Goal: Task Accomplishment & Management: Manage account settings

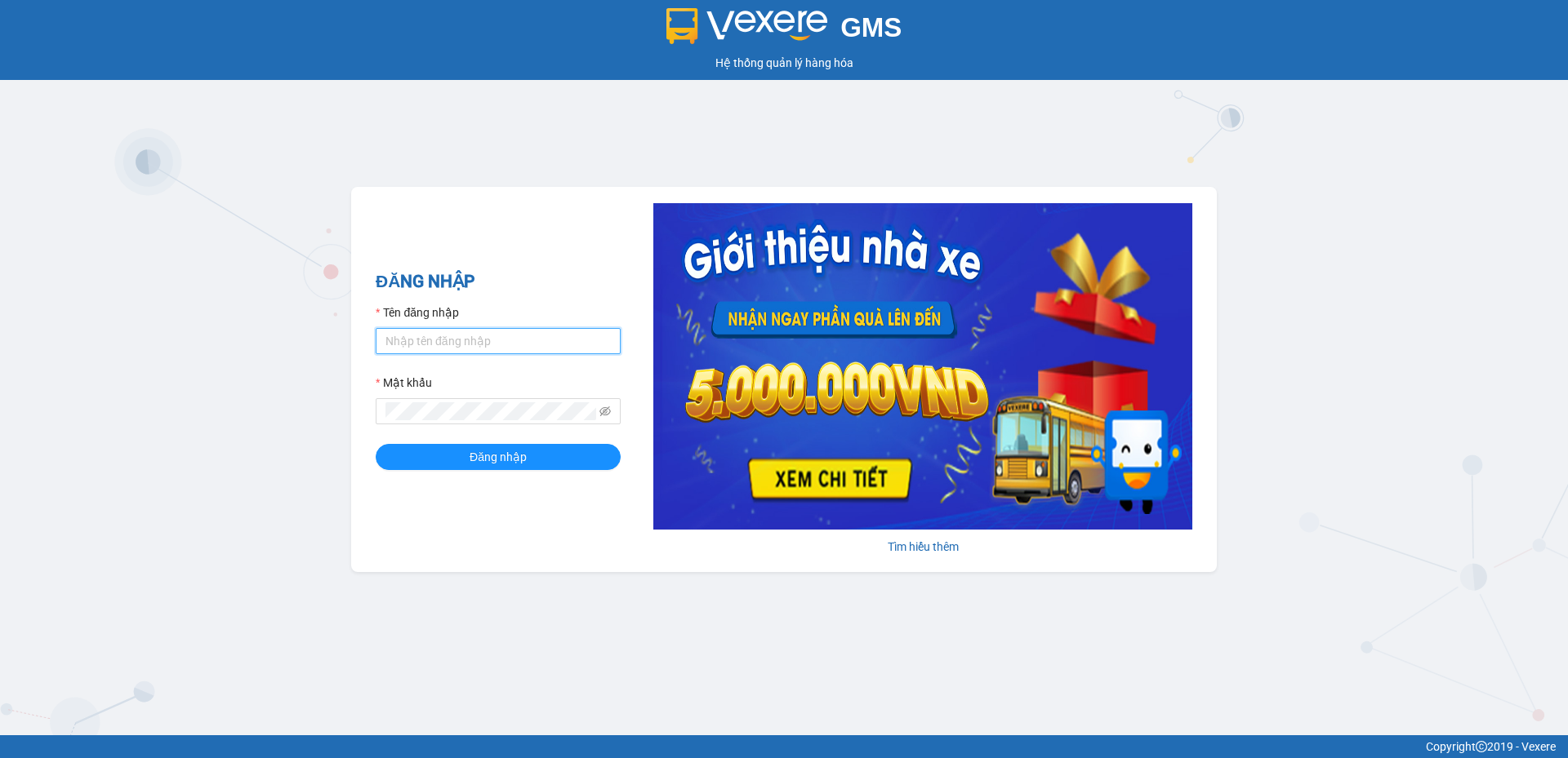
drag, startPoint x: 0, startPoint y: 0, endPoint x: 437, endPoint y: 339, distance: 553.1
click at [437, 339] on input "Tên đăng nhập" at bounding box center [498, 341] width 245 height 26
click at [508, 332] on input "Tên đăng nhập" at bounding box center [498, 341] width 245 height 26
type input "tronghoang.apq"
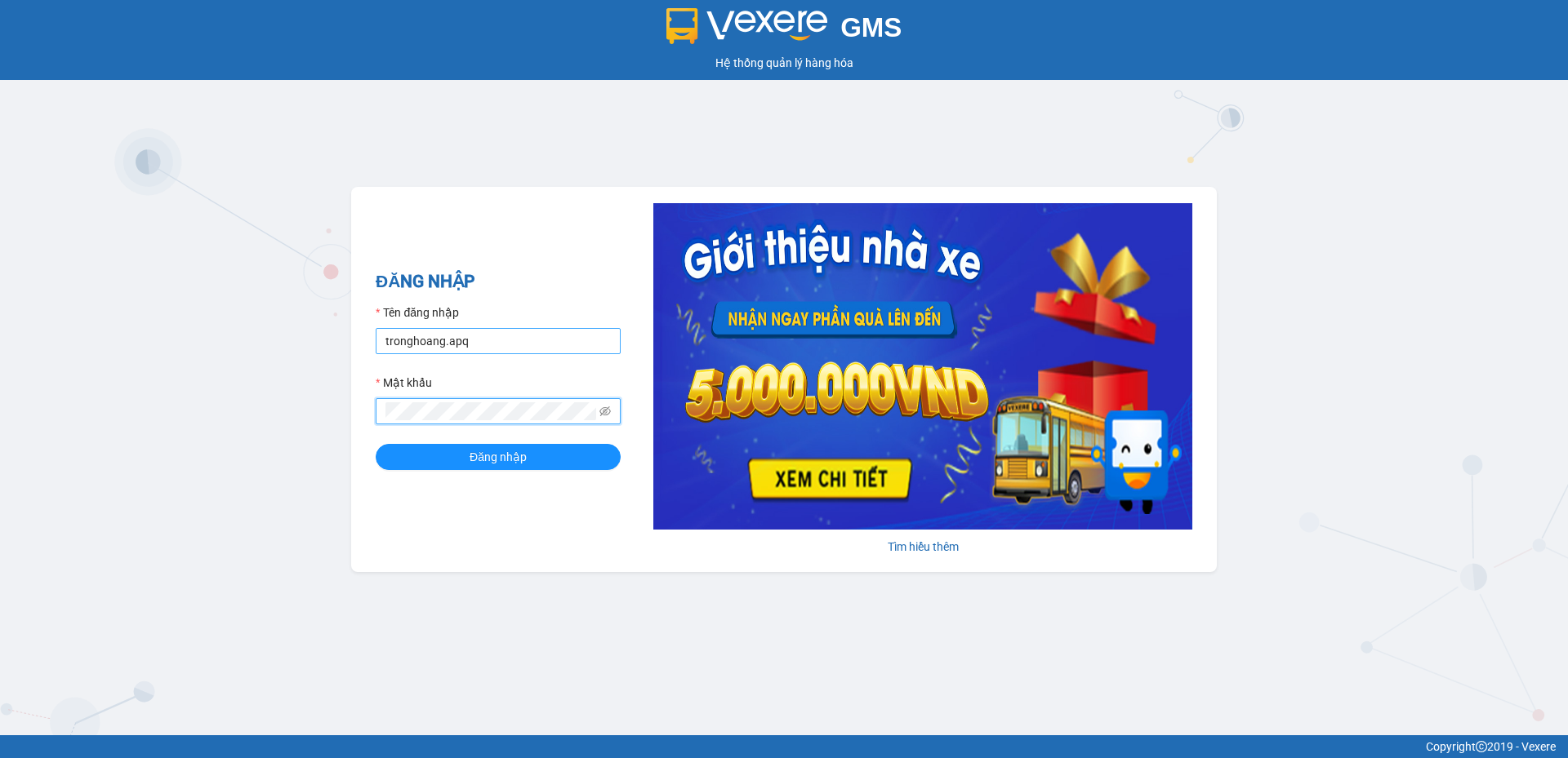
click at [375, 444] on button "Đăng nhập" at bounding box center [498, 457] width 245 height 26
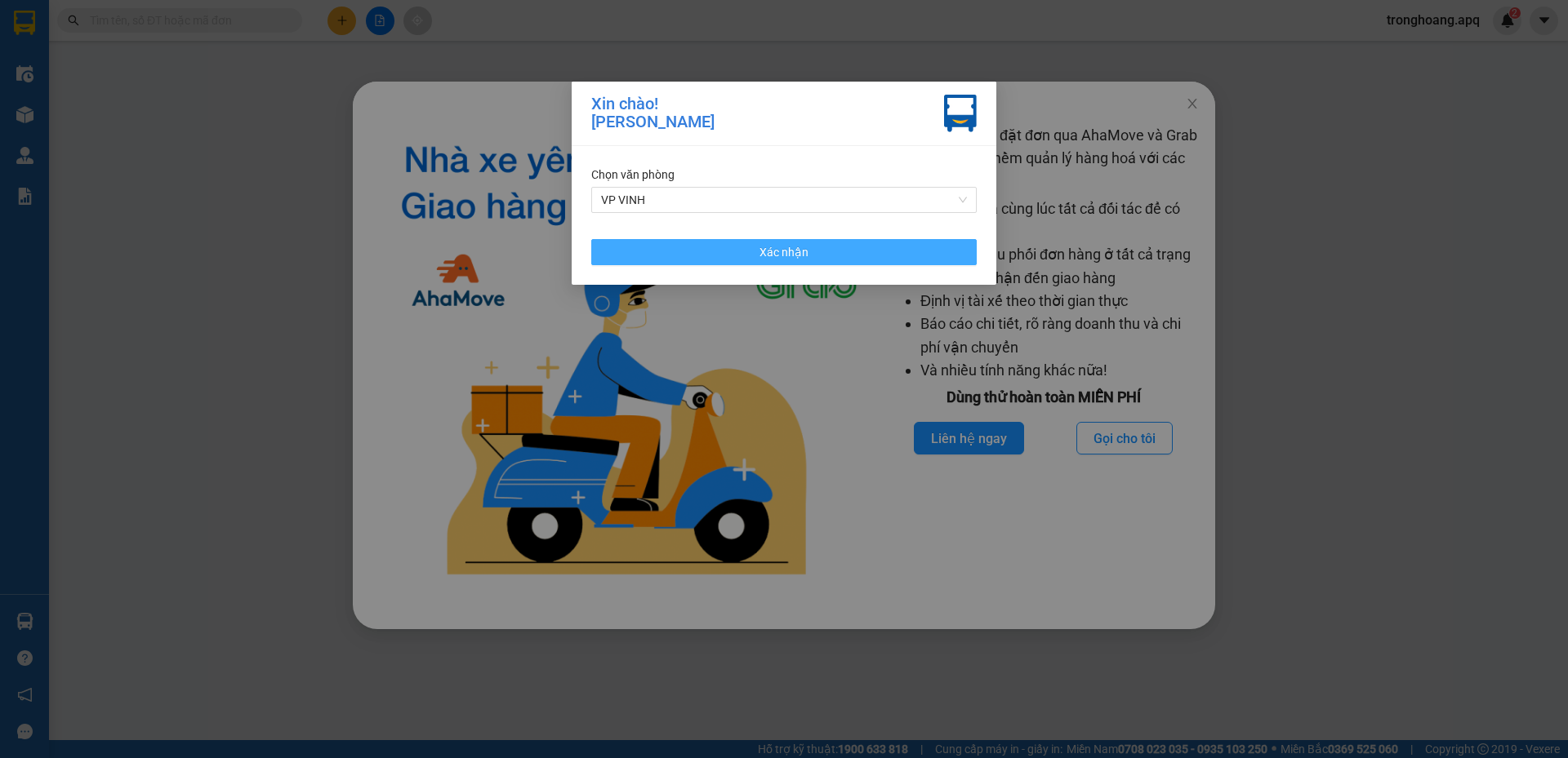
click at [927, 249] on button "Xác nhận" at bounding box center [784, 252] width 385 height 26
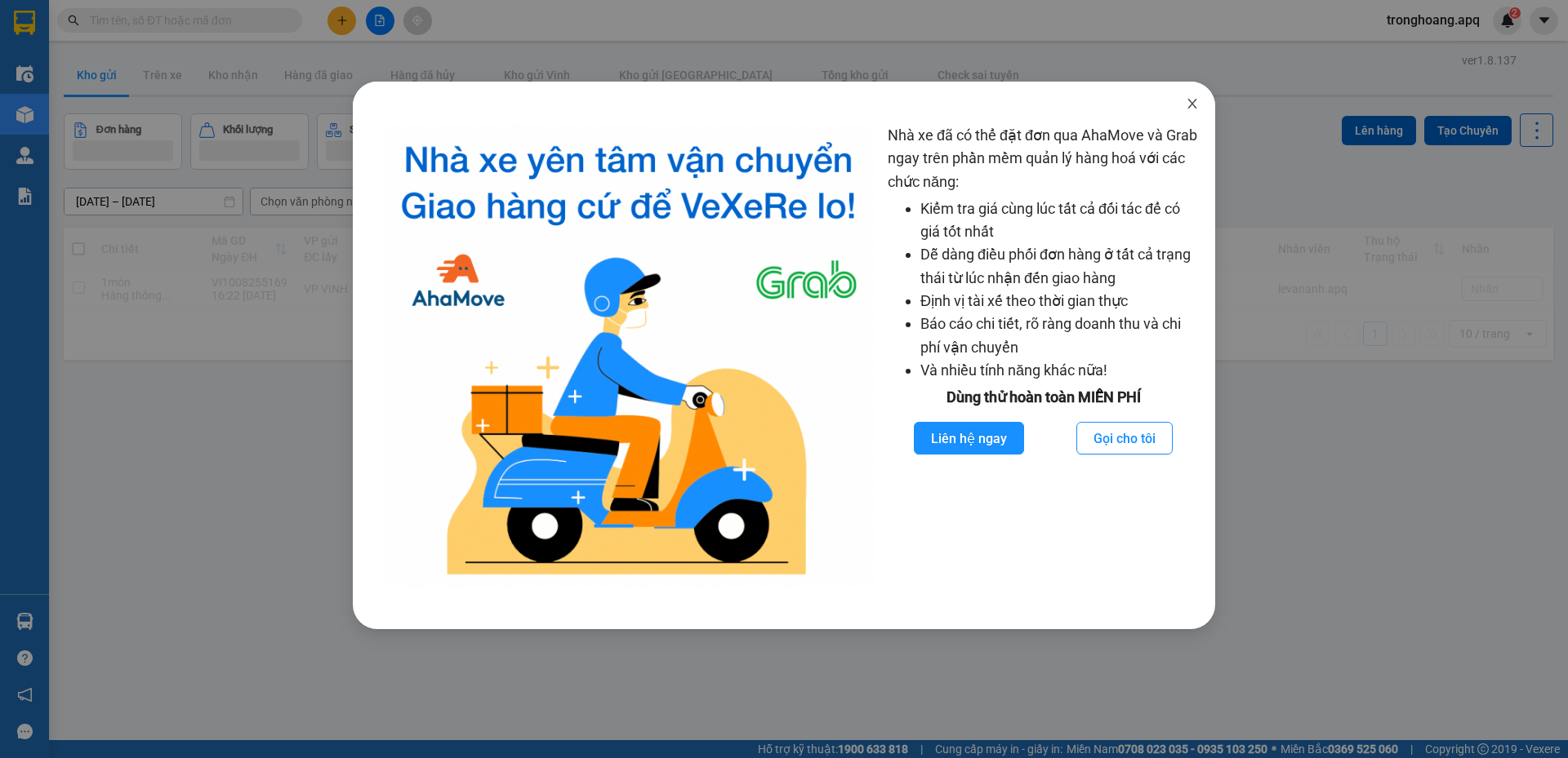
click at [1203, 104] on span "Close" at bounding box center [1192, 104] width 45 height 45
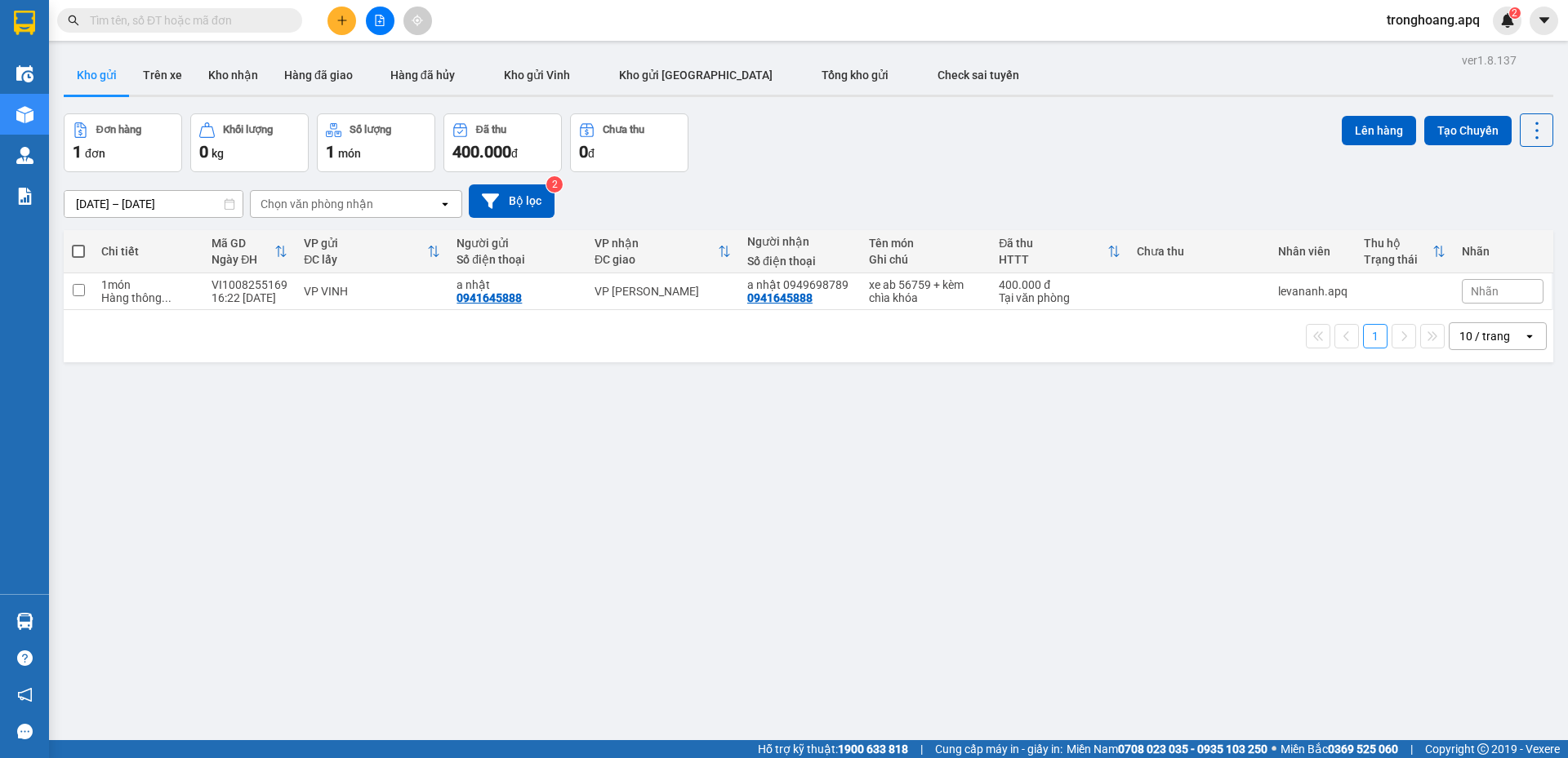
click at [394, 19] on button at bounding box center [380, 21] width 29 height 29
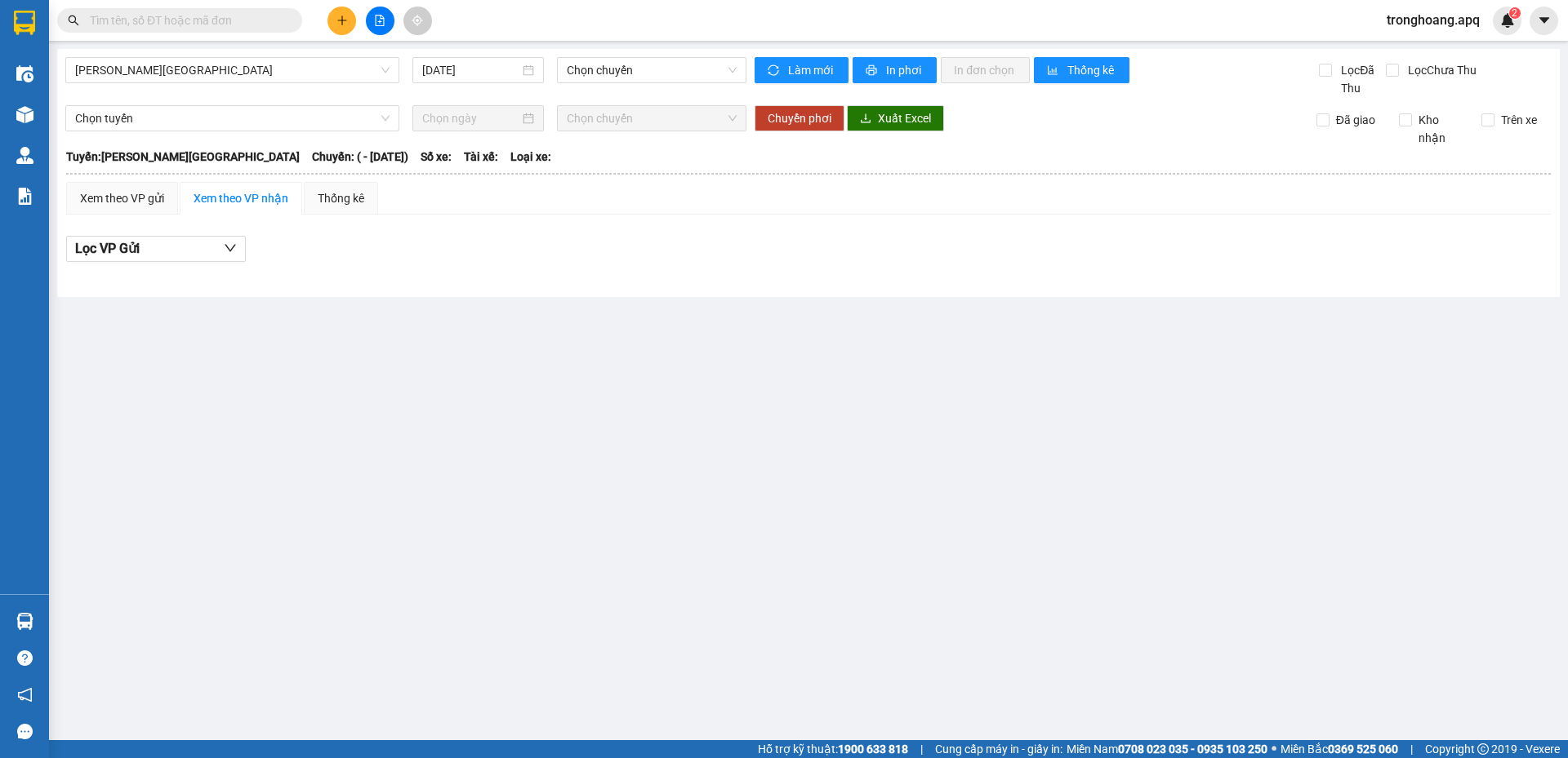
click at [218, 89] on div "[PERSON_NAME] - [GEOGRAPHIC_DATA] [DATE] Chọn chuyến" at bounding box center [405, 77] width 681 height 40
click at [211, 77] on span "[PERSON_NAME][GEOGRAPHIC_DATA]" at bounding box center [232, 70] width 314 height 25
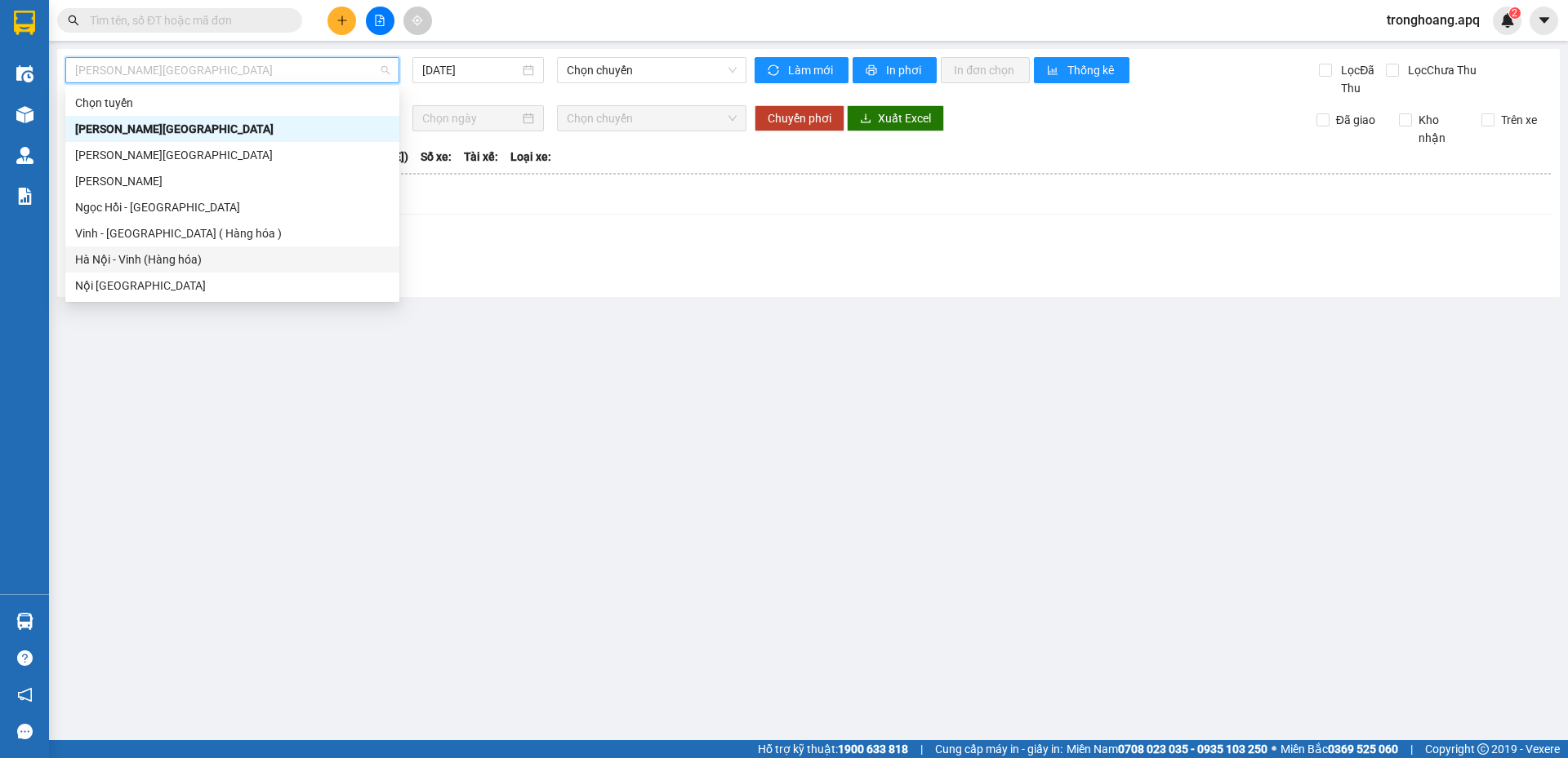
click at [193, 252] on div "Hà Nội - Vinh (Hàng hóa)" at bounding box center [232, 260] width 314 height 18
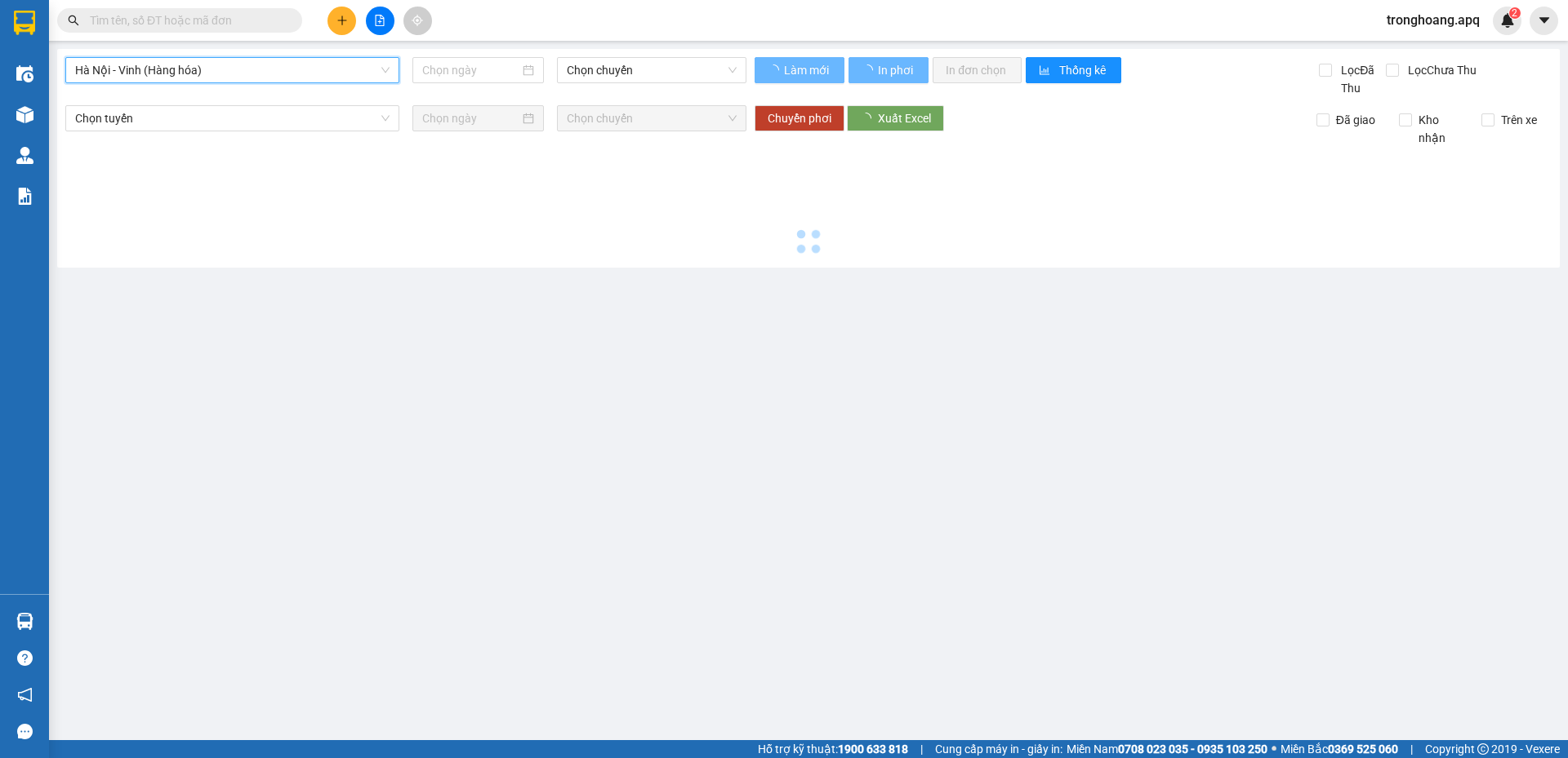
type input "[DATE]"
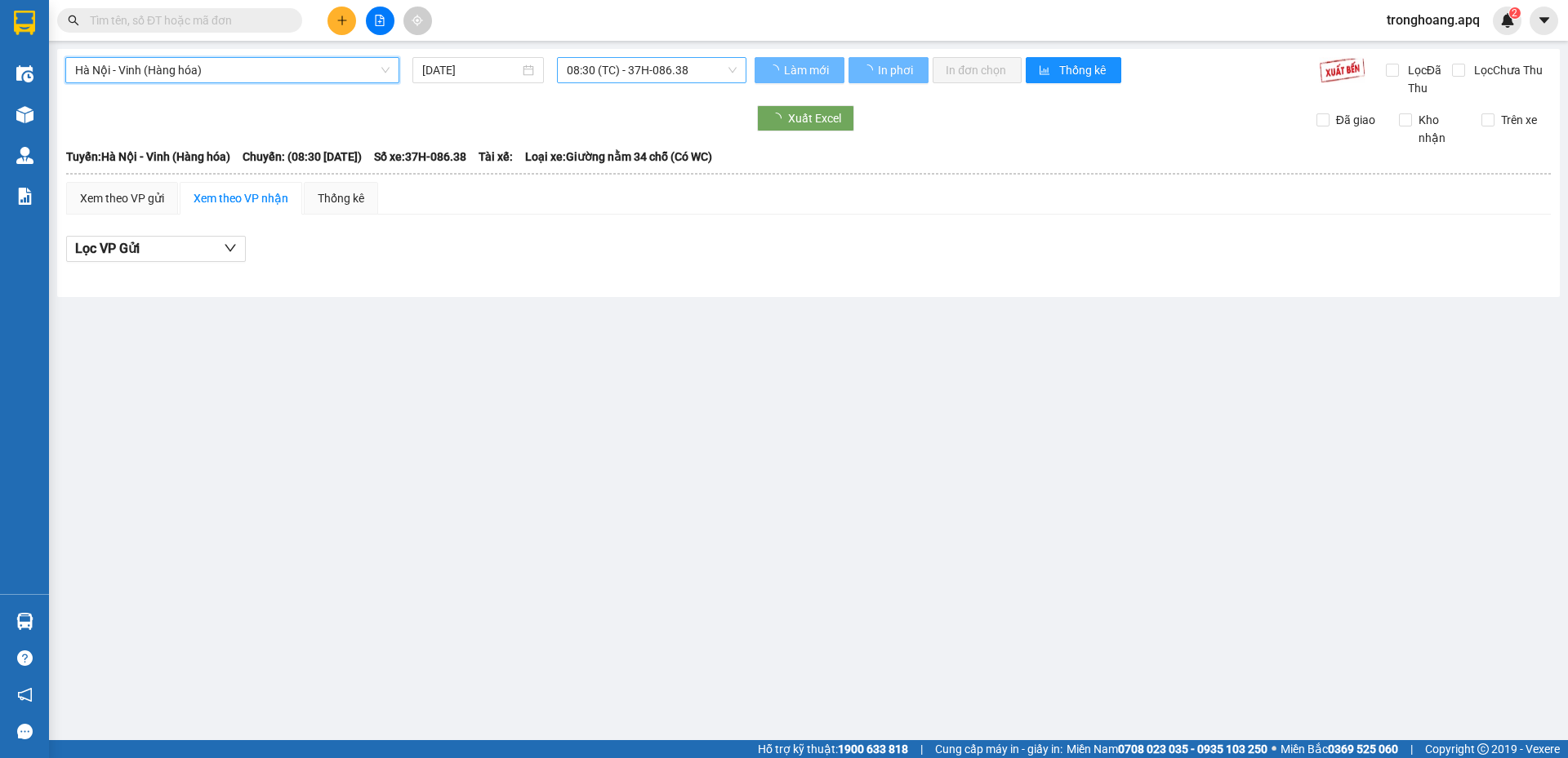
click at [628, 69] on span "08:30 (TC) - 37H-086.38" at bounding box center [651, 70] width 170 height 25
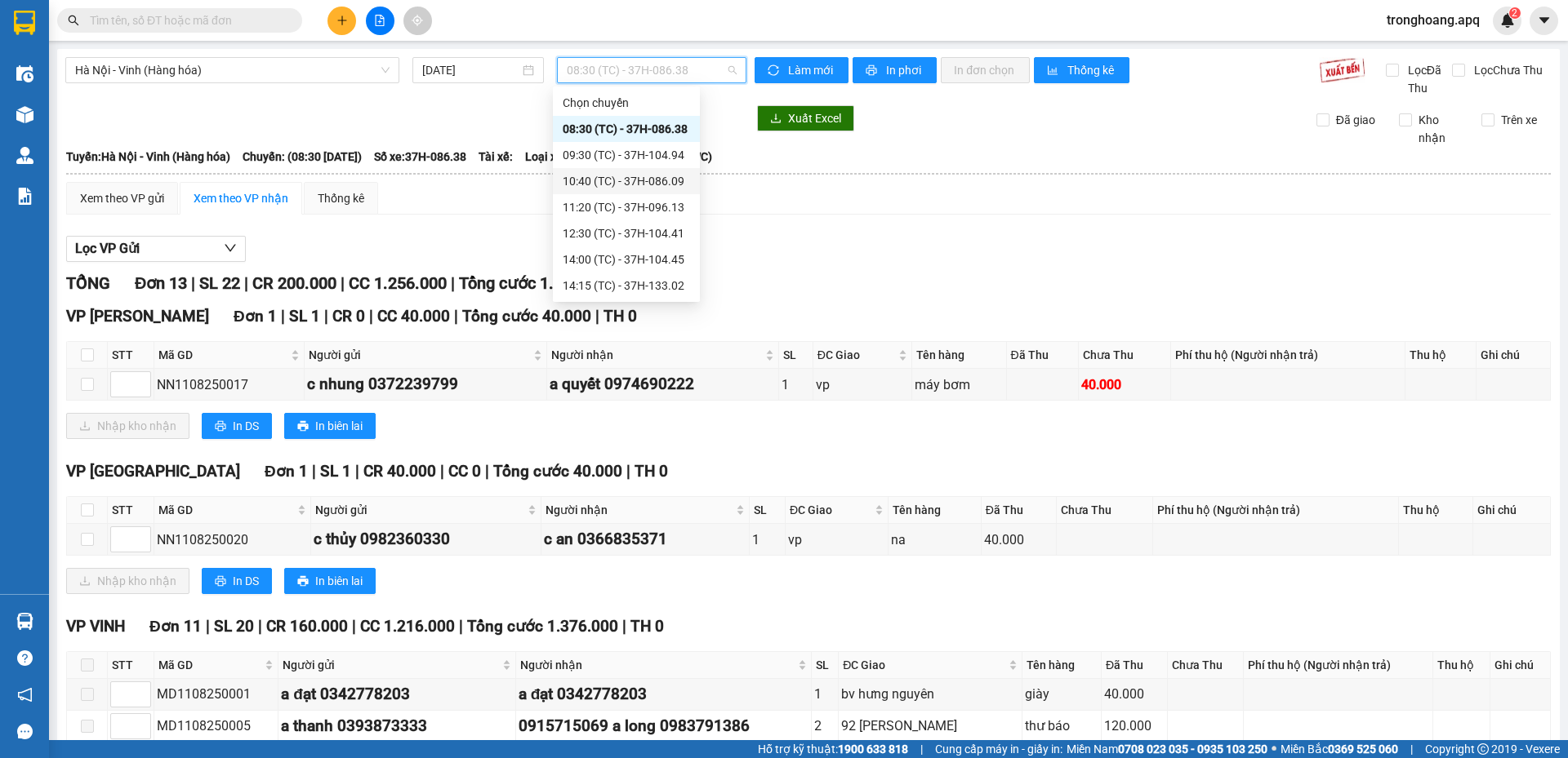
click at [657, 184] on div "10:40 (TC) - 37H-086.09" at bounding box center [626, 181] width 127 height 18
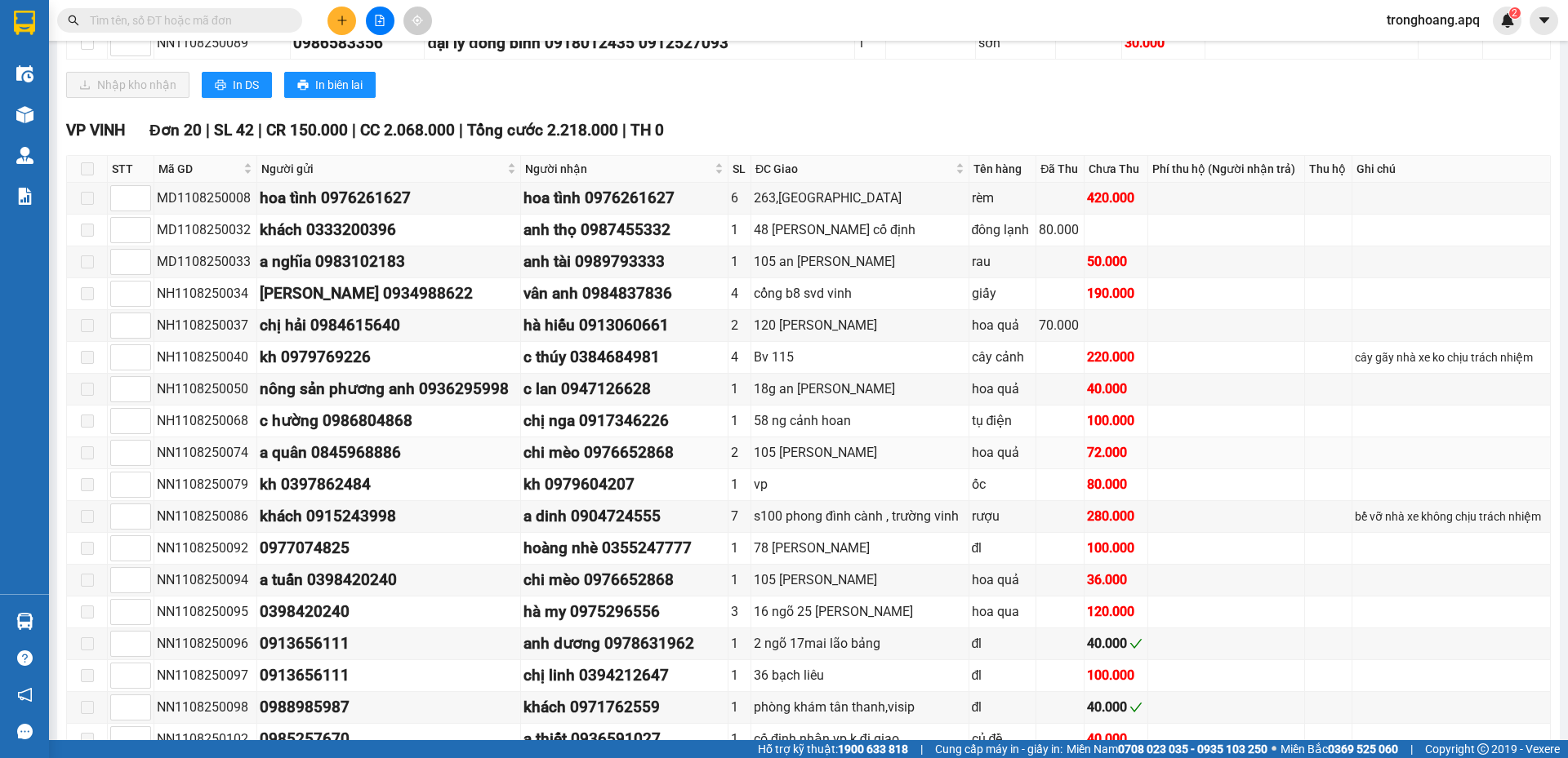
scroll to position [765, 0]
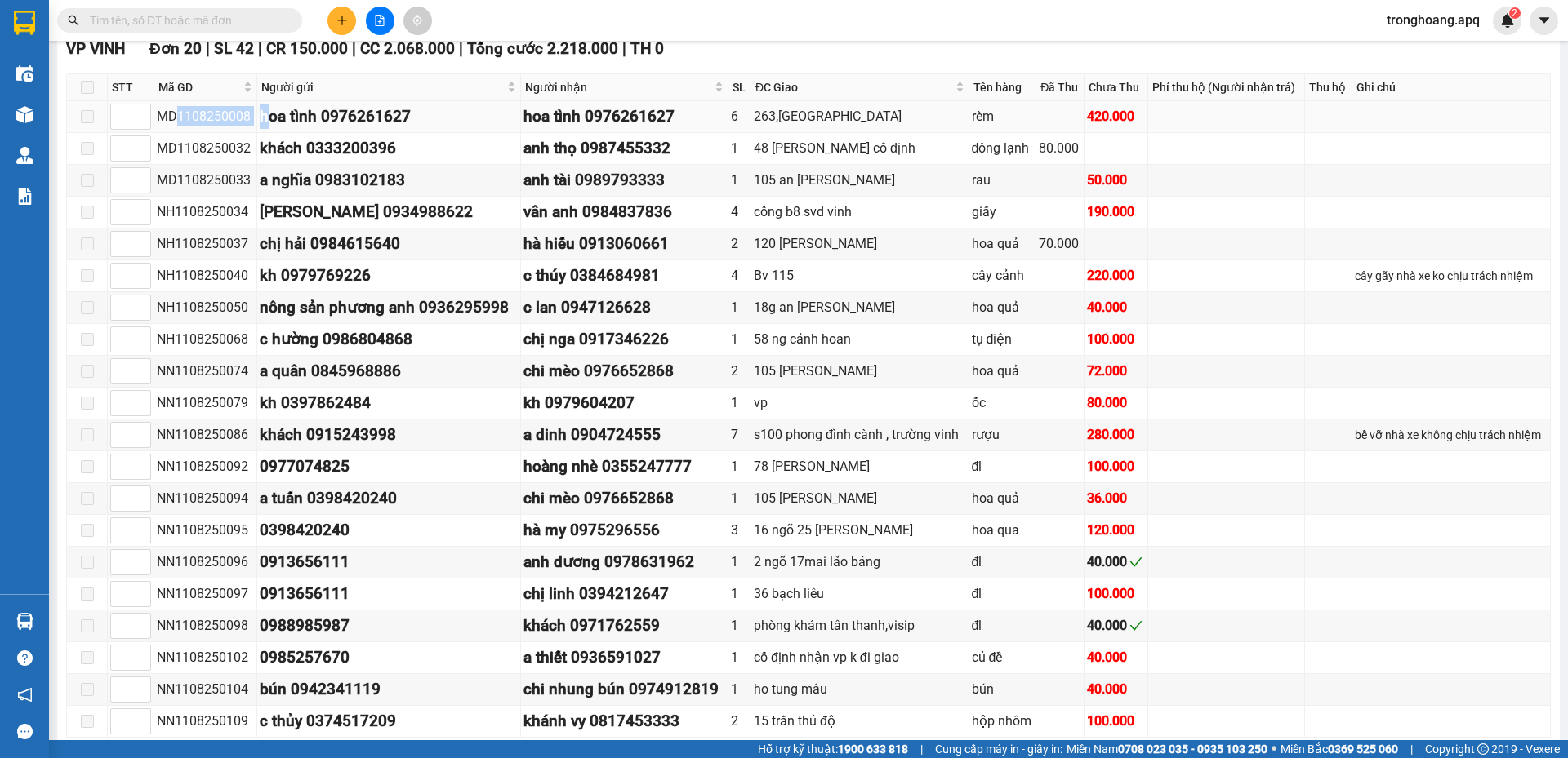
drag, startPoint x: 174, startPoint y: 117, endPoint x: 262, endPoint y: 117, distance: 88.0
click at [262, 117] on tr "MD1108250008 hoa tình 0976261627 hoa tình 0976261627 6 263,phong đình cảng rèm …" at bounding box center [809, 117] width 1484 height 32
click at [246, 116] on div "MD1108250008" at bounding box center [205, 116] width 97 height 21
drag, startPoint x: 186, startPoint y: 119, endPoint x: 246, endPoint y: 114, distance: 60.2
click at [246, 114] on div "MD1108250008" at bounding box center [205, 116] width 97 height 21
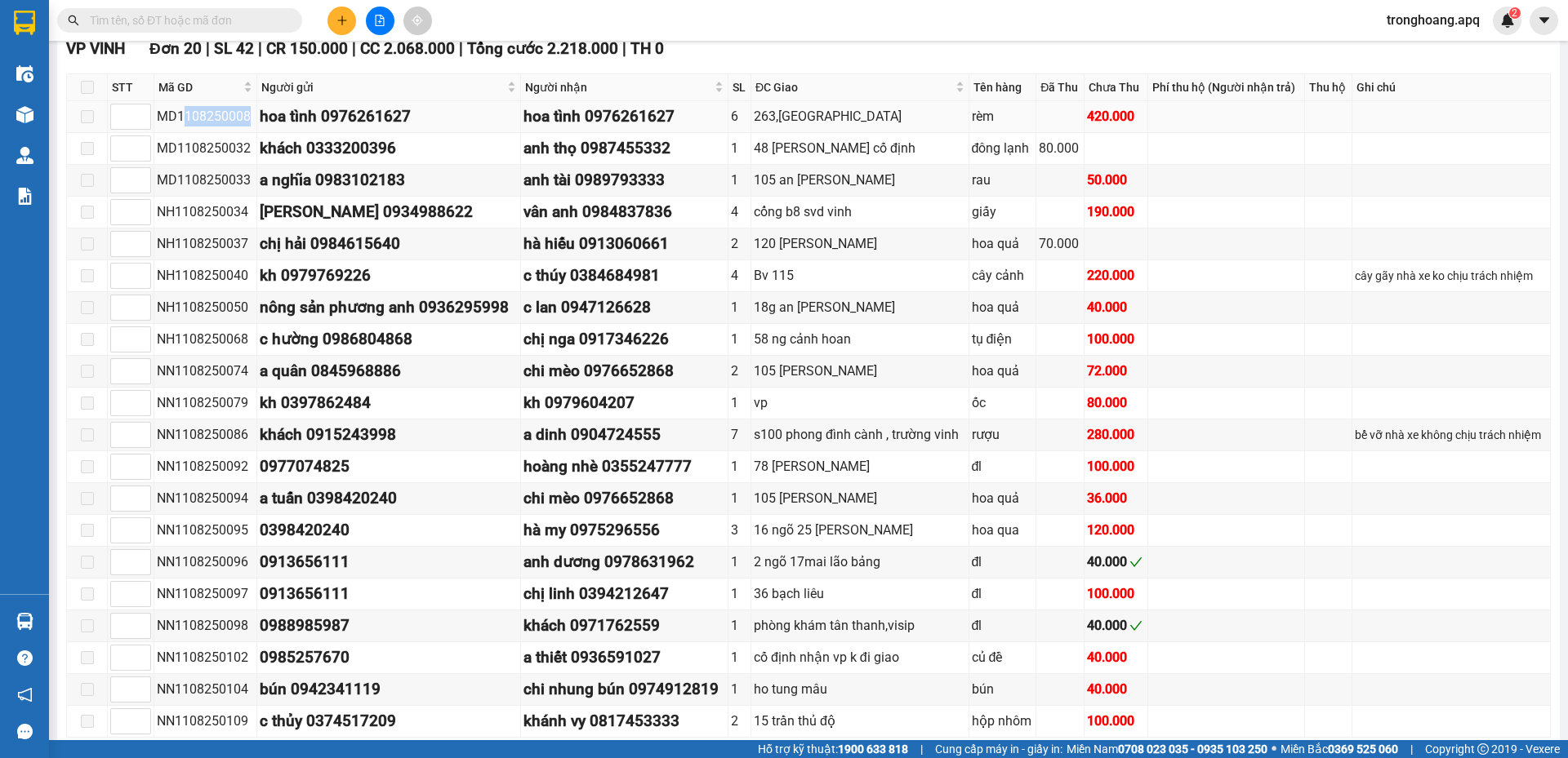
copy div "108250008"
click at [192, 26] on input "text" at bounding box center [186, 21] width 193 height 18
paste input "108250008"
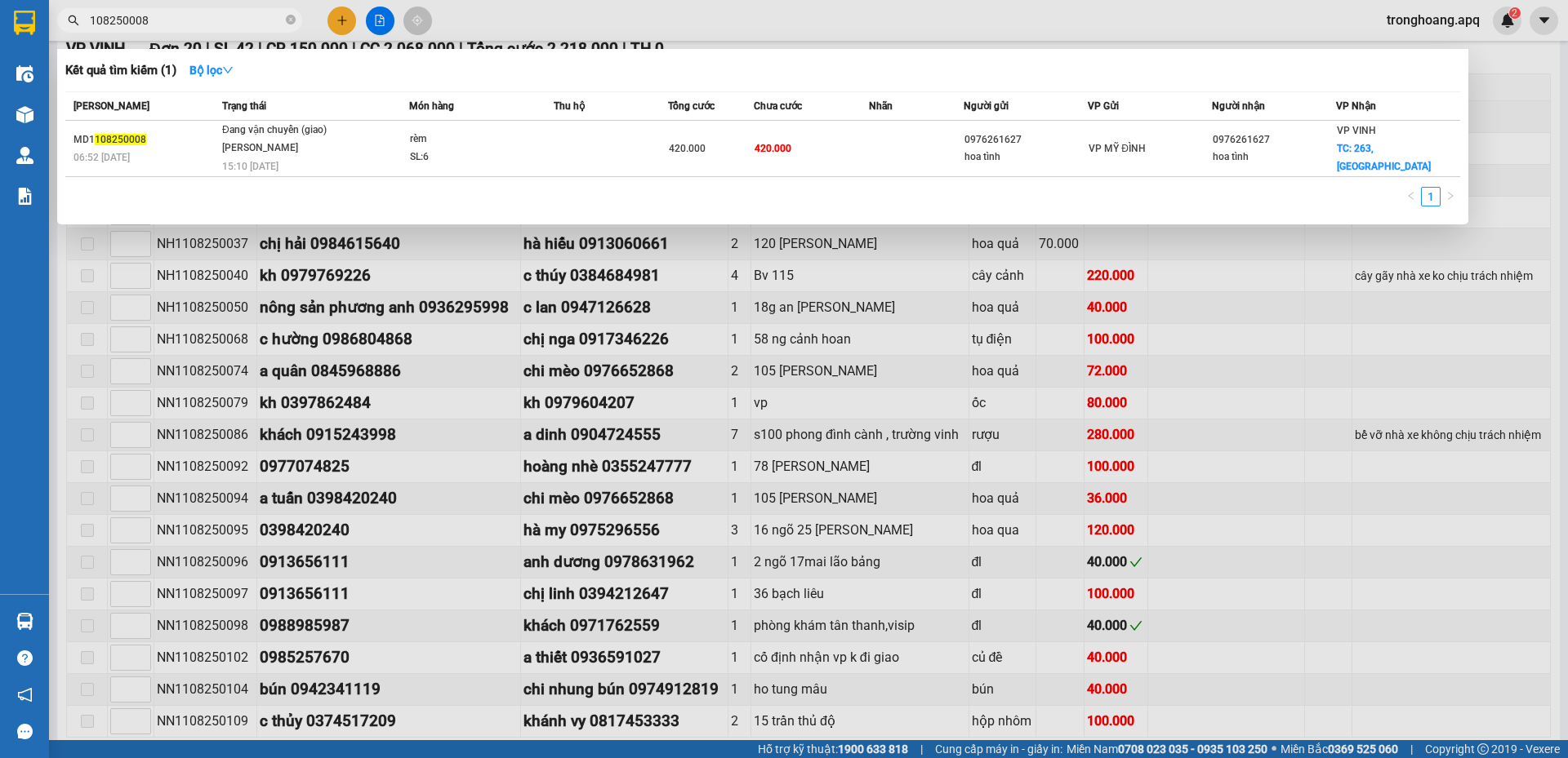
type input "108250008"
click at [1435, 324] on div at bounding box center [784, 379] width 1568 height 758
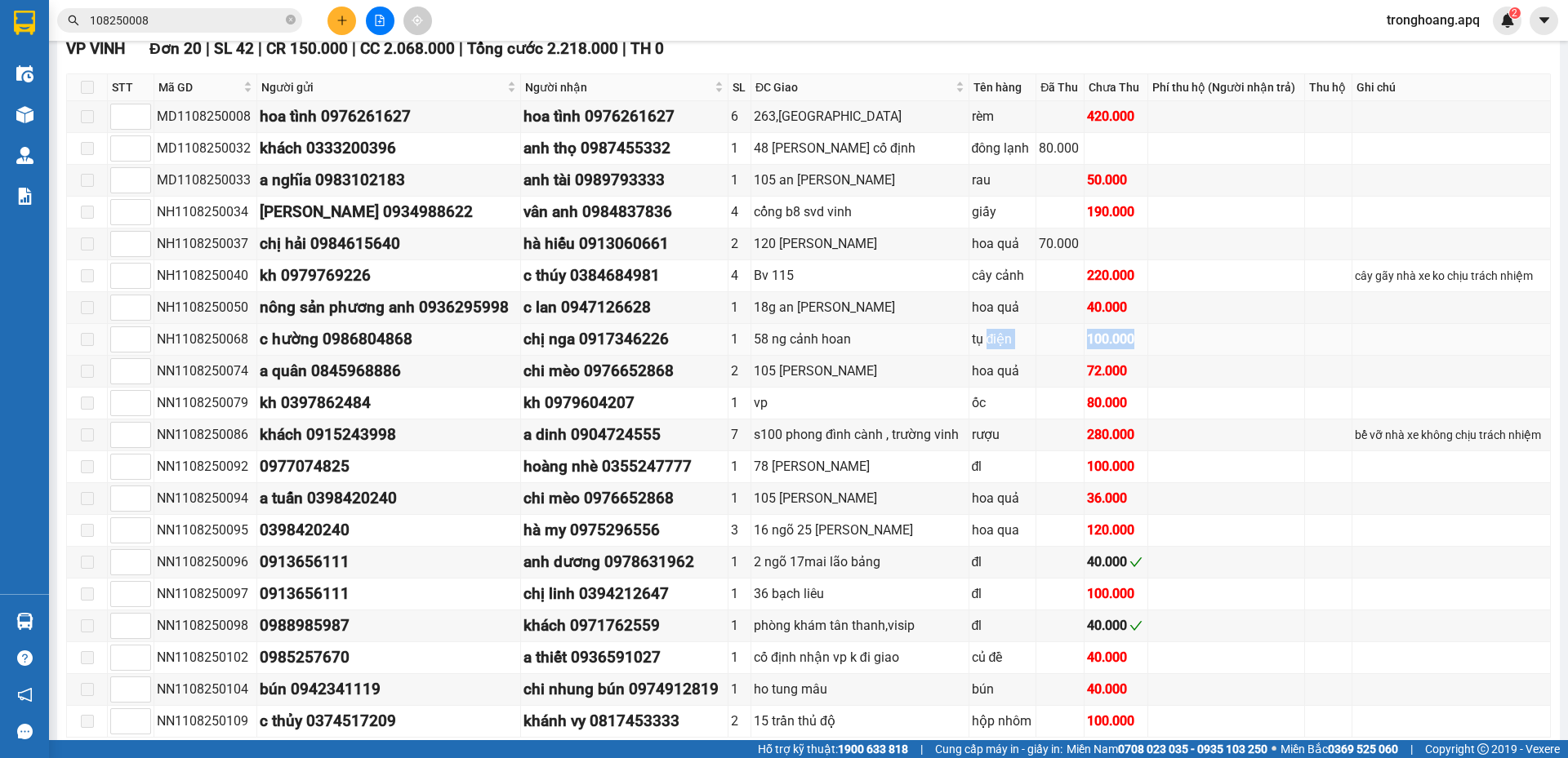
drag, startPoint x: 984, startPoint y: 336, endPoint x: 1156, endPoint y: 351, distance: 172.7
click at [1193, 352] on tr "NH1108250068 c hường 0986804868 chị nga 0917346226 1 58 ng cảnh hoan tụ điện 10…" at bounding box center [809, 340] width 1484 height 32
click at [1084, 348] on td "100.000" at bounding box center [1116, 340] width 64 height 32
drag, startPoint x: 1015, startPoint y: 436, endPoint x: 1143, endPoint y: 436, distance: 128.0
click at [1143, 436] on tr "NN1108250086 khách 0915243998 a dinh 0904724555 7 s100 phong đình cành , trường…" at bounding box center [809, 435] width 1484 height 32
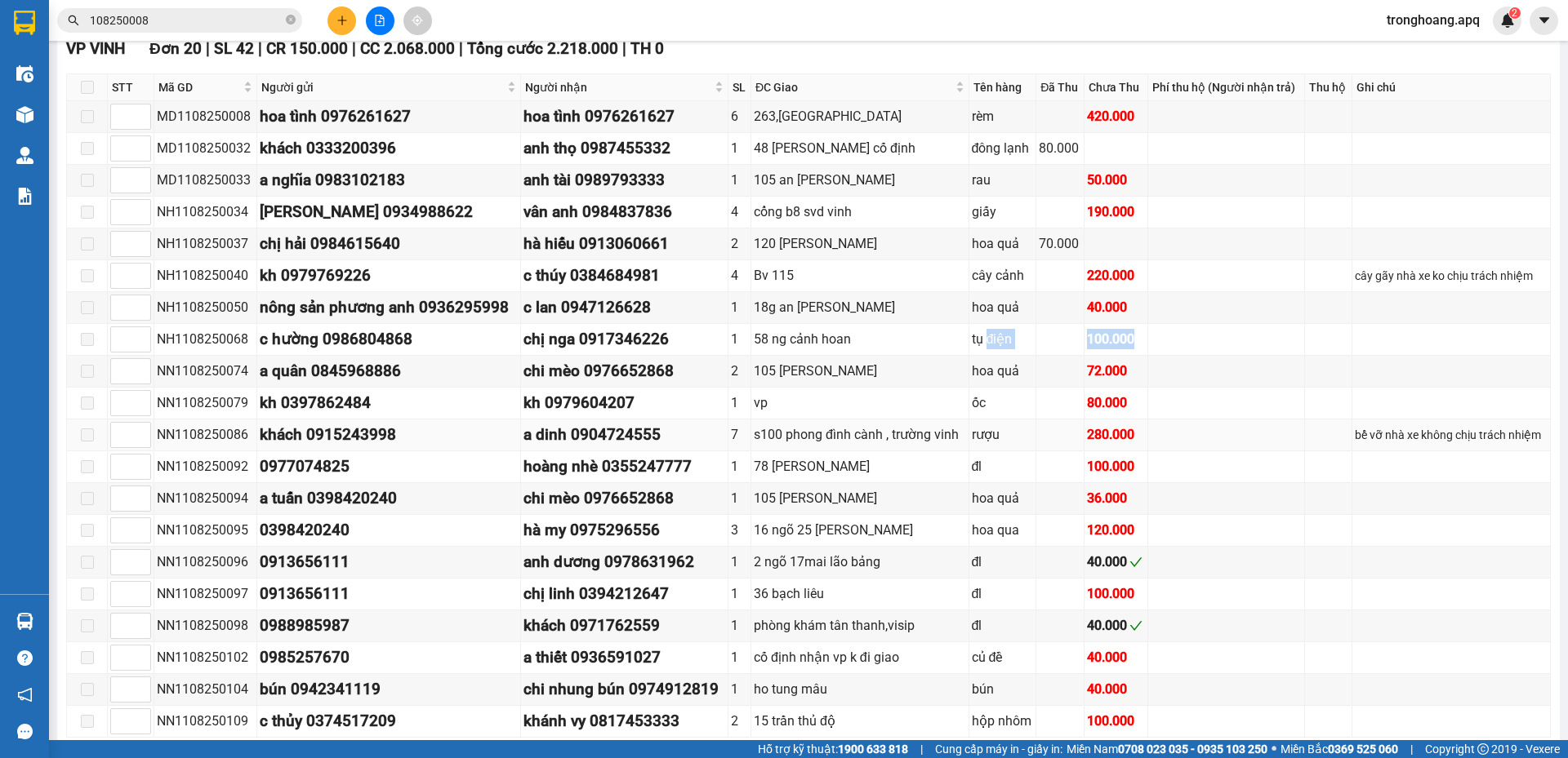
click at [1103, 436] on div "280.000" at bounding box center [1116, 434] width 58 height 21
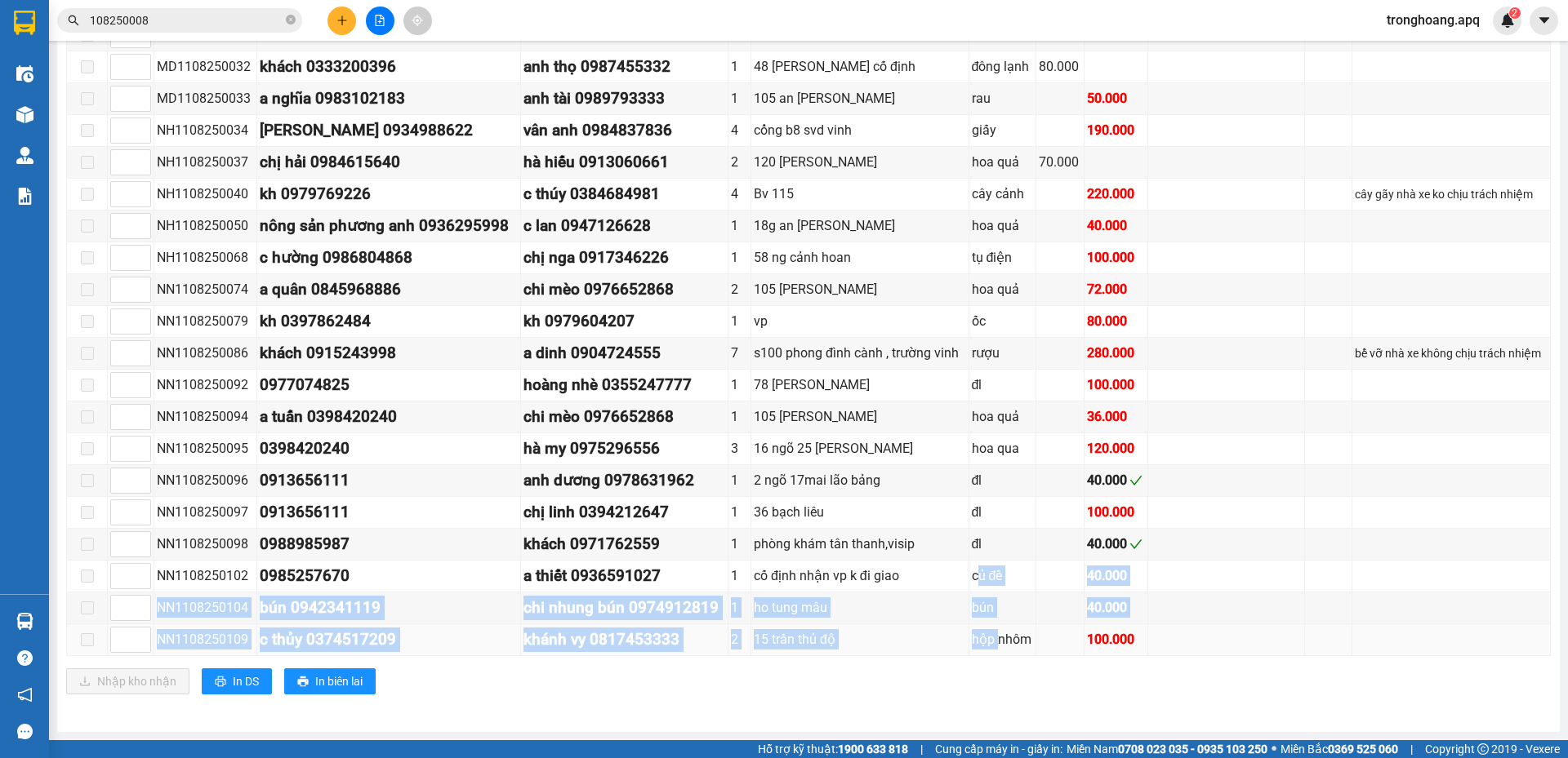
drag, startPoint x: 973, startPoint y: 574, endPoint x: 992, endPoint y: 629, distance: 58.2
click at [992, 629] on tbody "MD1108250008 hoa tình 0976261627 hoa tình 0976261627 6 263,phong đình cảng rèm …" at bounding box center [809, 338] width 1484 height 636
click at [992, 629] on div "hộp nhôm" at bounding box center [1002, 639] width 62 height 21
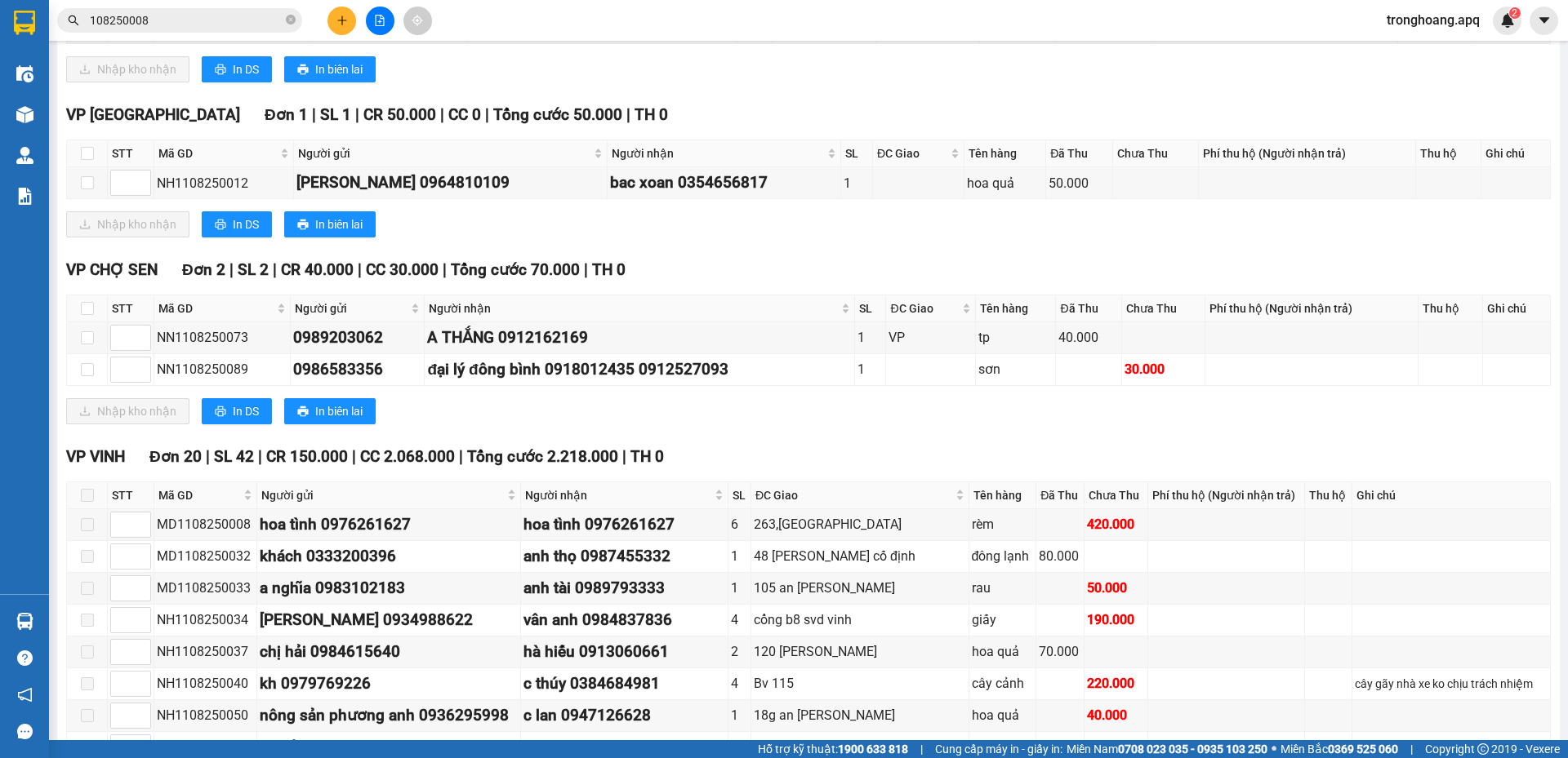
scroll to position [0, 0]
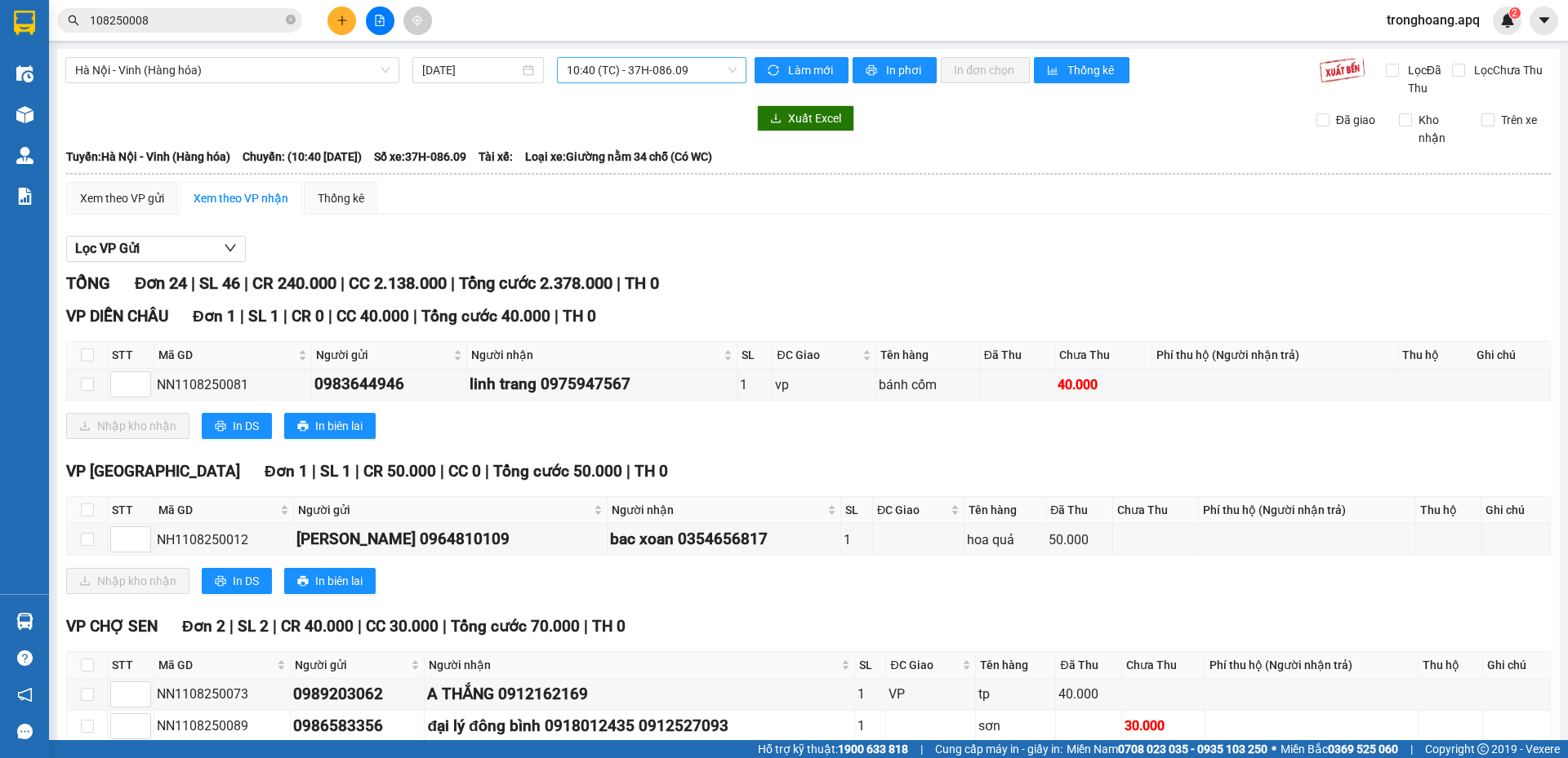
click at [566, 70] on span "10:40 (TC) - 37H-086.09" at bounding box center [651, 70] width 170 height 25
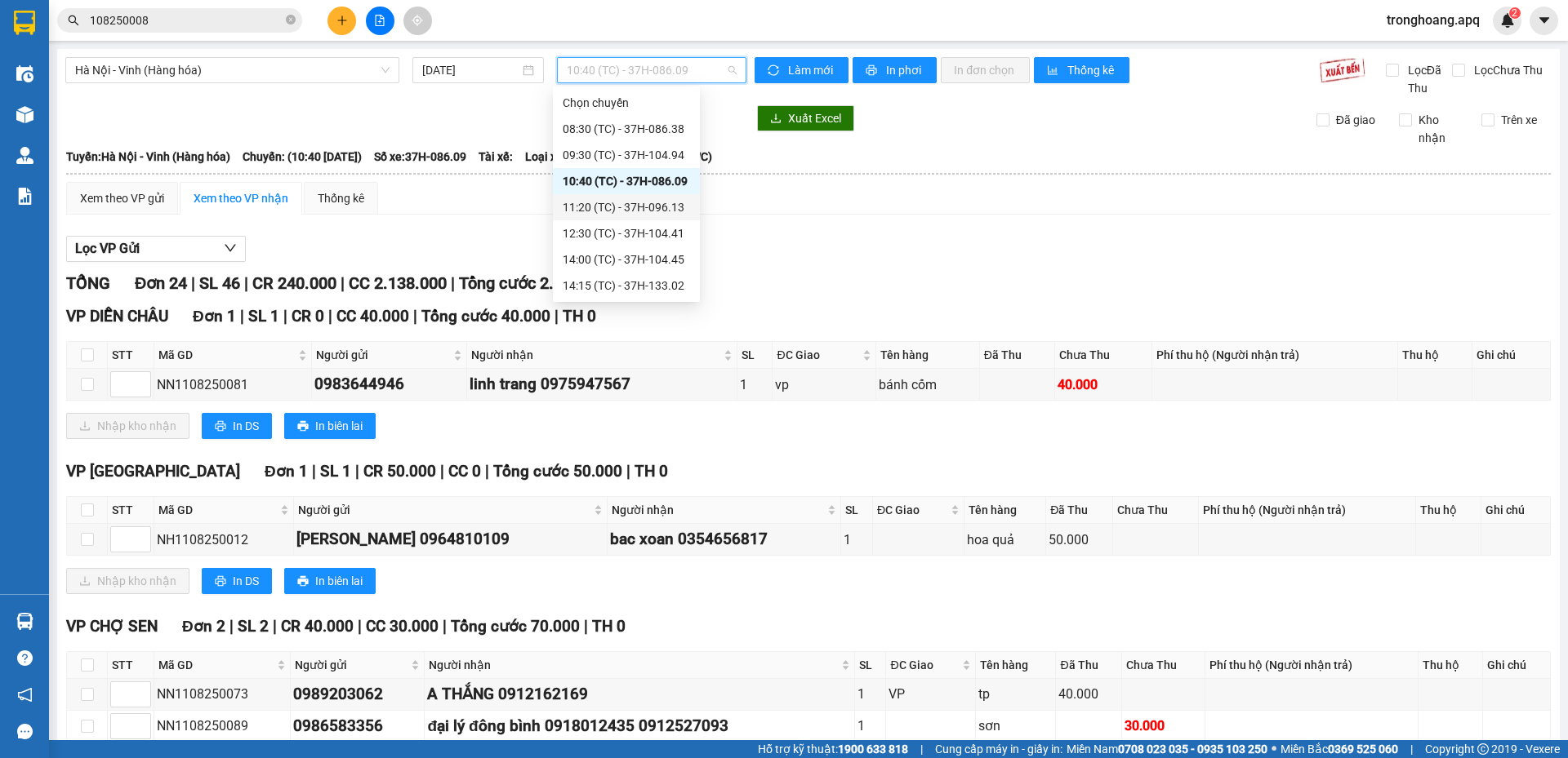
click at [634, 200] on div "11:20 (TC) - 37H-096.13" at bounding box center [626, 207] width 127 height 18
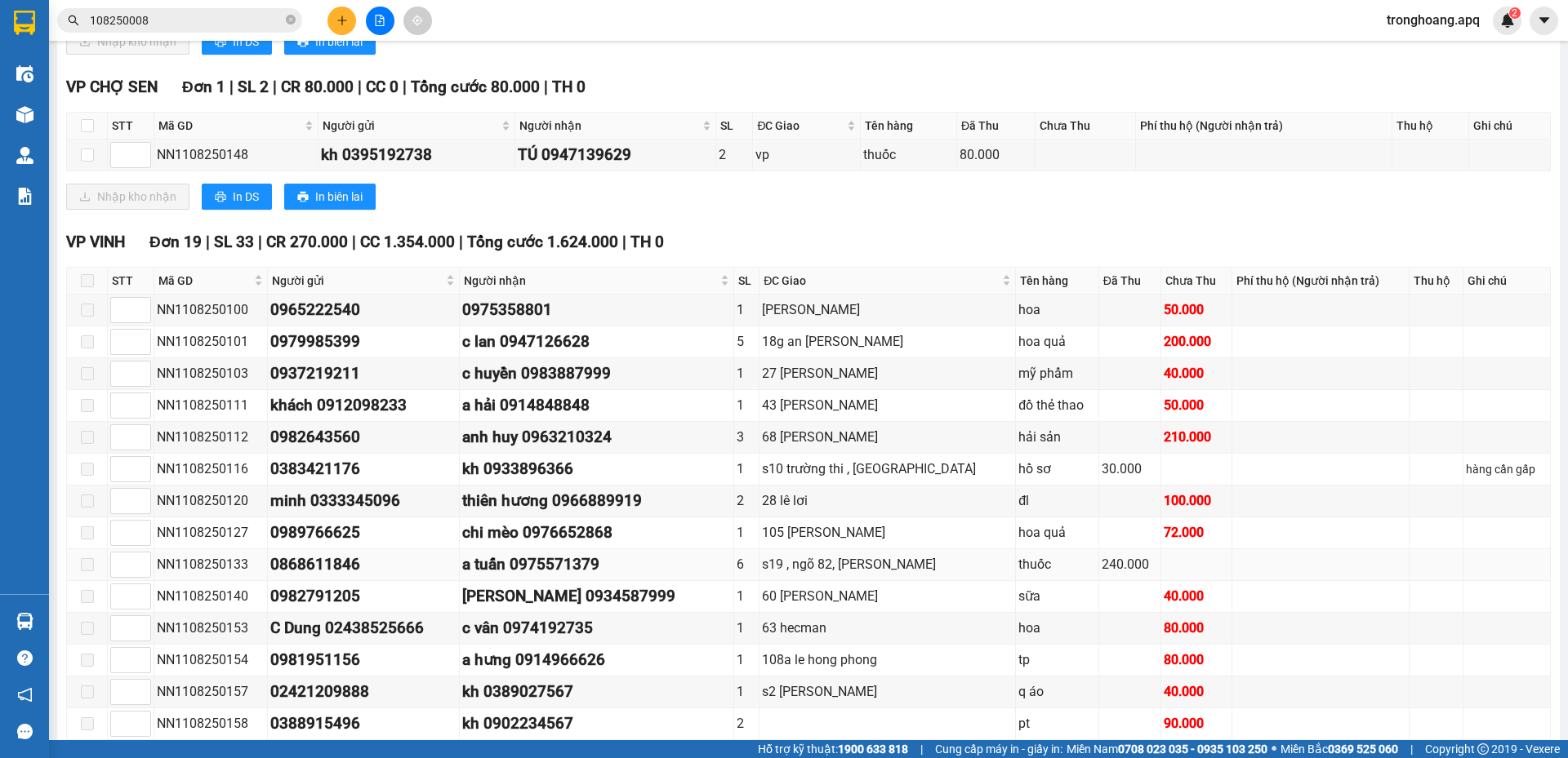
scroll to position [653, 0]
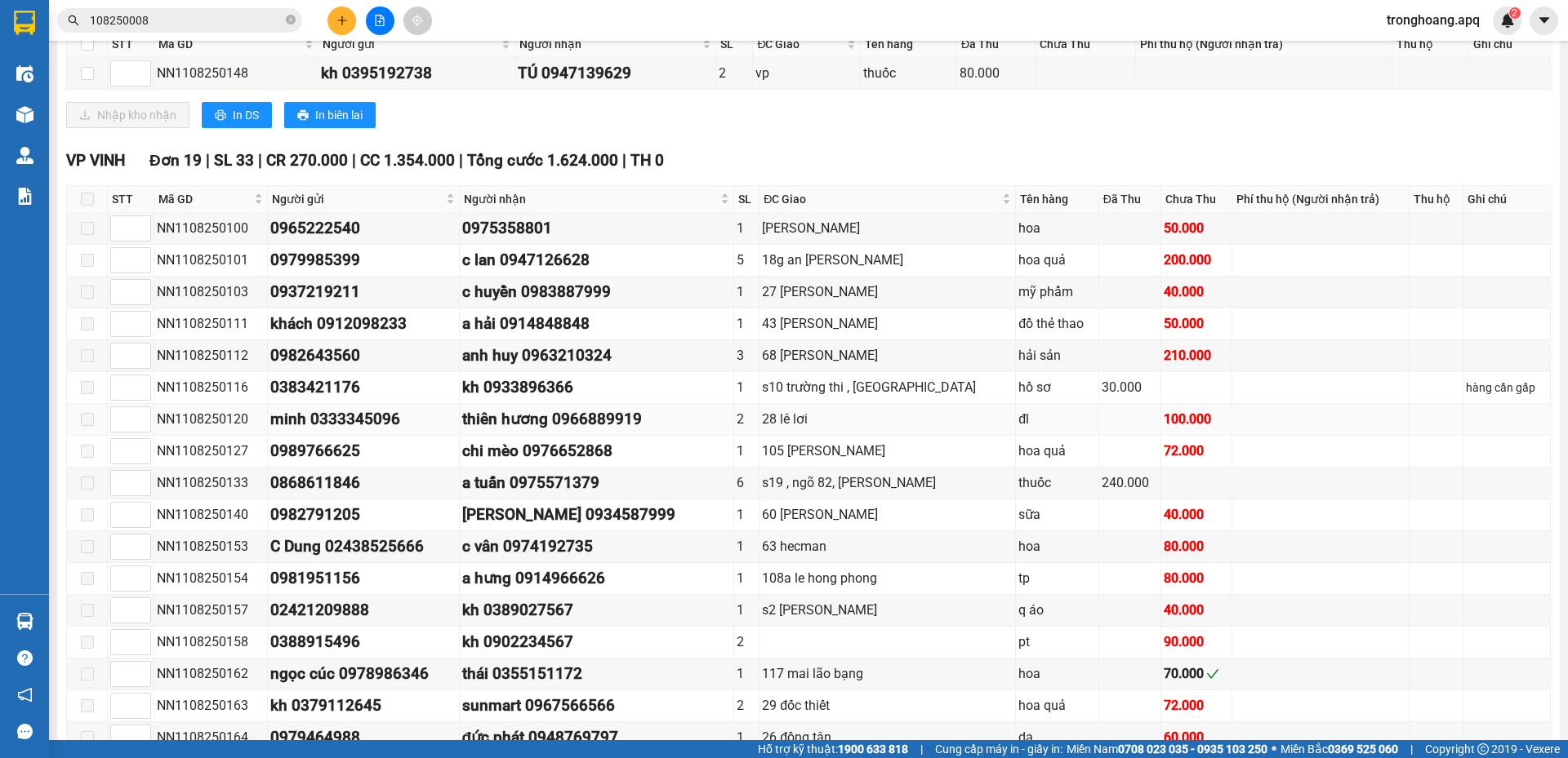
drag, startPoint x: 977, startPoint y: 422, endPoint x: 1116, endPoint y: 422, distance: 139.0
click at [1116, 422] on tr "NN1108250120 minh 0333345096 thiên hương 0966889919 2 28 lê lơi đl 100.000" at bounding box center [809, 420] width 1484 height 32
click at [1099, 422] on td at bounding box center [1130, 420] width 62 height 32
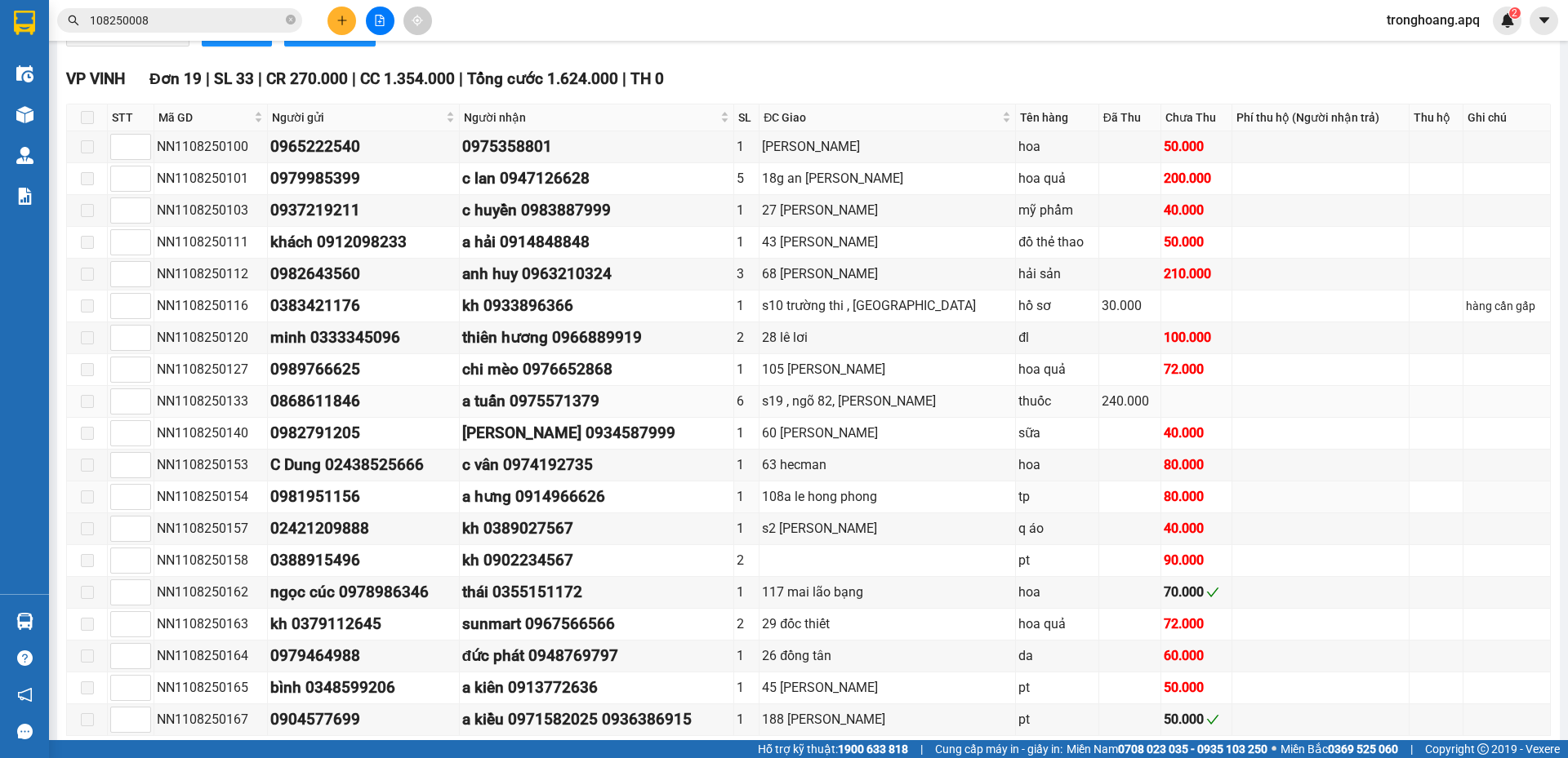
scroll to position [814, 0]
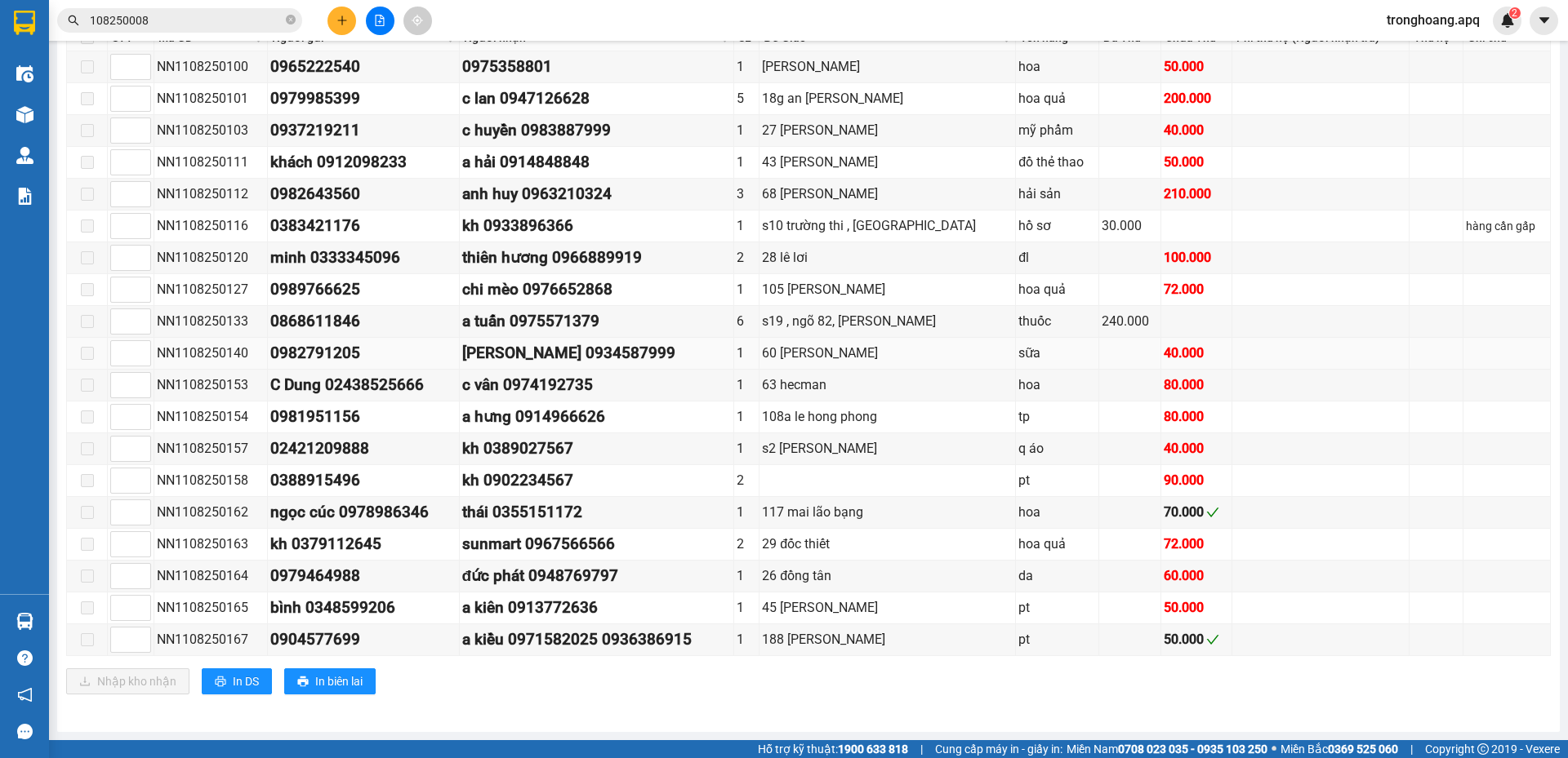
drag, startPoint x: 1026, startPoint y: 475, endPoint x: 1006, endPoint y: 340, distance: 136.5
click at [1006, 340] on tbody "NN1108250100 0965222540 0975358801 1 phan bội châu hoa 50.000 NN1108250101 0979…" at bounding box center [809, 354] width 1484 height 605
click at [1016, 340] on td "sữa" at bounding box center [1057, 354] width 83 height 32
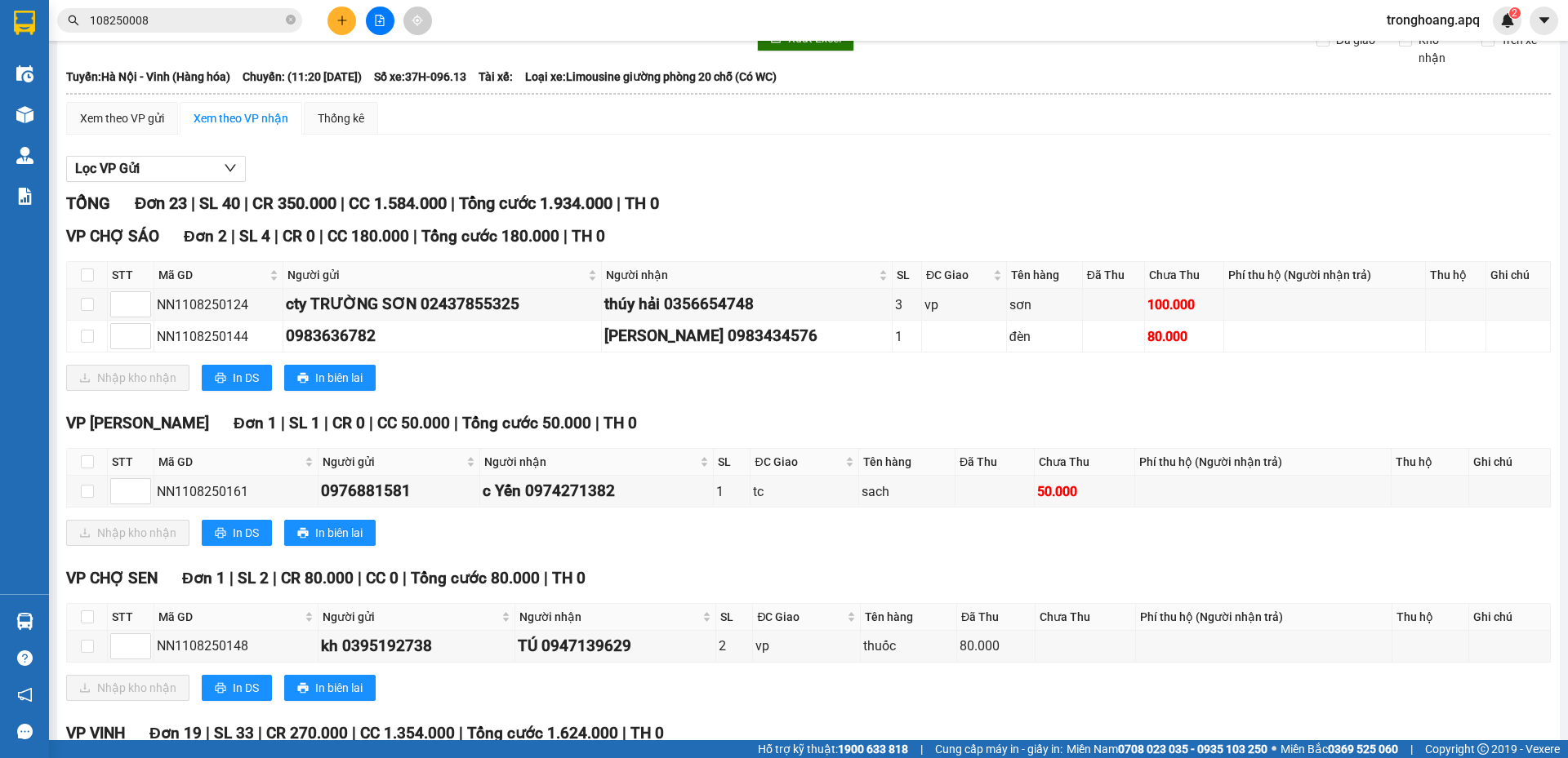
scroll to position [0, 0]
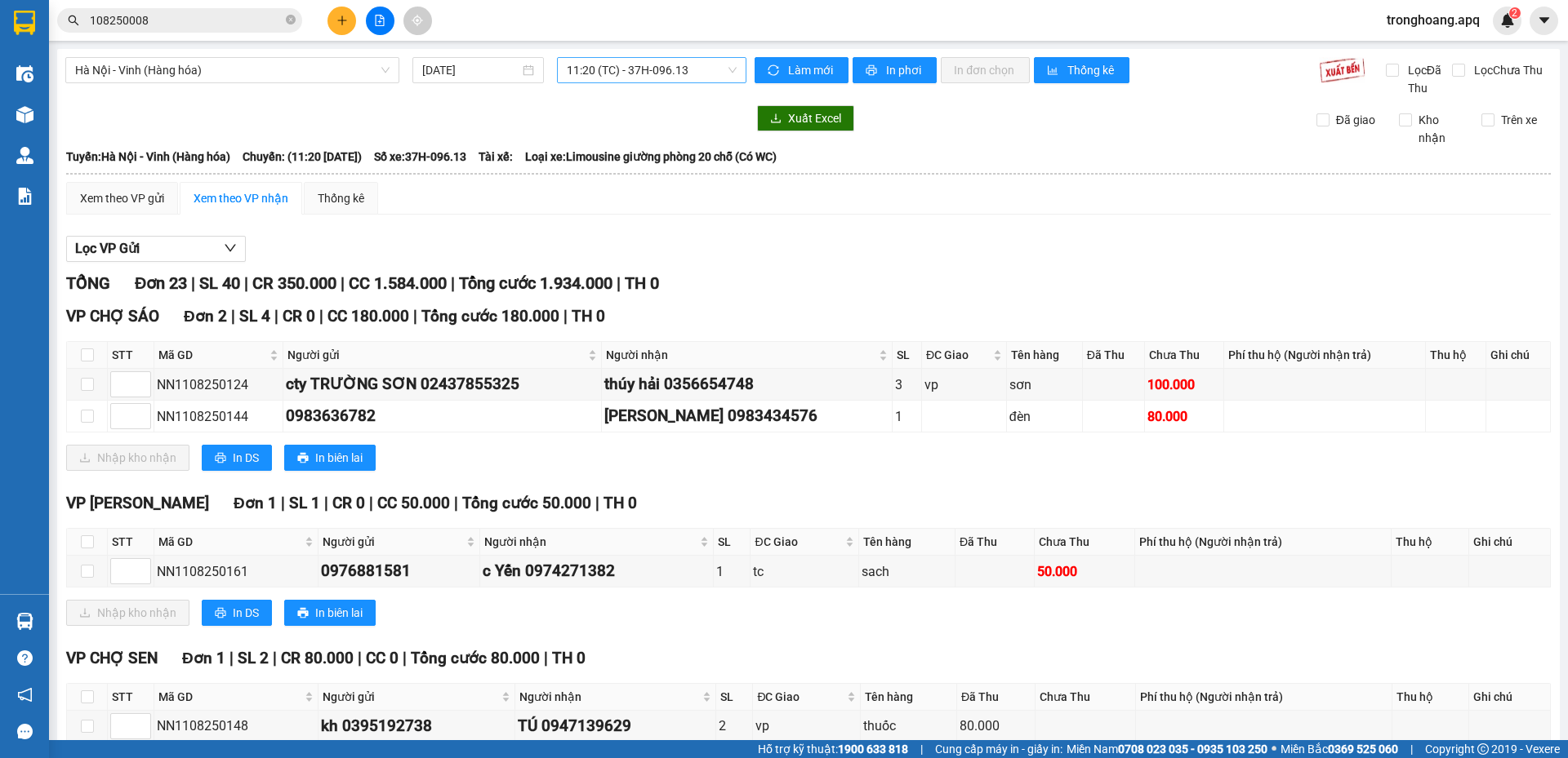
click at [647, 77] on span "11:20 (TC) - 37H-096.13" at bounding box center [651, 70] width 170 height 25
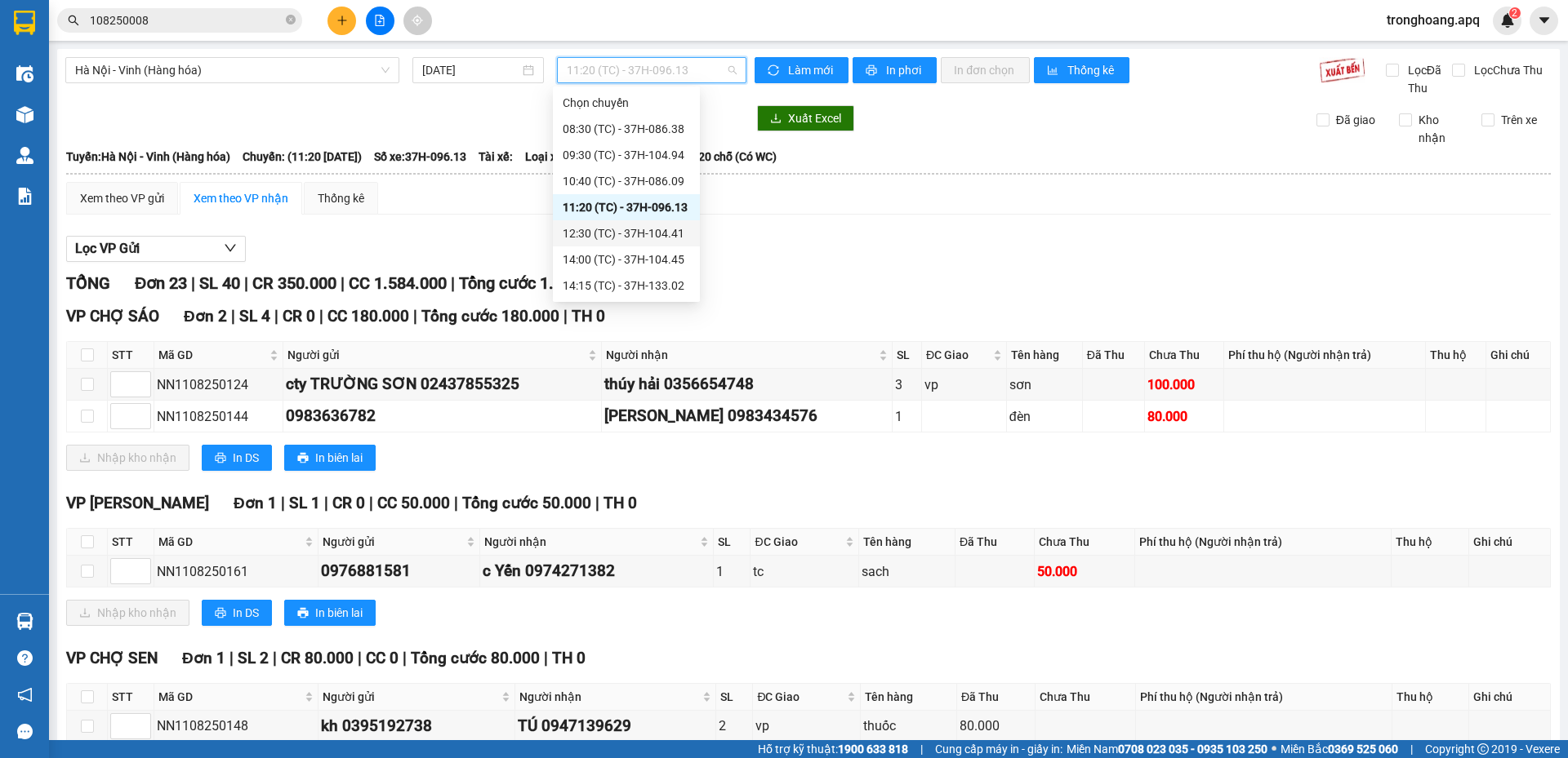
click at [633, 238] on div "12:30 (TC) - 37H-104.41" at bounding box center [626, 234] width 127 height 18
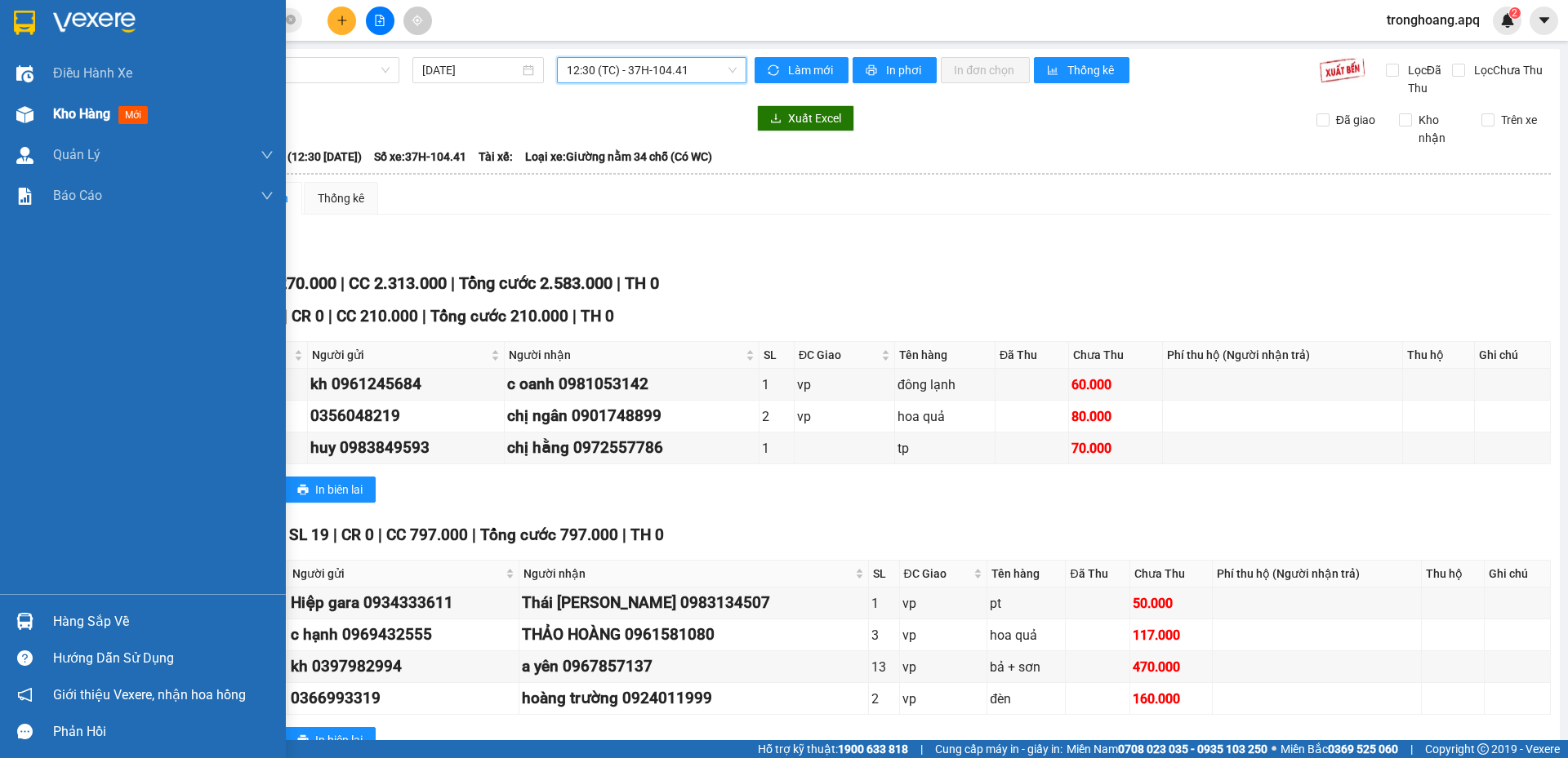
click at [11, 107] on div at bounding box center [25, 114] width 29 height 29
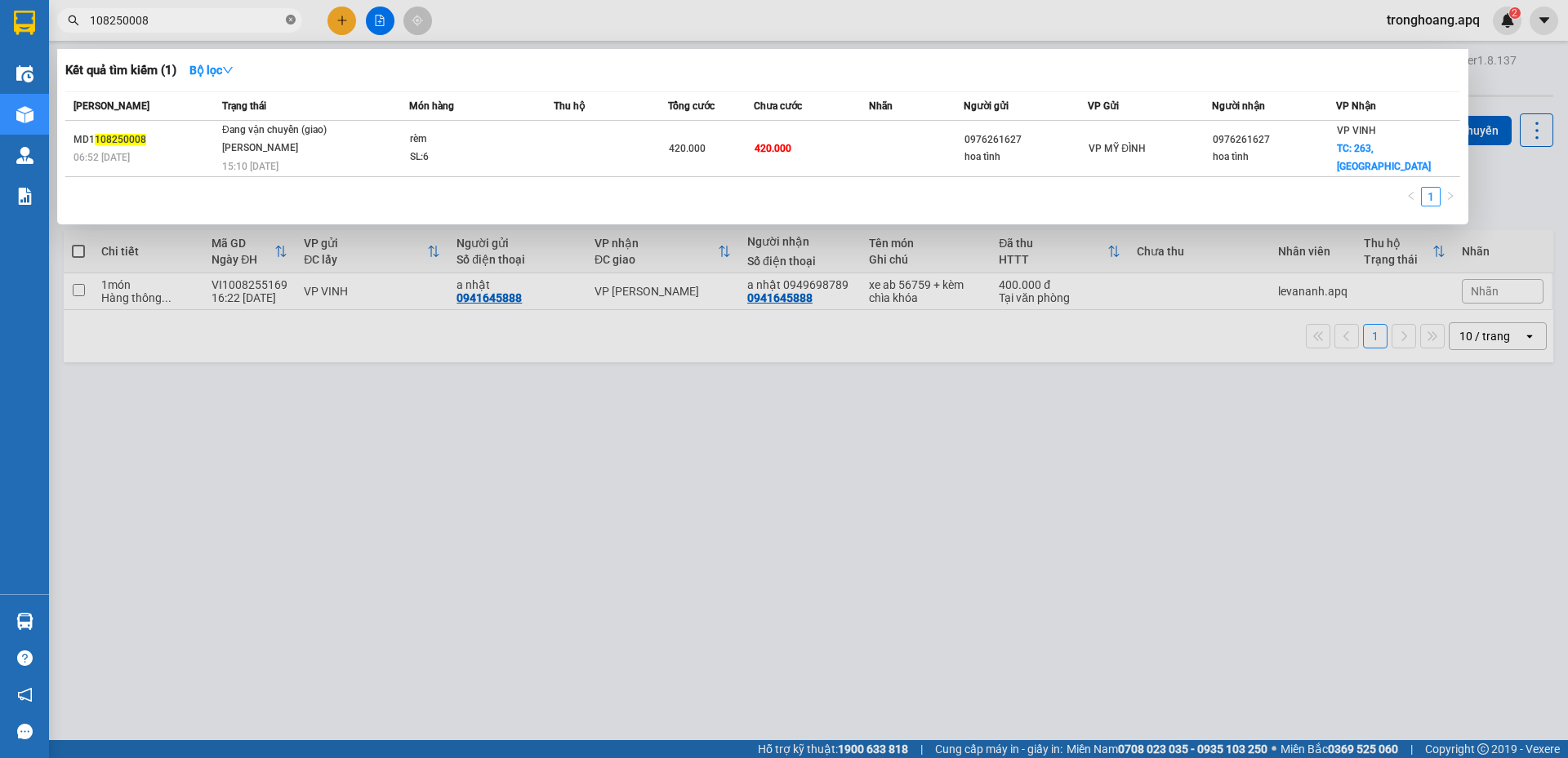
click at [292, 20] on icon "close-circle" at bounding box center [291, 20] width 10 height 10
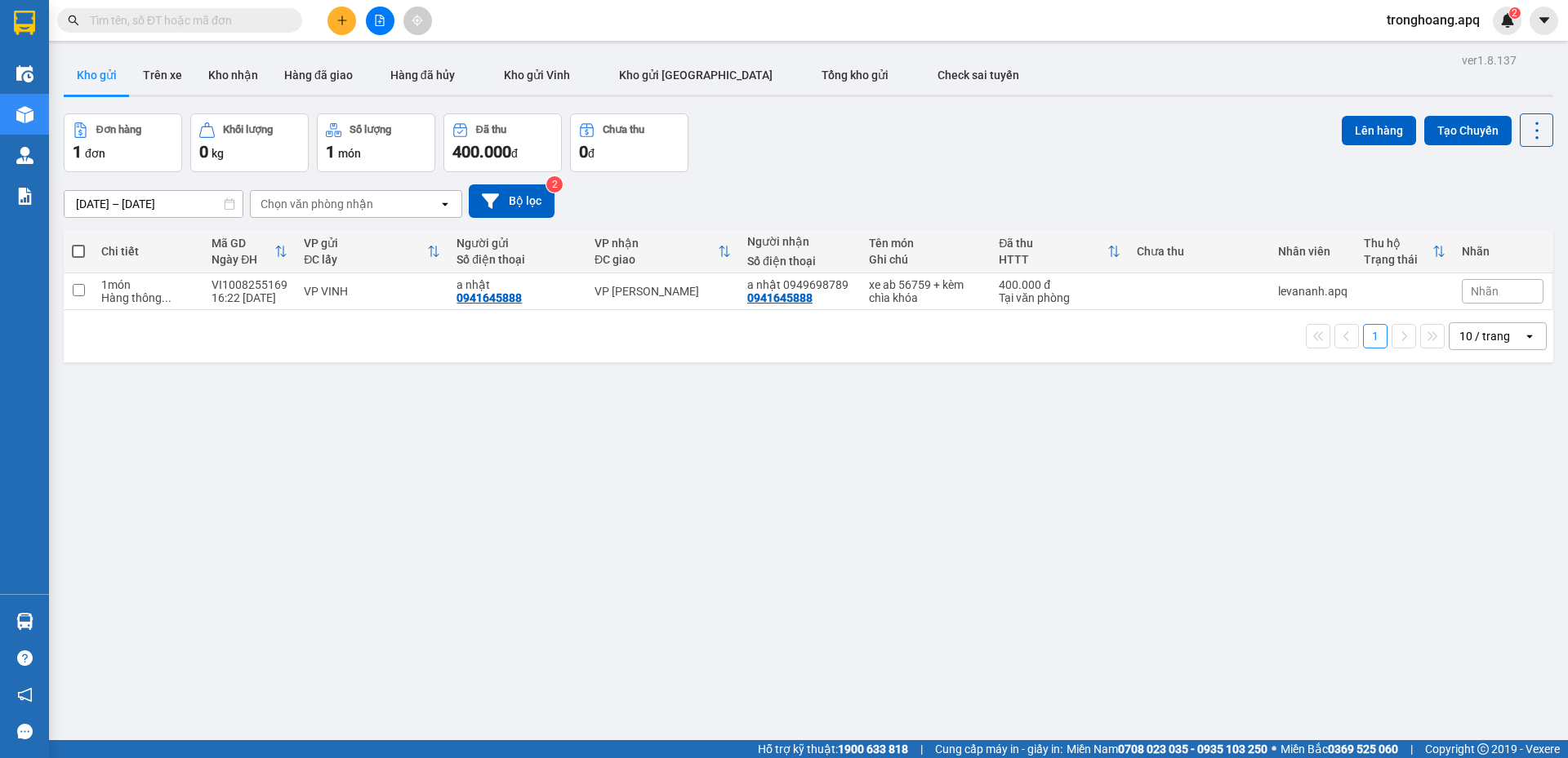
click at [783, 201] on div "09/08/2025 – 11/08/2025 Press the down arrow key to interact with the calendar …" at bounding box center [808, 201] width 1489 height 33
click at [226, 76] on button "Kho nhận" at bounding box center [233, 74] width 76 height 39
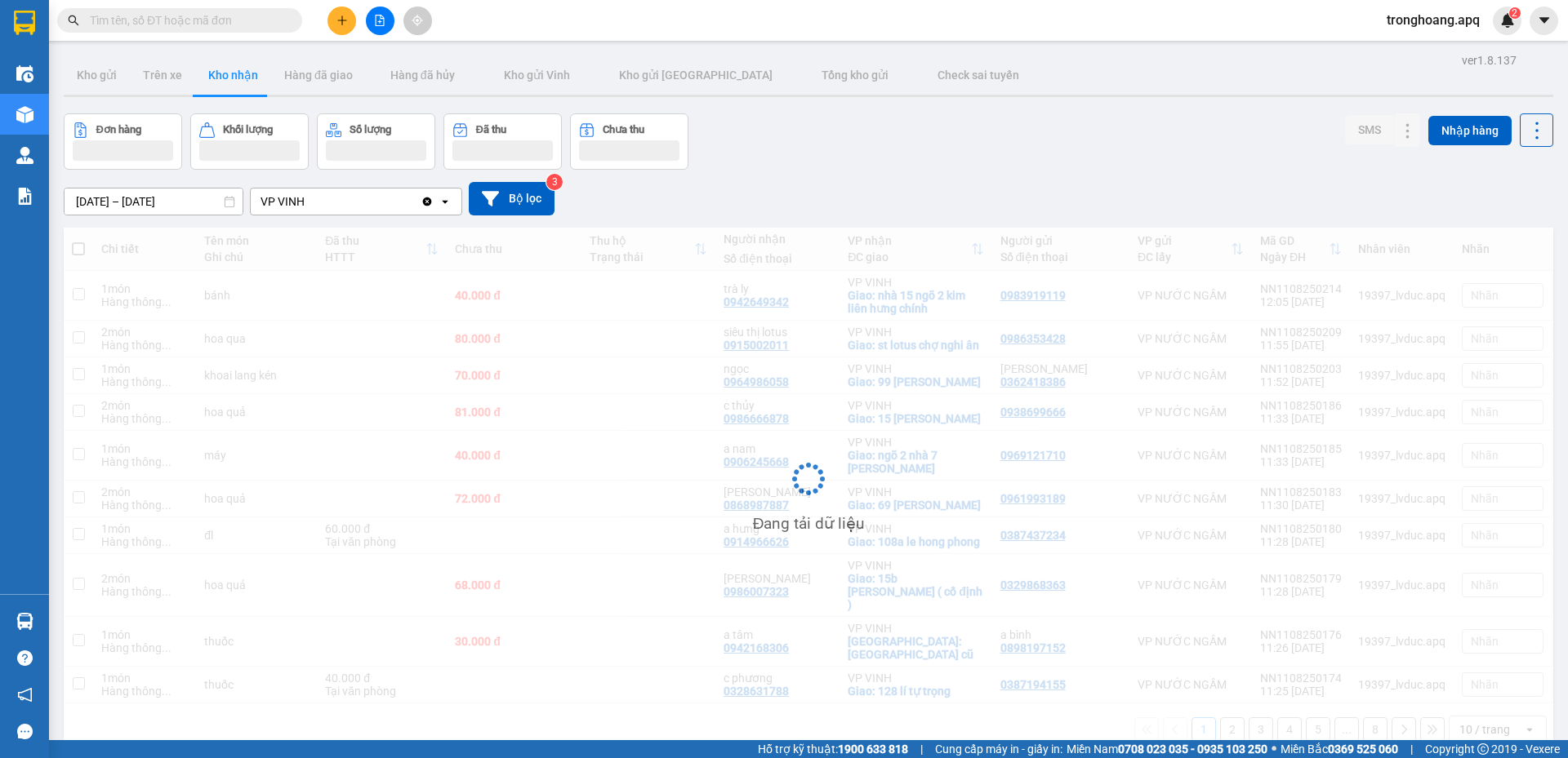
click at [882, 173] on div "11/08/2025 – 11/08/2025 Press the down arrow key to interact with the calendar …" at bounding box center [808, 198] width 1489 height 58
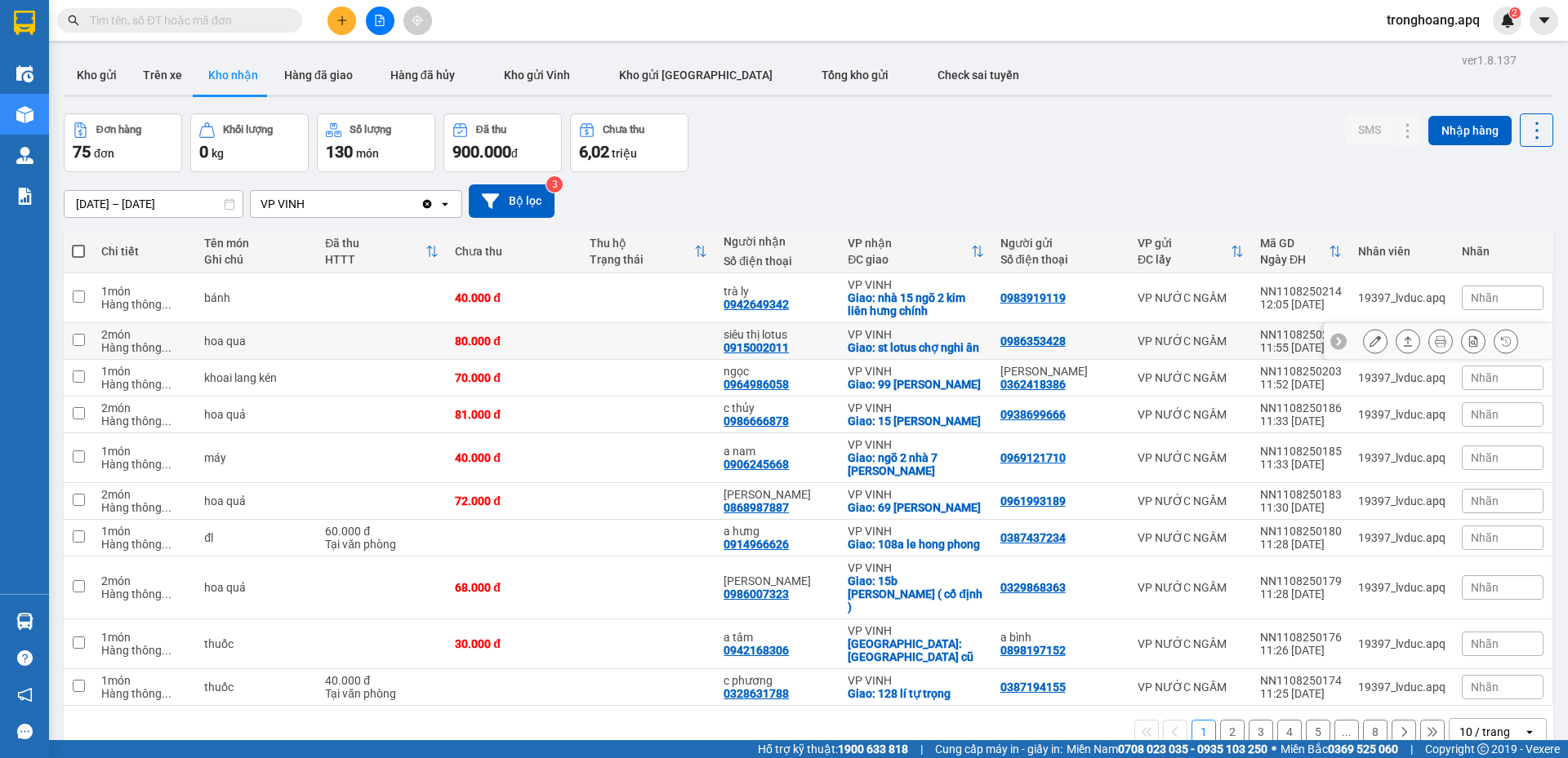
scroll to position [75, 0]
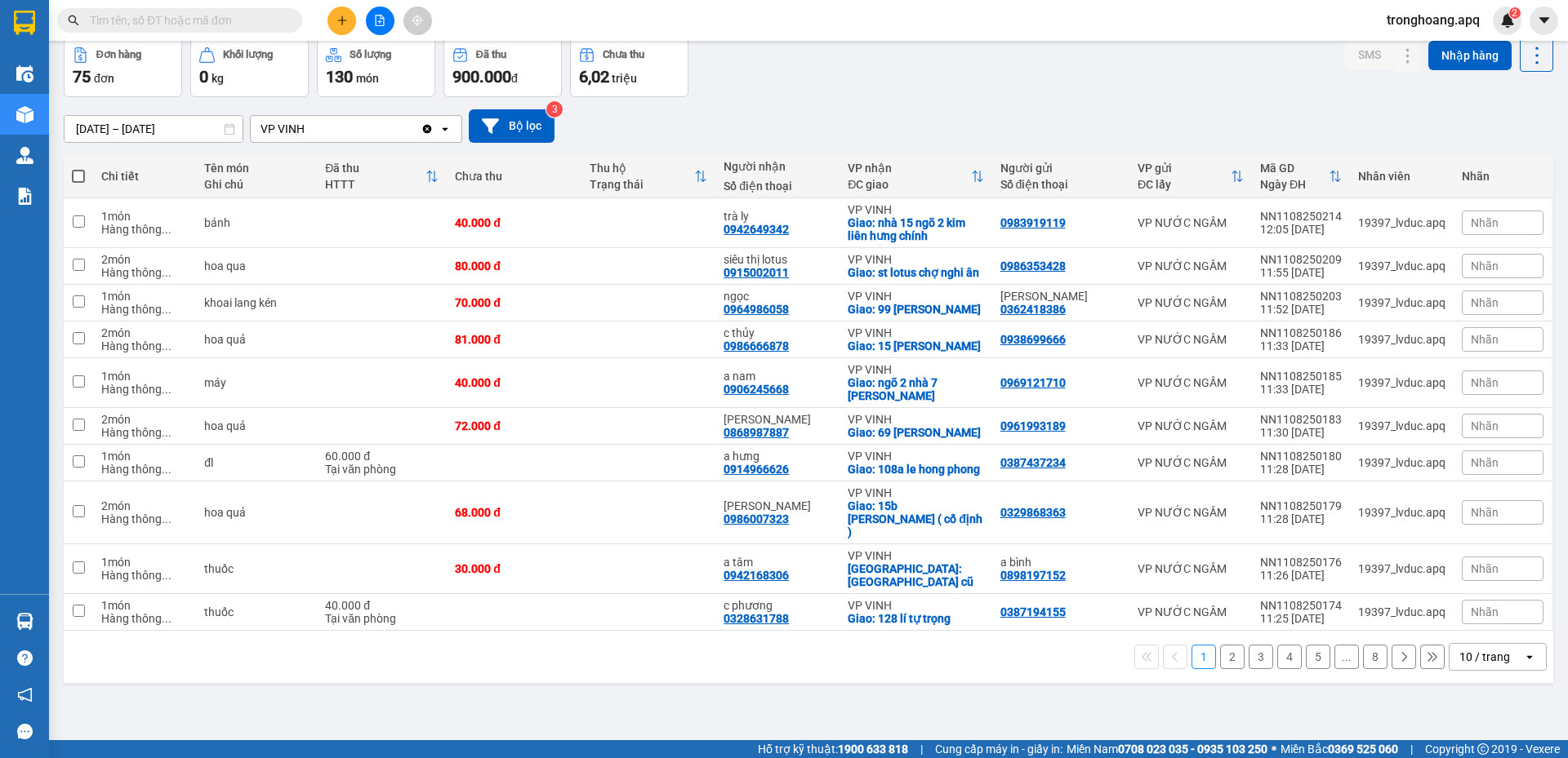
click at [1484, 670] on div "10 / trang" at bounding box center [1486, 657] width 74 height 26
click at [1484, 647] on div "100 / trang" at bounding box center [1485, 634] width 98 height 30
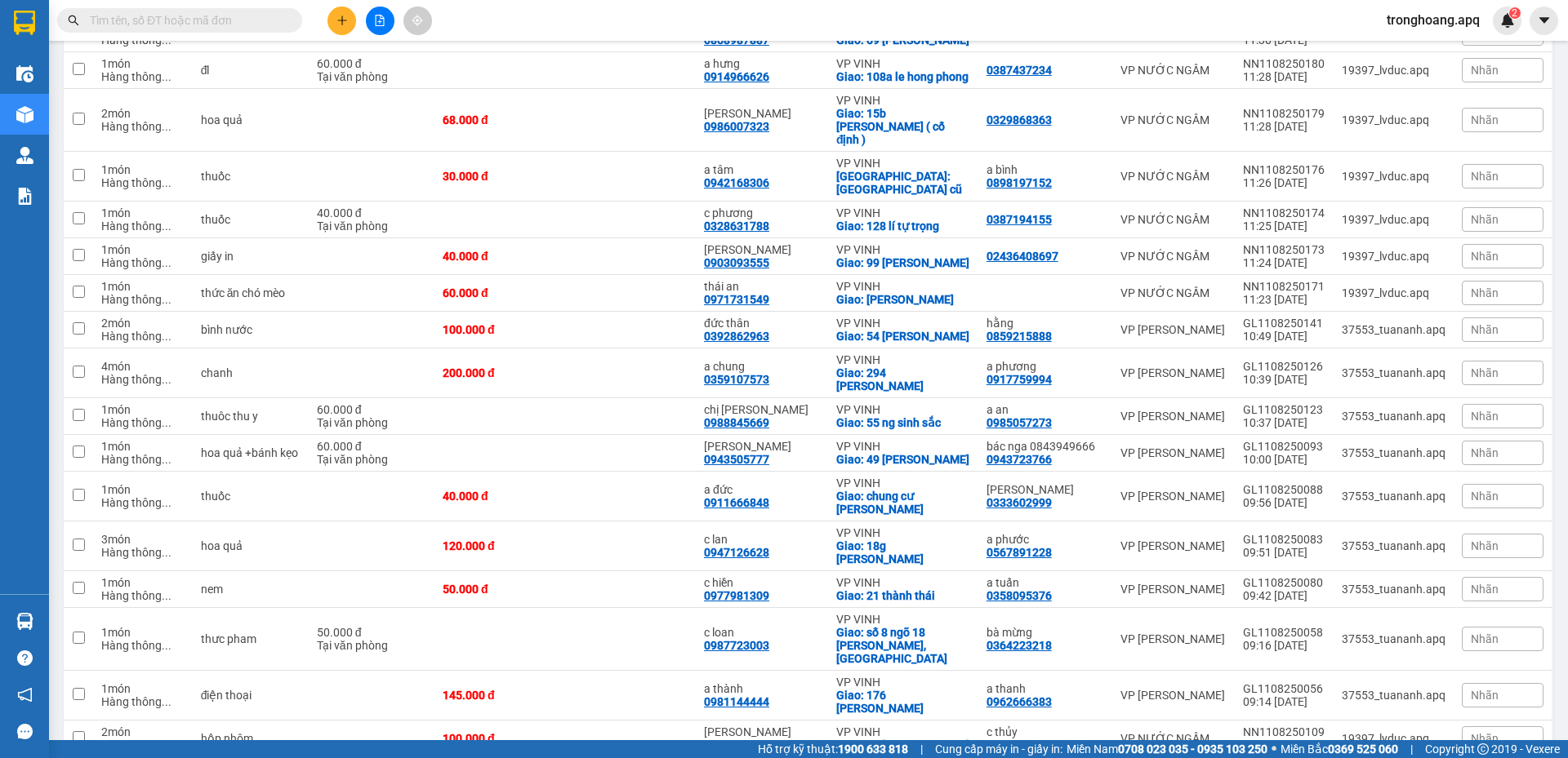
scroll to position [0, 0]
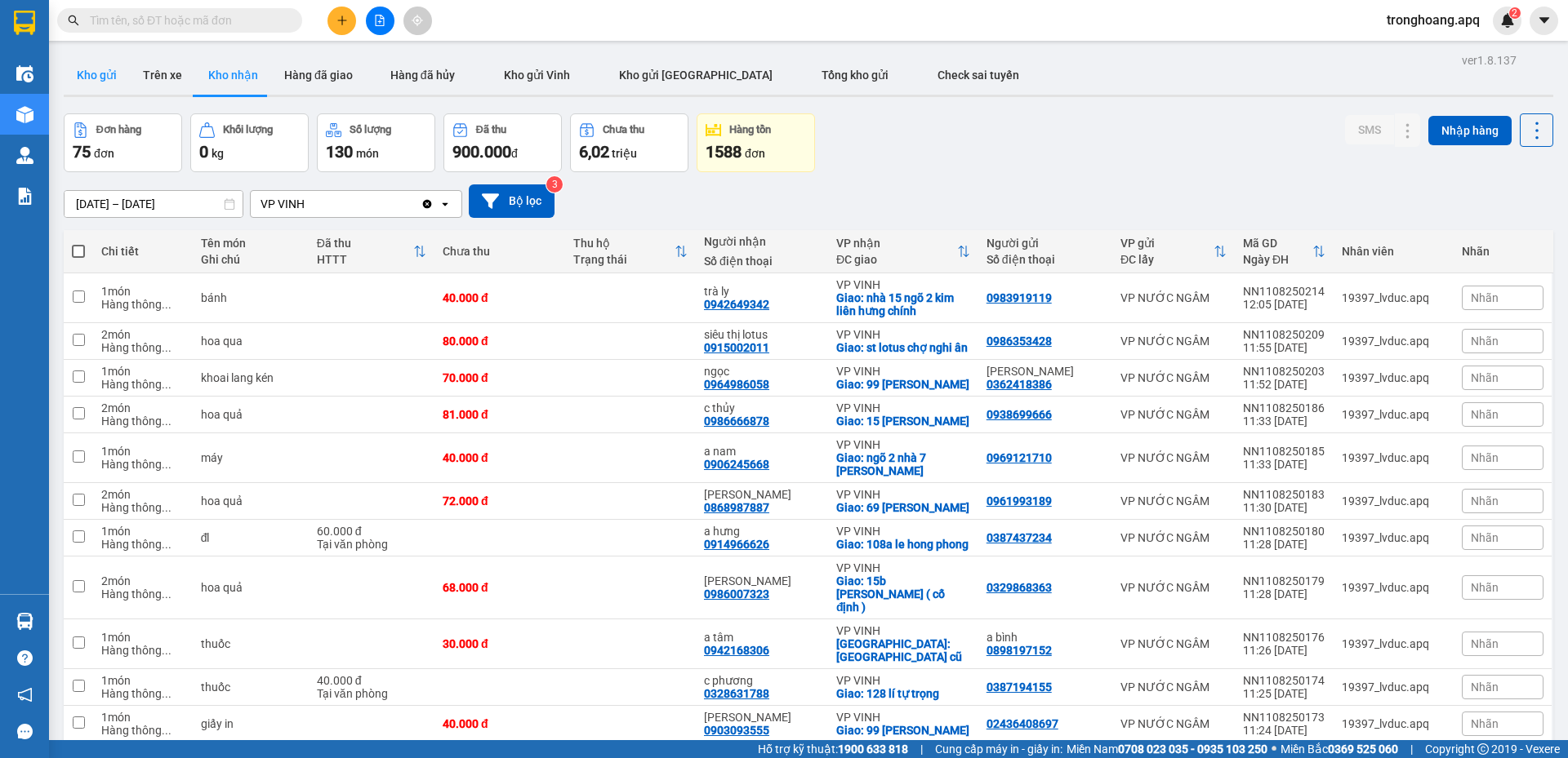
click at [99, 58] on button "Kho gửi" at bounding box center [97, 74] width 66 height 39
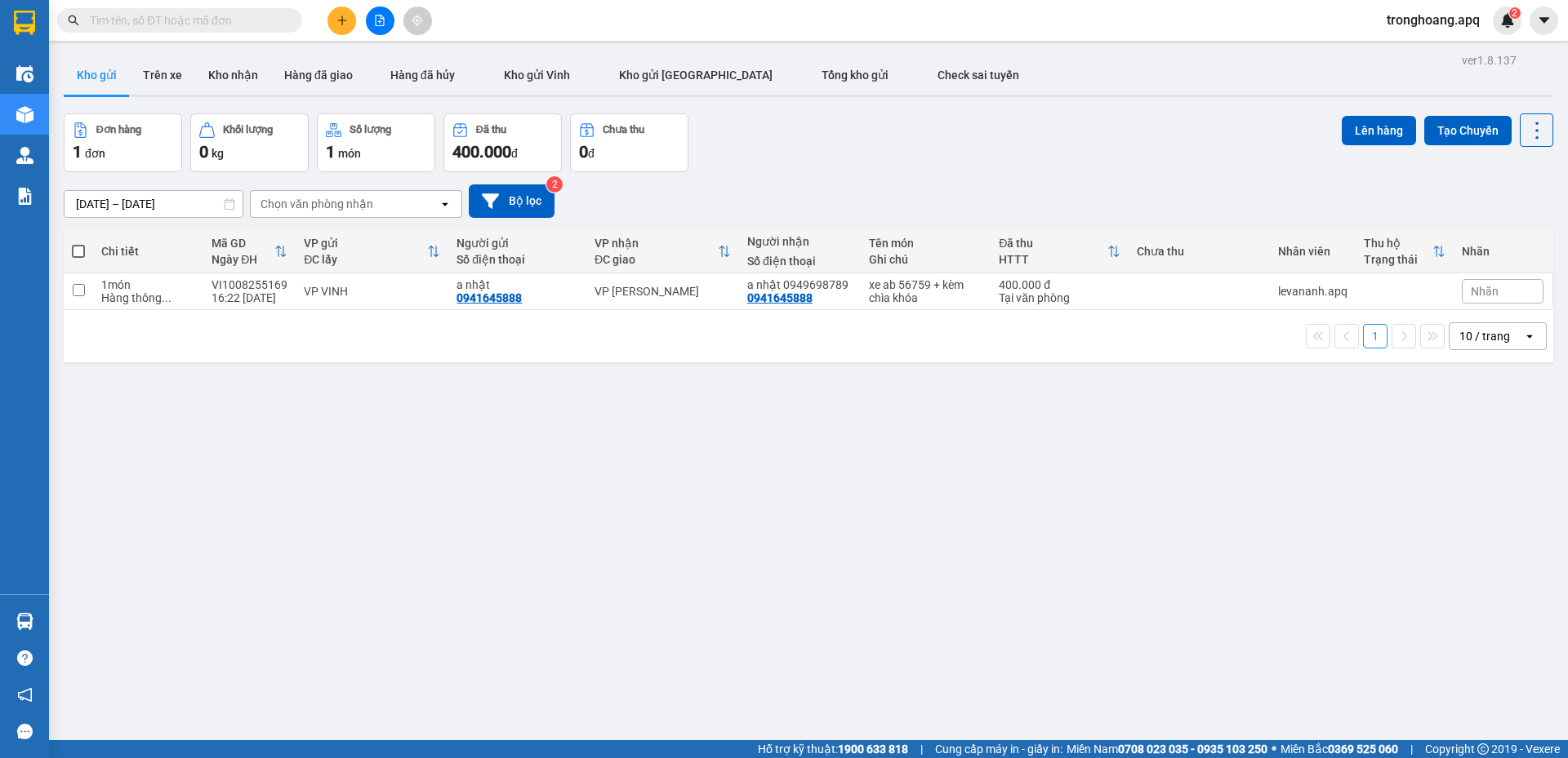
click at [888, 193] on div "09/08/2025 – 11/08/2025 Press the down arrow key to interact with the calendar …" at bounding box center [808, 201] width 1489 height 33
click at [379, 25] on icon "file-add" at bounding box center [380, 21] width 12 height 12
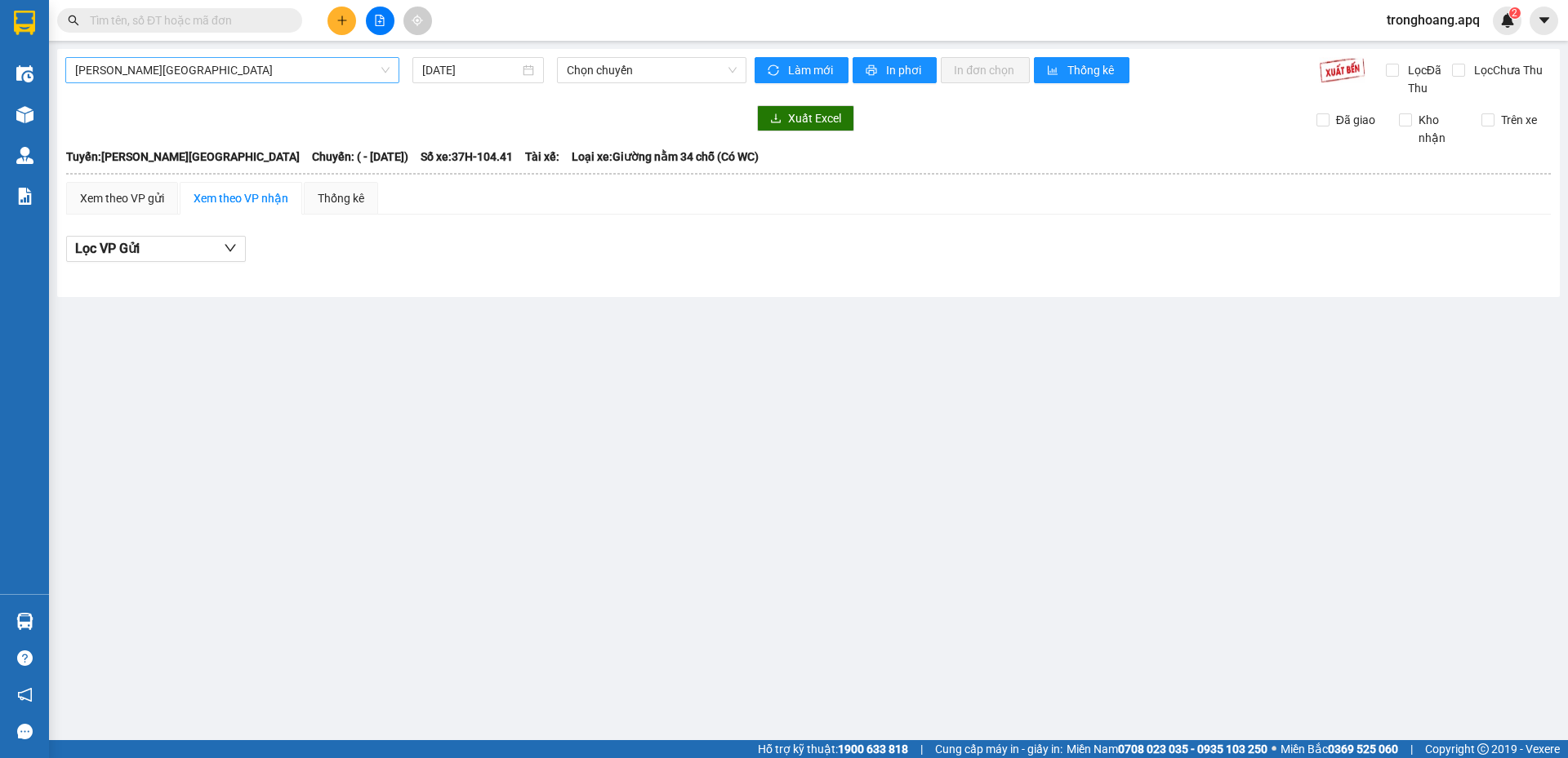
click at [213, 72] on span "Gia Lâm - Mỹ Đình" at bounding box center [232, 70] width 314 height 25
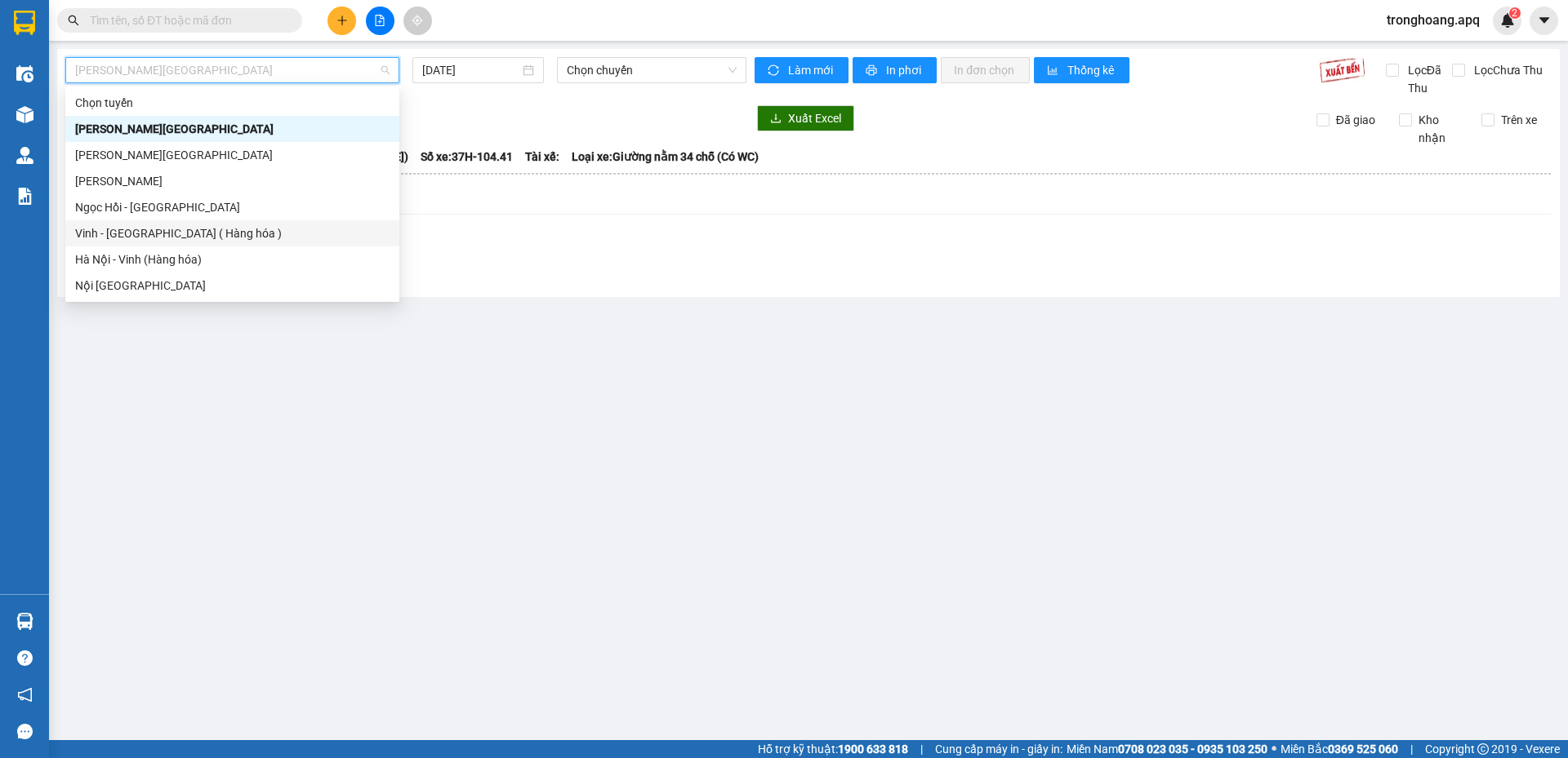
click at [194, 248] on div "Hà Nội - Vinh (Hàng hóa)" at bounding box center [232, 260] width 334 height 26
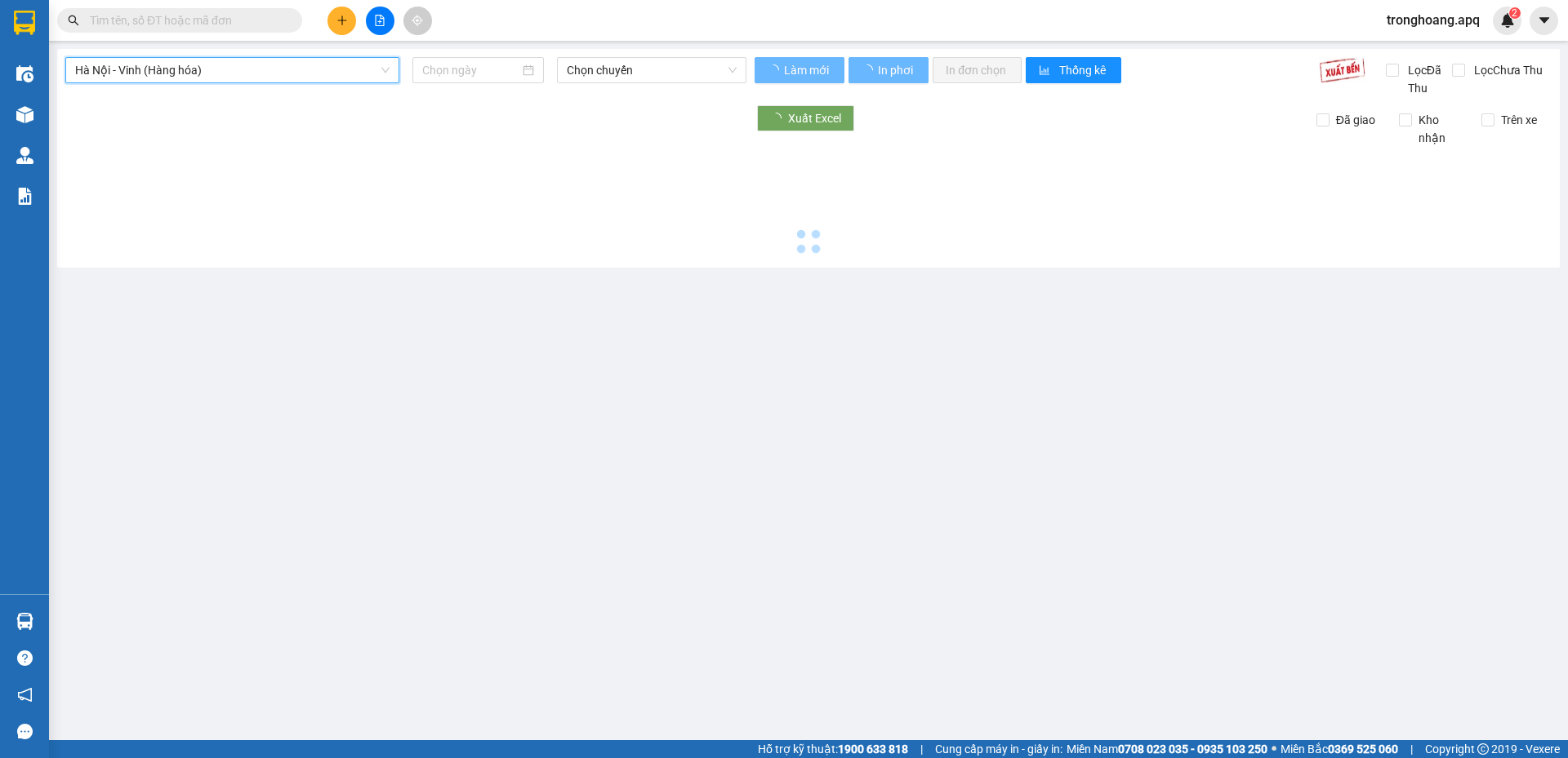
type input "11/08/2025"
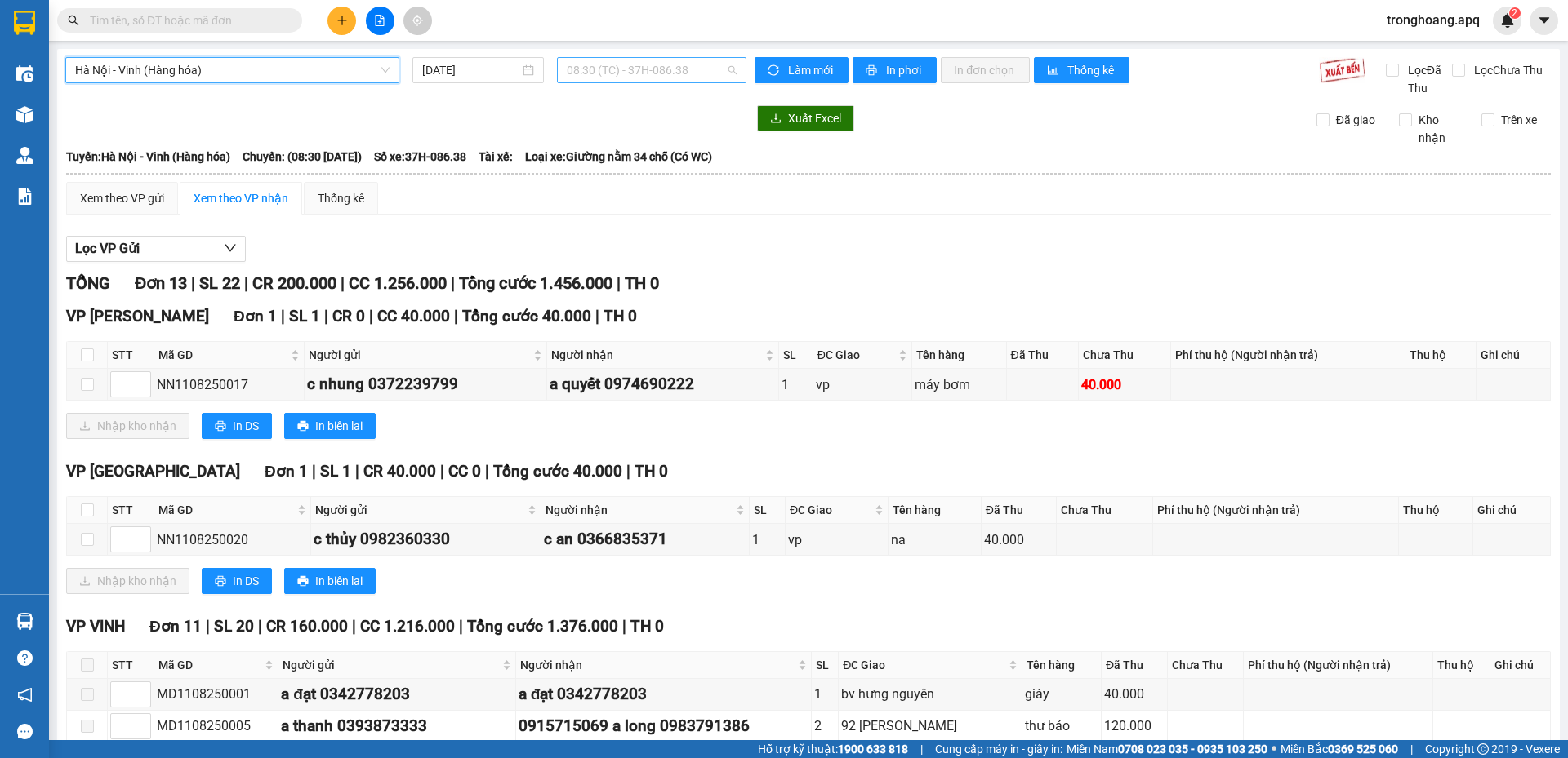
click at [595, 62] on span "08:30 (TC) - 37H-086.38" at bounding box center [651, 70] width 170 height 25
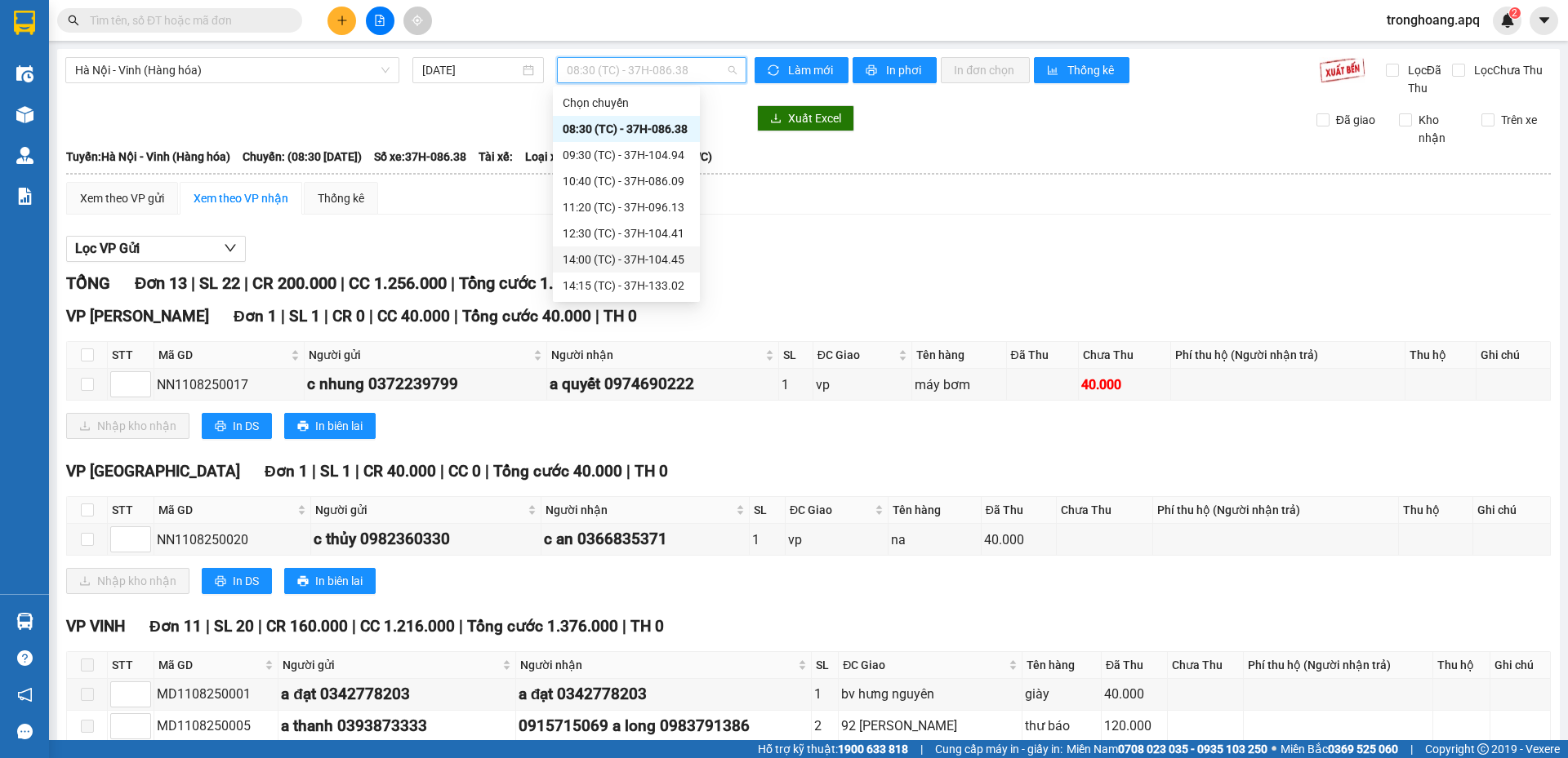
click at [652, 253] on div "14:00 (TC) - 37H-104.45" at bounding box center [626, 260] width 127 height 18
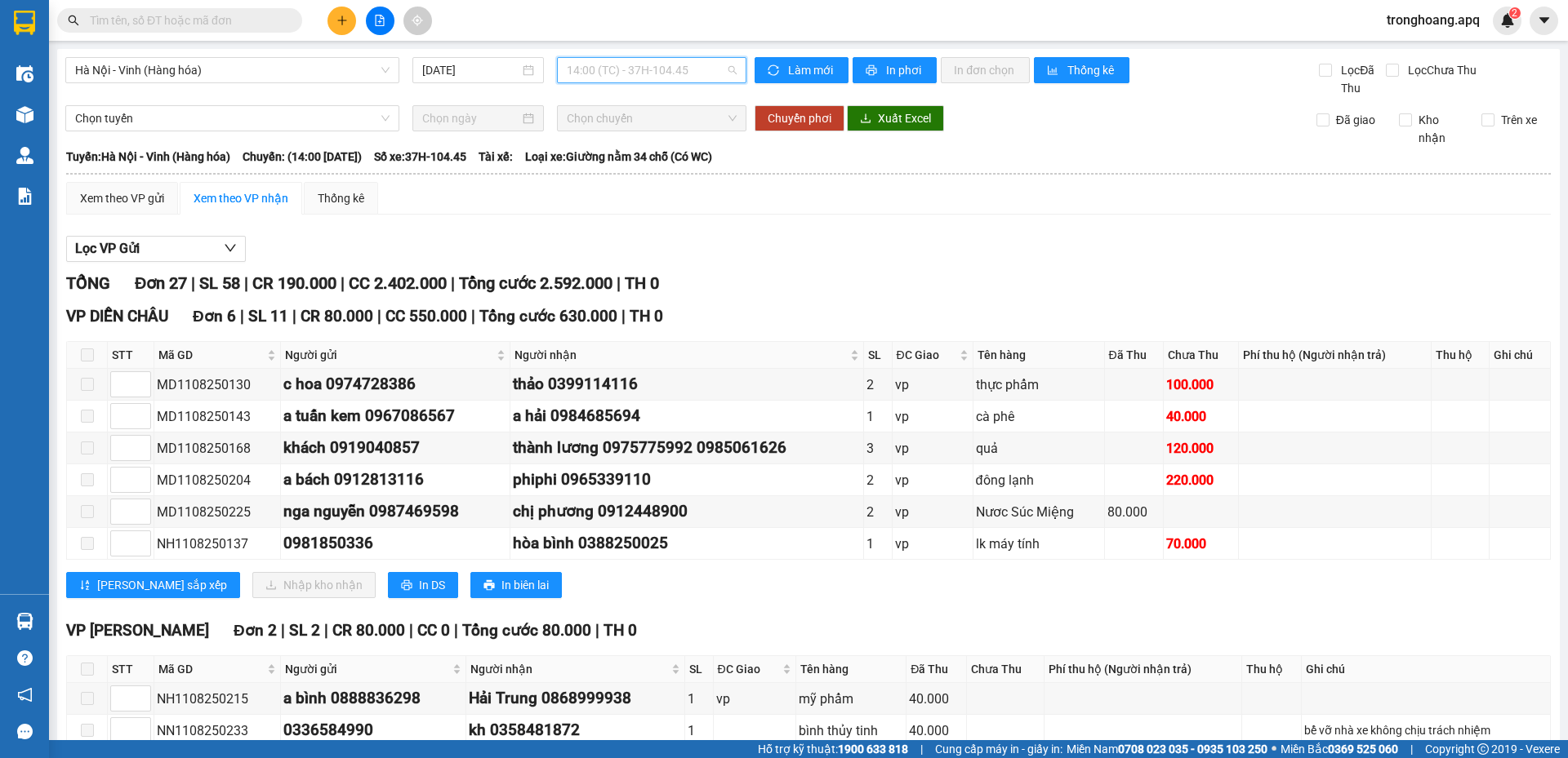
click at [581, 65] on span "14:00 (TC) - 37H-104.45" at bounding box center [651, 70] width 170 height 25
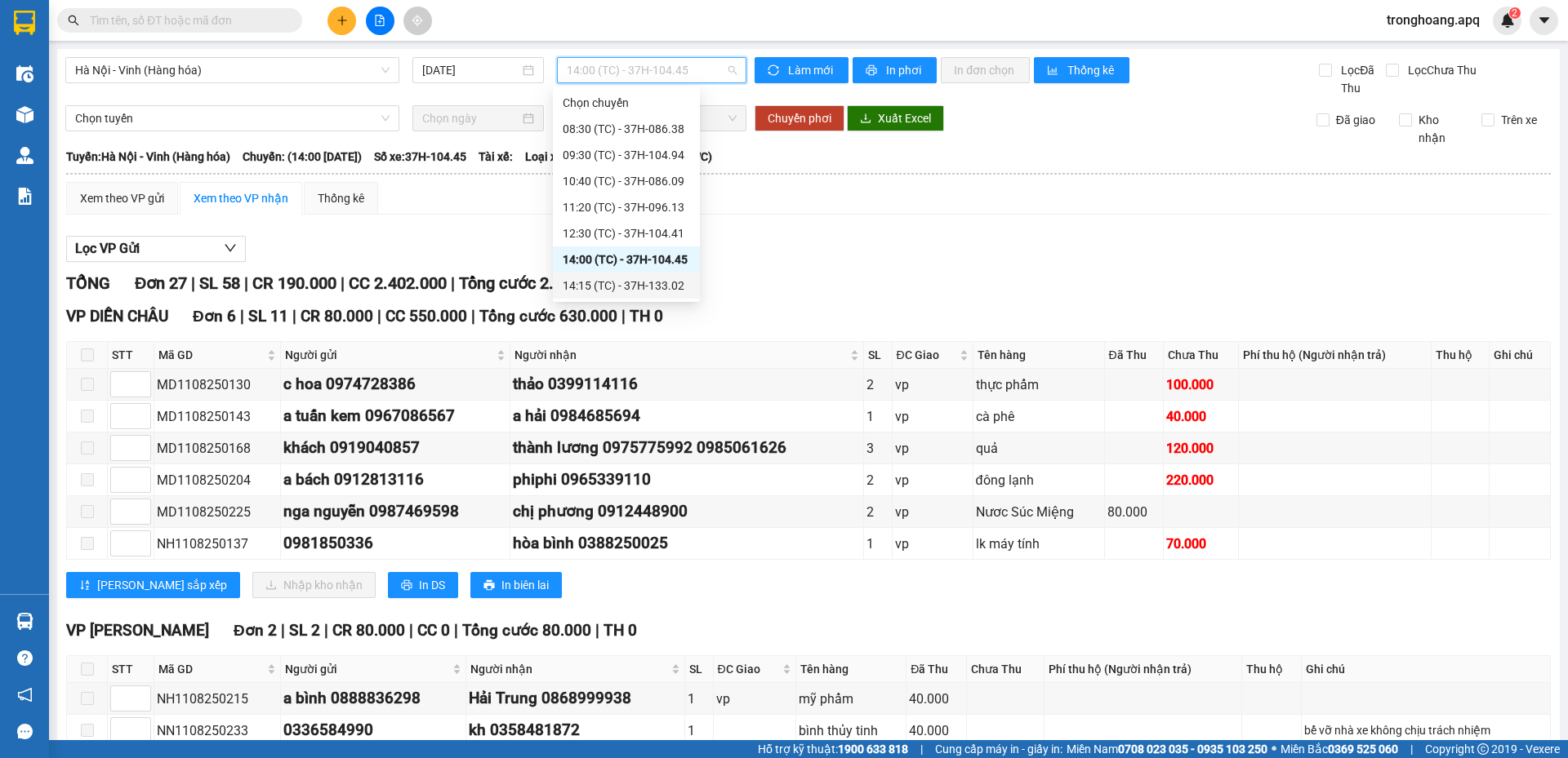
click at [610, 279] on div "14:15 (TC) - 37H-133.02" at bounding box center [626, 286] width 127 height 18
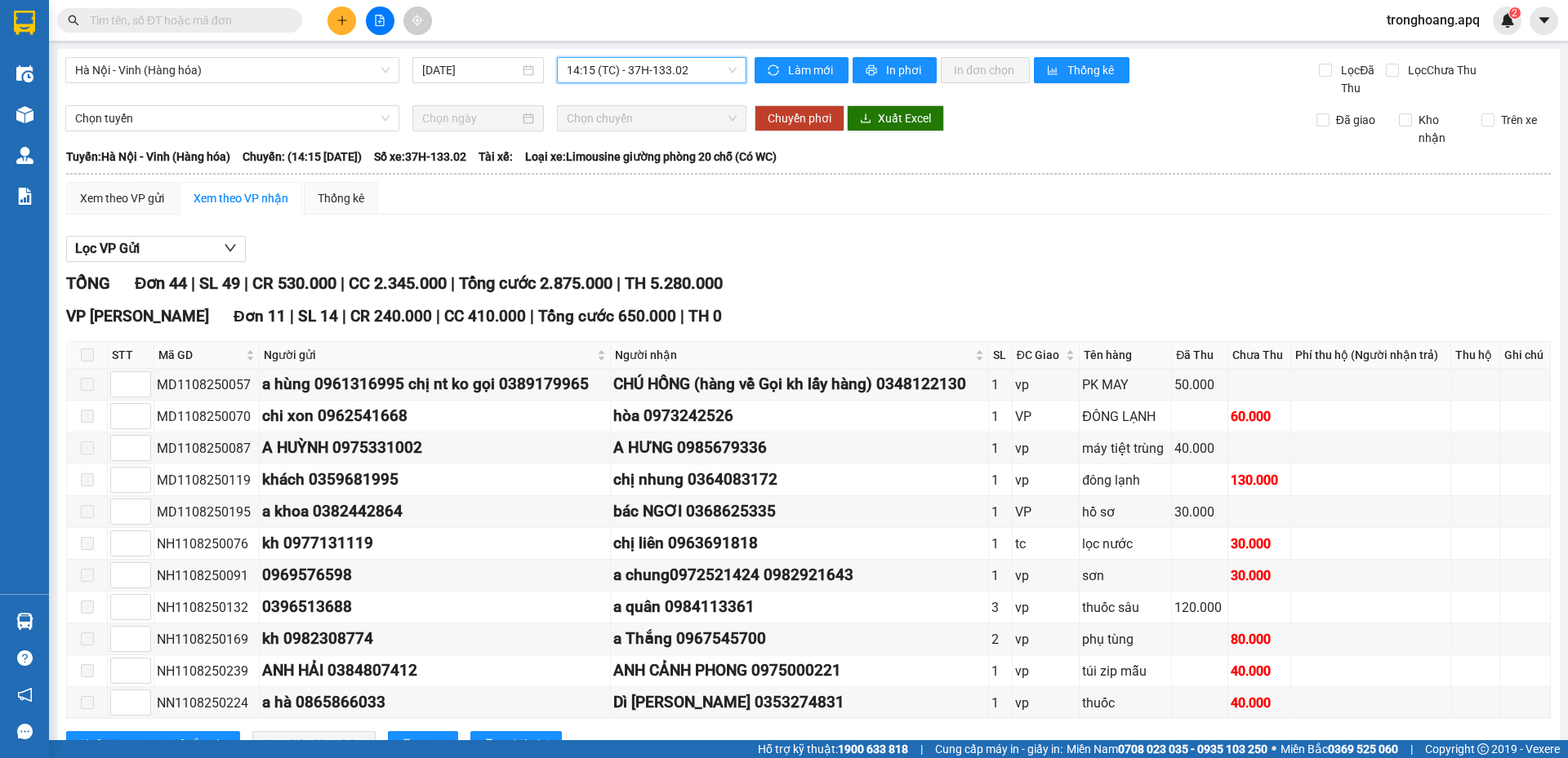
click at [607, 69] on span "14:15 (TC) - 37H-133.02" at bounding box center [651, 70] width 170 height 25
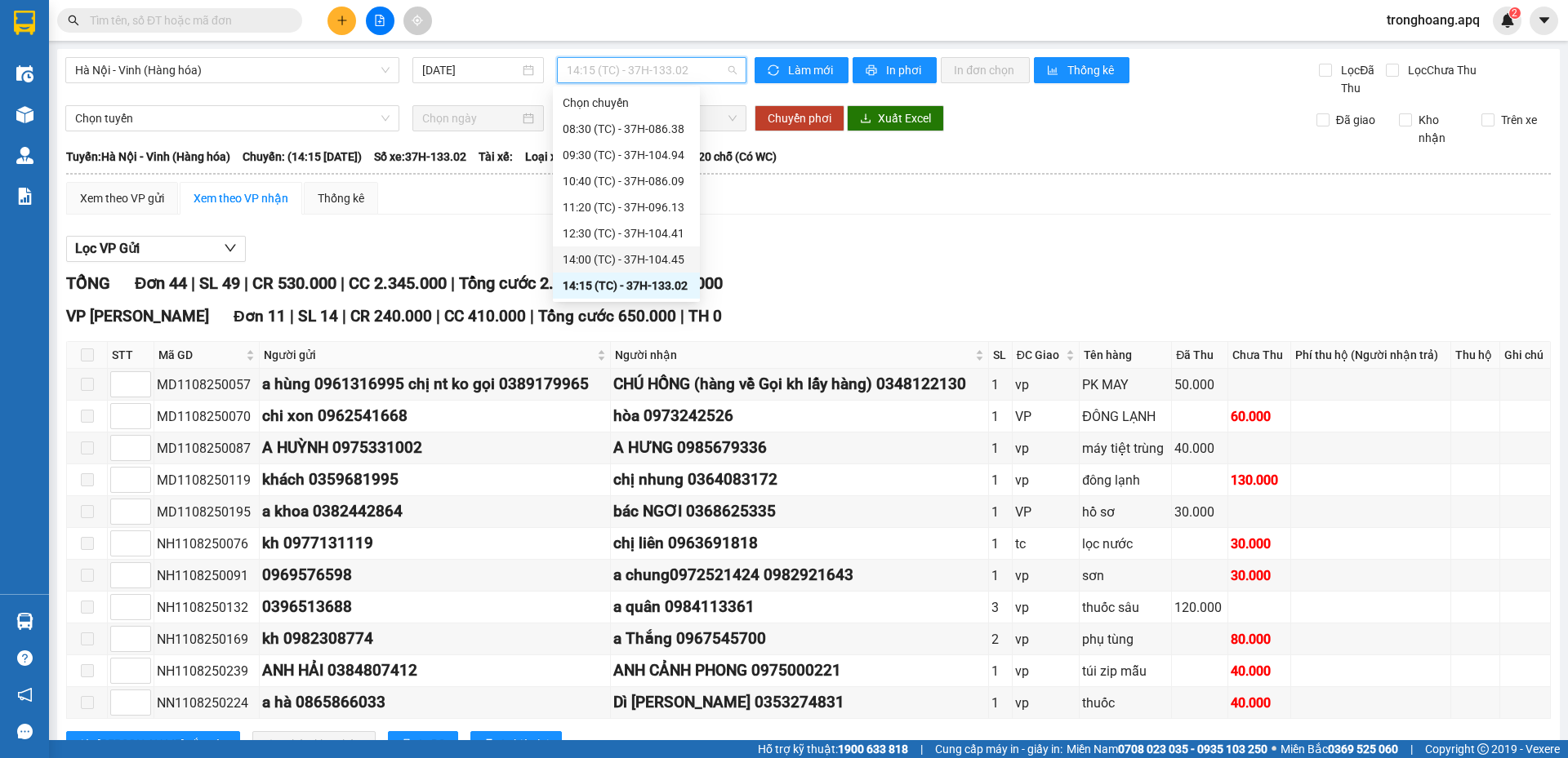
click at [638, 251] on div "14:00 (TC) - 37H-104.45" at bounding box center [626, 260] width 127 height 18
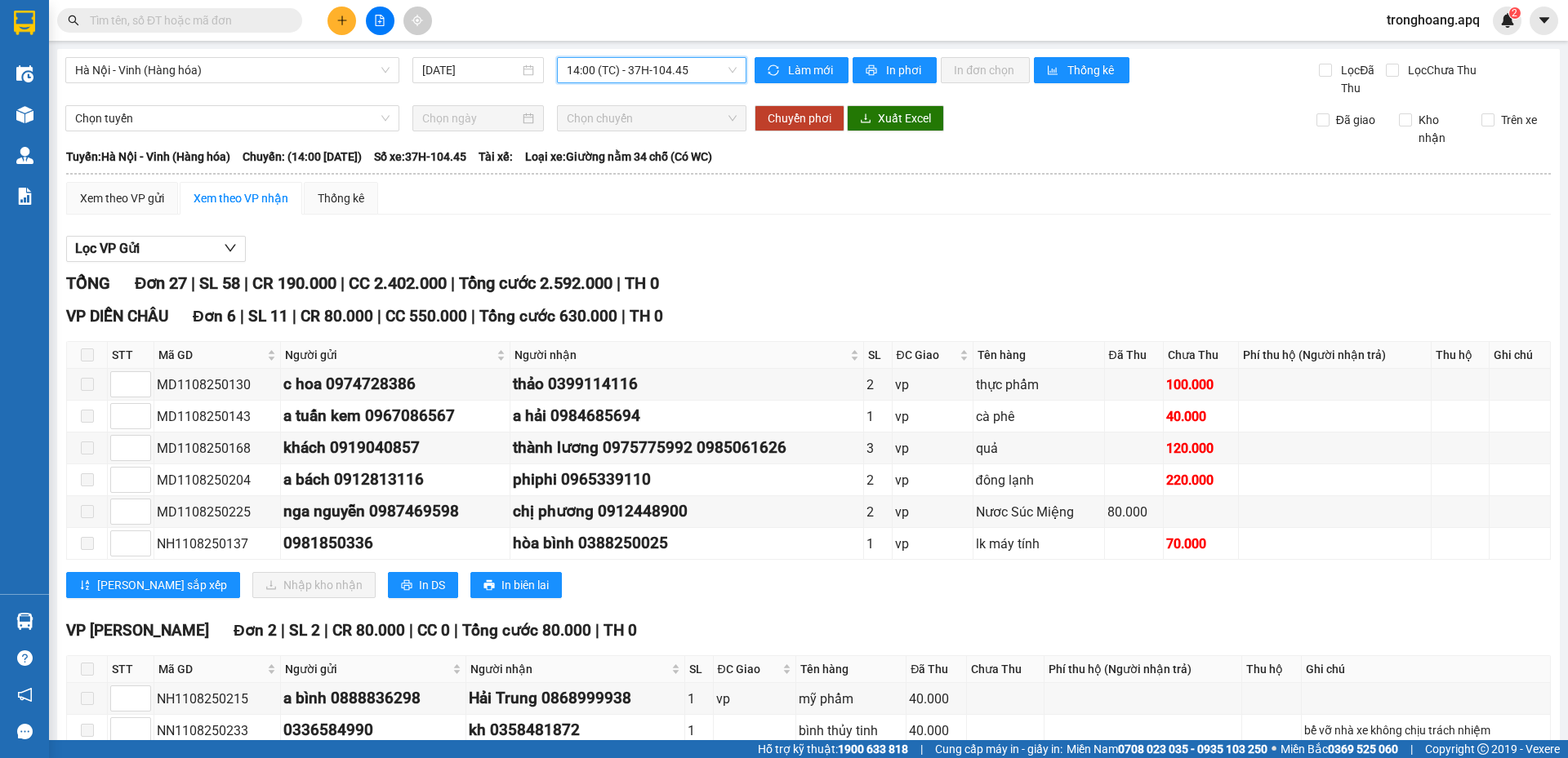
click at [633, 81] on span "14:00 (TC) - 37H-104.45" at bounding box center [651, 70] width 170 height 25
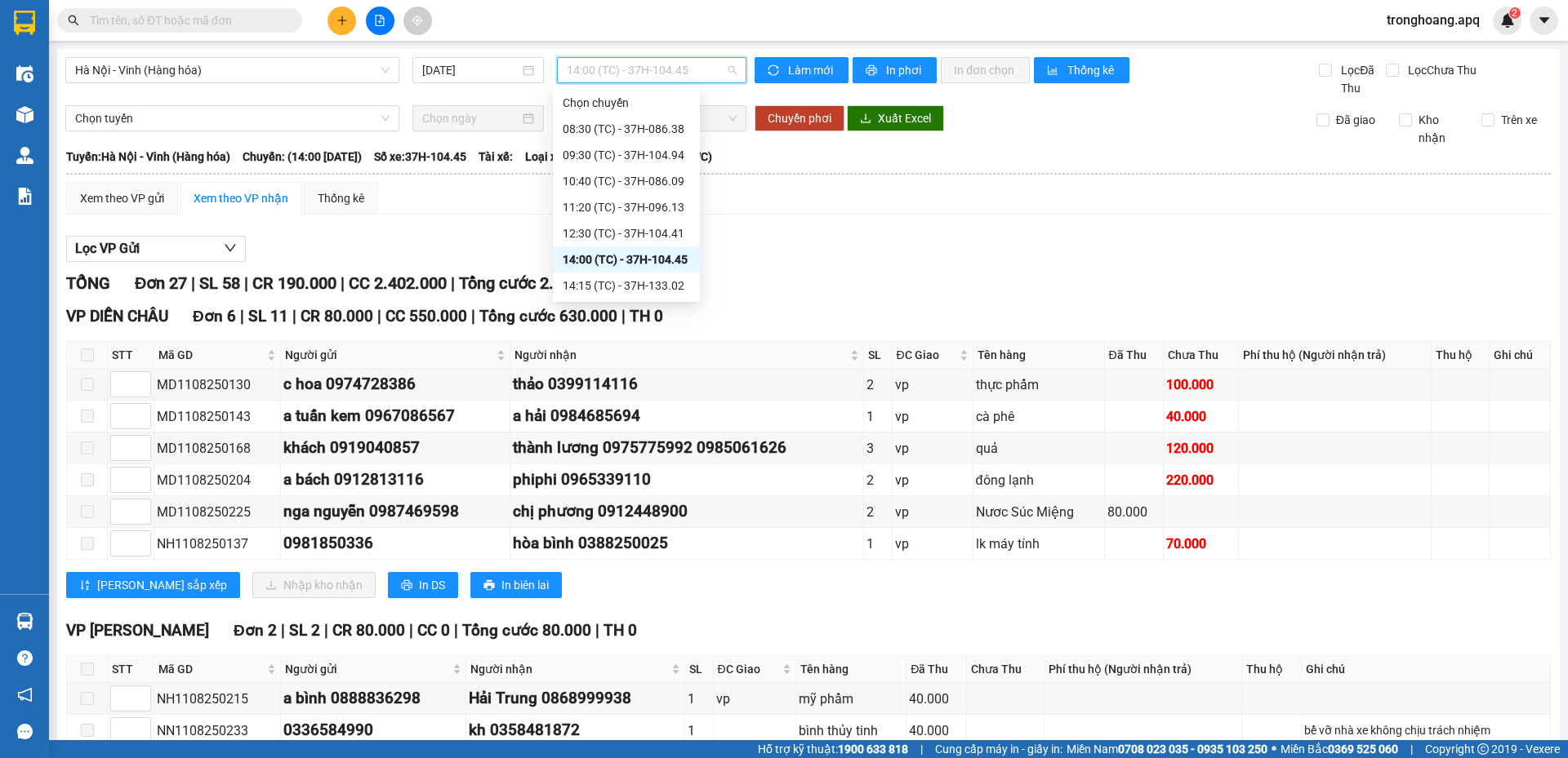
scroll to position [79, 0]
click at [638, 235] on div "15:30 (TC) - 37H-133.03" at bounding box center [626, 234] width 127 height 18
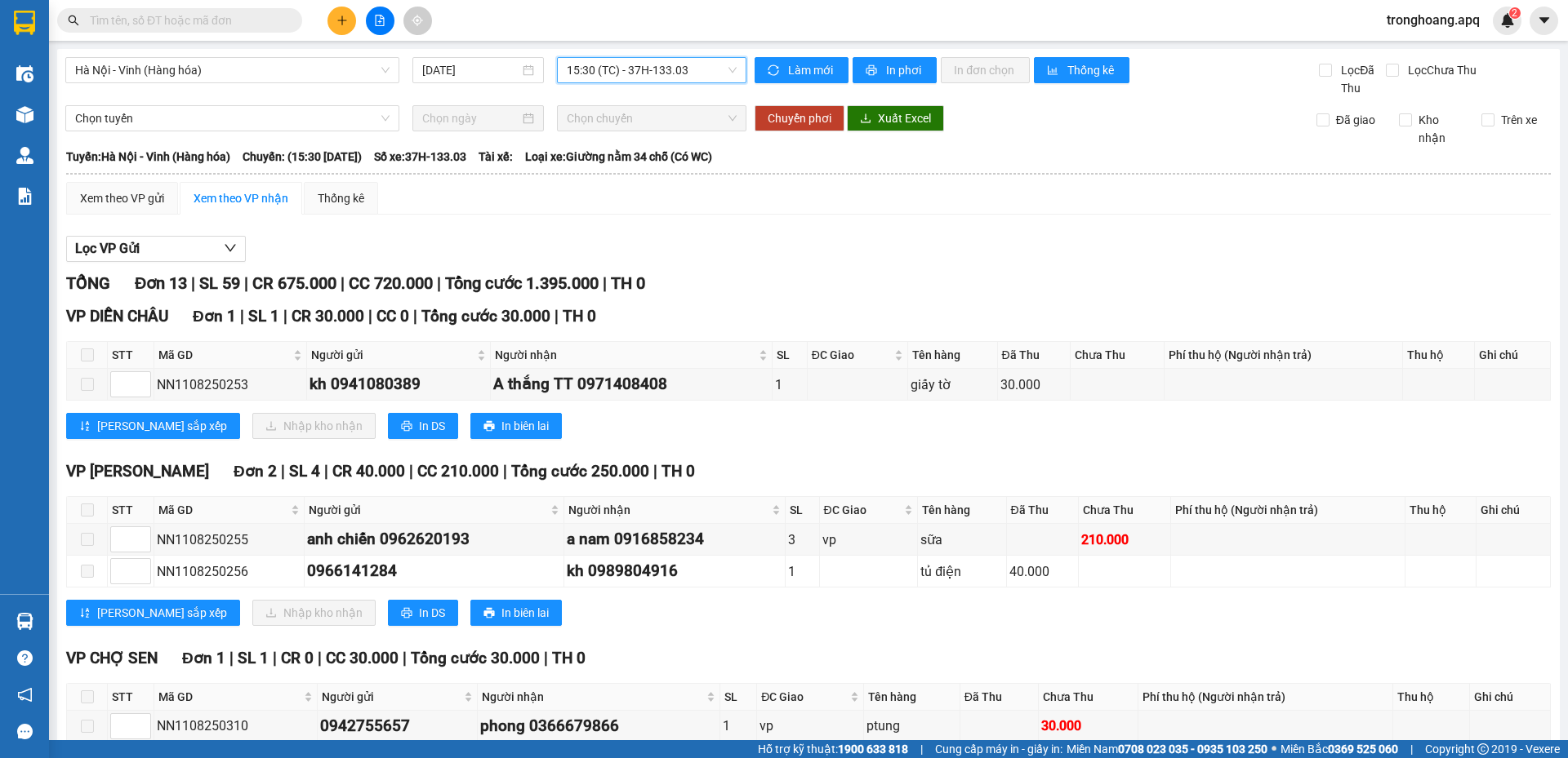
click at [593, 60] on span "15:30 (TC) - 37H-133.03" at bounding box center [651, 70] width 170 height 25
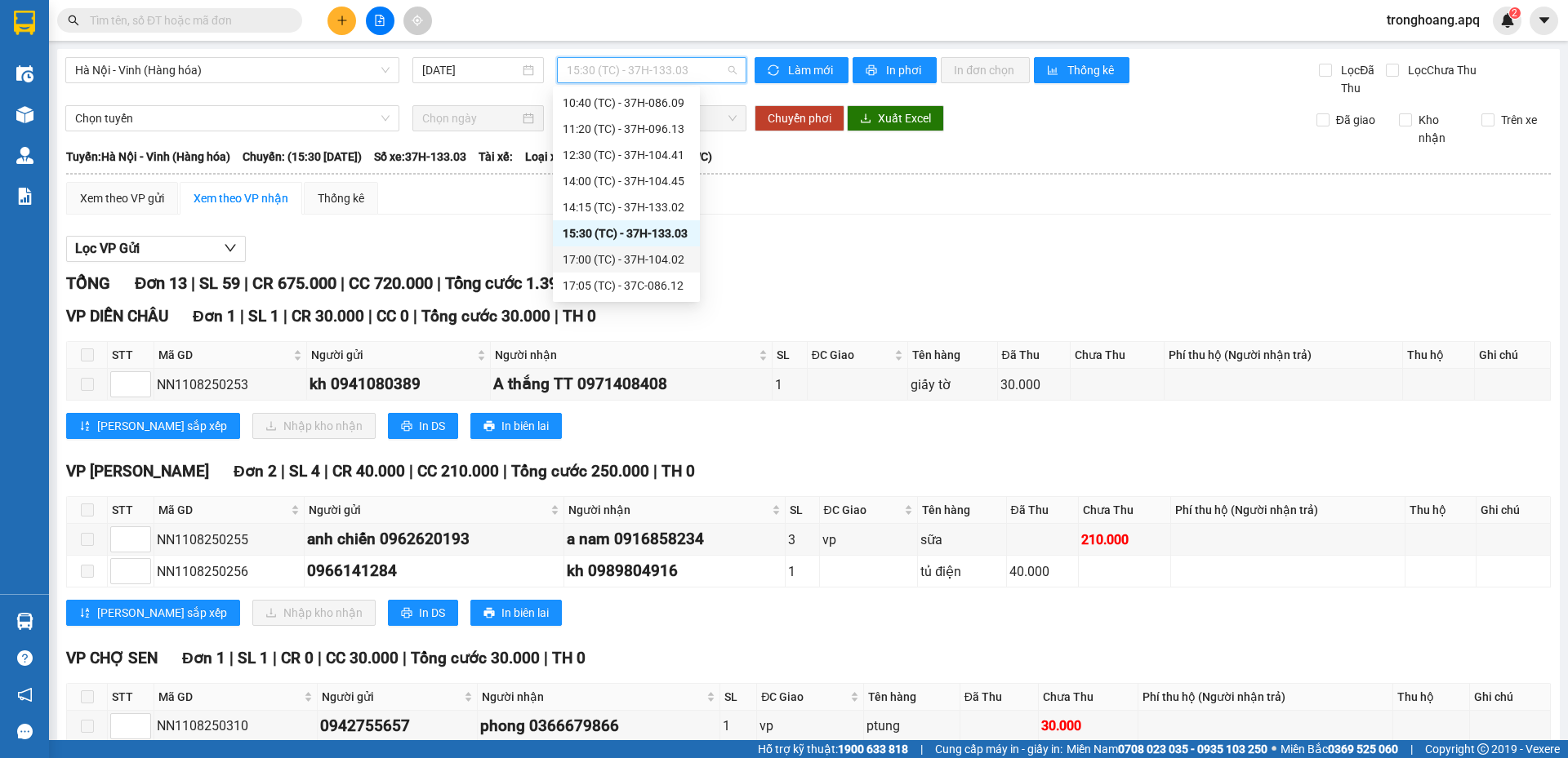
click at [620, 255] on div "17:00 (TC) - 37H-104.02" at bounding box center [626, 260] width 127 height 18
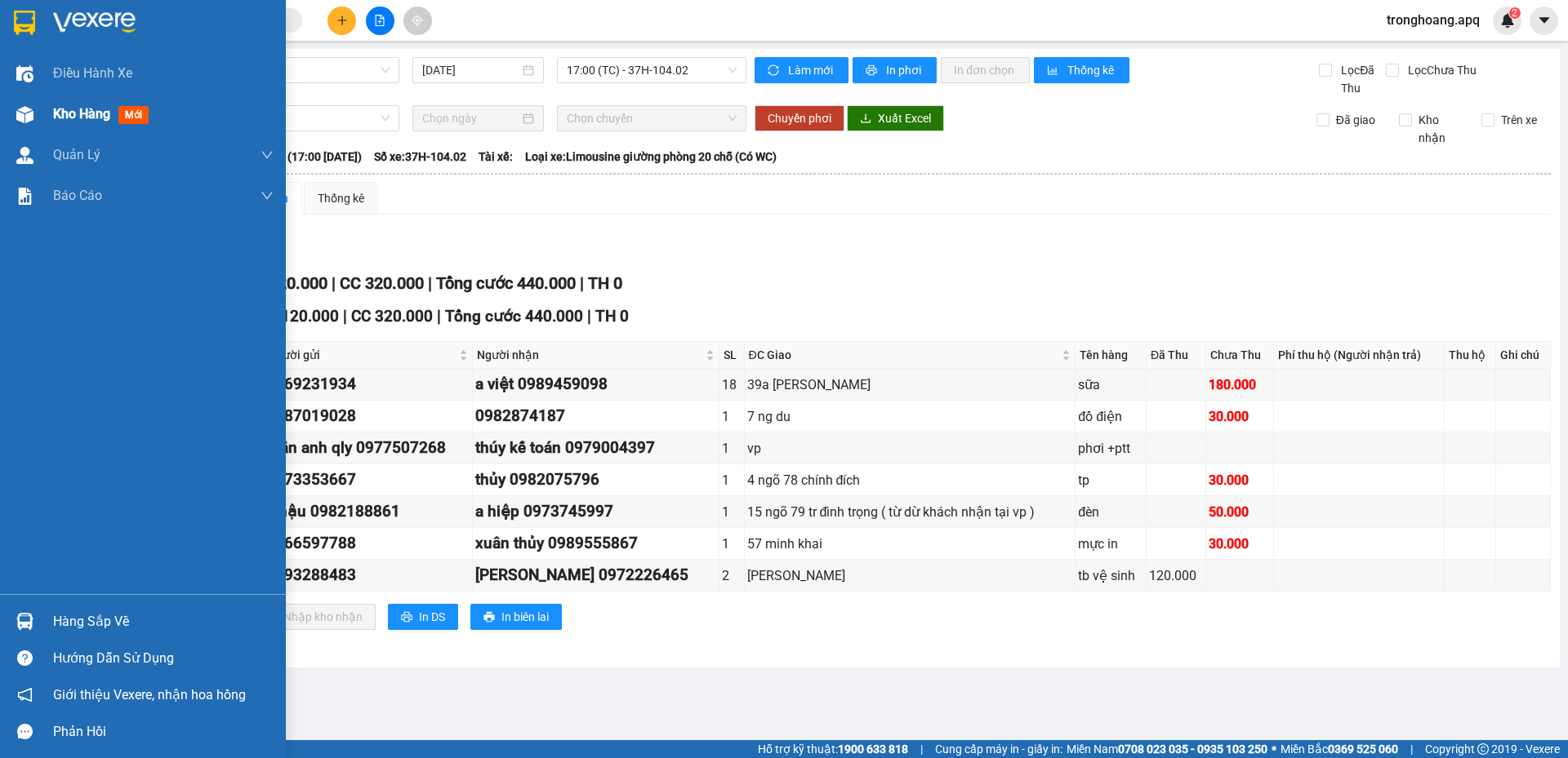
click at [33, 112] on div at bounding box center [25, 114] width 29 height 29
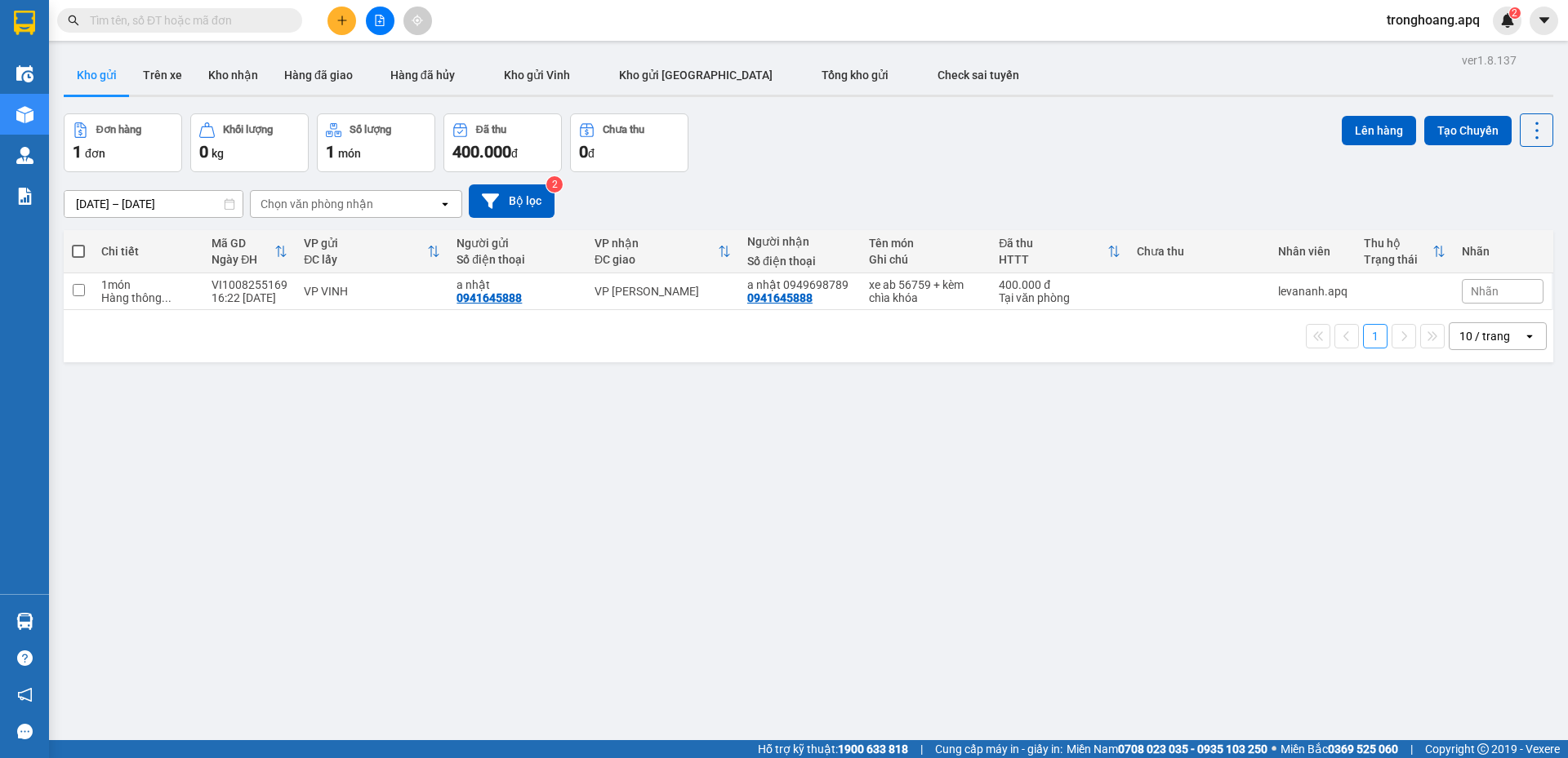
click at [912, 176] on div "09/08/2025 – 11/08/2025 Press the down arrow key to interact with the calendar …" at bounding box center [808, 201] width 1489 height 58
click at [239, 20] on input "text" at bounding box center [186, 21] width 193 height 18
click at [187, 26] on input "text" at bounding box center [186, 21] width 193 height 18
click at [216, 21] on input "text" at bounding box center [186, 21] width 193 height 18
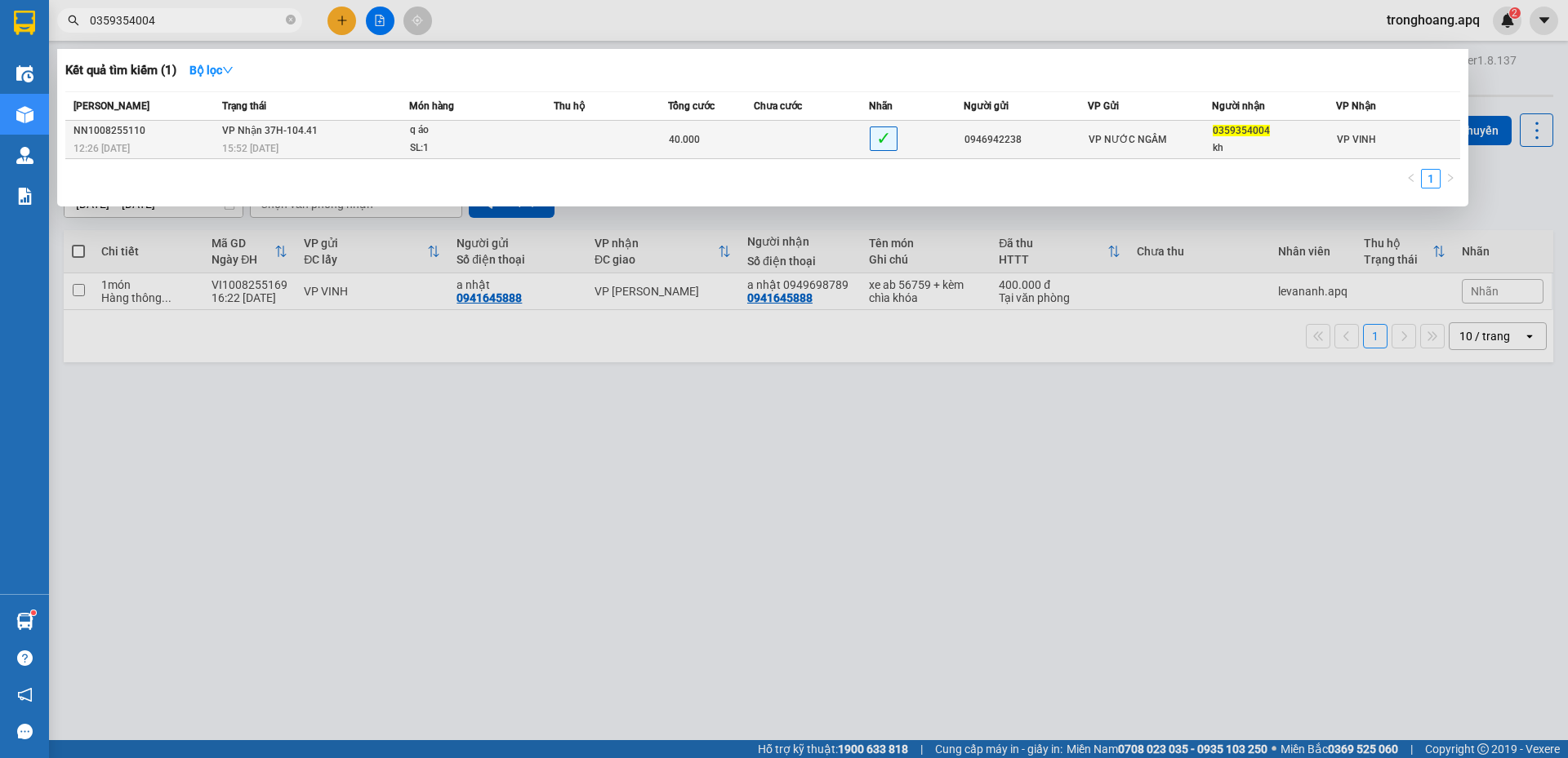
type input "0359354004"
click at [420, 149] on div "SL: 1" at bounding box center [471, 149] width 122 height 18
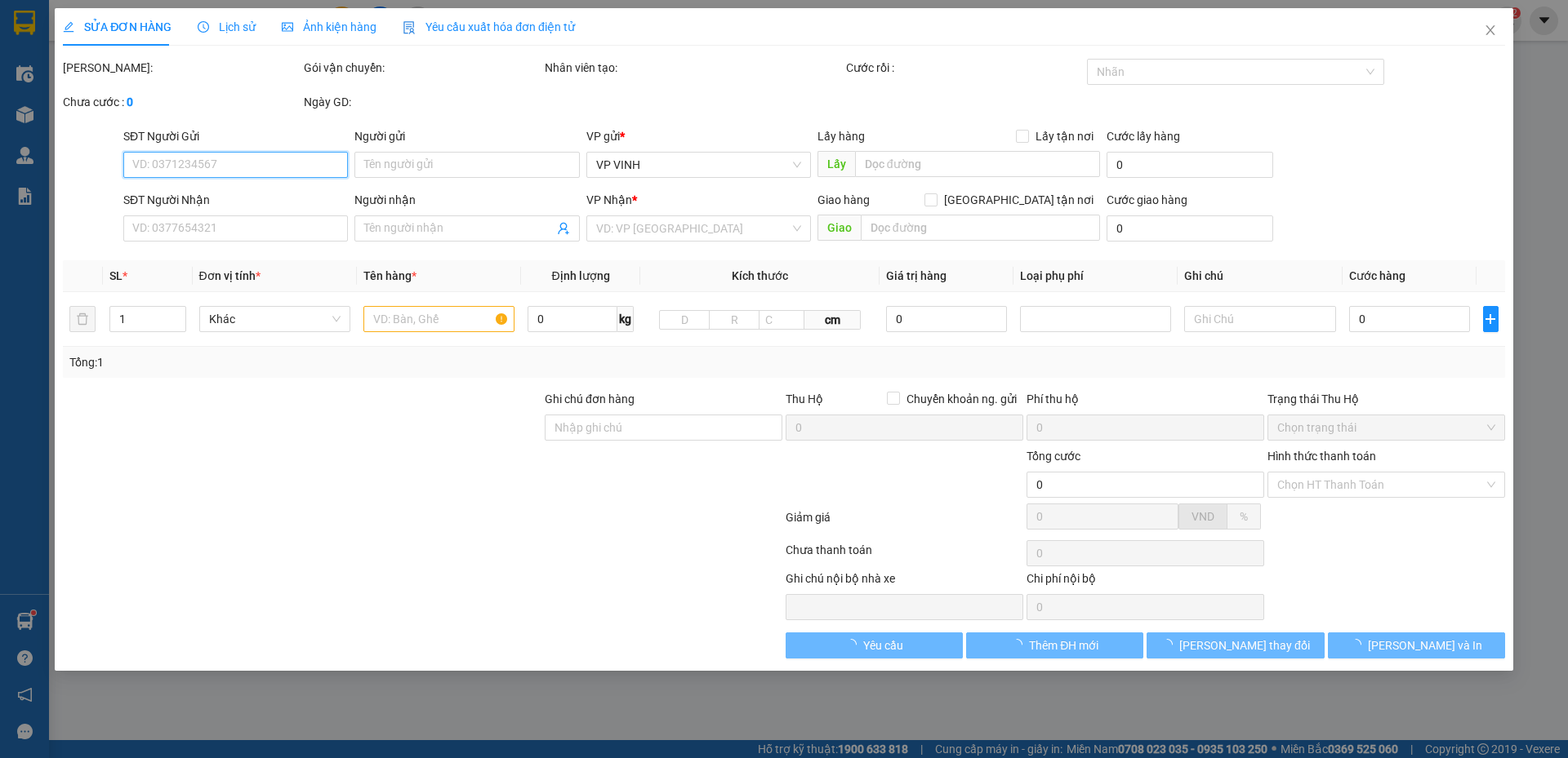
type input "0946942238"
type input "0359354004"
type input "kh"
type input "40.000"
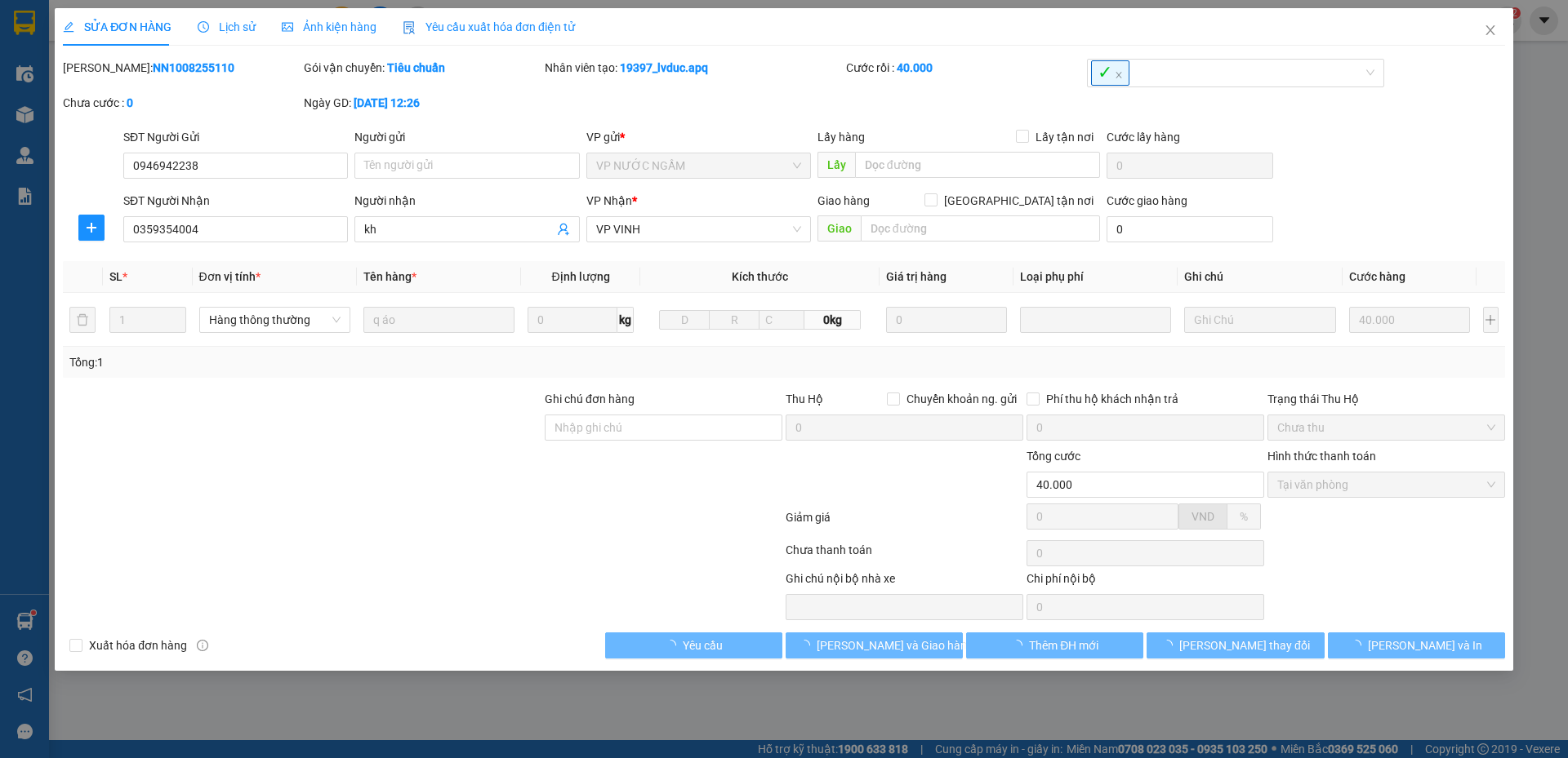
click at [232, 32] on span "Lịch sử" at bounding box center [227, 27] width 58 height 13
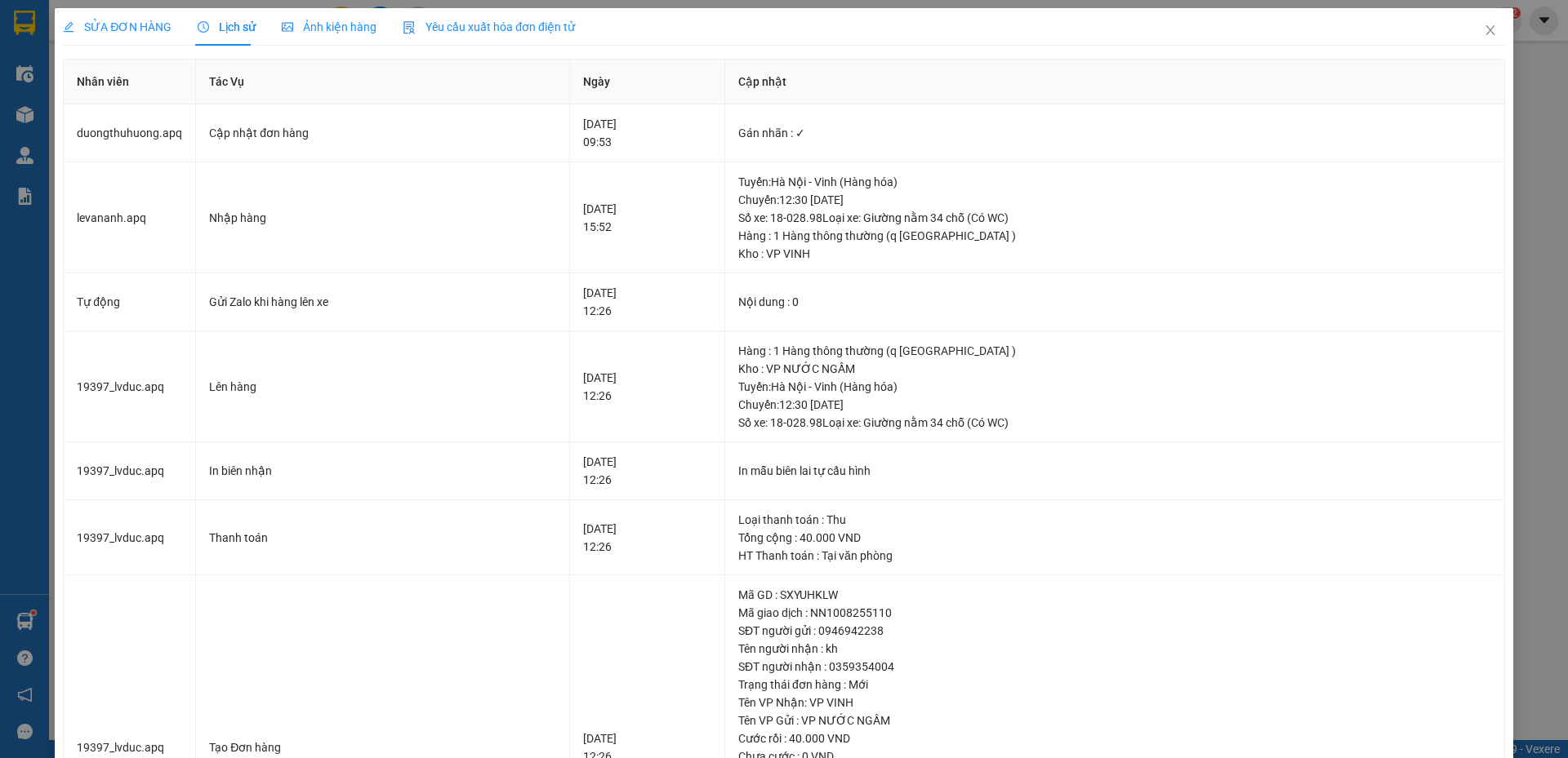
click at [97, 26] on span "SỬA ĐƠN HÀNG" at bounding box center [117, 27] width 108 height 13
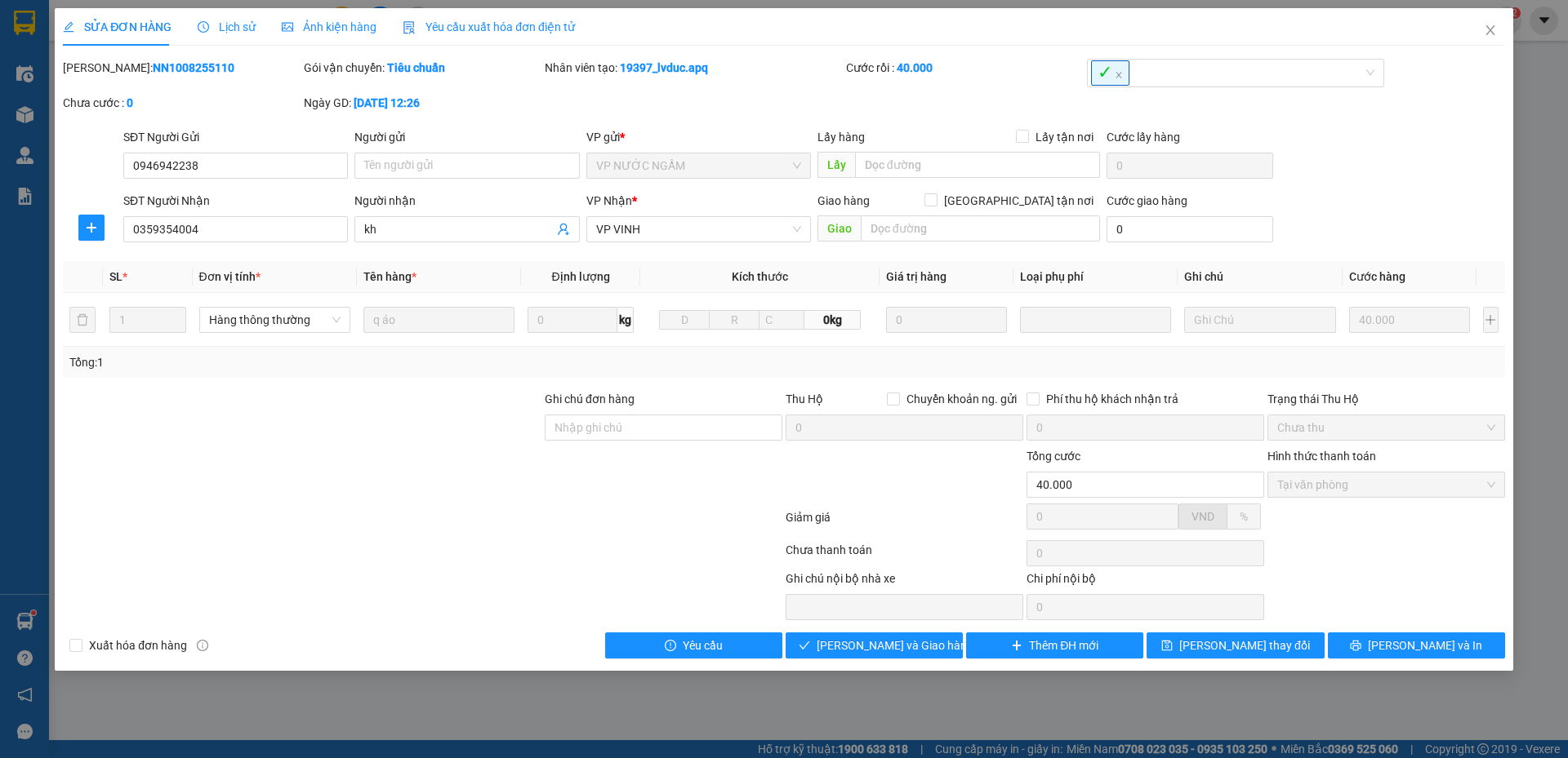
click at [228, 34] on div "Lịch sử" at bounding box center [227, 27] width 58 height 18
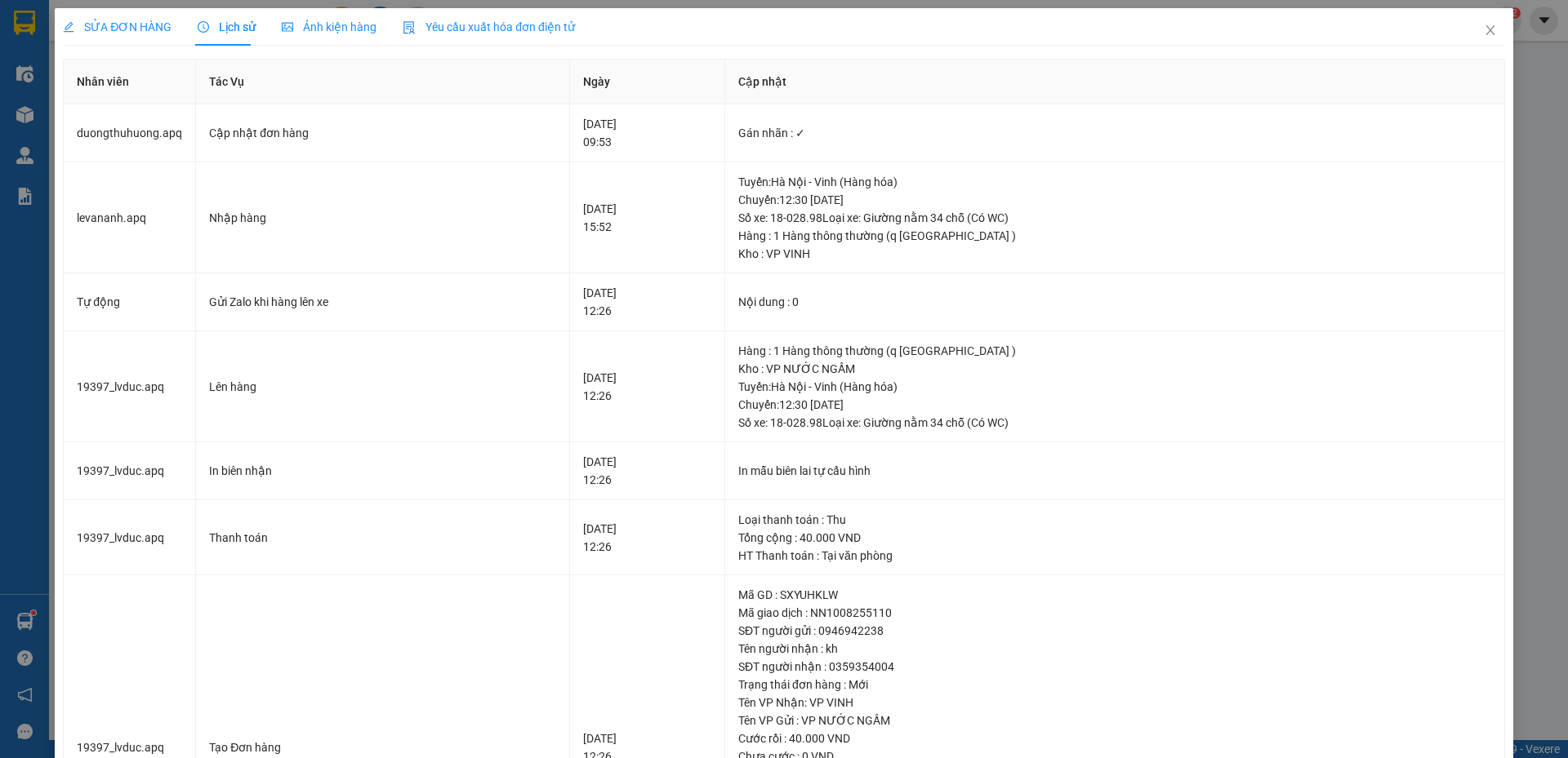
click at [141, 36] on div "SỬA ĐƠN HÀNG" at bounding box center [117, 26] width 108 height 37
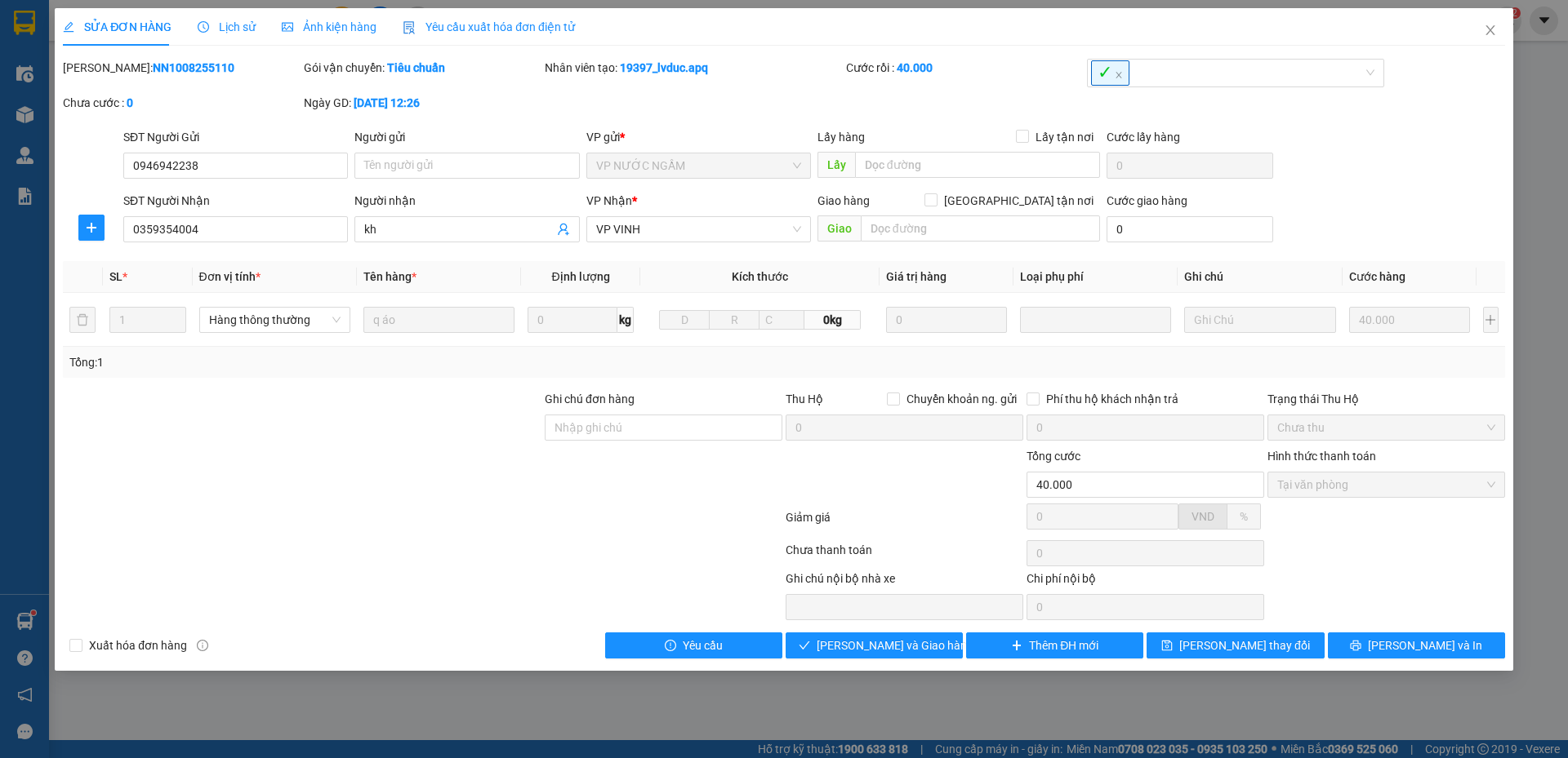
click at [230, 28] on span "Lịch sử" at bounding box center [227, 27] width 58 height 13
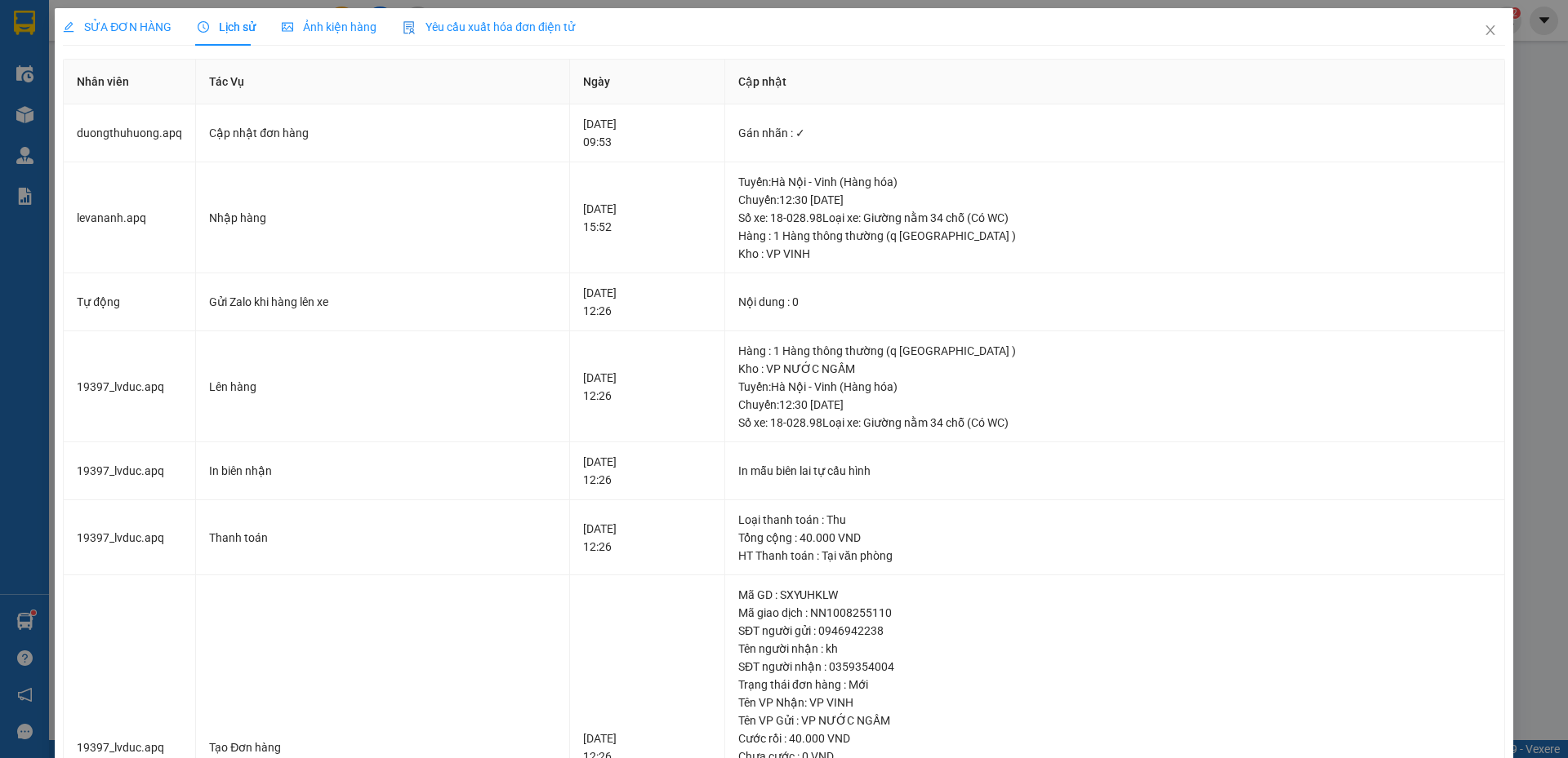
click at [151, 26] on span "SỬA ĐƠN HÀNG" at bounding box center [117, 27] width 108 height 13
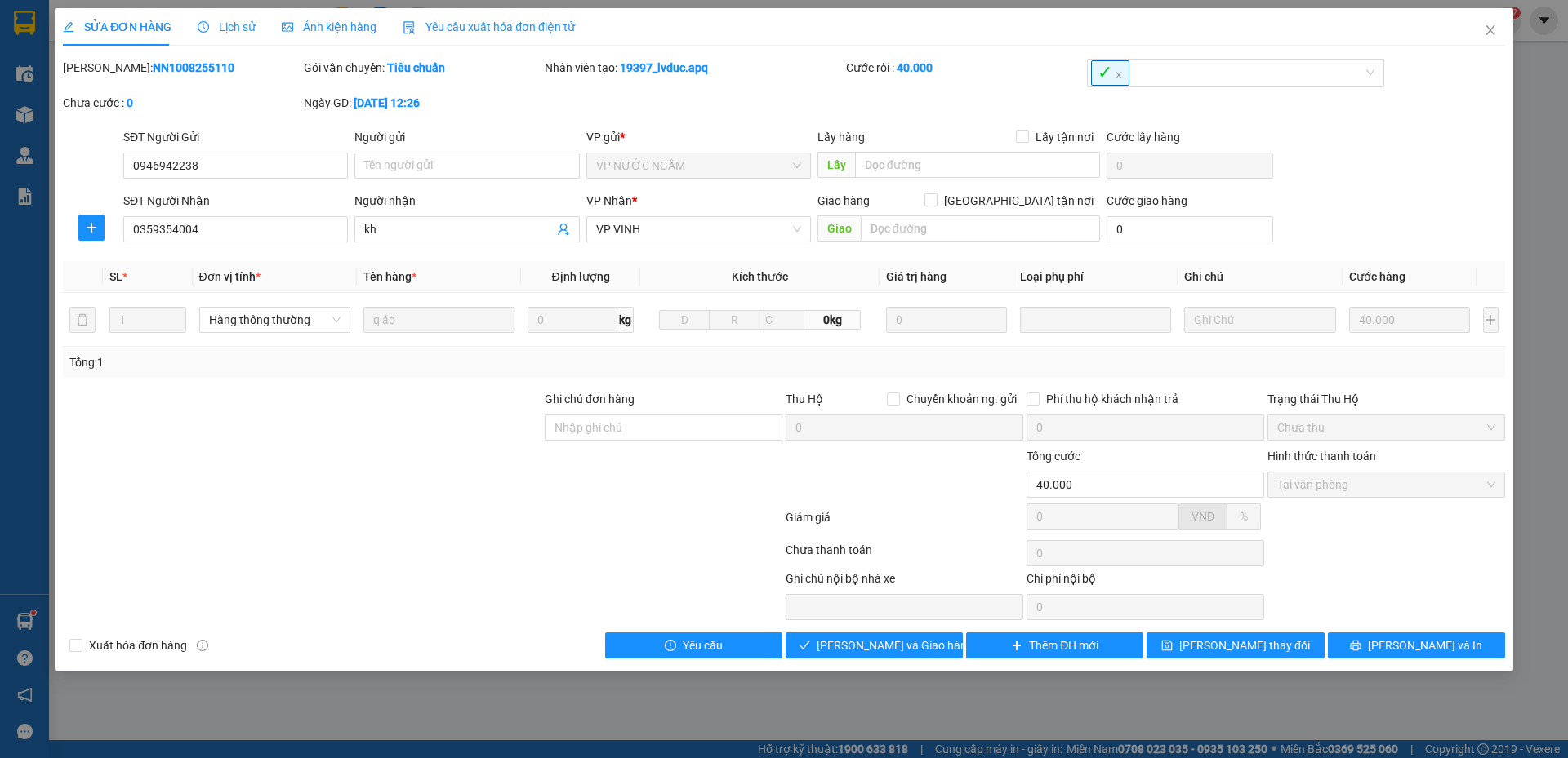
click at [233, 25] on span "Lịch sử" at bounding box center [227, 27] width 58 height 13
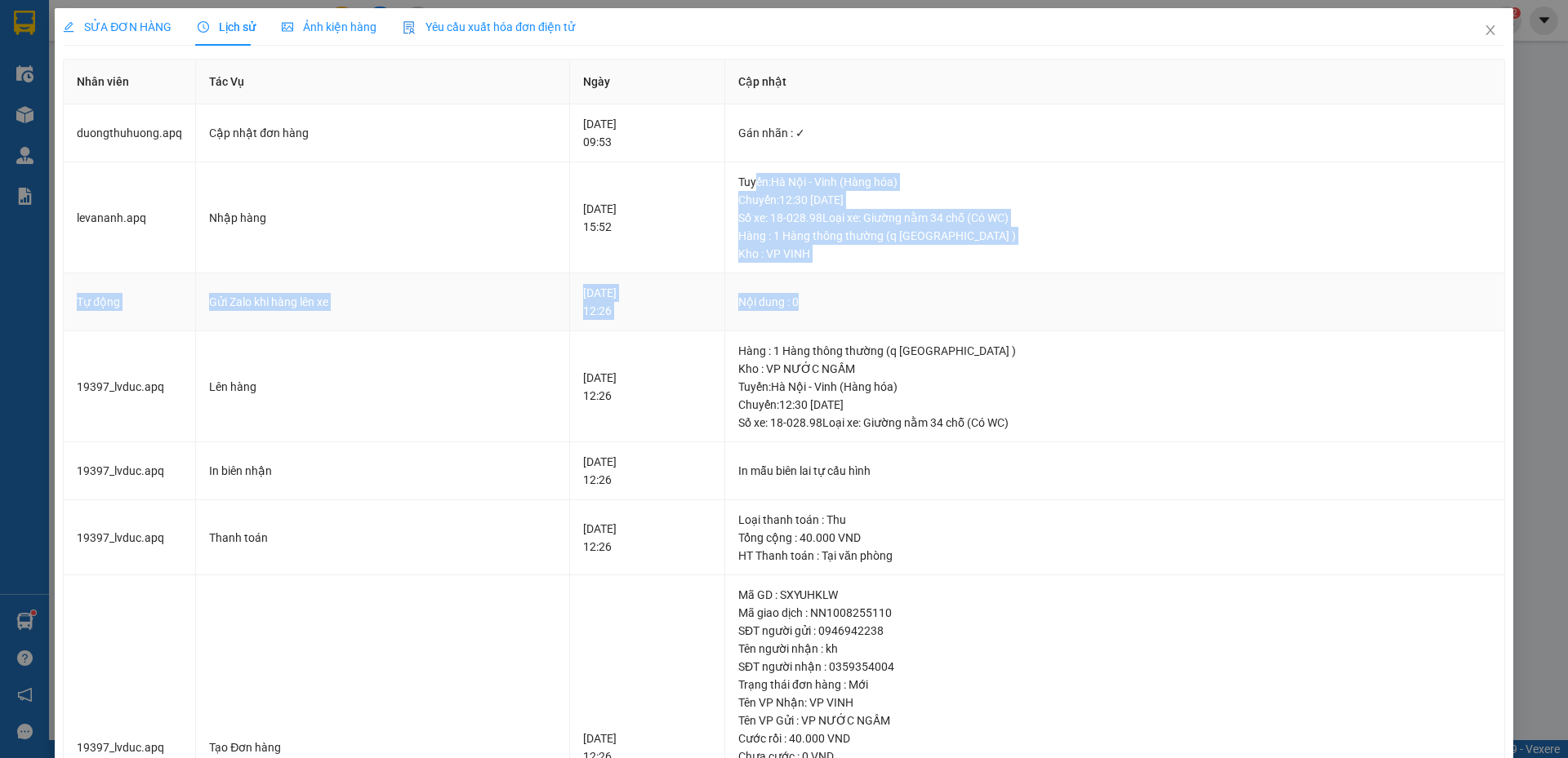
drag, startPoint x: 796, startPoint y: 172, endPoint x: 1063, endPoint y: 290, distance: 291.9
click at [1063, 290] on tbody "duongthuhuong.apq Cập nhật đơn hàng 11-08-2025 09:53 Gán nhãn : ✓ levananh.ap…" at bounding box center [784, 512] width 1441 height 816
click at [944, 234] on div "Hàng : 1 Hàng thông thường (q áo )" at bounding box center [1115, 236] width 753 height 18
drag, startPoint x: 782, startPoint y: 180, endPoint x: 1083, endPoint y: 257, distance: 310.7
click at [1083, 257] on div "Tuyến : Hà Nội - Vinh (Hàng hóa) Chuyến: 12:30 ngày 10-08-2025 Số xe: 18-028.98…" at bounding box center [1115, 217] width 753 height 90
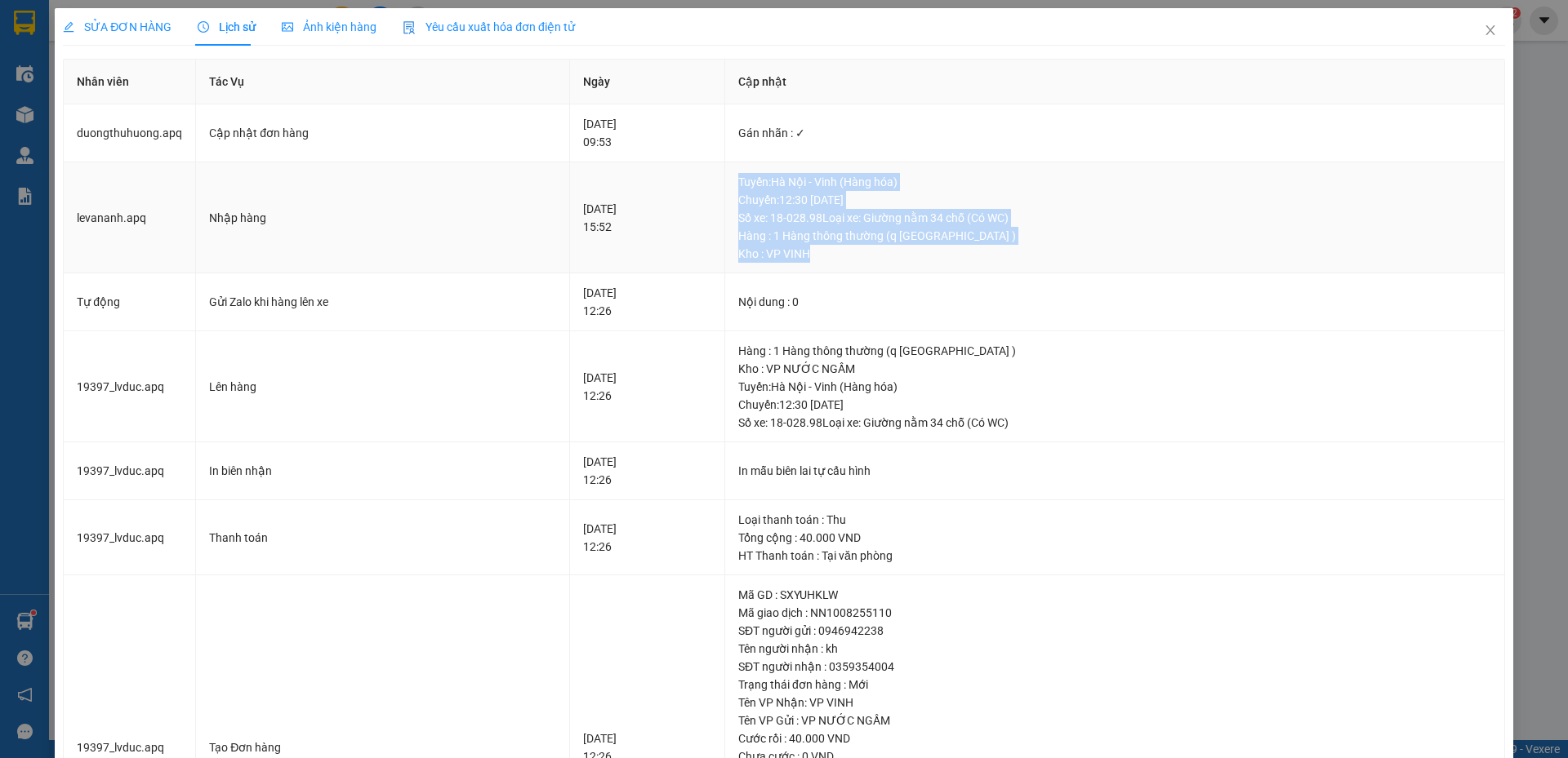
click at [974, 257] on div "Kho : VP VINH" at bounding box center [1115, 254] width 753 height 18
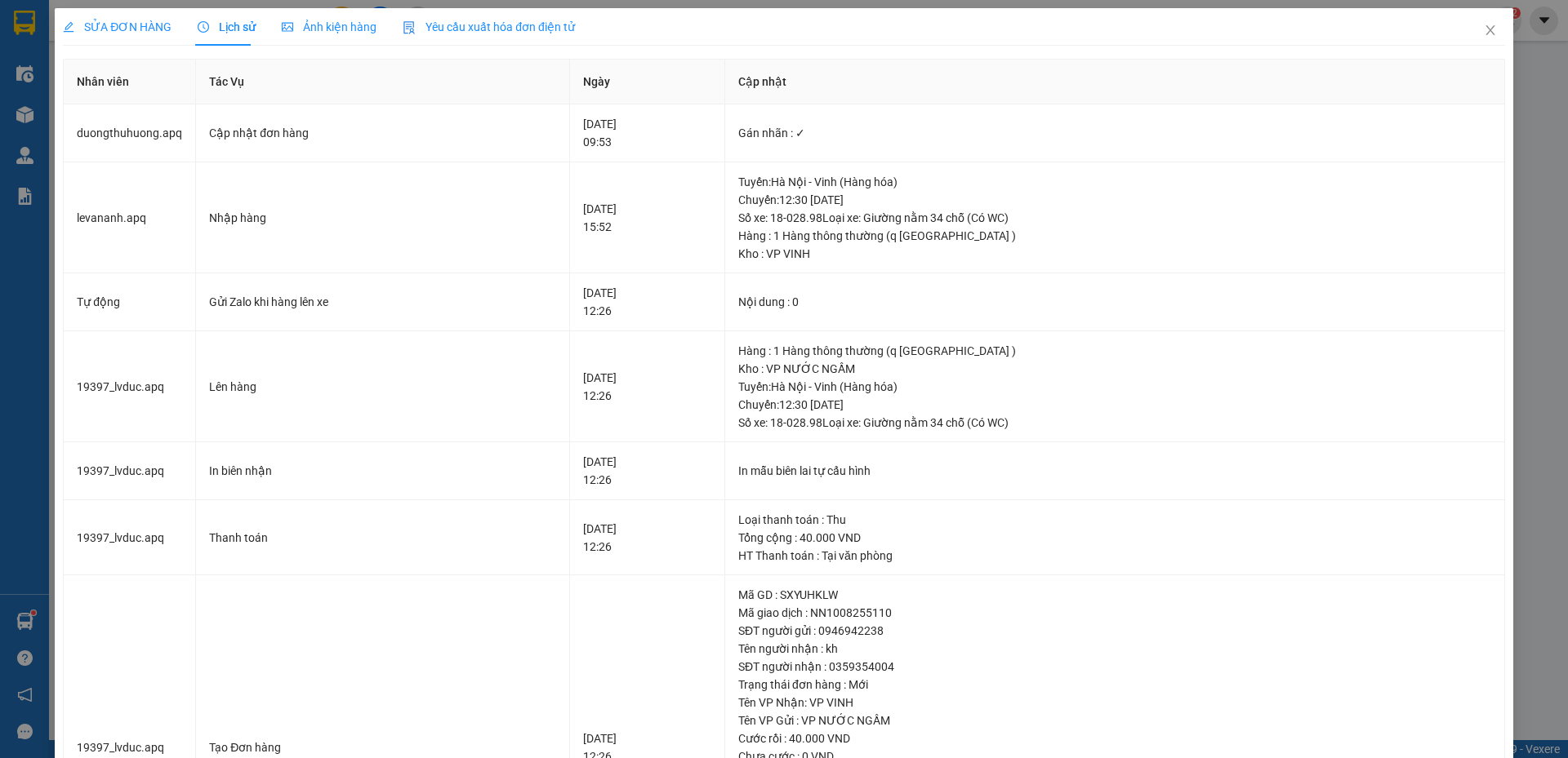
click at [132, 31] on span "SỬA ĐƠN HÀNG" at bounding box center [117, 27] width 108 height 13
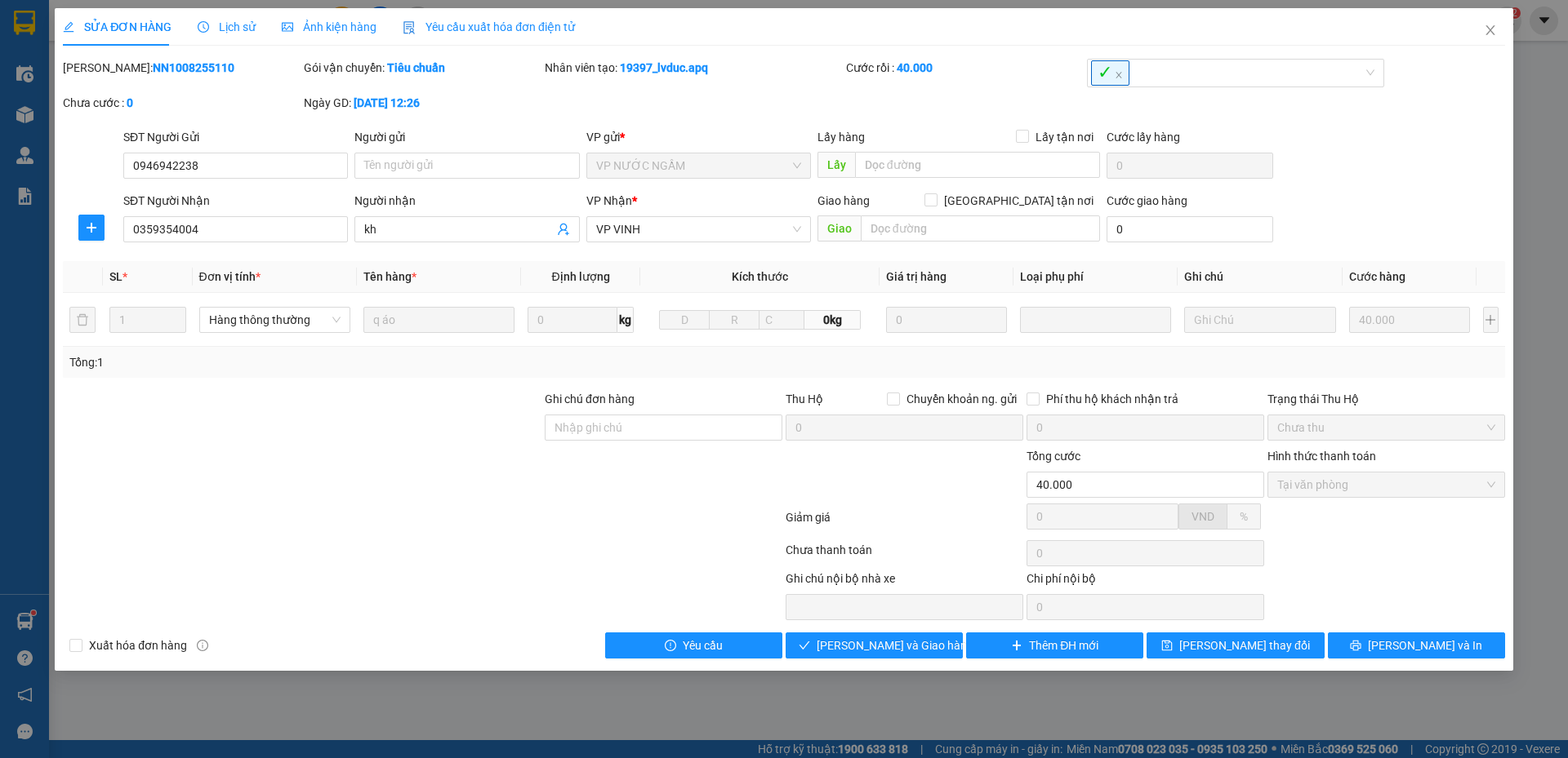
click at [248, 26] on span "Lịch sử" at bounding box center [227, 27] width 58 height 13
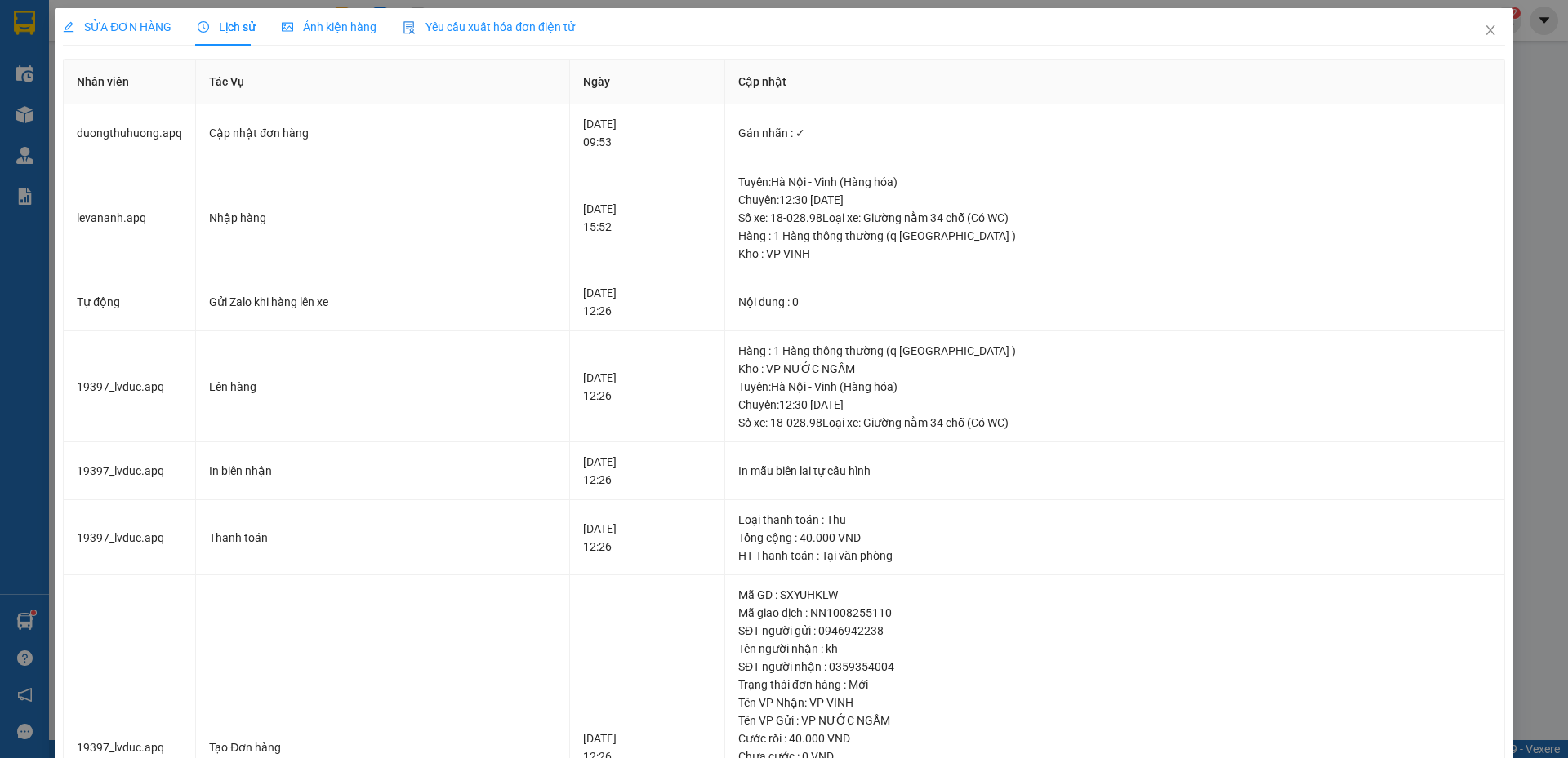
click at [155, 32] on span "SỬA ĐƠN HÀNG" at bounding box center [117, 27] width 108 height 13
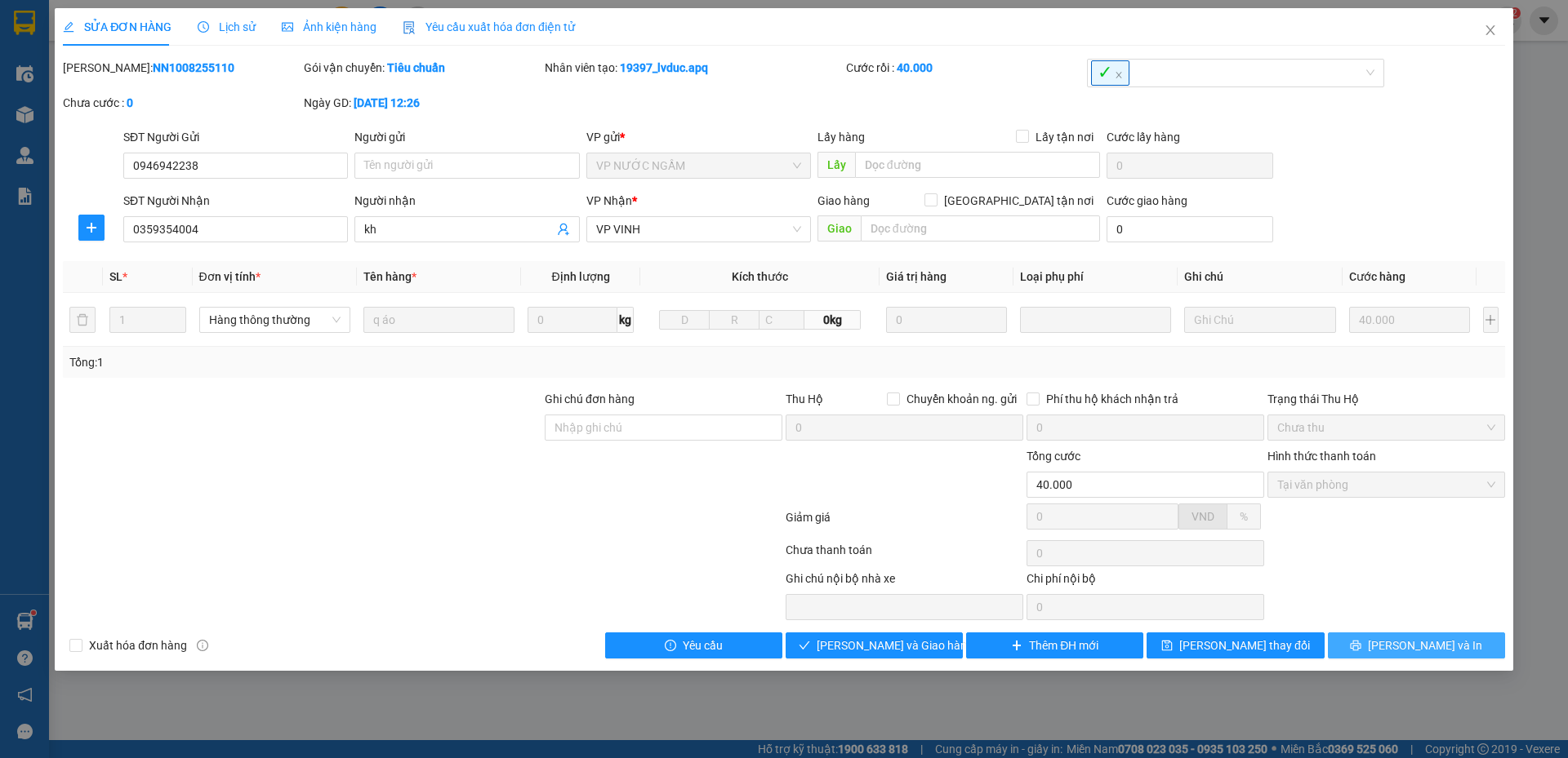
click at [1381, 641] on button "Lưu và In" at bounding box center [1416, 646] width 177 height 26
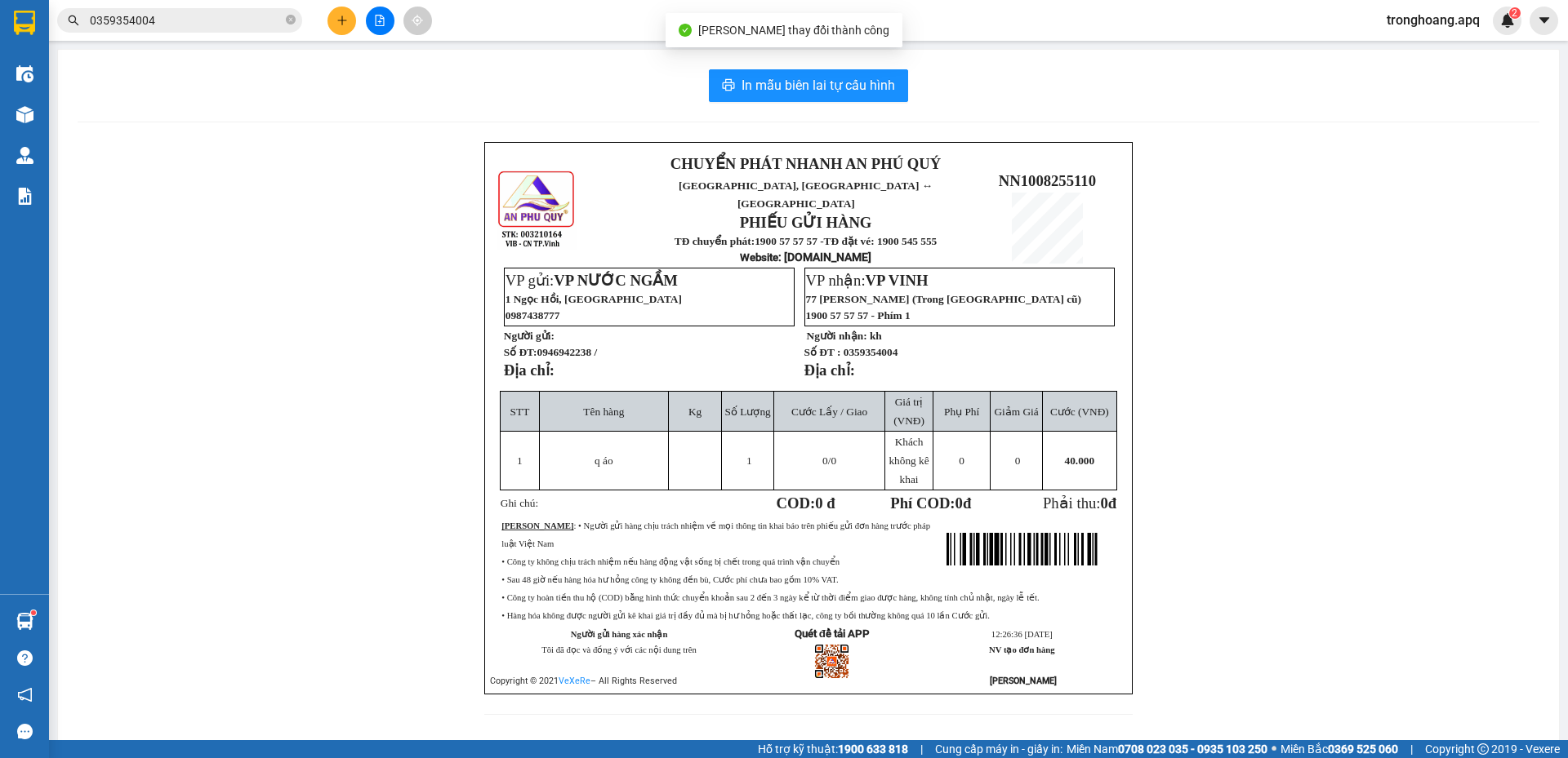
click at [1225, 271] on div "CHUYỂN PHÁT NHANH AN PHÚ QUÝ NGHỆ AN, HÀ TĨNH ↔ HÀ NỘI PHIẾU GỬI HÀNG TĐ chuyển…" at bounding box center [808, 438] width 1461 height 593
click at [1270, 268] on div "CHUYỂN PHÁT NHANH AN PHÚ QUÝ NGHỆ AN, HÀ TĨNH ↔ HÀ NỘI PHIẾU GỬI HÀNG TĐ chuyển…" at bounding box center [808, 438] width 1461 height 593
click at [1274, 266] on div "CHUYỂN PHÁT NHANH AN PHÚ QUÝ NGHỆ AN, HÀ TĨNH ↔ HÀ NỘI PHIẾU GỬI HÀNG TĐ chuyển…" at bounding box center [808, 438] width 1461 height 593
click at [1058, 329] on p "Người nhận: kh" at bounding box center [959, 336] width 309 height 14
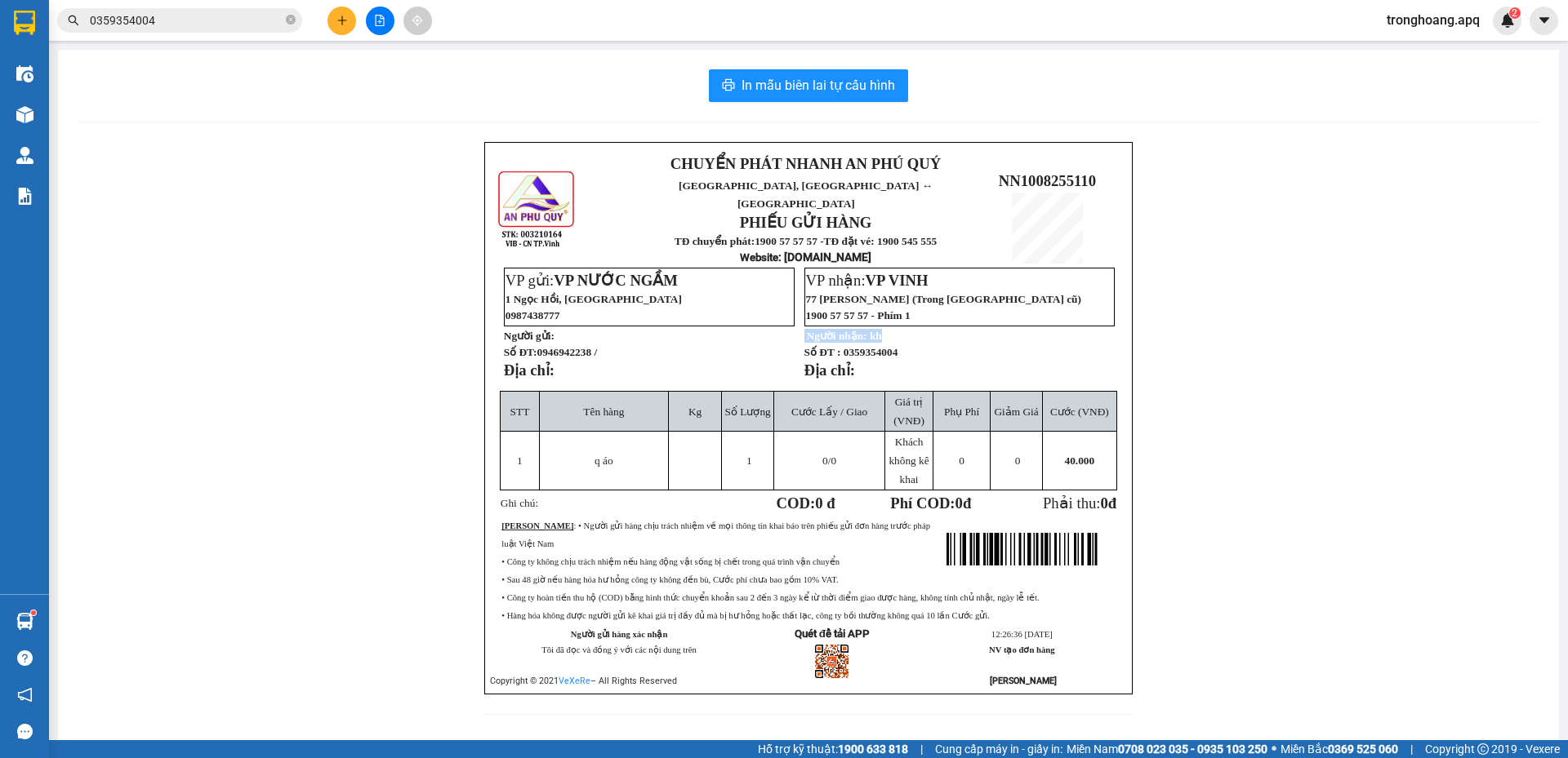
click at [1058, 329] on p "Người nhận: kh" at bounding box center [959, 336] width 309 height 14
click at [1056, 329] on p "Người nhận: kh" at bounding box center [959, 336] width 309 height 14
drag, startPoint x: 1287, startPoint y: 196, endPoint x: 758, endPoint y: 150, distance: 531.0
click at [1270, 198] on div "CHUYỂN PHÁT NHANH AN PHÚ QUÝ NGHỆ AN, HÀ TĨNH ↔ HÀ NỘI PHIẾU GỬI HÀNG TĐ chuyển…" at bounding box center [808, 438] width 1461 height 593
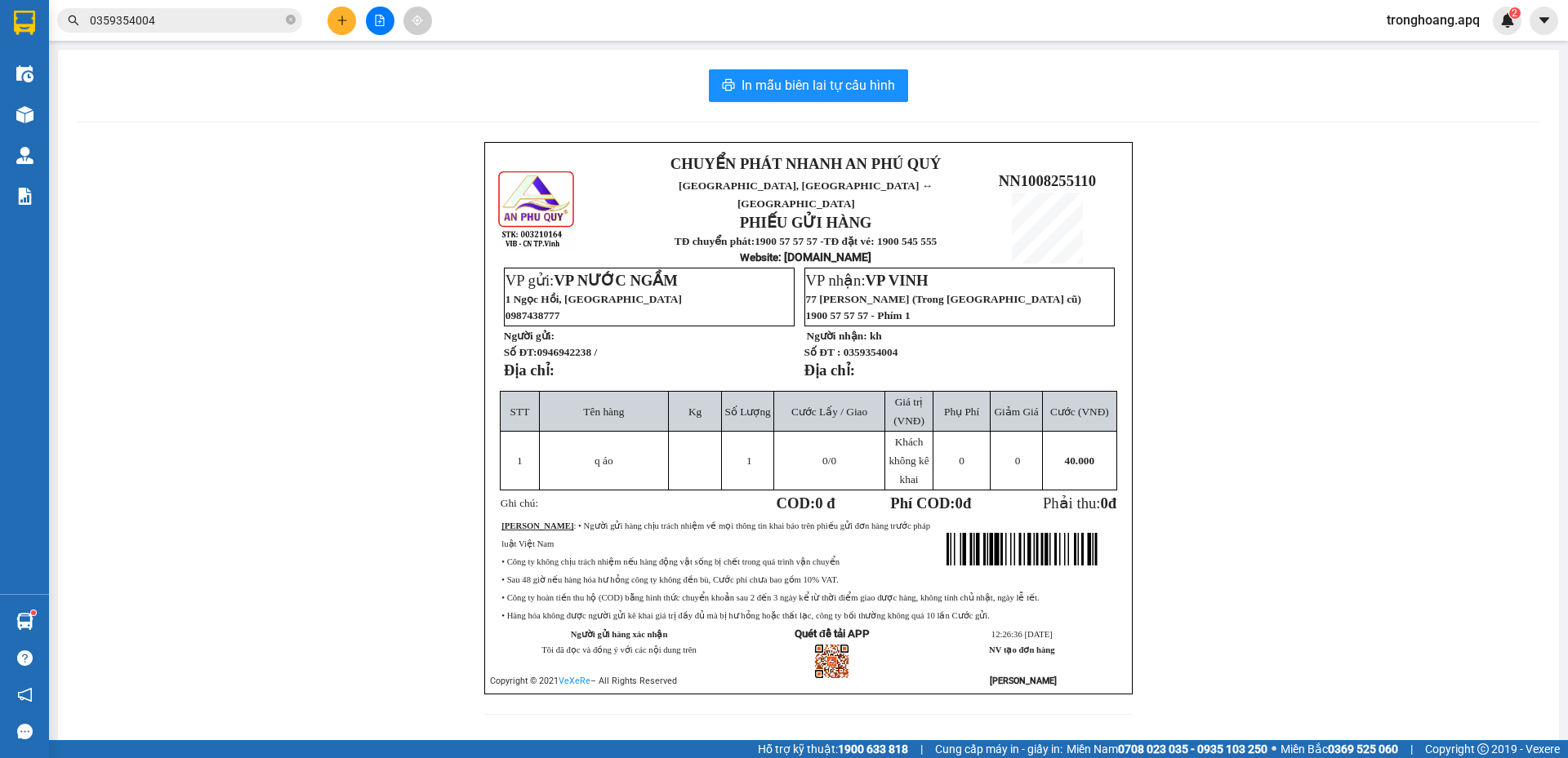
click at [380, 17] on icon "file-add" at bounding box center [380, 21] width 12 height 12
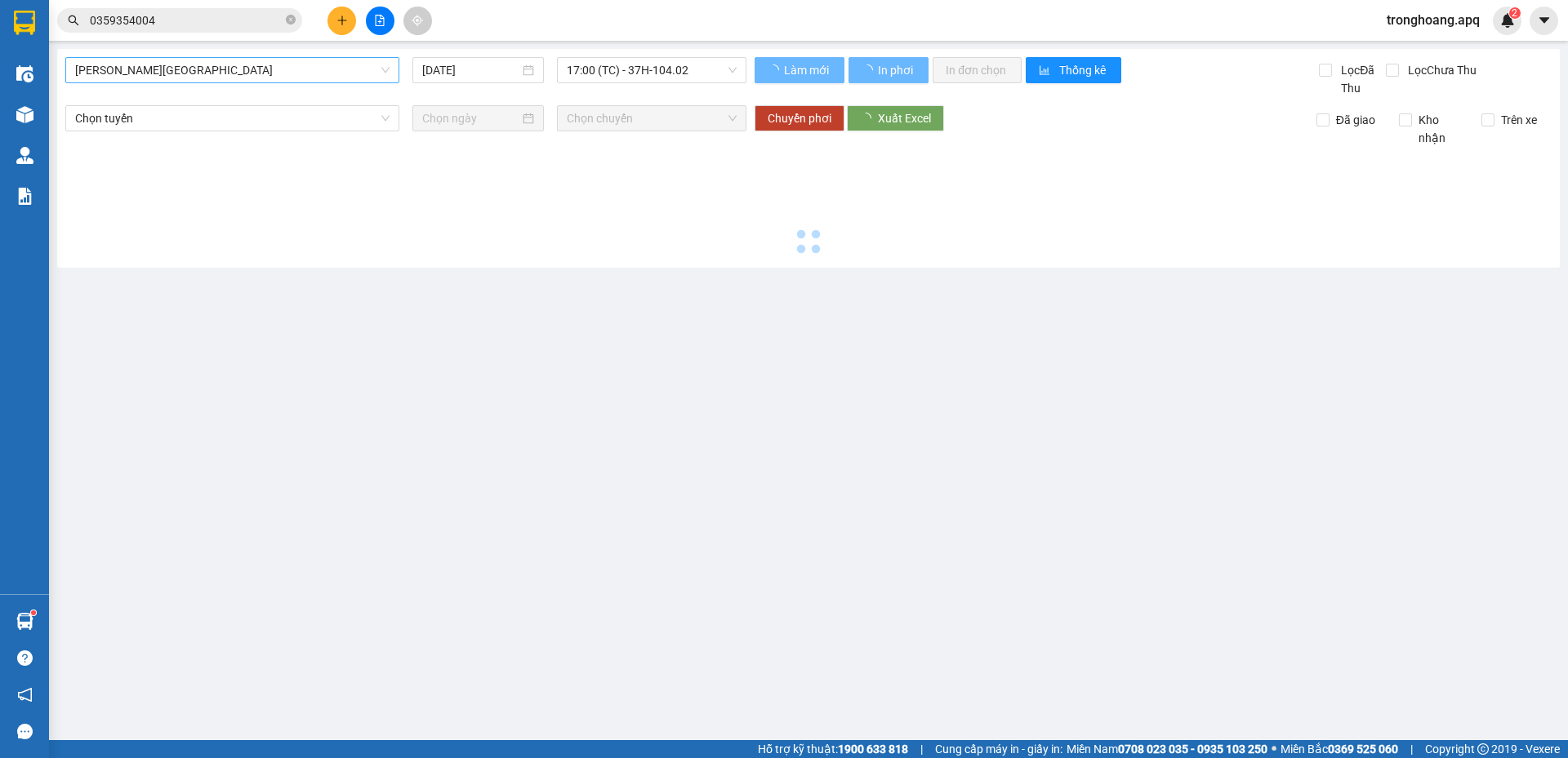
click at [199, 74] on span "Gia Lâm - Mỹ Đình" at bounding box center [232, 70] width 314 height 25
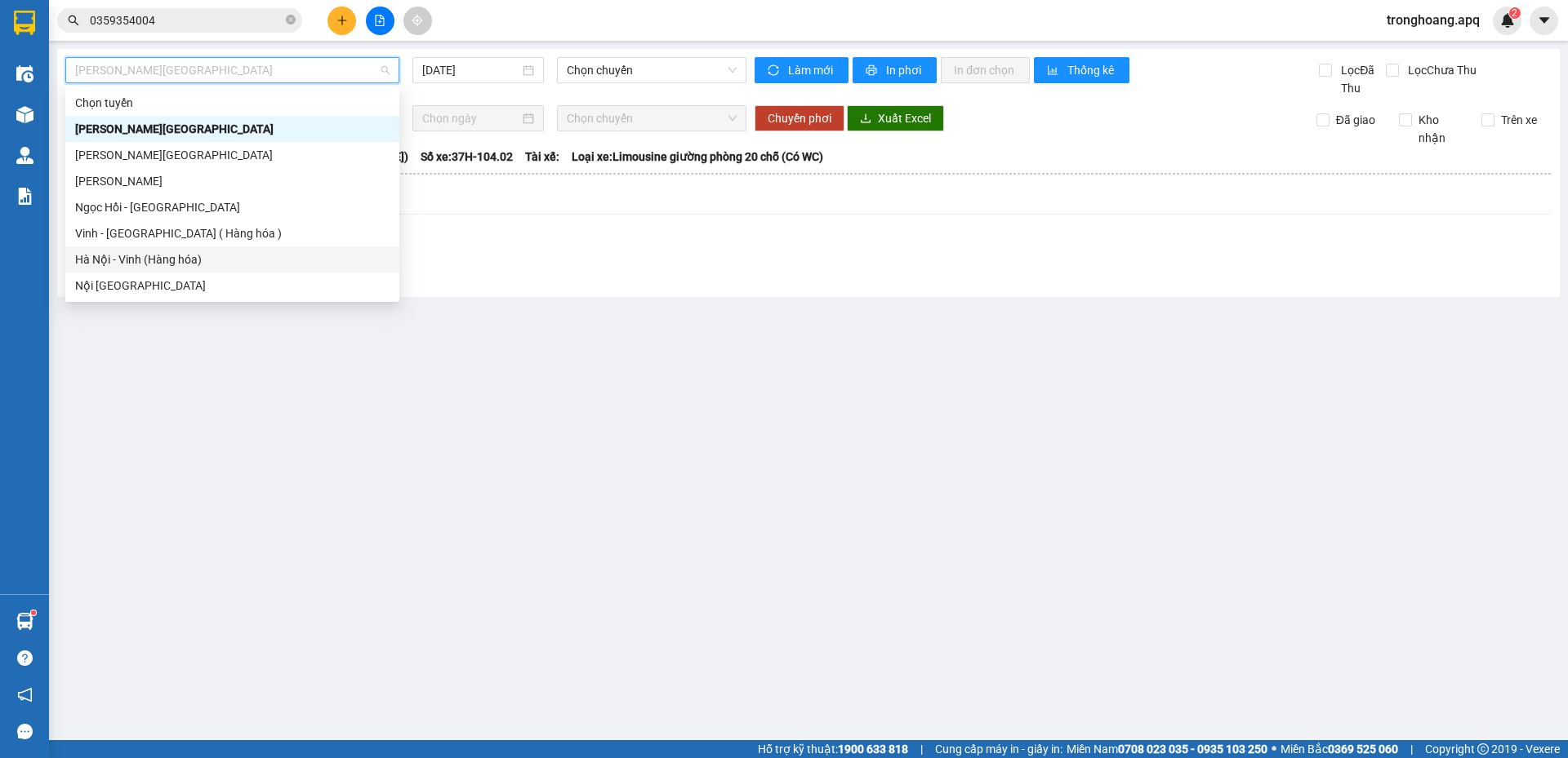
click at [146, 261] on div "Hà Nội - Vinh (Hàng hóa)" at bounding box center [232, 260] width 314 height 18
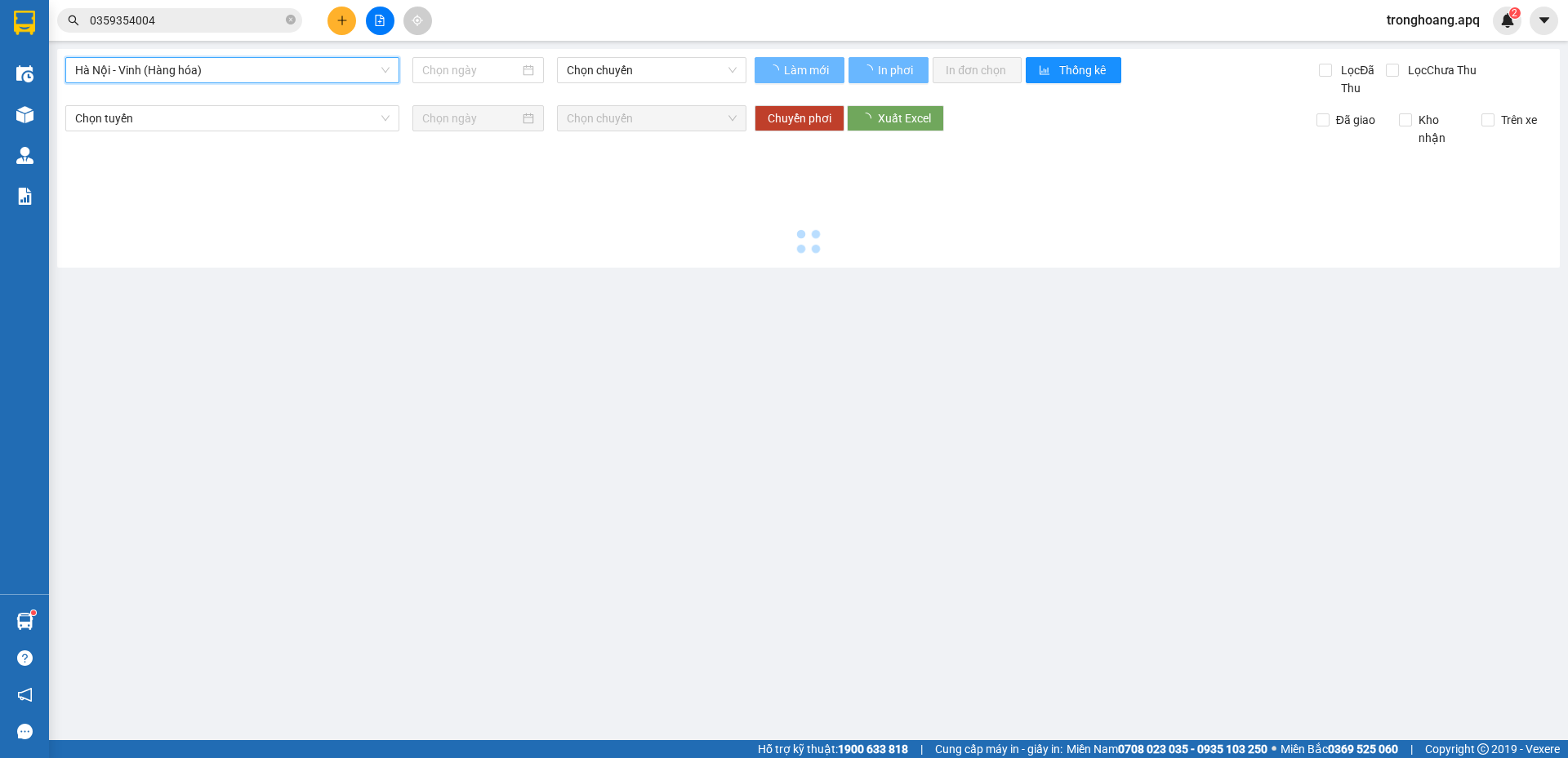
type input "11/08/2025"
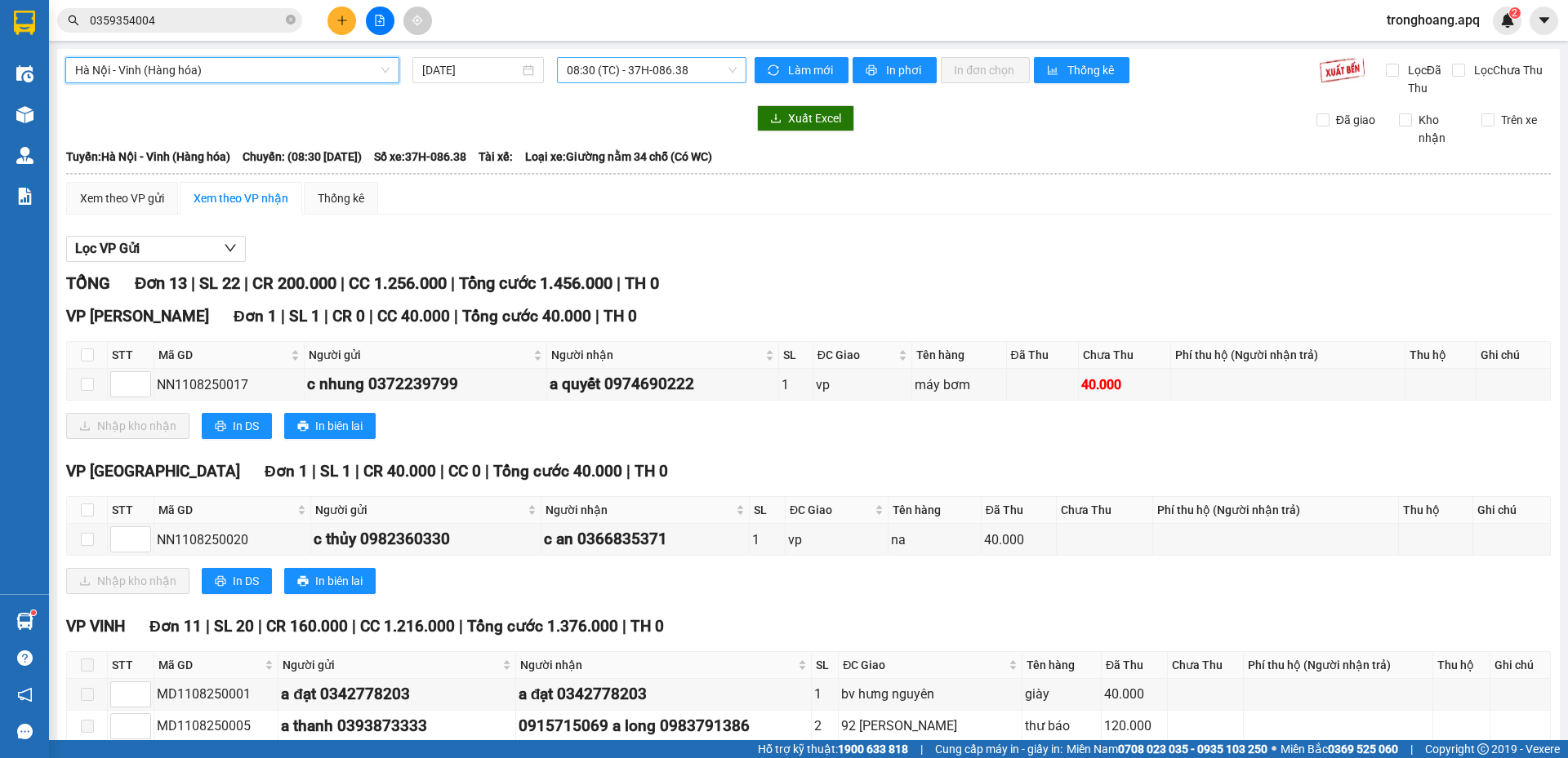
click at [601, 75] on span "08:30 (TC) - 37H-086.38" at bounding box center [651, 70] width 170 height 25
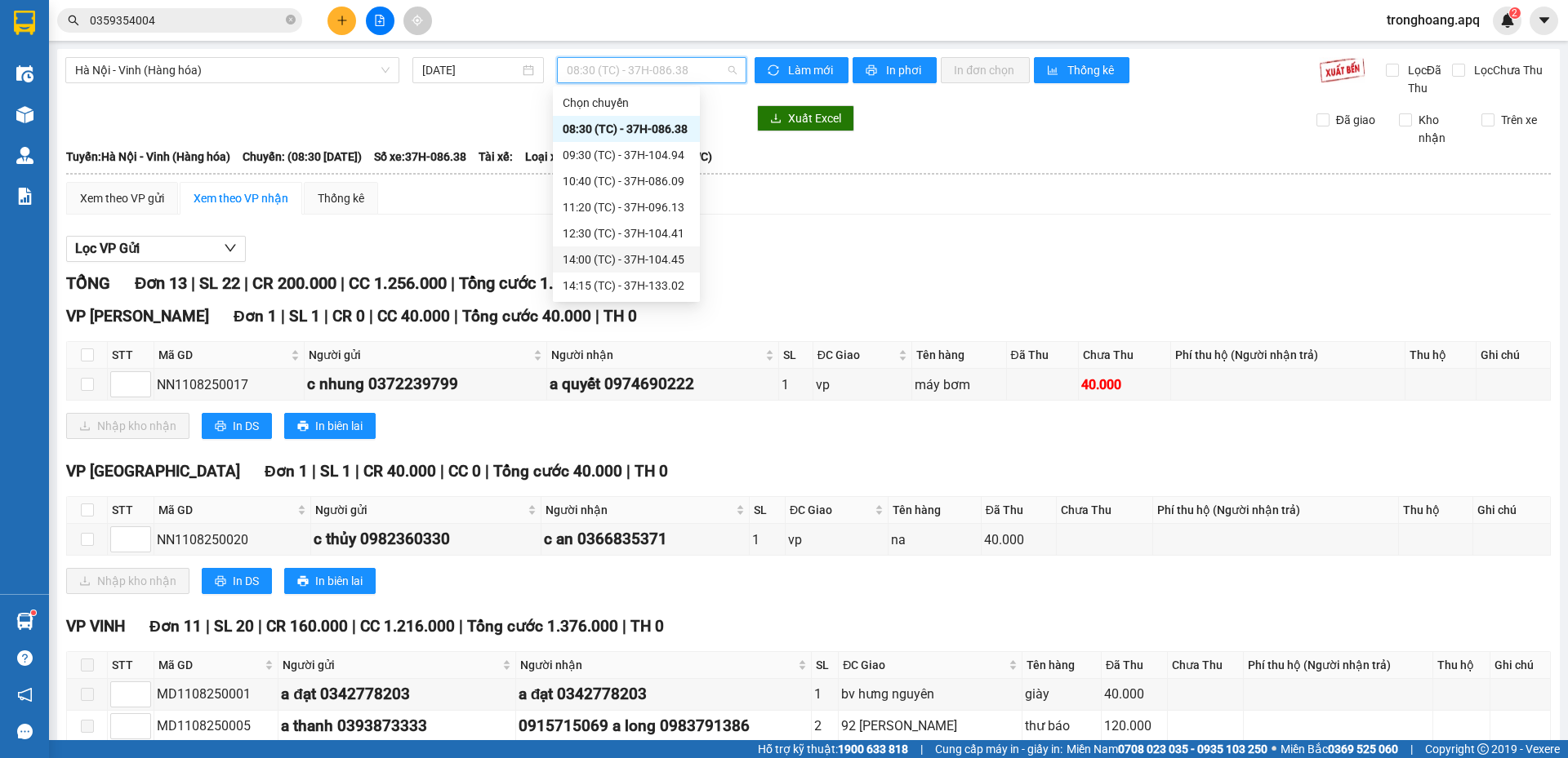
click at [586, 266] on div "14:00 (TC) - 37H-104.45" at bounding box center [626, 260] width 127 height 18
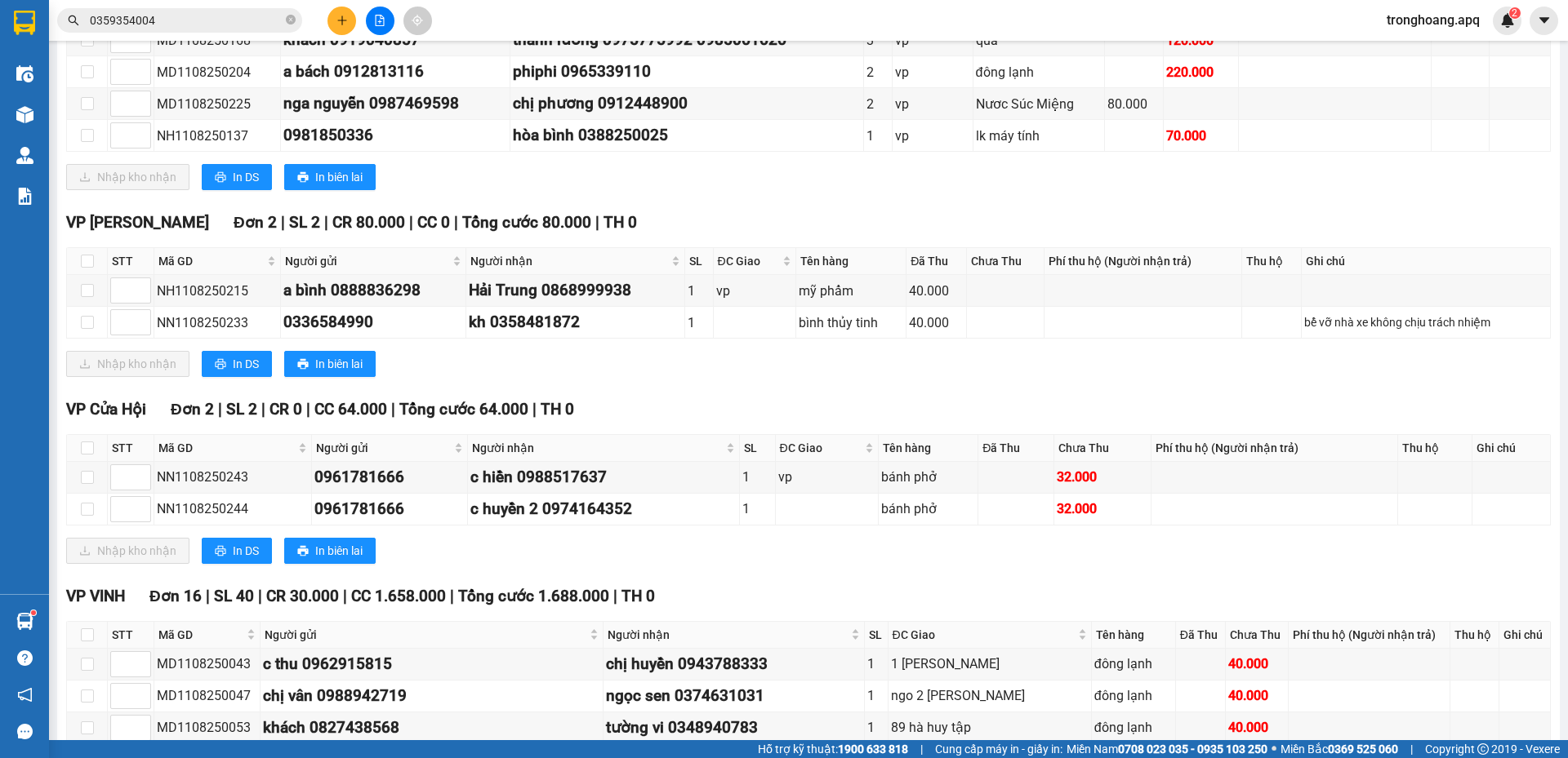
scroll to position [735, 0]
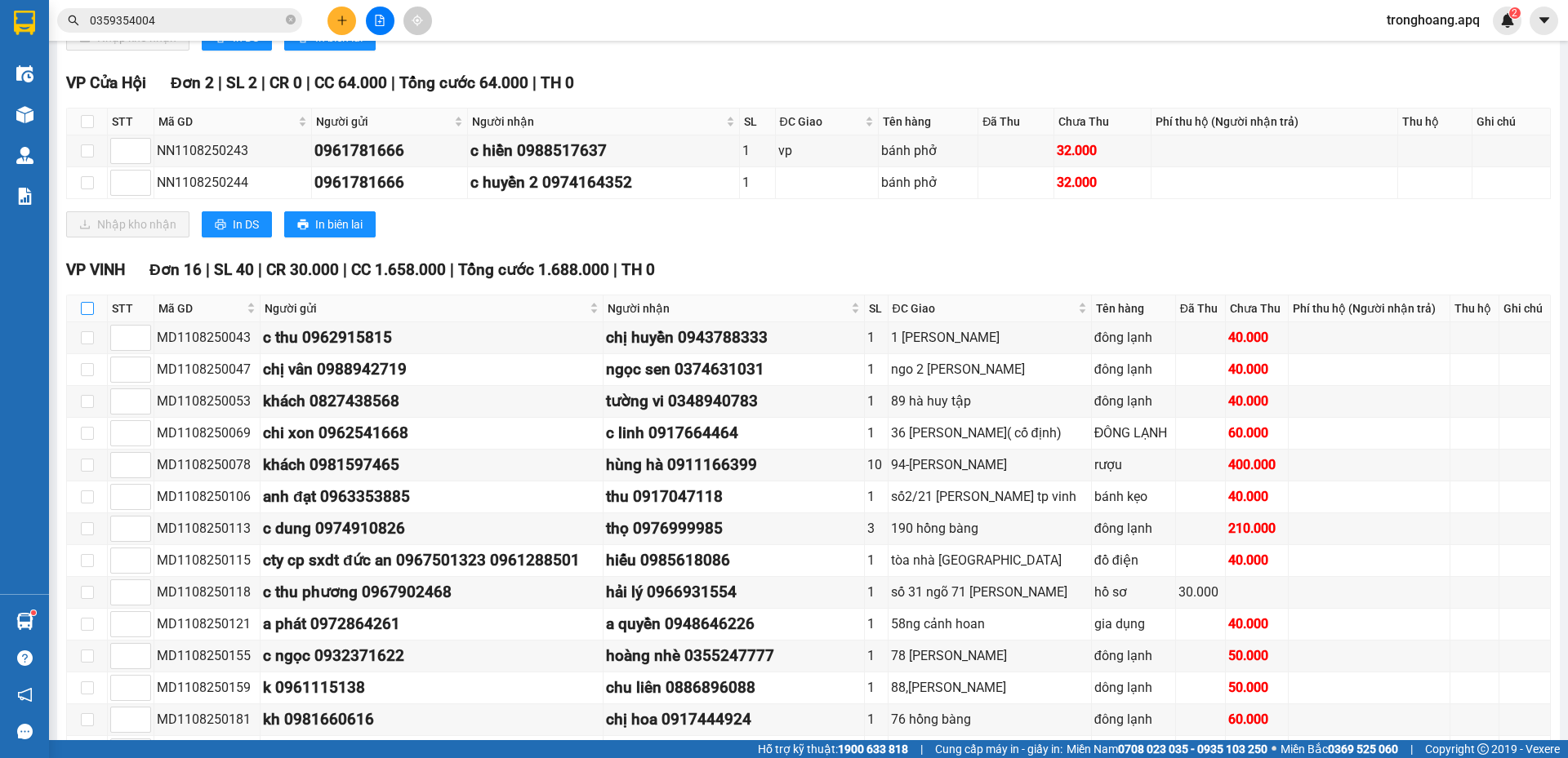
click at [87, 312] on input "checkbox" at bounding box center [88, 308] width 13 height 13
checkbox input "true"
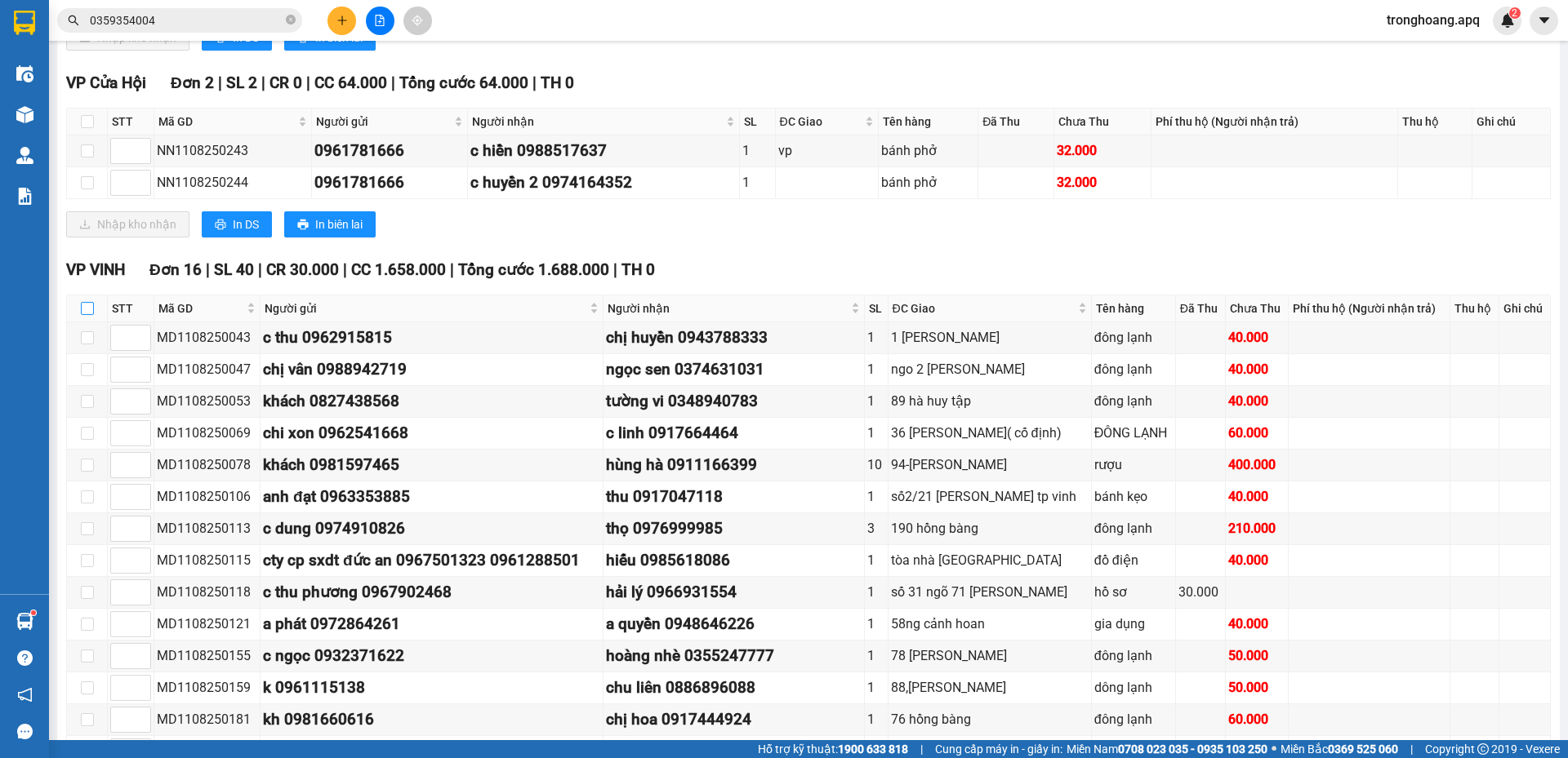
checkbox input "true"
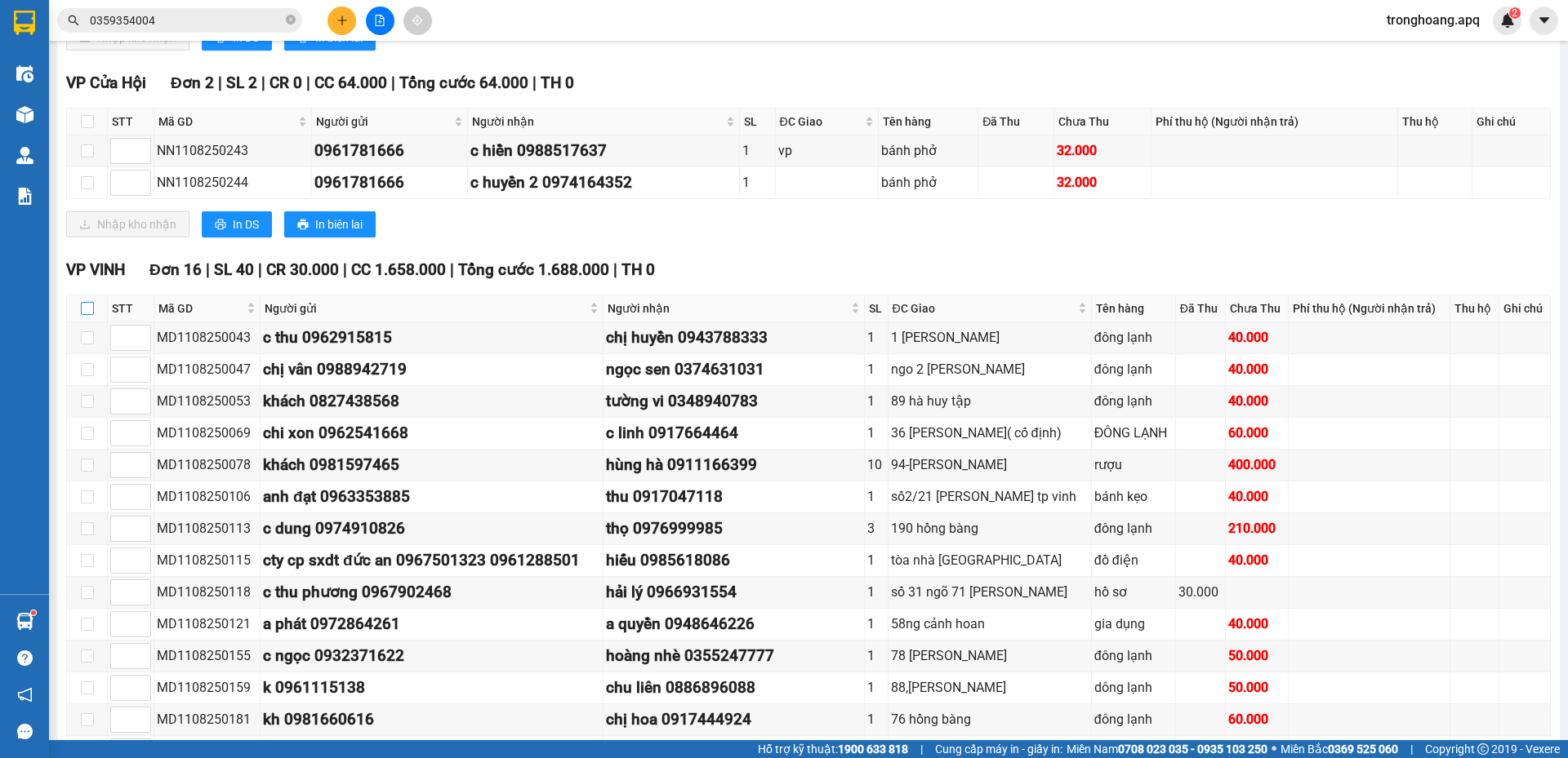
checkbox input "true"
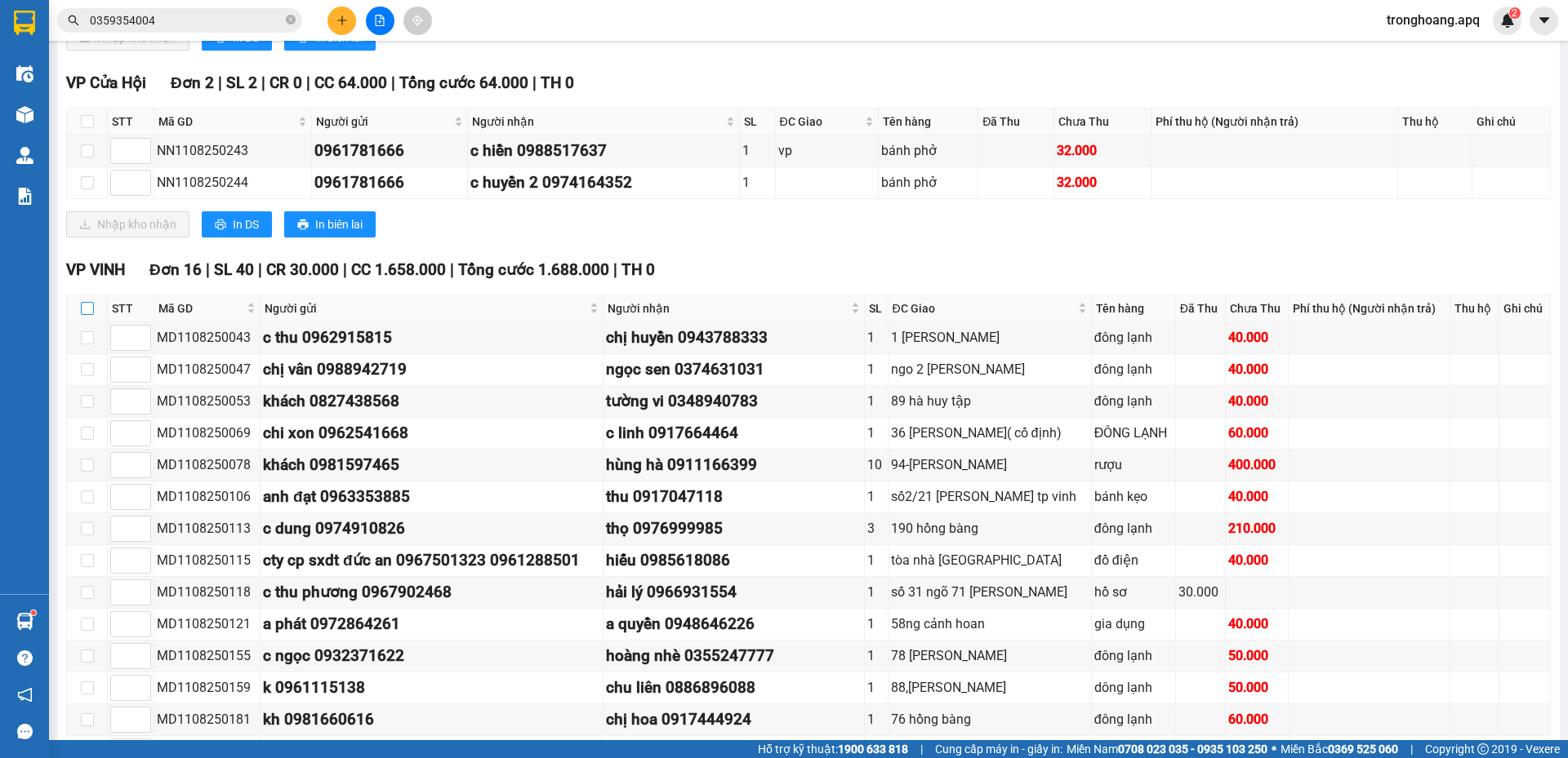
checkbox input "true"
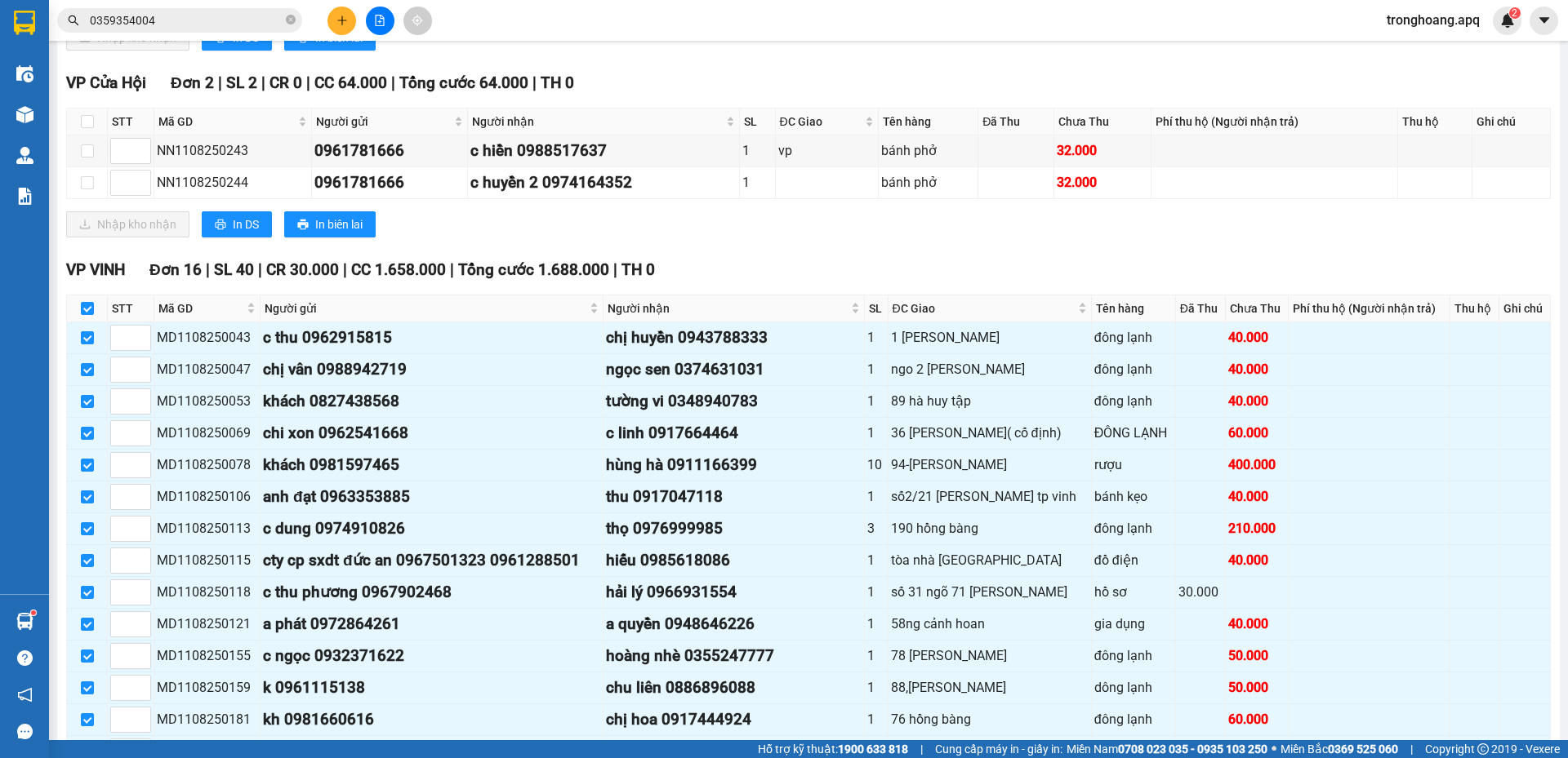
scroll to position [1065, 0]
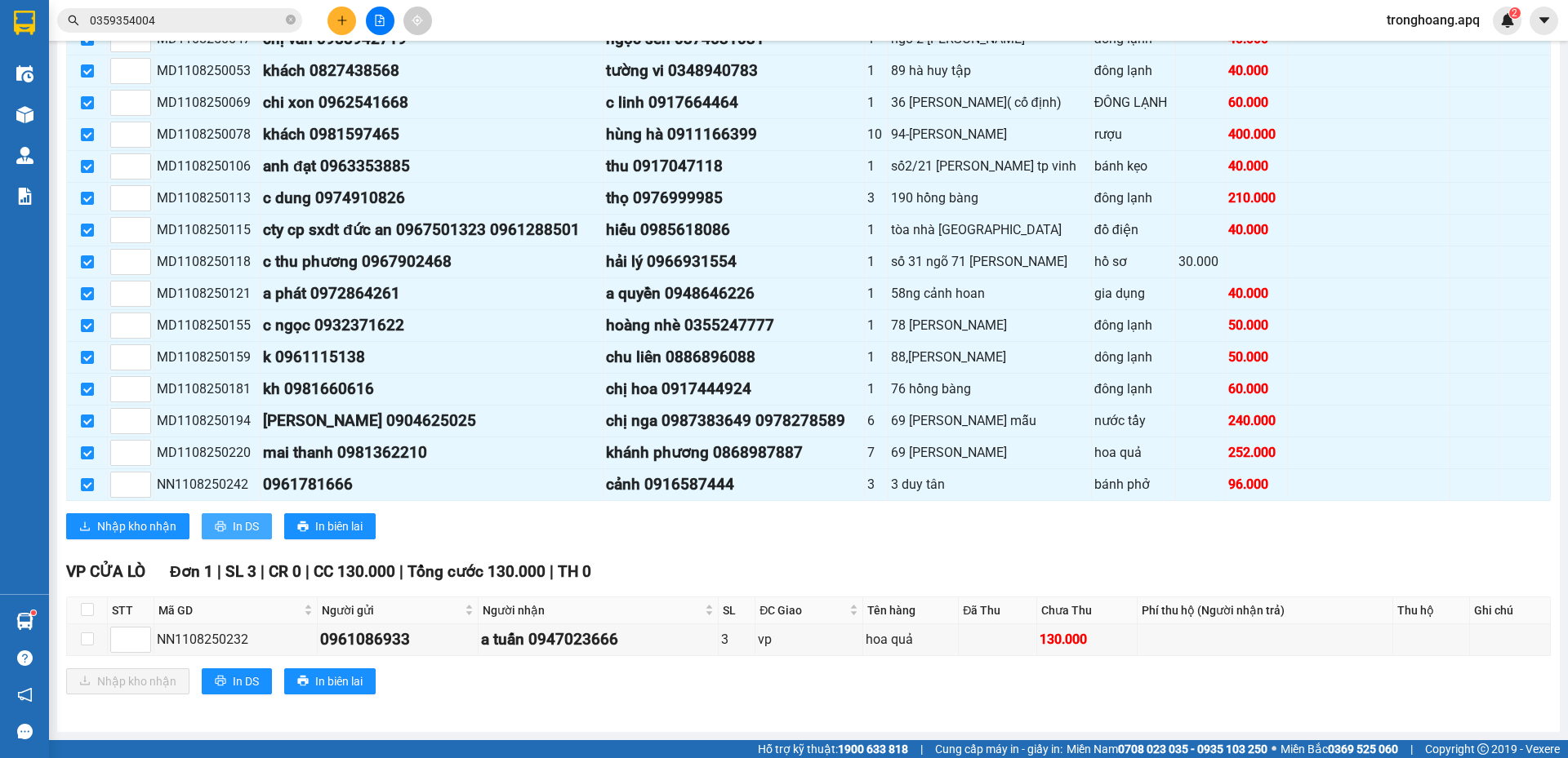
click at [230, 528] on button "In DS" at bounding box center [237, 527] width 70 height 26
click at [146, 534] on span "Nhập kho nhận" at bounding box center [136, 527] width 79 height 18
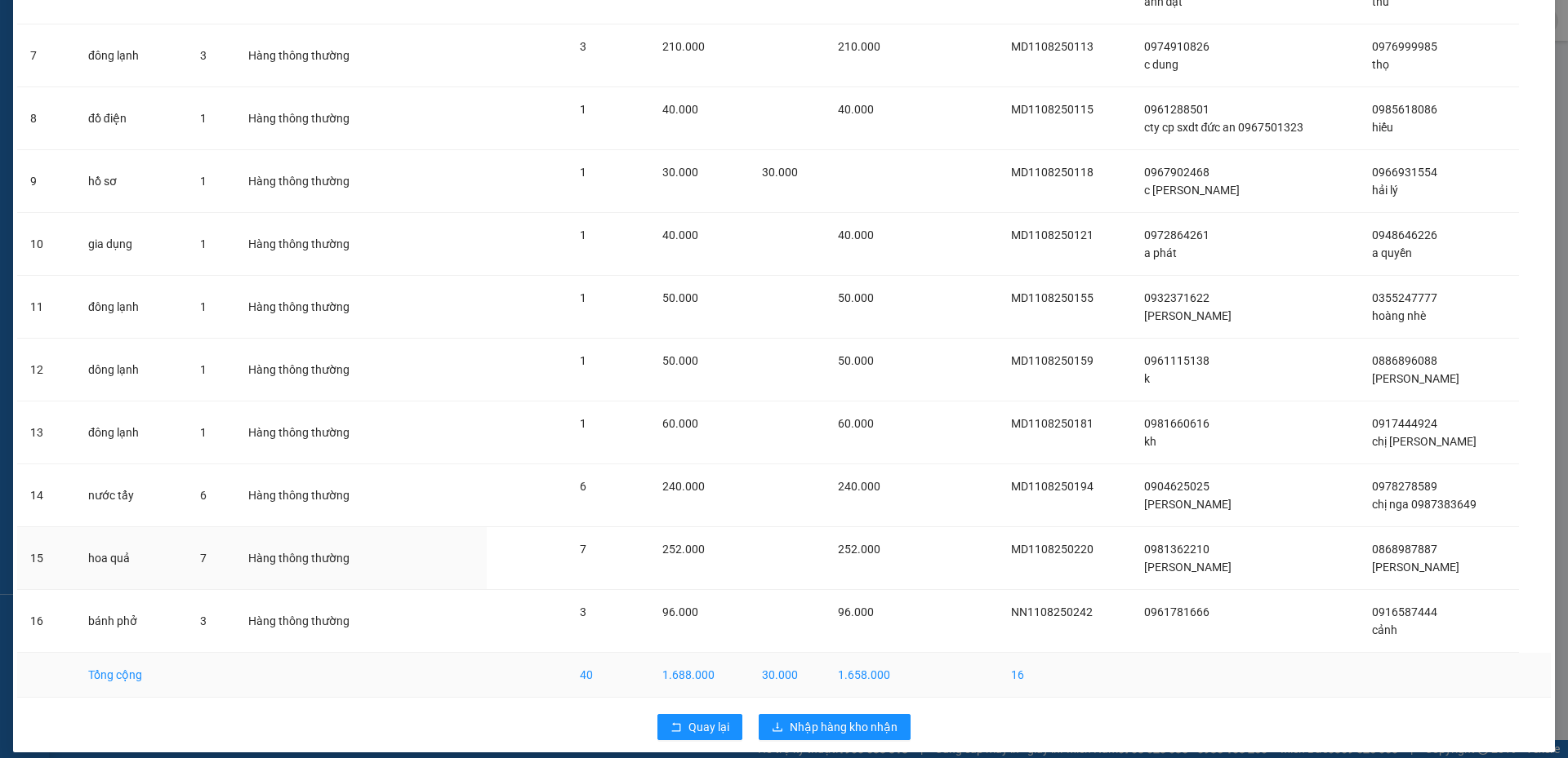
scroll to position [503, 0]
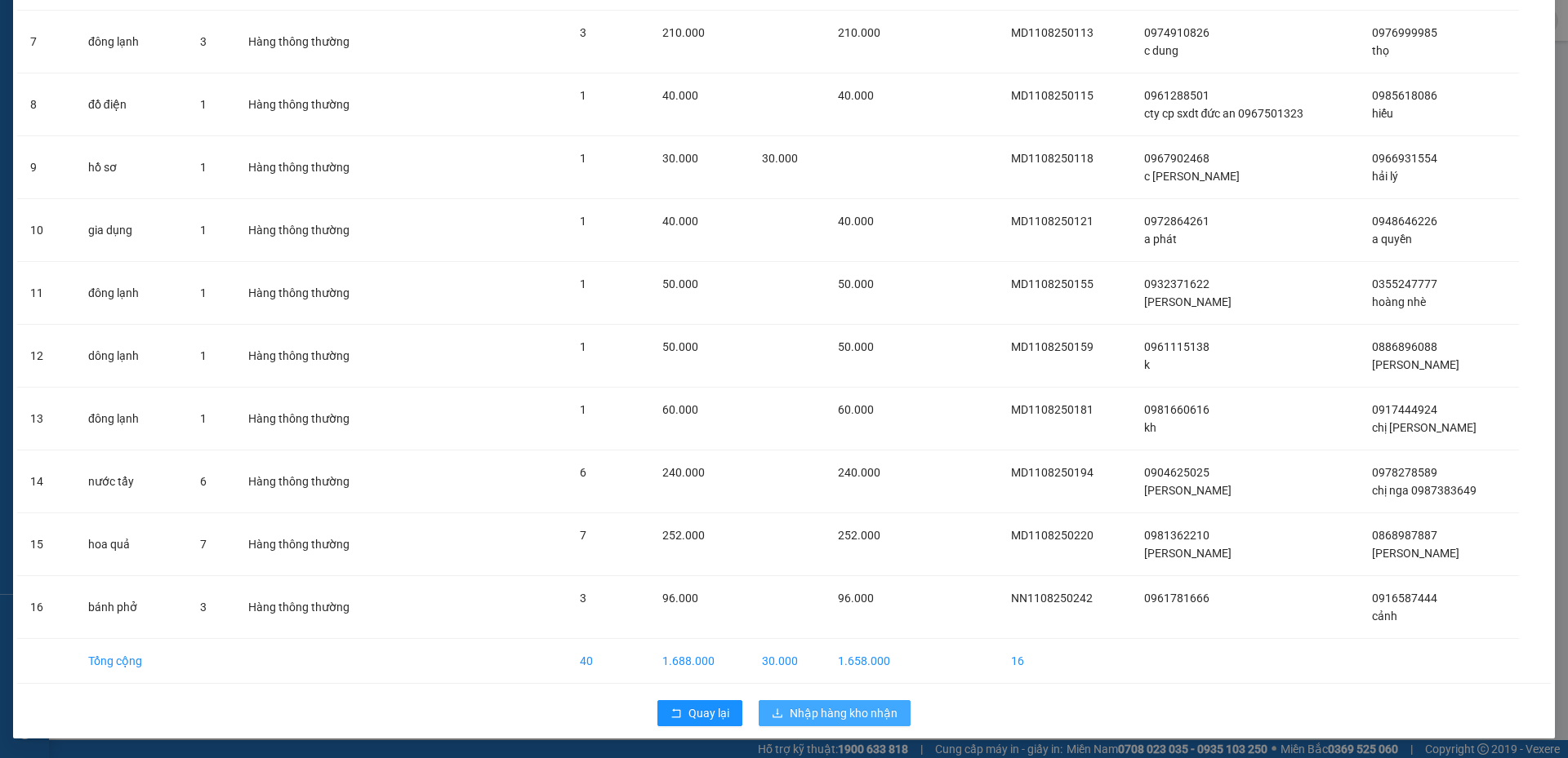
click at [833, 711] on span "Nhập hàng kho nhận" at bounding box center [844, 713] width 108 height 18
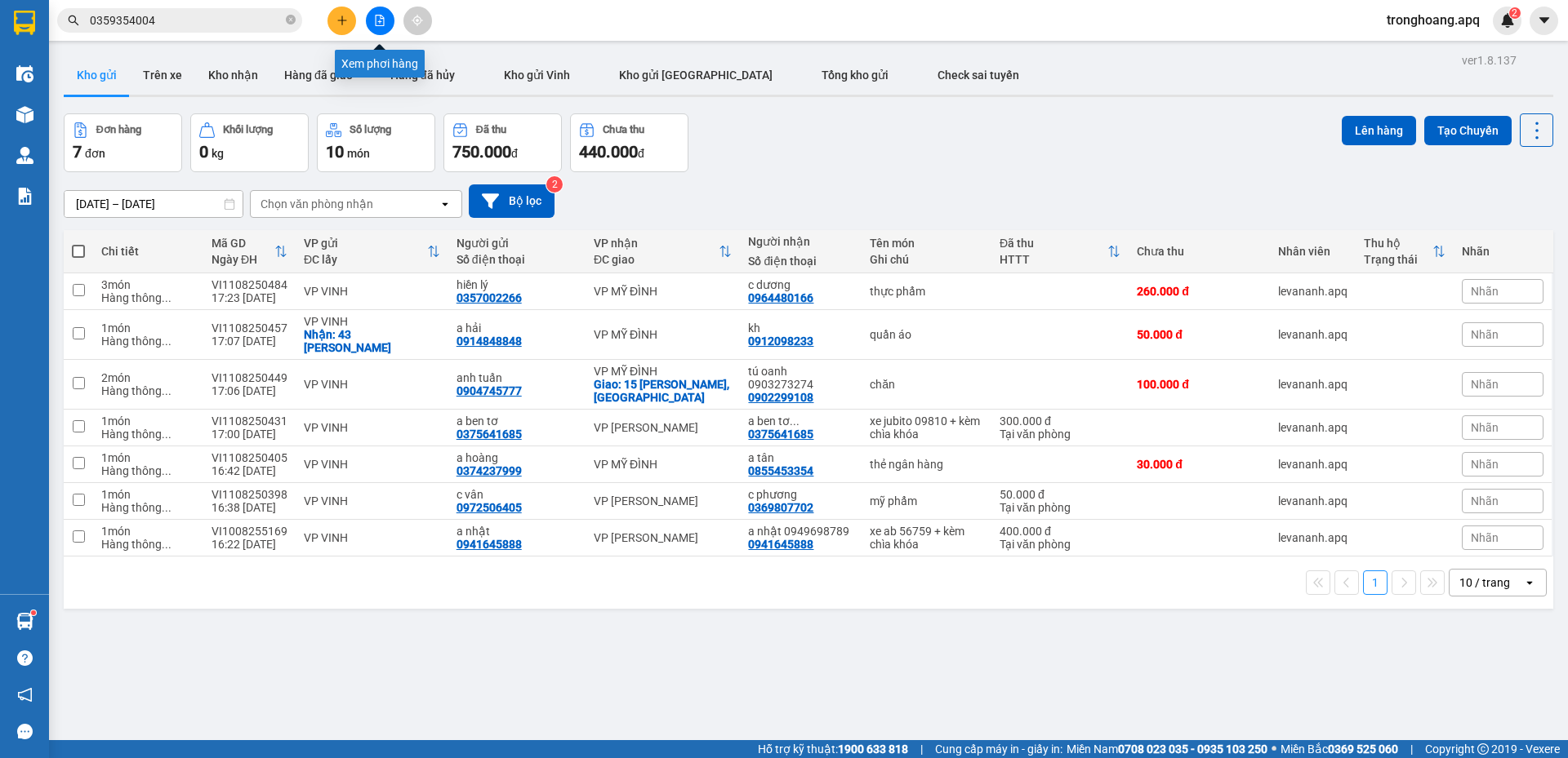
click at [375, 12] on button at bounding box center [380, 21] width 29 height 29
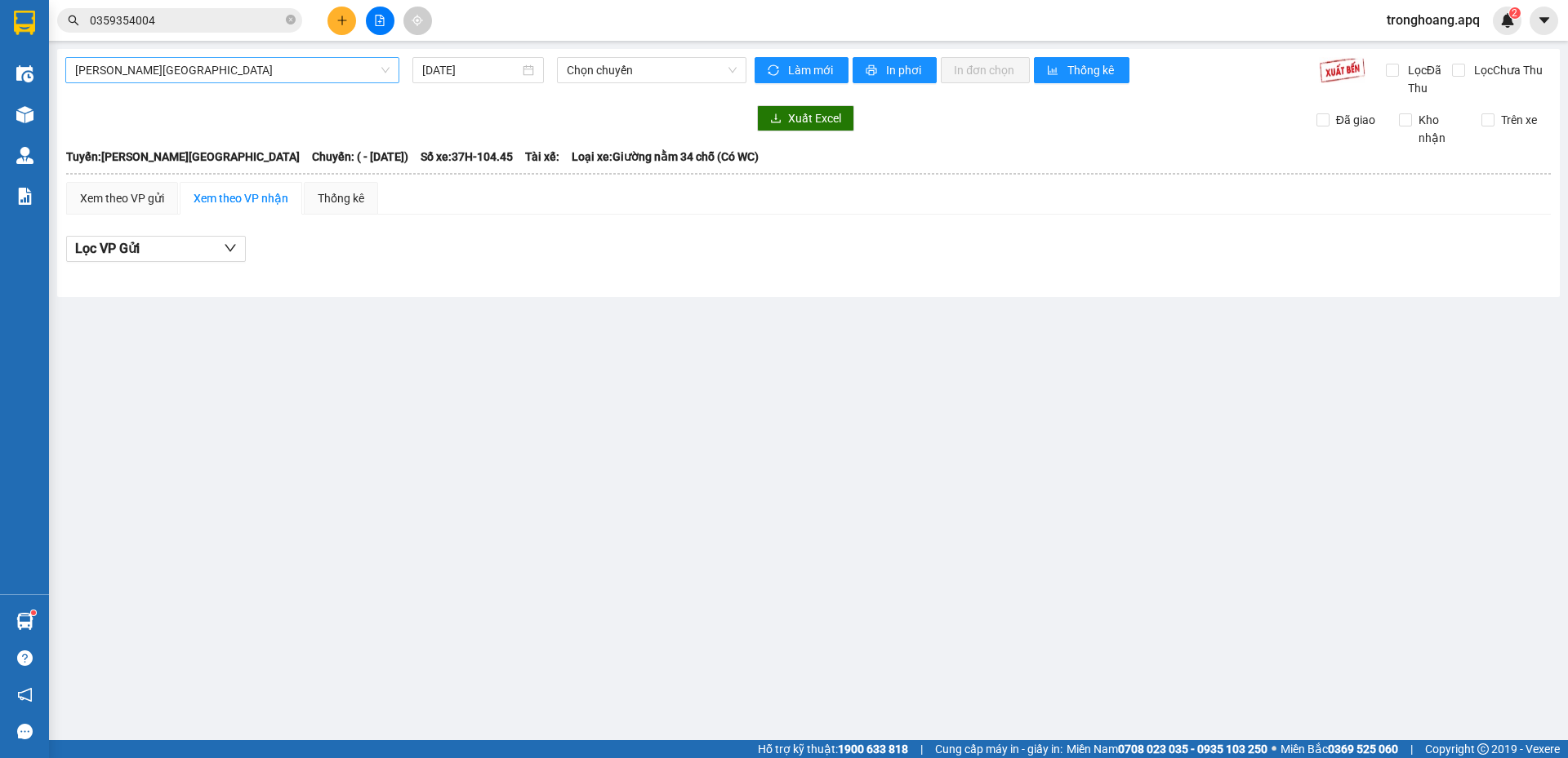
click at [378, 66] on span "Gia Lâm - Mỹ Đình" at bounding box center [232, 70] width 314 height 25
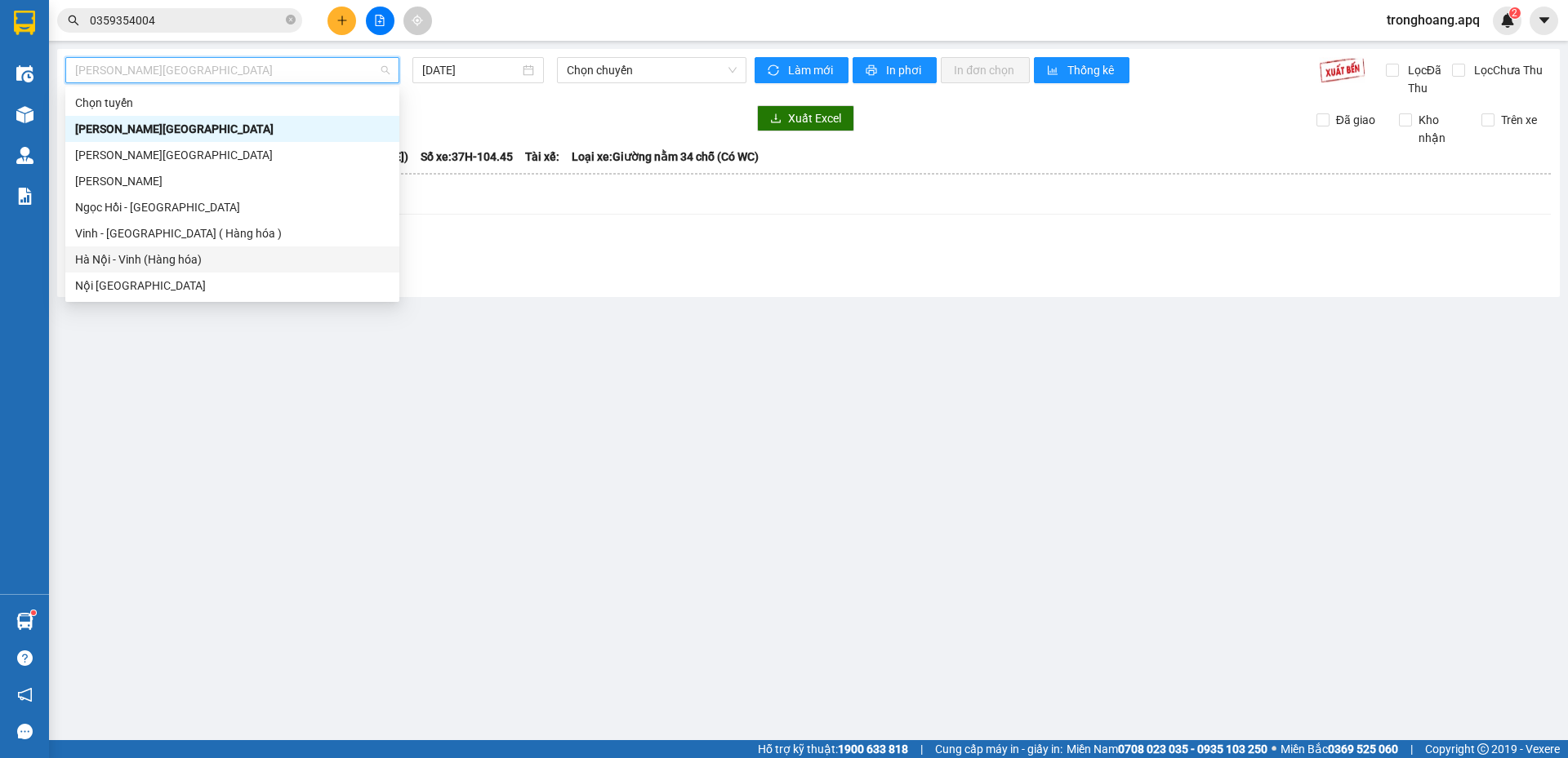
click at [188, 252] on div "Hà Nội - Vinh (Hàng hóa)" at bounding box center [232, 260] width 314 height 18
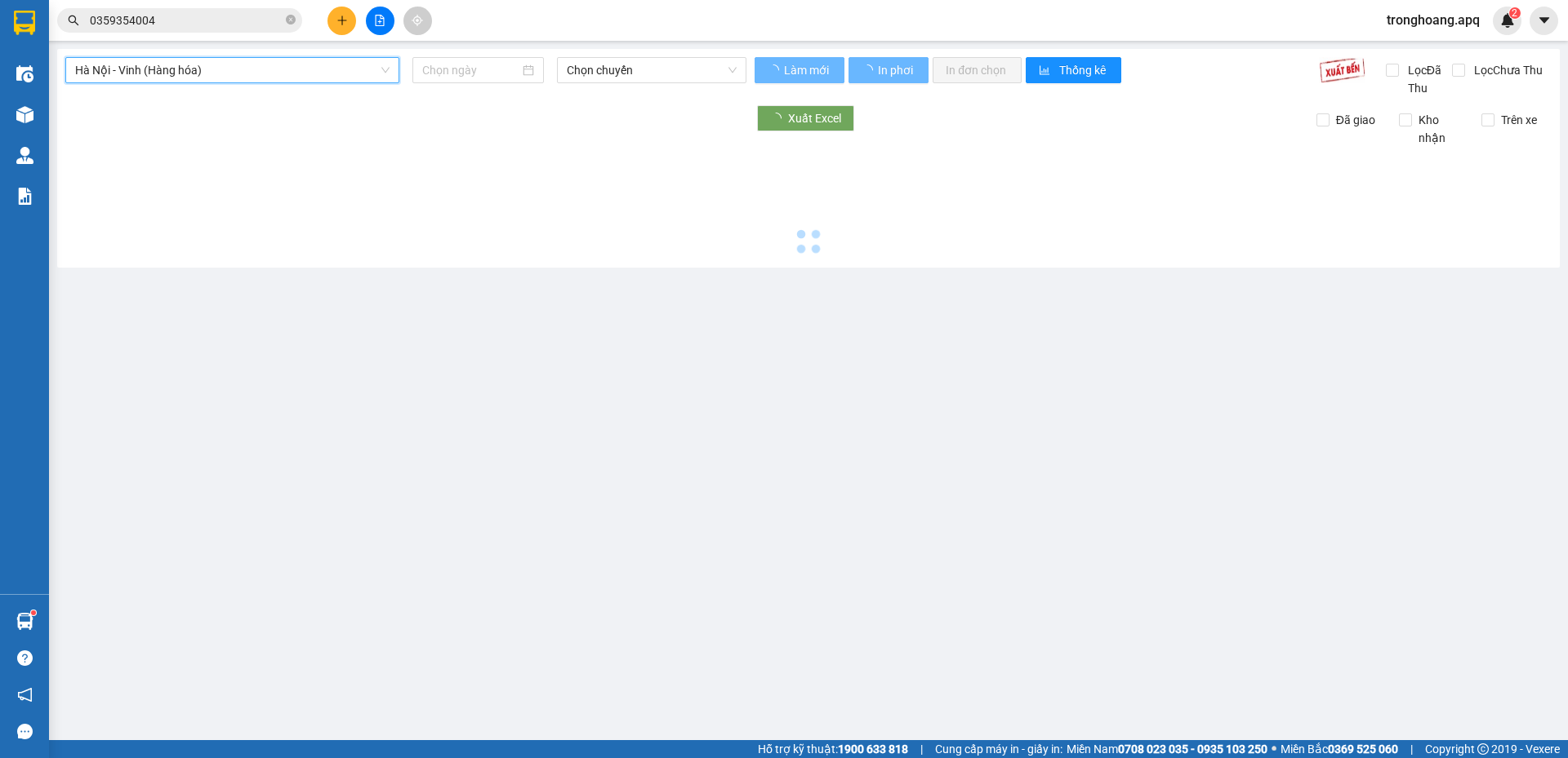
type input "11/08/2025"
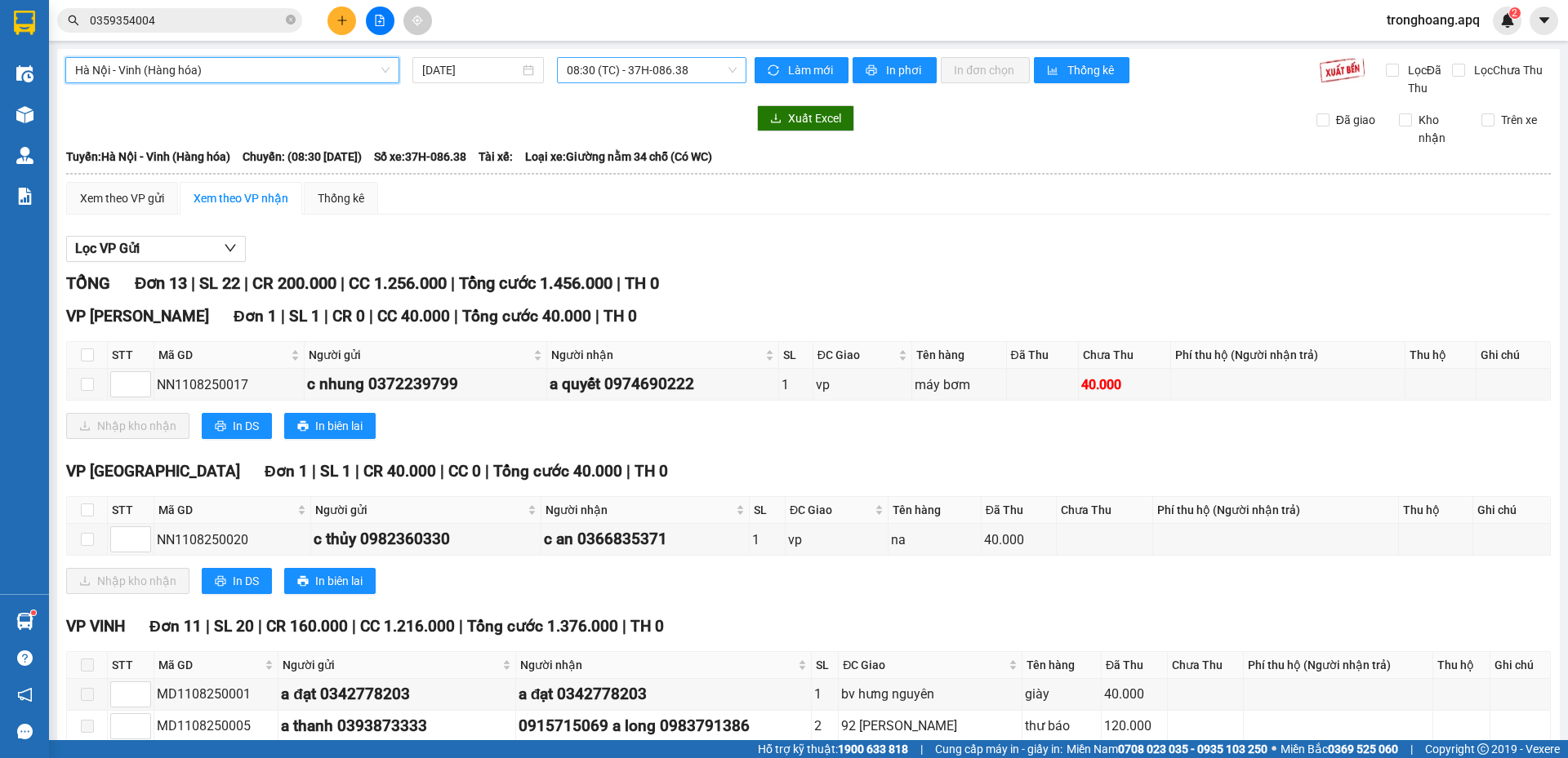
click at [663, 65] on span "08:30 (TC) - 37H-086.38" at bounding box center [651, 70] width 170 height 25
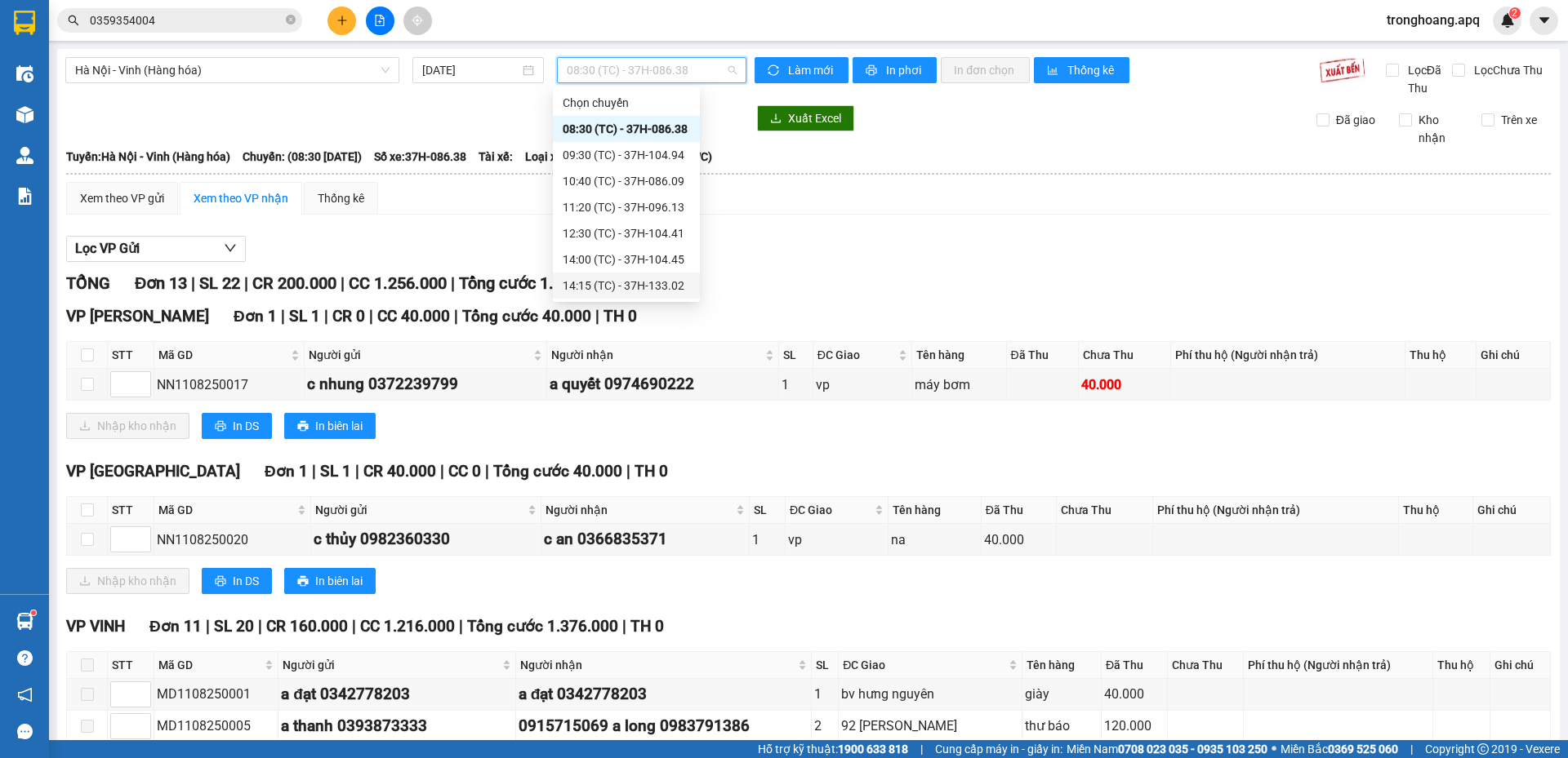
click at [602, 281] on div "14:15 (TC) - 37H-133.02" at bounding box center [626, 286] width 127 height 18
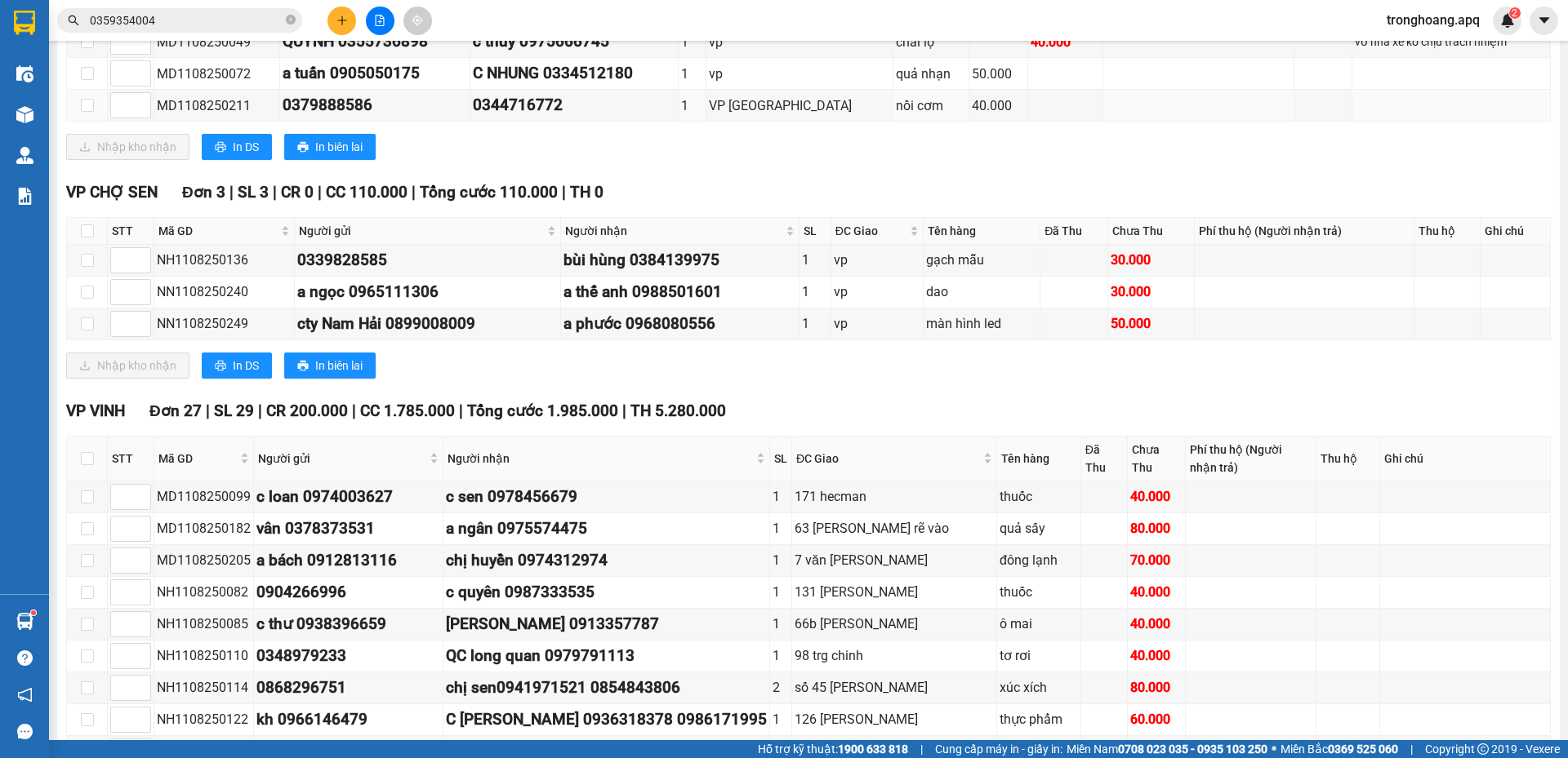
scroll to position [1061, 0]
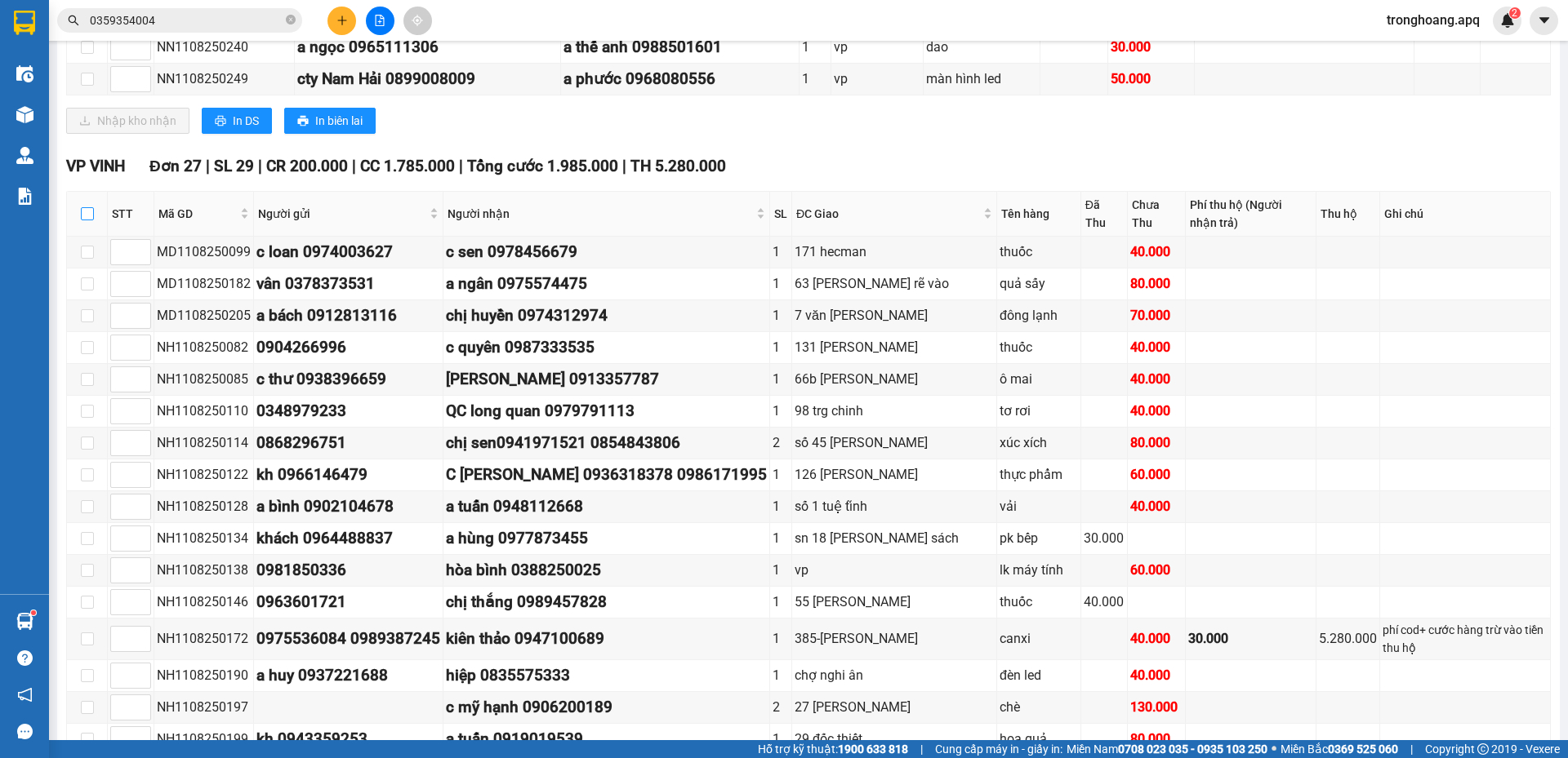
click at [84, 217] on input "checkbox" at bounding box center [88, 214] width 13 height 13
checkbox input "true"
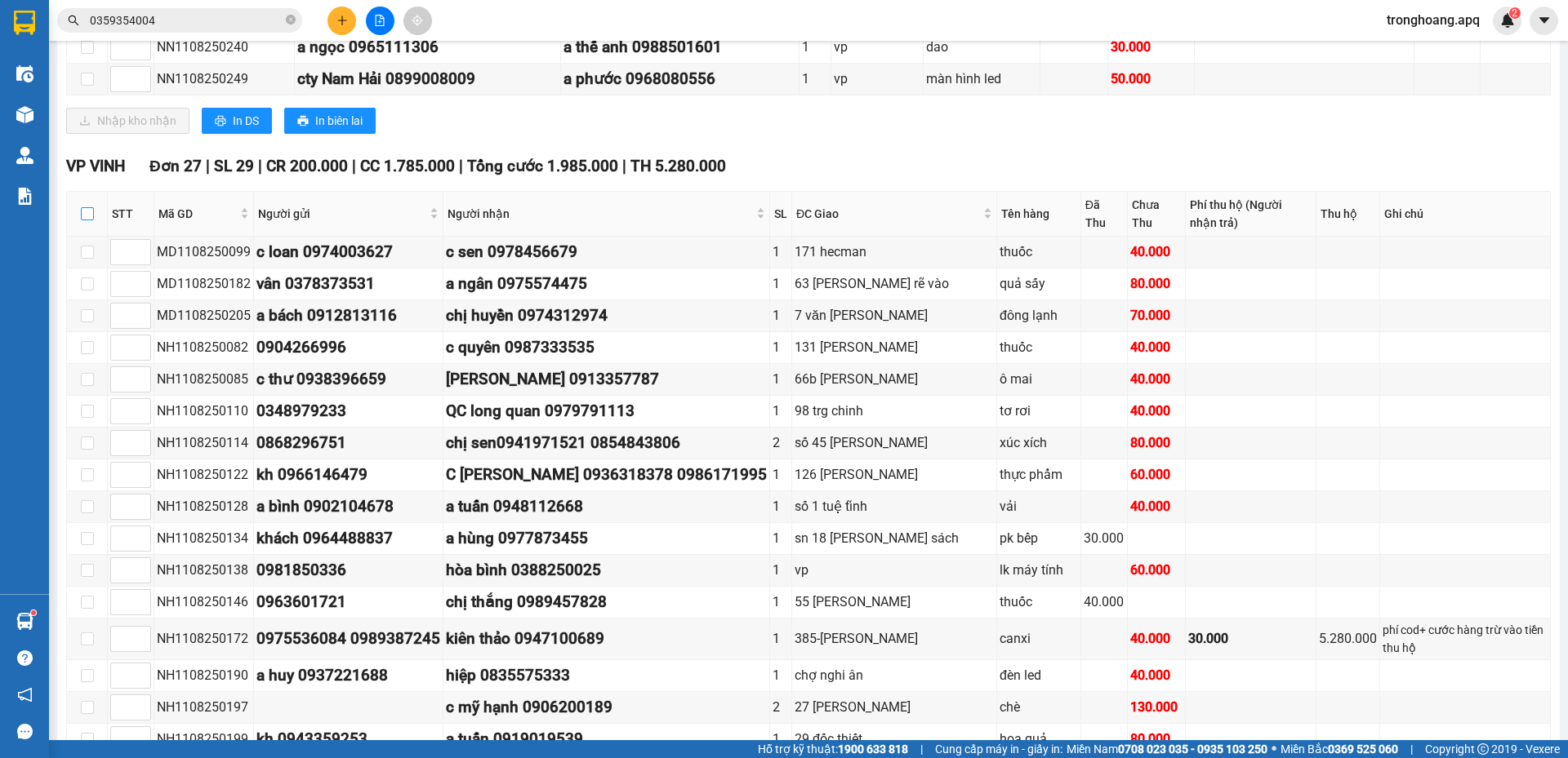
checkbox input "true"
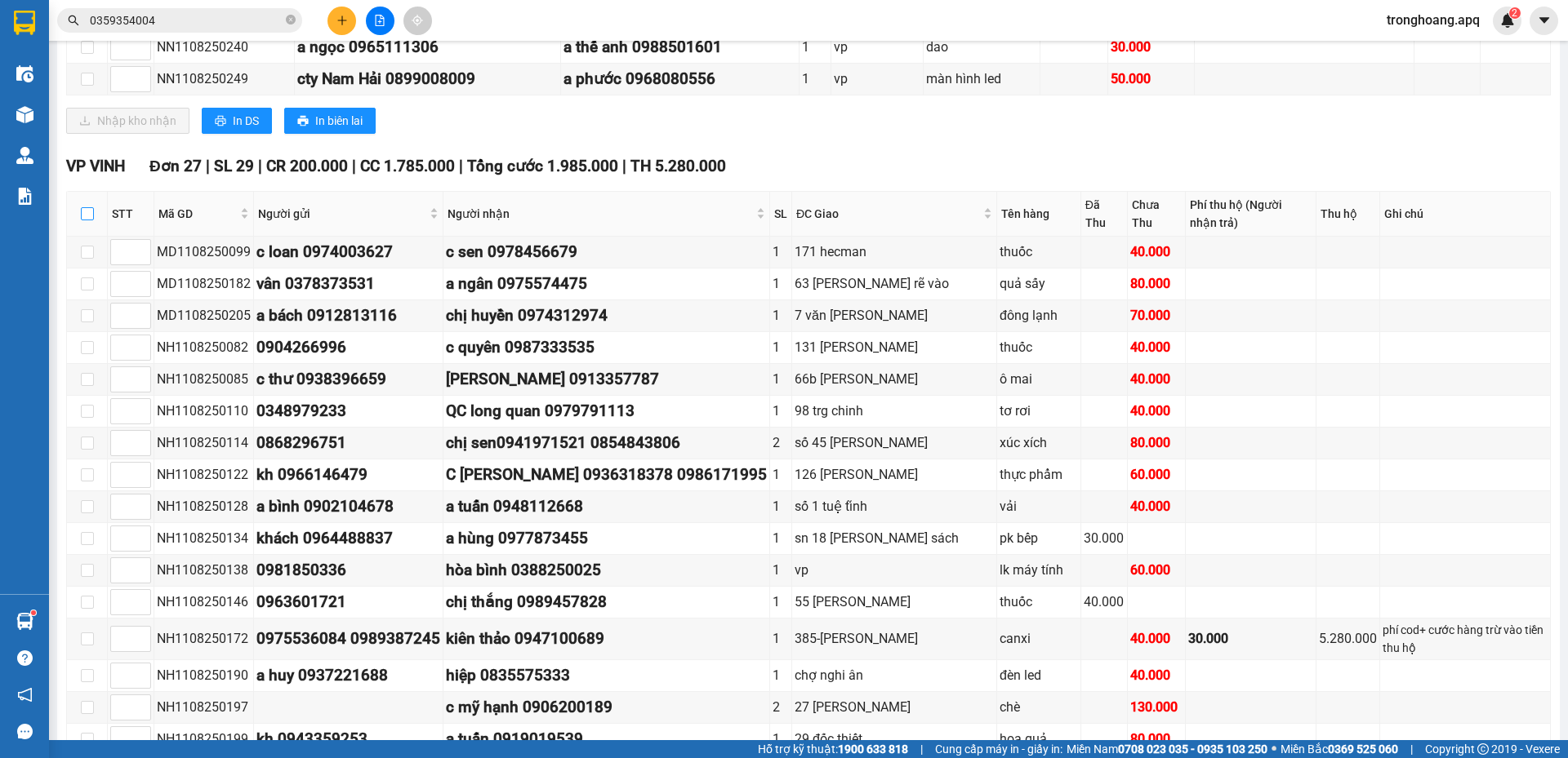
checkbox input "true"
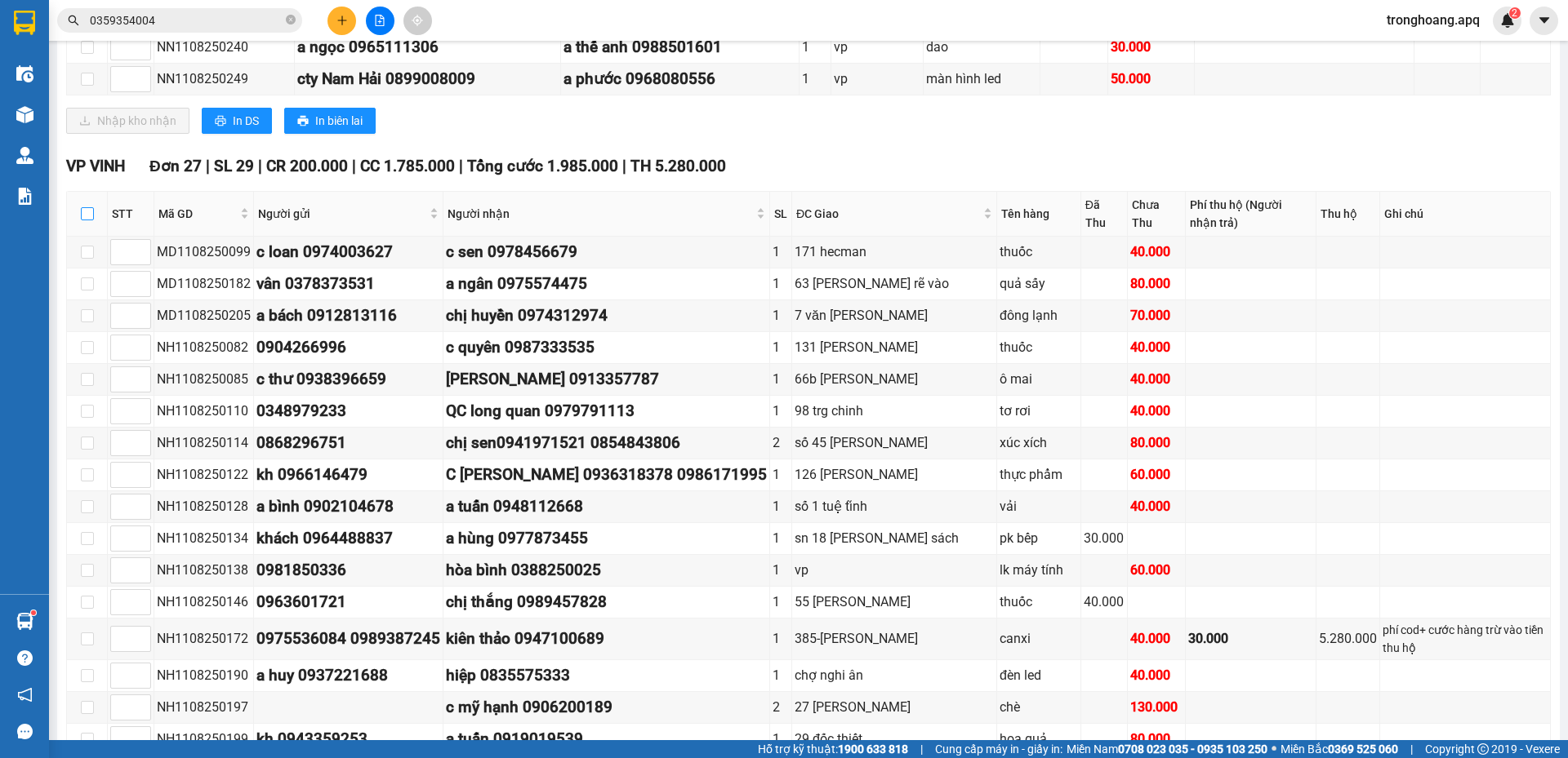
checkbox input "true"
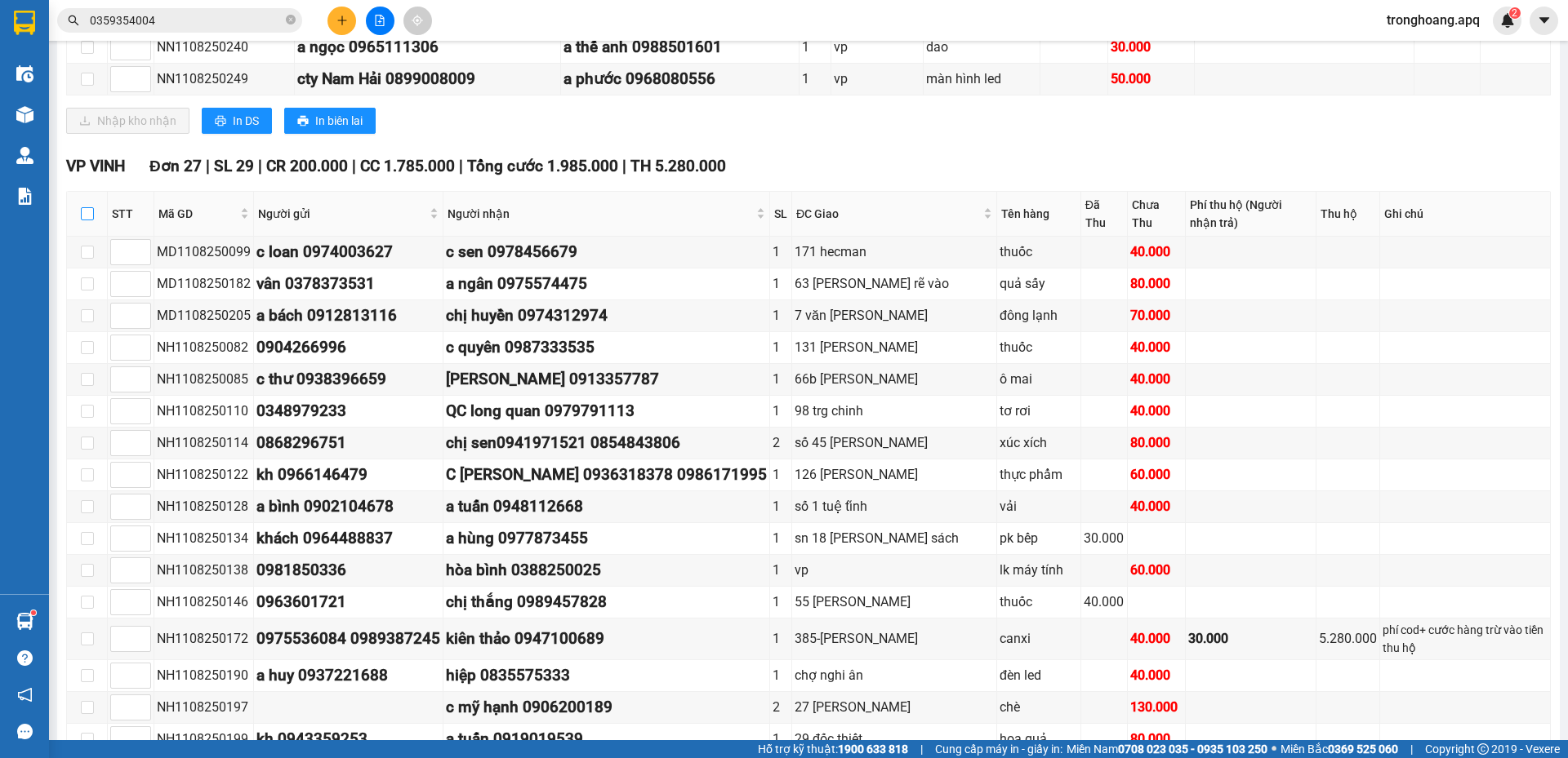
checkbox input "true"
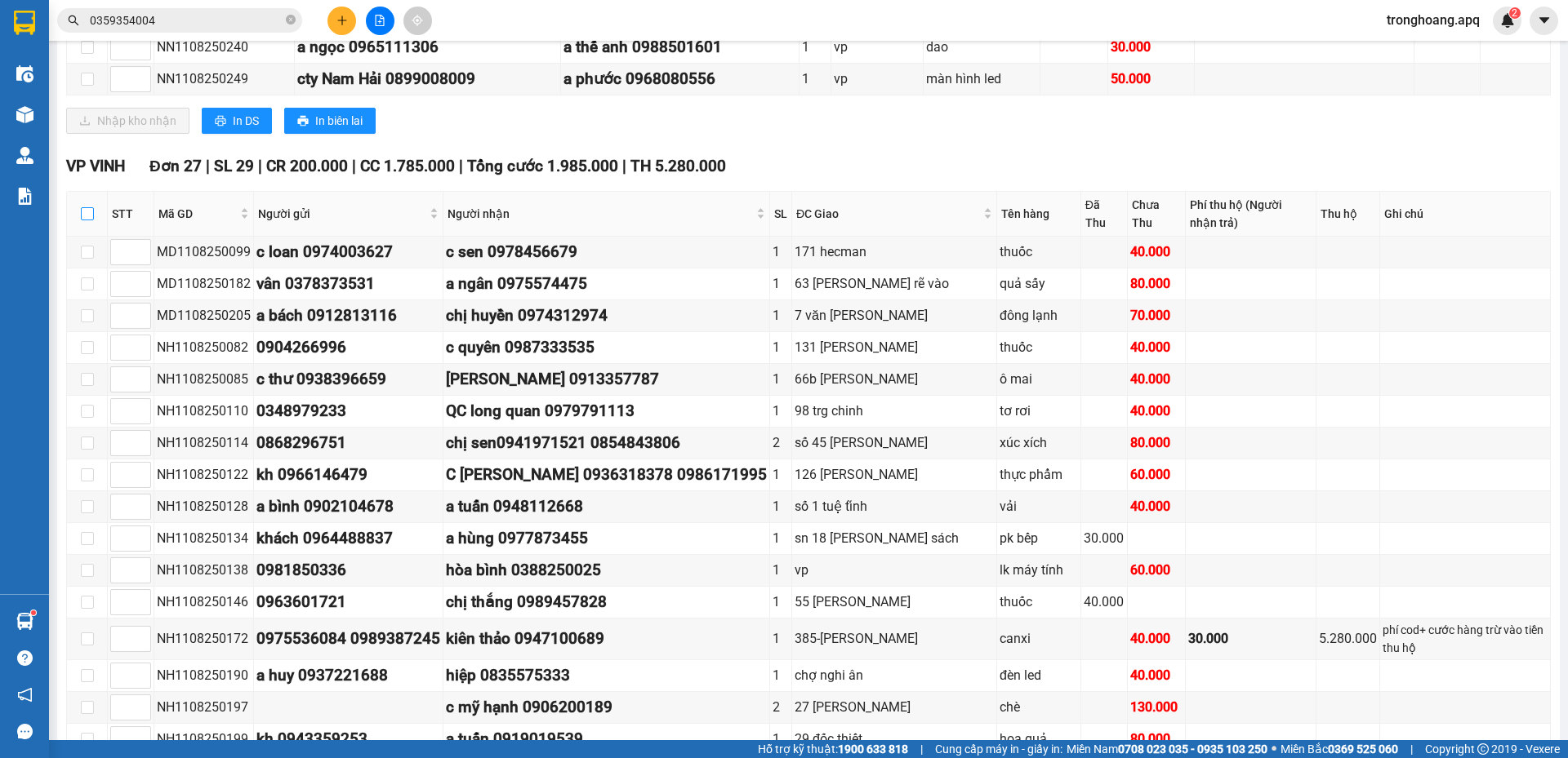
checkbox input "true"
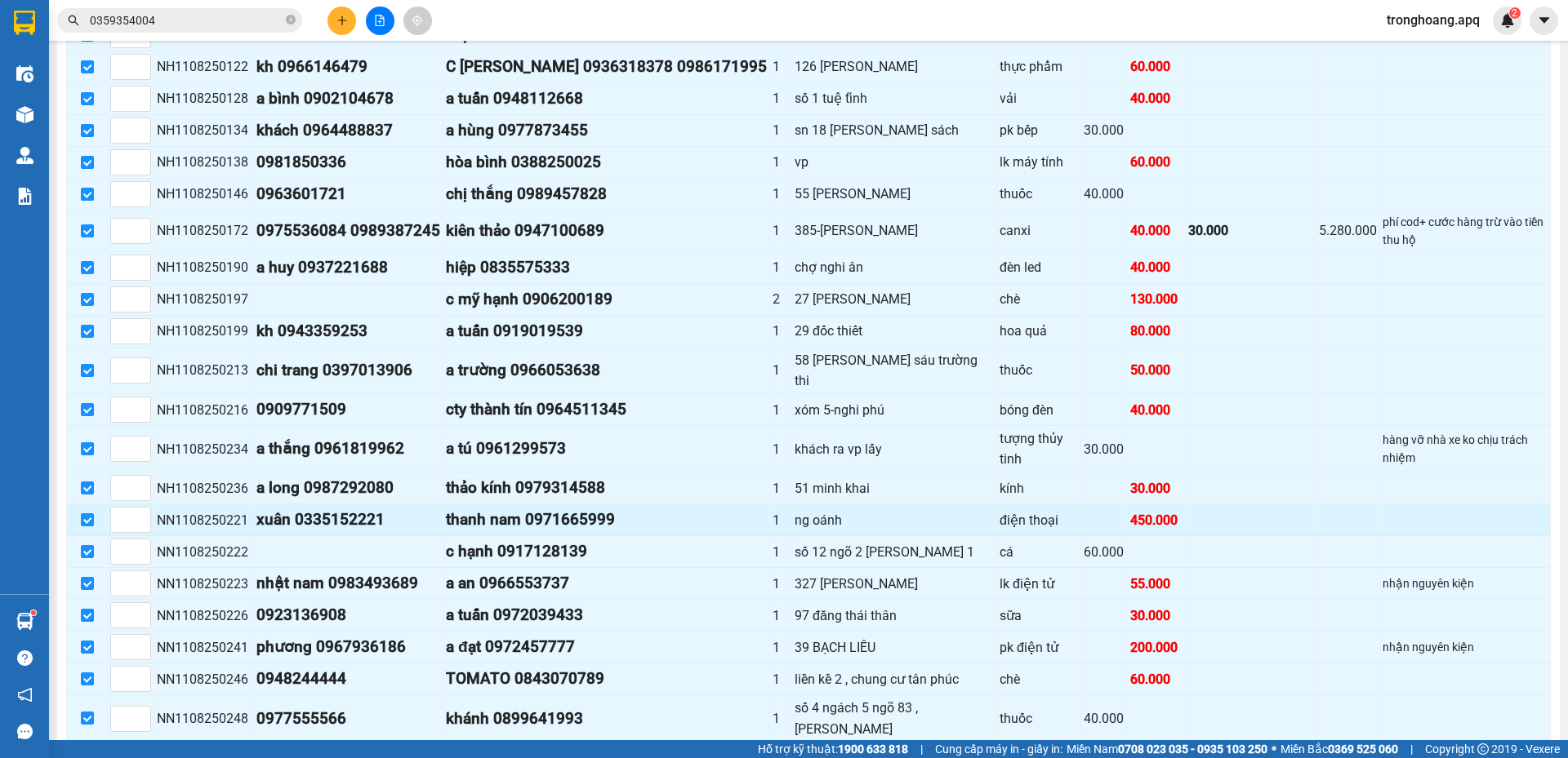
scroll to position [1540, 0]
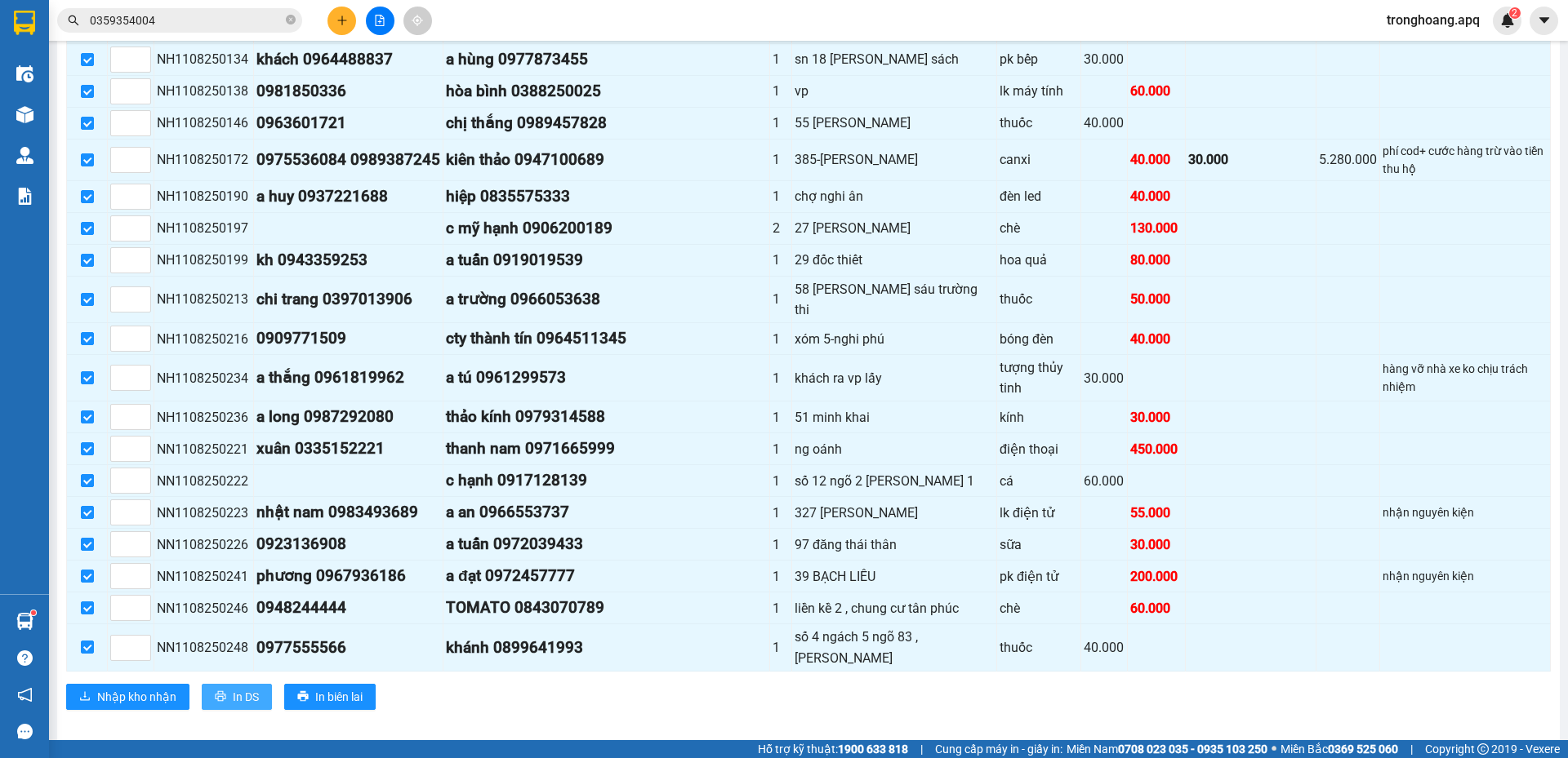
click at [251, 688] on span "In DS" at bounding box center [246, 697] width 26 height 18
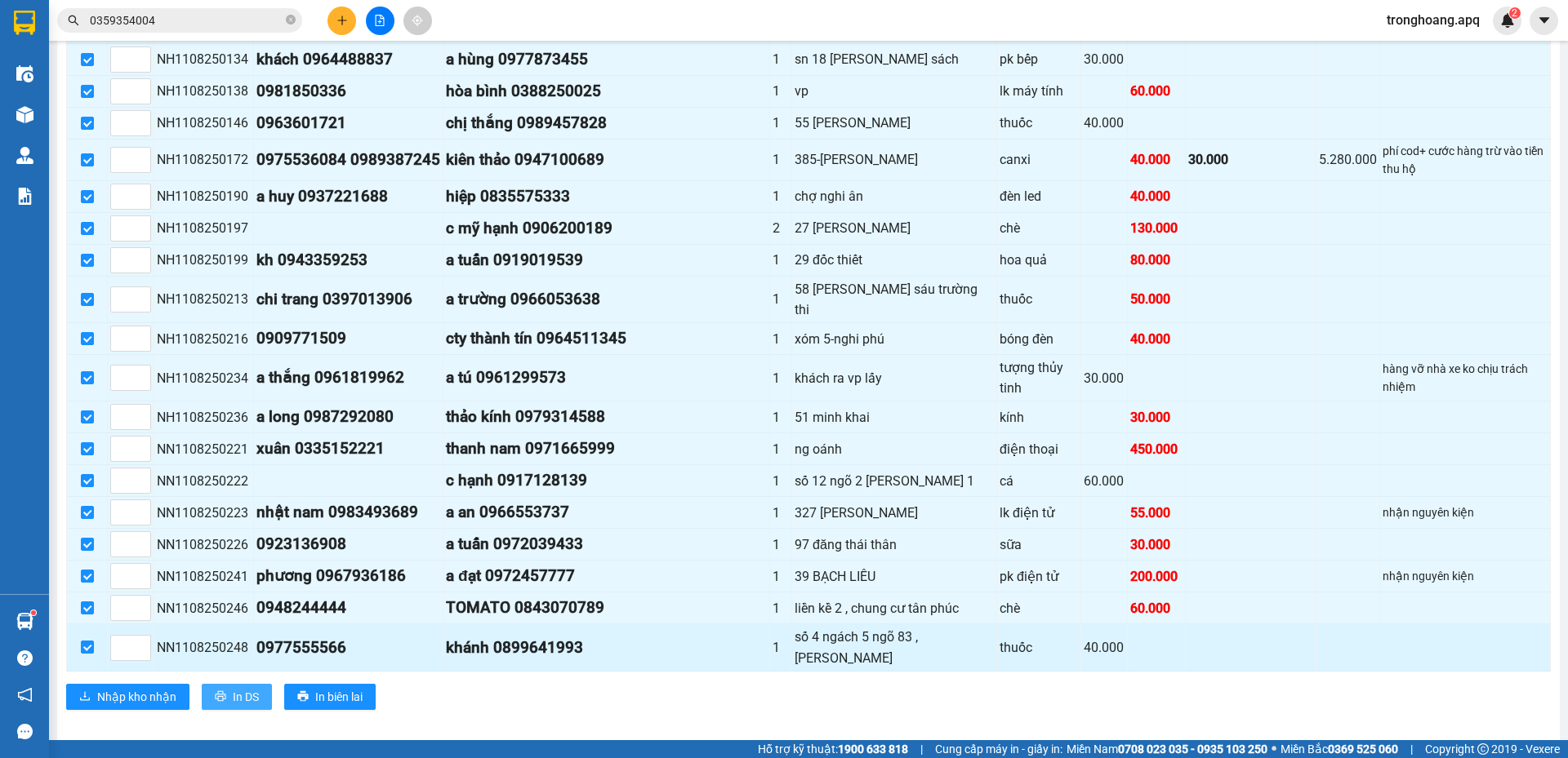
scroll to position [0, 0]
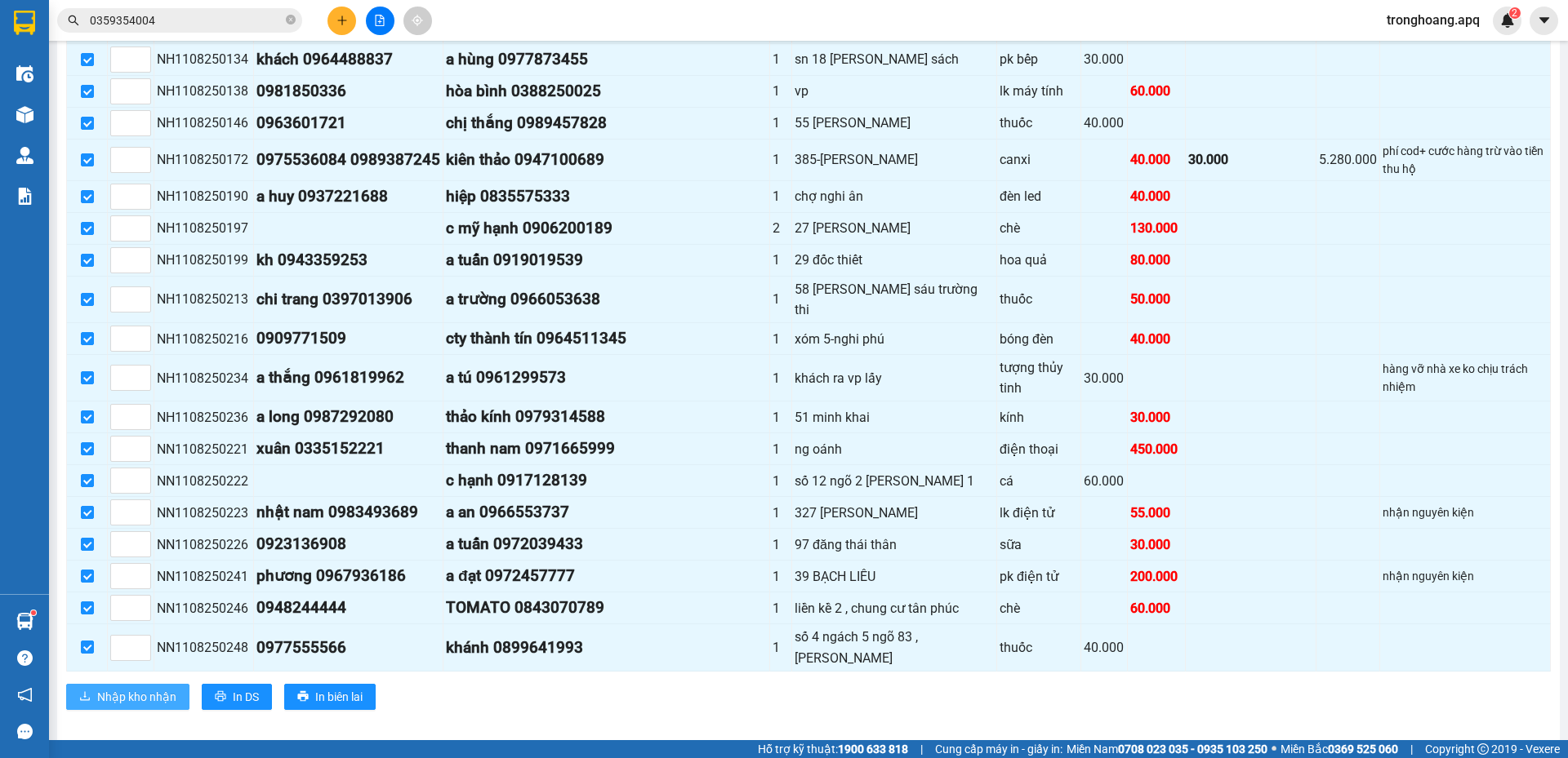
click at [158, 688] on span "Nhập kho nhận" at bounding box center [136, 697] width 79 height 18
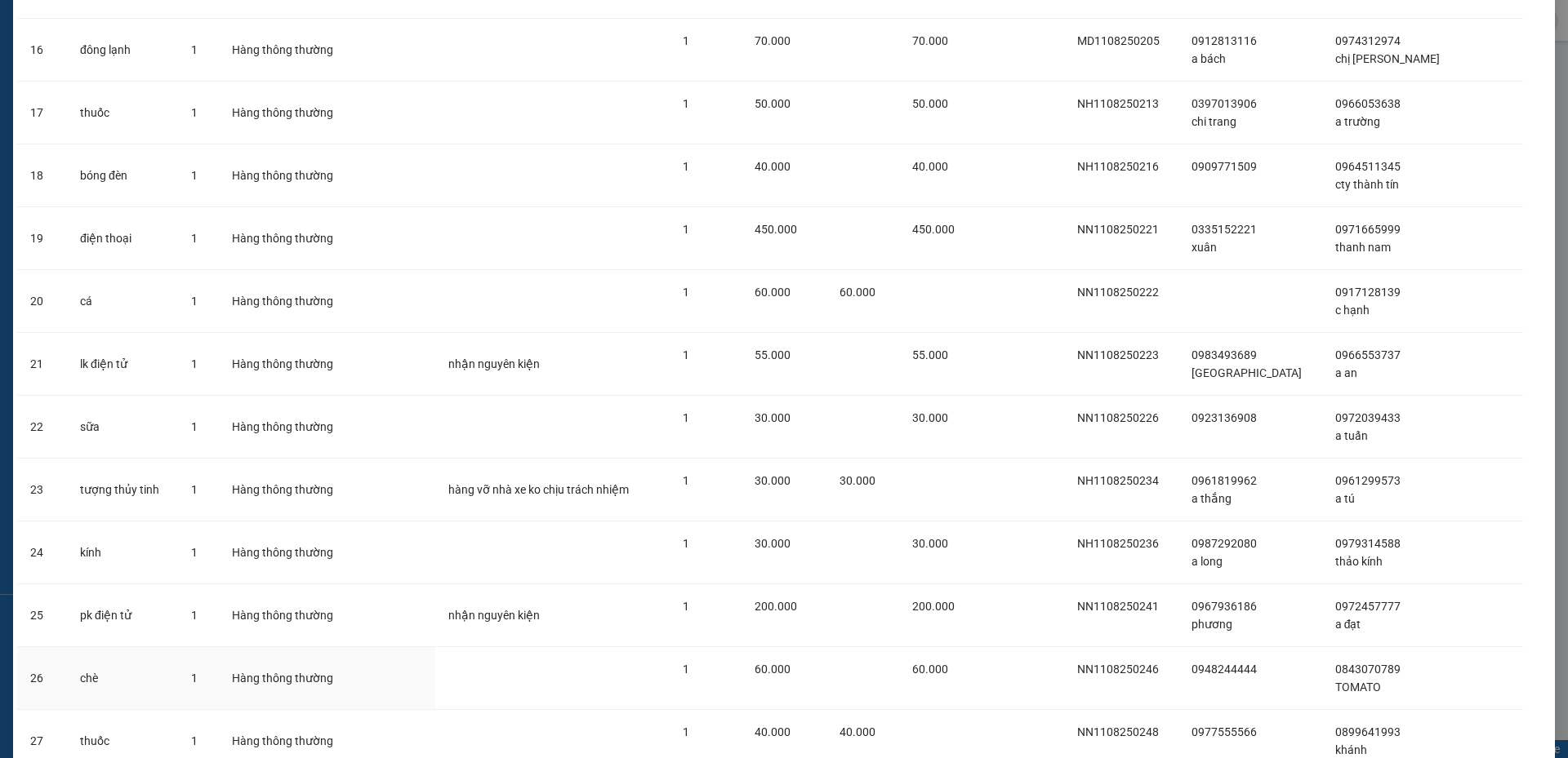
scroll to position [1194, 0]
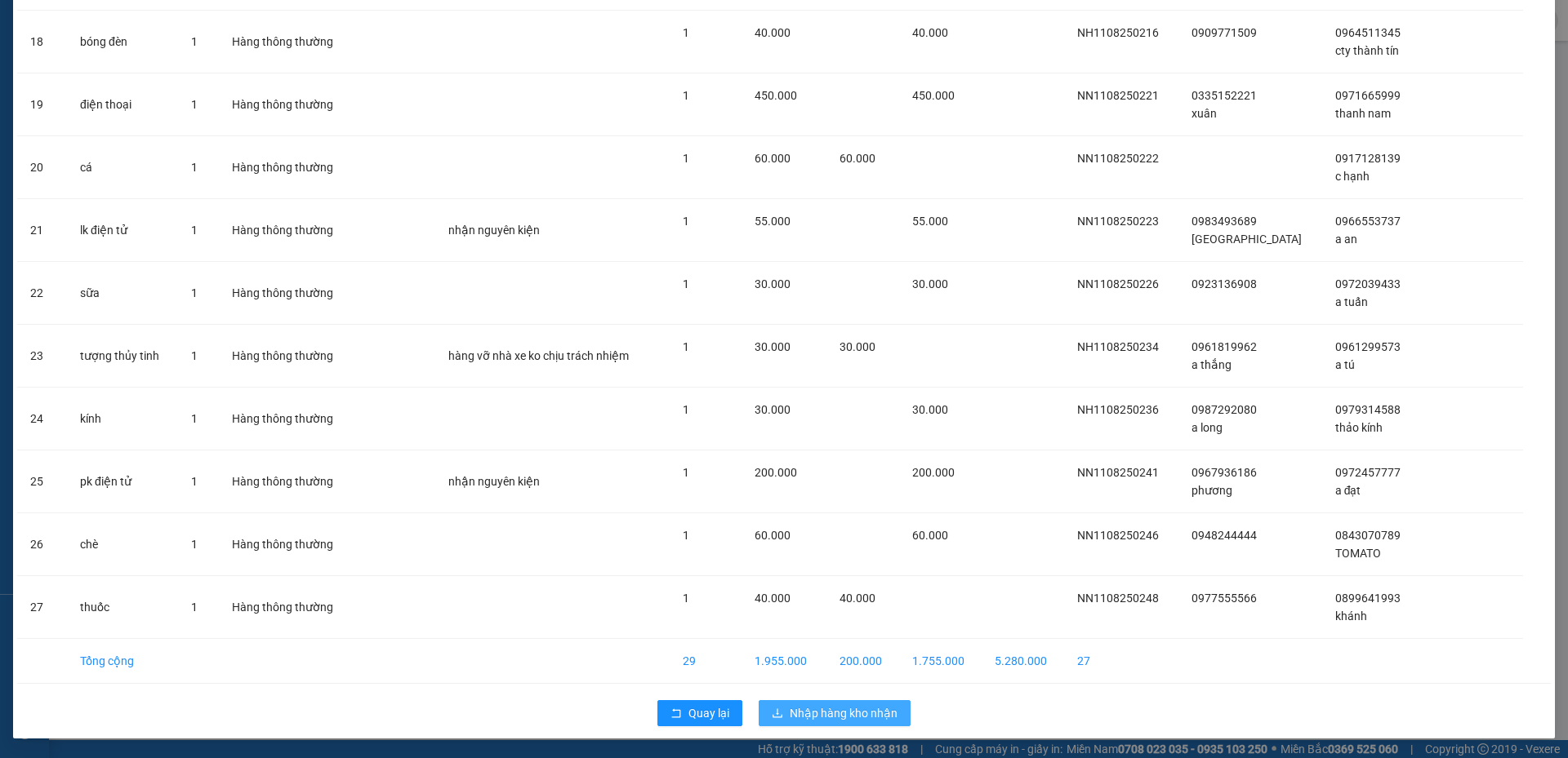
click at [854, 704] on span "Nhập hàng kho nhận" at bounding box center [844, 713] width 108 height 18
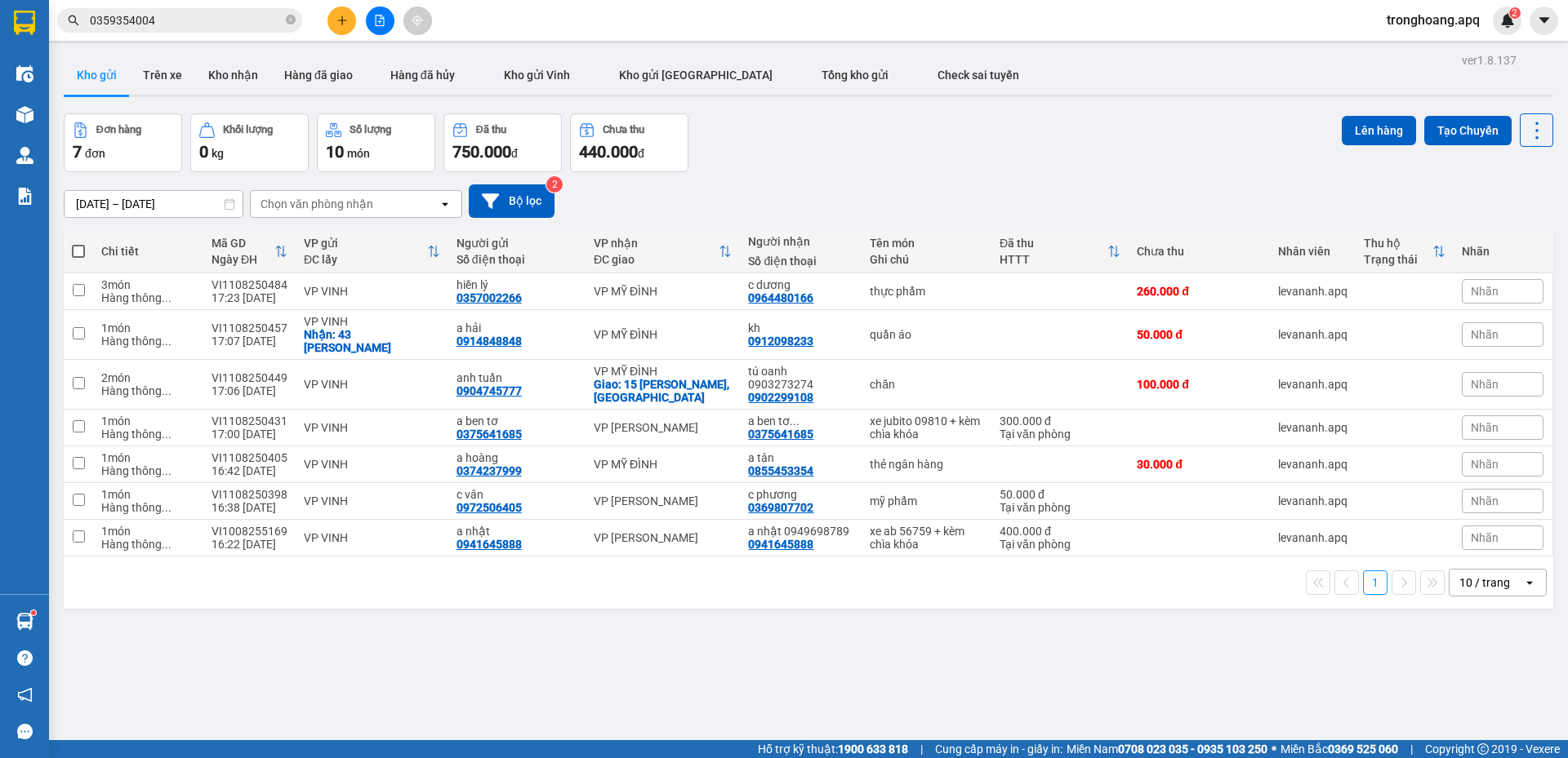
drag, startPoint x: 432, startPoint y: 151, endPoint x: 349, endPoint y: -85, distance: 250.2
click at [349, 0] on html "Kết quả tìm kiếm ( 1 ) Bộ lọc Mã ĐH Trạng thái Món hàng Thu hộ Tổng cước Chưa c…" at bounding box center [784, 379] width 1568 height 758
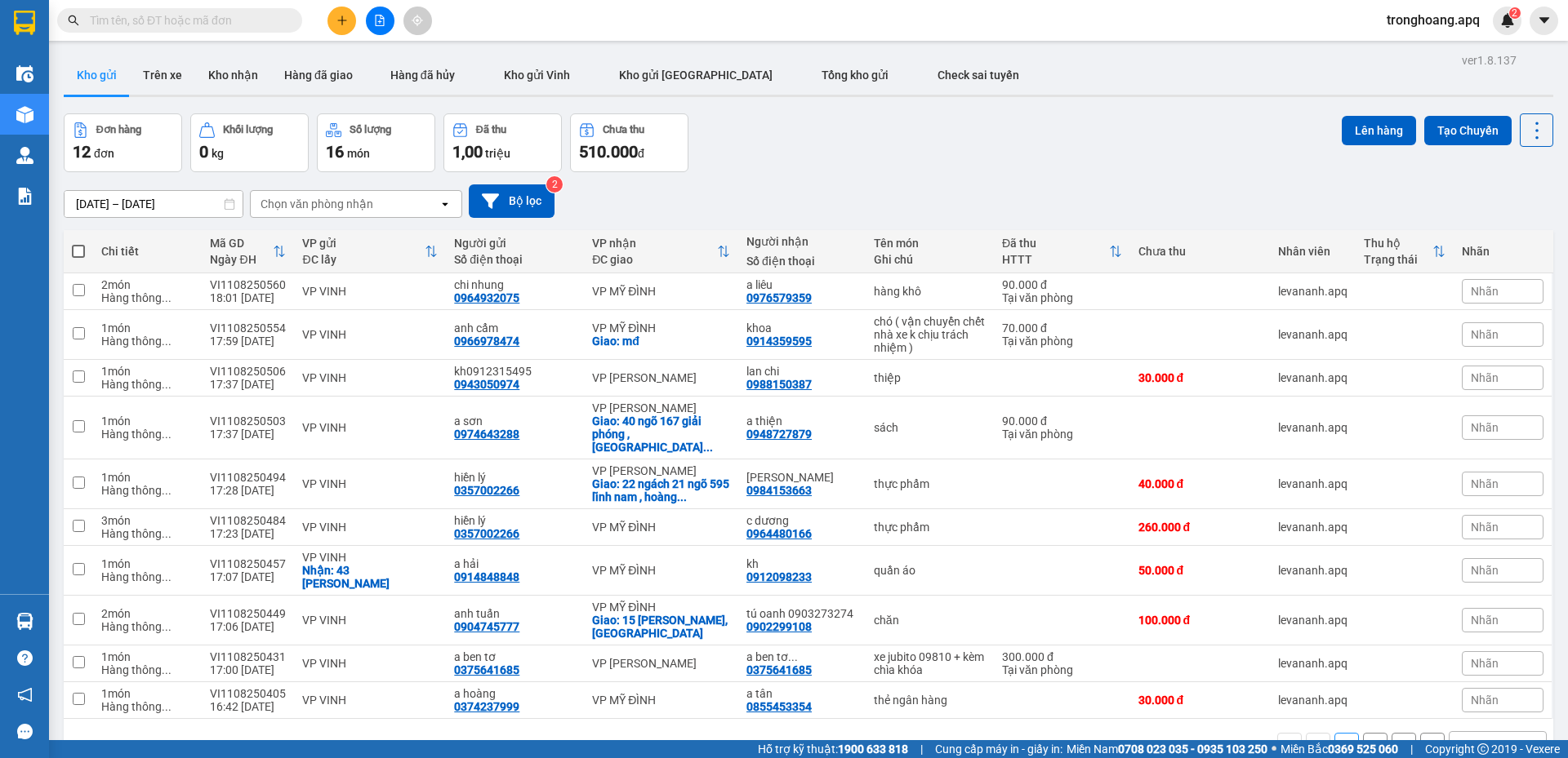
click at [843, 130] on div "Đơn hàng 12 đơn Khối lượng 0 kg Số lượng 16 món Đã thu 1,00 triệu Chưa thu 510.…" at bounding box center [808, 142] width 1489 height 59
click at [906, 193] on div "[DATE] – [DATE] Press the down arrow key to interact with the calendar and sele…" at bounding box center [808, 201] width 1489 height 33
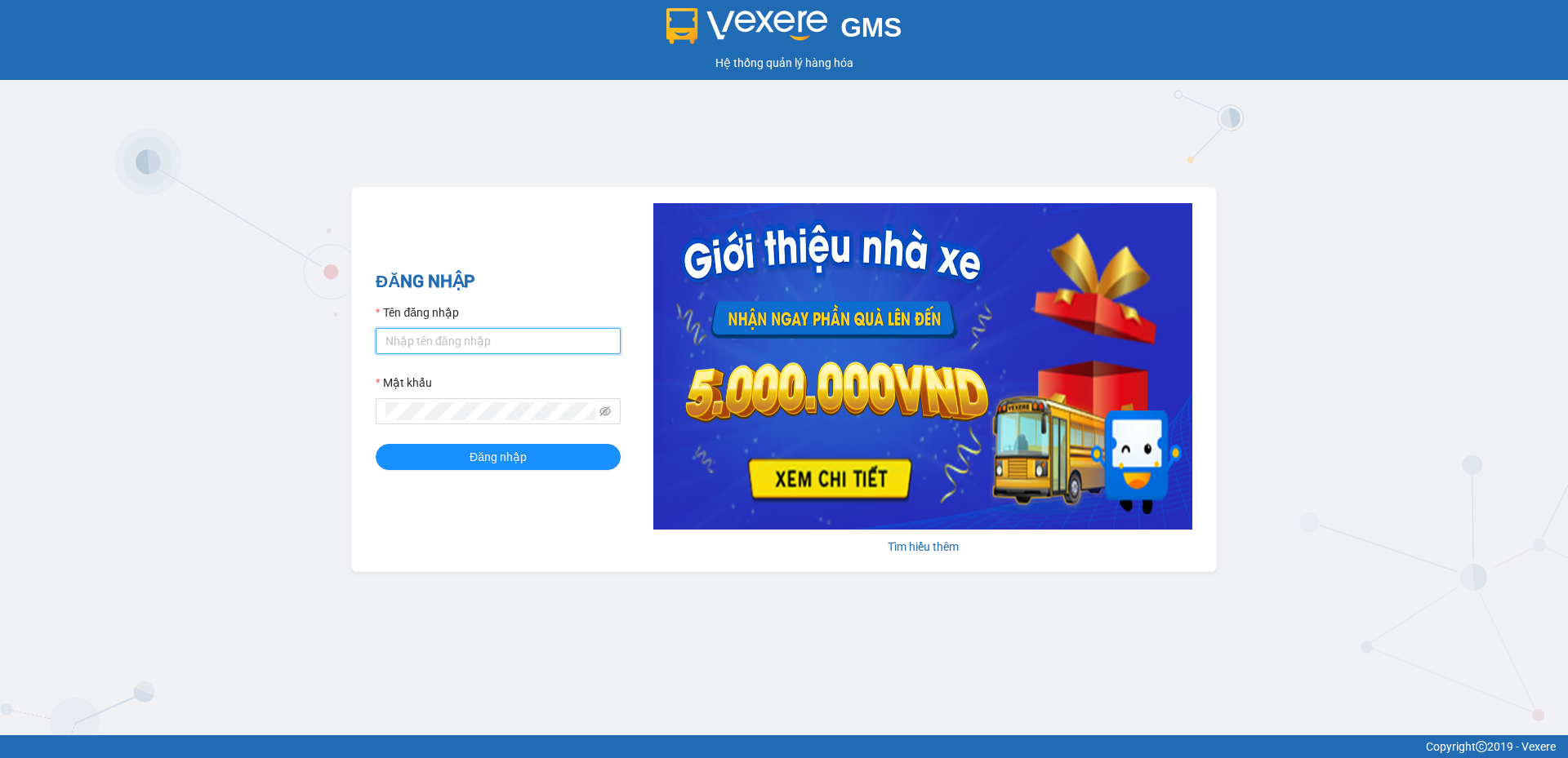
click at [490, 348] on input "Tên đăng nhập" at bounding box center [498, 341] width 245 height 26
type input "levinh.apq"
click at [375, 444] on button "Đăng nhập" at bounding box center [498, 457] width 245 height 26
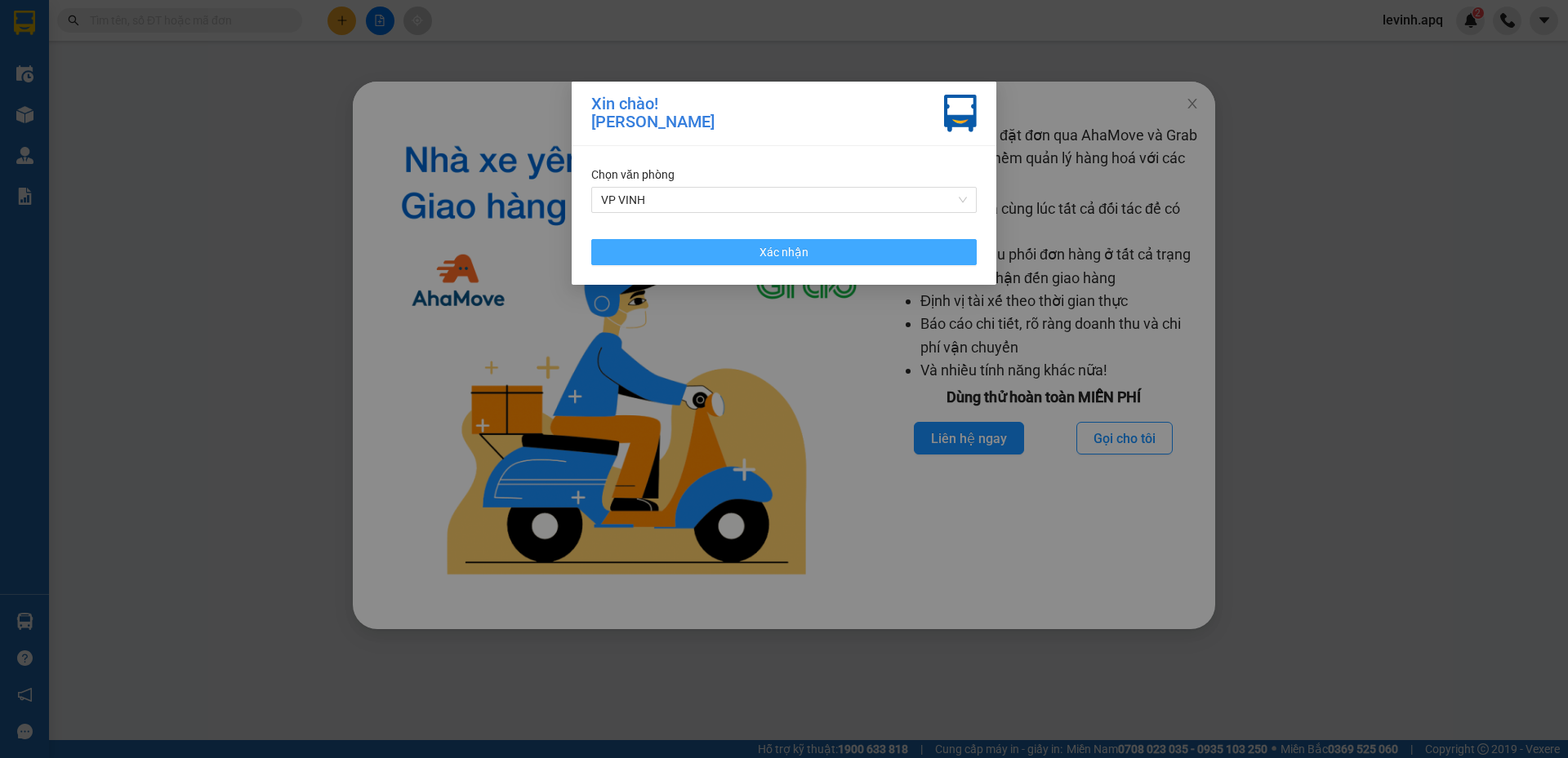
click at [822, 258] on button "Xác nhận" at bounding box center [784, 252] width 385 height 26
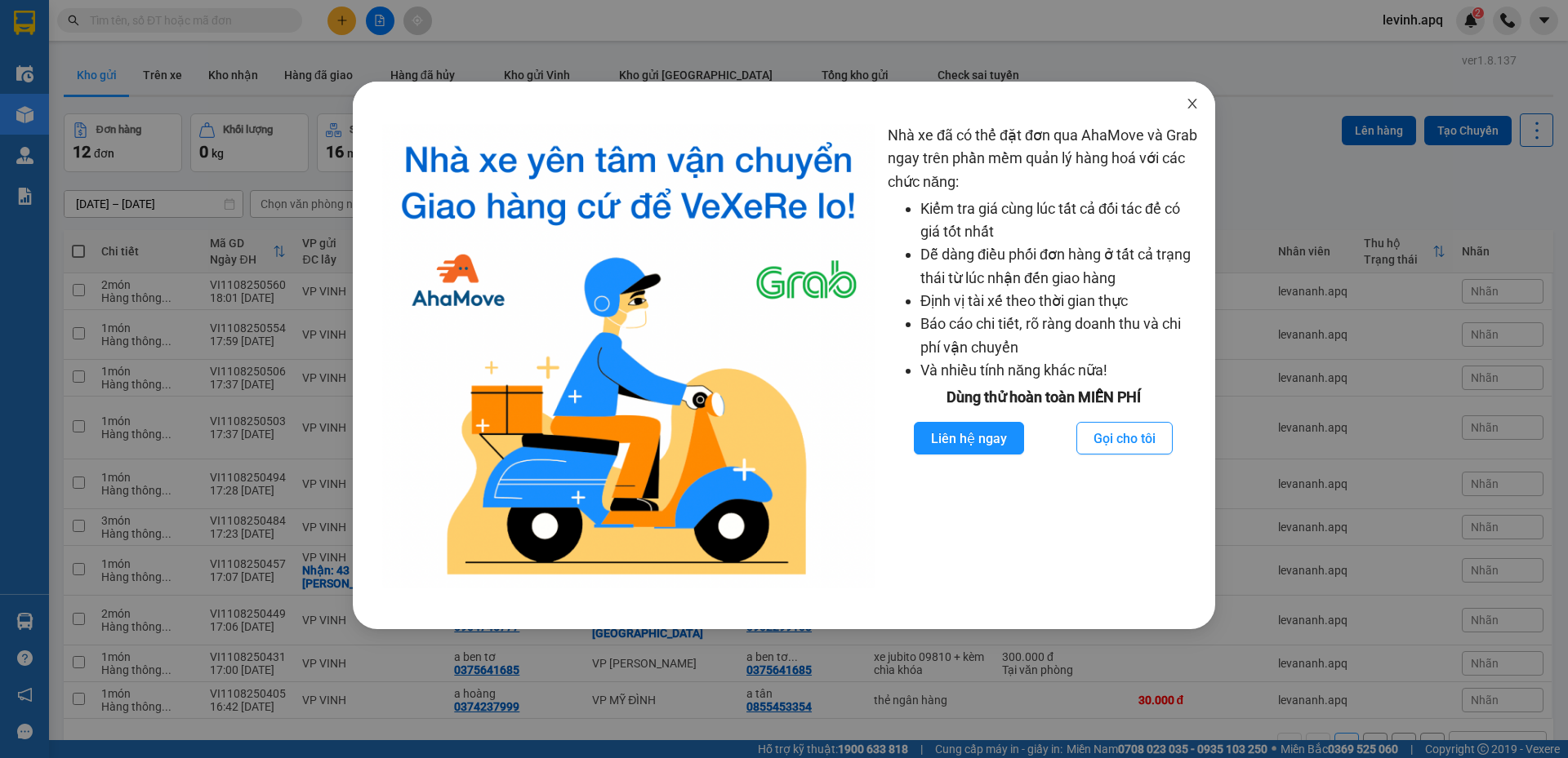
click at [1198, 100] on span "Close" at bounding box center [1192, 104] width 45 height 45
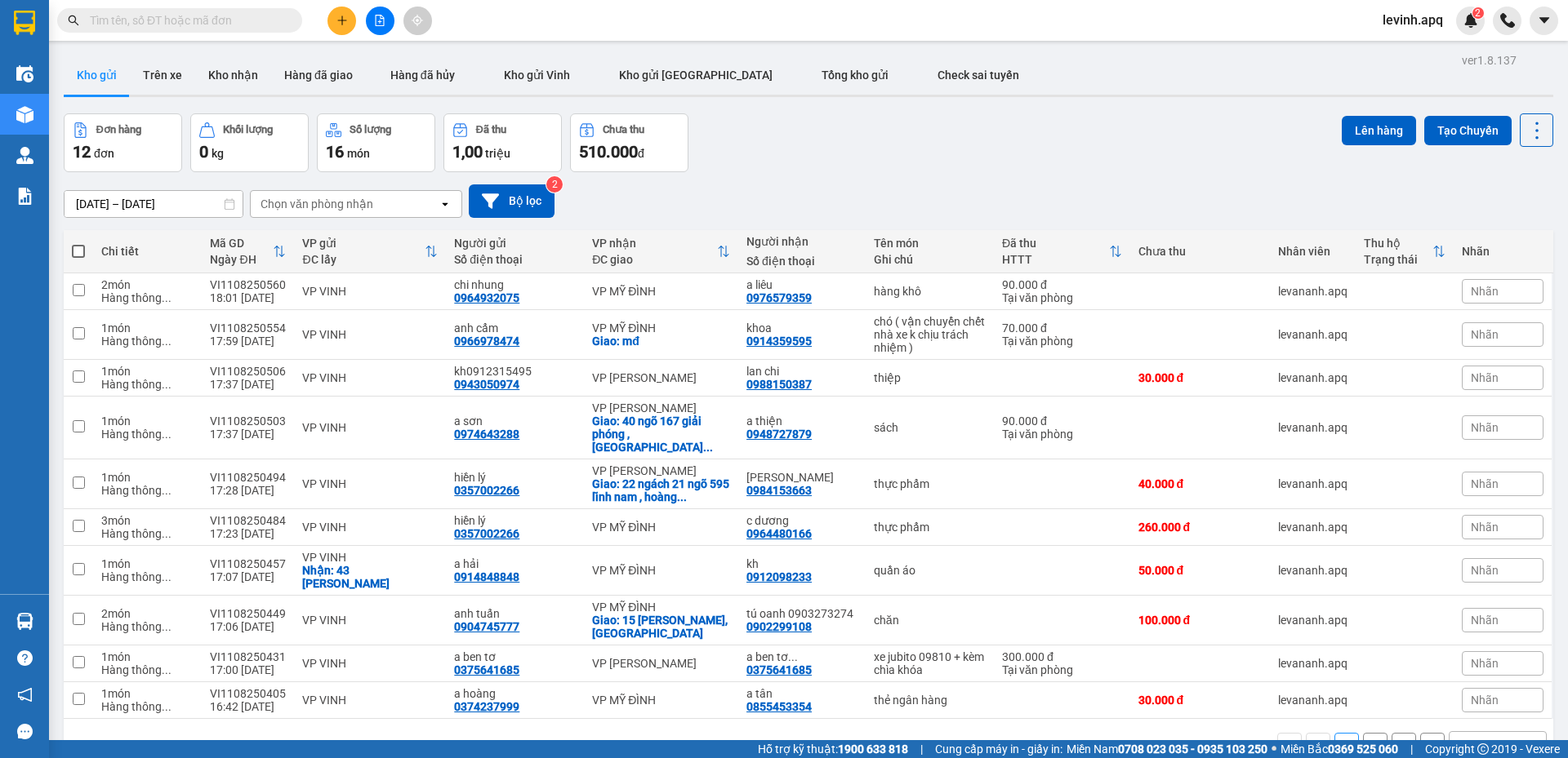
click at [1188, 126] on div "Đơn hàng 12 đơn Khối lượng 0 kg Số lượng 16 món Đã thu 1,00 triệu Chưa thu 510.…" at bounding box center [808, 142] width 1489 height 59
click at [381, 26] on icon "file-add" at bounding box center [380, 21] width 9 height 12
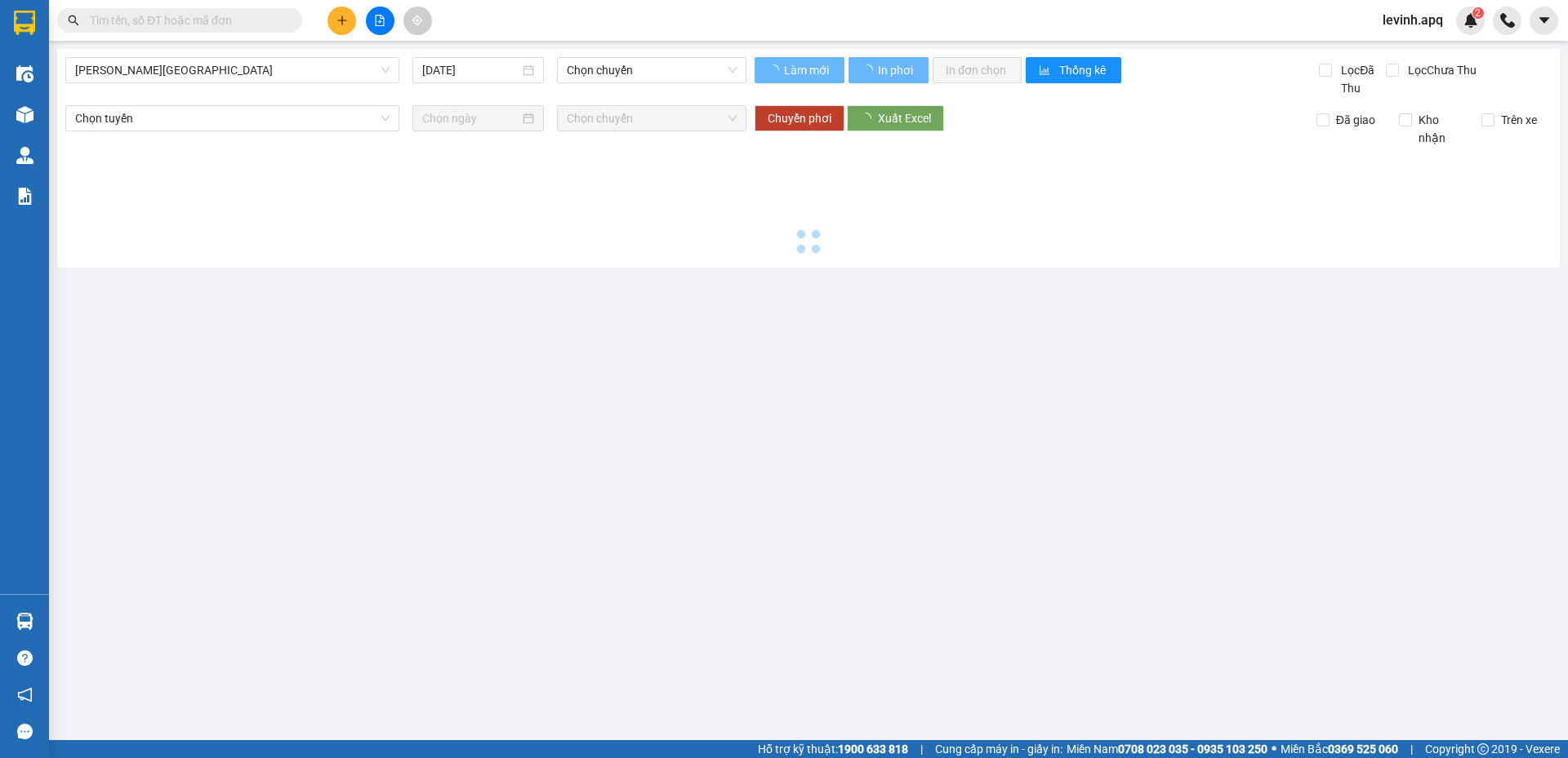
click at [230, 85] on div "[PERSON_NAME] - [GEOGRAPHIC_DATA] [DATE] Chọn chuyến" at bounding box center [405, 77] width 681 height 40
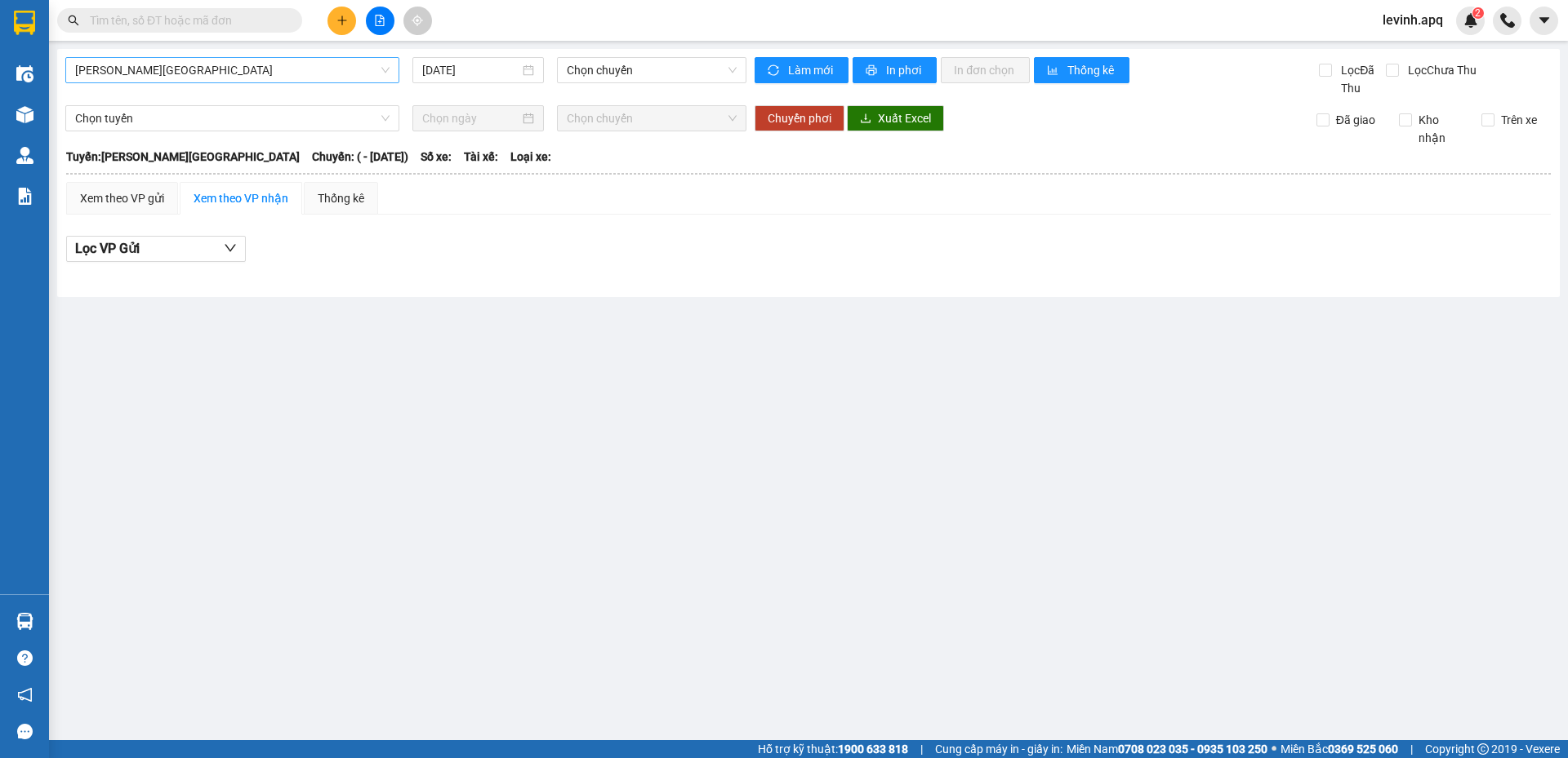
click at [232, 75] on span "[PERSON_NAME][GEOGRAPHIC_DATA]" at bounding box center [232, 70] width 314 height 25
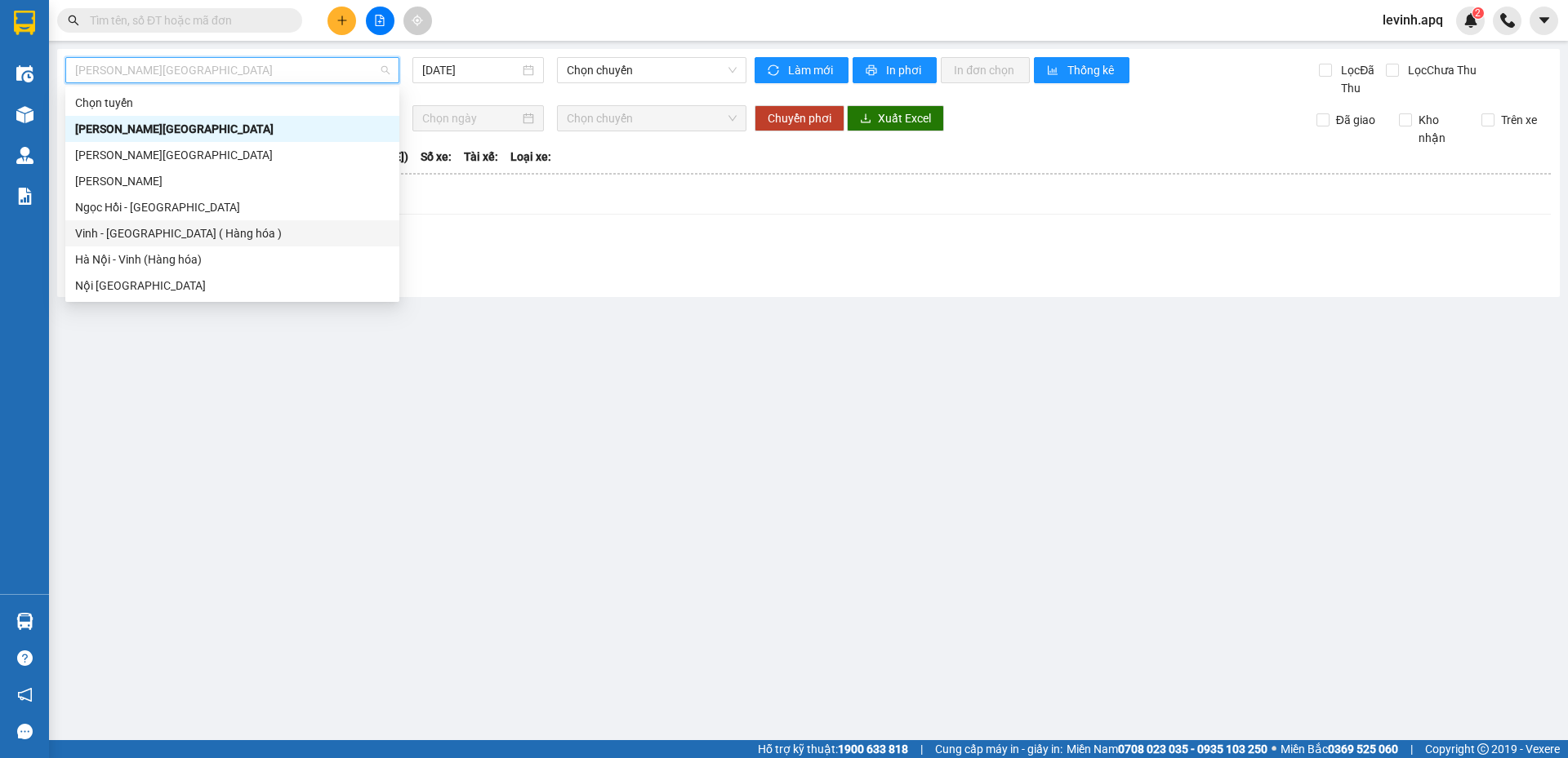
click at [188, 241] on div "Vinh - [GEOGRAPHIC_DATA] ( Hàng hóa )" at bounding box center [232, 234] width 314 height 18
type input "[DATE]"
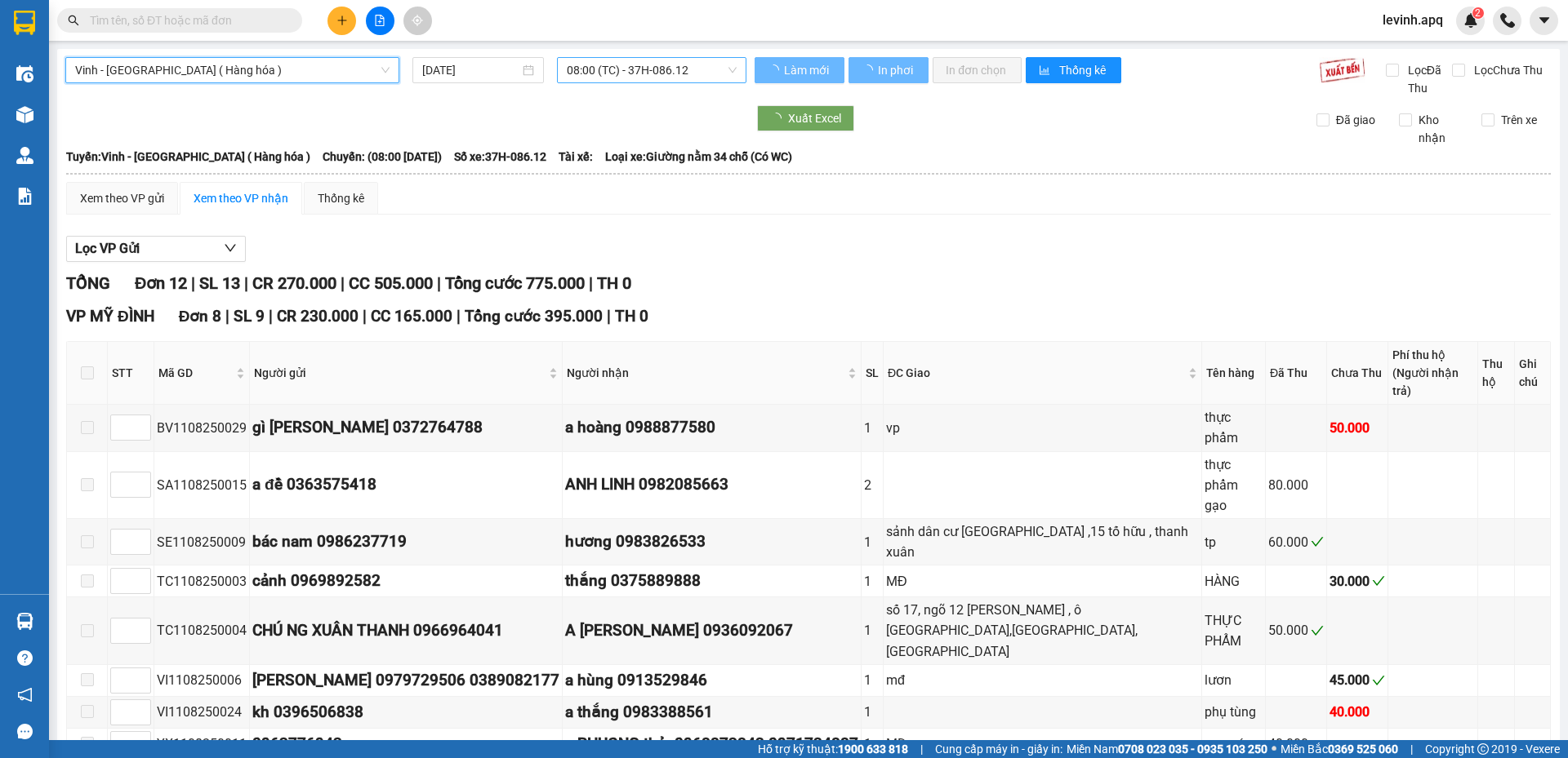
click at [625, 62] on span "08:00 (TC) - 37H-086.12" at bounding box center [651, 70] width 170 height 25
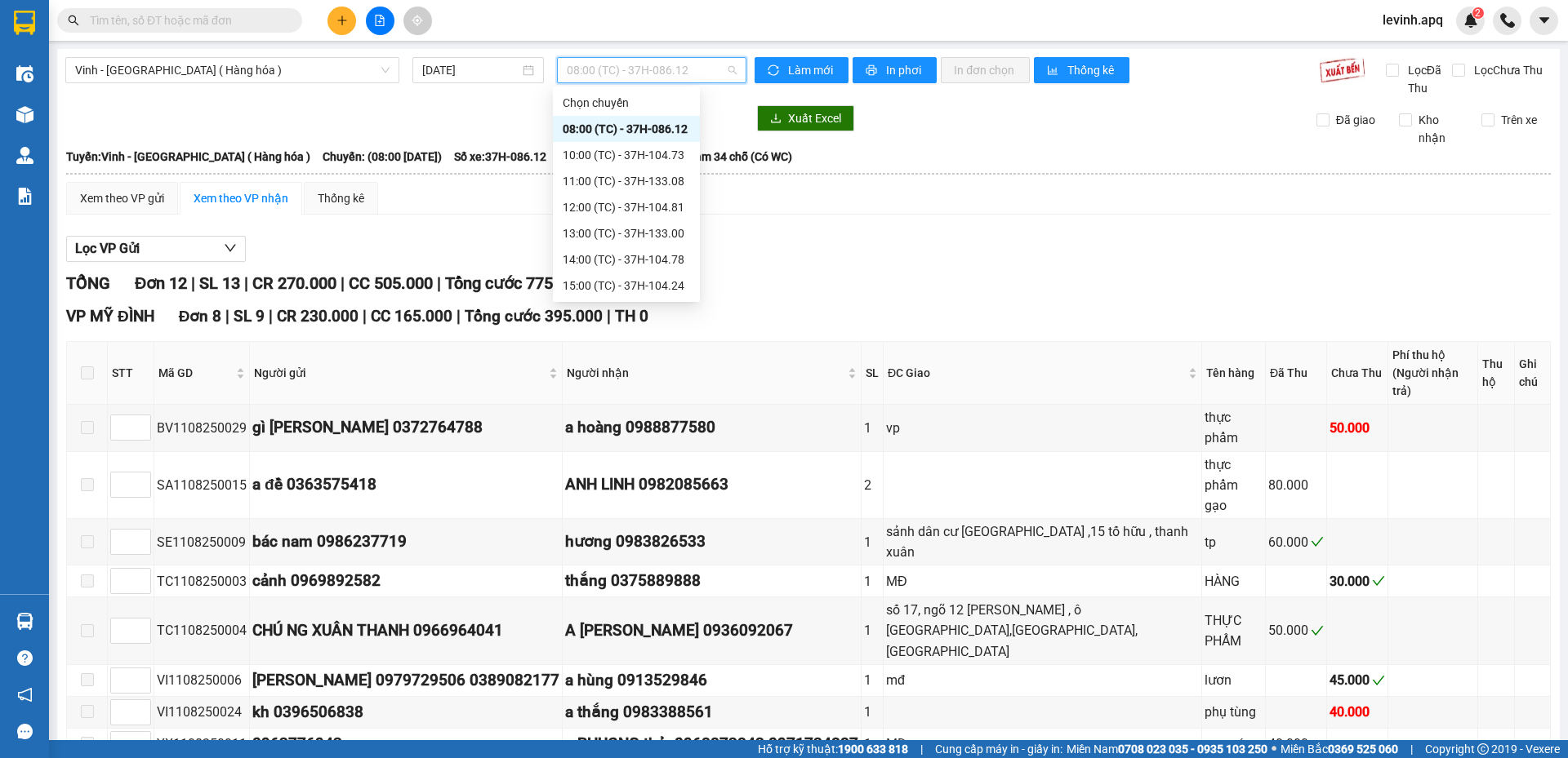
scroll to position [261, 0]
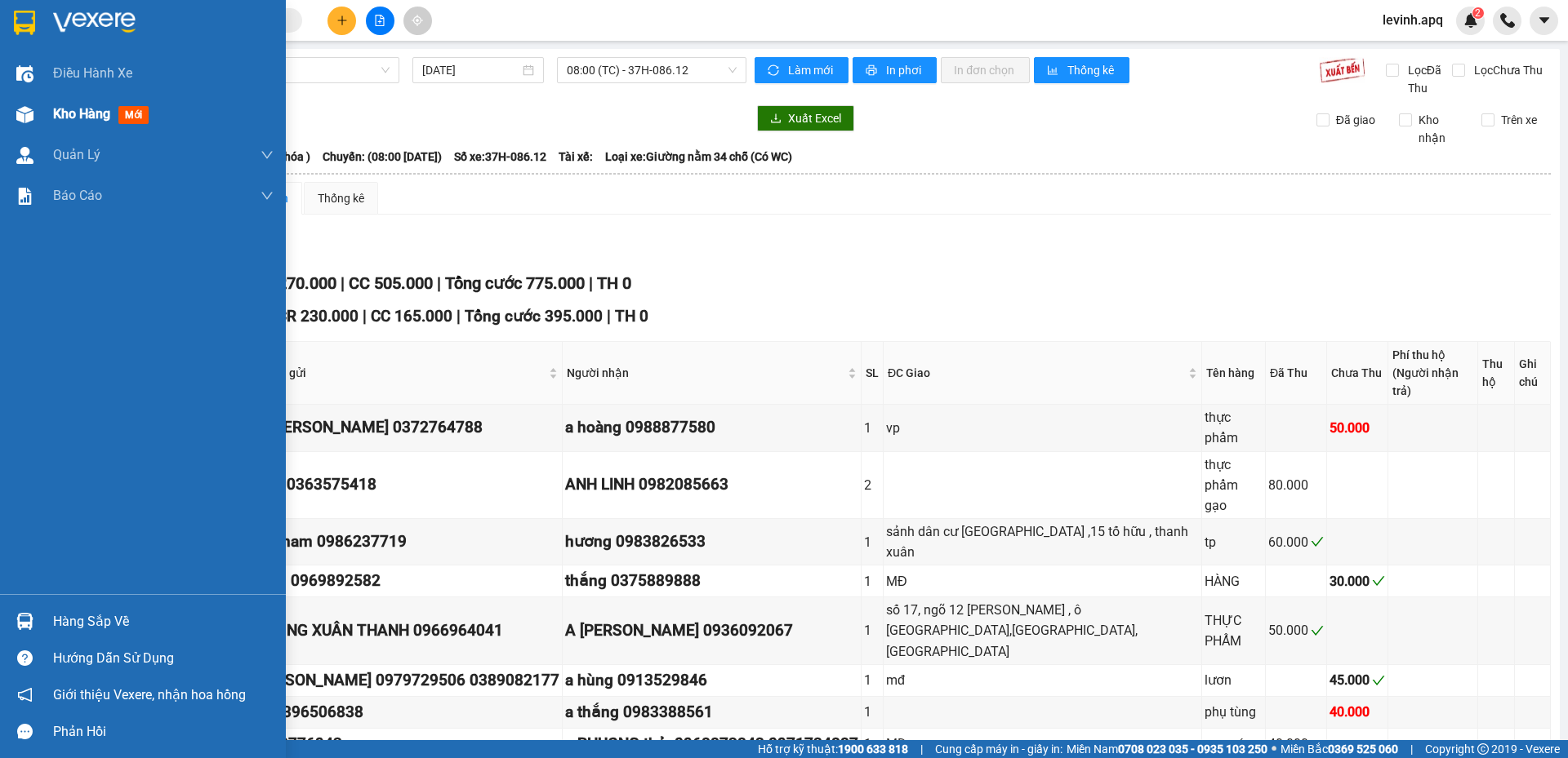
click at [40, 109] on div "Kho hàng mới" at bounding box center [143, 114] width 286 height 41
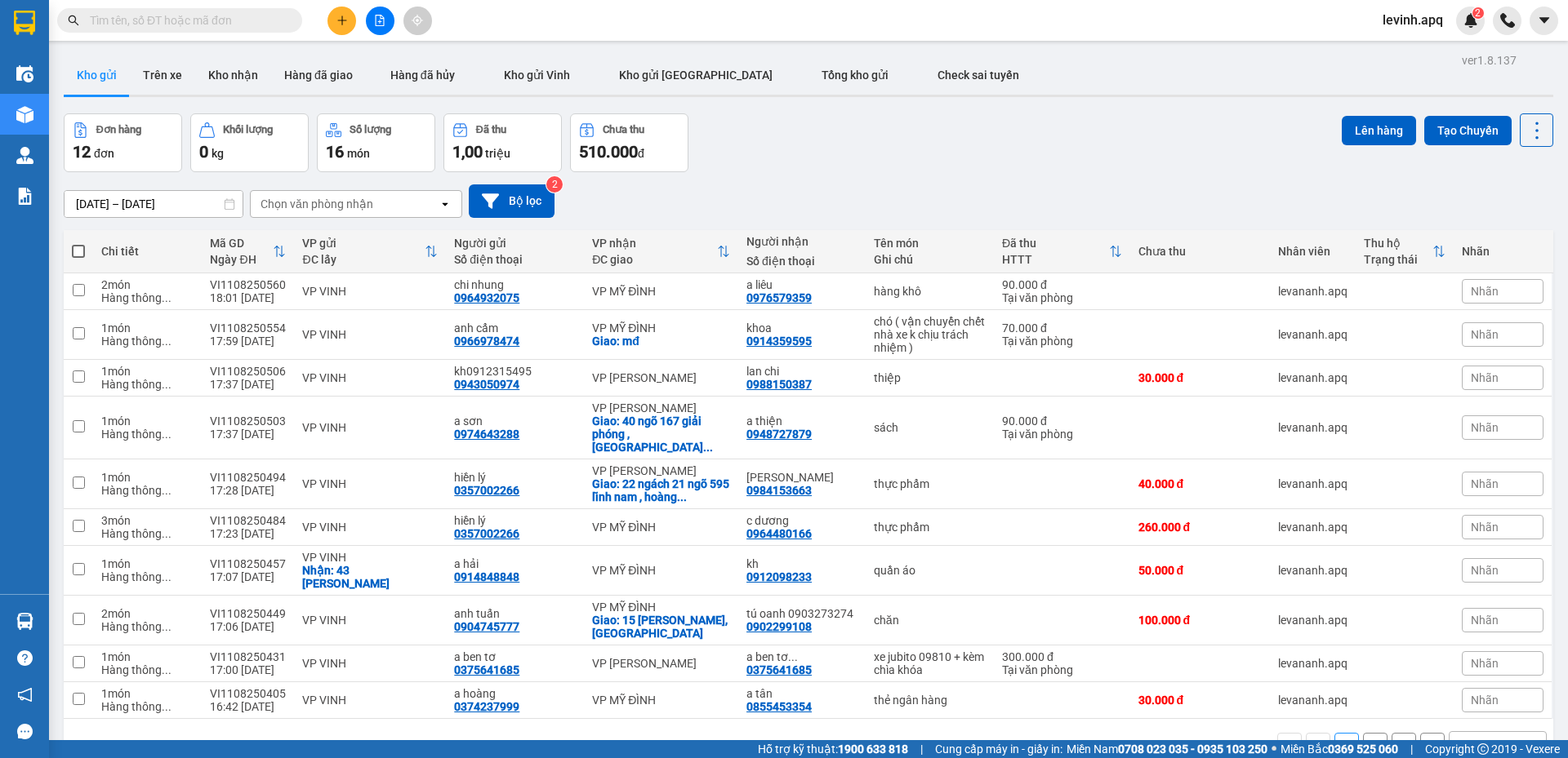
click at [973, 136] on div "Đơn hàng 12 đơn Khối lượng 0 kg Số lượng 16 món Đã thu 1,00 triệu Chưa thu 510.…" at bounding box center [808, 142] width 1489 height 59
click at [222, 13] on input "text" at bounding box center [186, 21] width 193 height 18
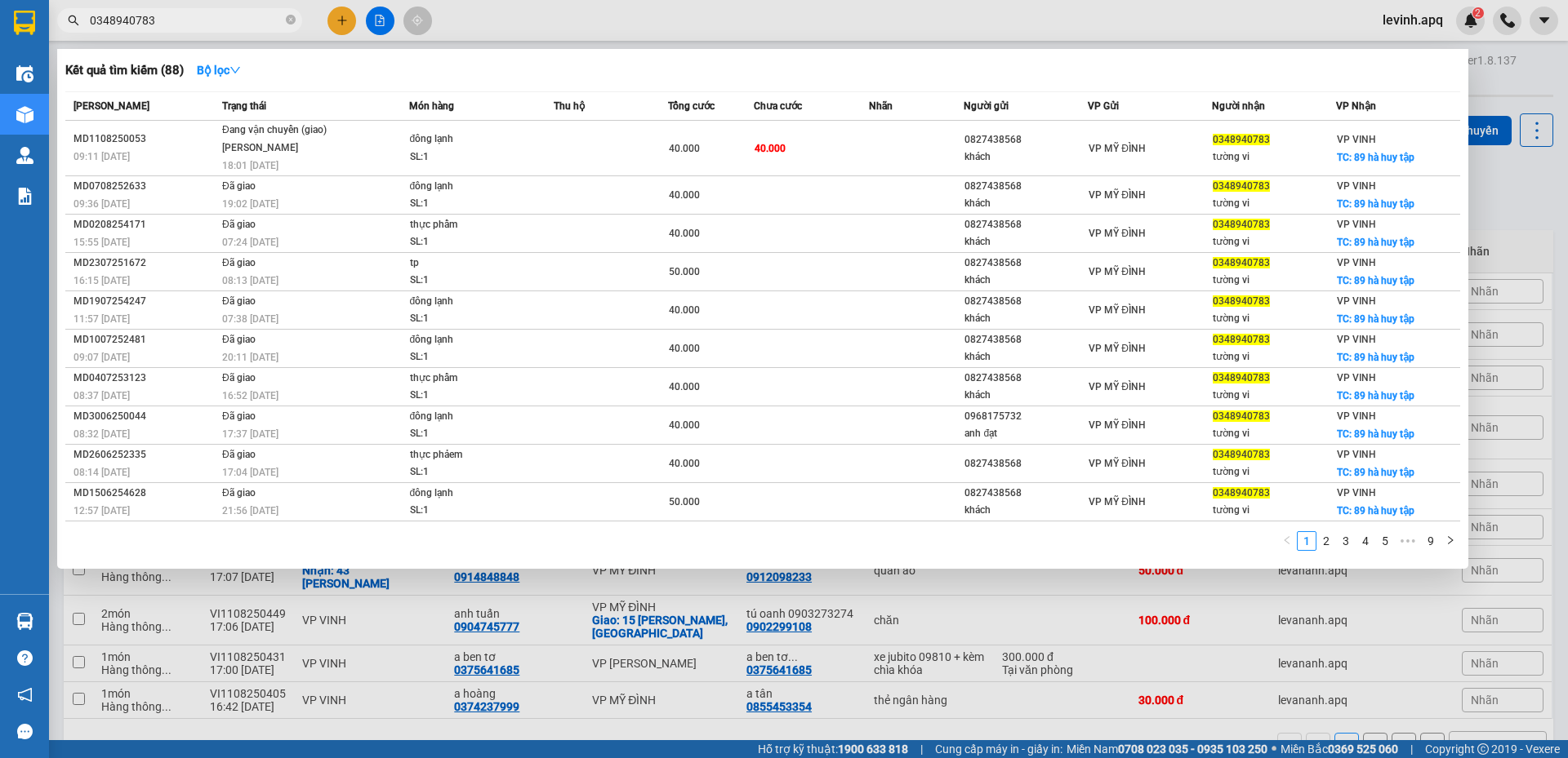
click at [229, 15] on input "0348940783" at bounding box center [186, 21] width 193 height 18
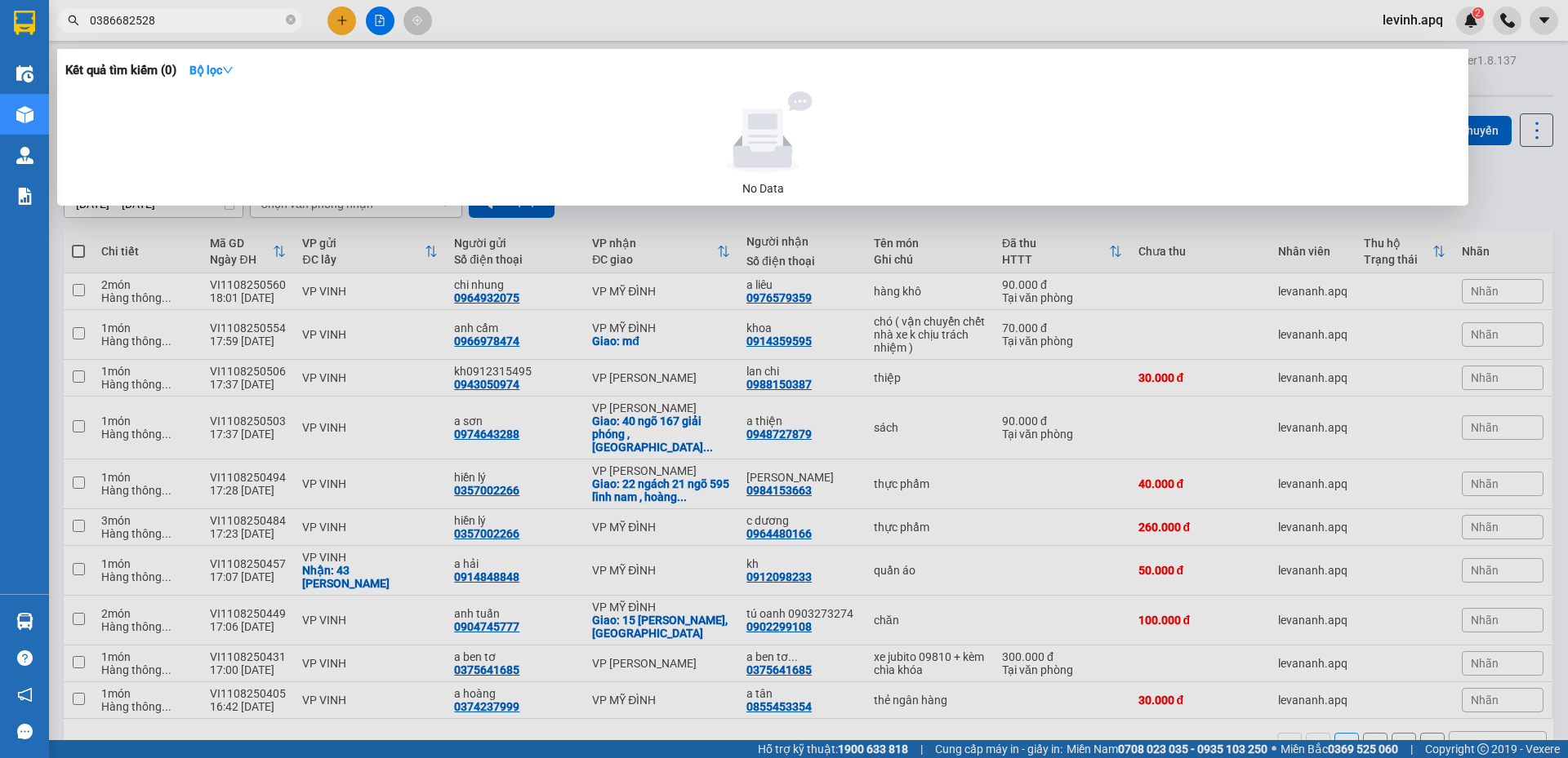
type input "0386682528"
click at [191, 19] on input "0386682528" at bounding box center [186, 21] width 193 height 18
click at [1497, 201] on div at bounding box center [784, 379] width 1568 height 758
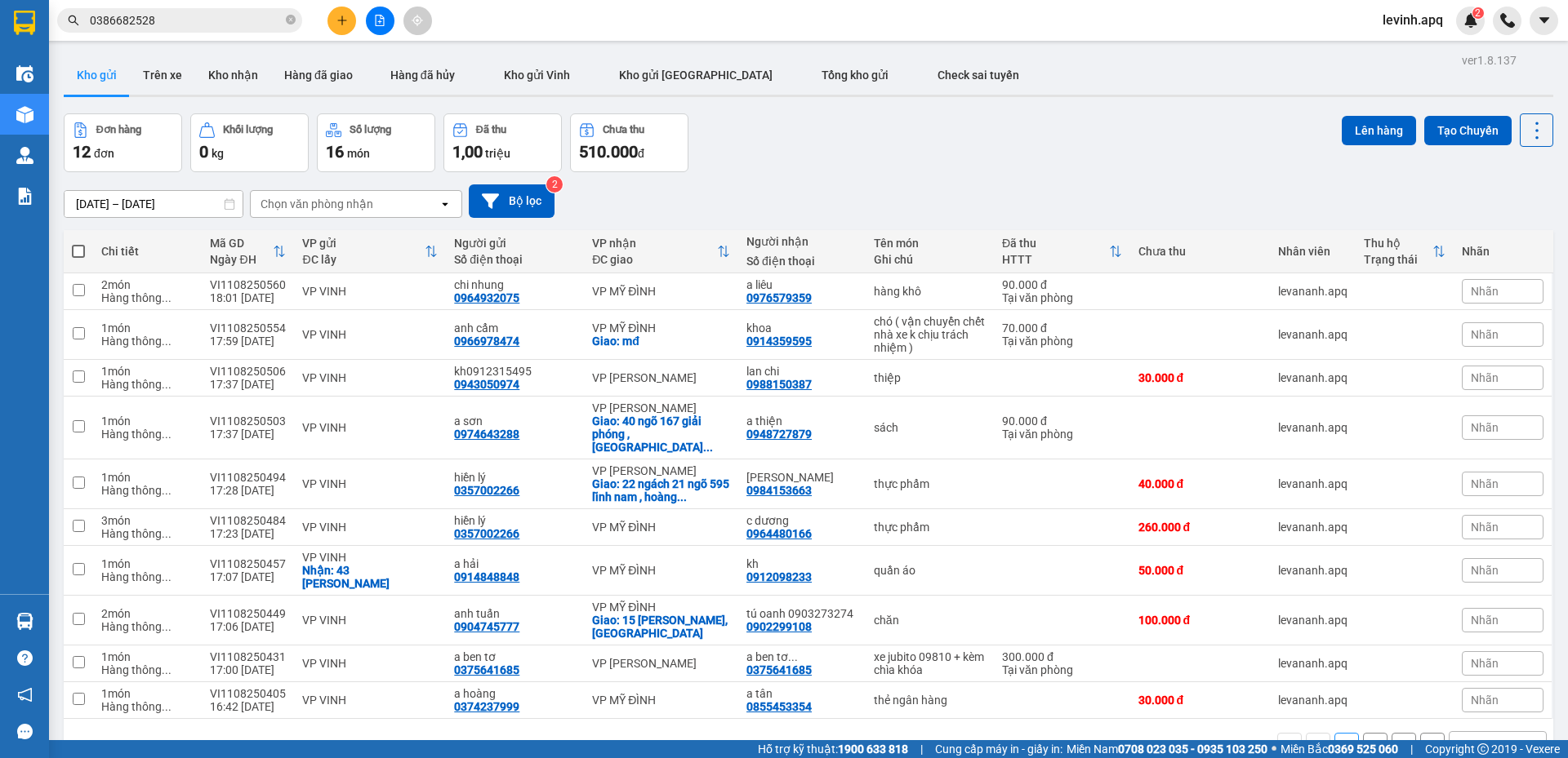
click at [777, 122] on div "Đơn hàng 12 đơn Khối lượng 0 kg Số lượng 16 món Đã thu 1,00 triệu Chưa thu 510.…" at bounding box center [808, 142] width 1489 height 59
click at [929, 157] on div "Đơn hàng 12 đơn Khối lượng 0 kg Số lượng 16 món Đã thu 1,00 triệu Chưa thu 510.…" at bounding box center [808, 142] width 1489 height 59
click at [348, 20] on button at bounding box center [342, 21] width 29 height 29
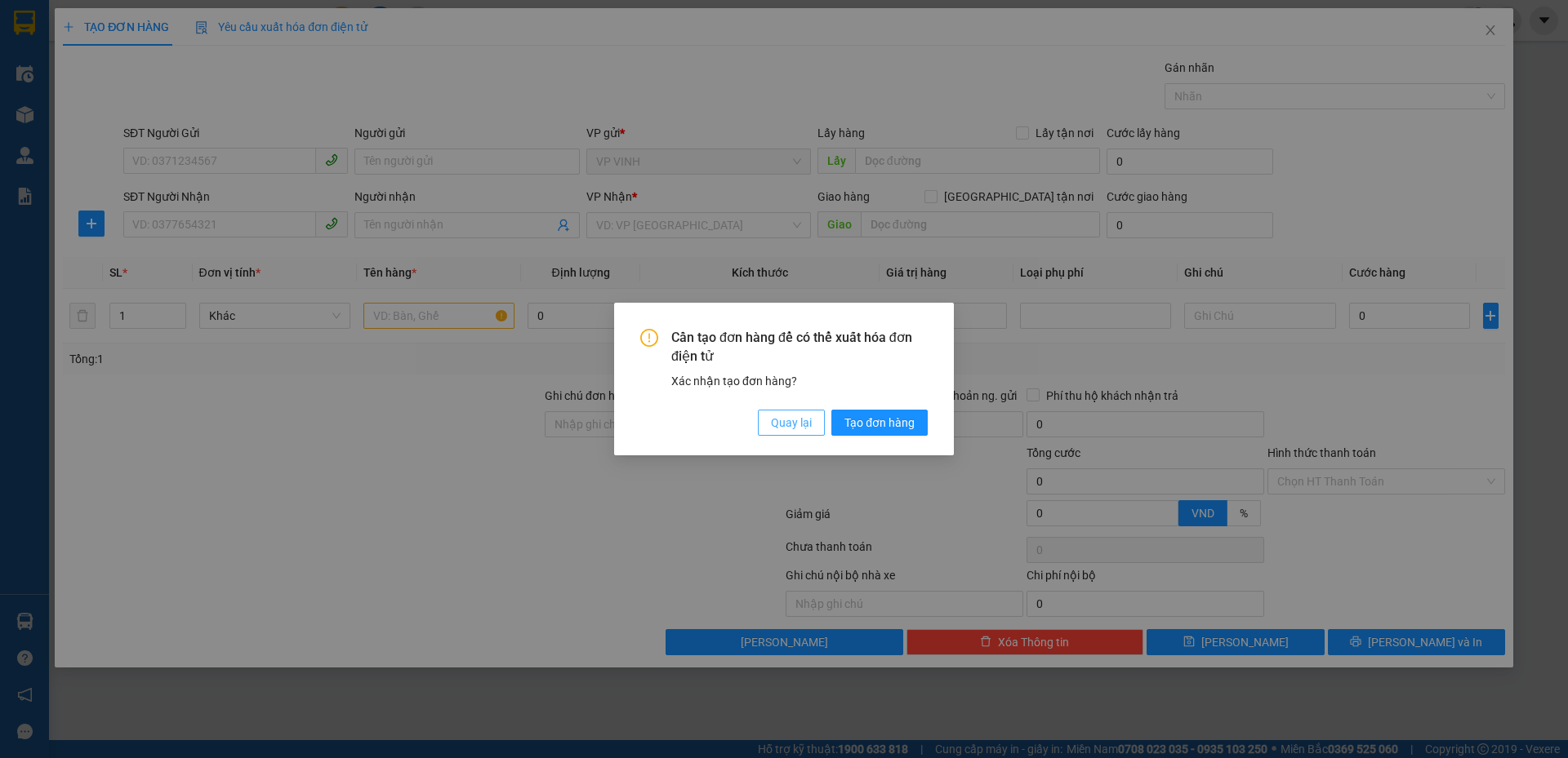
click at [784, 417] on span "Quay lại" at bounding box center [791, 423] width 41 height 18
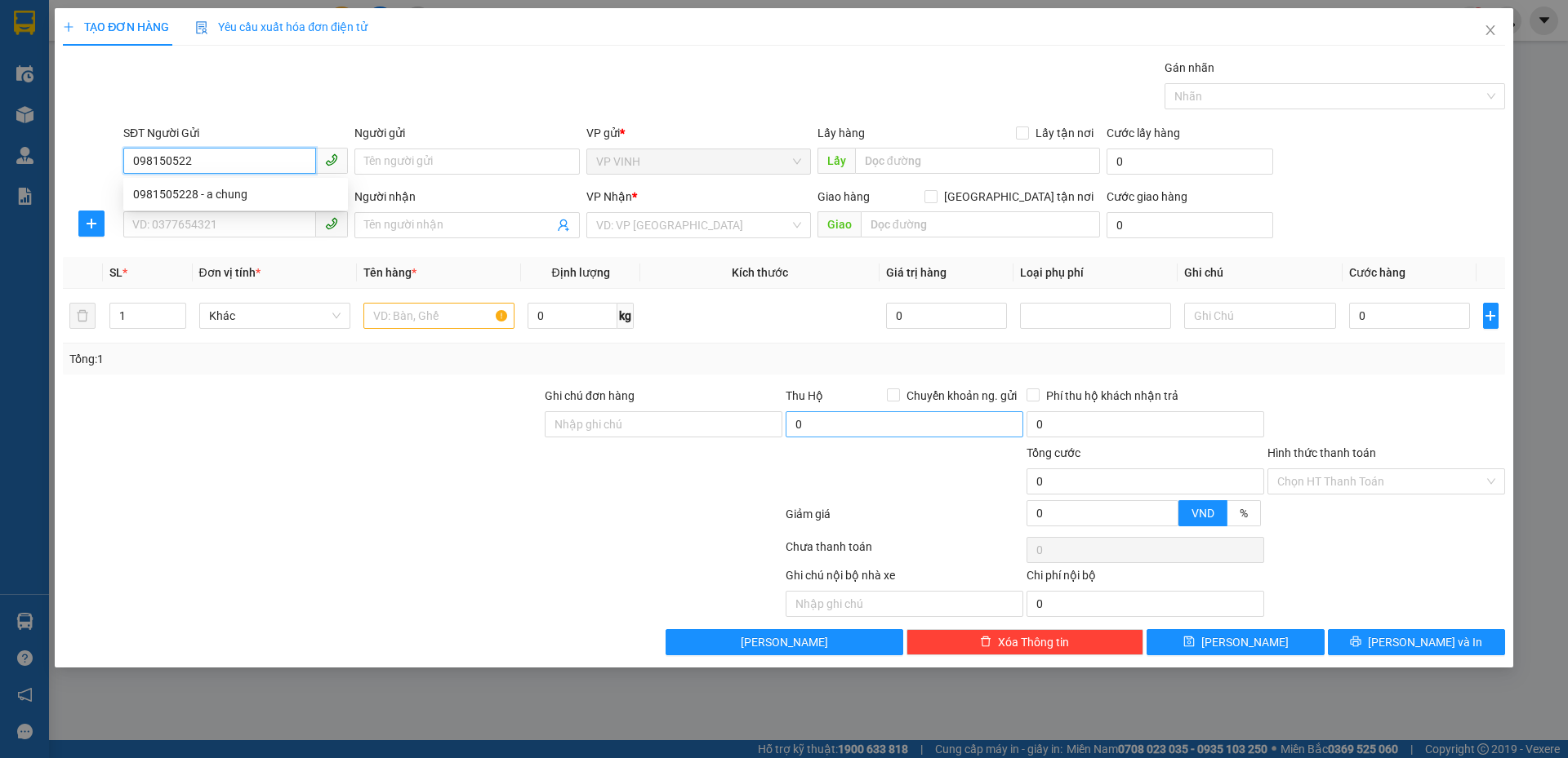
type input "0981505228"
click at [226, 203] on div "0981505228 - a chung" at bounding box center [236, 194] width 225 height 26
type input "a chung"
type input "0981505228"
click at [226, 220] on input "SĐT Người Nhận" at bounding box center [219, 225] width 193 height 26
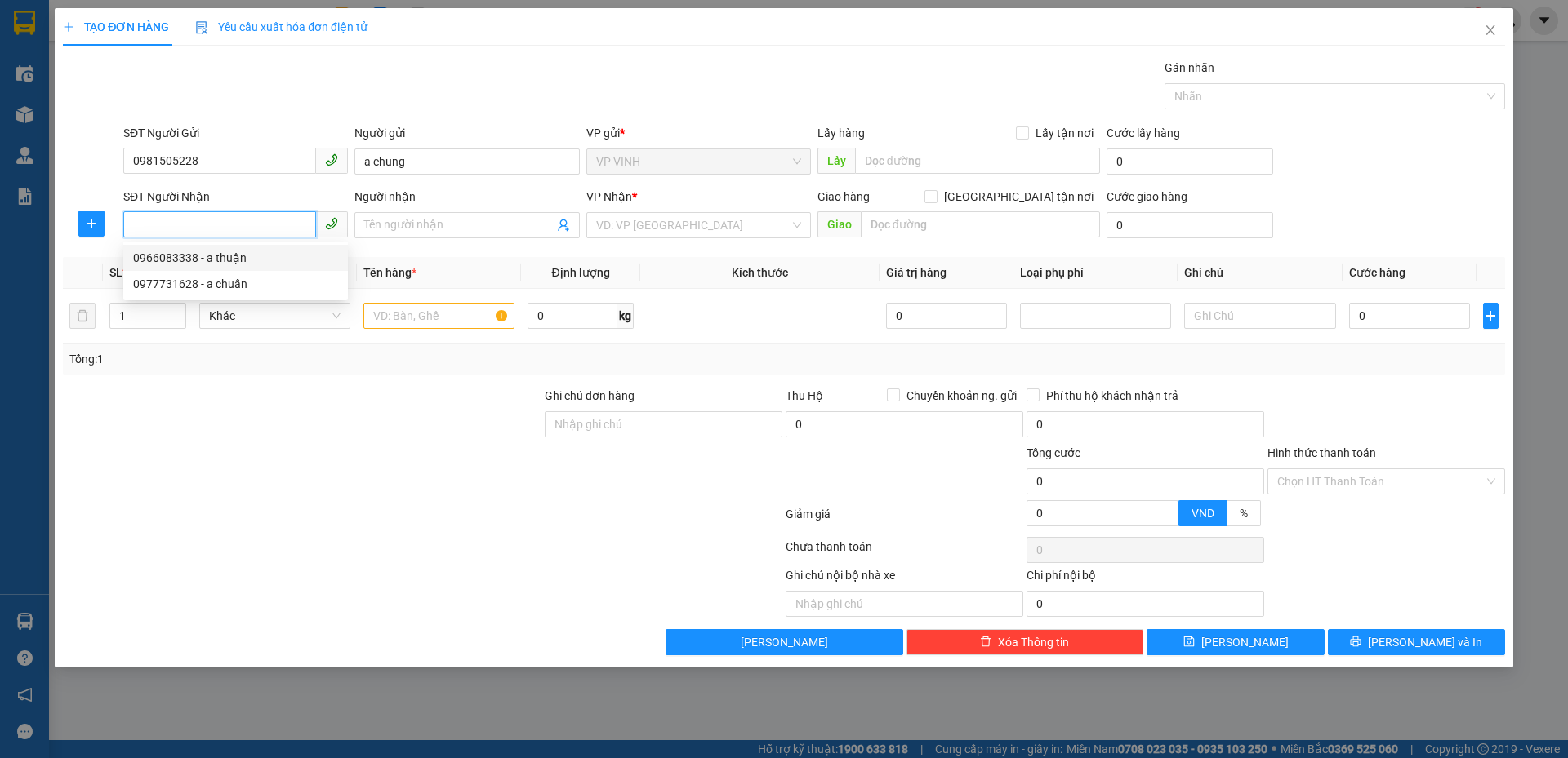
click at [241, 256] on div "0966083338 - a thuận" at bounding box center [236, 258] width 205 height 18
type input "0966083338"
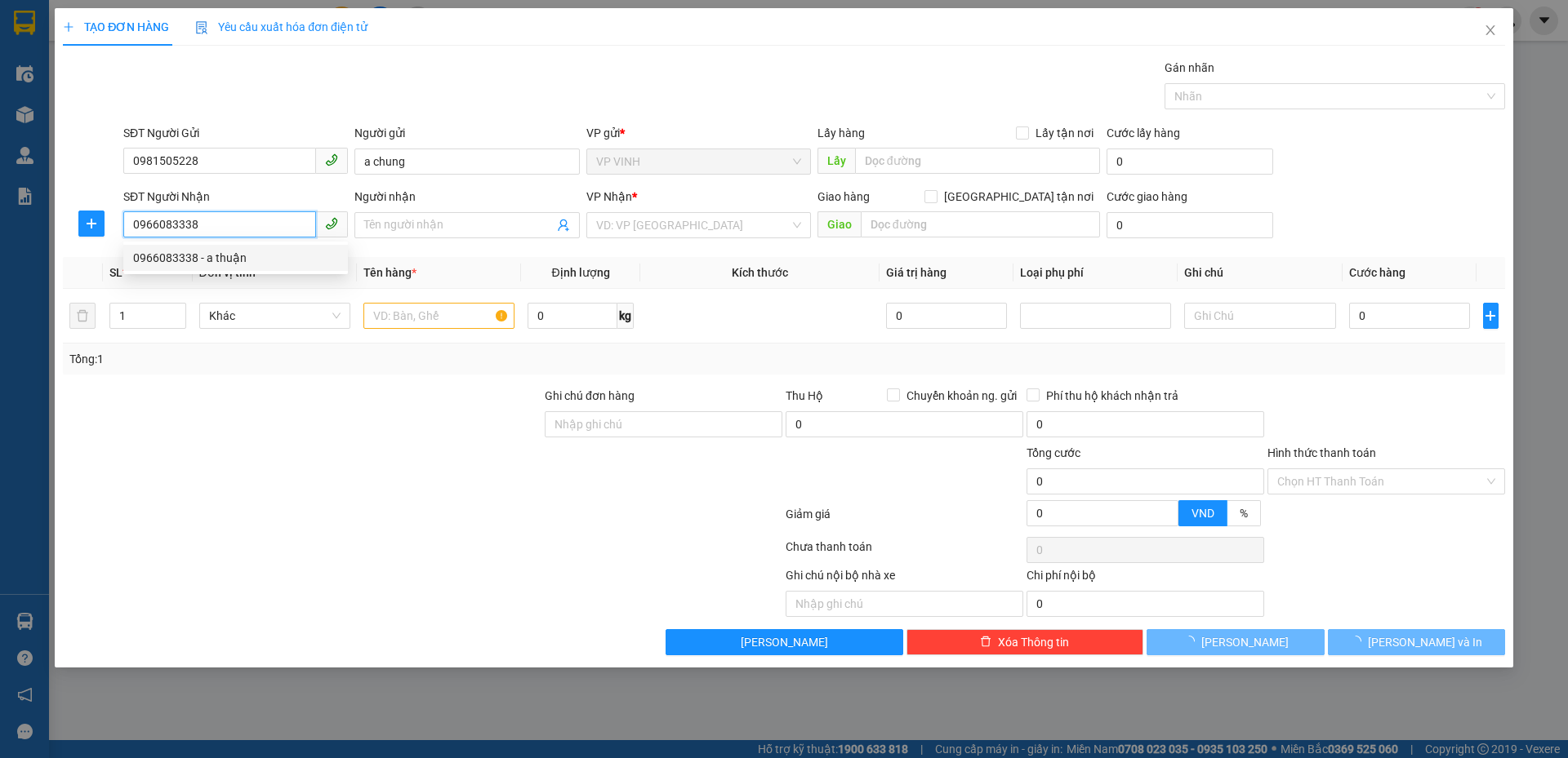
type input "a thuận"
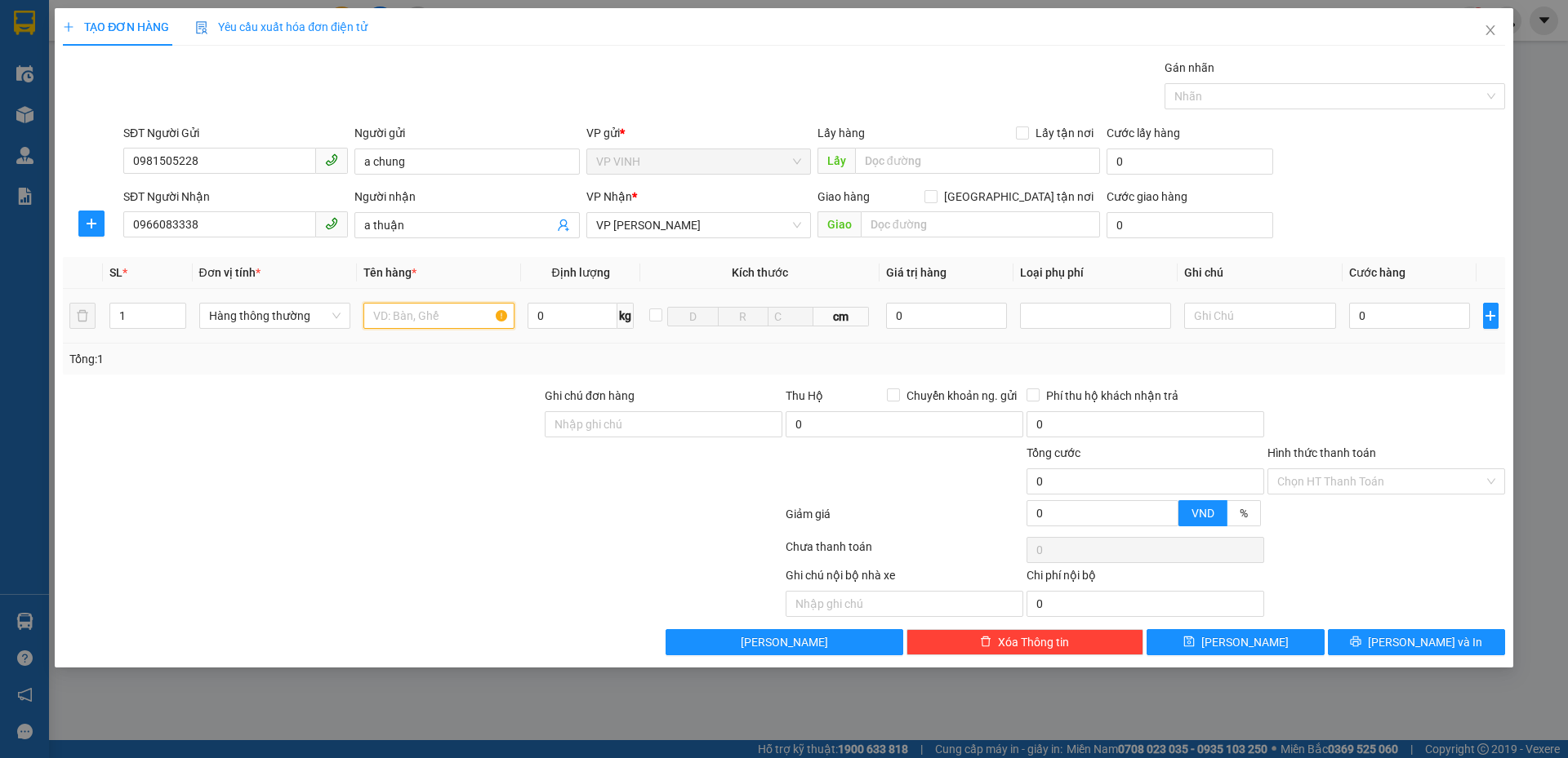
click at [443, 322] on input "text" at bounding box center [438, 316] width 151 height 26
type input "hồ sơ"
click at [1399, 311] on input "0" at bounding box center [1409, 316] width 122 height 26
type input "4"
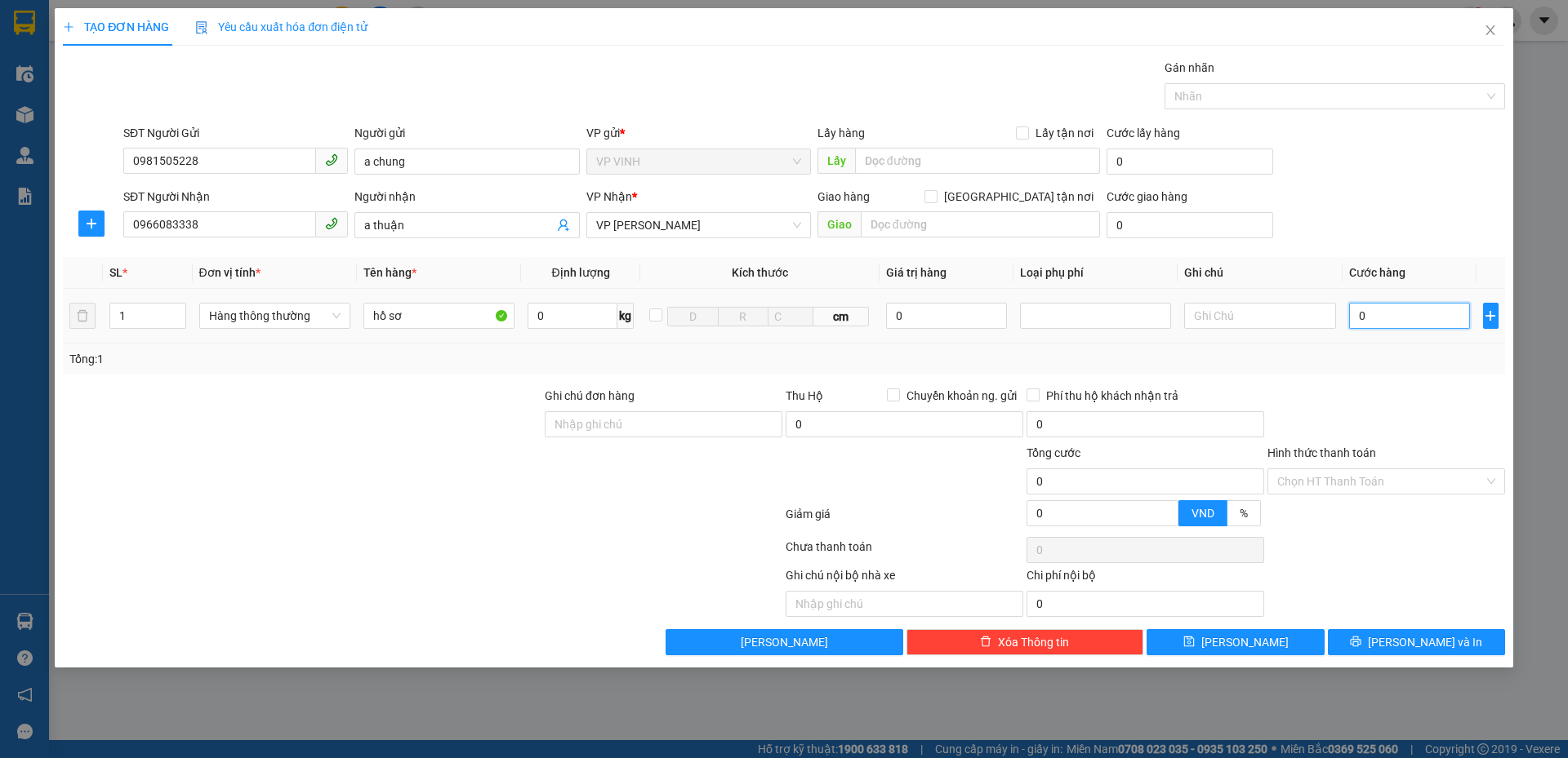
type input "4"
type input "40"
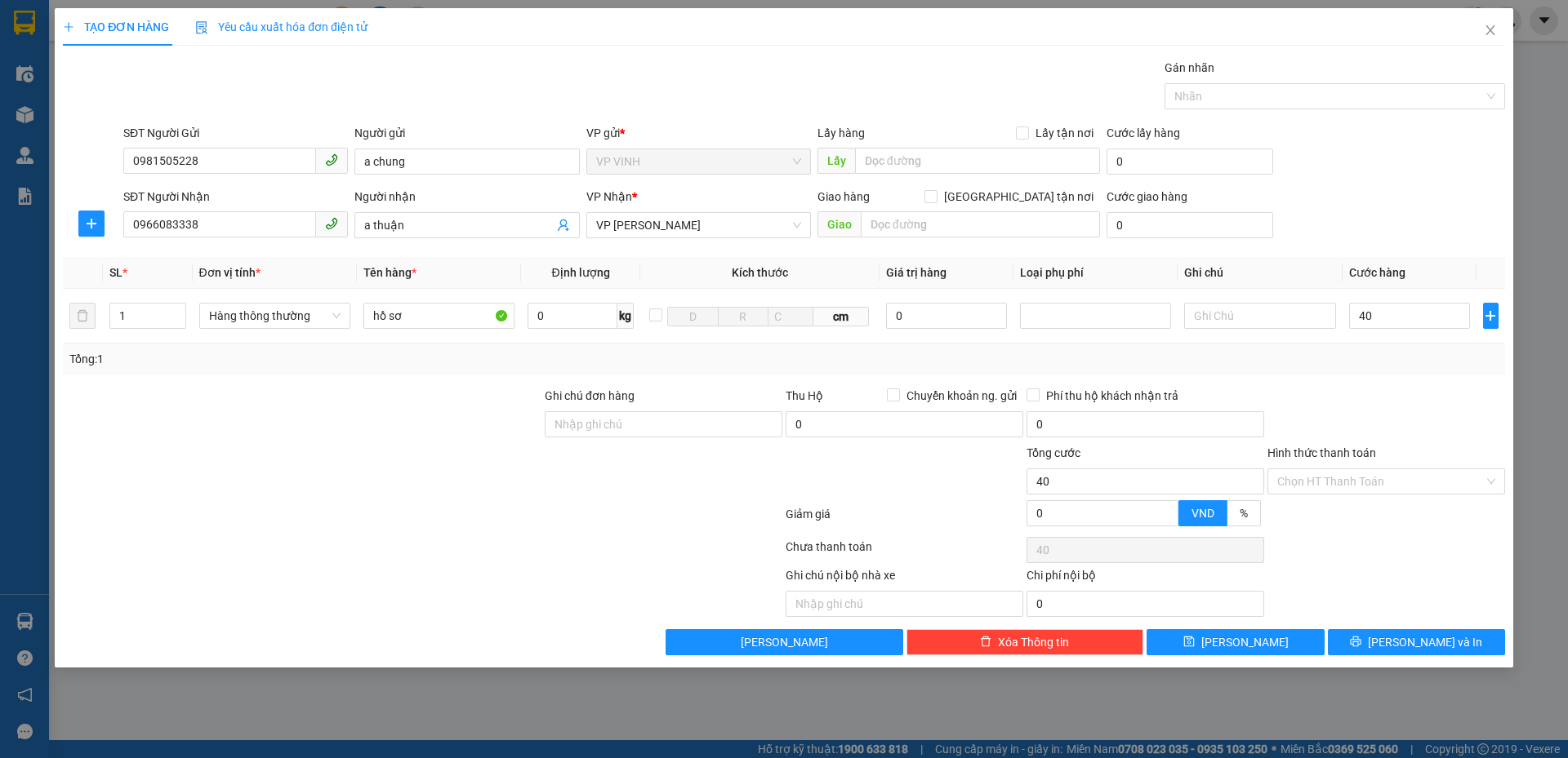
type input "40.000"
click at [1419, 384] on div "Transit Pickup Surcharge Ids Transit Deliver Surcharge Ids Transit Deliver Surc…" at bounding box center [784, 357] width 1442 height 597
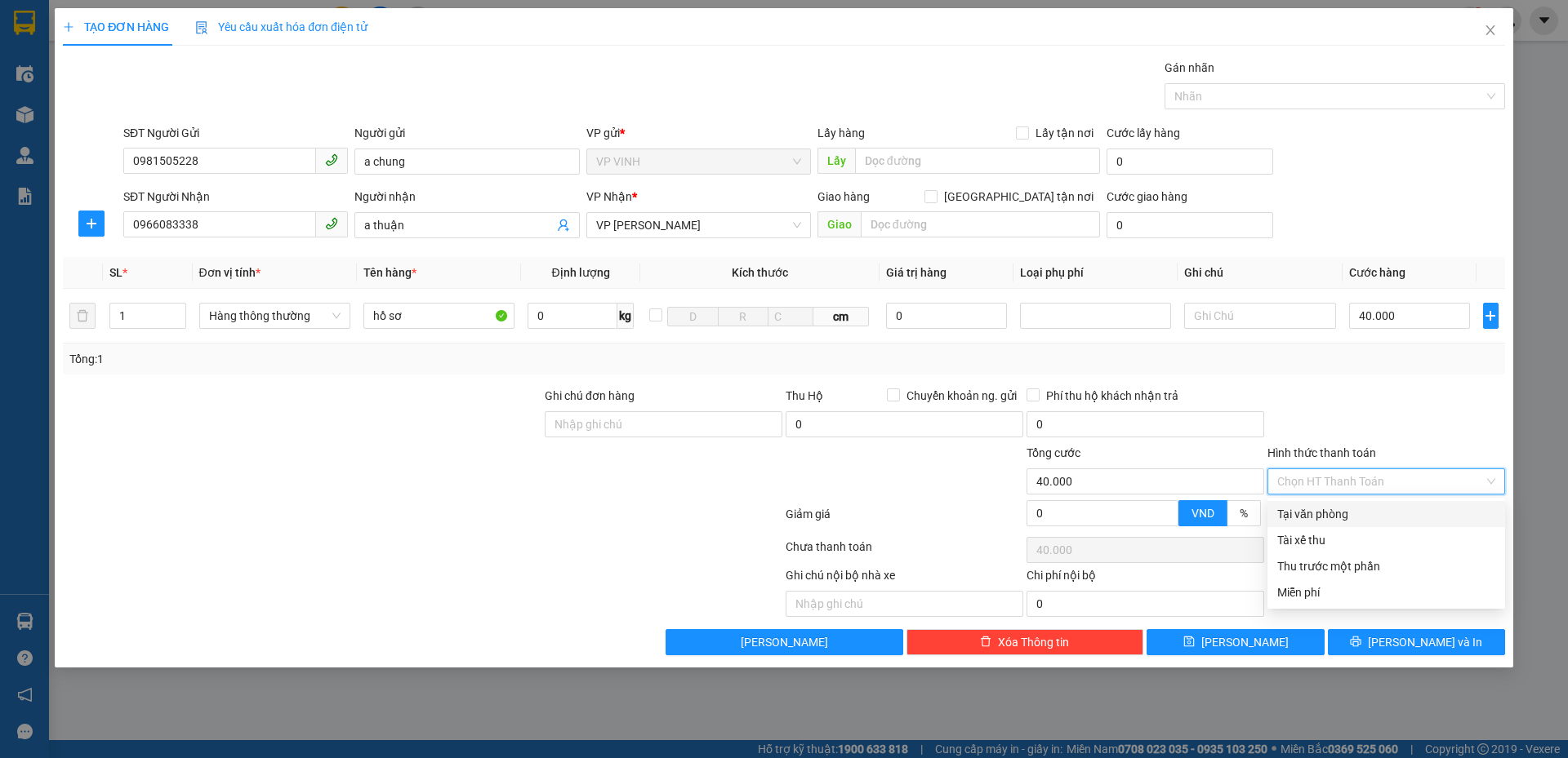
drag, startPoint x: 1359, startPoint y: 487, endPoint x: 1362, endPoint y: 507, distance: 20.2
click at [1359, 489] on input "Hình thức thanh toán" at bounding box center [1380, 482] width 207 height 25
click at [1363, 512] on div "Tại văn phòng" at bounding box center [1386, 514] width 218 height 18
type input "0"
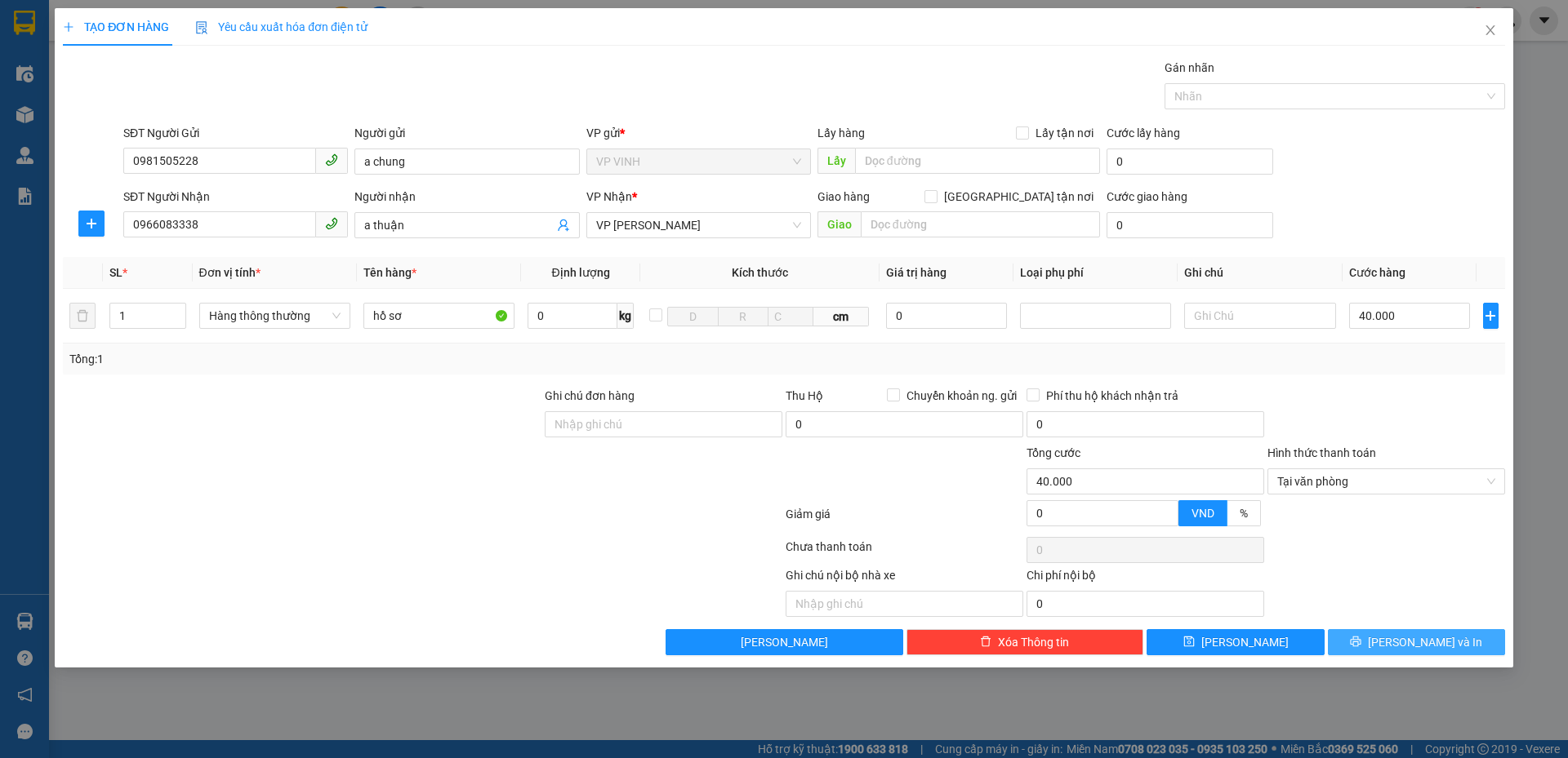
click at [1411, 637] on span "Lưu và In" at bounding box center [1425, 642] width 114 height 18
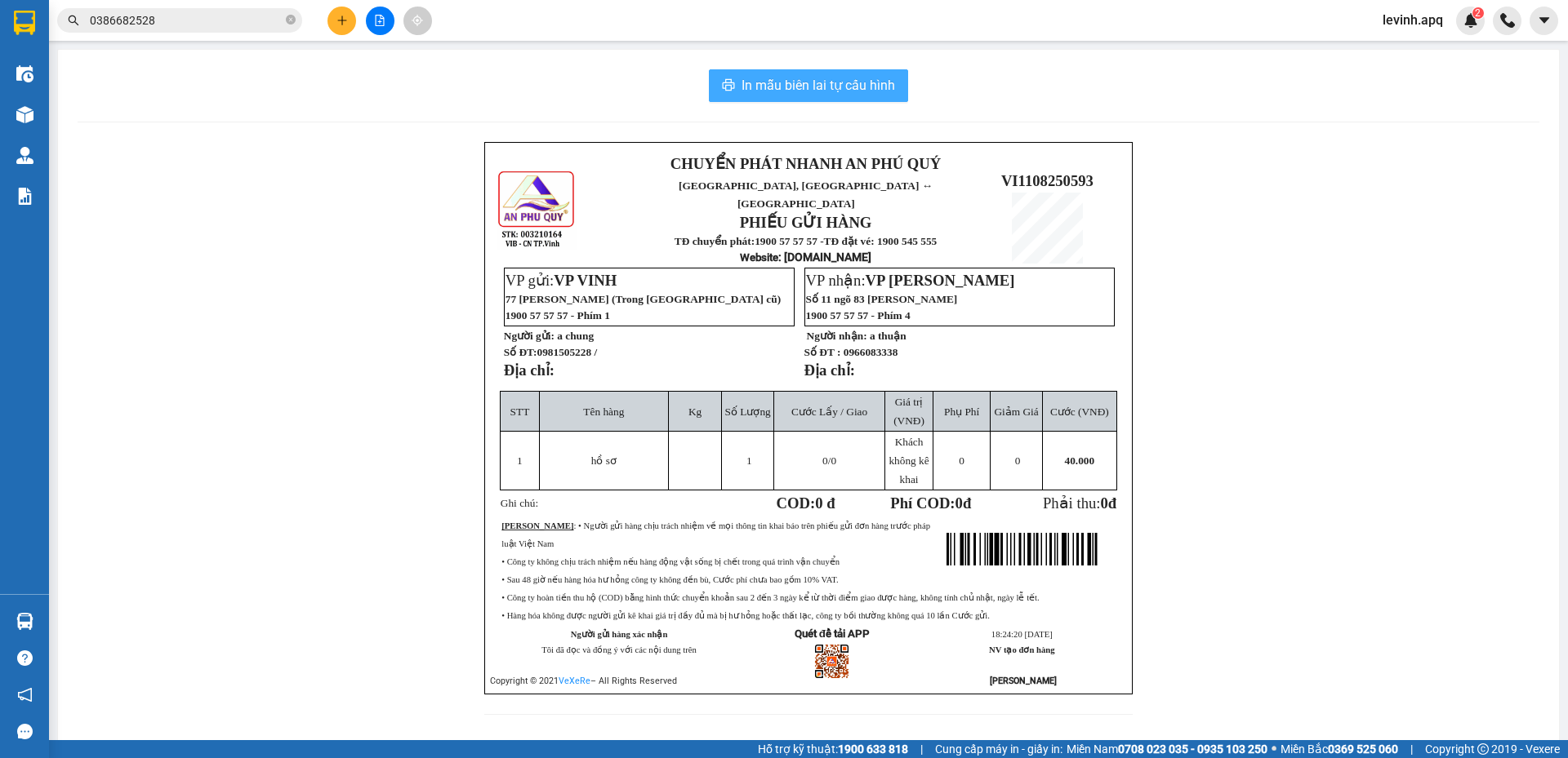
click at [806, 90] on span "In mẫu biên lai tự cấu hình" at bounding box center [818, 85] width 154 height 21
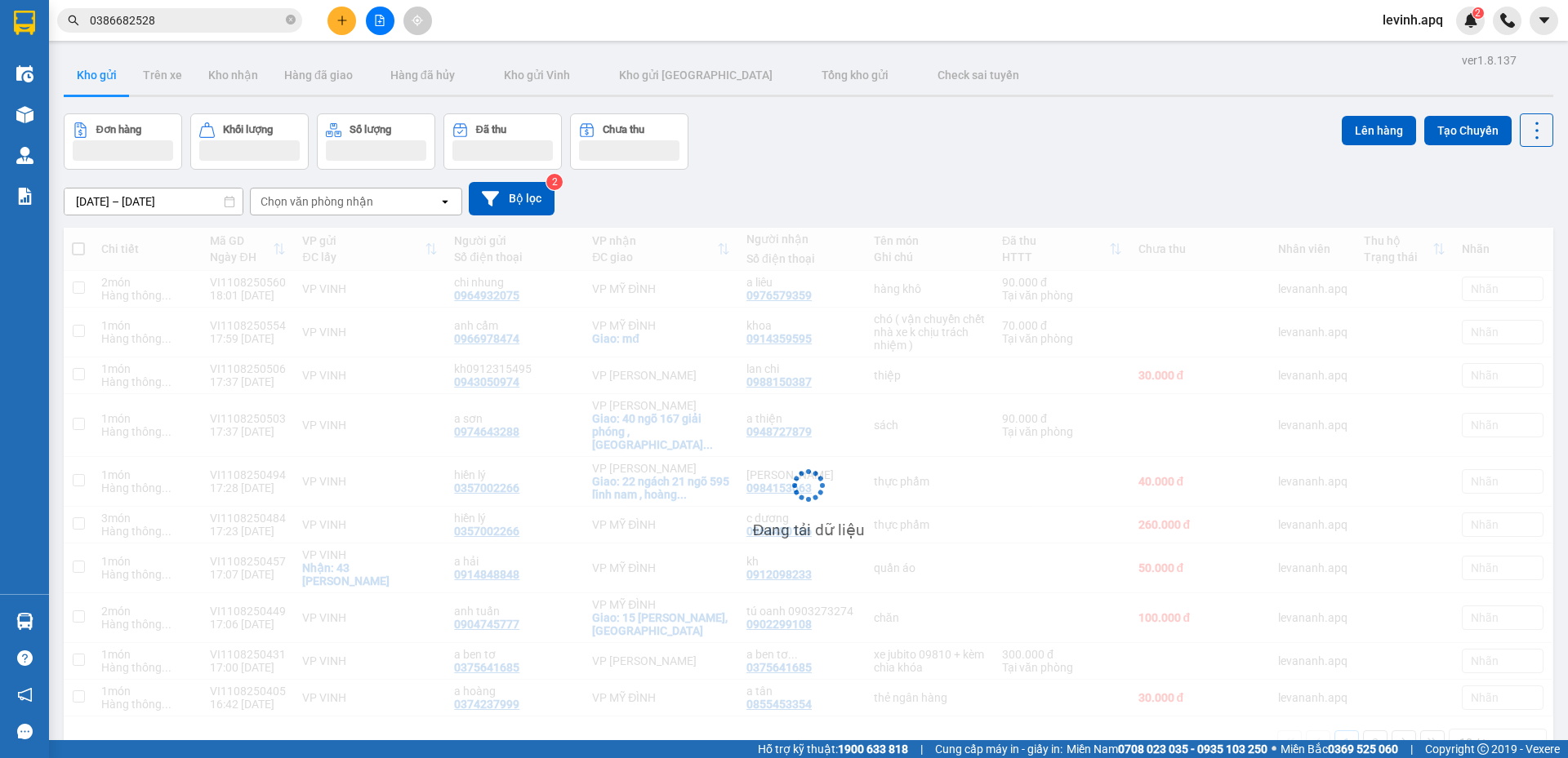
click at [811, 150] on div "Đơn hàng Khối lượng Số lượng Đã thu Chưa thu Lên hàng Tạo Chuyến" at bounding box center [808, 141] width 1489 height 56
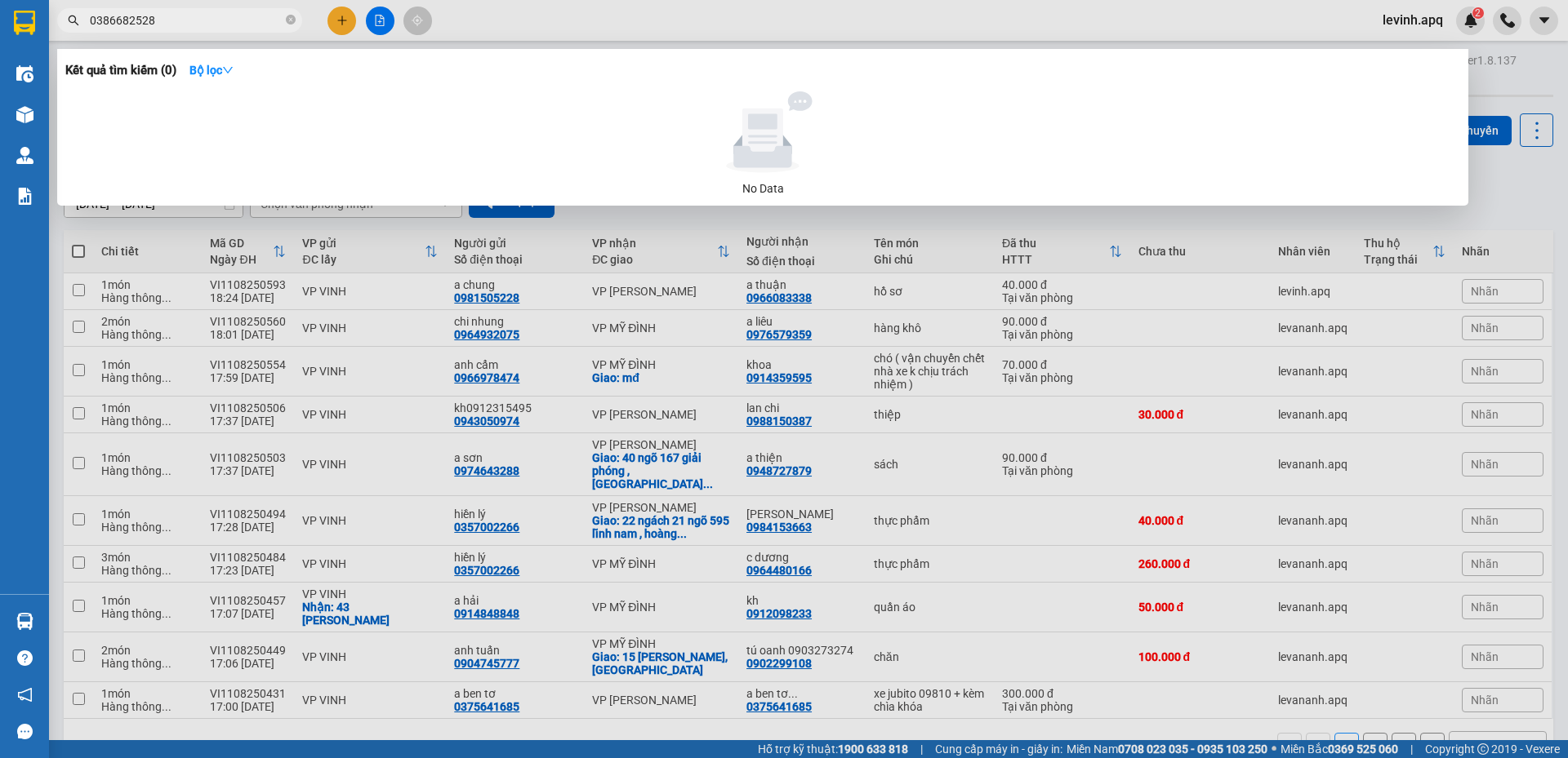
click at [227, 25] on input "0386682528" at bounding box center [186, 21] width 193 height 18
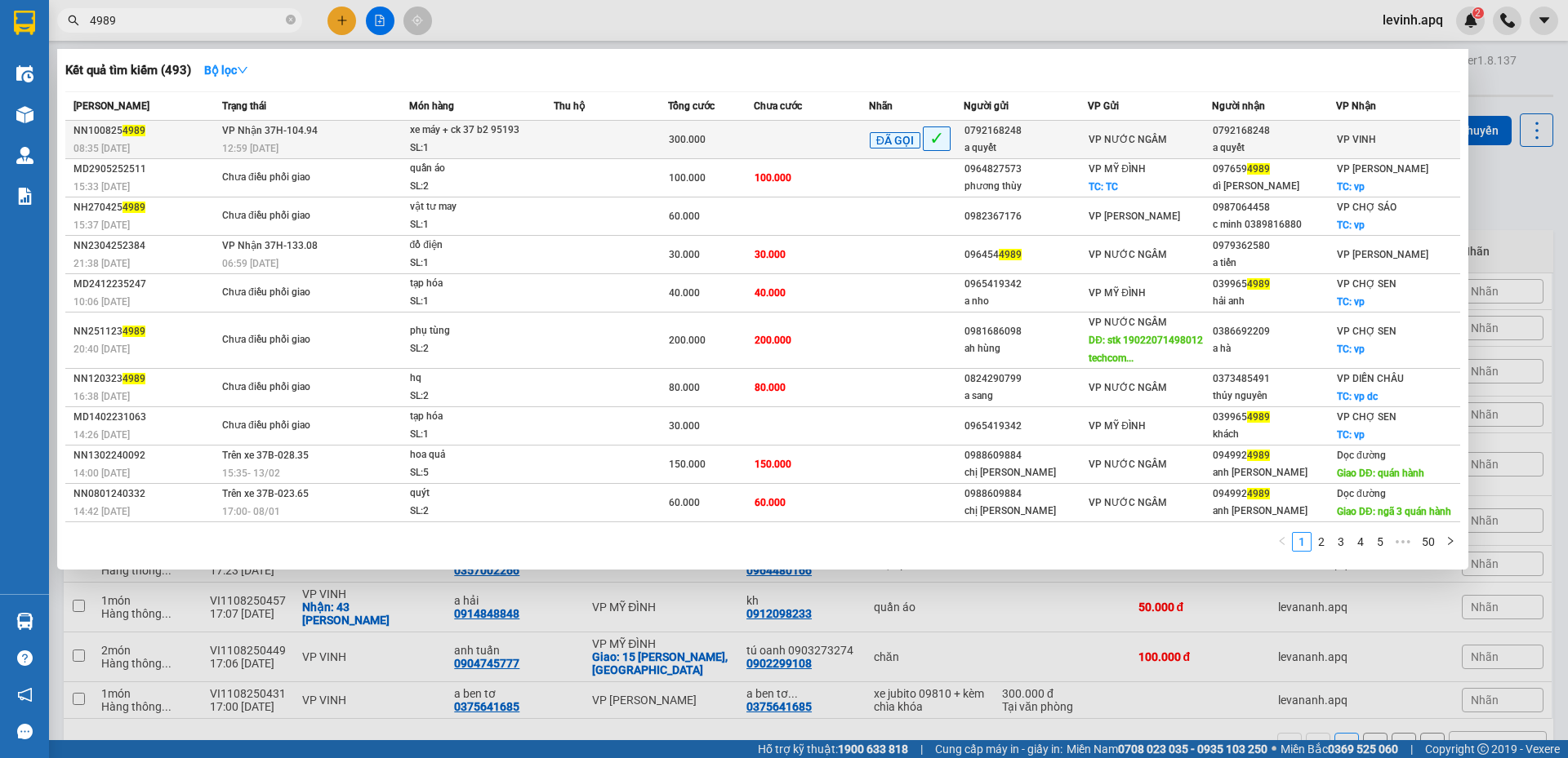
type input "4989"
click at [418, 136] on div "xe máy + ck 37 b2 95193" at bounding box center [471, 131] width 122 height 18
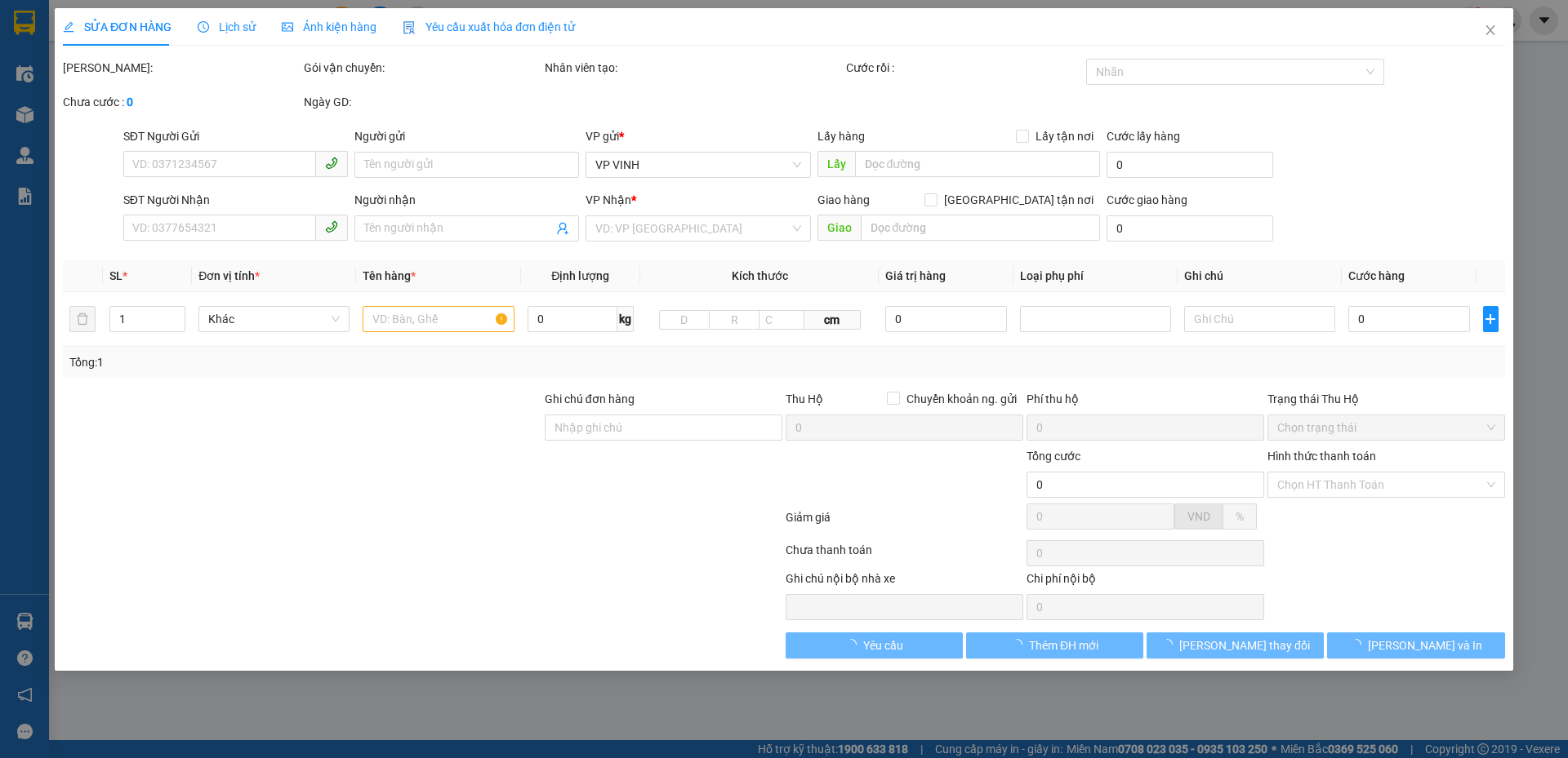
type input "0792168248"
type input "a quyết"
type input "0792168248"
type input "a quyết"
type input "300.000"
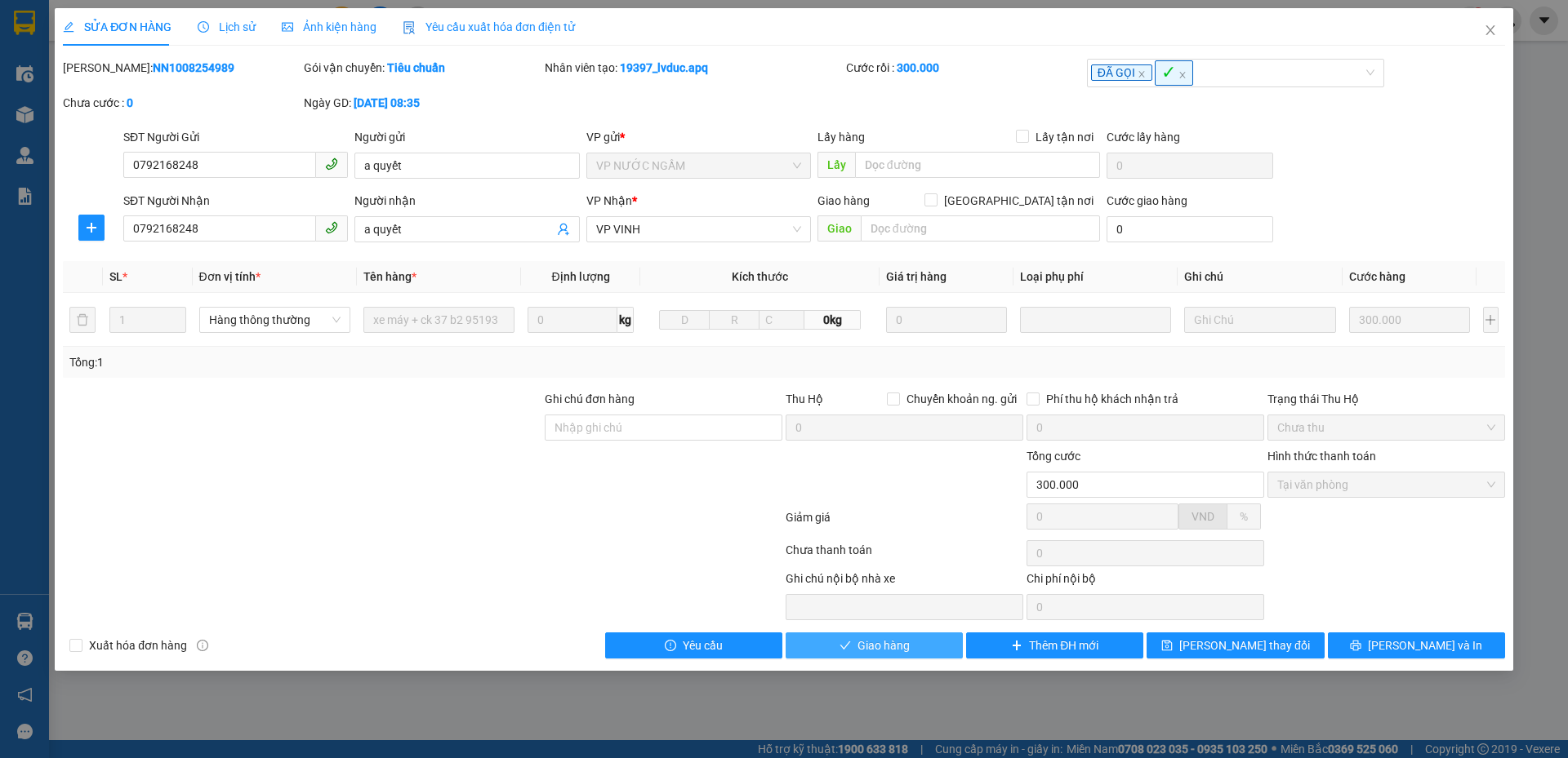
click at [836, 641] on button "Giao hàng" at bounding box center [874, 646] width 177 height 26
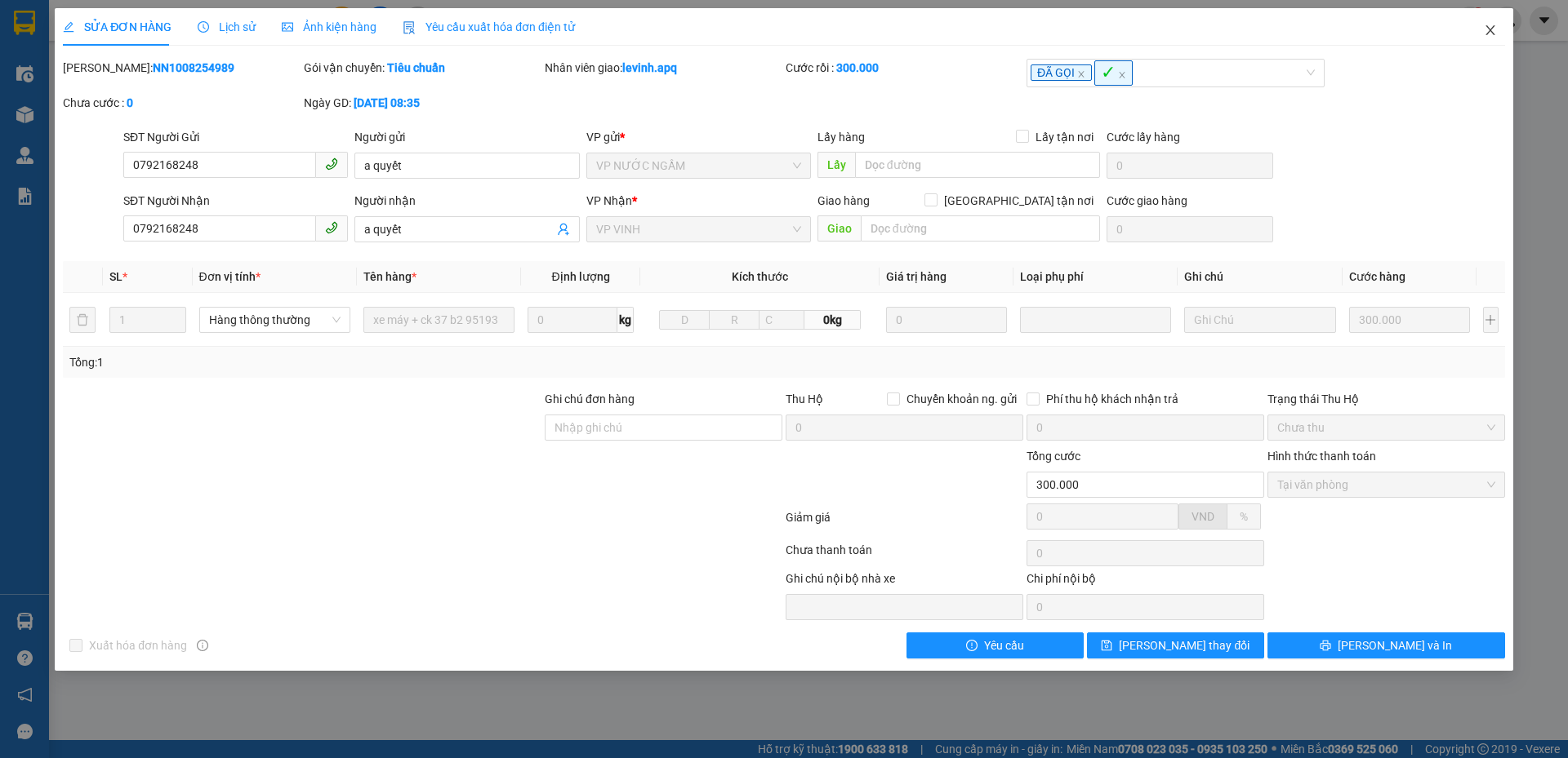
click at [1482, 32] on span "Close" at bounding box center [1489, 31] width 45 height 45
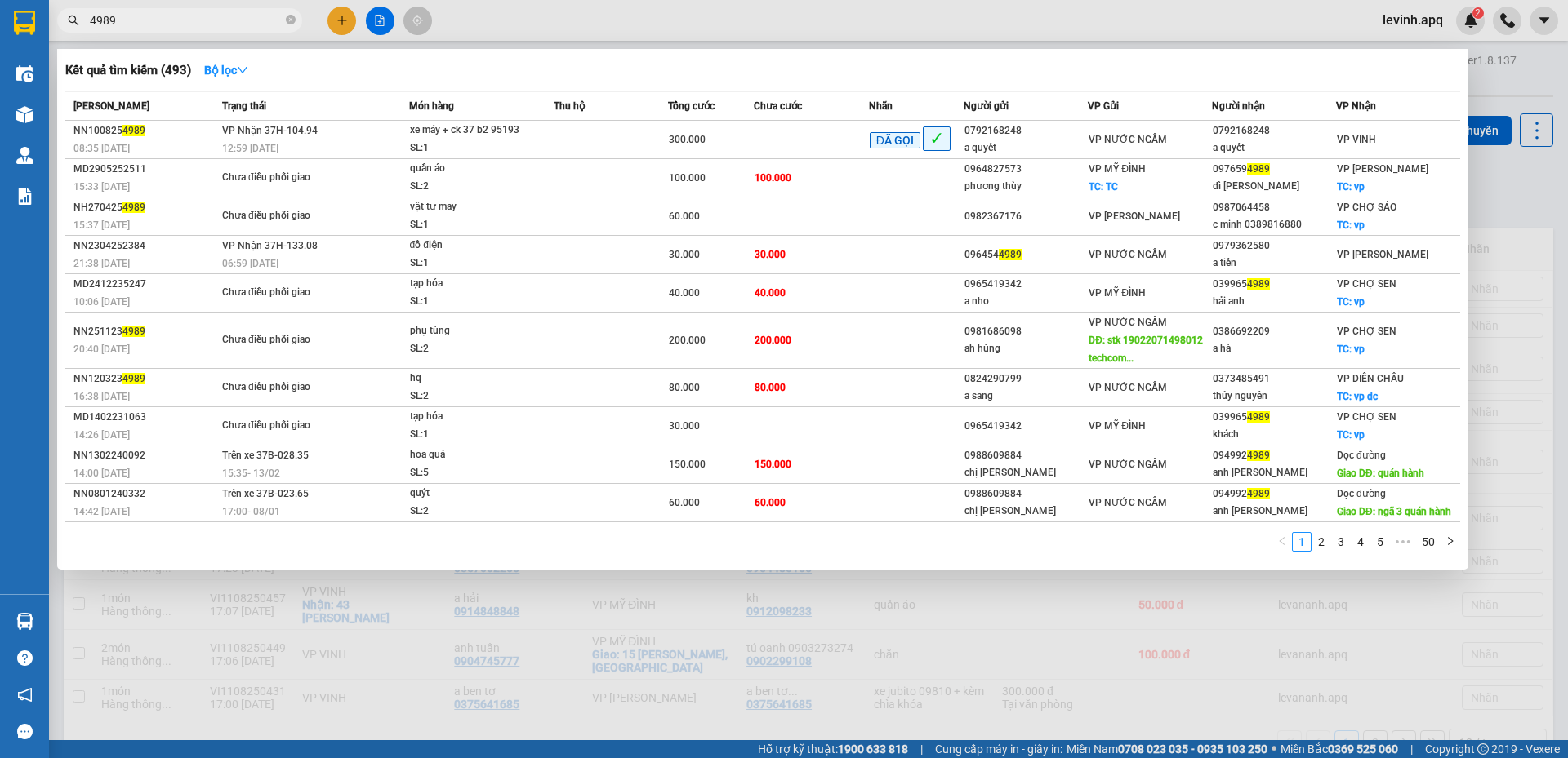
click at [189, 18] on input "4989" at bounding box center [186, 21] width 193 height 18
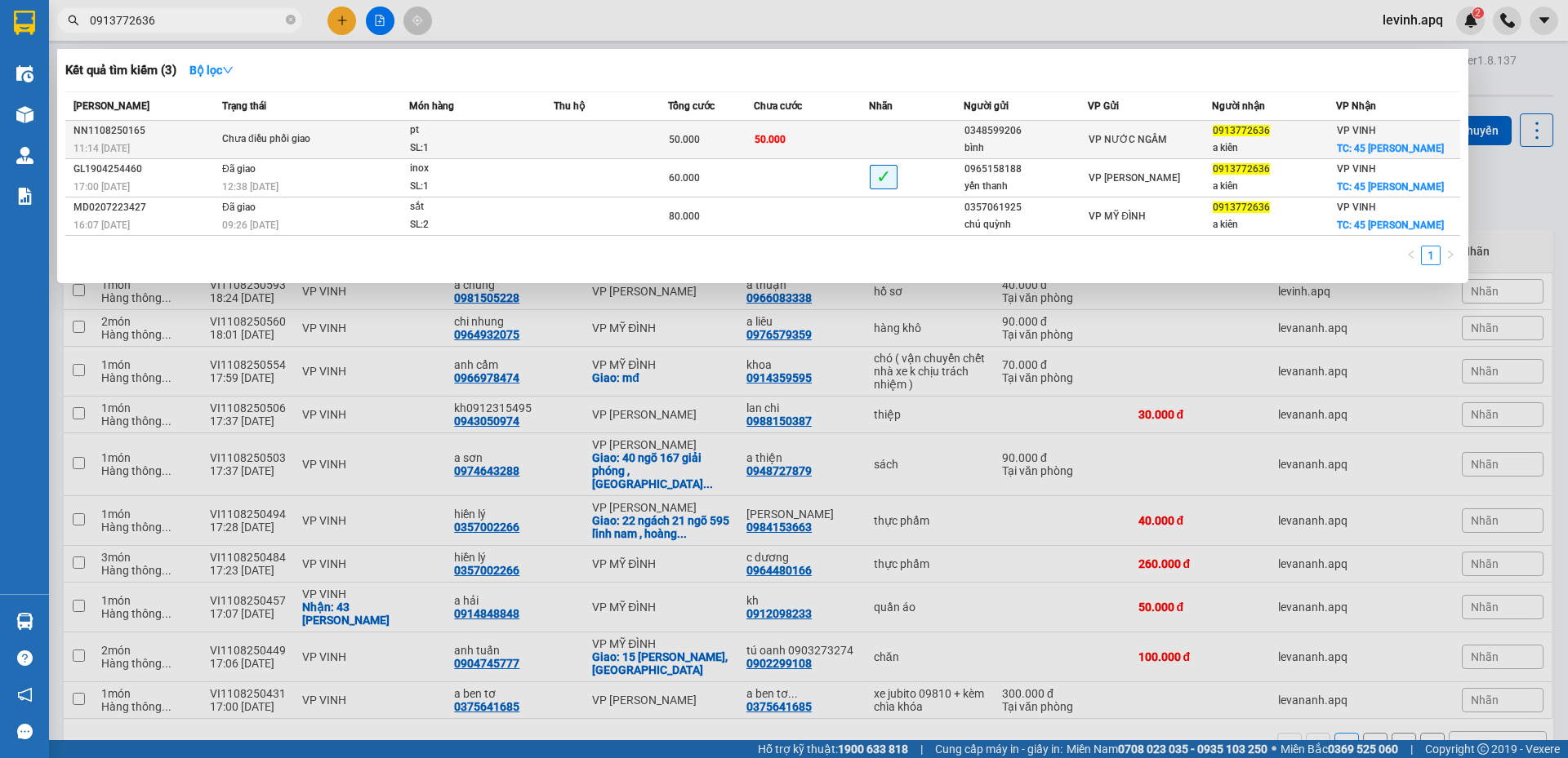
type input "0913772636"
click at [272, 136] on div "Chưa điều phối giao" at bounding box center [284, 140] width 122 height 18
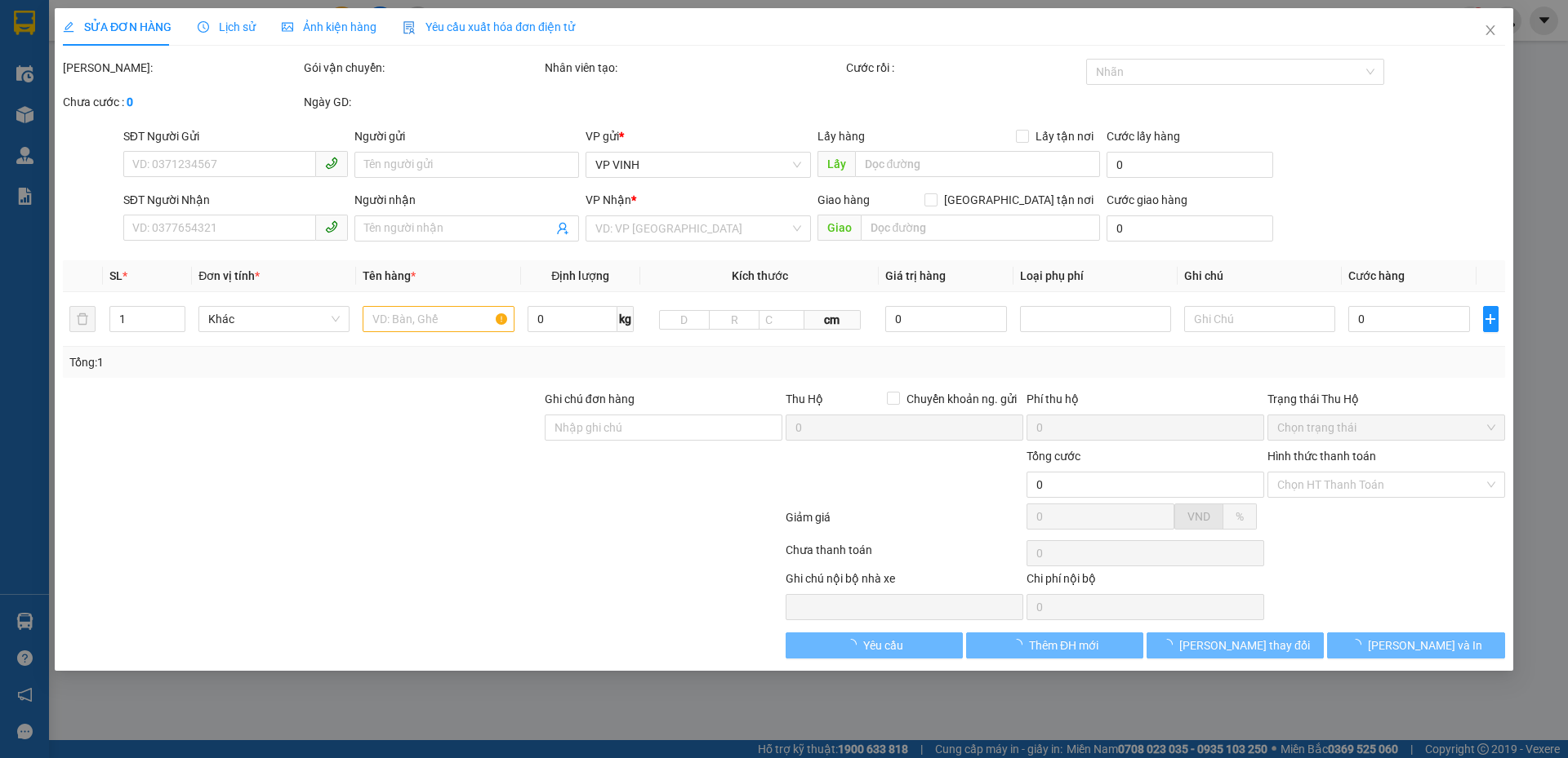
type input "0348599206"
type input "bình"
type input "0913772636"
type input "a kiên"
checkbox input "true"
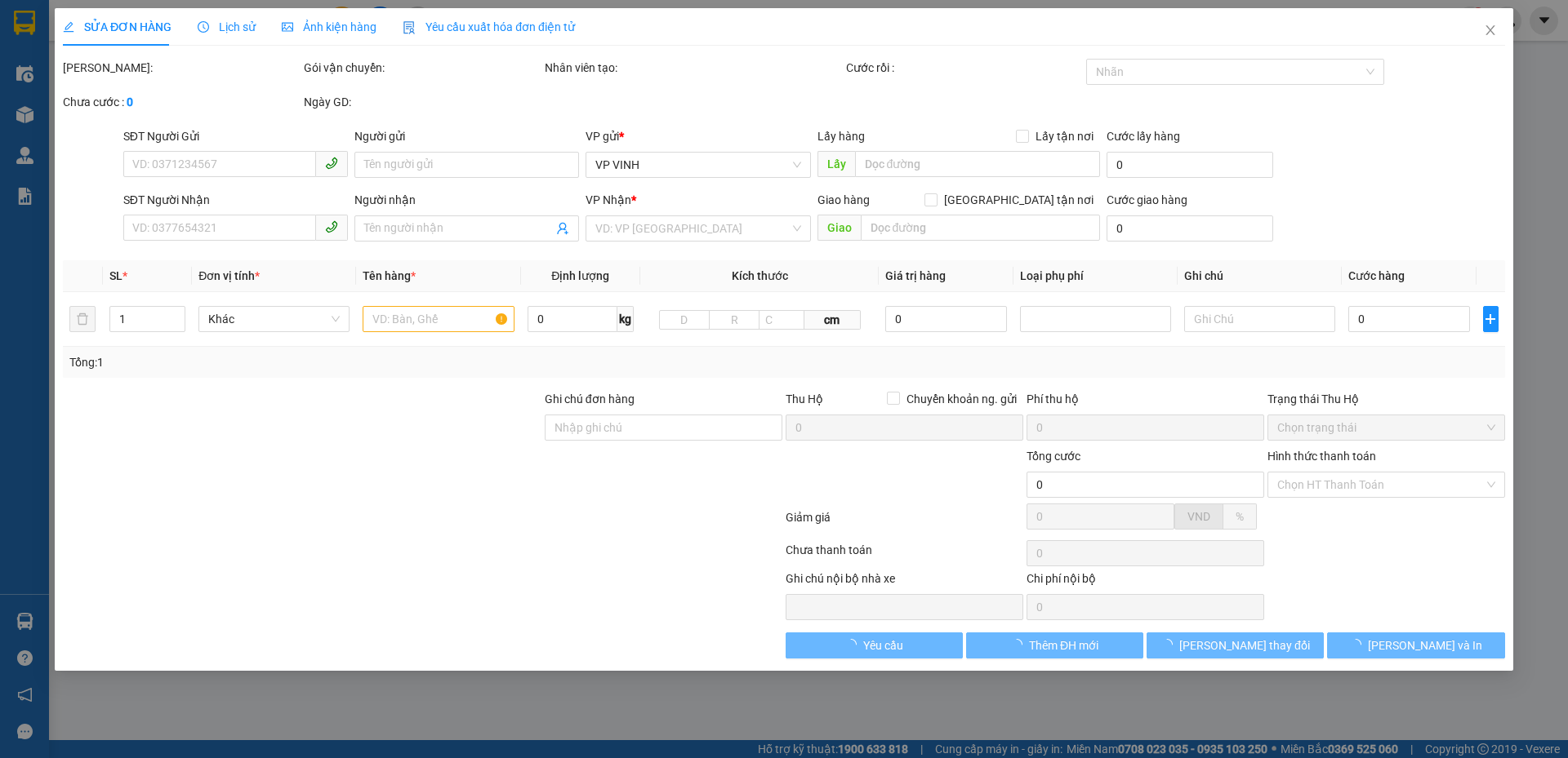
type input "45 Đặng Thúc Hứa"
type input "50.000"
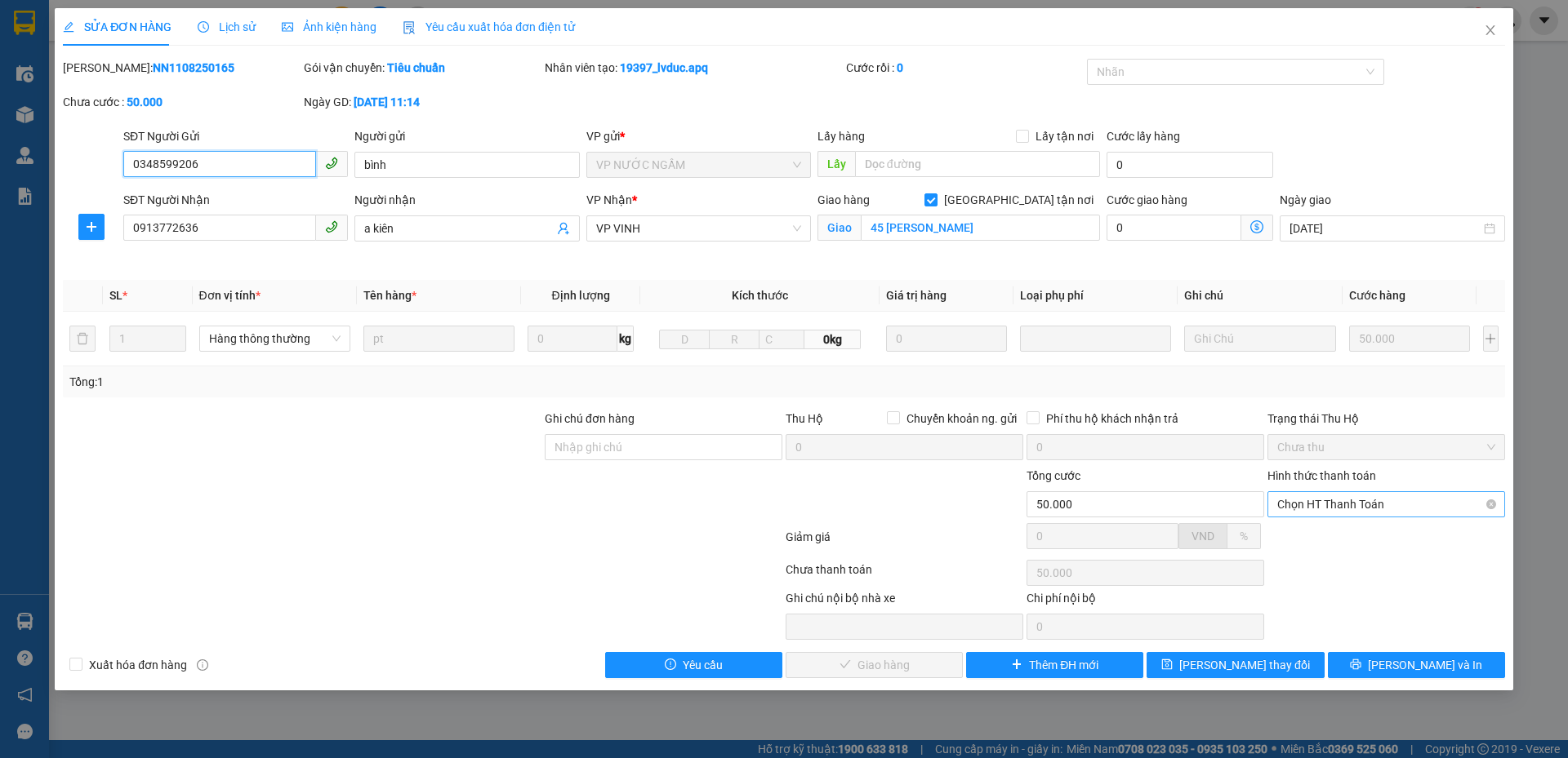
click at [1353, 502] on span "Chọn HT Thanh Toán" at bounding box center [1386, 504] width 218 height 25
click at [1322, 537] on div "Tại văn phòng" at bounding box center [1386, 537] width 218 height 18
type input "0"
click at [911, 665] on span "Lưu và Giao hàng" at bounding box center [895, 665] width 157 height 18
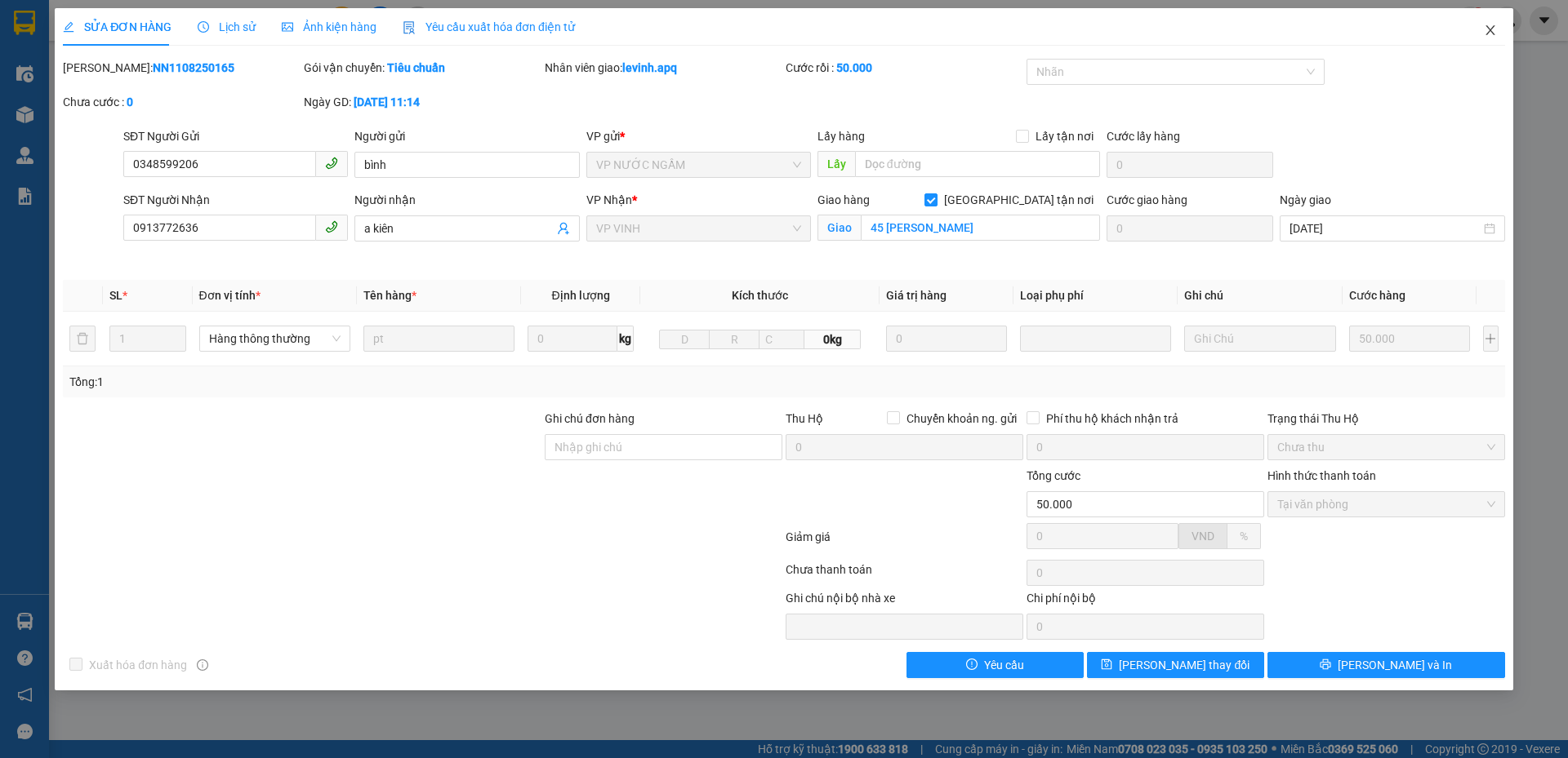
click at [1489, 28] on icon "close" at bounding box center [1490, 31] width 13 height 13
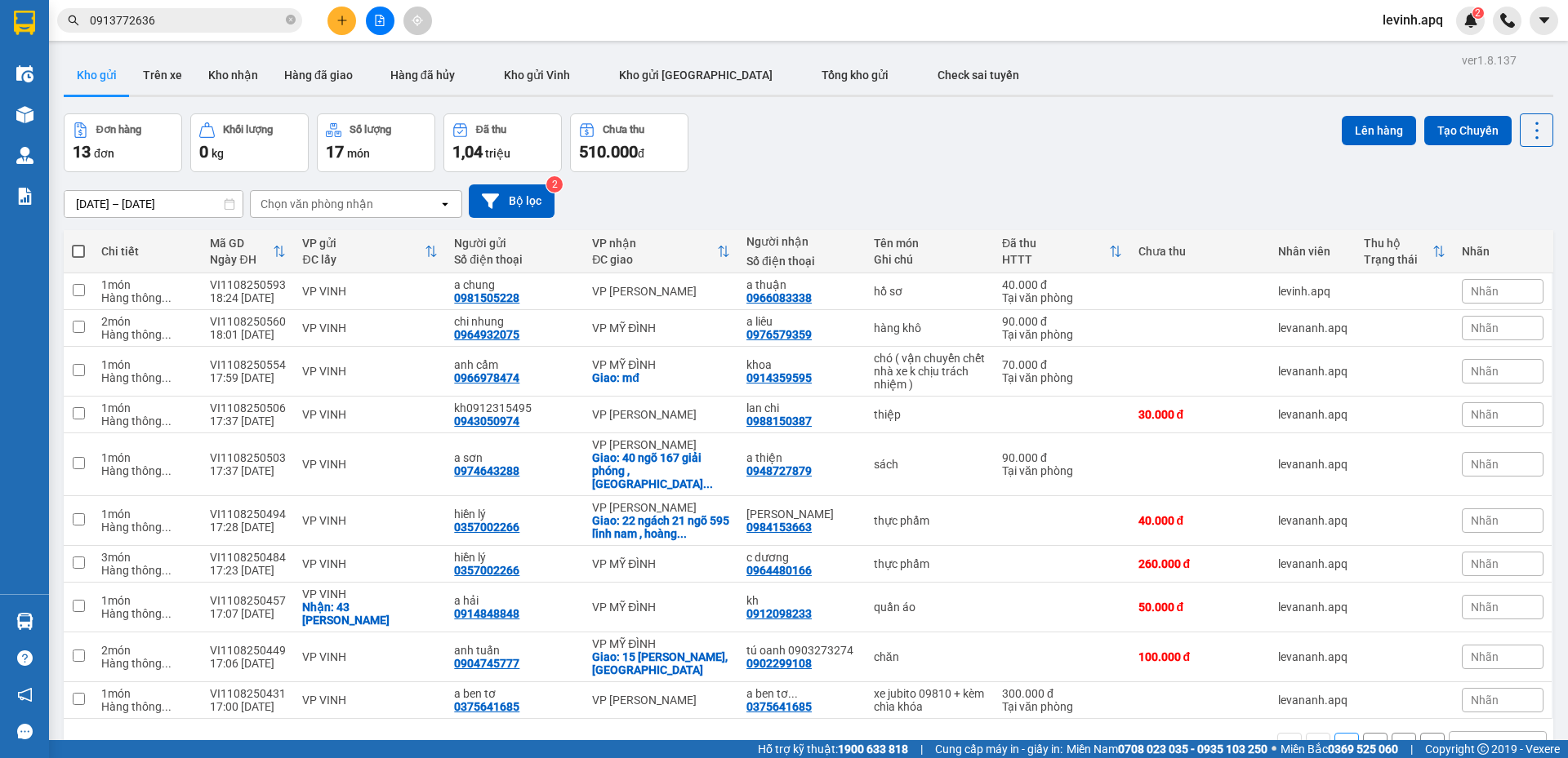
click at [1024, 143] on div "Đơn hàng 13 đơn Khối lượng 0 kg Số lượng 17 món Đã thu 1,04 triệu Chưa thu 510.…" at bounding box center [808, 142] width 1489 height 59
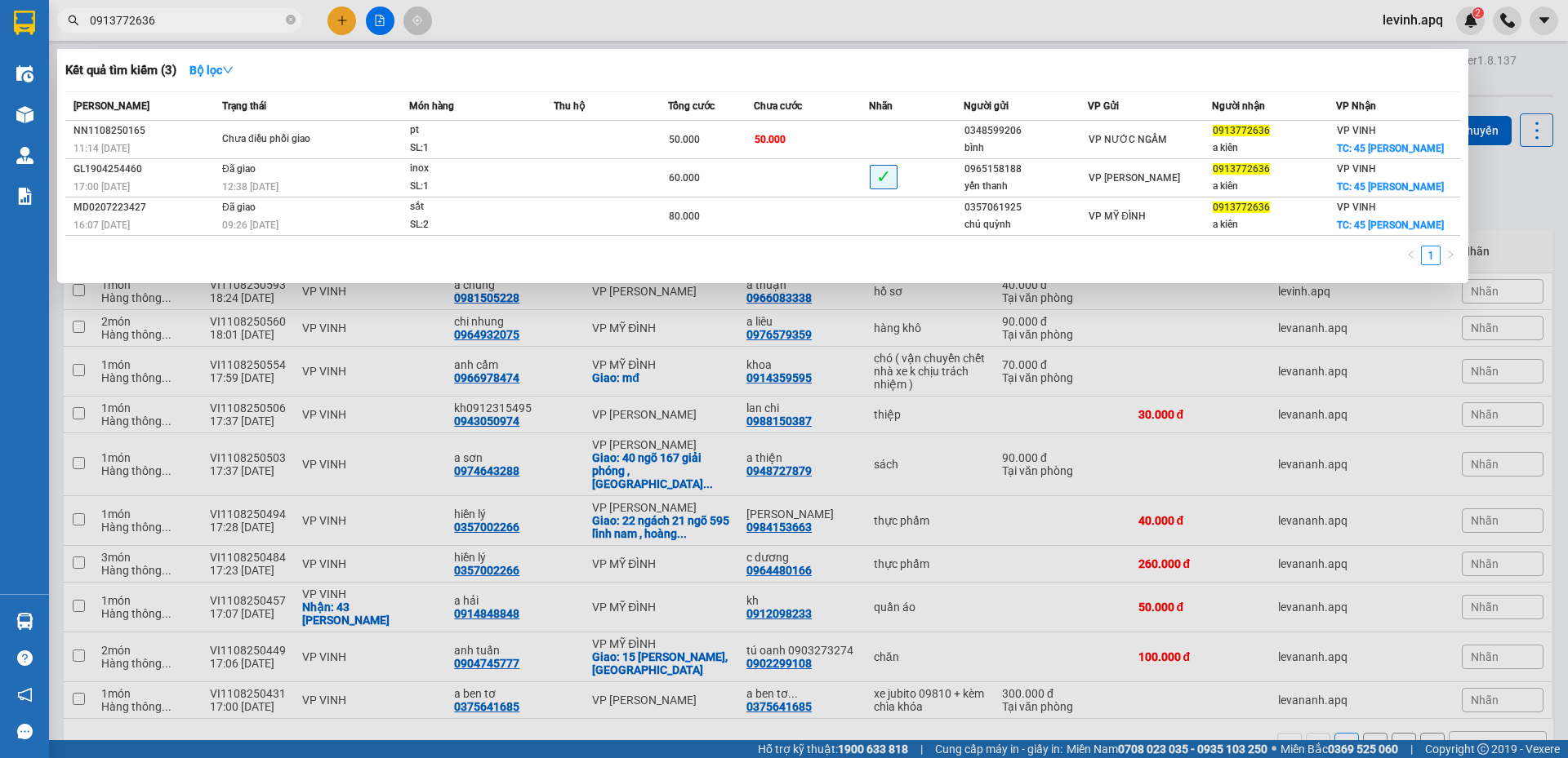
click at [182, 22] on input "0913772636" at bounding box center [186, 21] width 193 height 18
click at [597, 364] on div at bounding box center [784, 379] width 1568 height 758
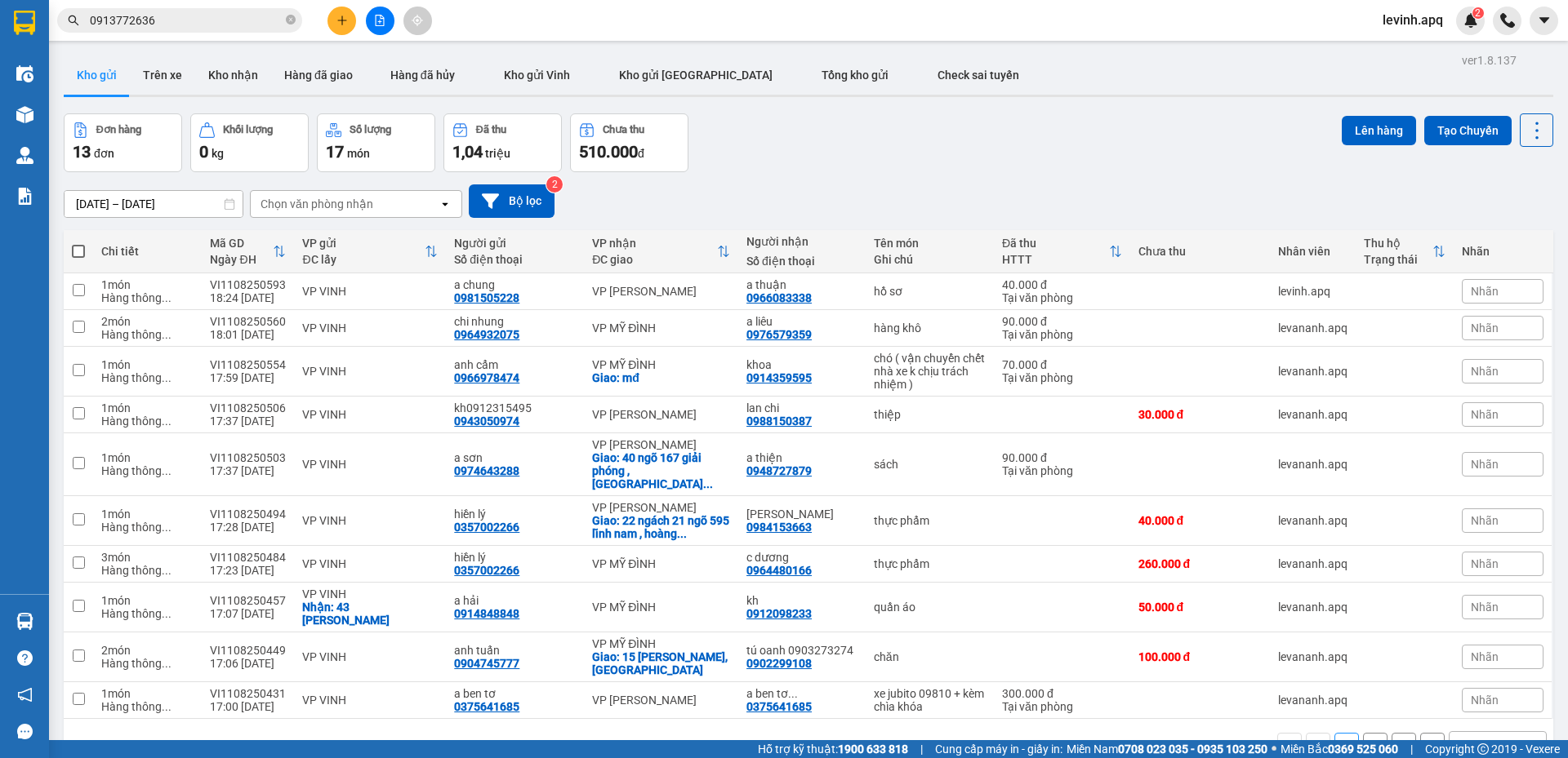
click at [795, 152] on div "Đơn hàng 13 đơn Khối lượng 0 kg Số lượng 17 món Đã thu 1,04 triệu Chưa thu 510.…" at bounding box center [808, 142] width 1489 height 59
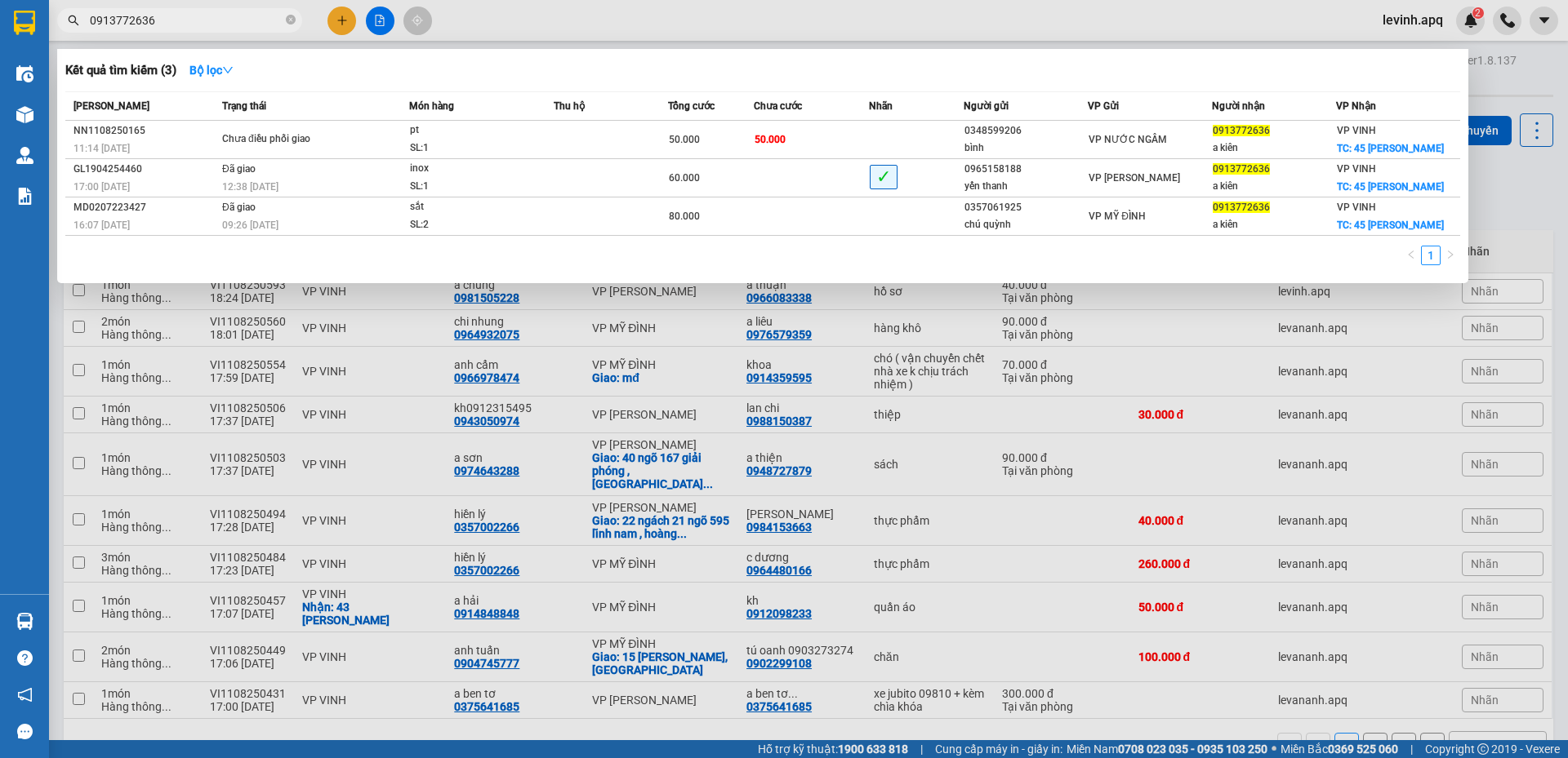
click at [139, 20] on input "0913772636" at bounding box center [186, 21] width 193 height 18
click at [515, 452] on div at bounding box center [784, 379] width 1568 height 758
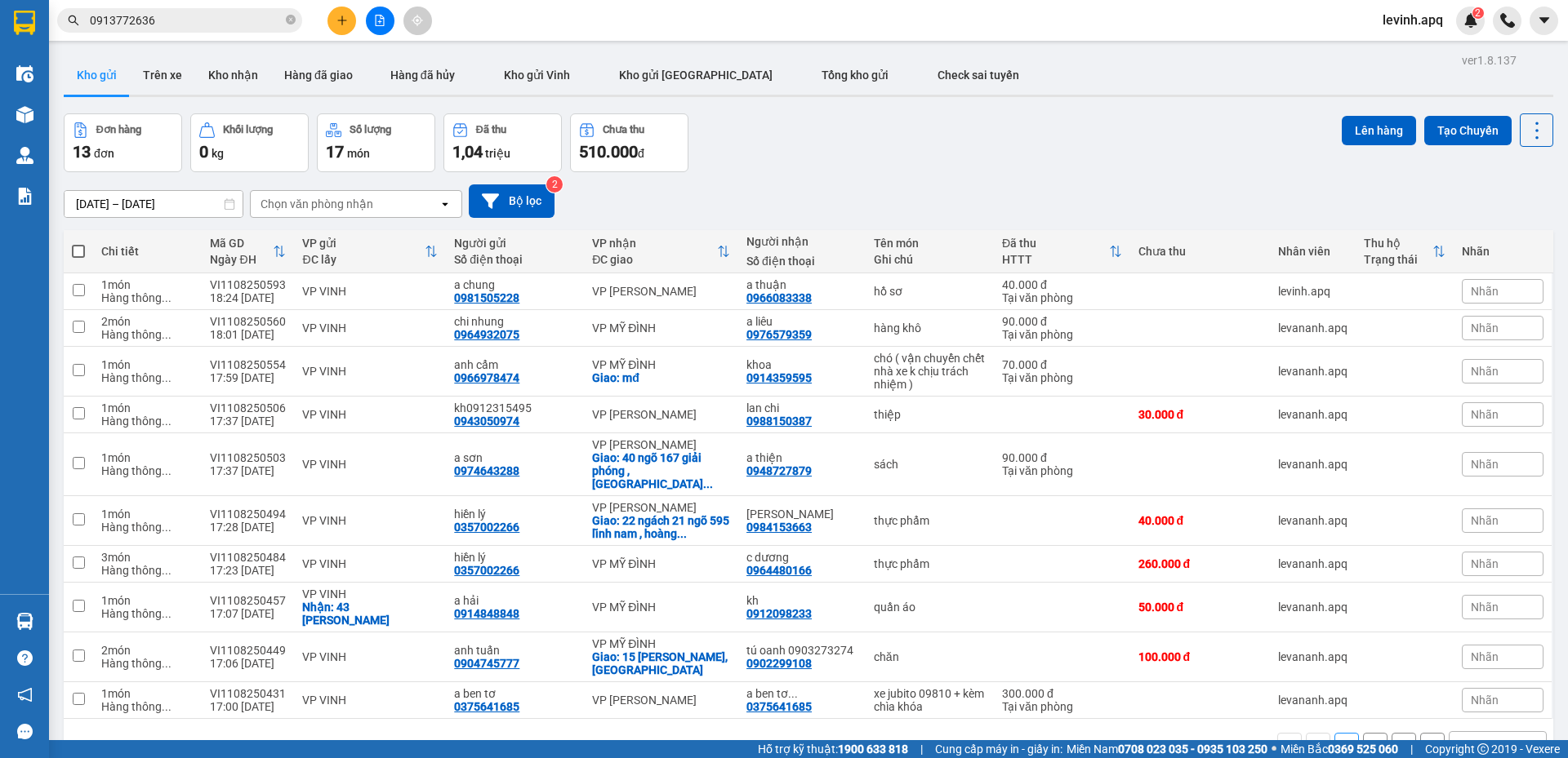
click at [863, 139] on div "Đơn hàng 13 đơn Khối lượng 0 kg Số lượng 17 món Đã thu 1,04 triệu Chưa thu 510.…" at bounding box center [808, 142] width 1489 height 59
click at [341, 17] on icon "plus" at bounding box center [342, 21] width 12 height 12
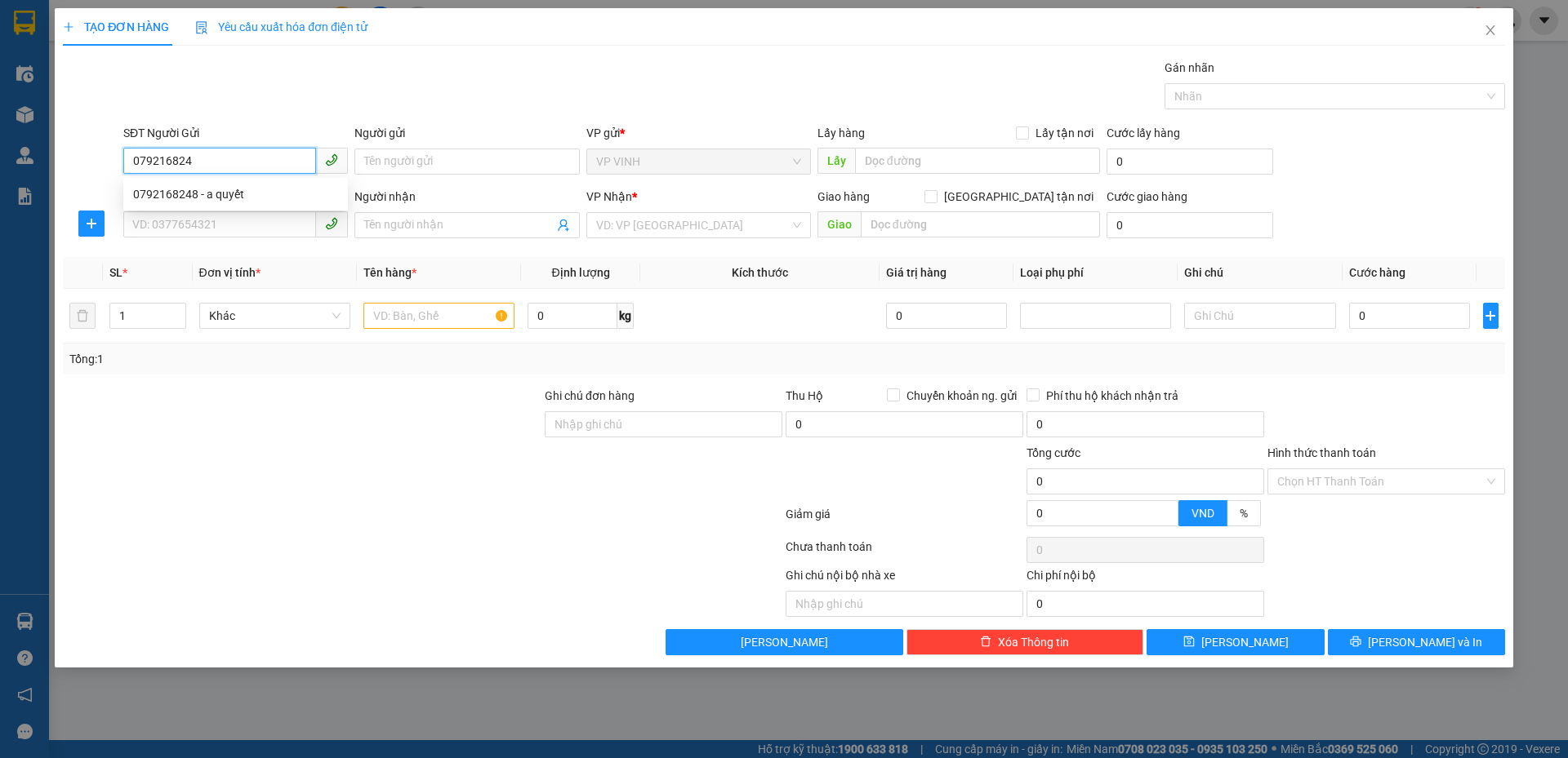
type input "0792168248"
click at [257, 195] on div "0792168248 - a quyết" at bounding box center [236, 194] width 205 height 18
type input "a quyết"
type input "0792168248"
click at [252, 222] on input "SĐT Người Nhận" at bounding box center [219, 225] width 193 height 26
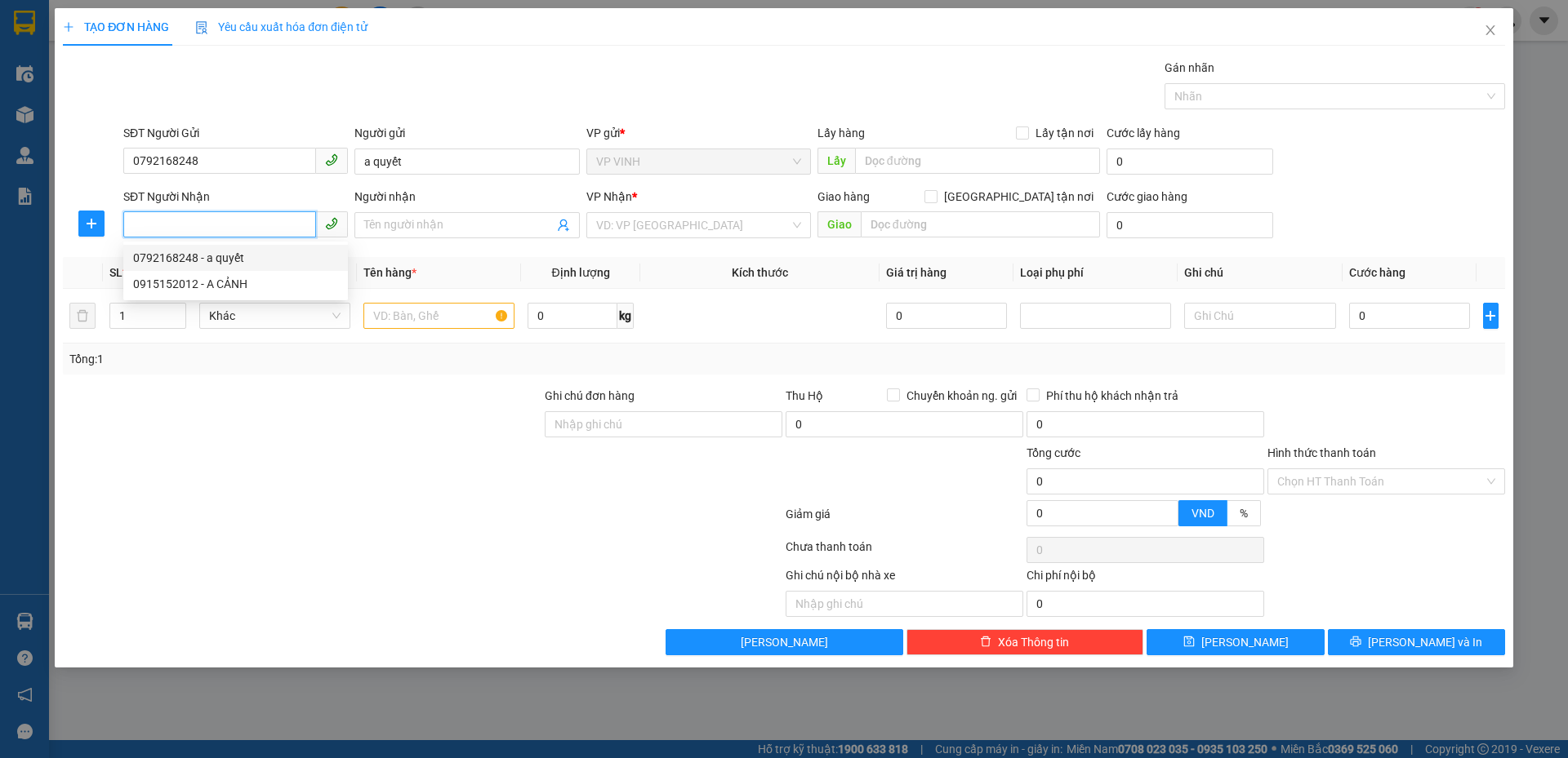
click at [251, 226] on input "SĐT Người Nhận" at bounding box center [219, 225] width 193 height 26
type input "0977697060"
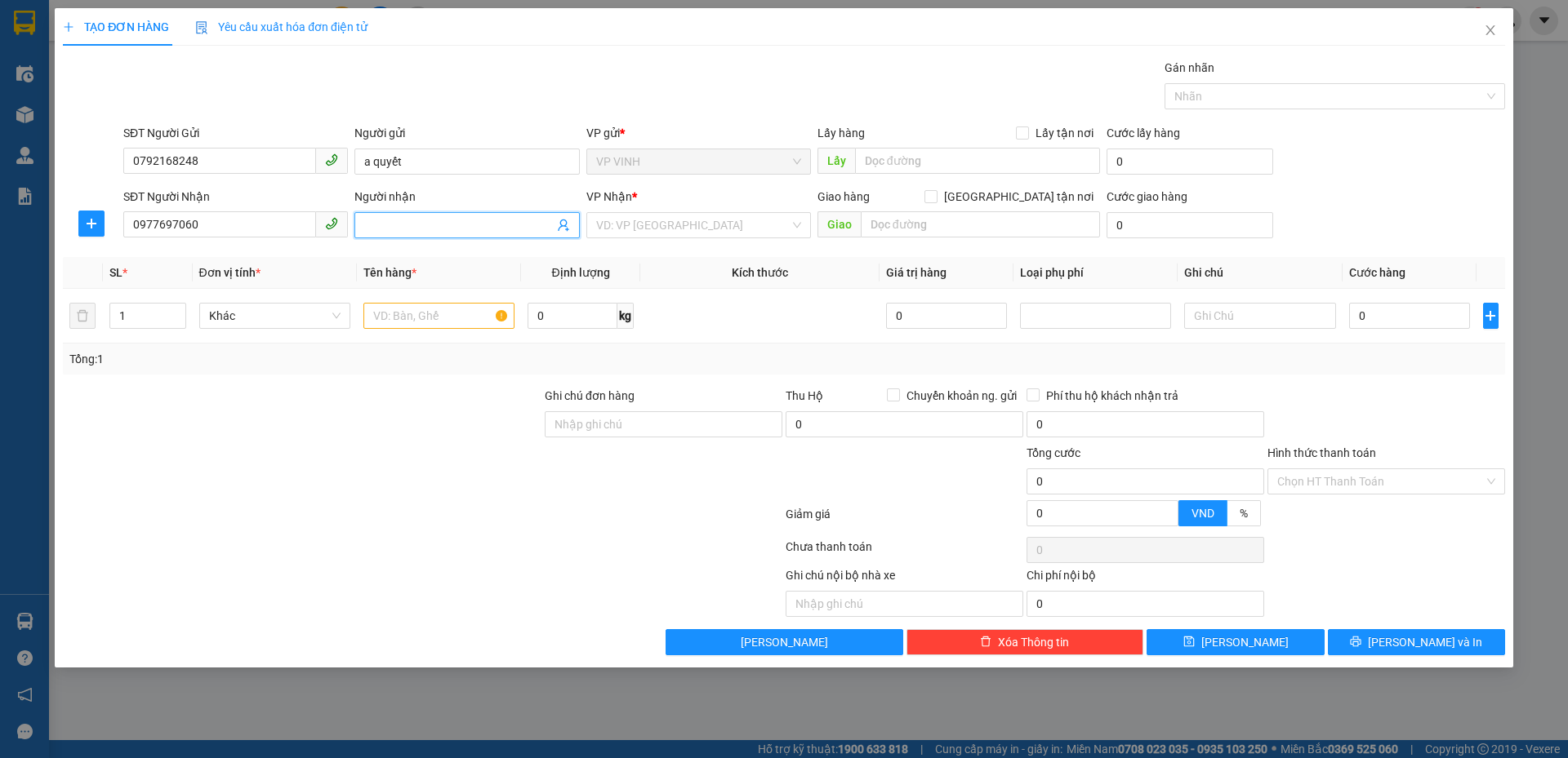
click at [434, 226] on input "Người nhận" at bounding box center [458, 226] width 189 height 18
type input "bảo hương"
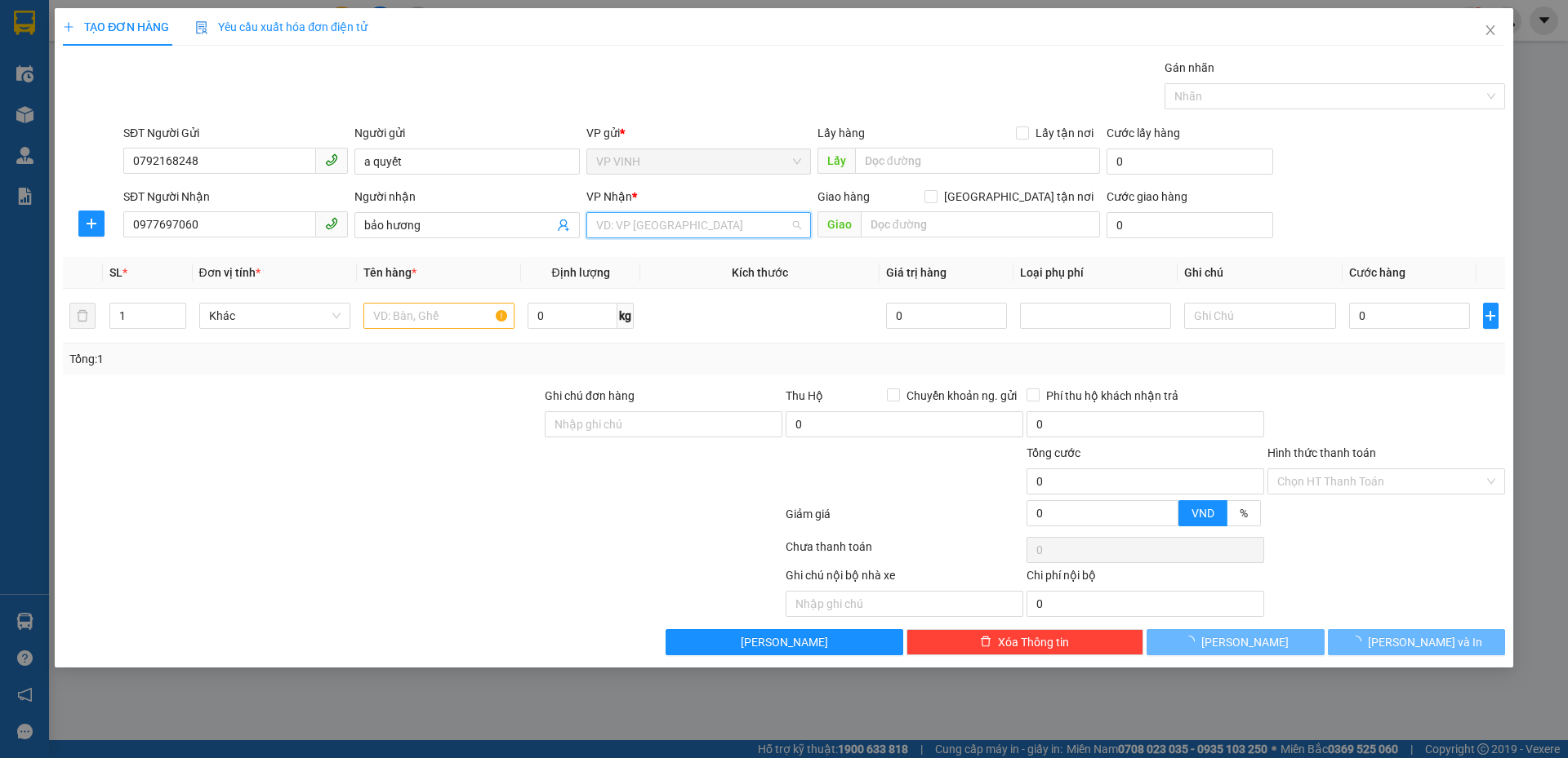
click at [670, 226] on input "search" at bounding box center [693, 226] width 194 height 25
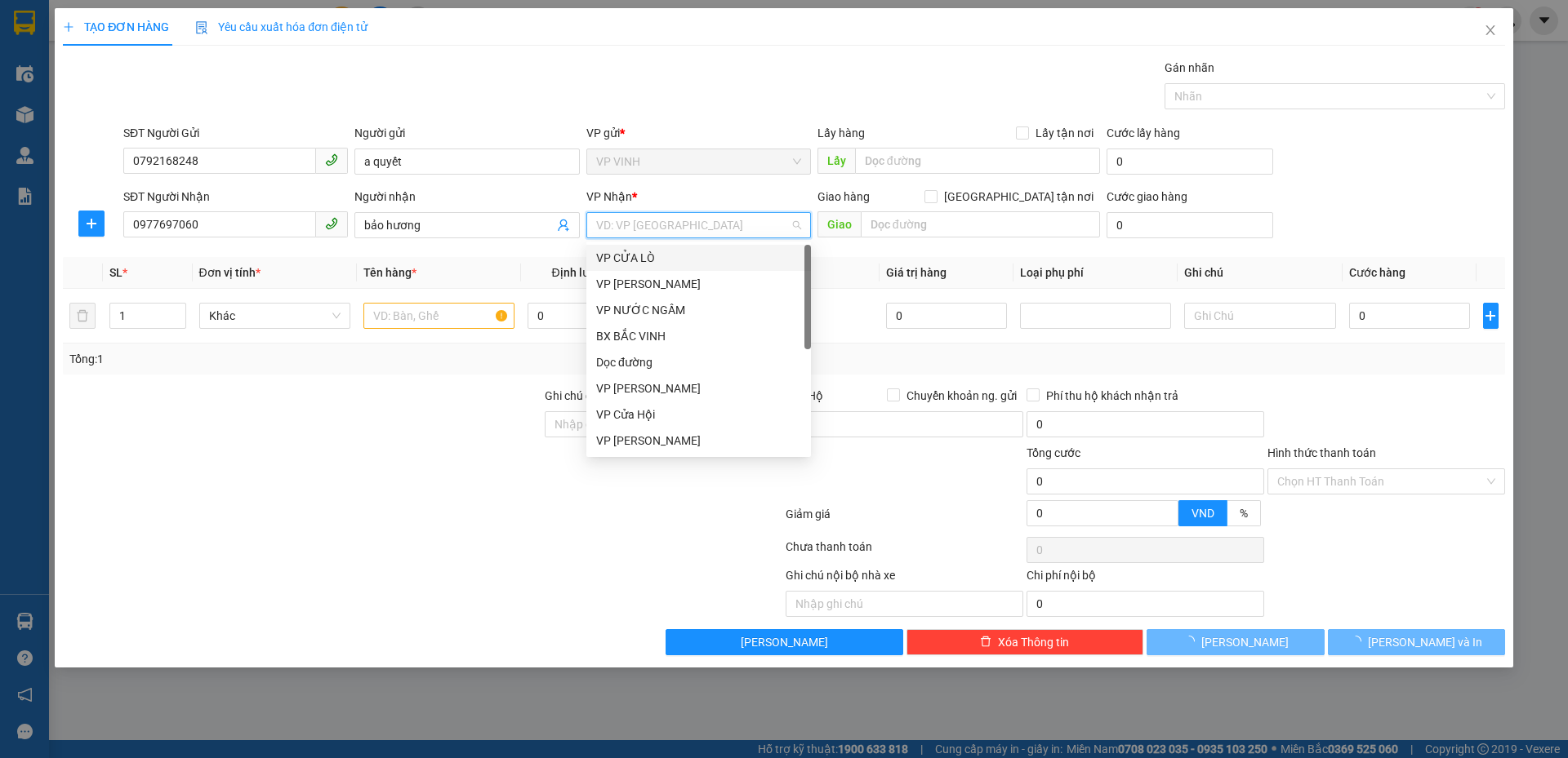
type input "m"
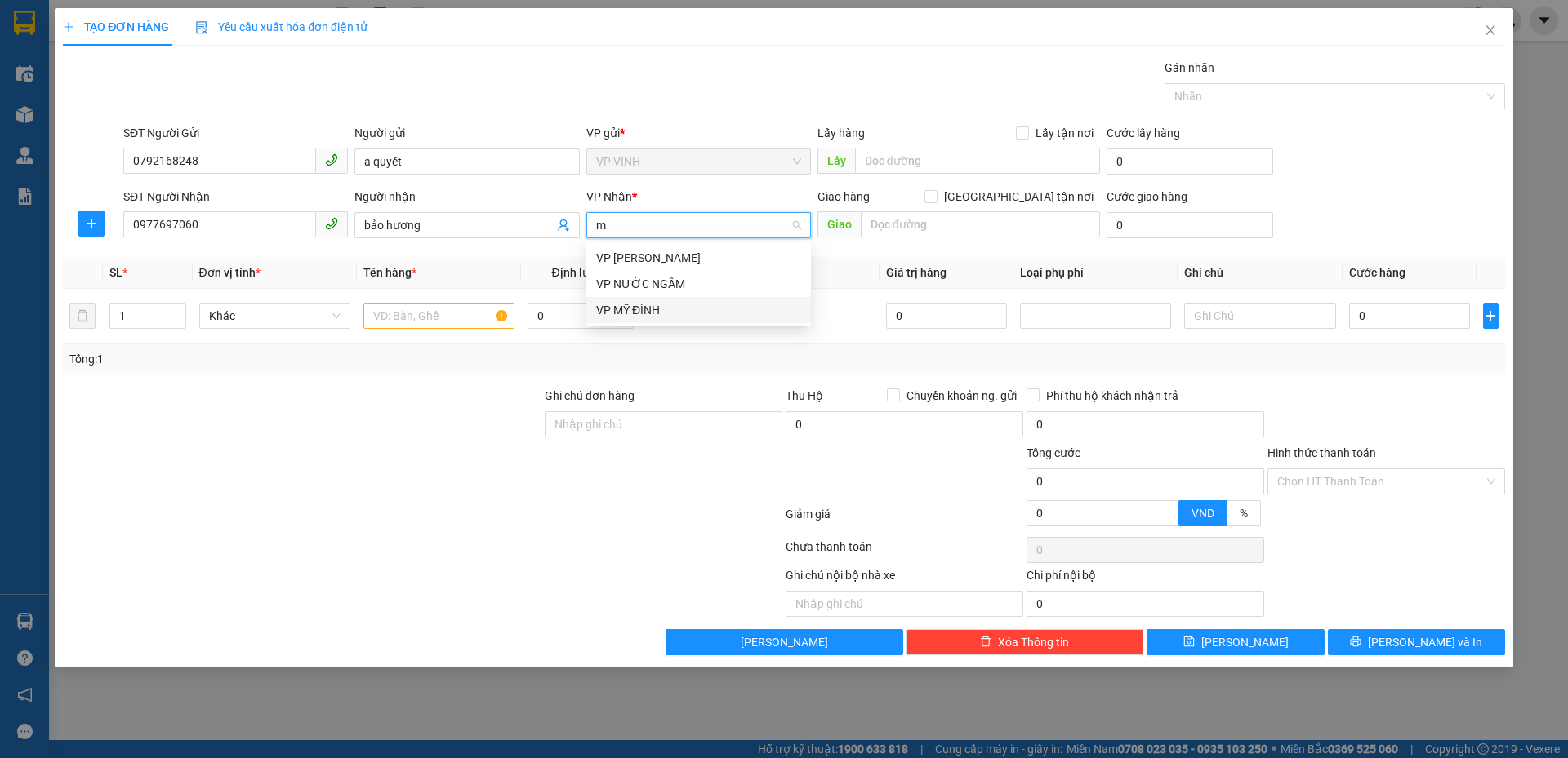
click at [648, 307] on div "VP MỸ ĐÌNH" at bounding box center [699, 310] width 205 height 18
click at [439, 317] on input "text" at bounding box center [438, 316] width 151 height 26
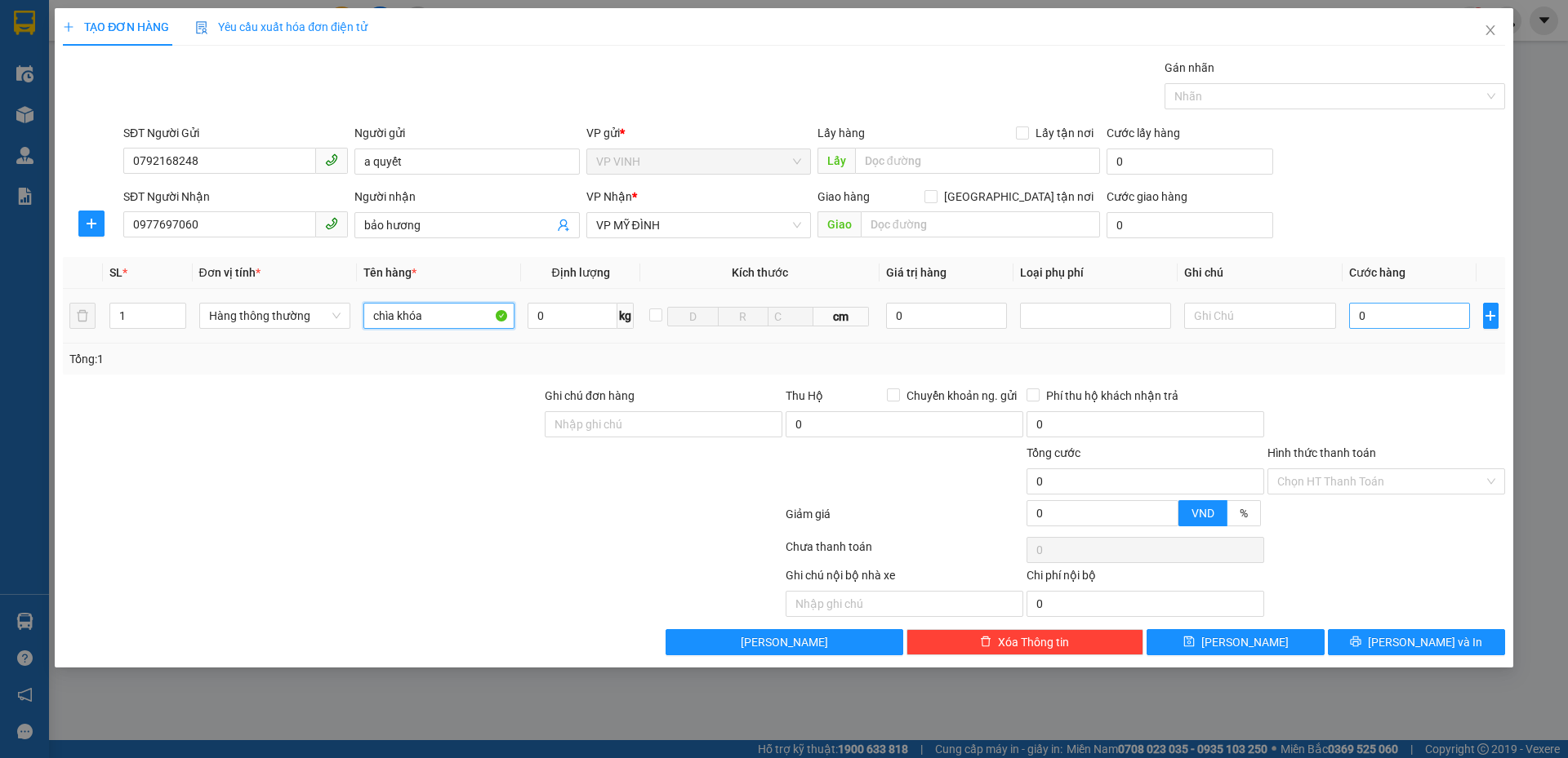
type input "chìa khóa"
click at [1397, 318] on input "0" at bounding box center [1409, 316] width 122 height 26
type input "3"
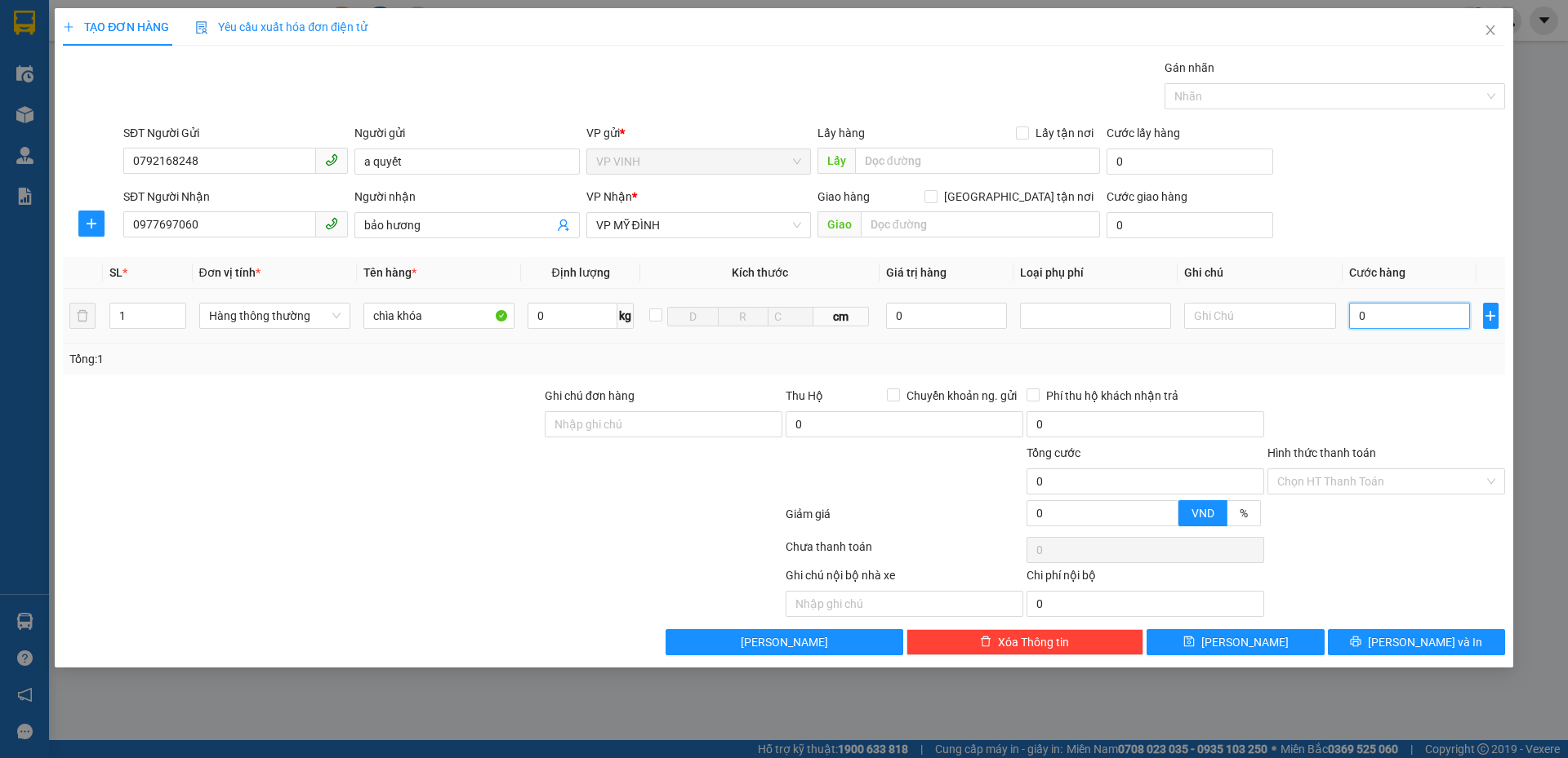
type input "3"
type input "30"
type input "30.000"
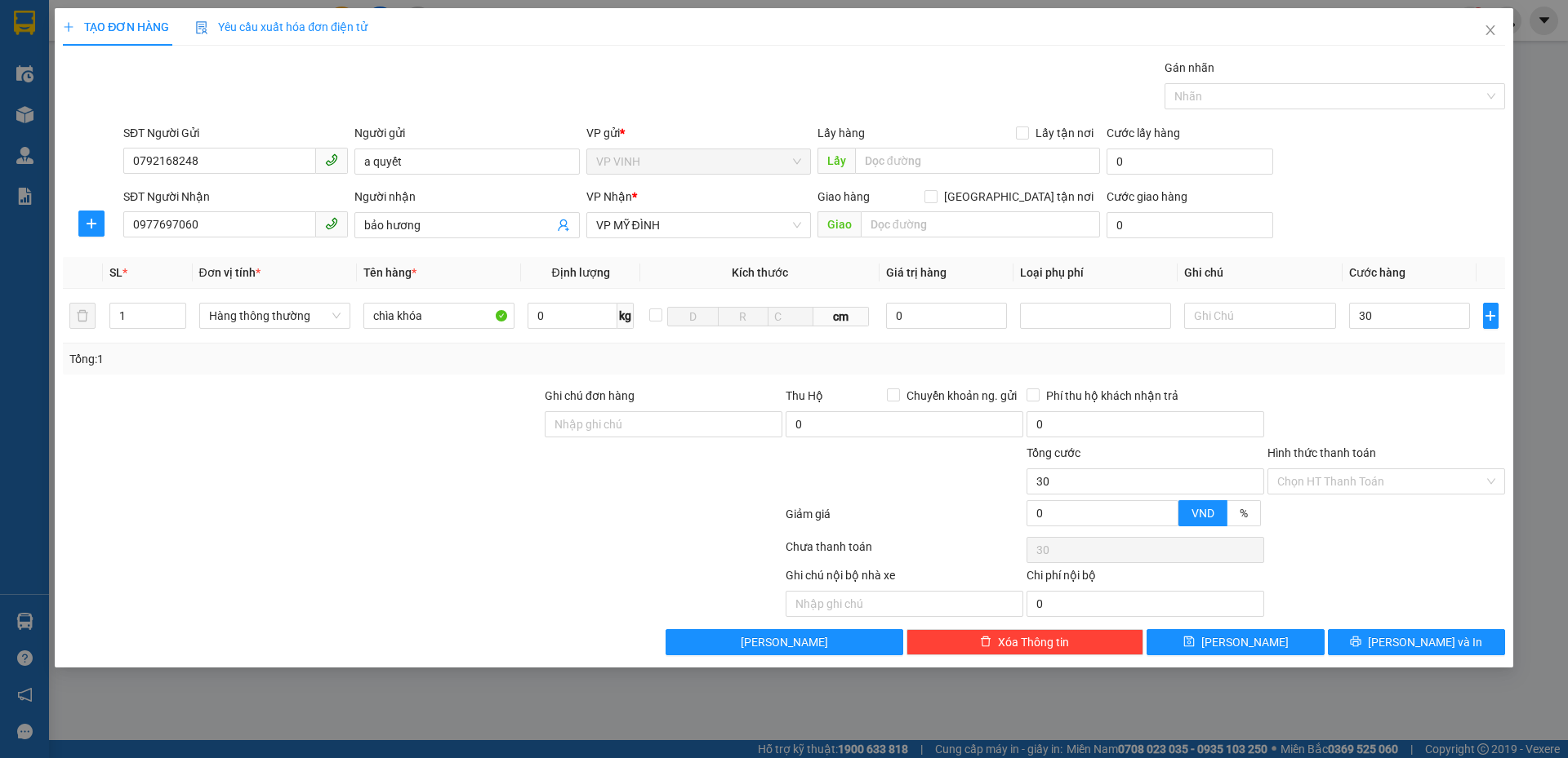
type input "30.000"
click at [1389, 378] on div "Transit Pickup Surcharge Ids Transit Deliver Surcharge Ids Transit Deliver Surc…" at bounding box center [784, 357] width 1442 height 597
drag, startPoint x: 1327, startPoint y: 467, endPoint x: 1336, endPoint y: 493, distance: 27.5
click at [1332, 477] on div "Hình thức thanh toán Chọn HT Thanh Toán" at bounding box center [1385, 472] width 237 height 57
click at [1341, 474] on input "Hình thức thanh toán" at bounding box center [1380, 482] width 207 height 25
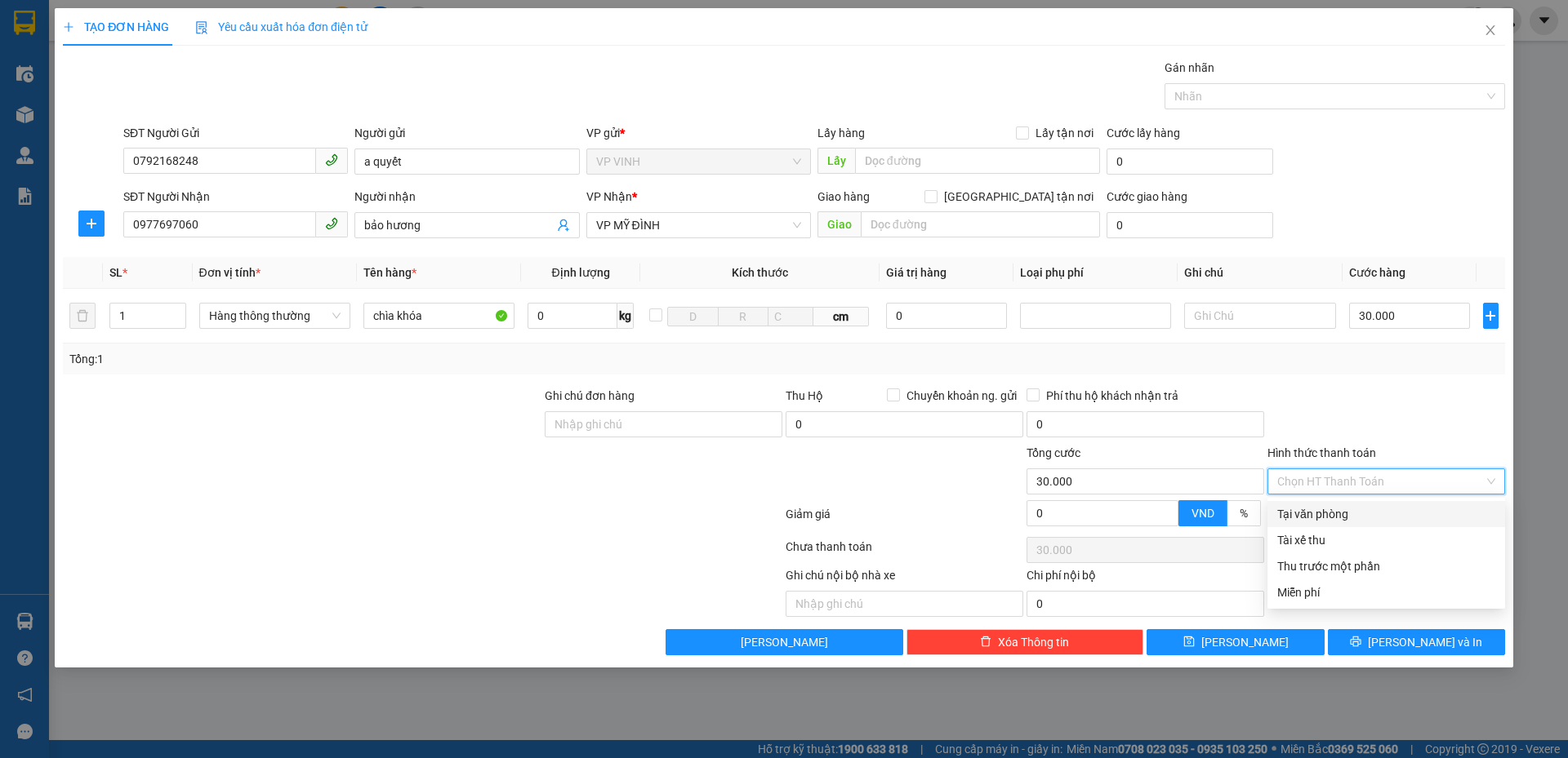
drag, startPoint x: 1347, startPoint y: 500, endPoint x: 1346, endPoint y: 474, distance: 26.0
click at [1347, 487] on div "Transit Pickup Surcharge Ids Transit Deliver Surcharge Ids Transit Deliver Surc…" at bounding box center [784, 357] width 1442 height 597
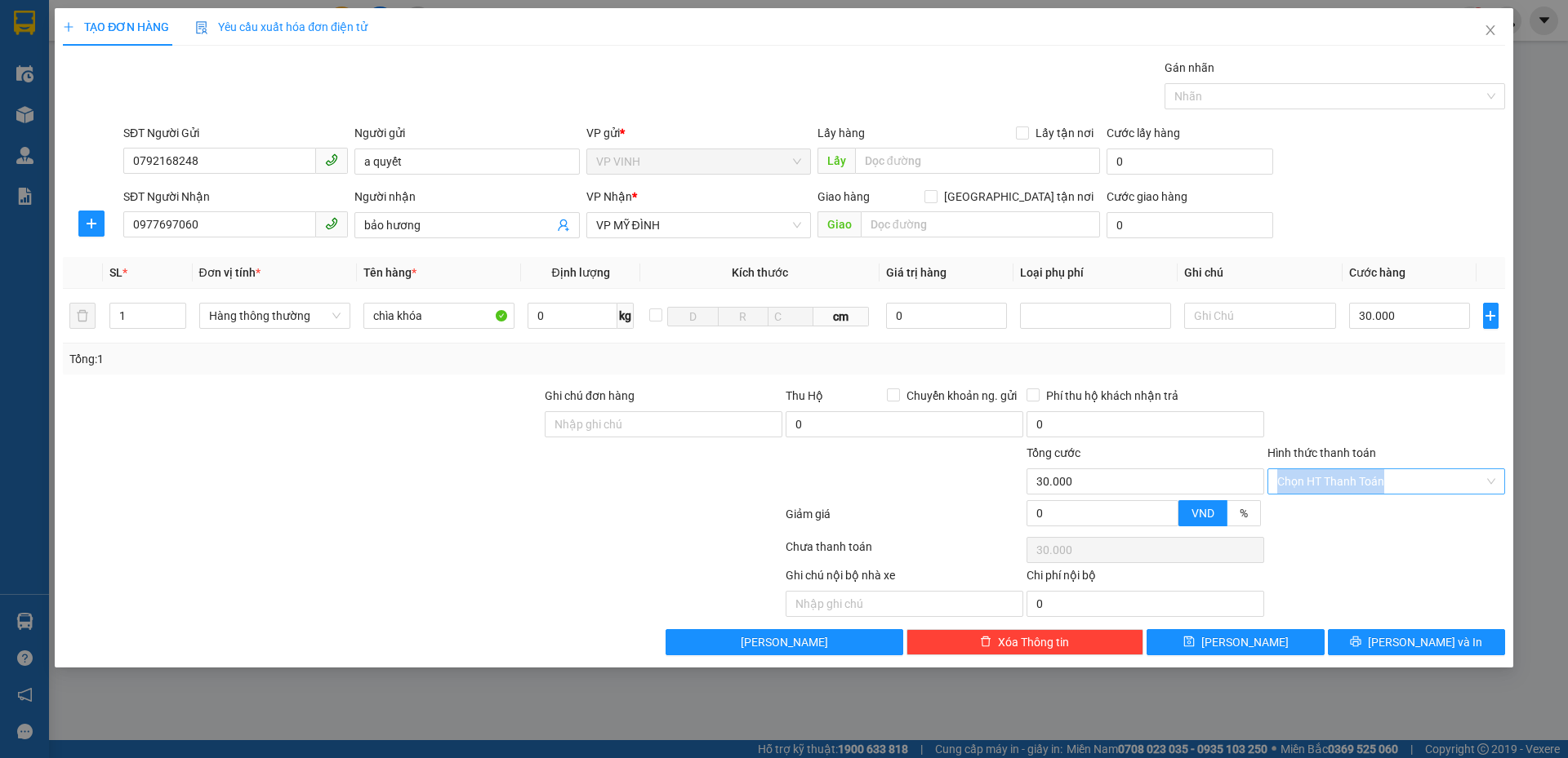
click at [1324, 474] on input "Hình thức thanh toán" at bounding box center [1380, 482] width 207 height 25
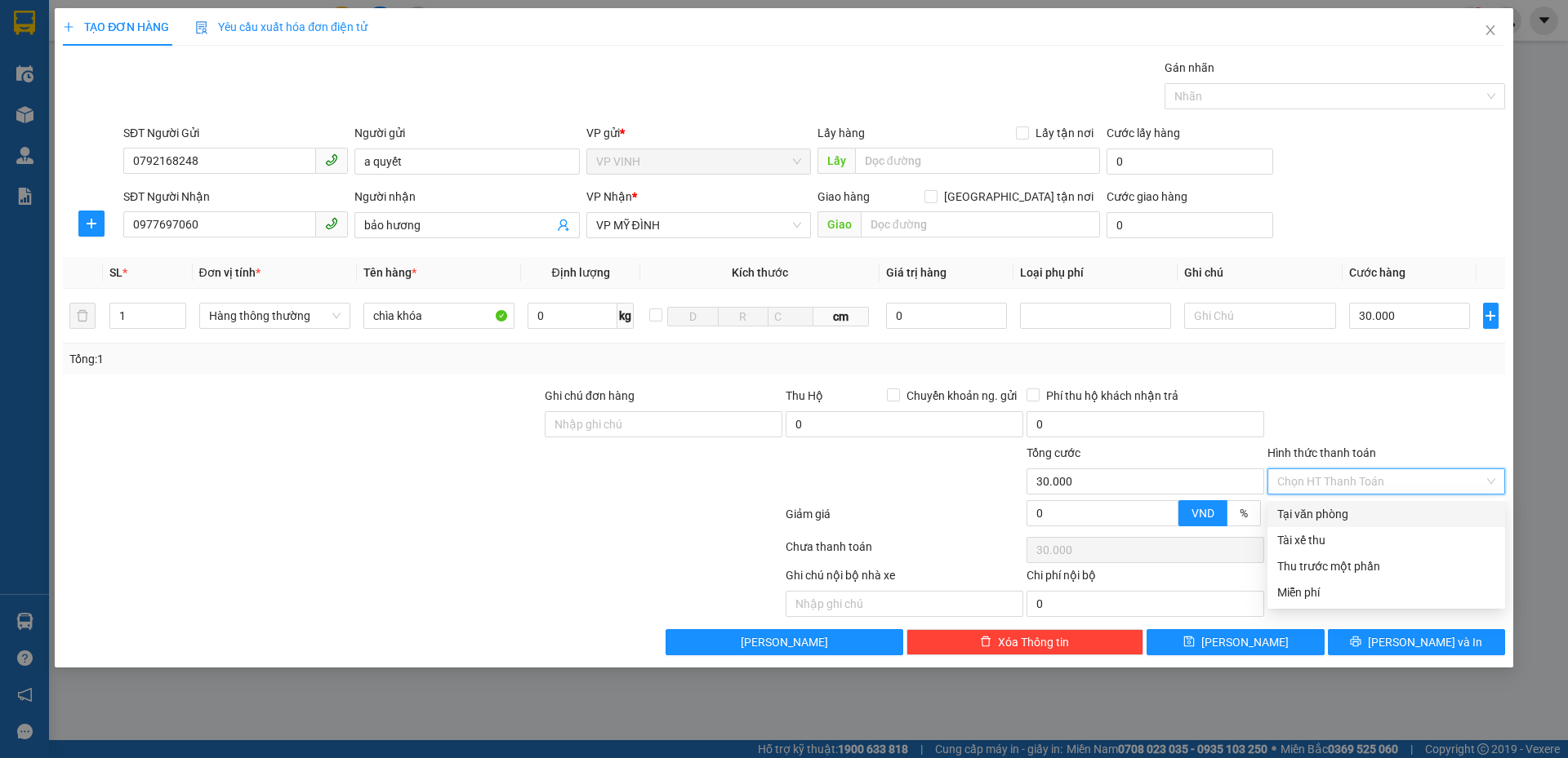
click at [1308, 522] on div "Tại văn phòng" at bounding box center [1386, 514] width 218 height 18
type input "0"
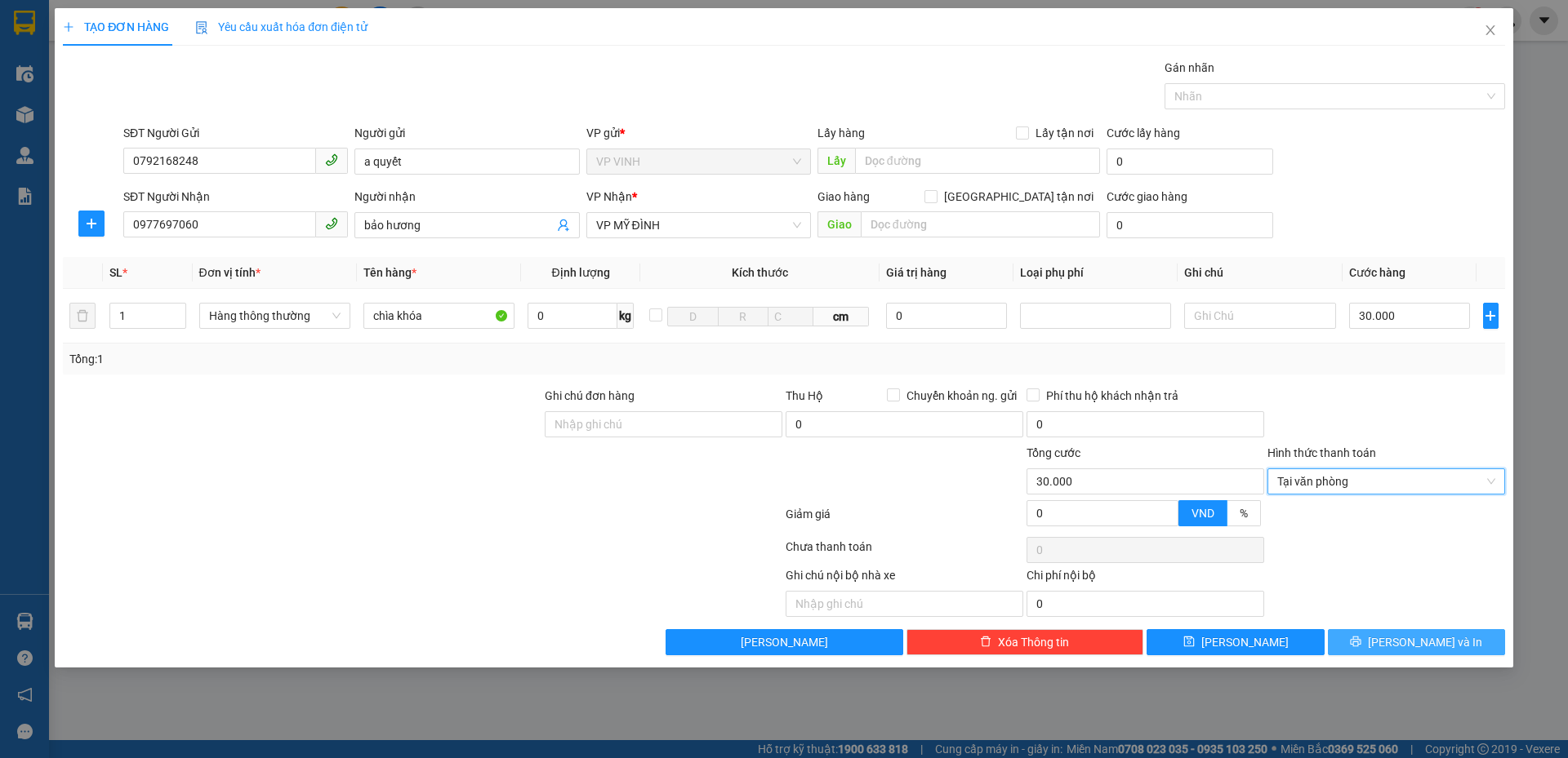
click at [1367, 630] on button "Lưu và In" at bounding box center [1416, 642] width 177 height 26
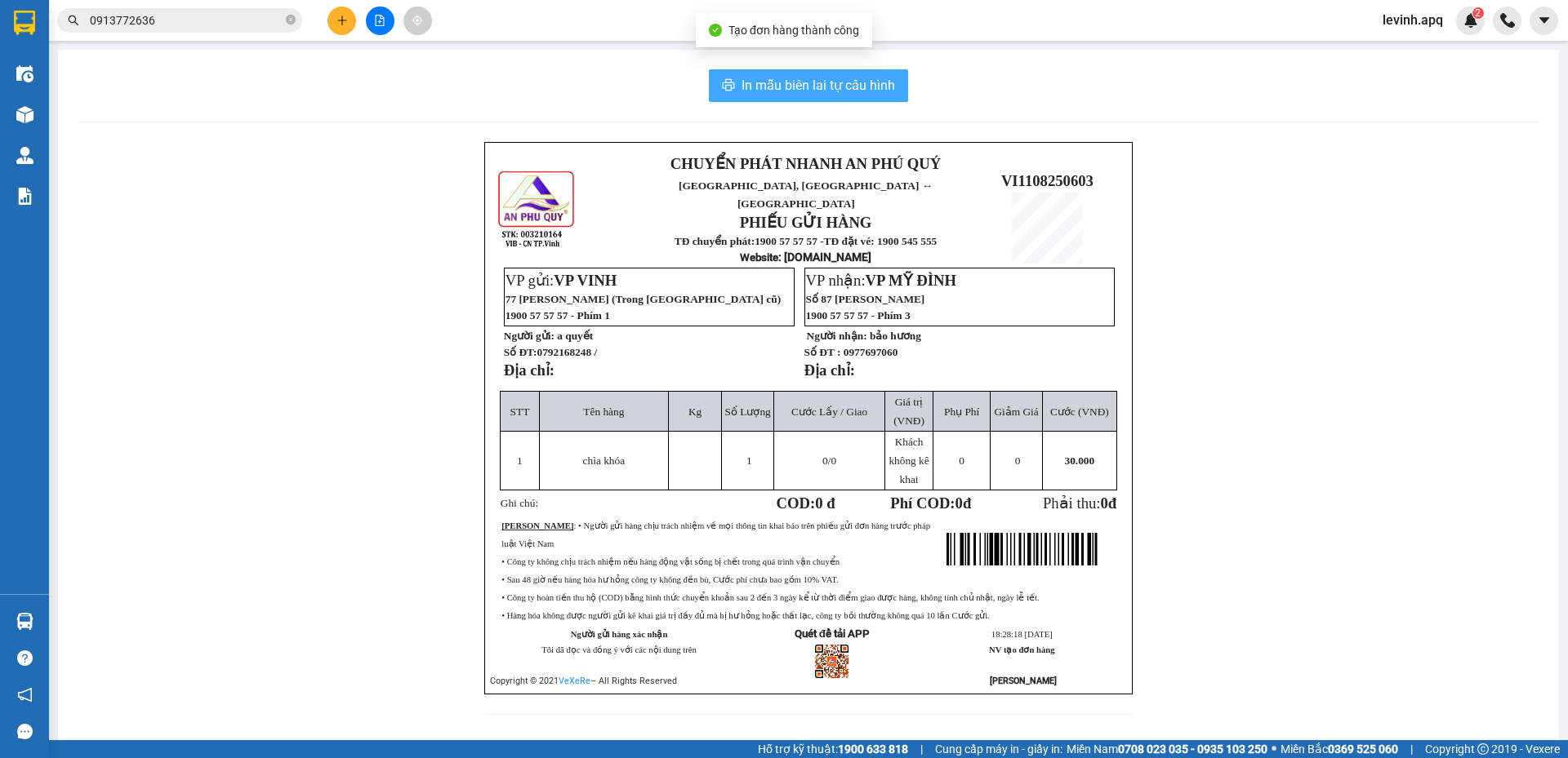
click at [762, 92] on span "In mẫu biên lai tự cấu hình" at bounding box center [818, 85] width 154 height 21
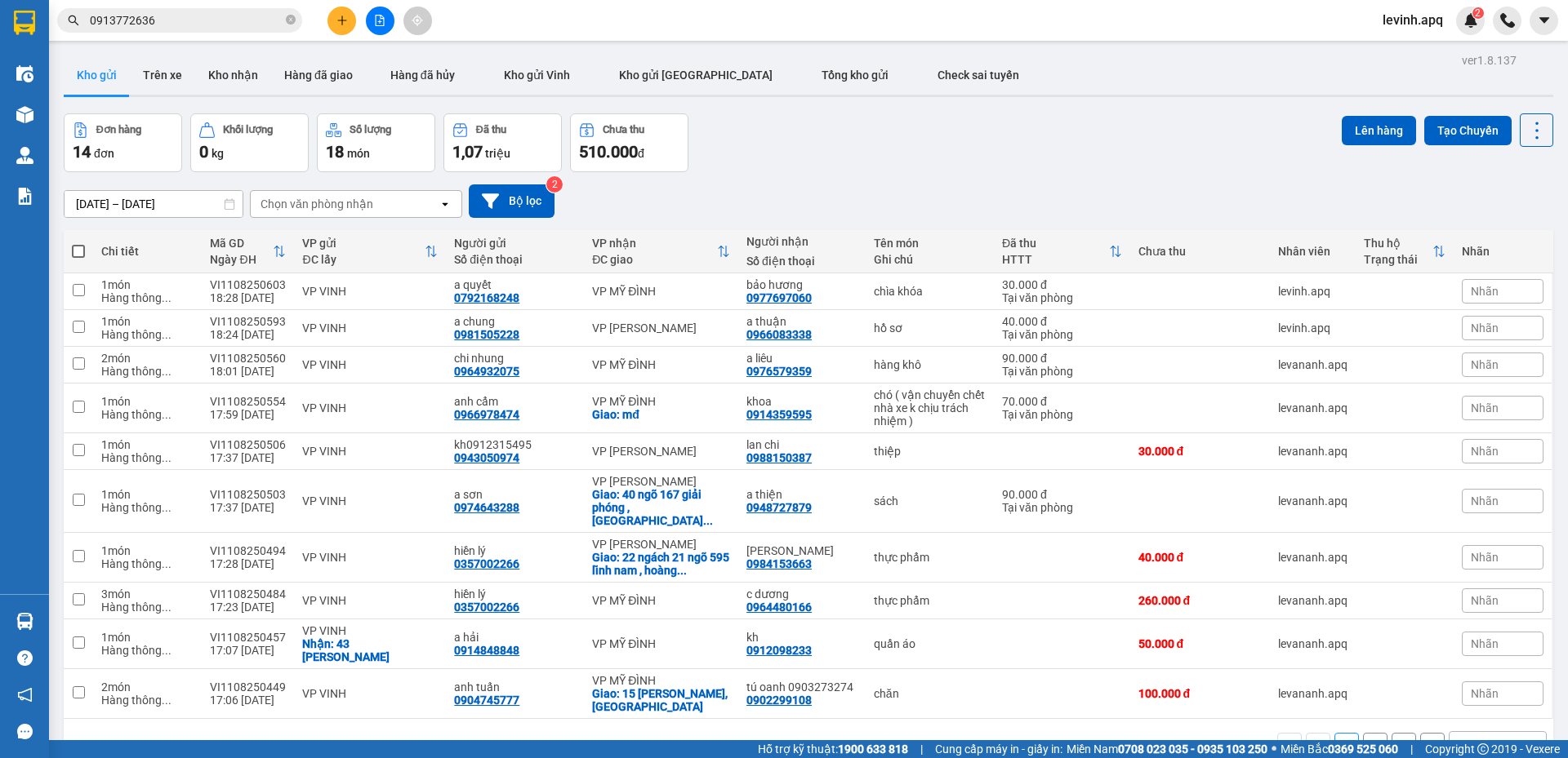
click at [795, 141] on div "Đơn hàng 14 đơn Khối lượng 0 kg Số lượng 18 món Đã thu 1,07 triệu Chưa thu 510.…" at bounding box center [808, 142] width 1489 height 59
click at [951, 115] on div "Đơn hàng 14 đơn Khối lượng 0 kg Số lượng 18 món Đã thu 1,07 triệu Chưa thu 510.…" at bounding box center [808, 142] width 1489 height 59
click at [333, 17] on button at bounding box center [342, 21] width 29 height 29
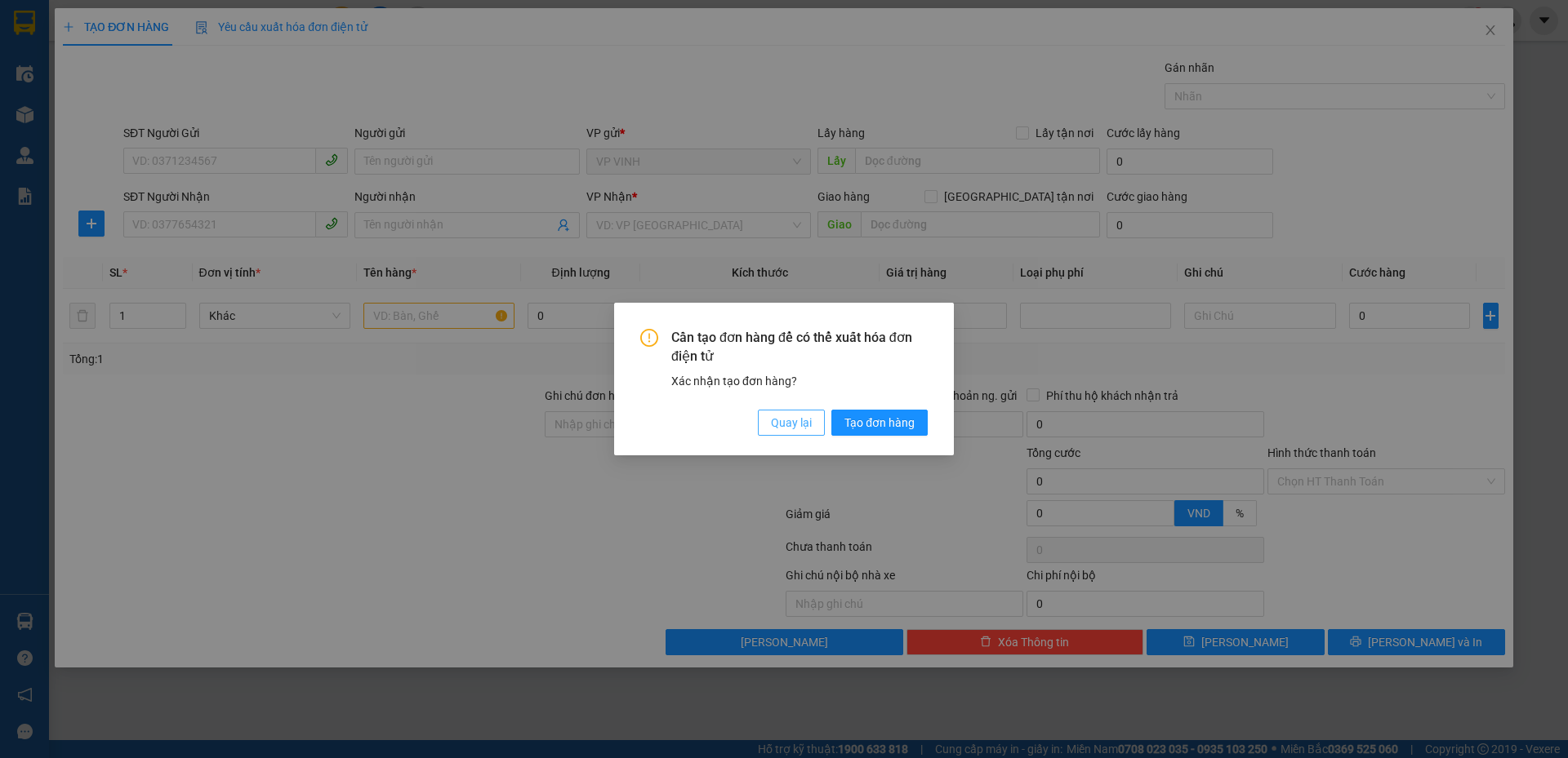
click at [803, 418] on span "Quay lại" at bounding box center [791, 423] width 41 height 18
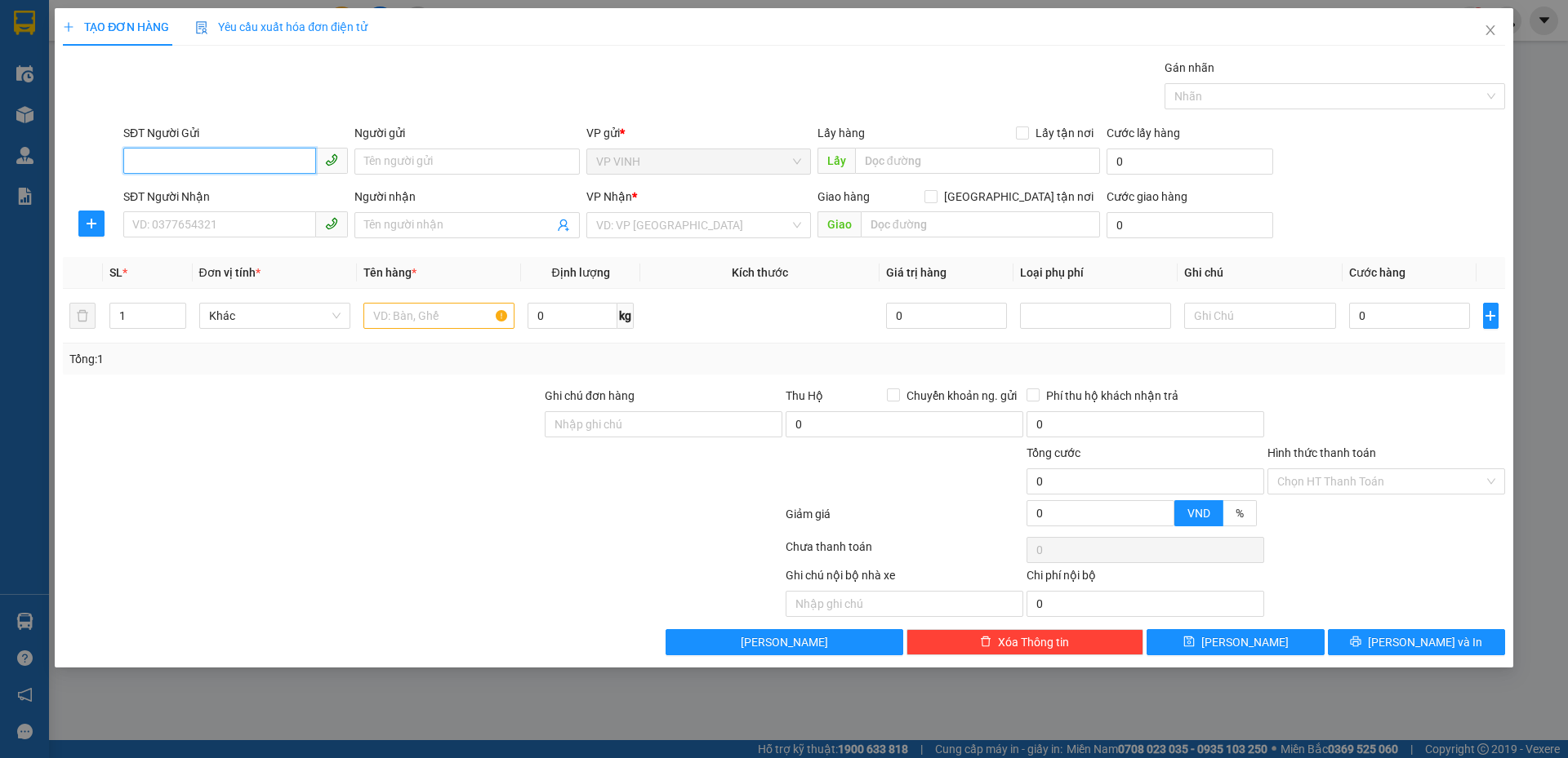
click at [297, 150] on input "SĐT Người Gửi" at bounding box center [219, 161] width 193 height 26
type input "0943637222"
click at [255, 193] on div "SĐT Người Nhận" at bounding box center [236, 197] width 225 height 18
click at [255, 212] on input "SĐT Người Nhận" at bounding box center [219, 225] width 193 height 26
drag, startPoint x: 284, startPoint y: 172, endPoint x: 407, endPoint y: 167, distance: 123.1
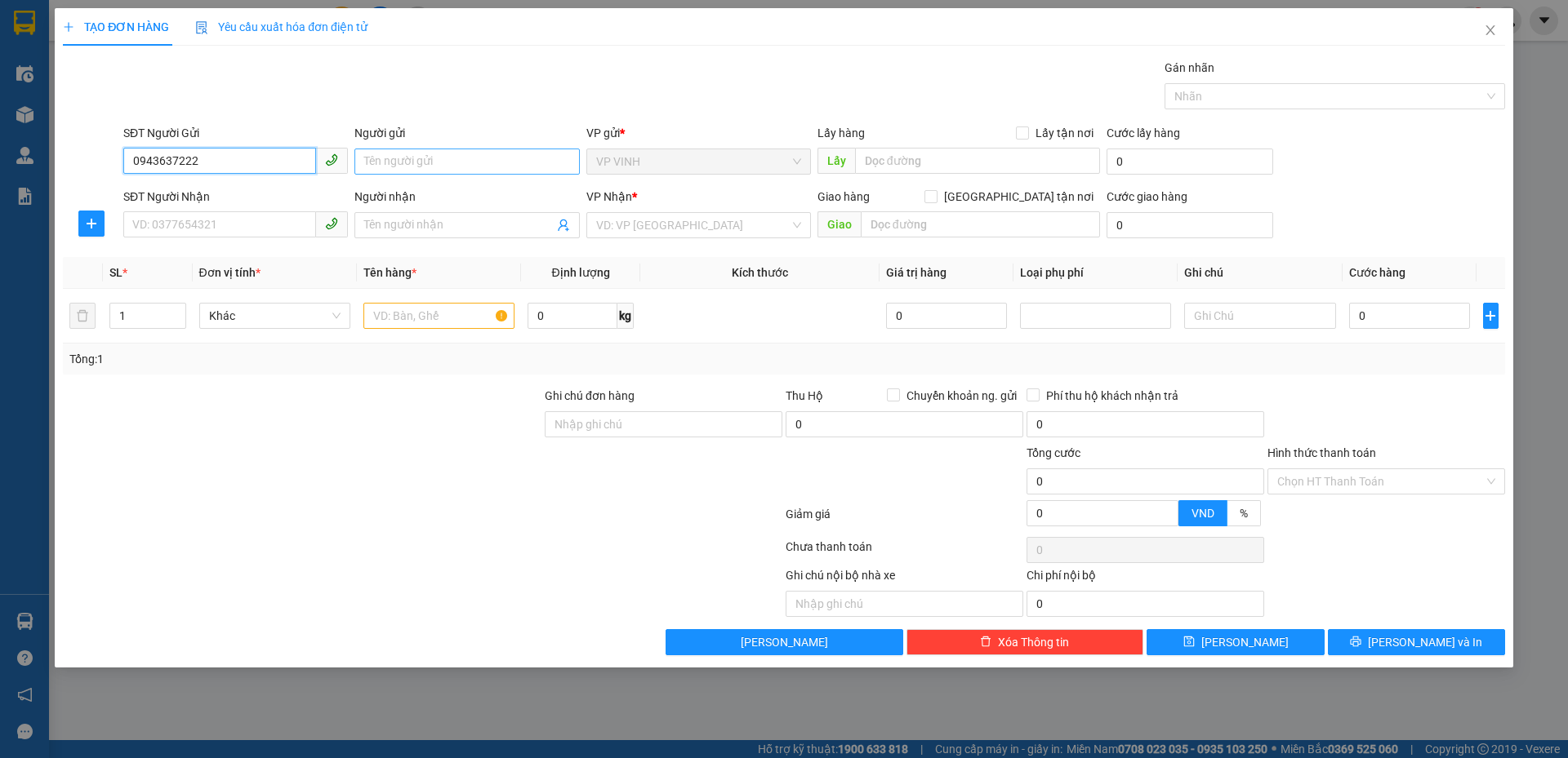
click at [285, 172] on input "0943637222" at bounding box center [219, 161] width 193 height 26
click at [409, 167] on input "Người gửi" at bounding box center [467, 162] width 225 height 26
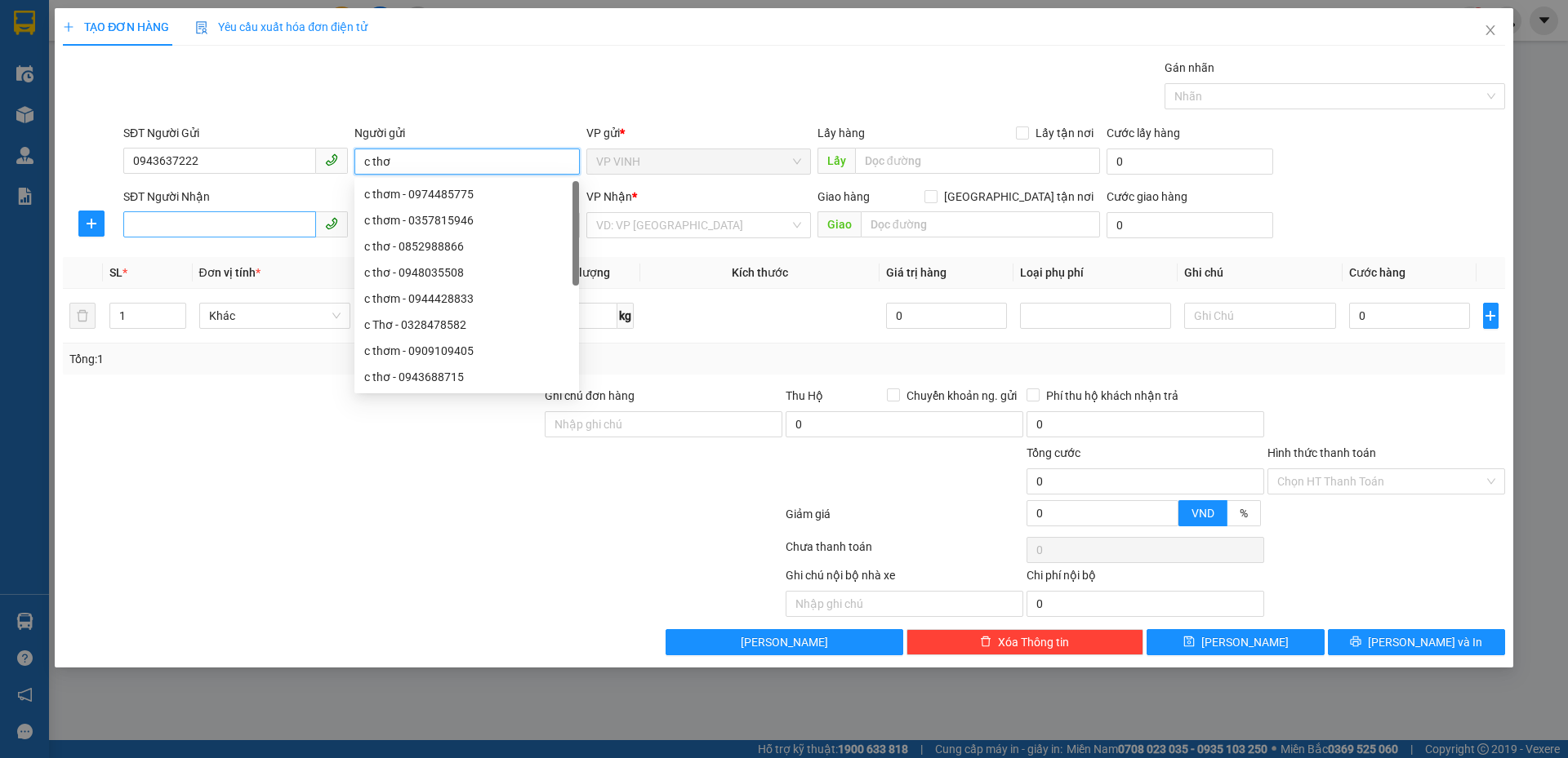
type input "c thơ"
click at [165, 222] on input "SĐT Người Nhận" at bounding box center [219, 225] width 193 height 26
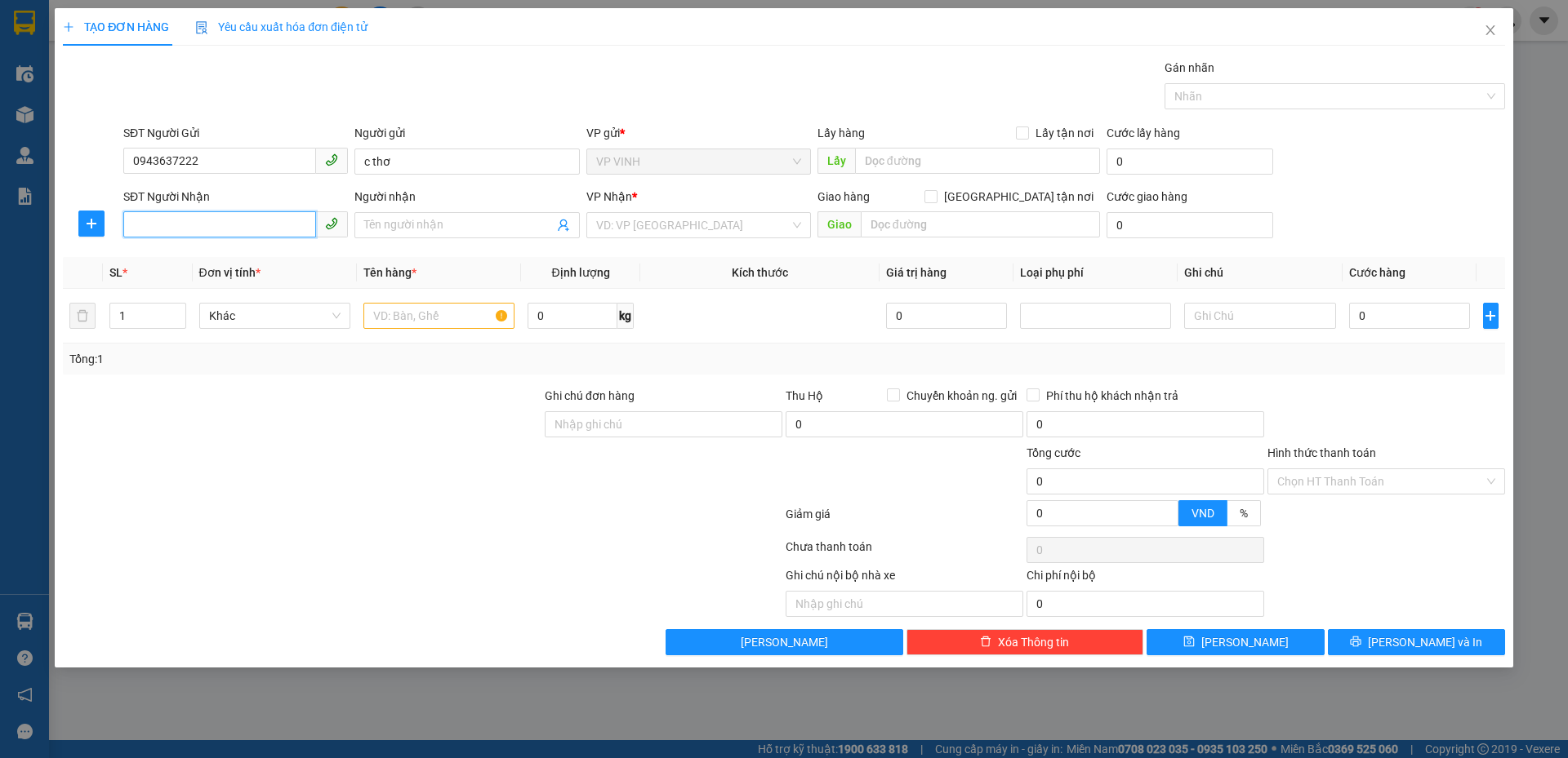
click at [247, 222] on input "SĐT Người Nhận" at bounding box center [219, 225] width 193 height 26
click at [247, 228] on input "0362665762" at bounding box center [219, 225] width 193 height 26
type input "0362665762"
click at [479, 232] on input "Người nhận" at bounding box center [458, 226] width 189 height 18
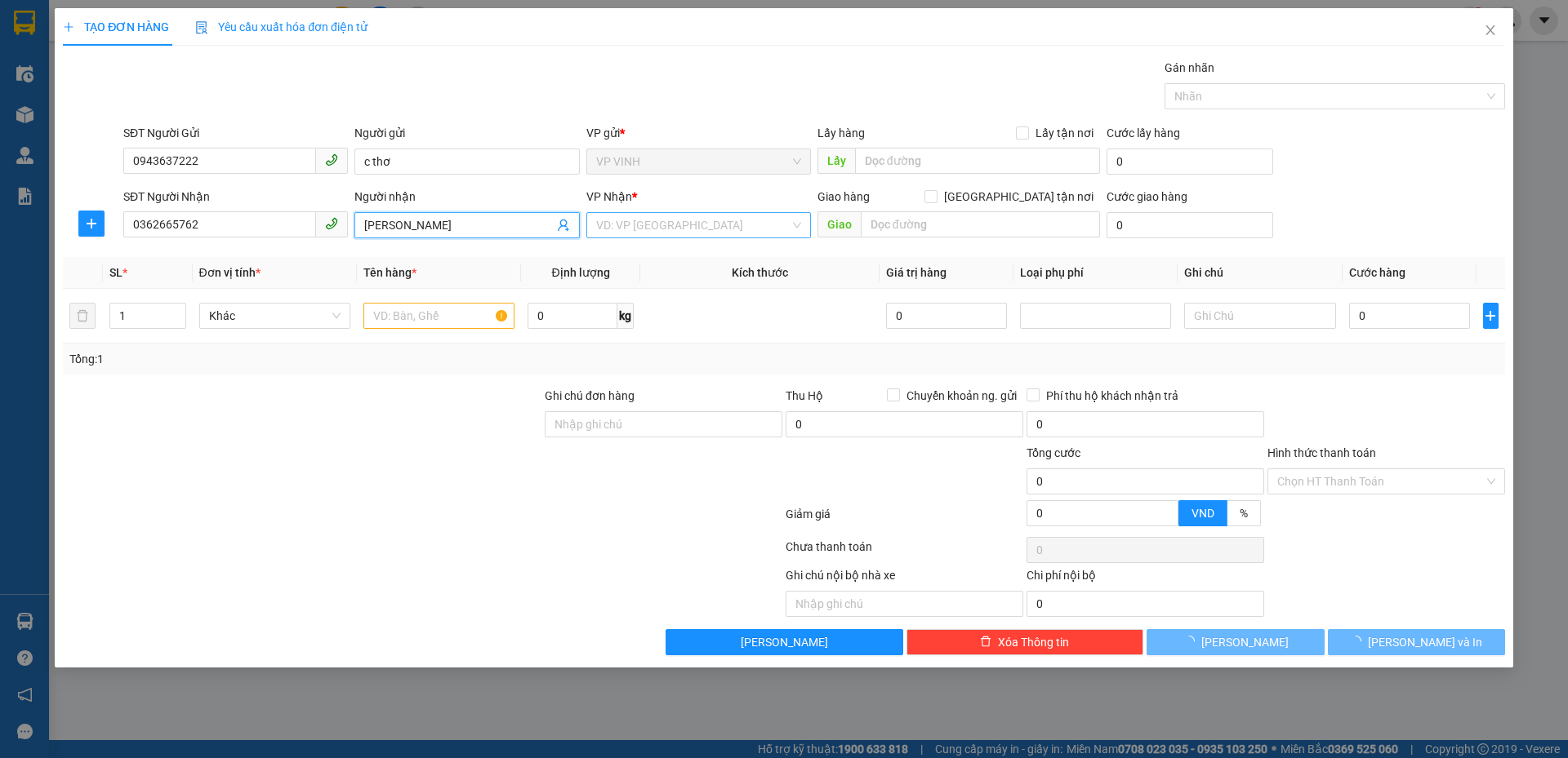
type input "tuấn ngọc"
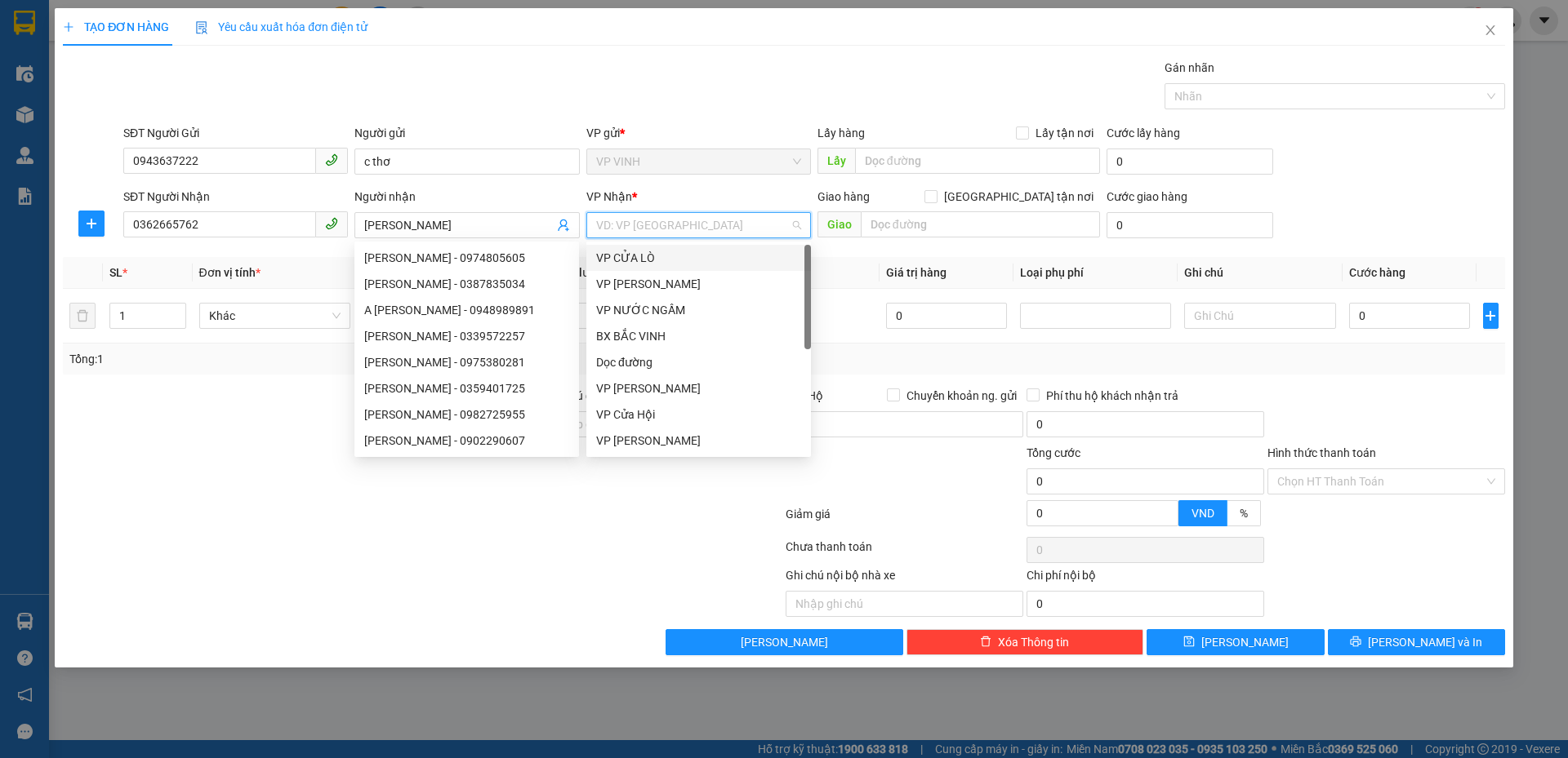
click at [746, 217] on input "search" at bounding box center [693, 226] width 194 height 25
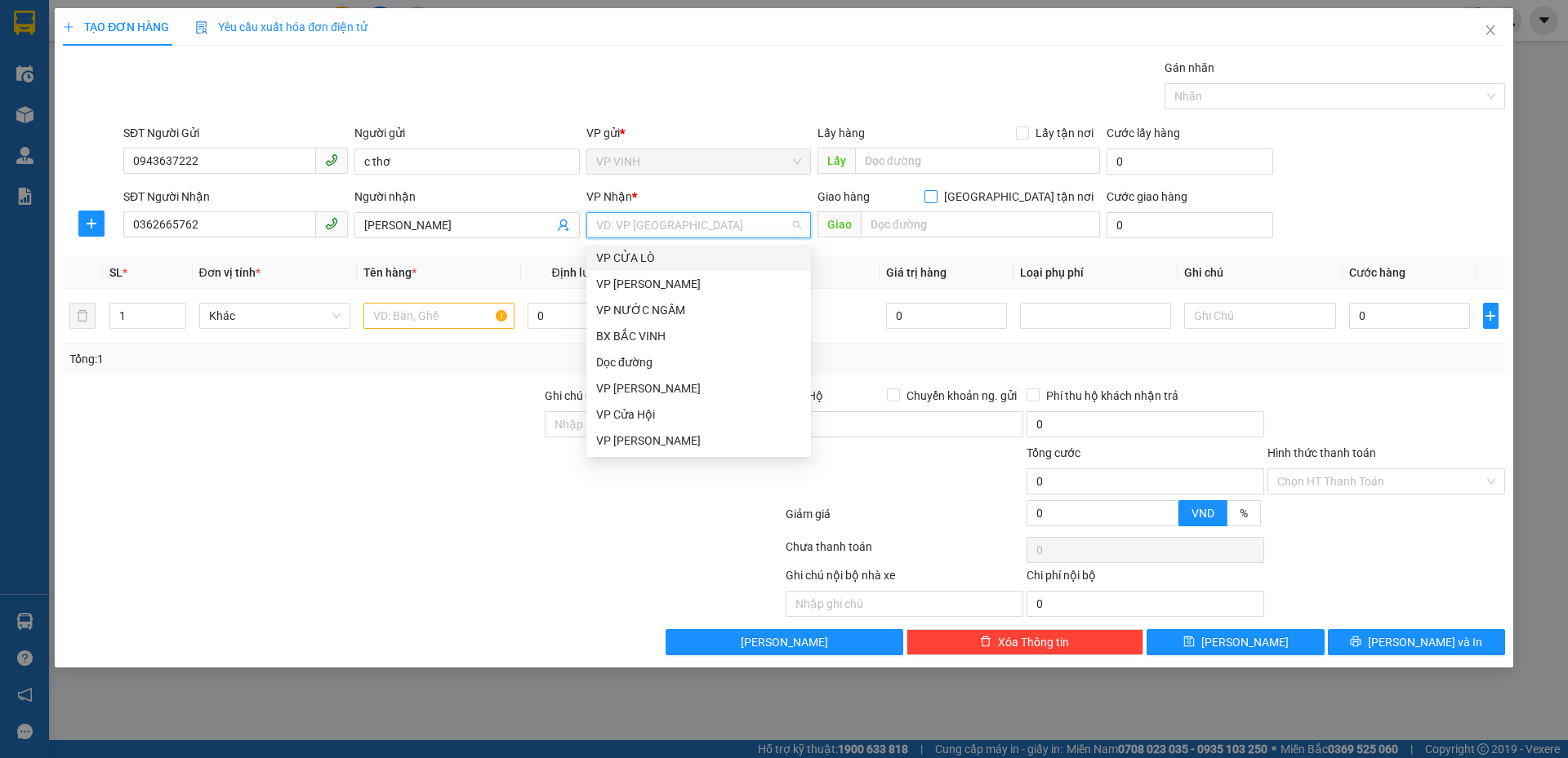
click at [1020, 205] on label "Giao tận nơi" at bounding box center [1012, 197] width 175 height 18
click at [935, 202] on input "Giao tận nơi" at bounding box center [930, 196] width 12 height 12
checkbox input "true"
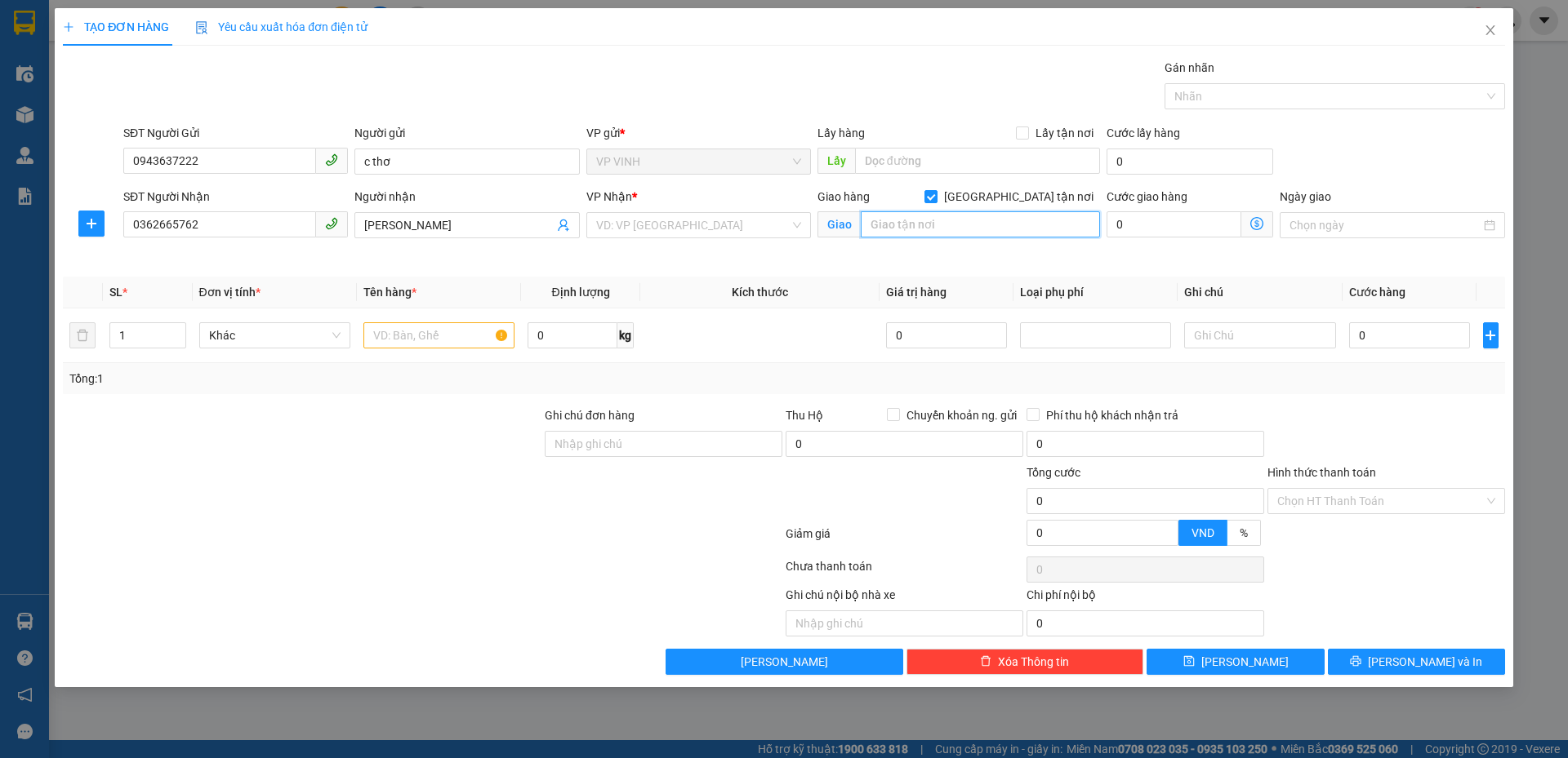
click at [1014, 226] on input "text" at bounding box center [980, 225] width 239 height 26
type input "số 41 đường số 23 ,kdt thành phố giao lưu, đông ngạc, hà nội"
click at [679, 233] on input "search" at bounding box center [693, 226] width 194 height 25
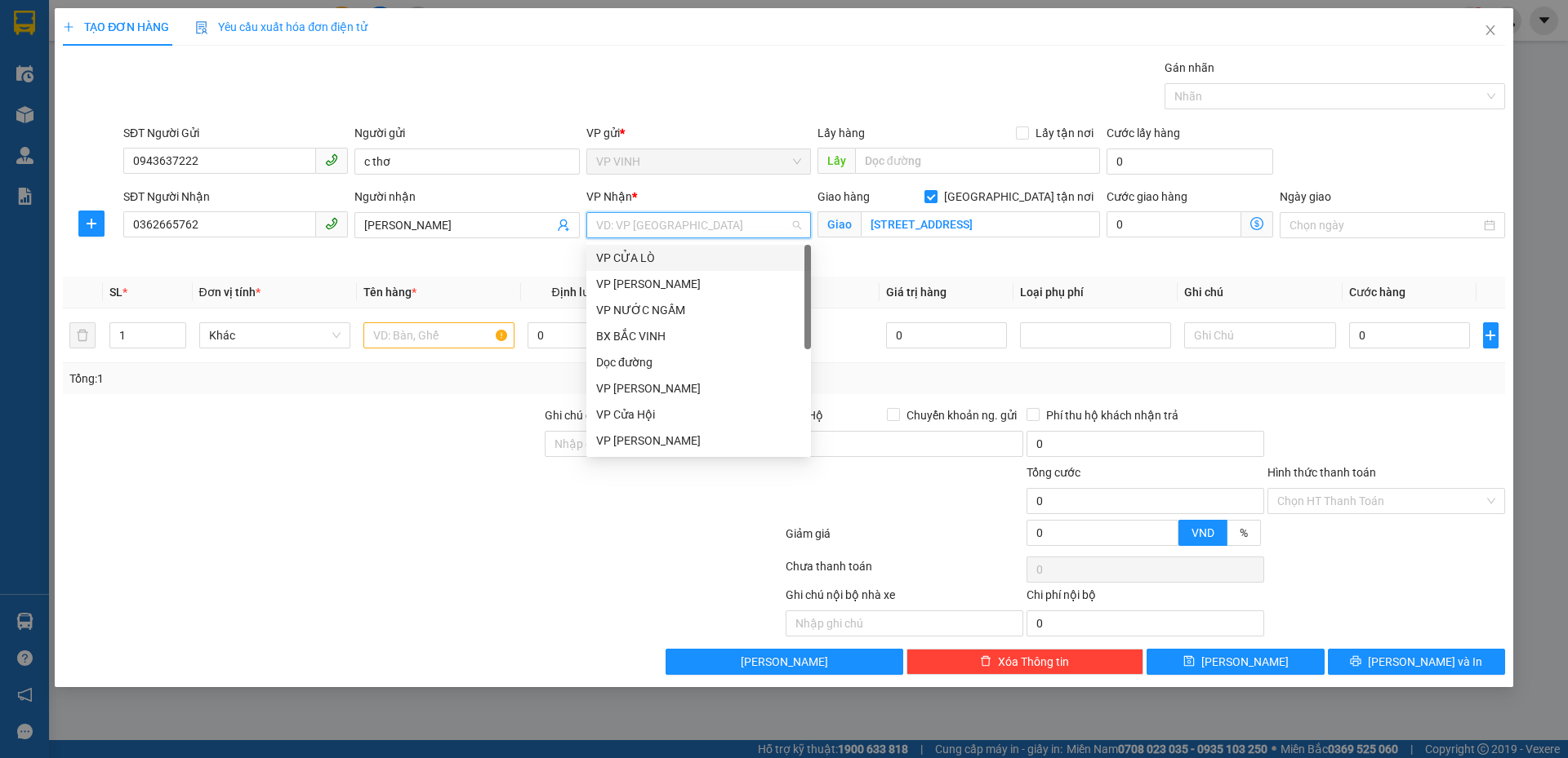
type input "m"
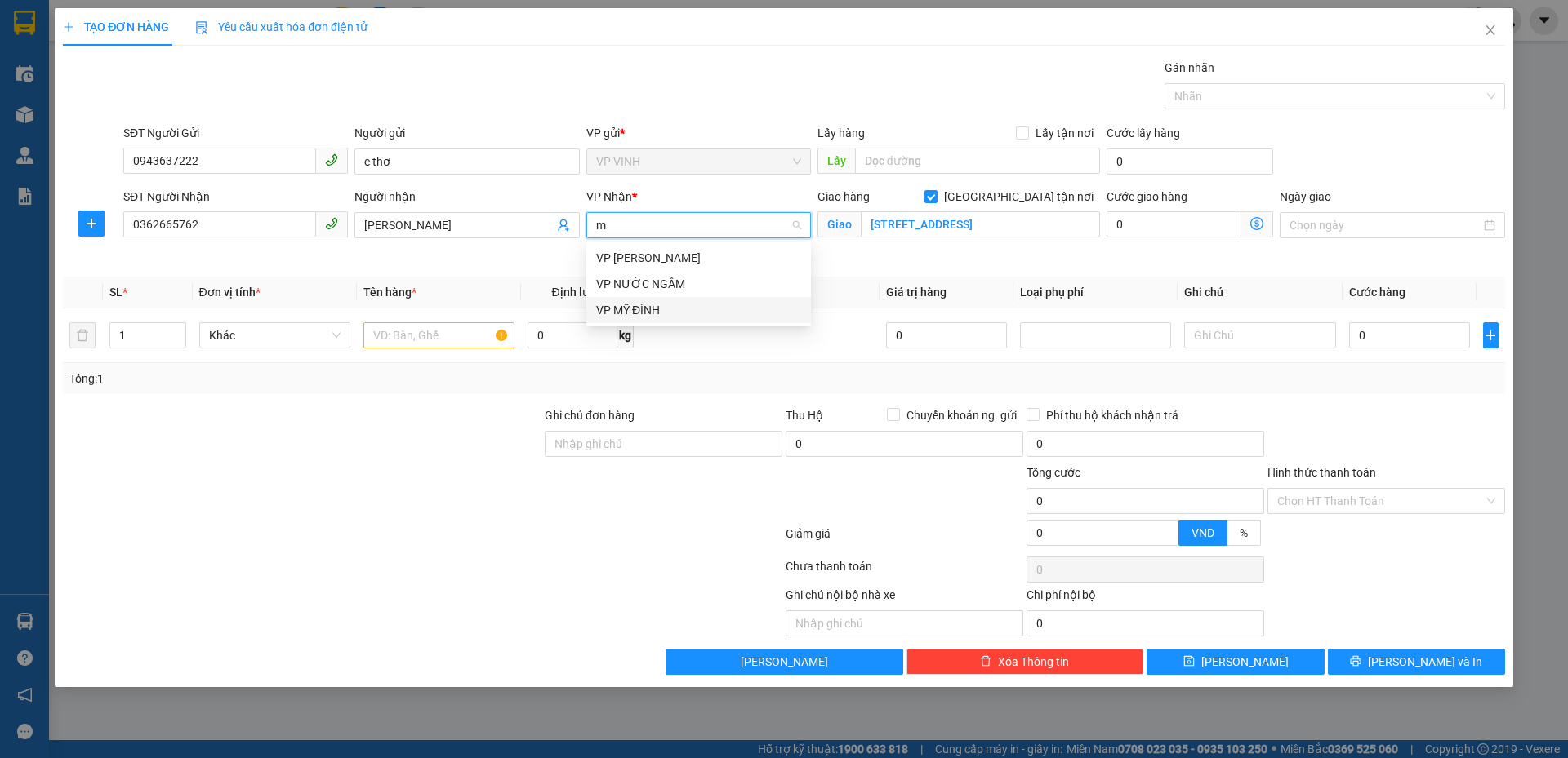
click at [614, 314] on div "VP MỸ ĐÌNH" at bounding box center [699, 310] width 205 height 18
click at [1259, 223] on icon "dollar-circle" at bounding box center [1257, 224] width 13 height 13
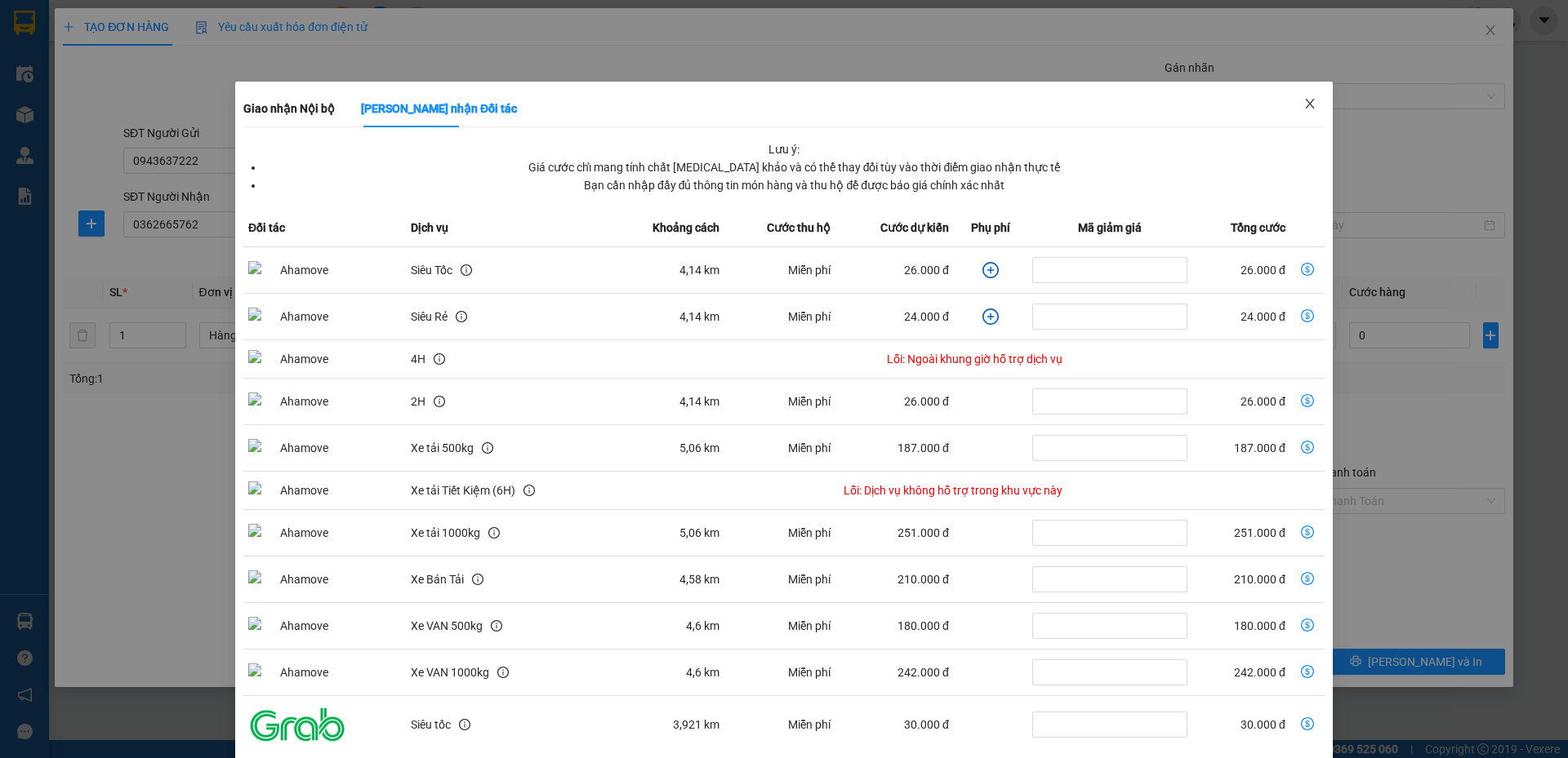
drag, startPoint x: 1312, startPoint y: 98, endPoint x: 1215, endPoint y: 141, distance: 106.1
click at [1310, 100] on span "Close" at bounding box center [1309, 104] width 45 height 45
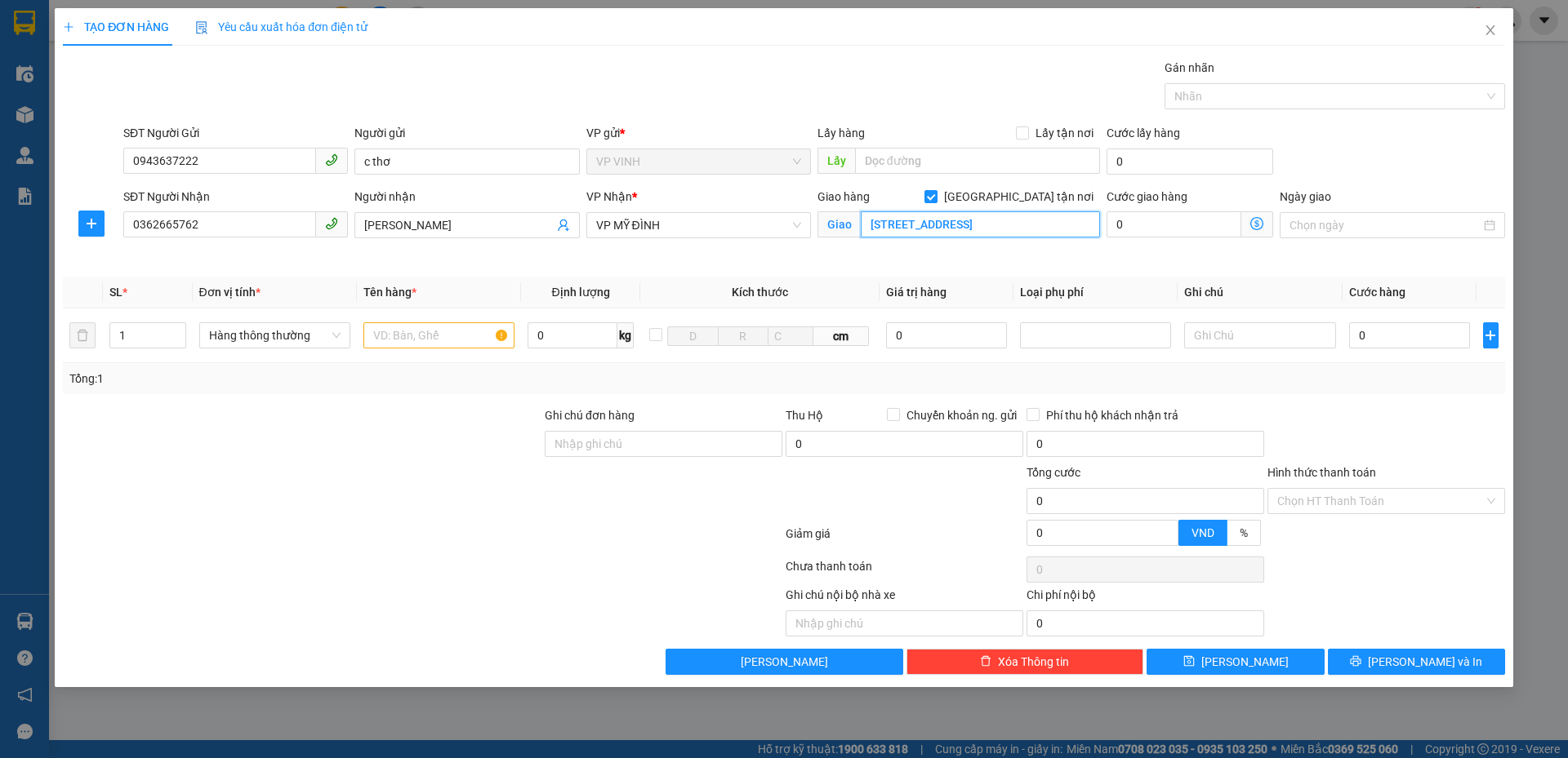
click at [909, 226] on input "số 41 đường số 23 ,kdt thành phố giao lưu, đông ngạc, hà nội" at bounding box center [980, 225] width 239 height 26
click at [399, 348] on input "text" at bounding box center [438, 336] width 151 height 26
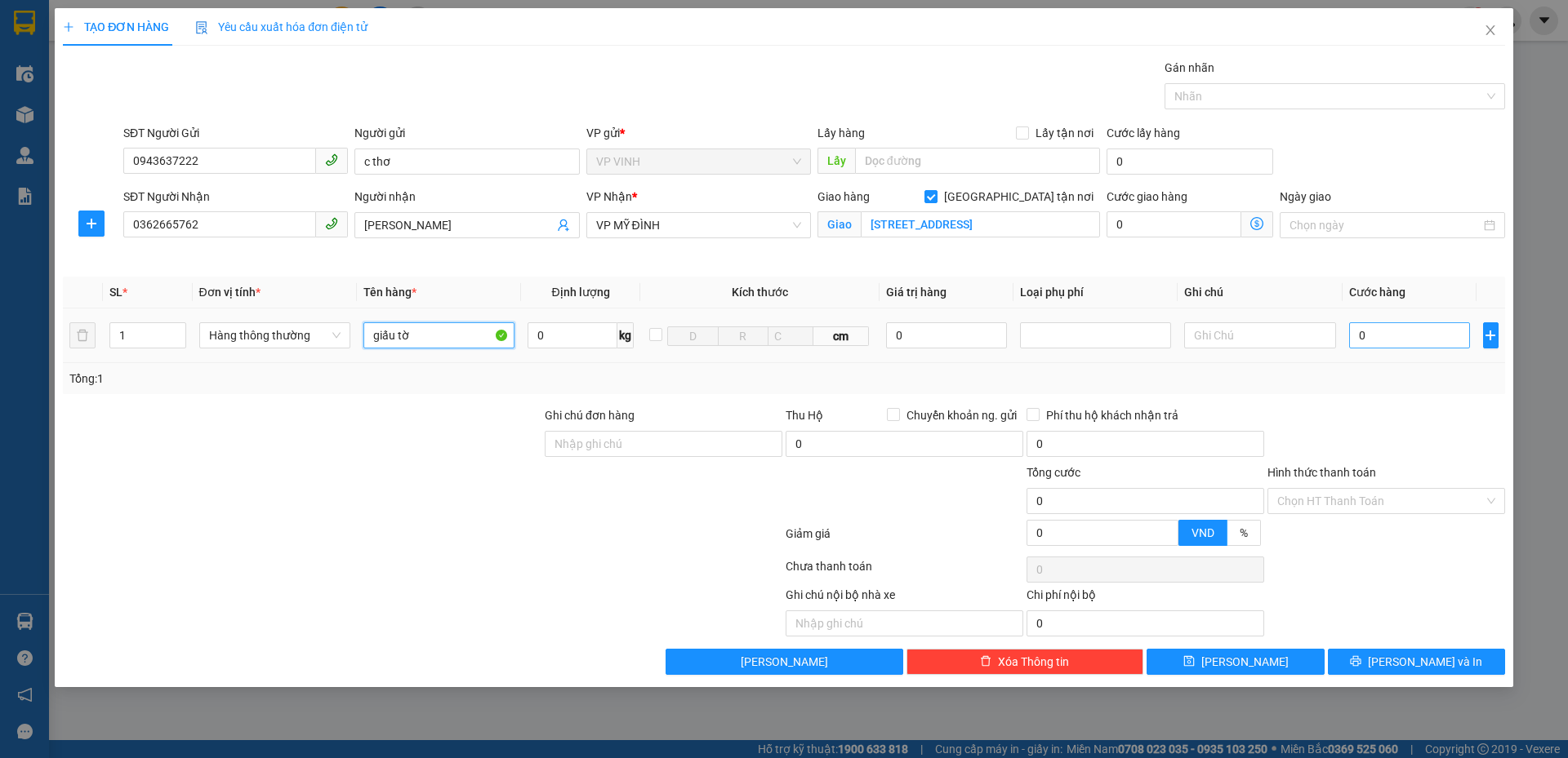
type input "giấu tờ"
click at [1409, 335] on input "0" at bounding box center [1409, 336] width 122 height 26
type input "3"
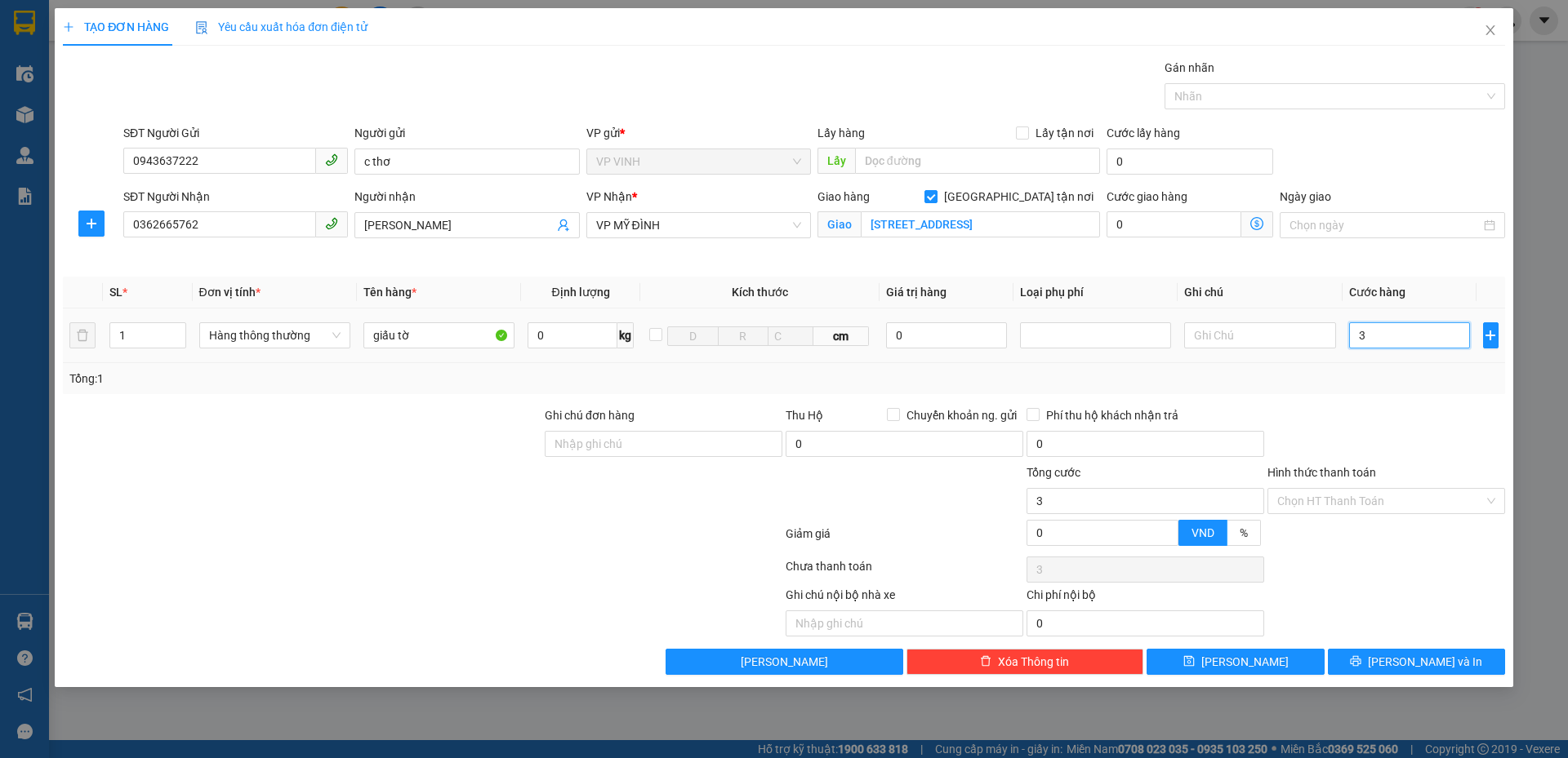
type input "30"
type input "30.000"
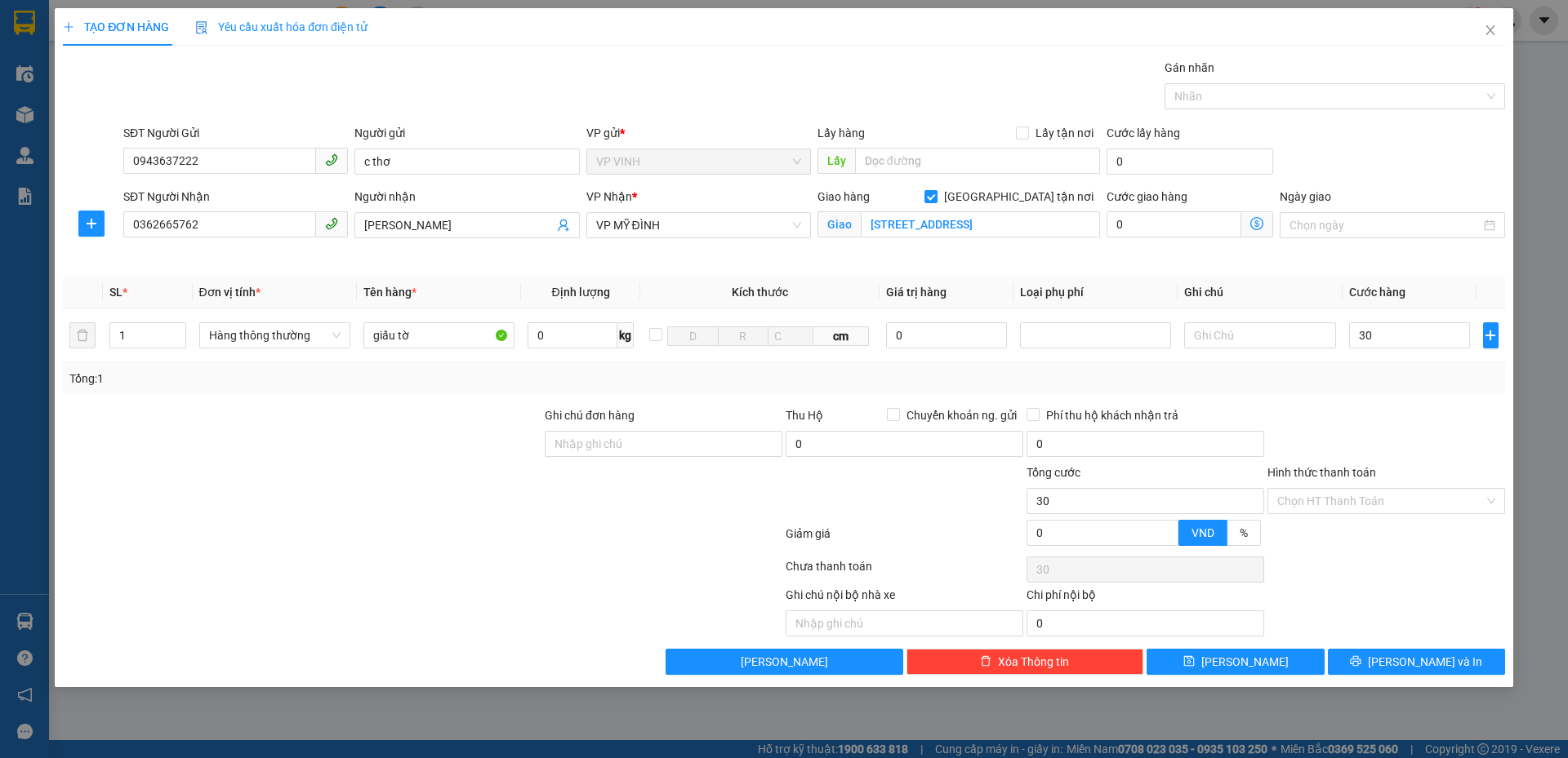
type input "30.000"
drag, startPoint x: 1409, startPoint y: 376, endPoint x: 1267, endPoint y: 283, distance: 169.7
click at [1409, 377] on div "Tổng: 1" at bounding box center [784, 379] width 1429 height 18
click at [1256, 226] on icon "dollar-circle" at bounding box center [1257, 224] width 13 height 13
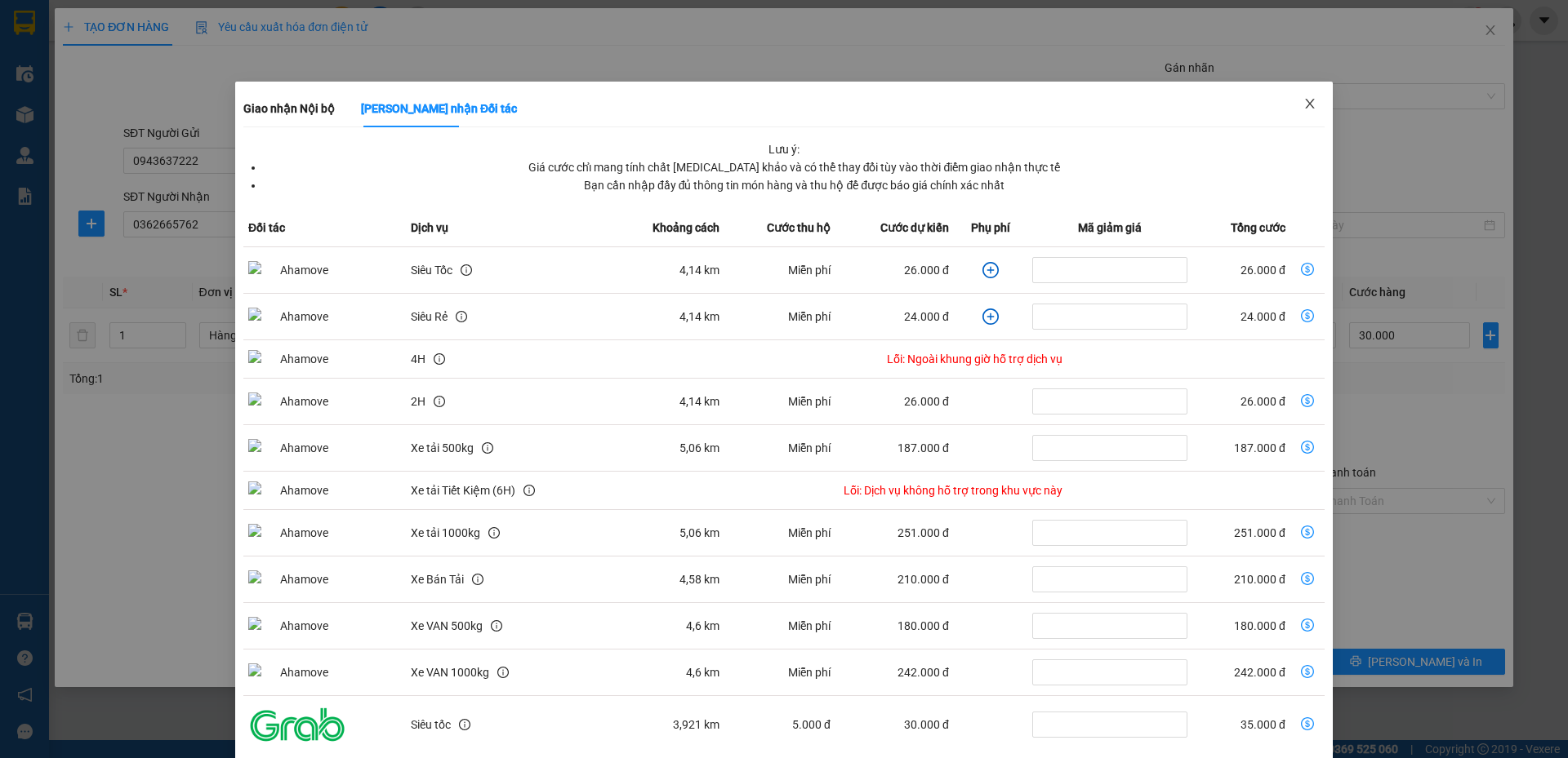
click at [1303, 100] on icon "close" at bounding box center [1310, 103] width 13 height 13
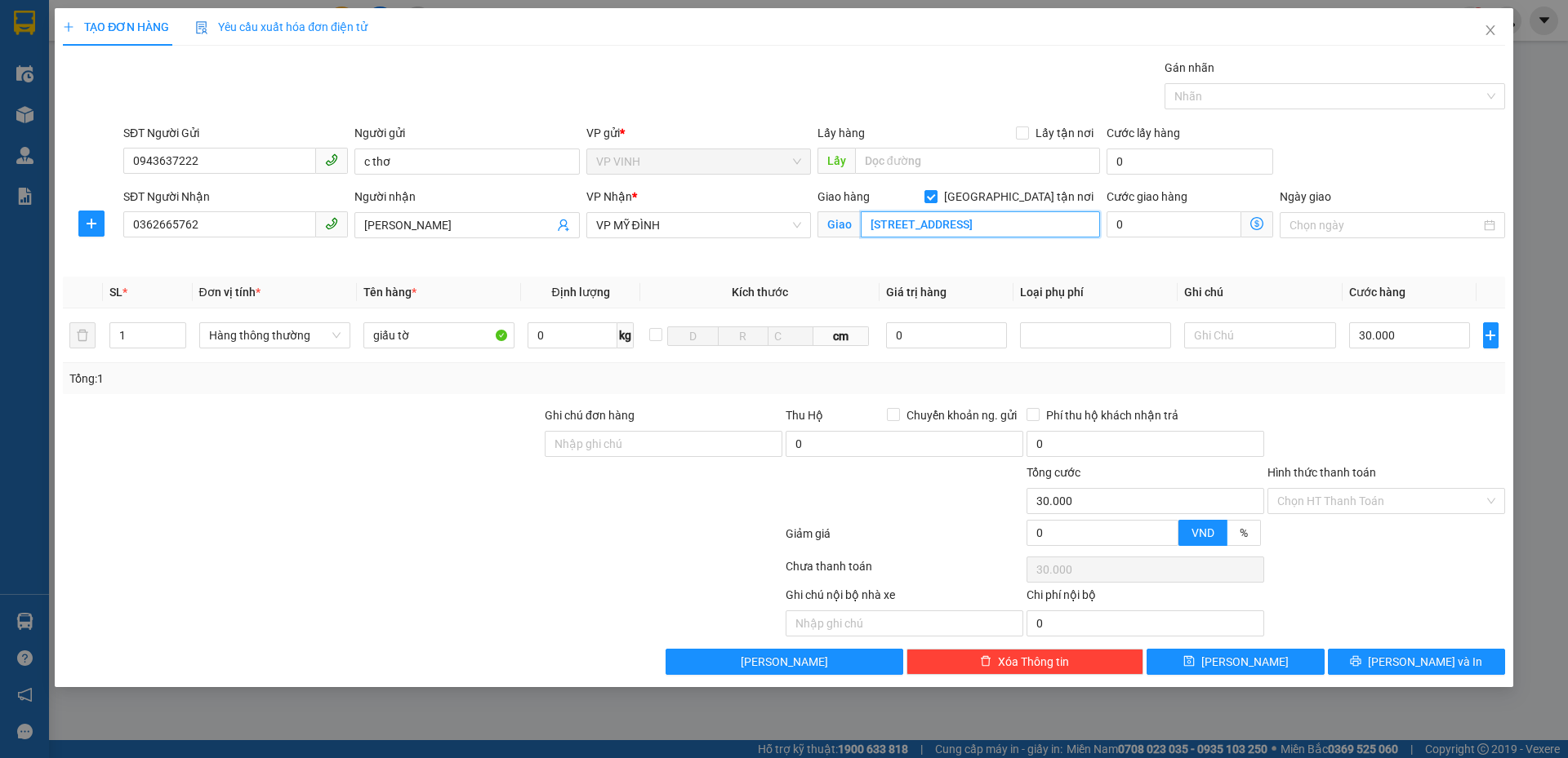
click at [1071, 218] on input "số 41 đường số 23 ,kdt thành phố giao lưu, đông ngạc, hà nội" at bounding box center [980, 225] width 239 height 26
click at [1058, 228] on input "số 41 đường số 23 ,kdt thành phố giao lưu, đông ngạc, hà nội" at bounding box center [980, 225] width 239 height 26
type input "số 41 đường số 23 ,kdt thành phố giao lưu, đông ngạc, bắc từ liêm, hà nội"
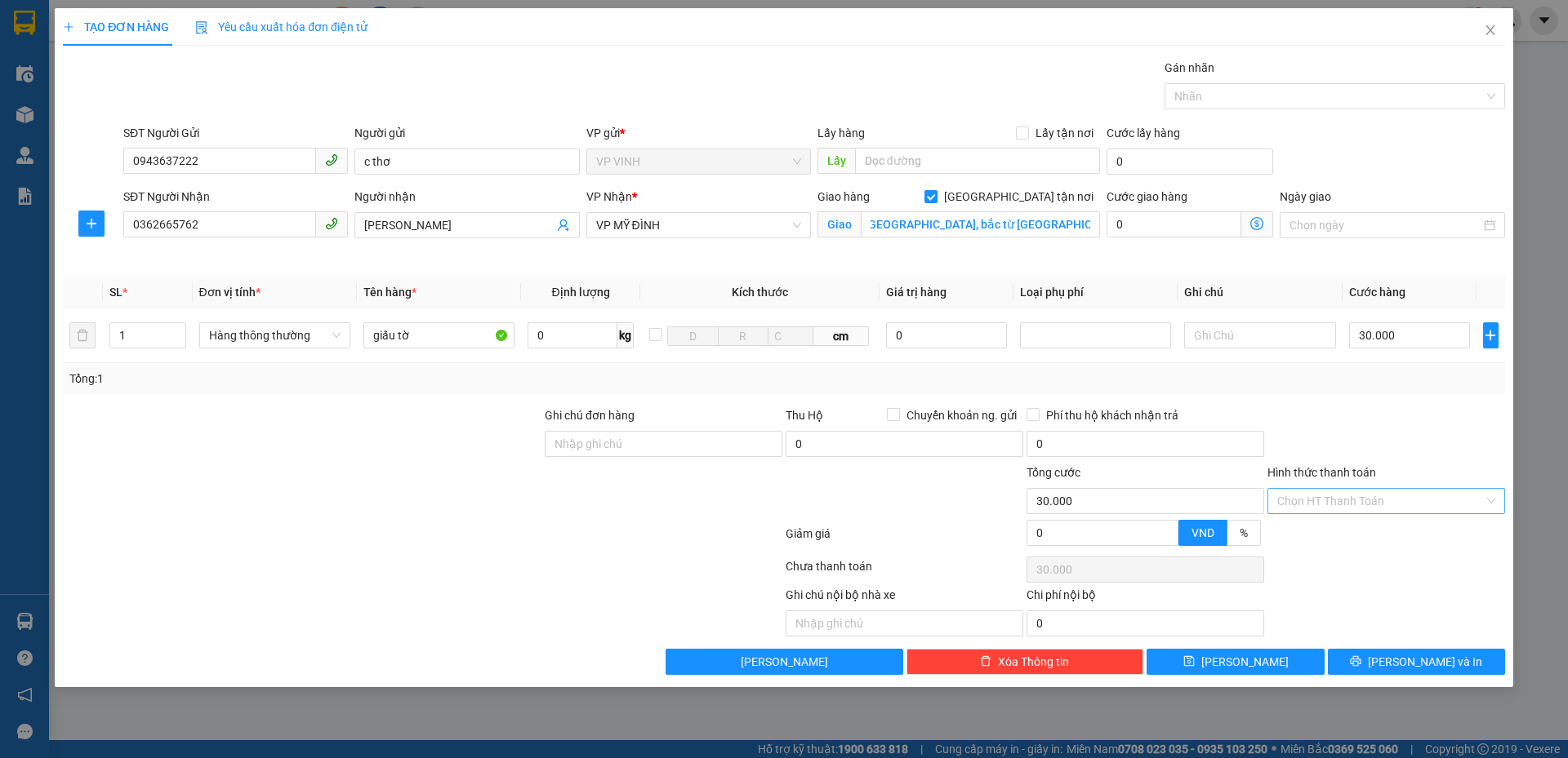
click at [1341, 496] on input "Hình thức thanh toán" at bounding box center [1380, 501] width 207 height 25
click at [1333, 529] on div "Tại văn phòng" at bounding box center [1386, 534] width 218 height 18
type input "0"
click at [1164, 237] on div "0 Giao nhận Nội bộ Giao nhận Đối tác Lưu ý: Giá cước chỉ mang tính chất tham kh…" at bounding box center [1189, 226] width 166 height 26
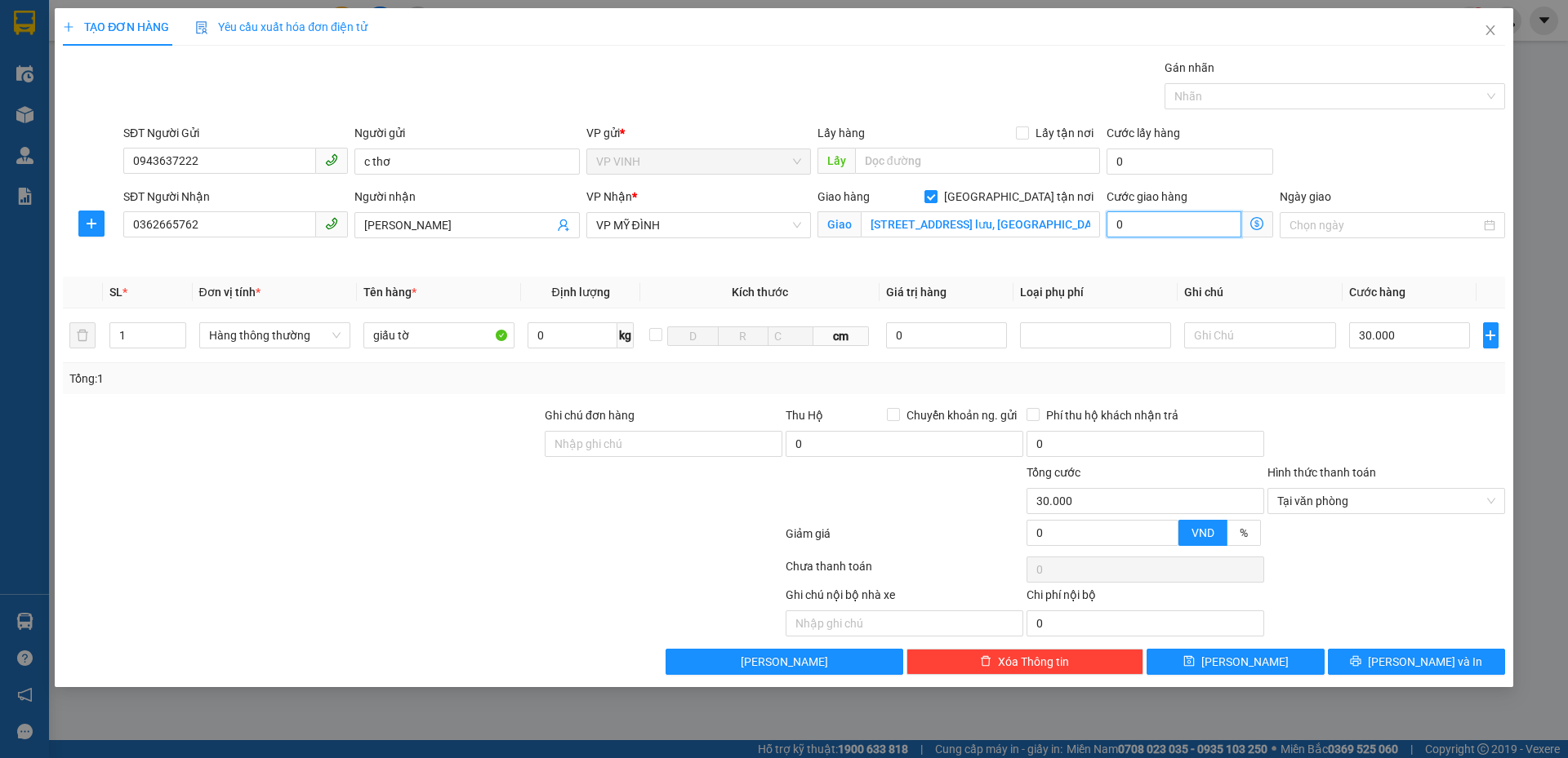
click at [1164, 231] on input "0" at bounding box center [1174, 225] width 135 height 26
type input "30.005"
type input "50"
type input "30.050"
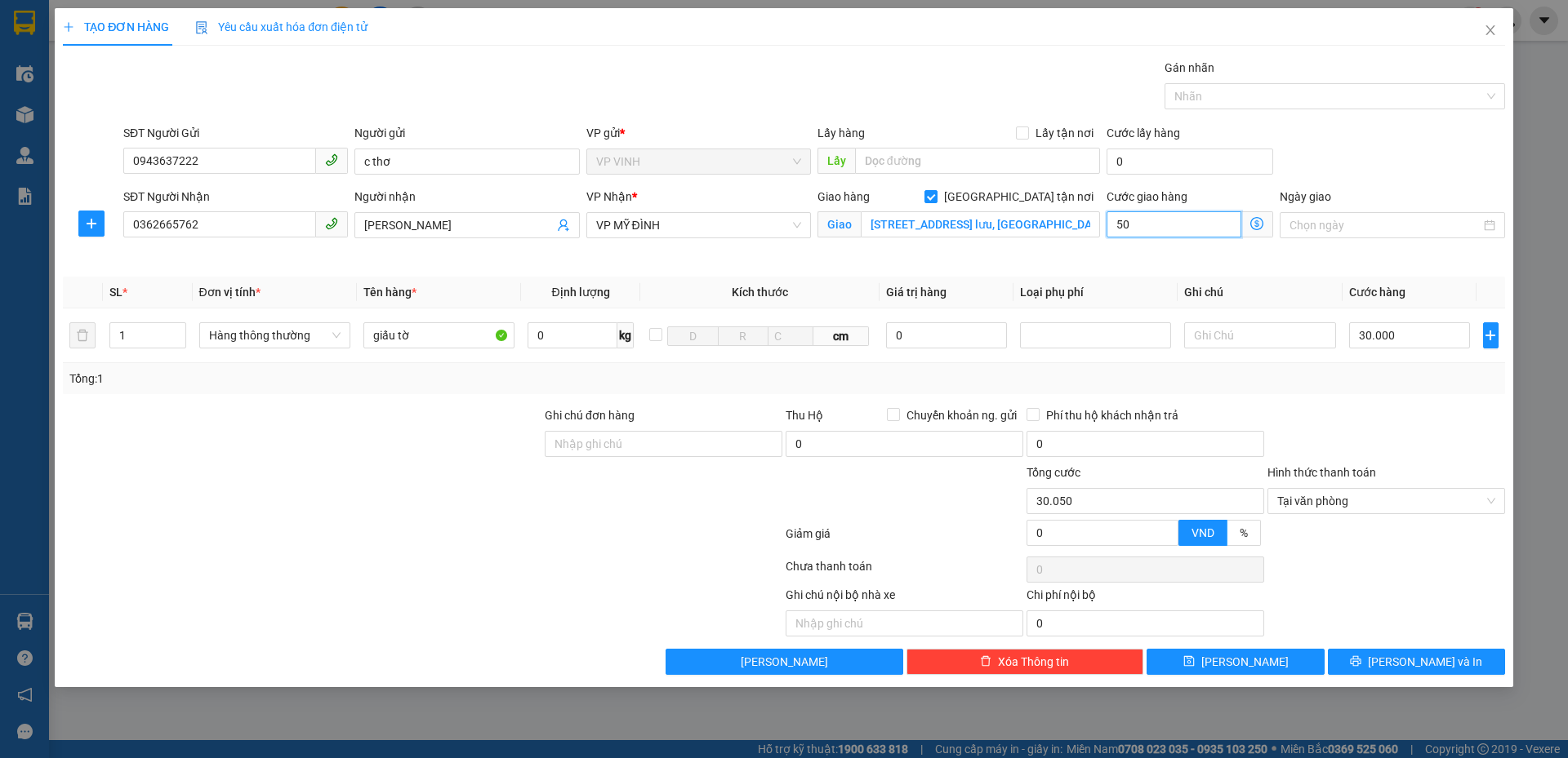
type input "50.000"
type input "80.000"
click at [1322, 377] on div "Tổng: 1" at bounding box center [784, 379] width 1429 height 18
click at [1348, 613] on div "Ghi chú nội bộ nhà xe Chi phí nội bộ 0" at bounding box center [784, 611] width 1446 height 50
click at [1370, 661] on button "Lưu và In" at bounding box center [1416, 662] width 177 height 26
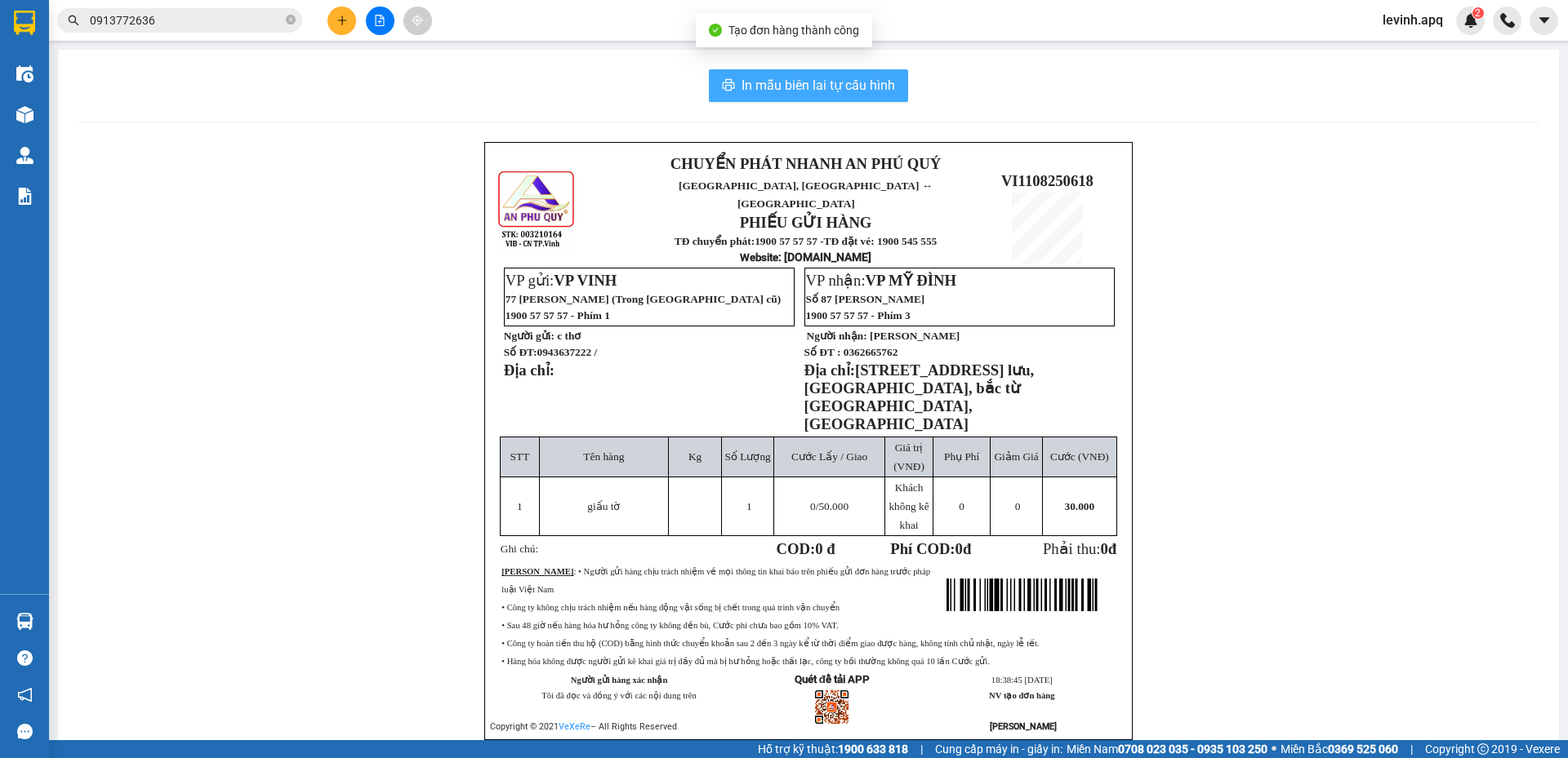
click at [882, 78] on span "In mẫu biên lai tự cấu hình" at bounding box center [818, 85] width 154 height 21
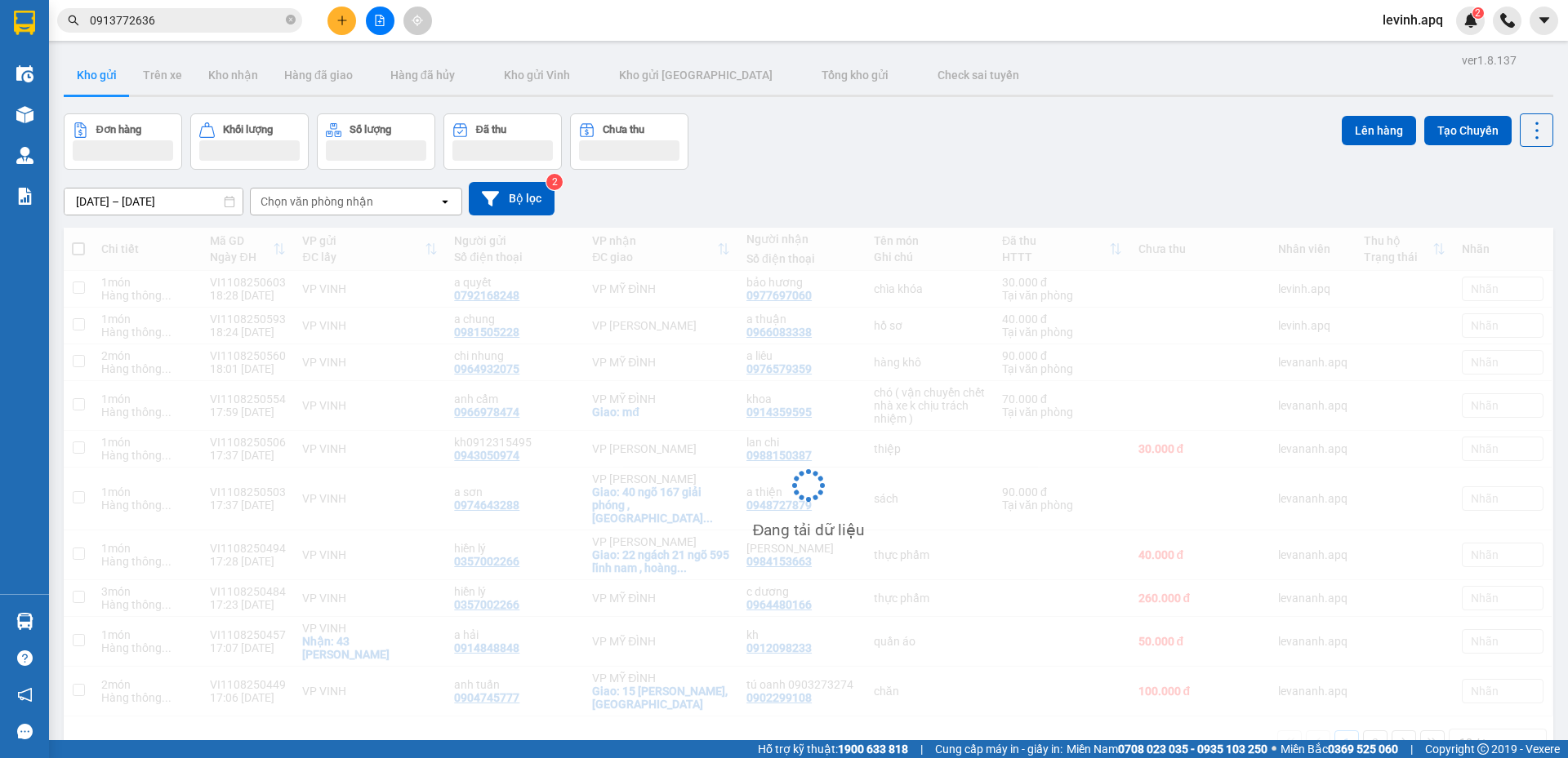
click at [937, 145] on div "Đơn hàng Khối lượng Số lượng Đã thu Chưa thu Lên hàng Tạo Chuyến" at bounding box center [808, 141] width 1489 height 56
click at [825, 155] on div "Đơn hàng Khối lượng Số lượng Đã thu Chưa thu Lên hàng Tạo Chuyến" at bounding box center [808, 141] width 1489 height 56
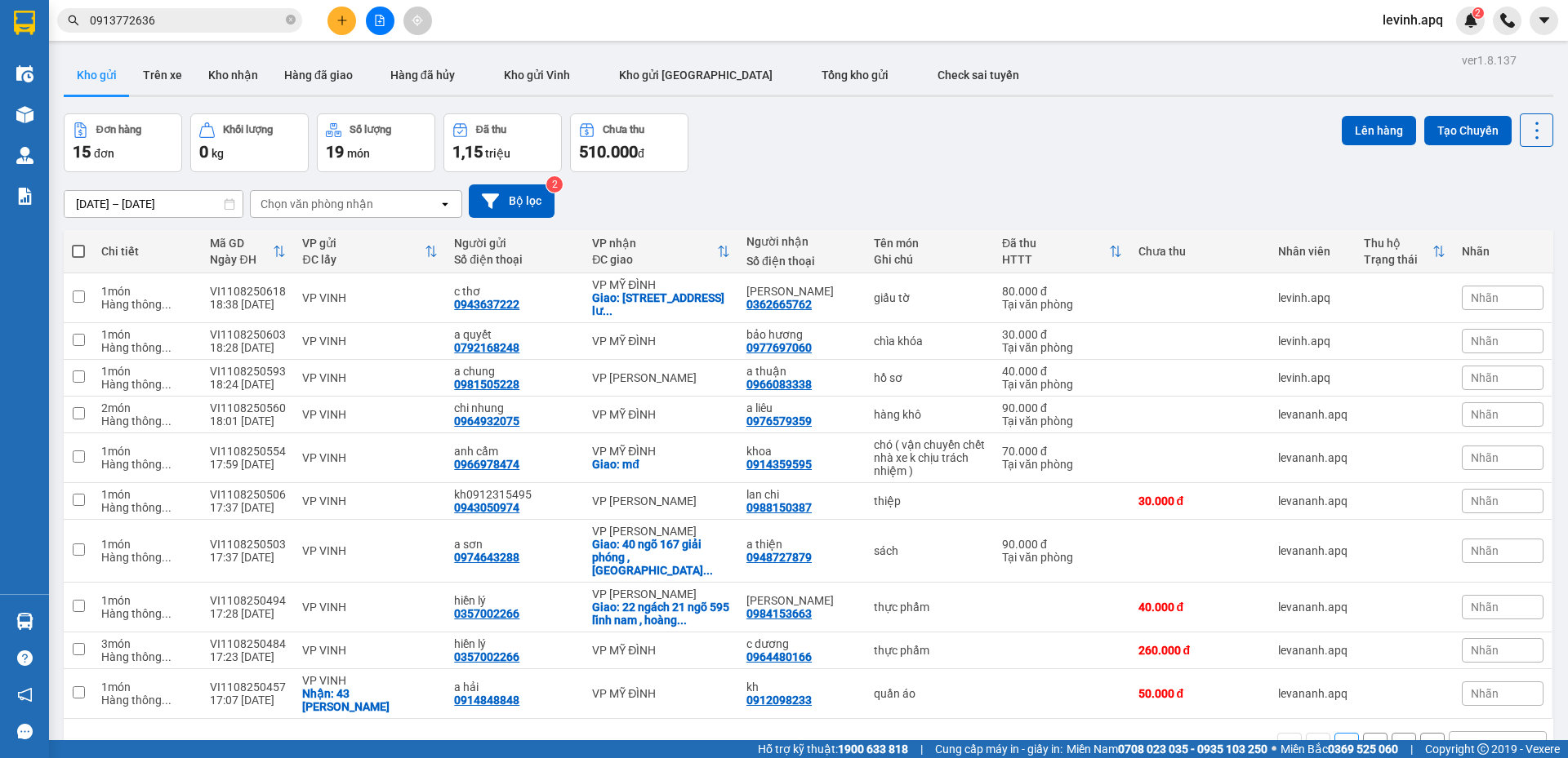
click at [825, 155] on div "Đơn hàng 15 đơn Khối lượng 0 kg Số lượng 19 món Đã thu 1,15 triệu Chưa thu 510.…" at bounding box center [808, 142] width 1489 height 59
click at [809, 185] on div "09/08/2025 – 11/08/2025 Press the down arrow key to interact with the calendar …" at bounding box center [808, 201] width 1489 height 33
drag, startPoint x: 1484, startPoint y: 298, endPoint x: 1486, endPoint y: 316, distance: 18.1
click at [1487, 314] on div at bounding box center [1462, 298] width 179 height 36
click at [1475, 305] on div "Nhãn" at bounding box center [1502, 298] width 82 height 25
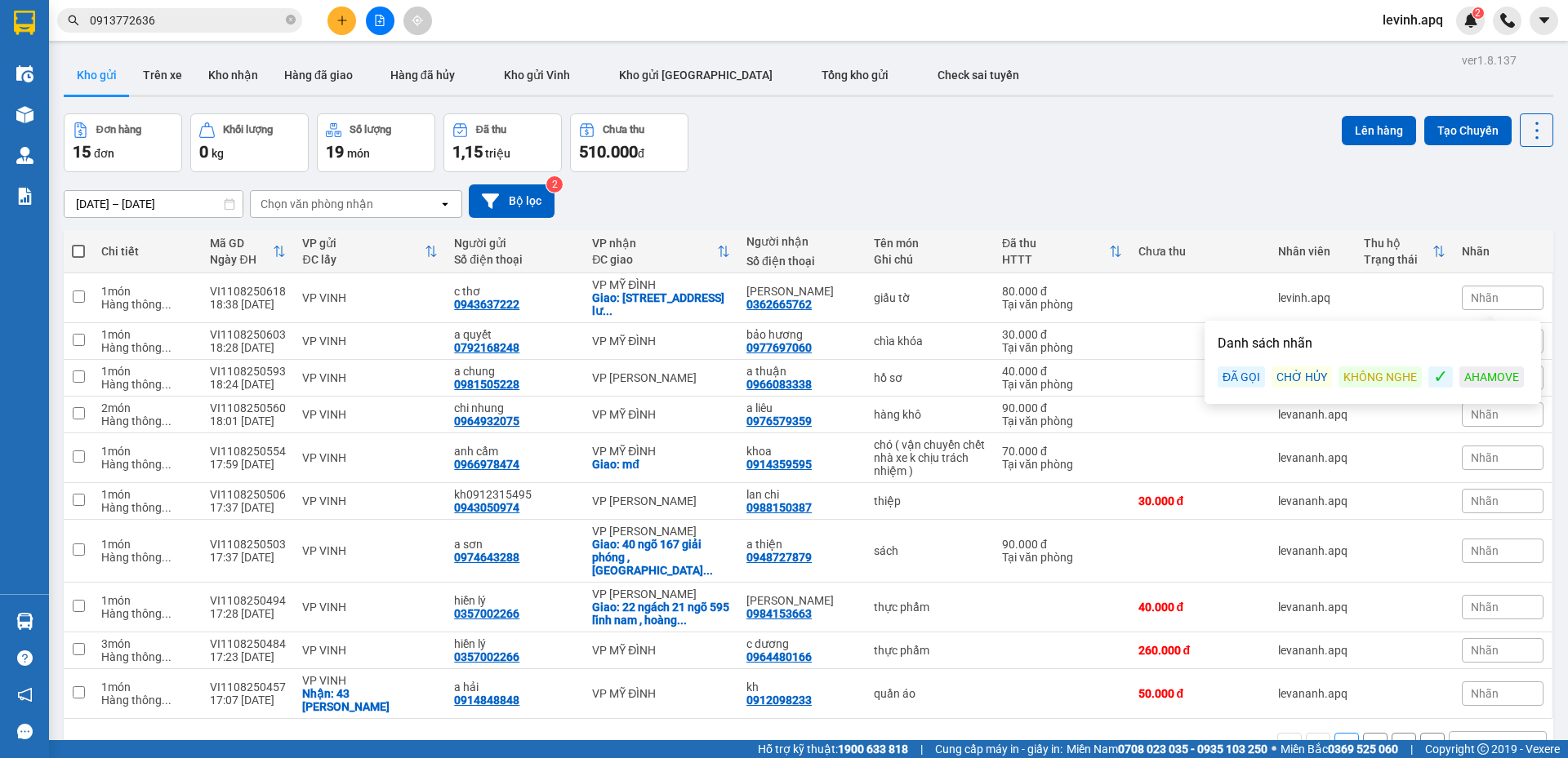
click at [1284, 378] on div "CHỜ HỦY" at bounding box center [1301, 377] width 60 height 21
click at [1206, 223] on div "09/08/2025 – 11/08/2025 Press the down arrow key to interact with the calendar …" at bounding box center [808, 201] width 1489 height 58
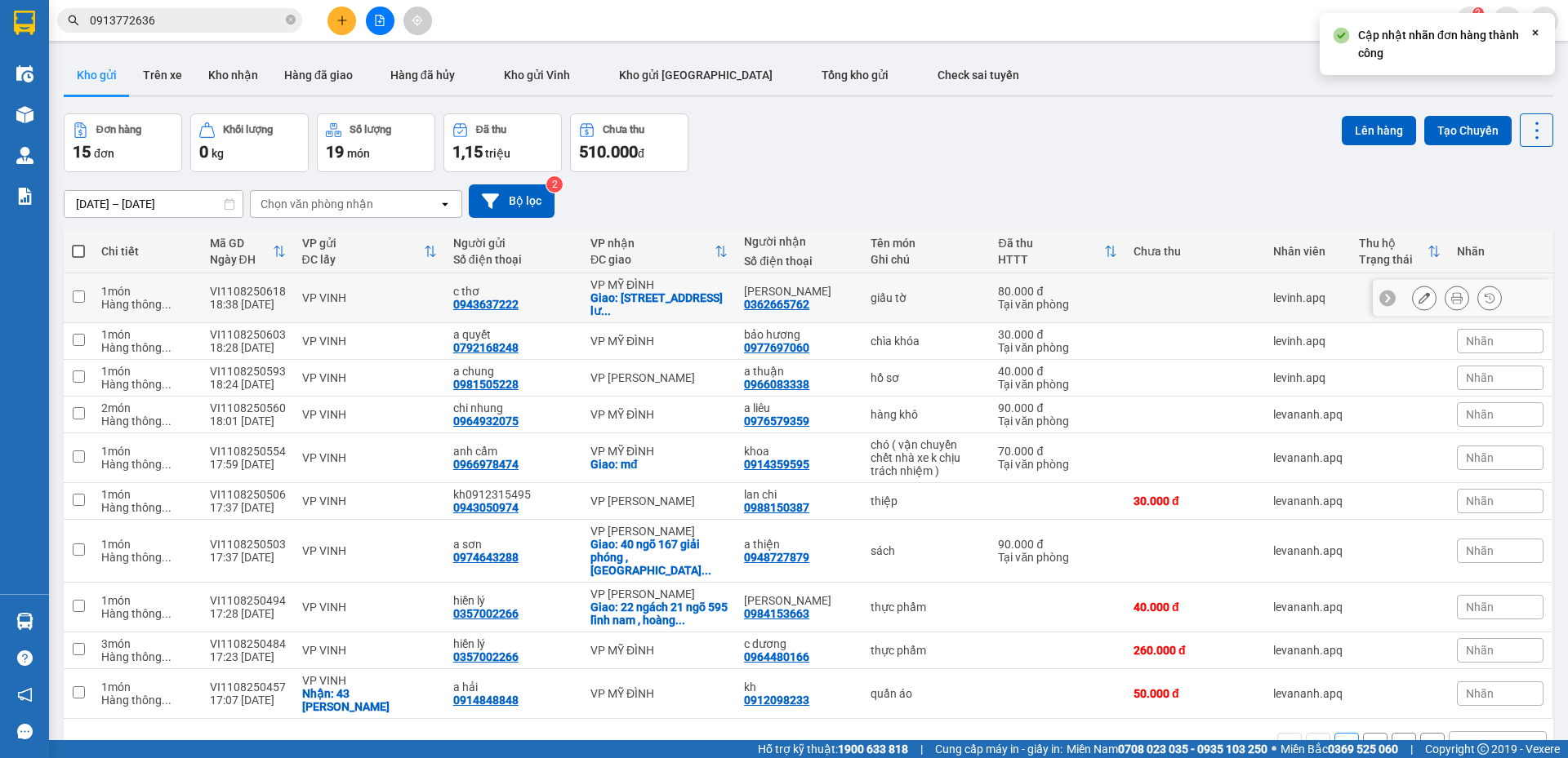
click at [496, 300] on div "0943637222" at bounding box center [485, 304] width 65 height 13
copy div "0943637222"
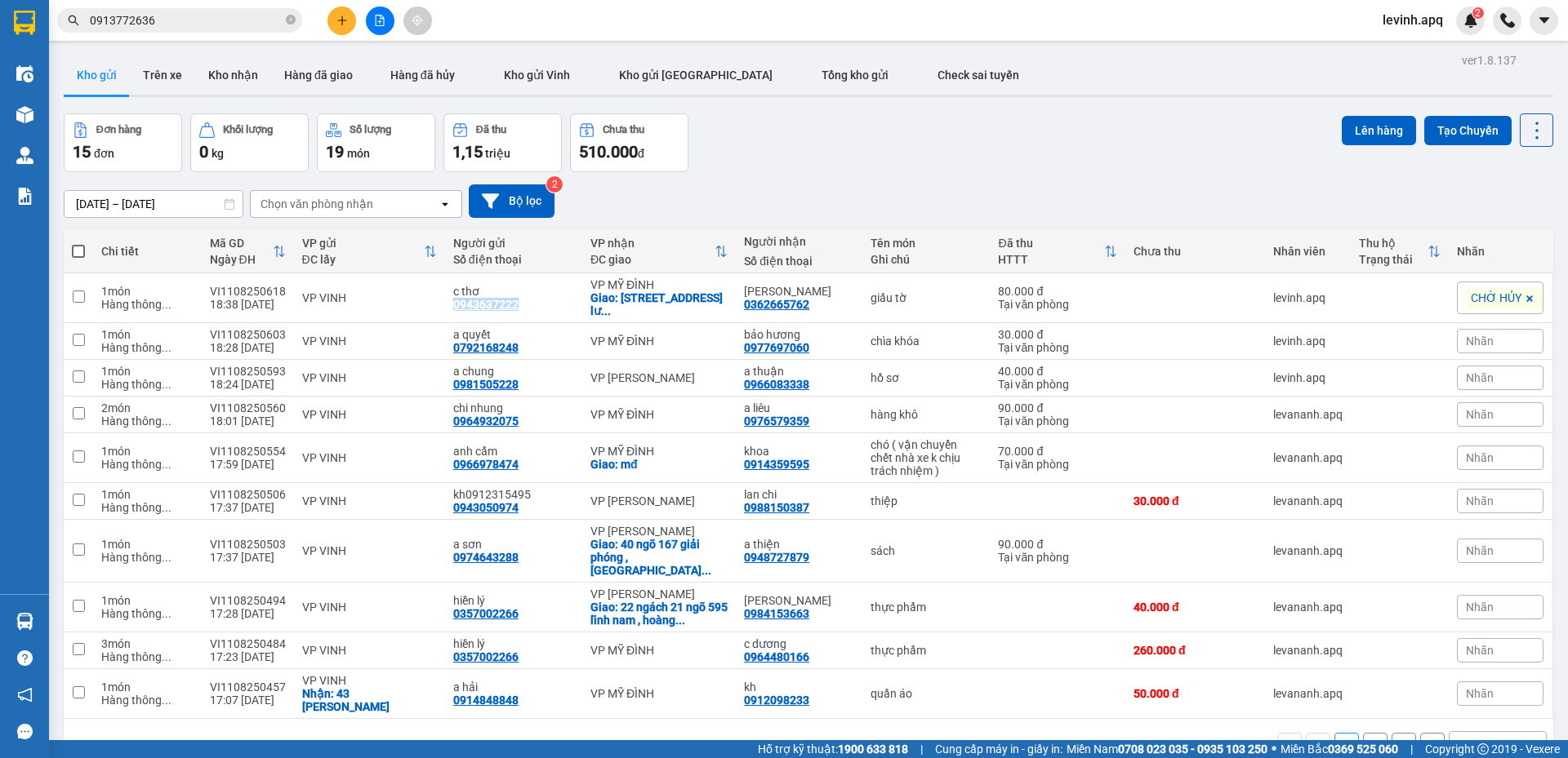
click at [346, 16] on icon "plus" at bounding box center [342, 21] width 12 height 12
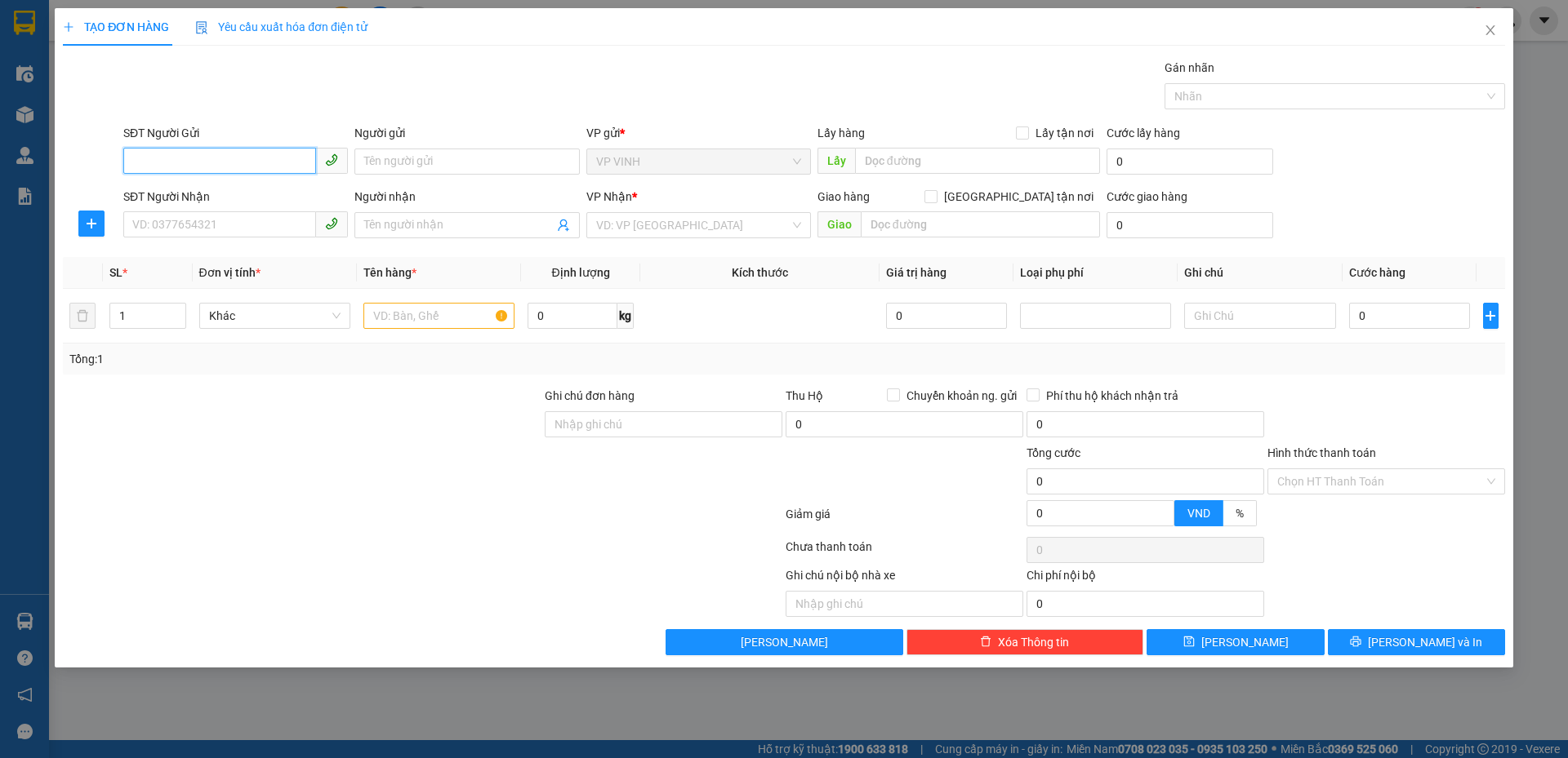
click at [200, 154] on input "SĐT Người Gửi" at bounding box center [219, 161] width 193 height 26
paste input "0943637222"
type input "0943637222"
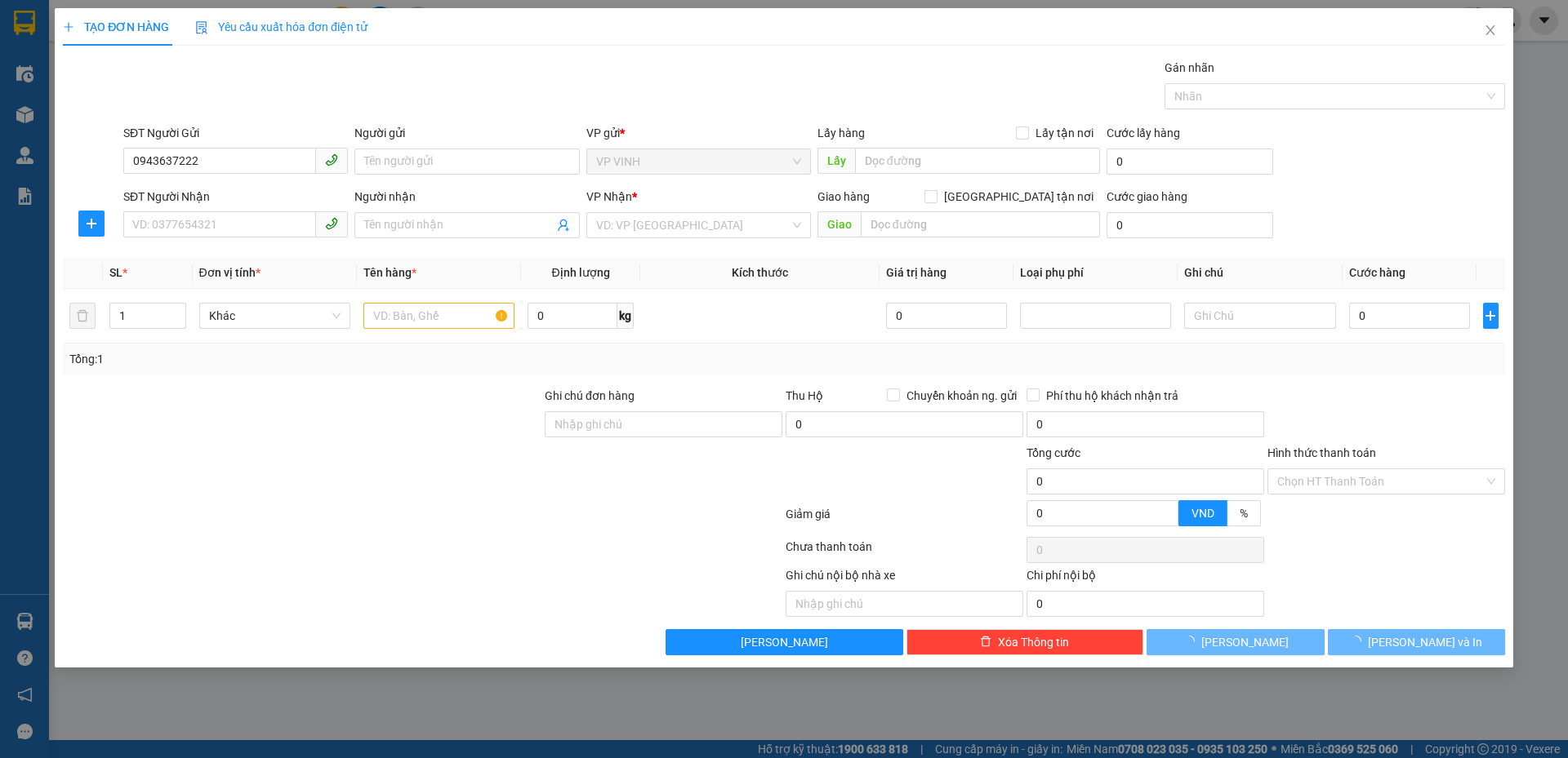
click at [238, 191] on div "SĐT Người Nhận" at bounding box center [236, 197] width 225 height 18
click at [238, 212] on input "SĐT Người Nhận" at bounding box center [219, 225] width 193 height 26
click at [238, 159] on input "0943637222" at bounding box center [219, 161] width 193 height 26
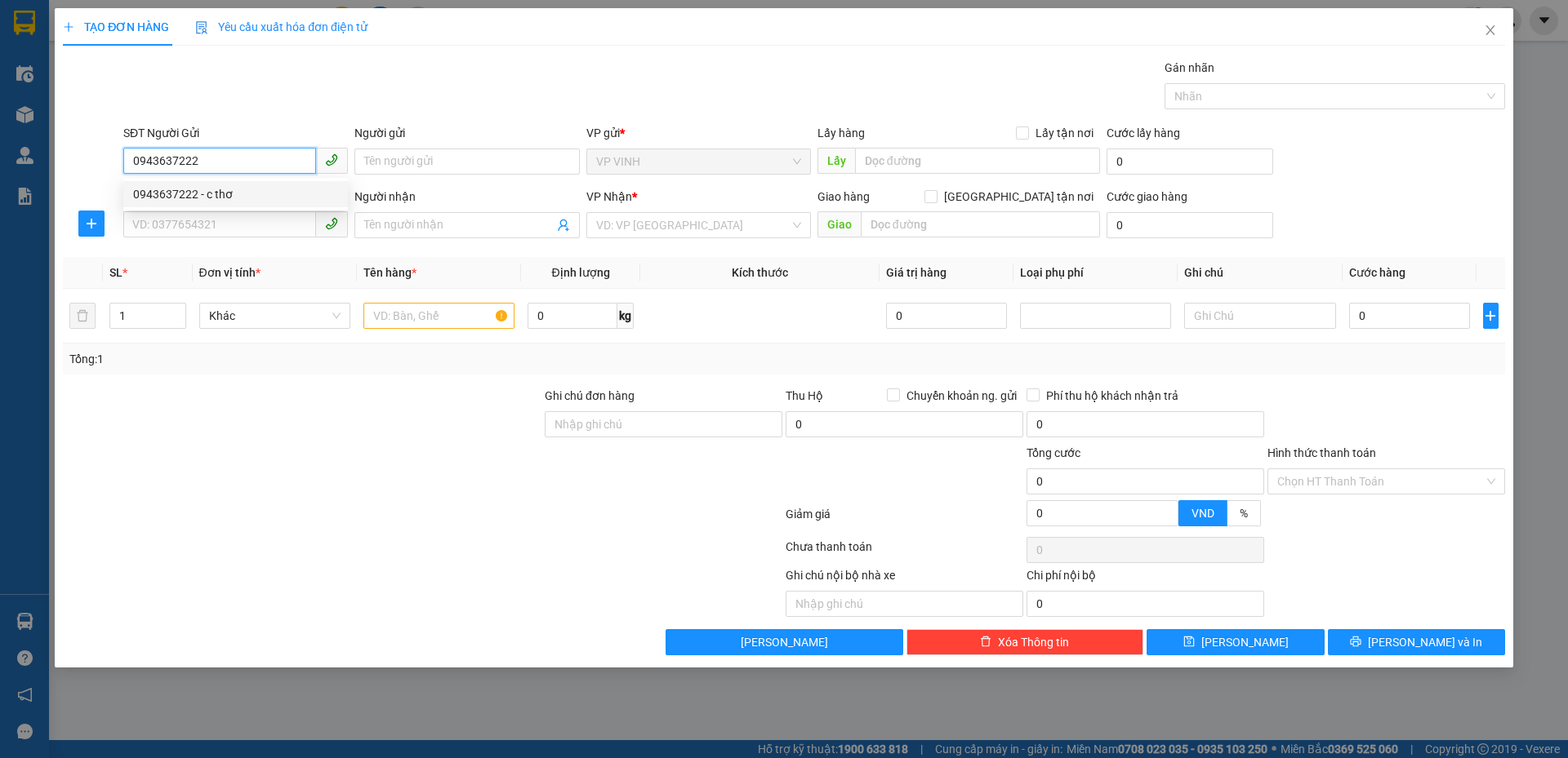
click at [221, 193] on div "0943637222 - c thơ" at bounding box center [236, 194] width 205 height 18
type input "c thơ"
click at [219, 226] on input "SĐT Người Nhận" at bounding box center [219, 225] width 193 height 26
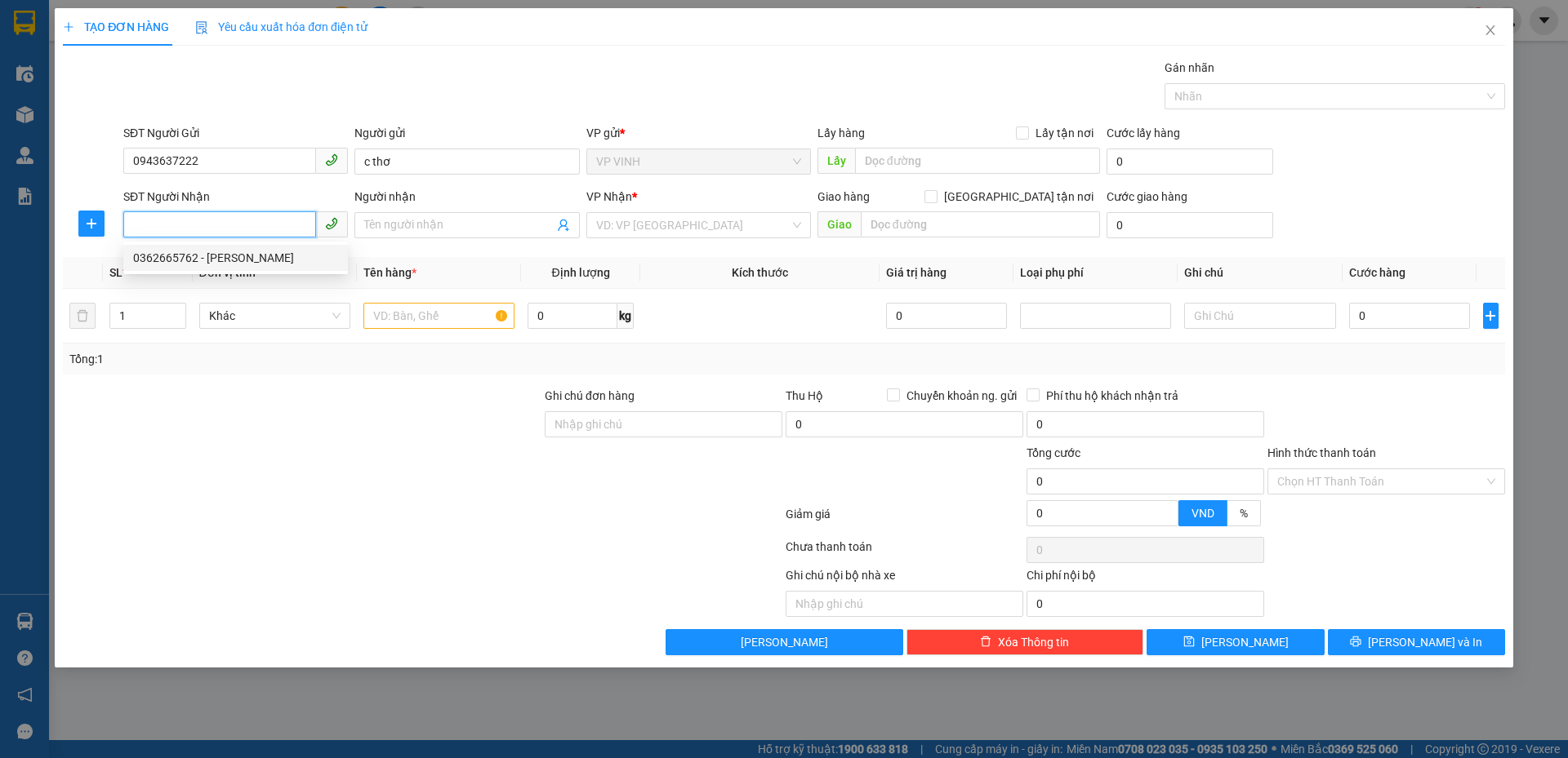
click at [232, 255] on div "0362665762 - tuấn ngọc" at bounding box center [236, 258] width 205 height 18
type input "0362665762"
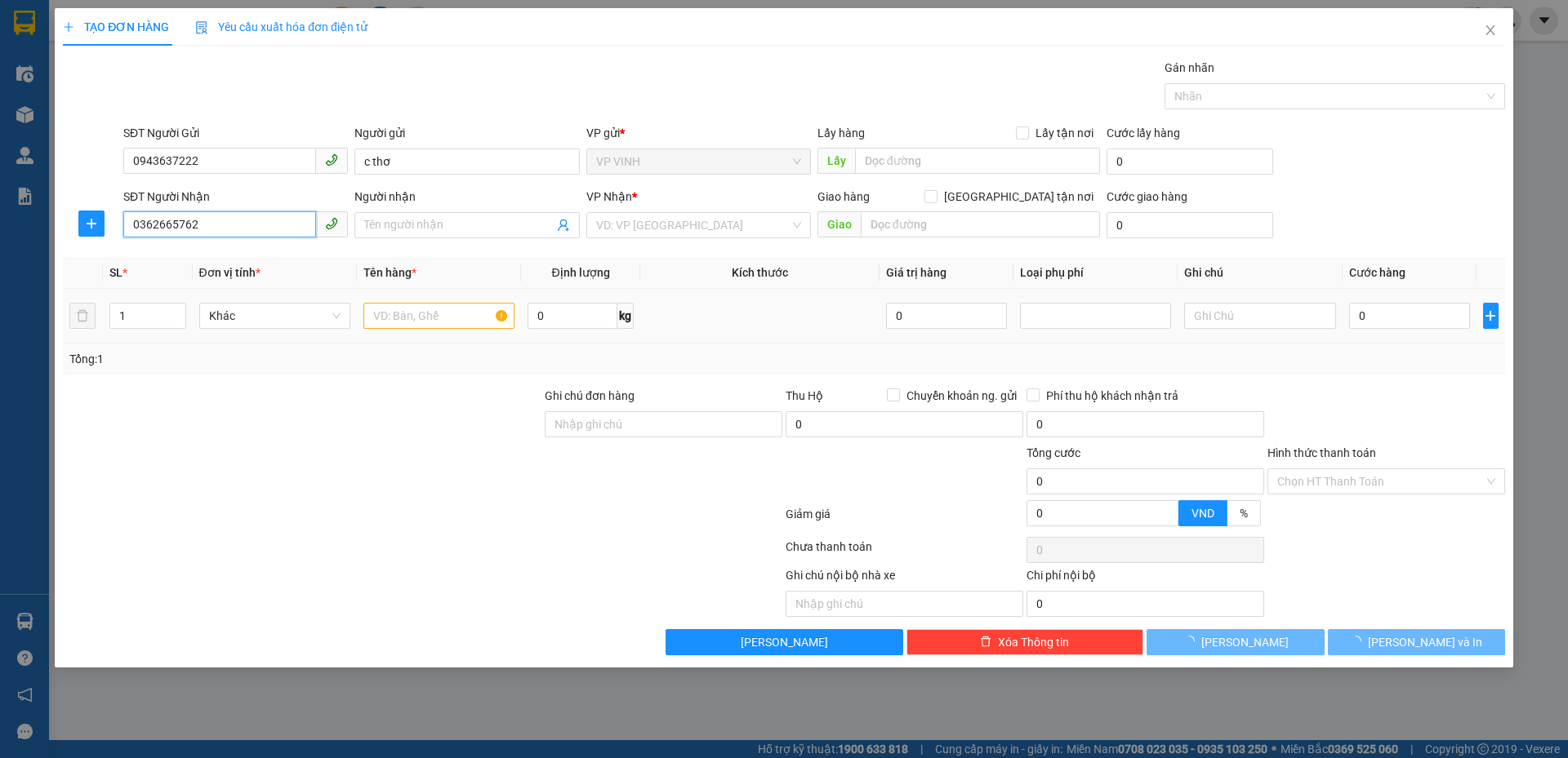
type input "tuấn ngọc"
checkbox input "true"
type input "số 41 đường số 23 ,kdt thành phố giao lưu, đông ngạc, bắc từ liêm, hà nội"
type input "50.000"
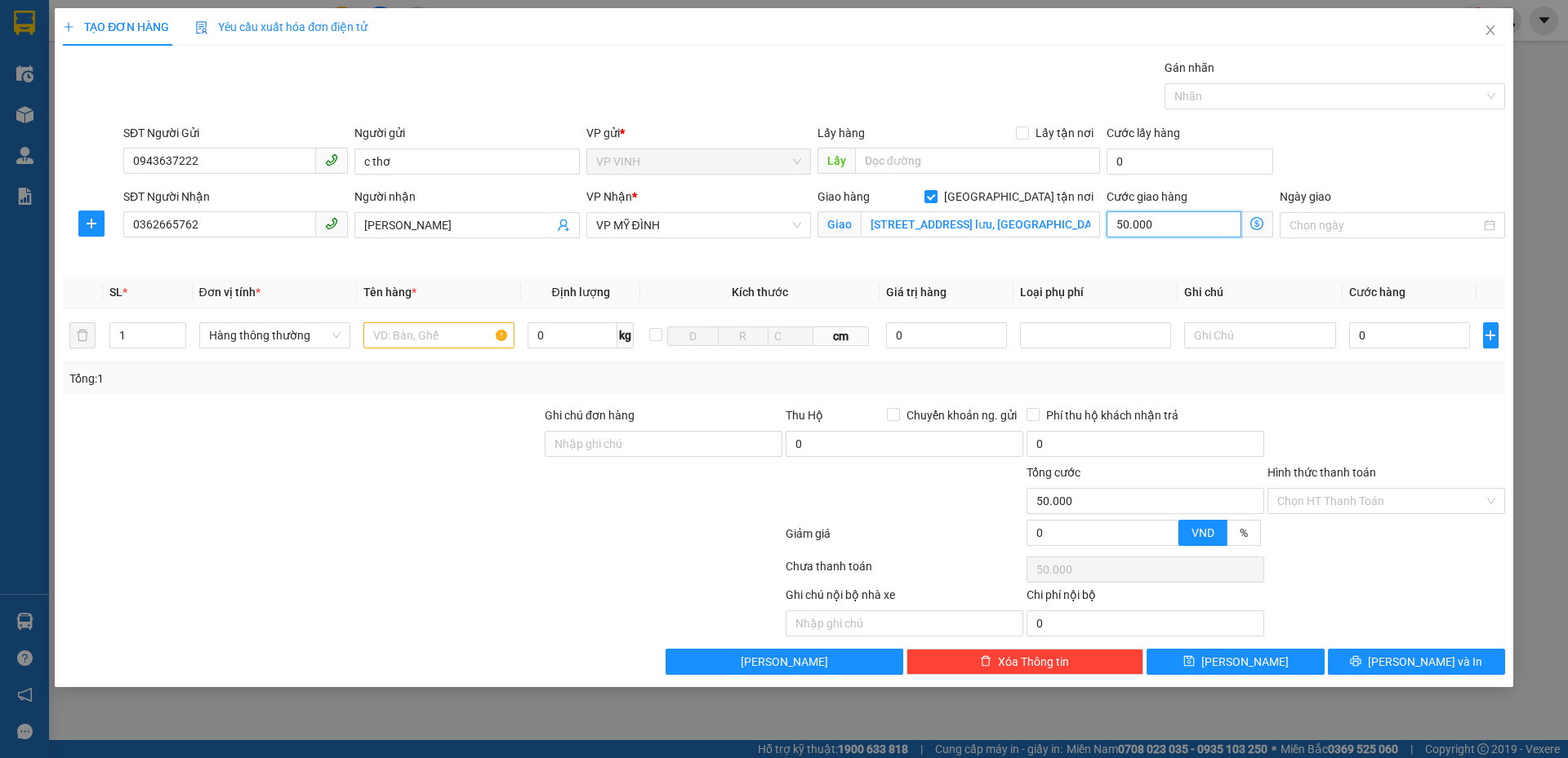
click at [1158, 233] on input "50.000" at bounding box center [1174, 225] width 135 height 26
type input "0"
click at [483, 325] on input "text" at bounding box center [438, 336] width 151 height 26
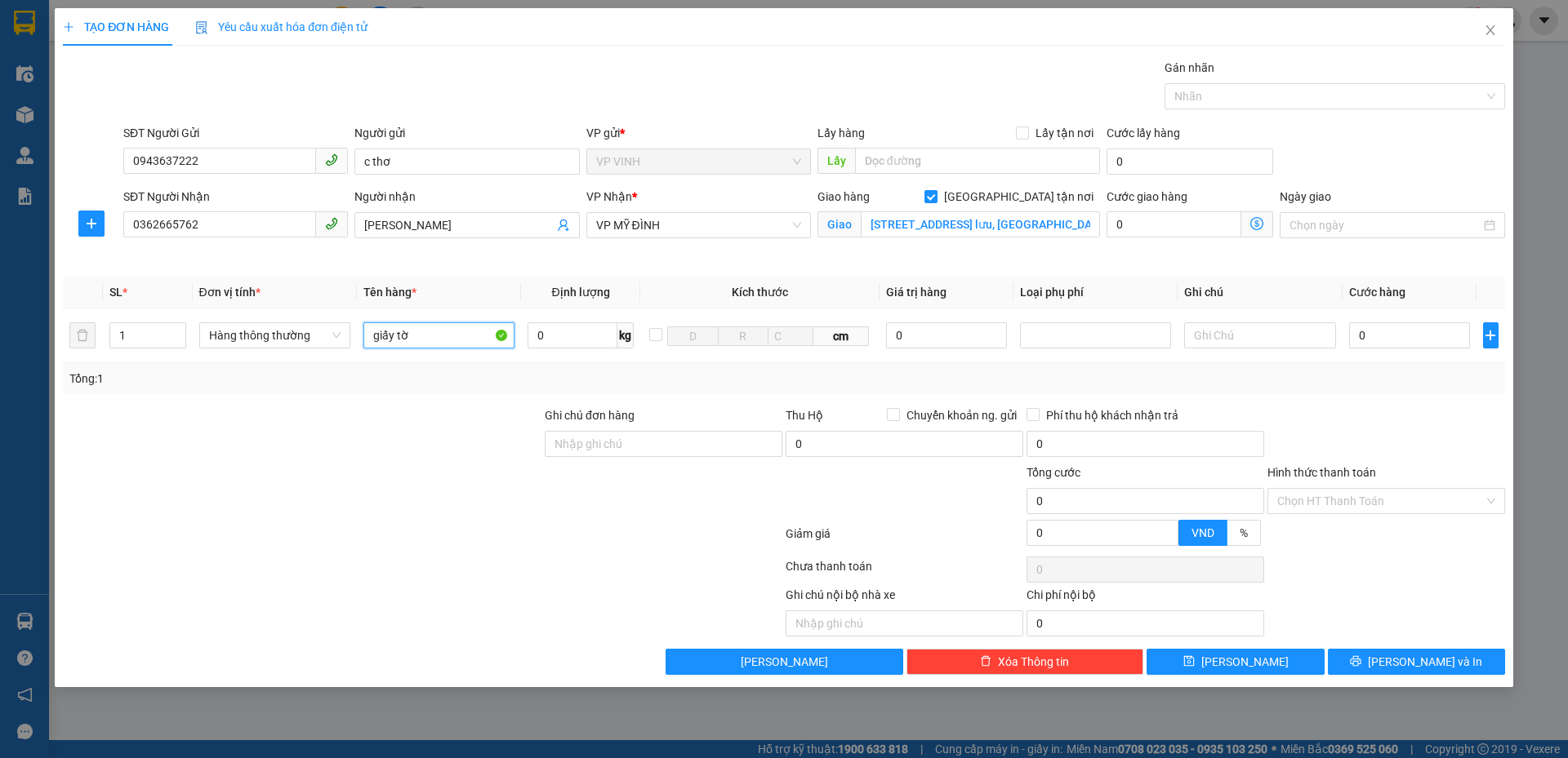
type input "giấy tờ"
click at [1369, 340] on input "0" at bounding box center [1409, 336] width 122 height 26
type input "3"
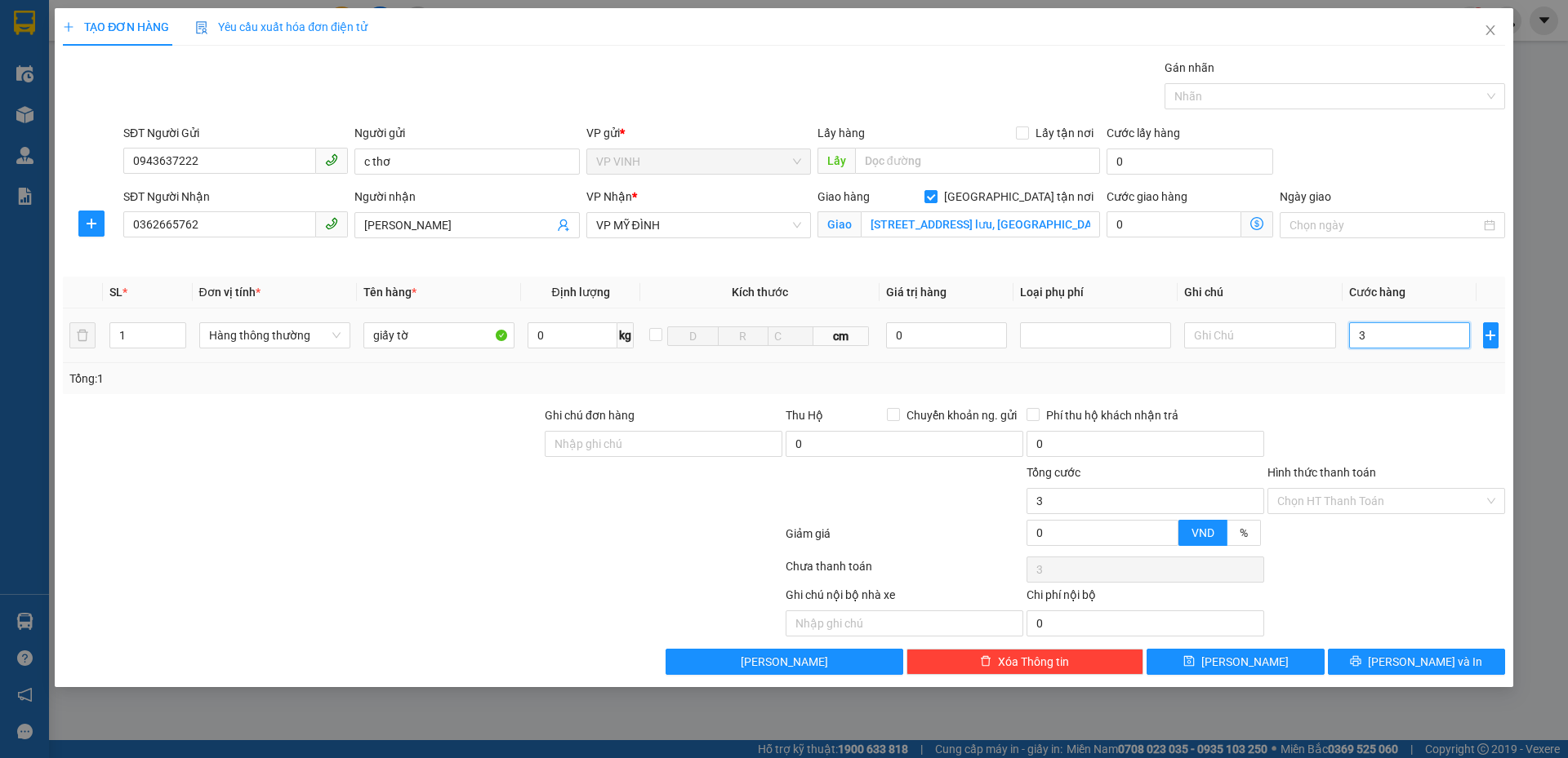
type input "30"
type input "30.000"
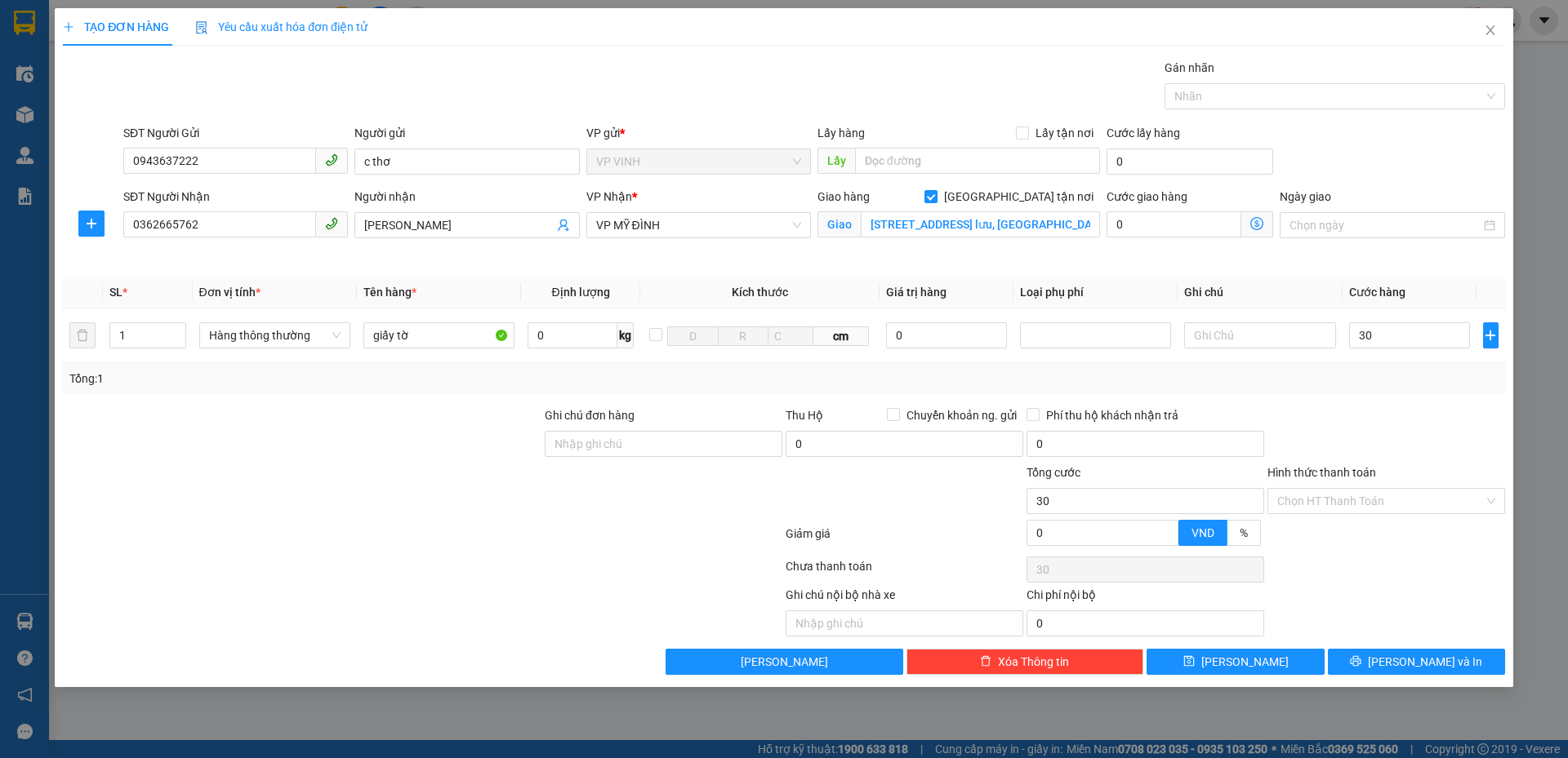
type input "30.000"
click at [1365, 385] on div "Tổng: 1" at bounding box center [784, 379] width 1429 height 18
click at [881, 97] on div "Gói vận chuyển * Tiêu chuẩn Gán nhãn Nhãn" at bounding box center [814, 87] width 1388 height 57
click at [631, 566] on div at bounding box center [423, 569] width 723 height 32
click at [869, 509] on div at bounding box center [904, 492] width 241 height 57
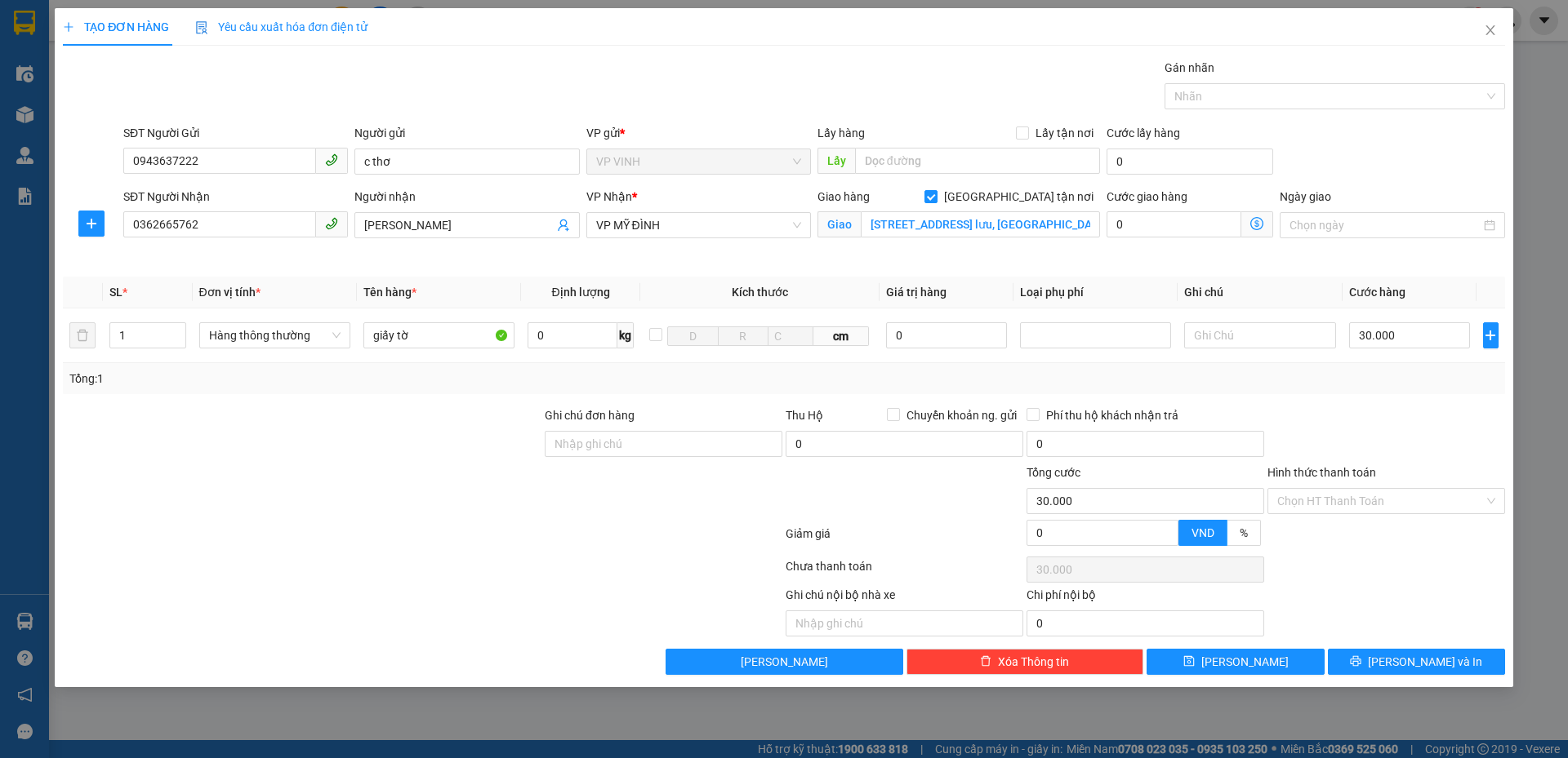
click at [653, 514] on div at bounding box center [663, 492] width 241 height 57
click at [226, 227] on input "0362665762" at bounding box center [219, 225] width 193 height 26
type input "0964650519"
click at [406, 229] on input "tuấn ngọc" at bounding box center [458, 226] width 189 height 18
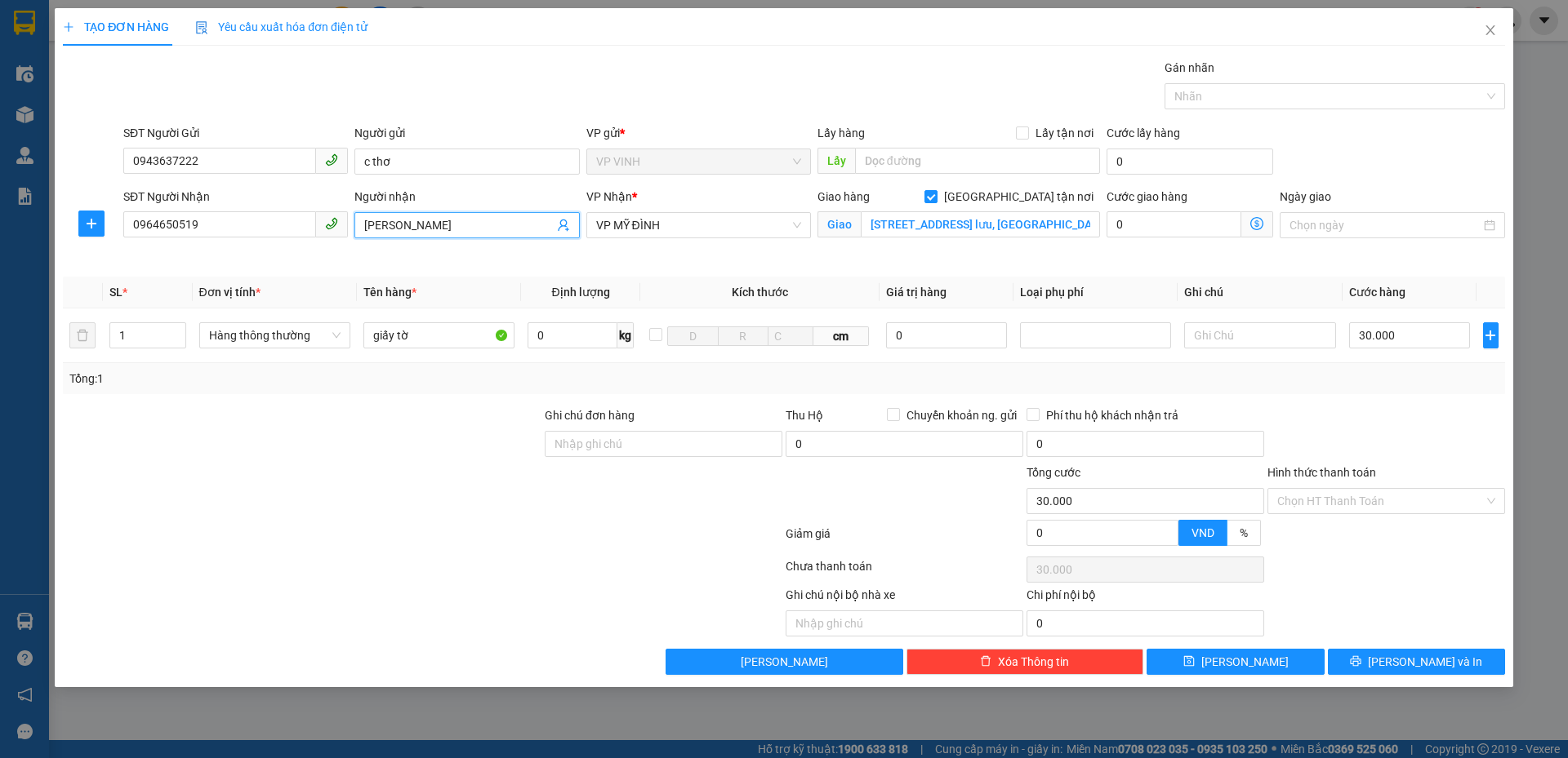
click at [406, 229] on input "tuấn ngọc" at bounding box center [458, 226] width 189 height 18
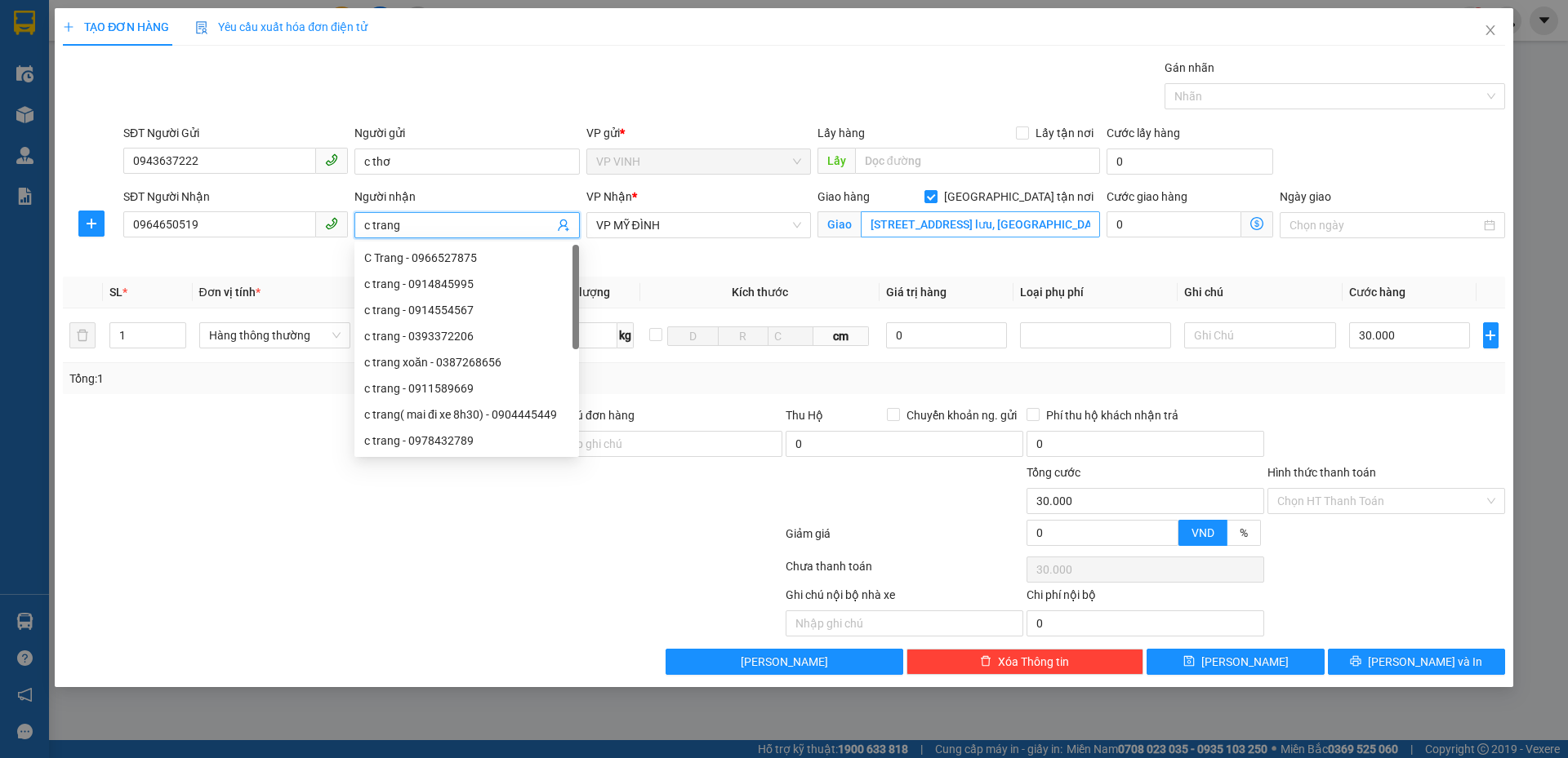
type input "c trang"
click at [1034, 229] on input "số 41 đường số 23 ,kdt thành phố giao lưu, đông ngạc, bắc từ liêm, hà nội" at bounding box center [980, 225] width 239 height 26
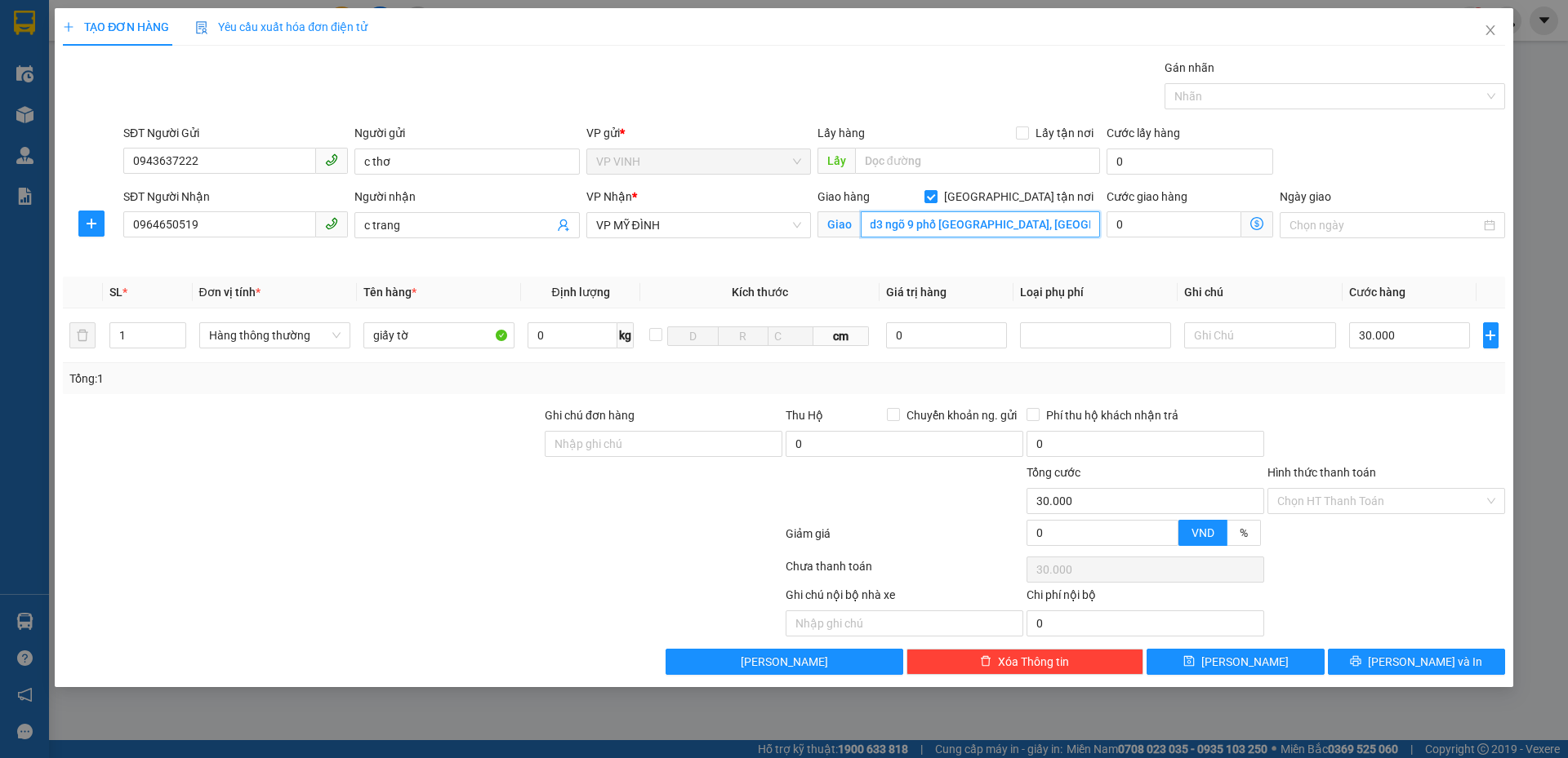
scroll to position [0, 4]
type input "d3 ngõ 9 phố nguyên hồng, ba đình, hà nội"
click at [1256, 222] on icon "dollar-circle" at bounding box center [1257, 224] width 13 height 13
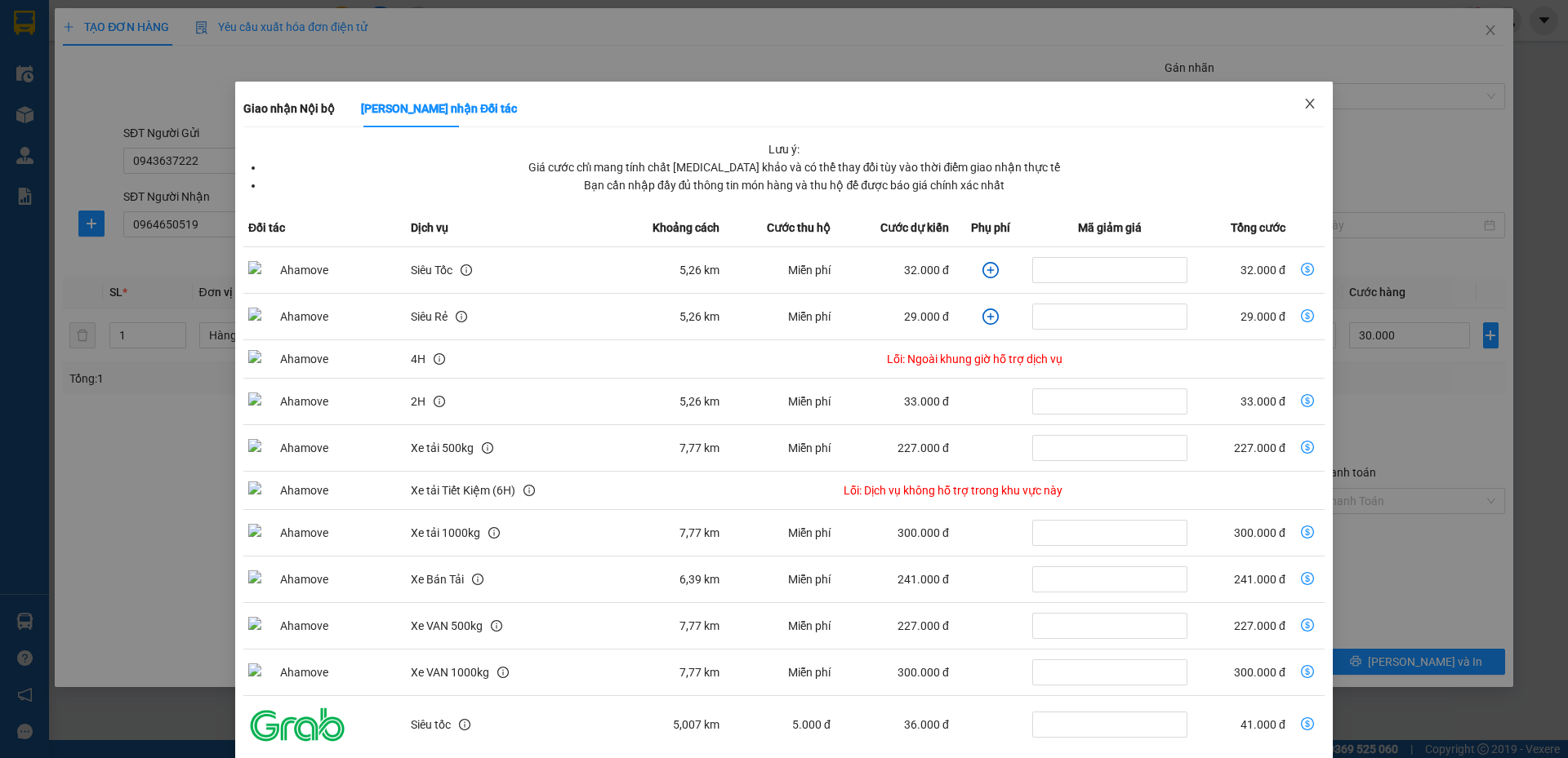
drag, startPoint x: 1314, startPoint y: 100, endPoint x: 1132, endPoint y: 207, distance: 211.1
click at [1134, 207] on div "Giao nhận Nội bộ Giao nhận Đối tác Lưu ý: Giá cước chỉ mang tính chất tham khảo…" at bounding box center [783, 441] width 1097 height 719
click at [1127, 187] on li "Bạn cần nhập đầy đủ thông tin món hàng và thu hộ để được báo giá chính xác nhất" at bounding box center [794, 185] width 1061 height 18
click at [1303, 104] on icon "close" at bounding box center [1310, 103] width 13 height 13
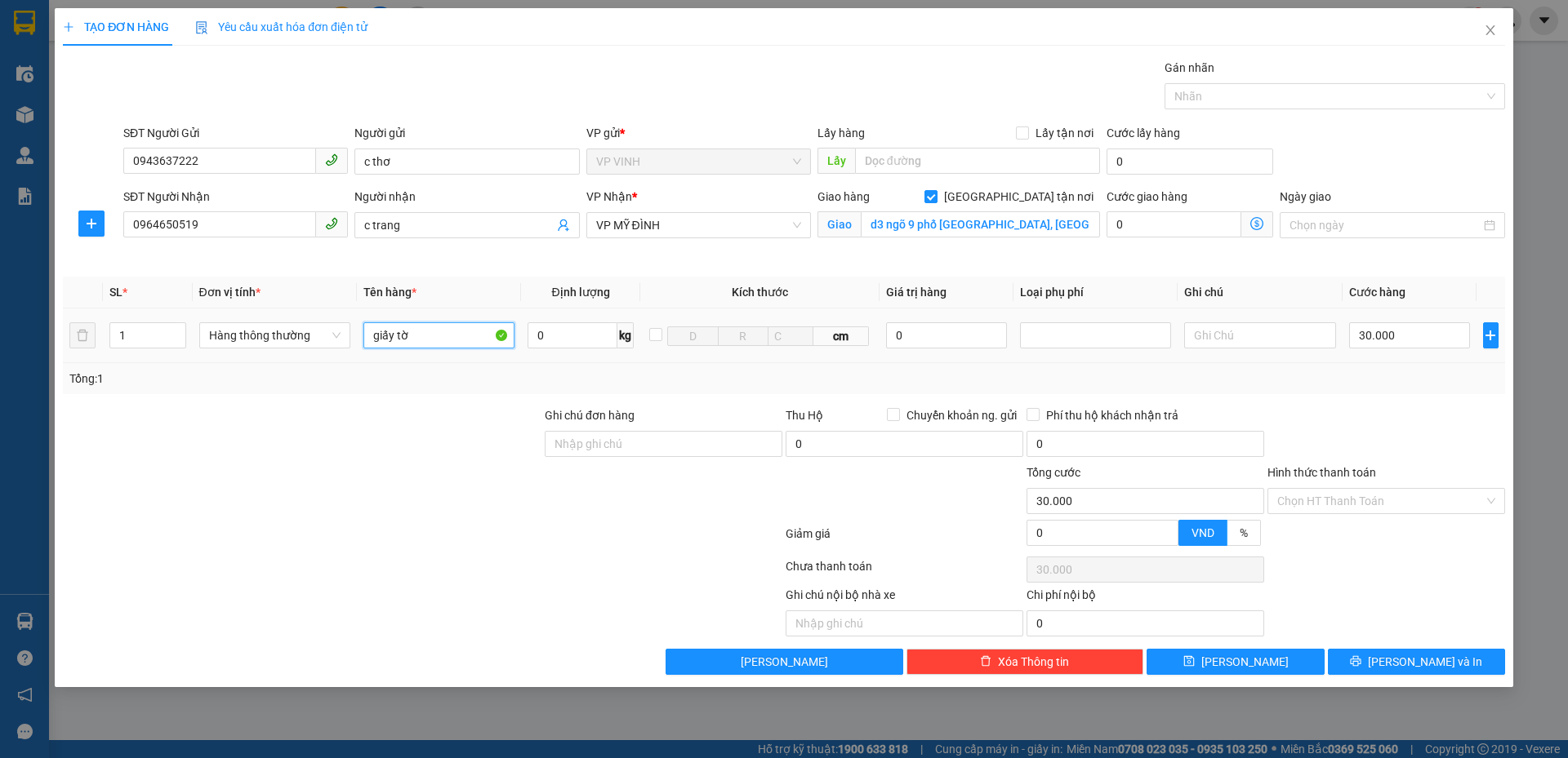
click at [434, 323] on input "giấy tờ" at bounding box center [438, 336] width 151 height 26
type input "sách vở"
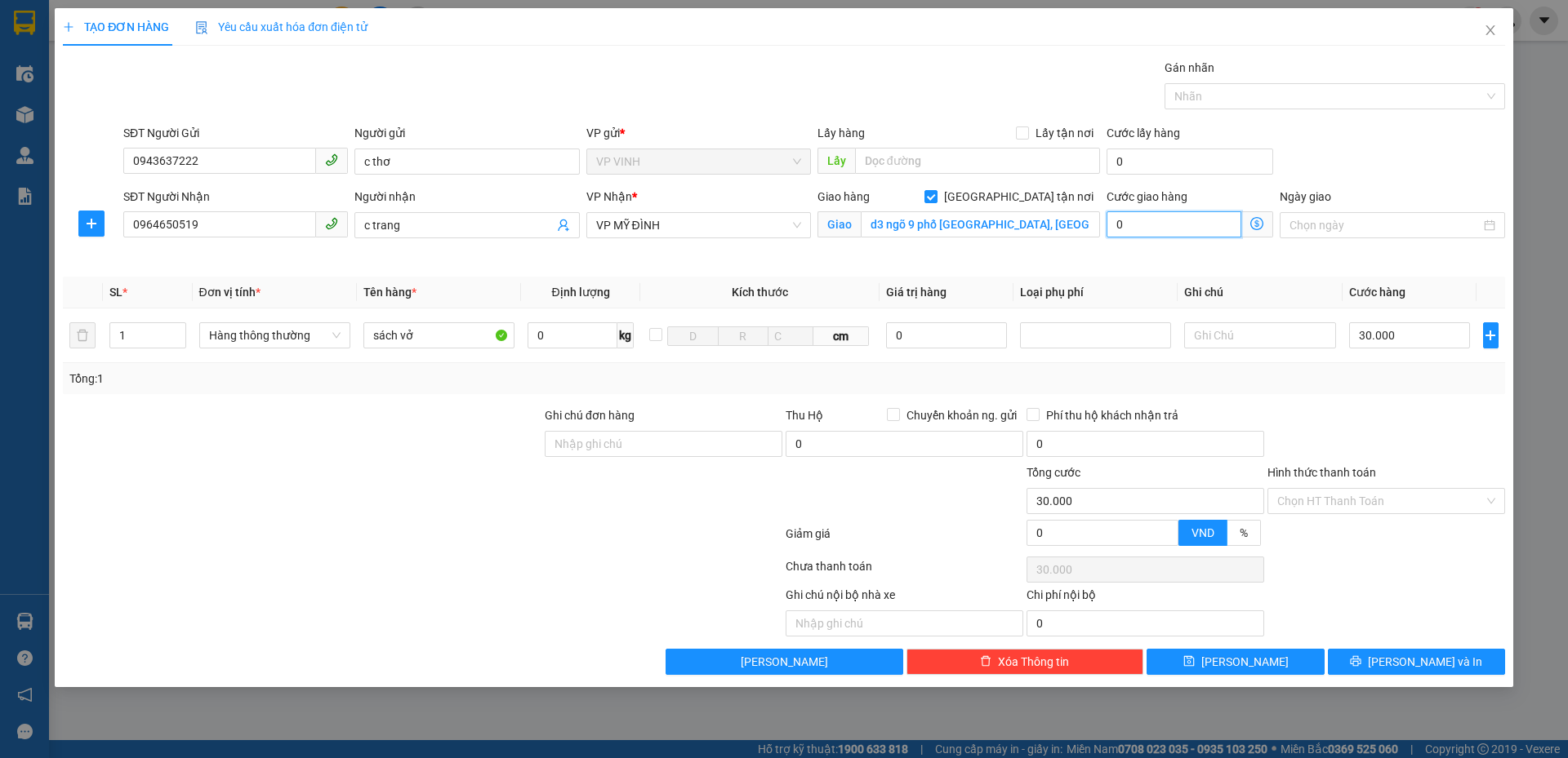
click at [1167, 230] on input "0" at bounding box center [1174, 225] width 135 height 26
type input "30.005"
type input "5"
type input "30.050"
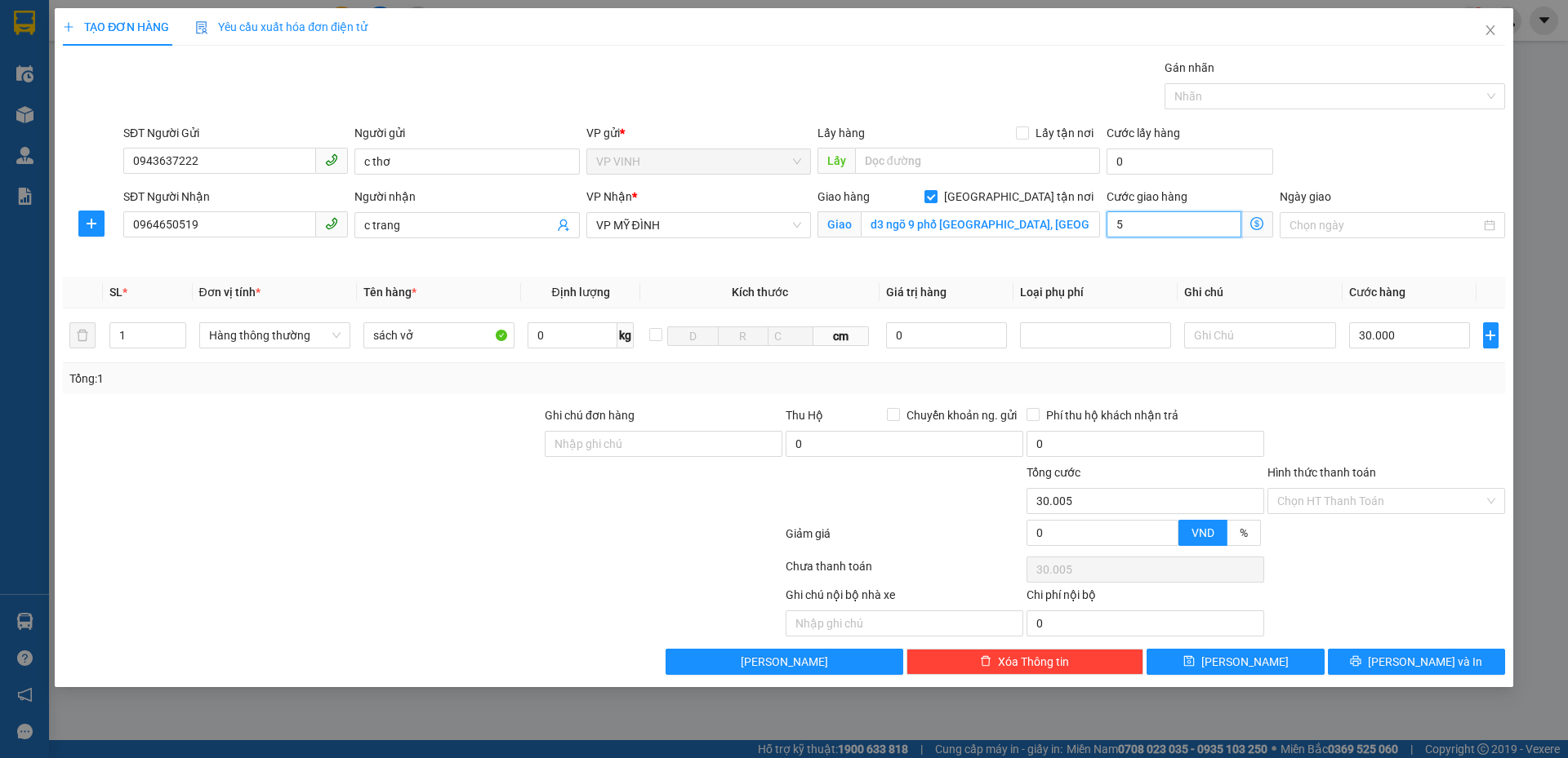
type input "30.050"
type input "50"
type input "80.000"
type input "50.000"
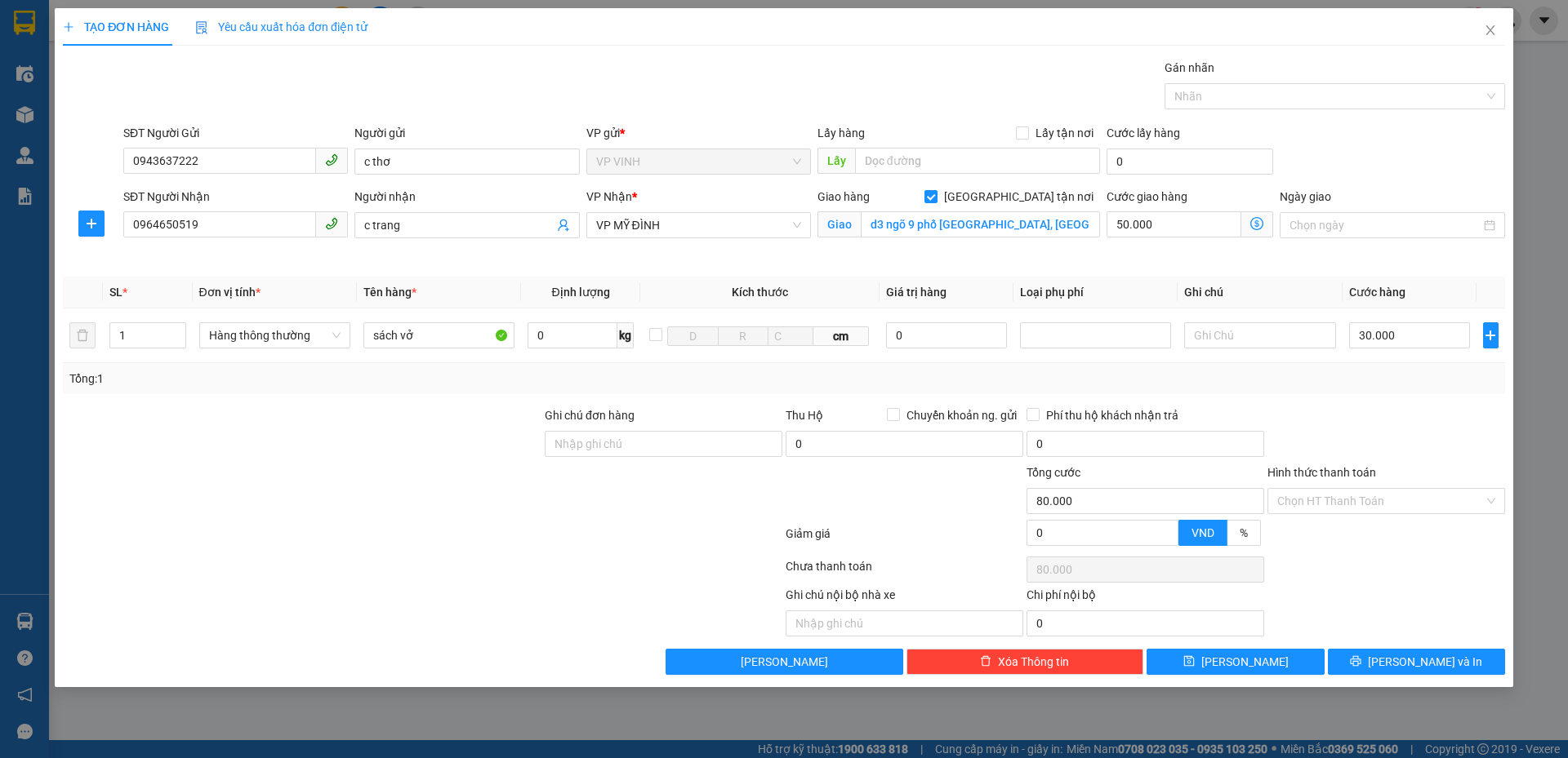
click at [1389, 389] on div "Tổng: 1" at bounding box center [784, 379] width 1442 height 31
click at [1374, 491] on input "Hình thức thanh toán" at bounding box center [1380, 501] width 207 height 25
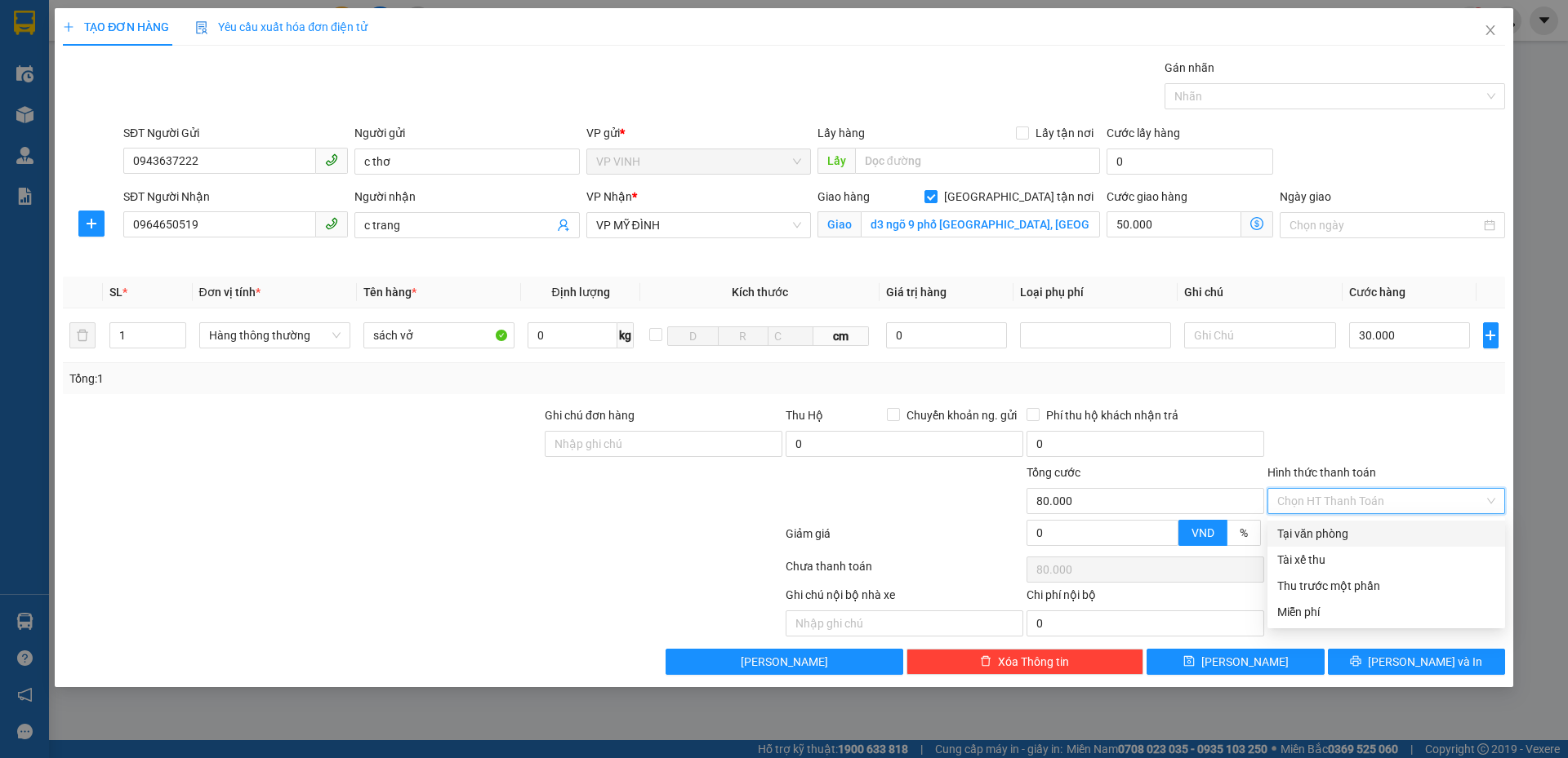
click at [1340, 420] on div at bounding box center [1385, 435] width 241 height 57
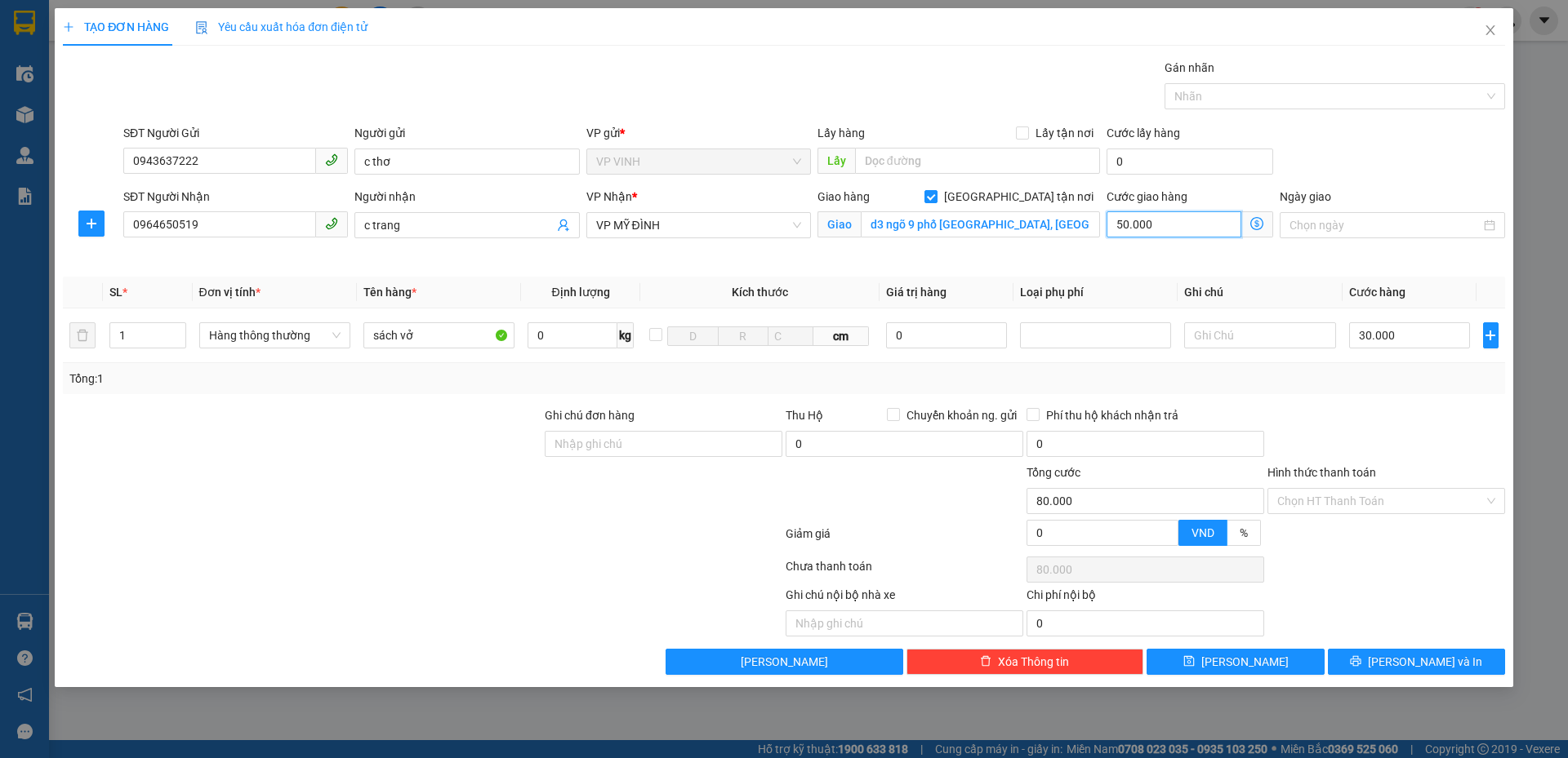
click at [1161, 222] on input "50.000" at bounding box center [1174, 225] width 135 height 26
type input "30.000"
type input "0"
click at [1405, 459] on div at bounding box center [1385, 435] width 241 height 57
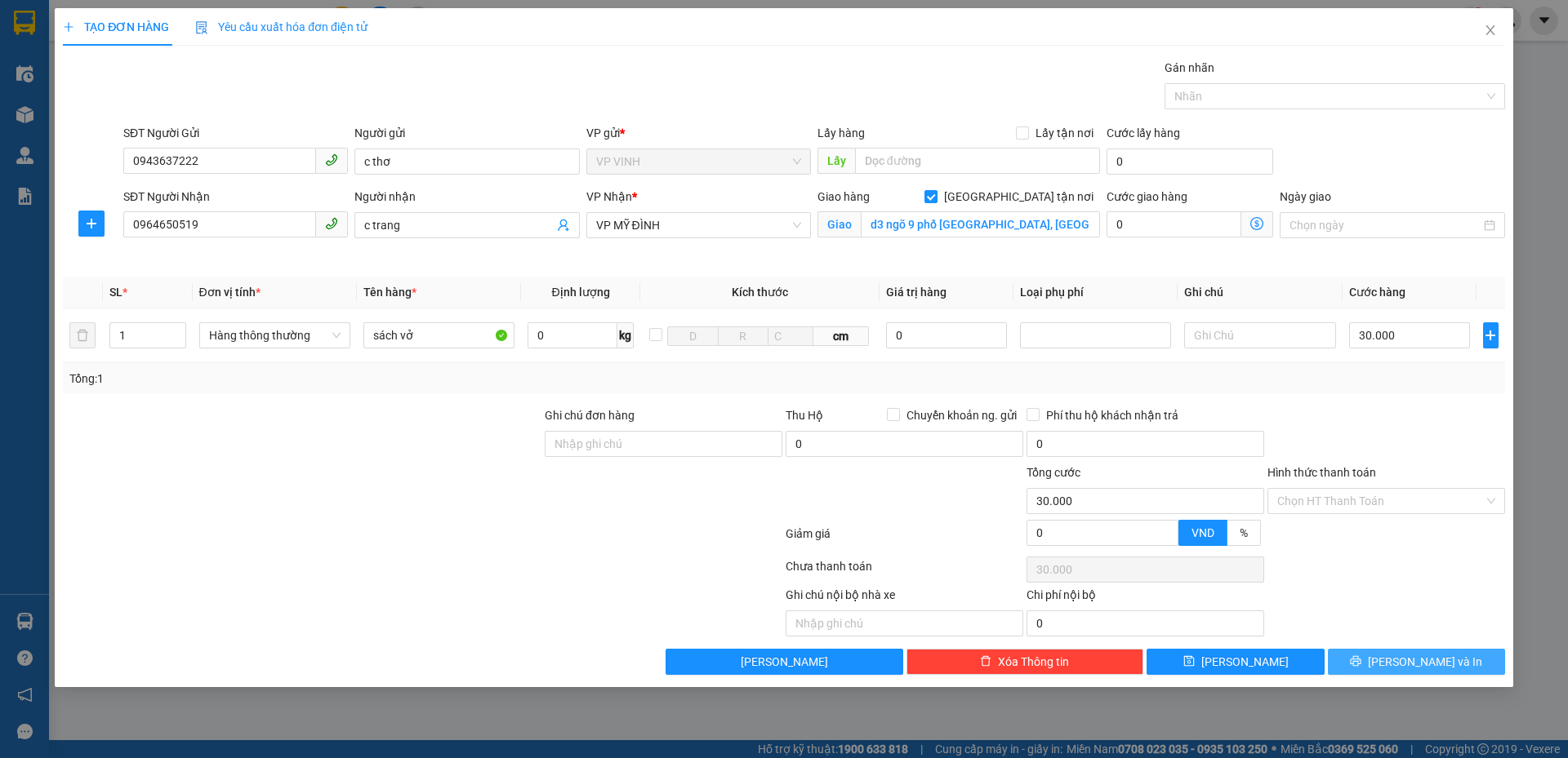
click at [1407, 664] on span "Lưu và In" at bounding box center [1425, 662] width 114 height 18
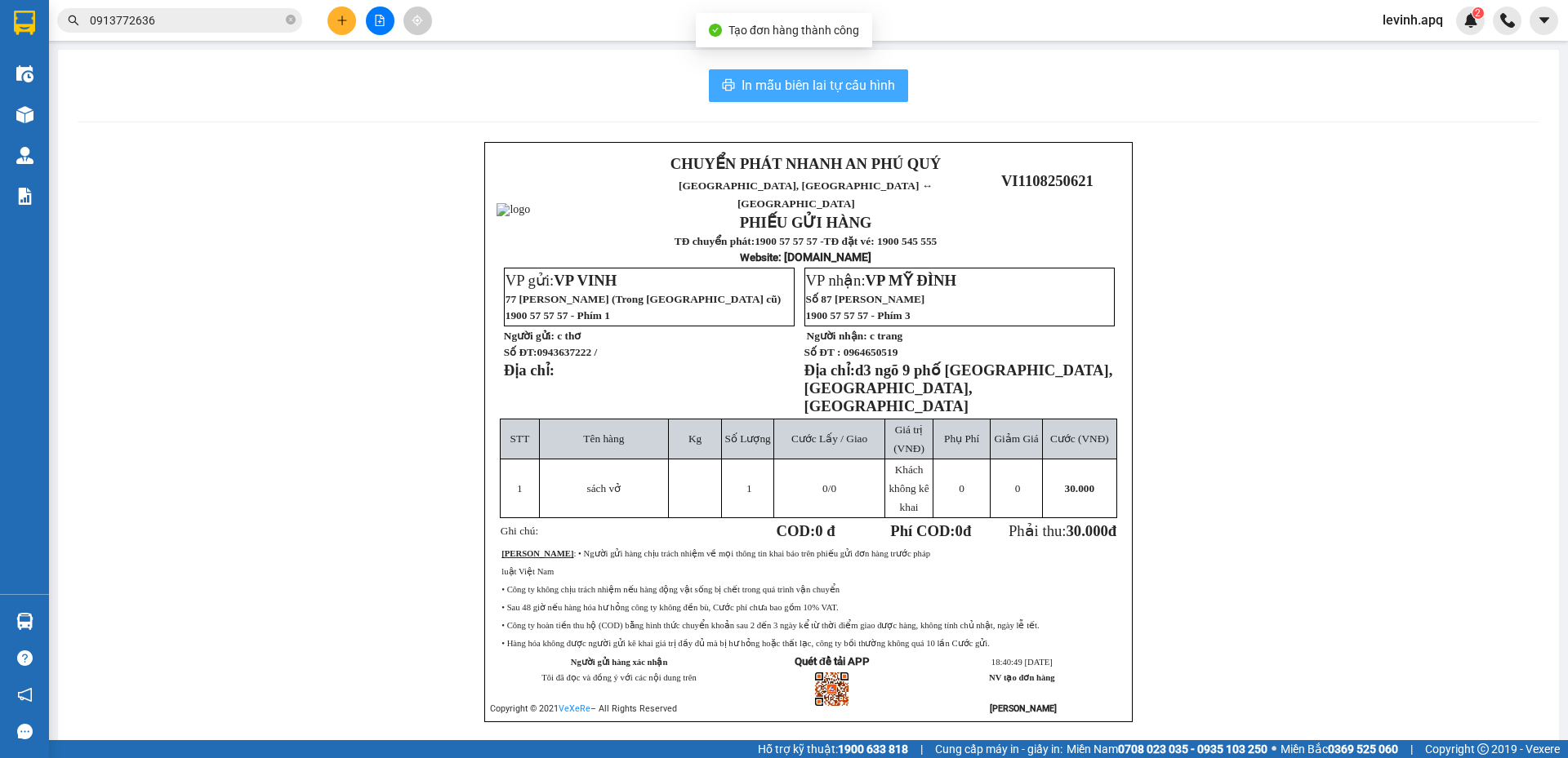
click at [798, 88] on span "In mẫu biên lai tự cấu hình" at bounding box center [818, 85] width 154 height 21
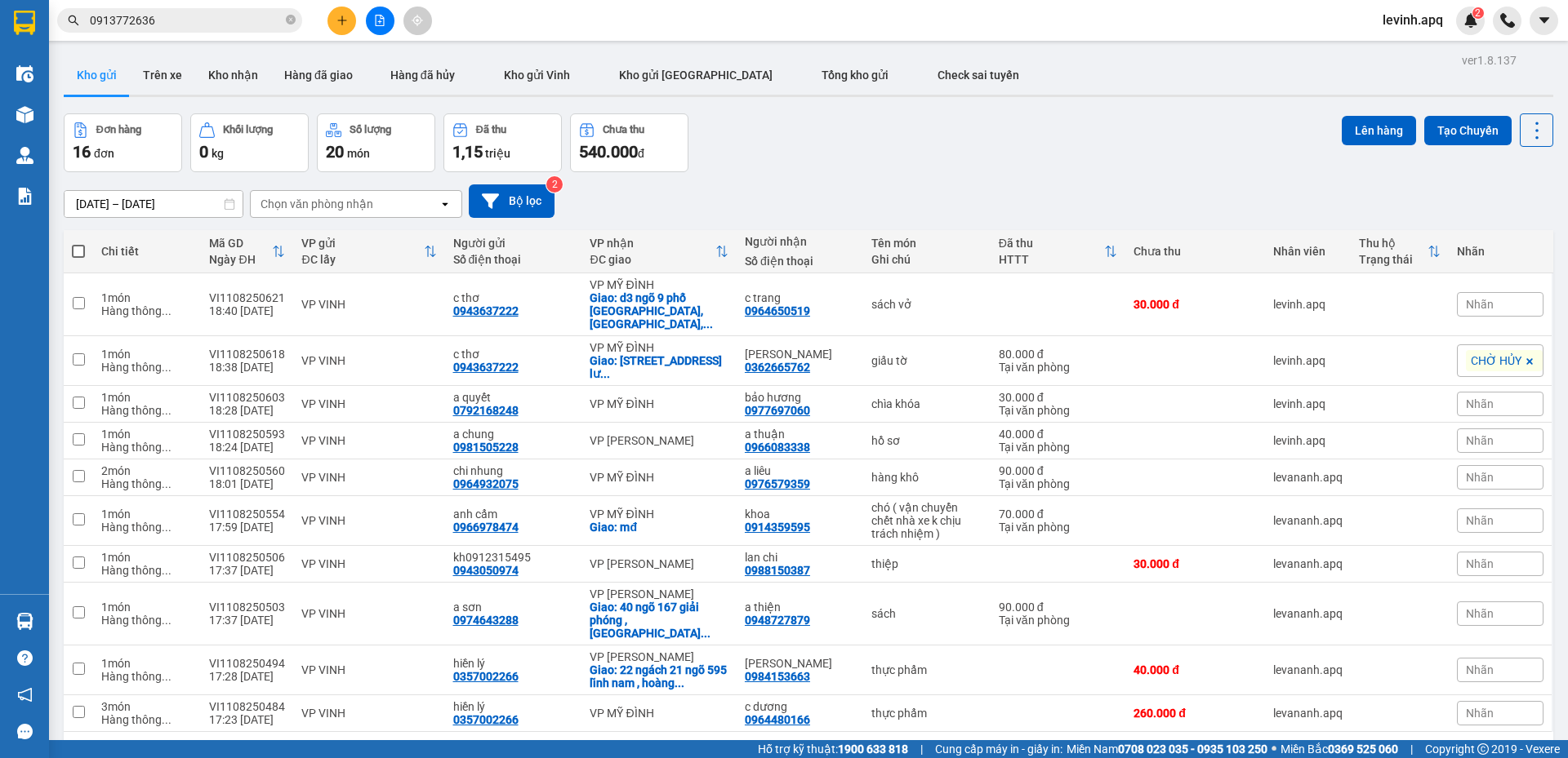
click at [1521, 350] on span at bounding box center [1529, 361] width 17 height 21
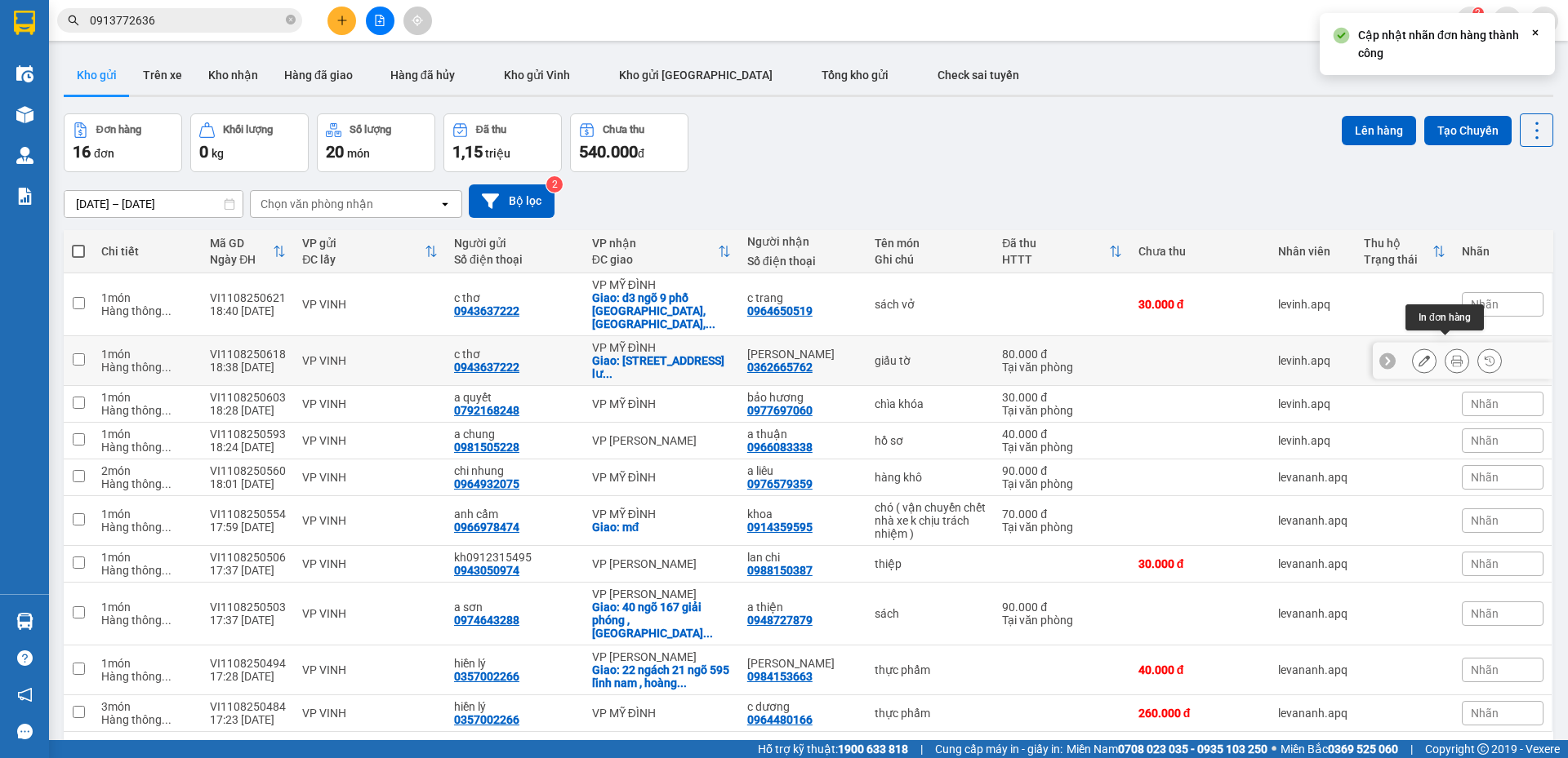
click at [1451, 355] on icon at bounding box center [1456, 360] width 12 height 12
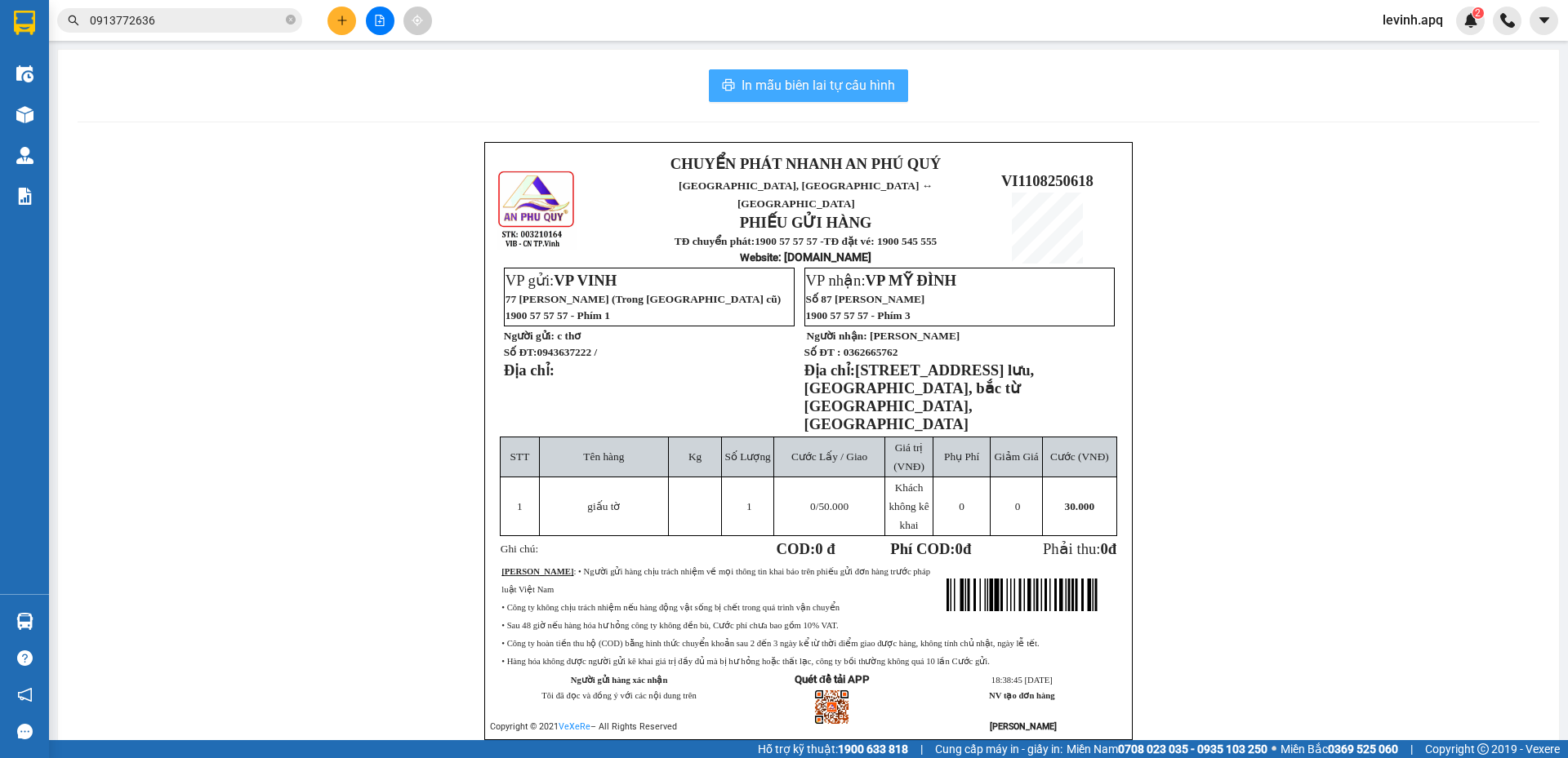
click at [796, 79] on span "In mẫu biên lai tự cấu hình" at bounding box center [818, 85] width 154 height 21
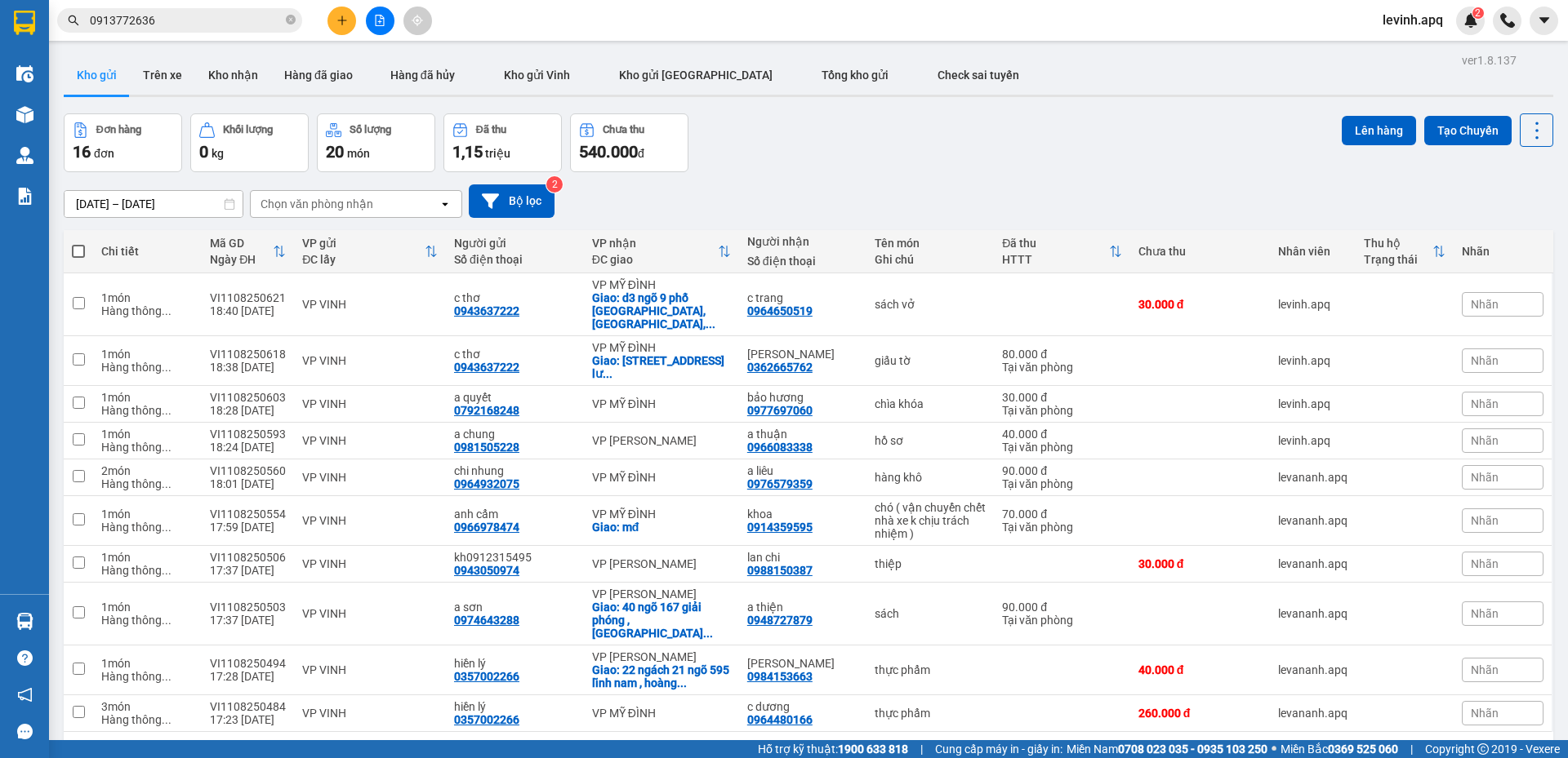
click at [774, 141] on div "Đơn hàng 16 đơn Khối lượng 0 kg Số lượng 20 món Đã thu 1,15 triệu Chưa thu 540.…" at bounding box center [808, 142] width 1489 height 59
click at [339, 17] on icon "plus" at bounding box center [342, 21] width 12 height 12
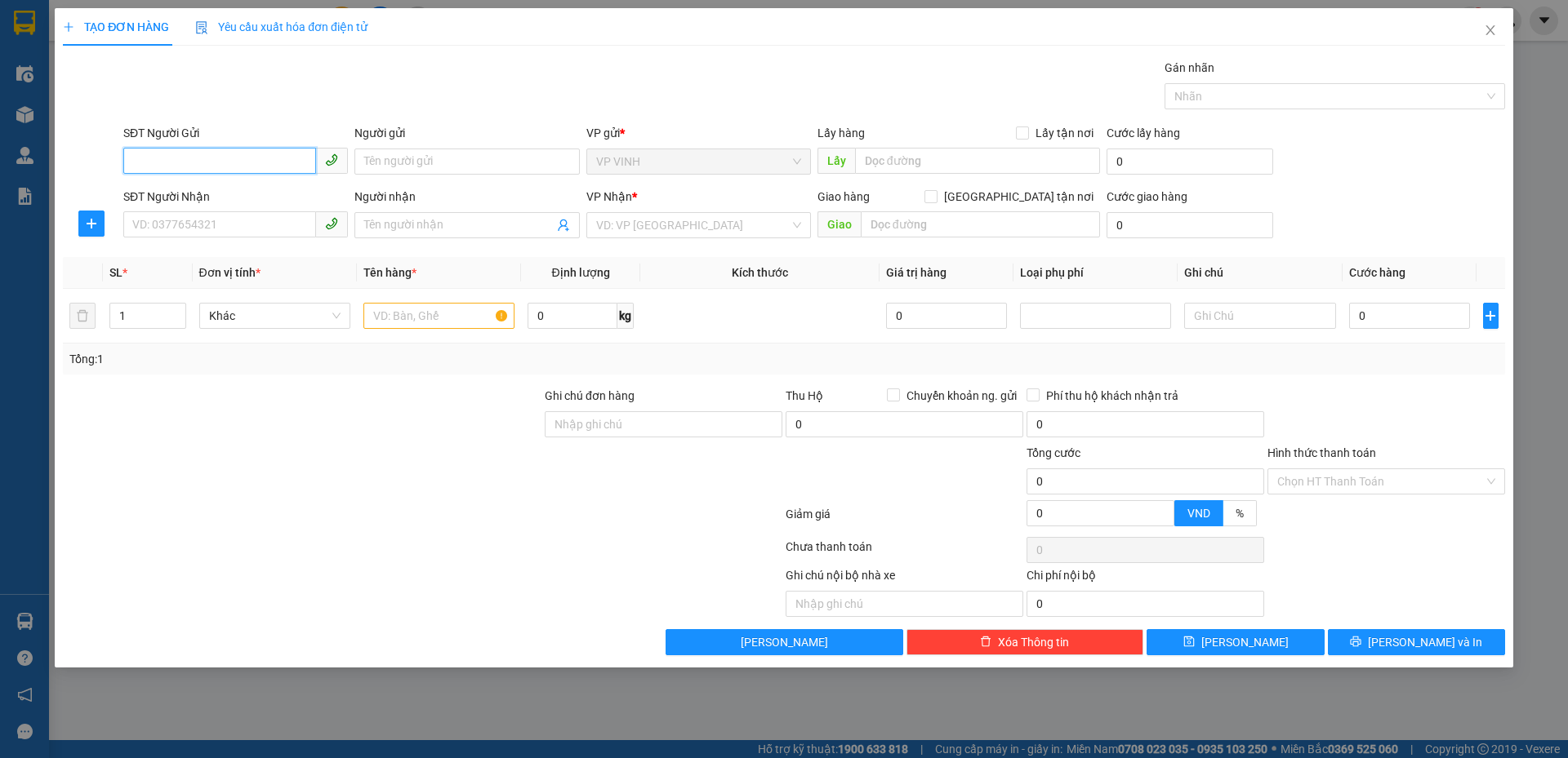
click at [239, 158] on input "SĐT Người Gửi" at bounding box center [219, 161] width 193 height 26
type input "0983353637"
click at [225, 193] on div "0983353637 - a khánh" at bounding box center [236, 194] width 205 height 18
type input "a khánh"
checkbox input "true"
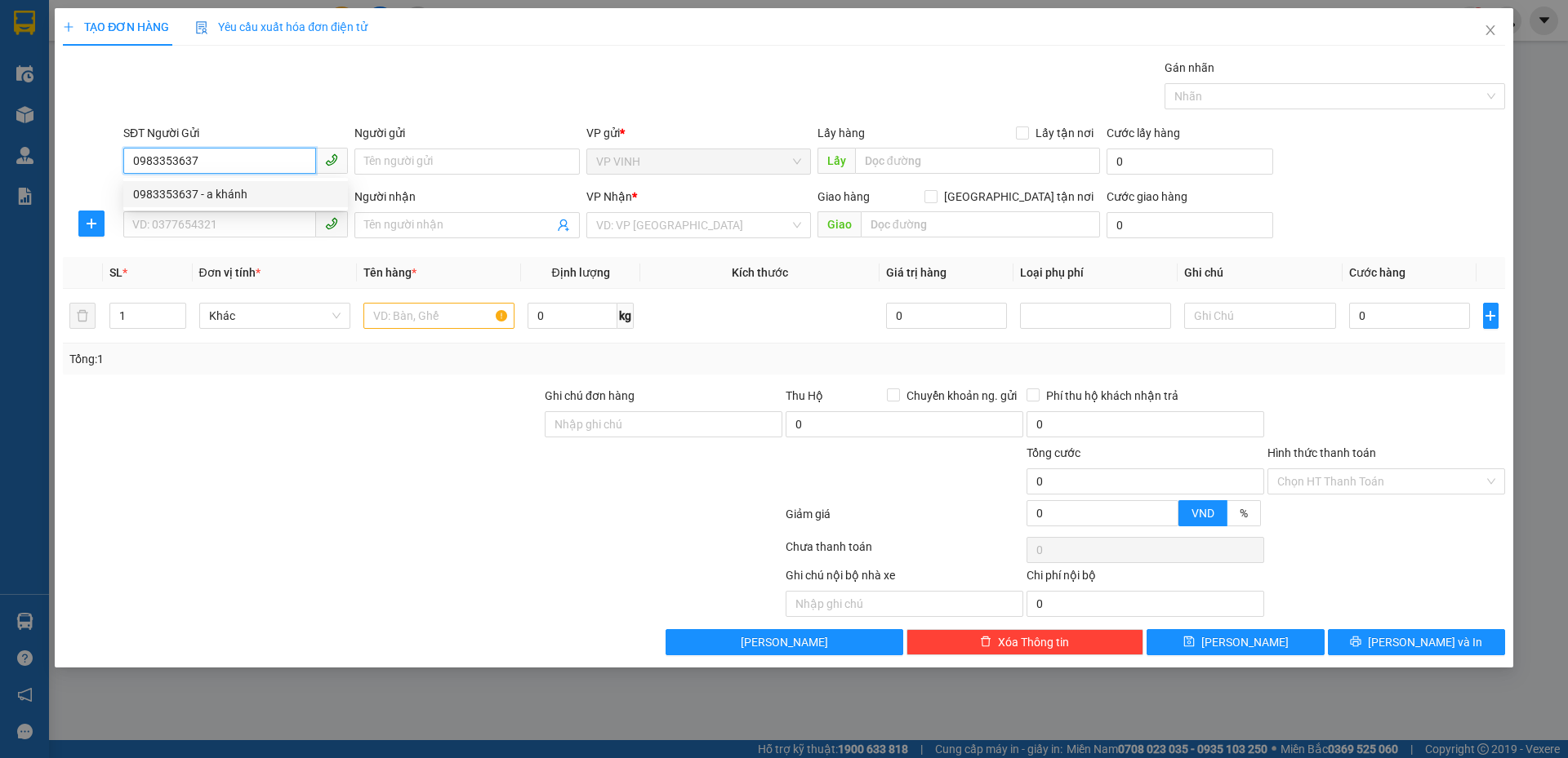
type input "100 trần phú"
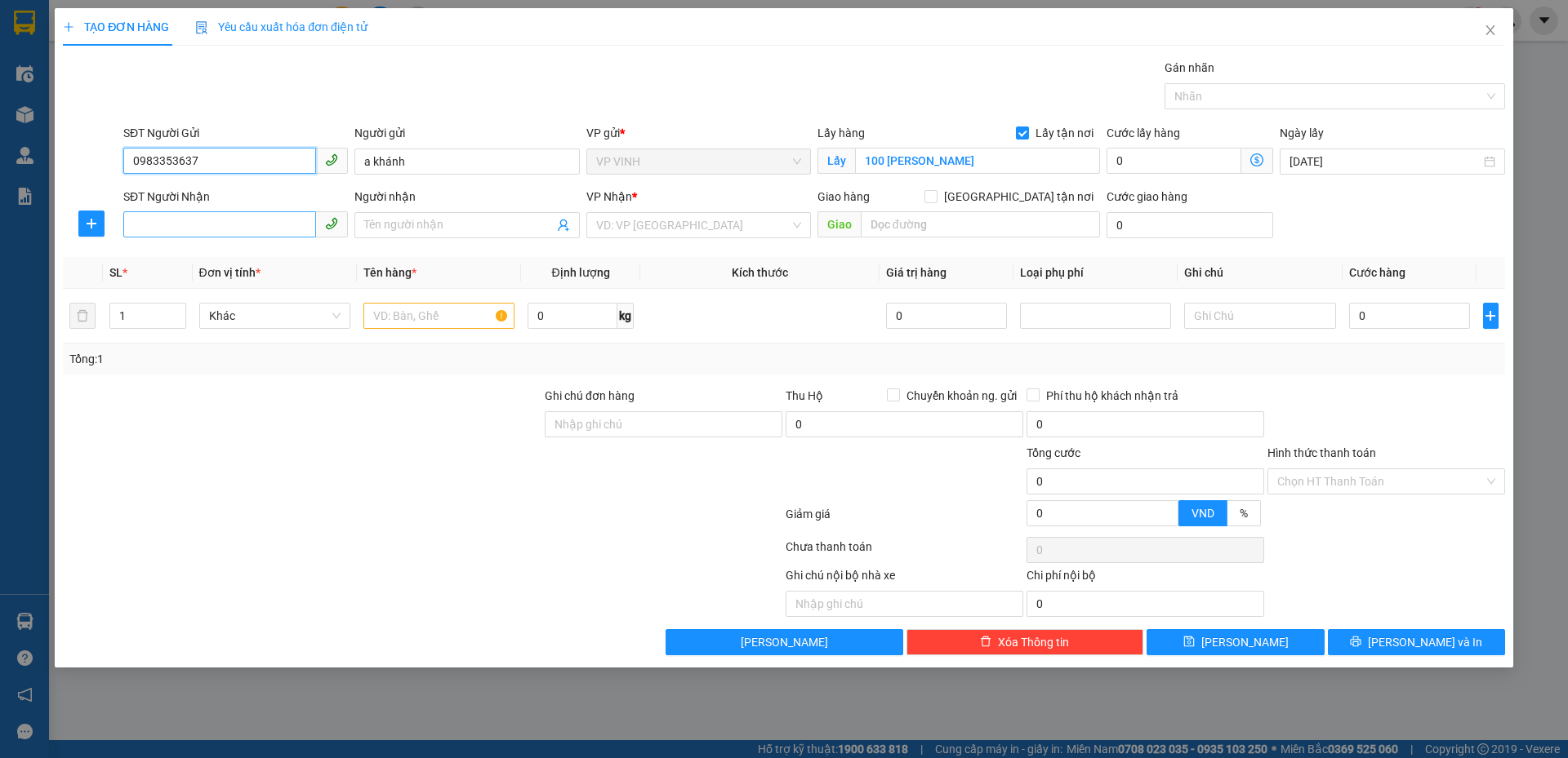
type input "0983353637"
click at [251, 236] on input "SĐT Người Nhận" at bounding box center [219, 225] width 193 height 26
click at [199, 290] on div "0986192775 - c hoa" at bounding box center [236, 284] width 205 height 18
type input "0986192775"
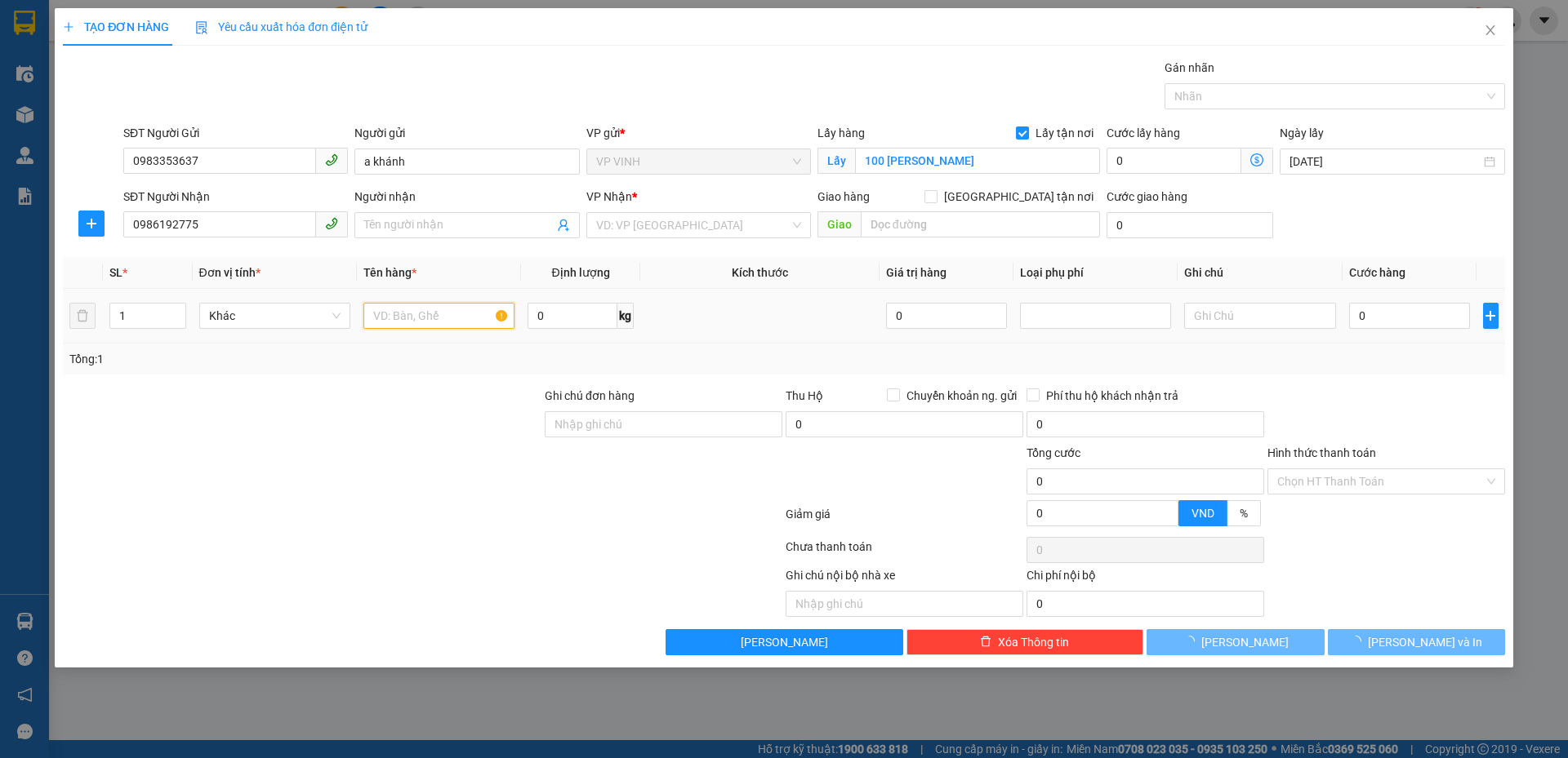
click at [395, 314] on input "text" at bounding box center [438, 316] width 151 height 26
type input "c hoa"
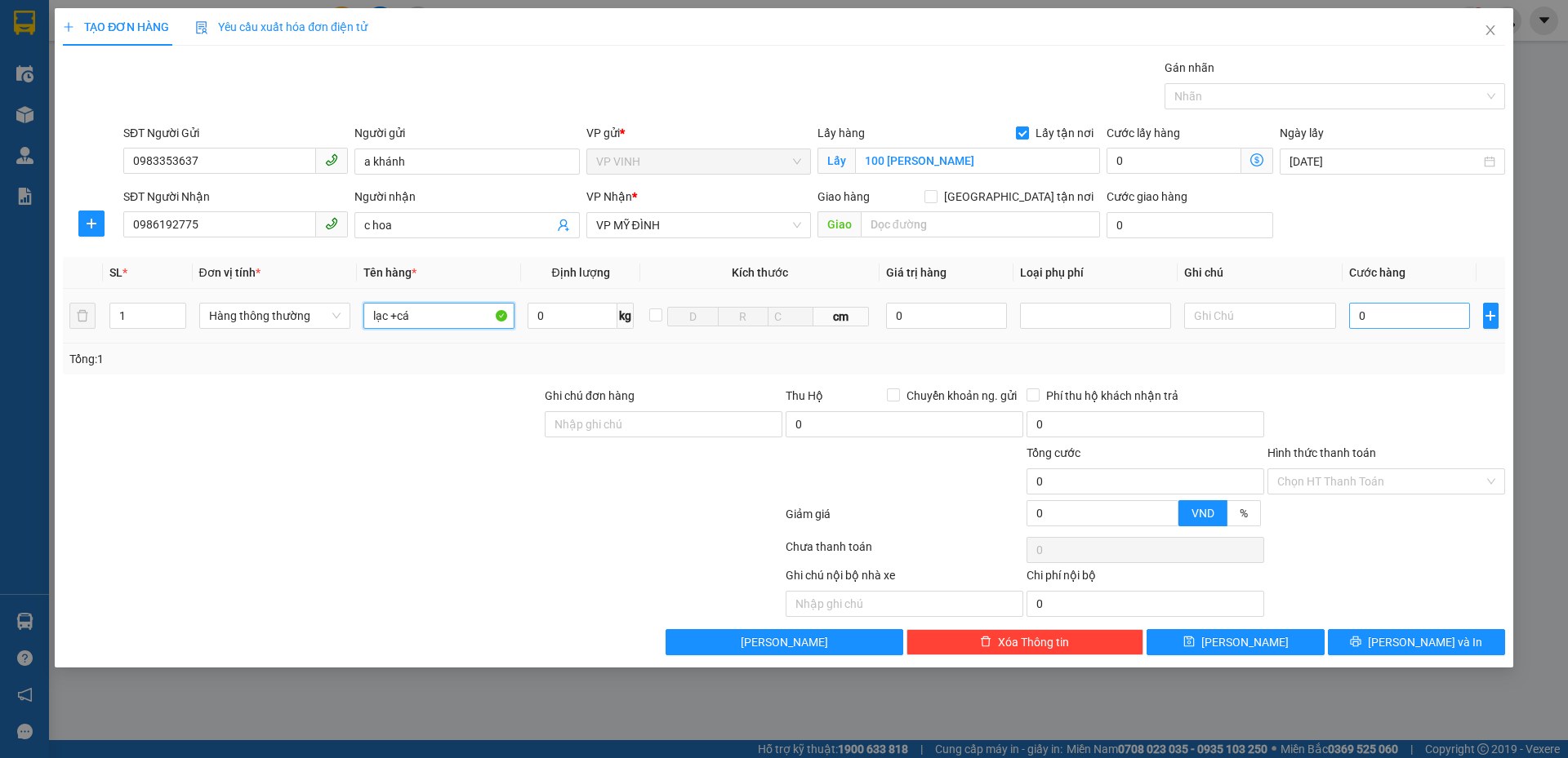
type input "lạc +cá"
click at [1381, 320] on input "0" at bounding box center [1409, 316] width 122 height 26
click at [878, 46] on div "TẠO ĐƠN HÀNG Yêu cầu xuất hóa đơn điện tử Transit Pickup Surcharge Ids Transit …" at bounding box center [784, 331] width 1442 height 647
click at [1387, 313] on input "0" at bounding box center [1409, 316] width 122 height 26
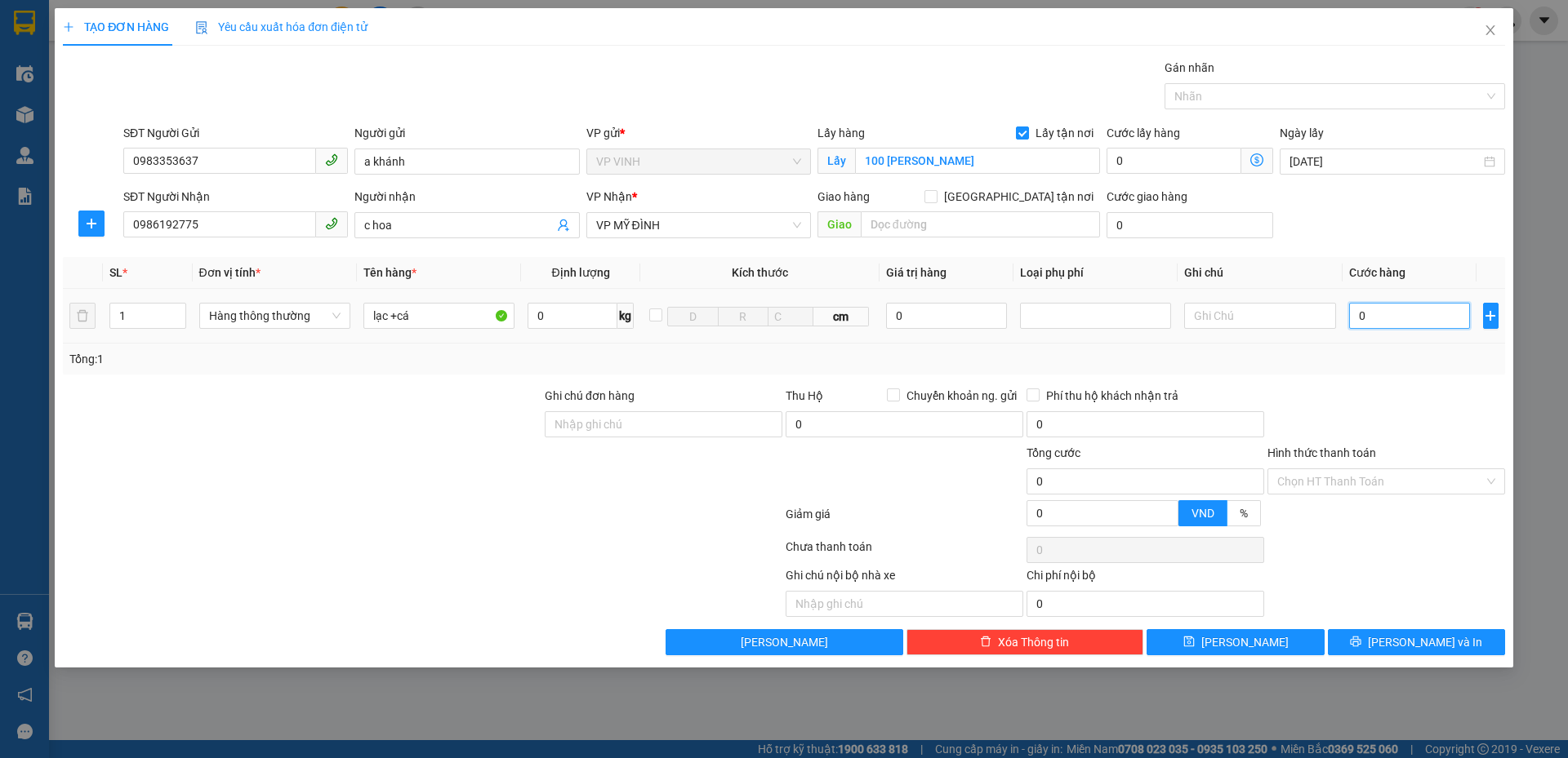
type input "4"
type input "45"
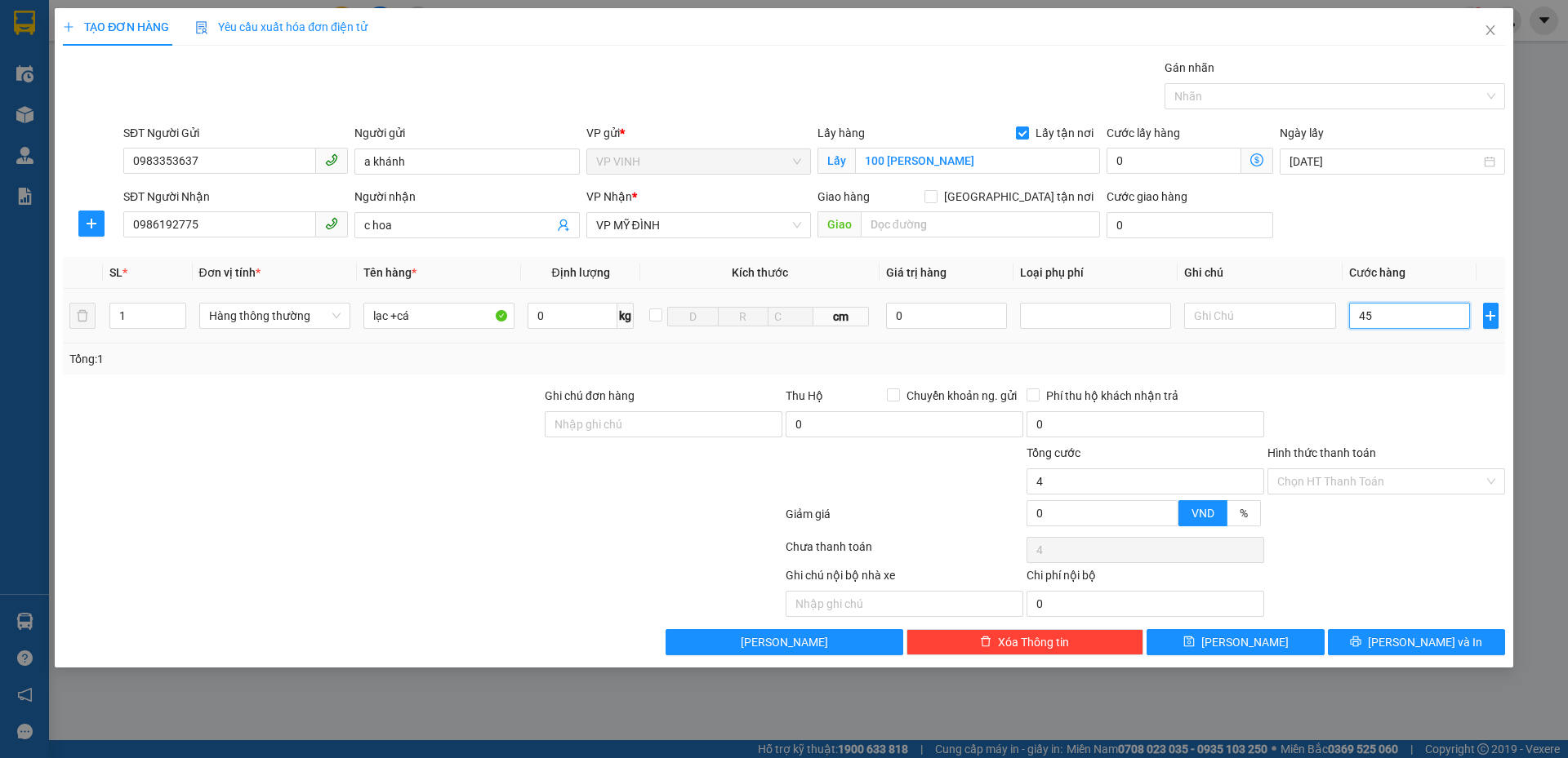
type input "45"
type input "45.000"
click at [1407, 403] on div at bounding box center [1385, 415] width 241 height 57
click at [1341, 477] on input "Hình thức thanh toán" at bounding box center [1380, 482] width 207 height 25
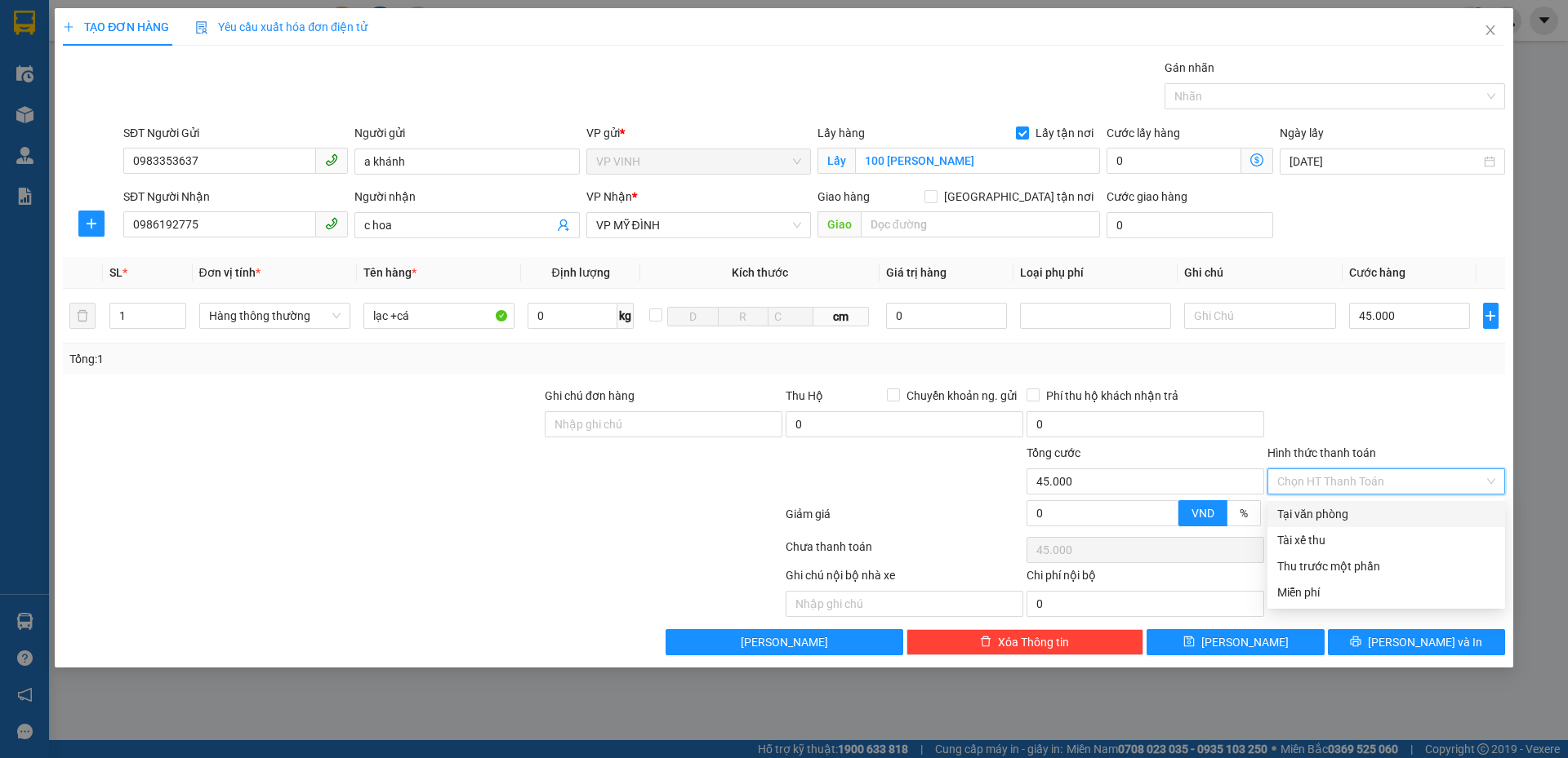
click at [1335, 507] on div "Tại văn phòng" at bounding box center [1386, 514] width 218 height 18
type input "0"
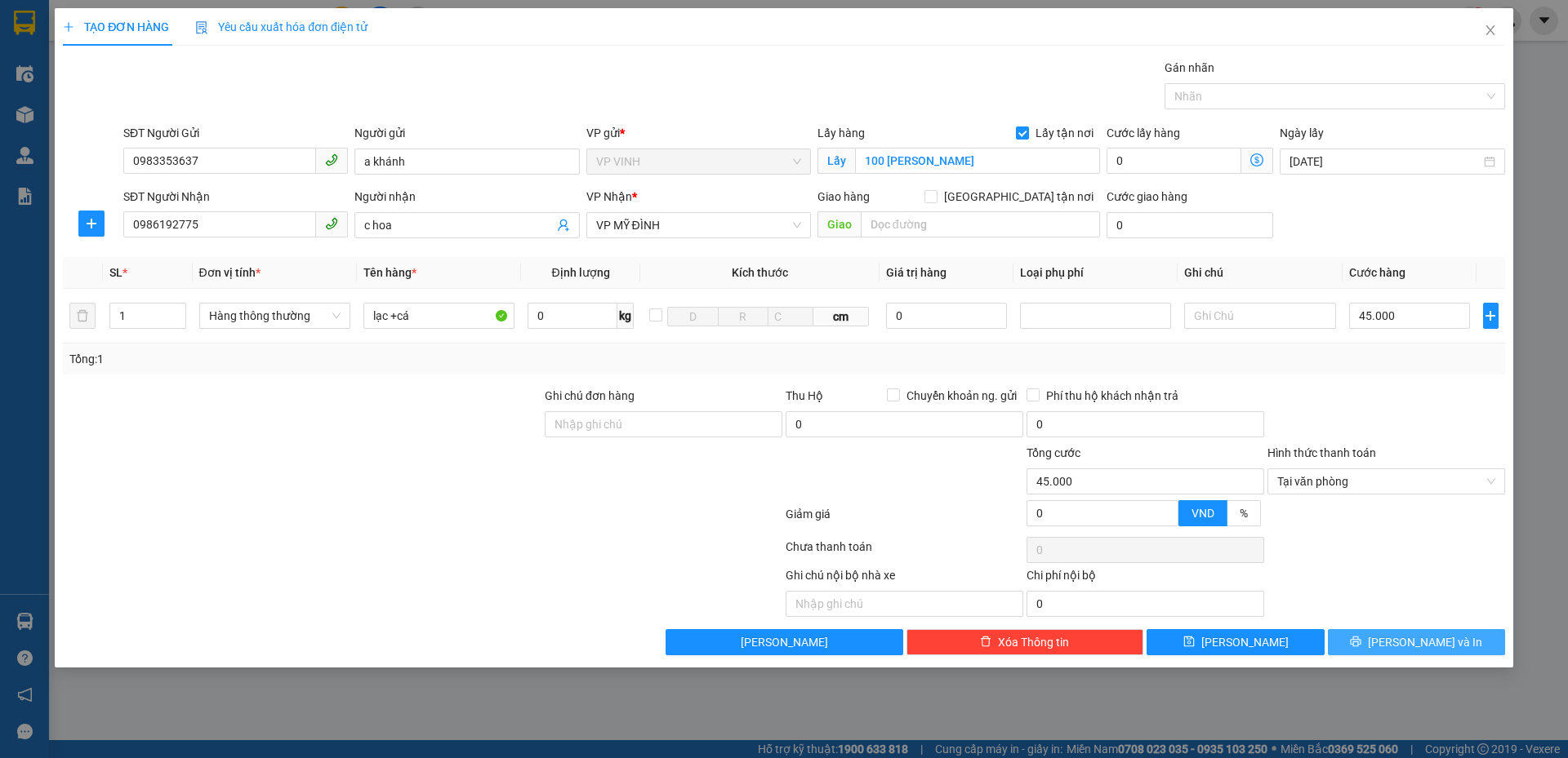
click at [1359, 636] on button "Lưu và In" at bounding box center [1416, 642] width 177 height 26
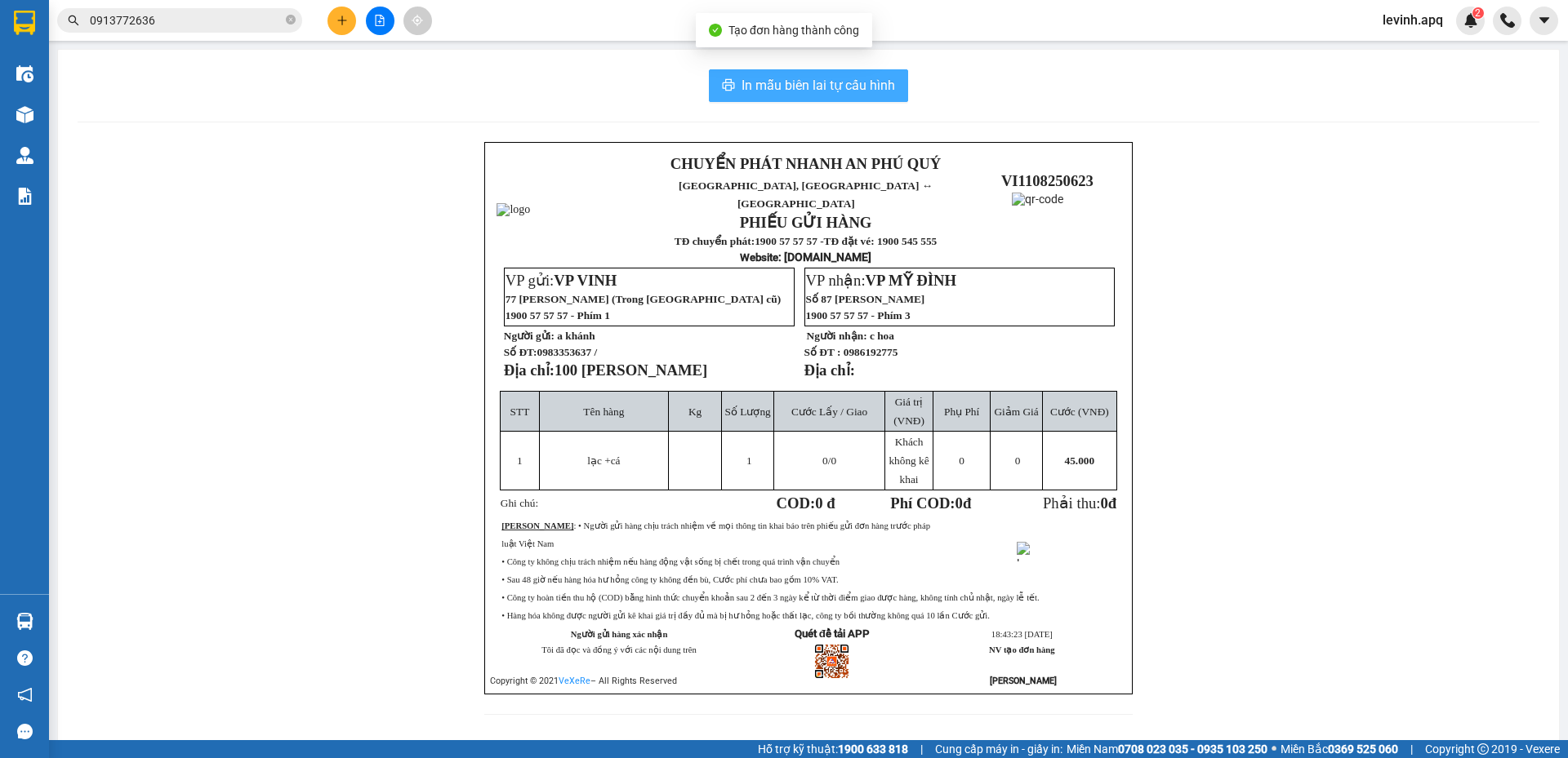
click at [820, 88] on span "In mẫu biên lai tự cấu hình" at bounding box center [818, 85] width 154 height 21
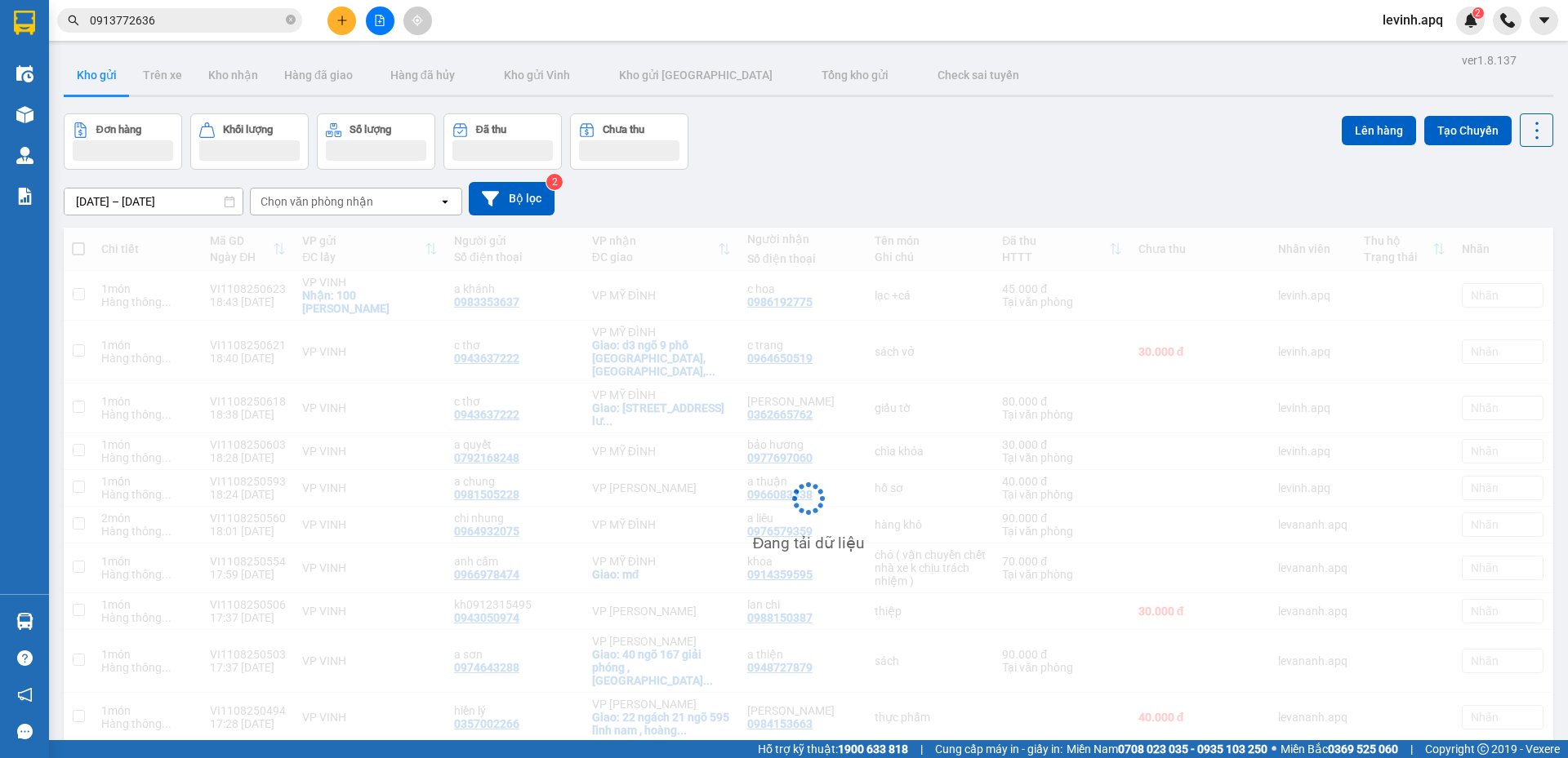
click at [1015, 131] on div "Đơn hàng Khối lượng Số lượng Đã thu Chưa thu Lên hàng Tạo Chuyến" at bounding box center [808, 141] width 1489 height 56
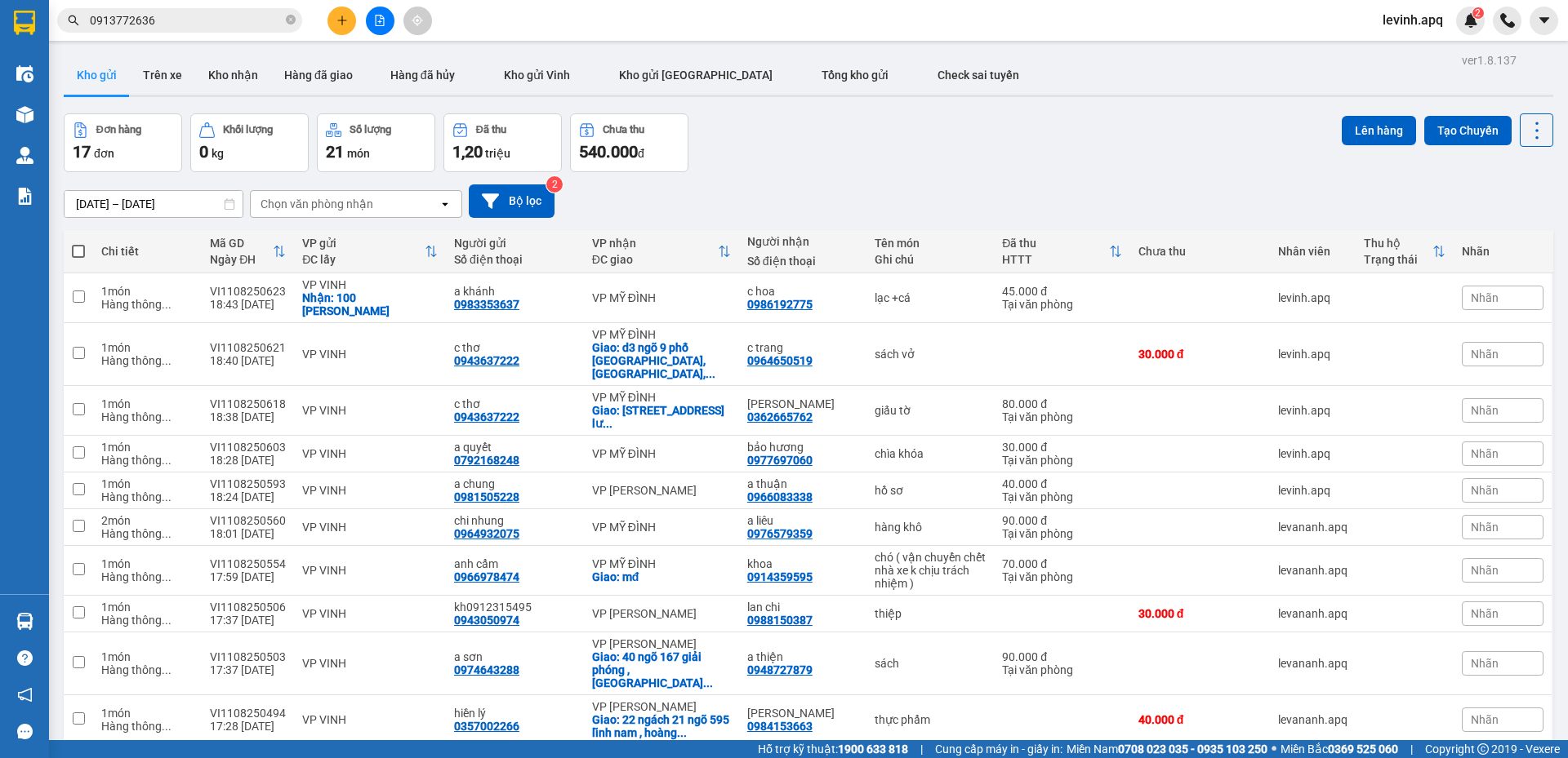
click at [805, 143] on div "Đơn hàng 17 đơn Khối lượng 0 kg Số lượng 21 món Đã thu 1,20 triệu Chưa thu 540.…" at bounding box center [808, 142] width 1489 height 59
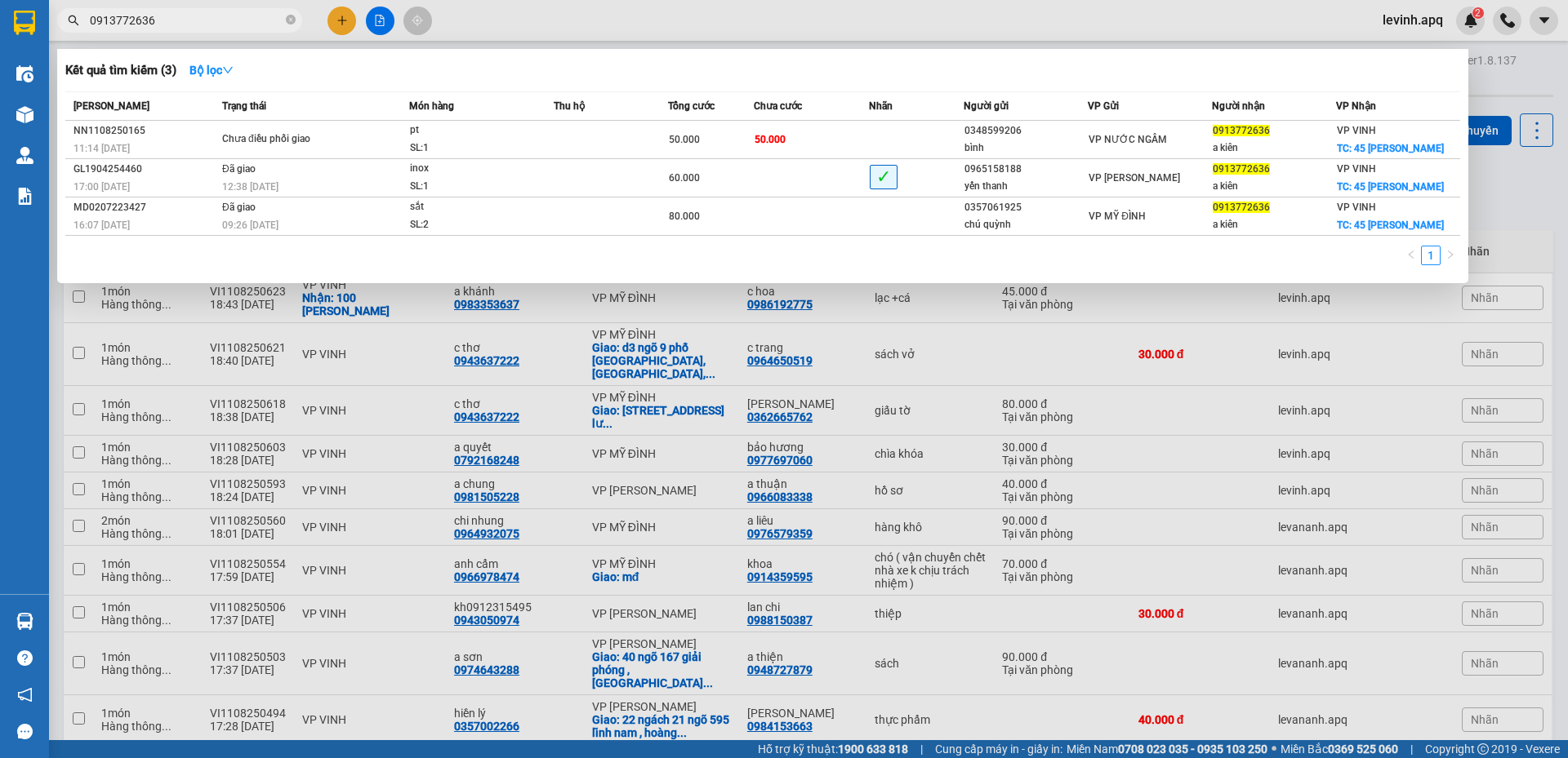
click at [186, 26] on input "0913772636" at bounding box center [186, 21] width 193 height 18
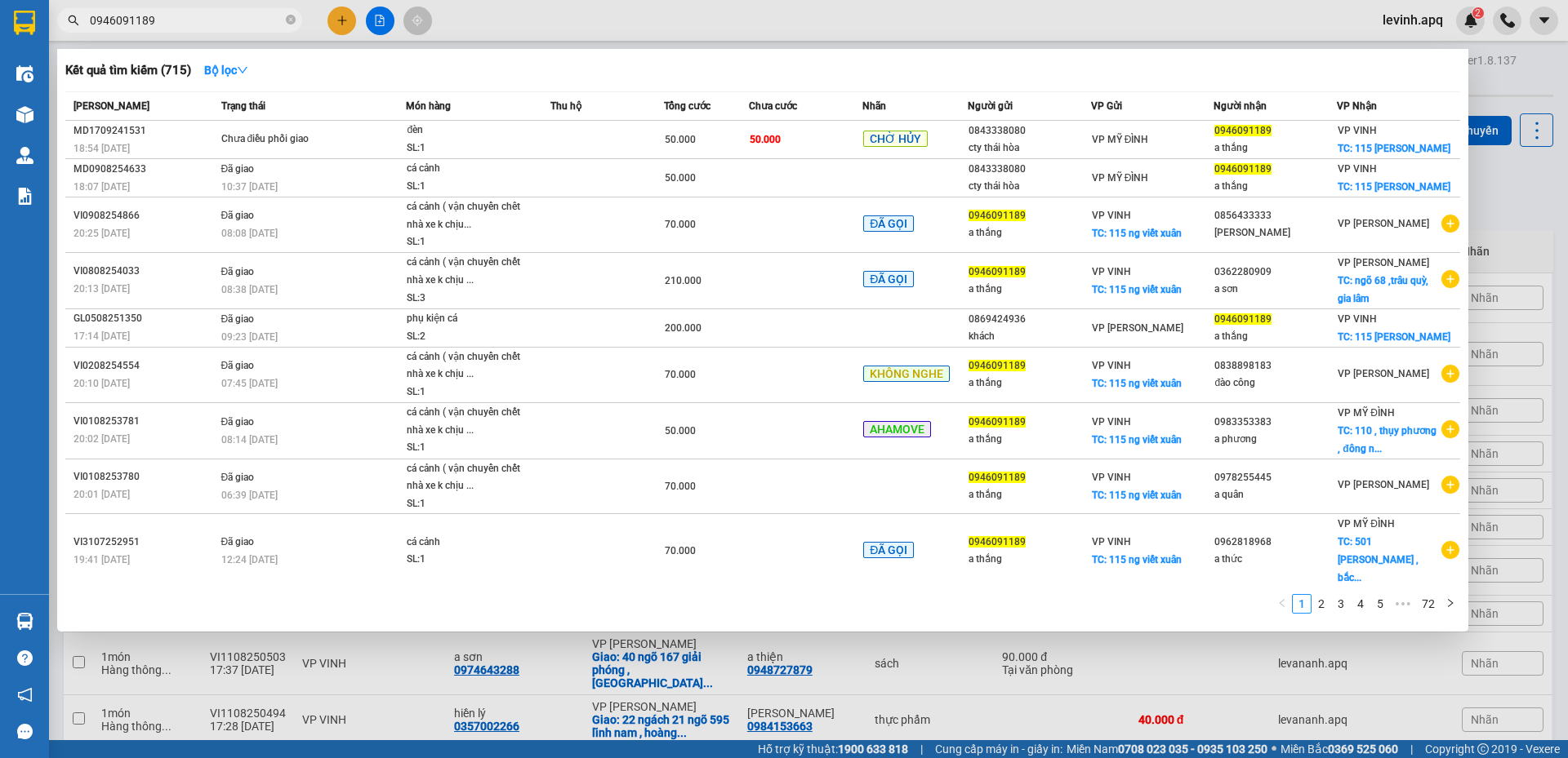
click at [186, 26] on input "0946091189" at bounding box center [186, 21] width 193 height 18
click at [237, 32] on span "0946091189" at bounding box center [179, 21] width 245 height 25
click at [223, 28] on input "0946091189" at bounding box center [186, 21] width 193 height 18
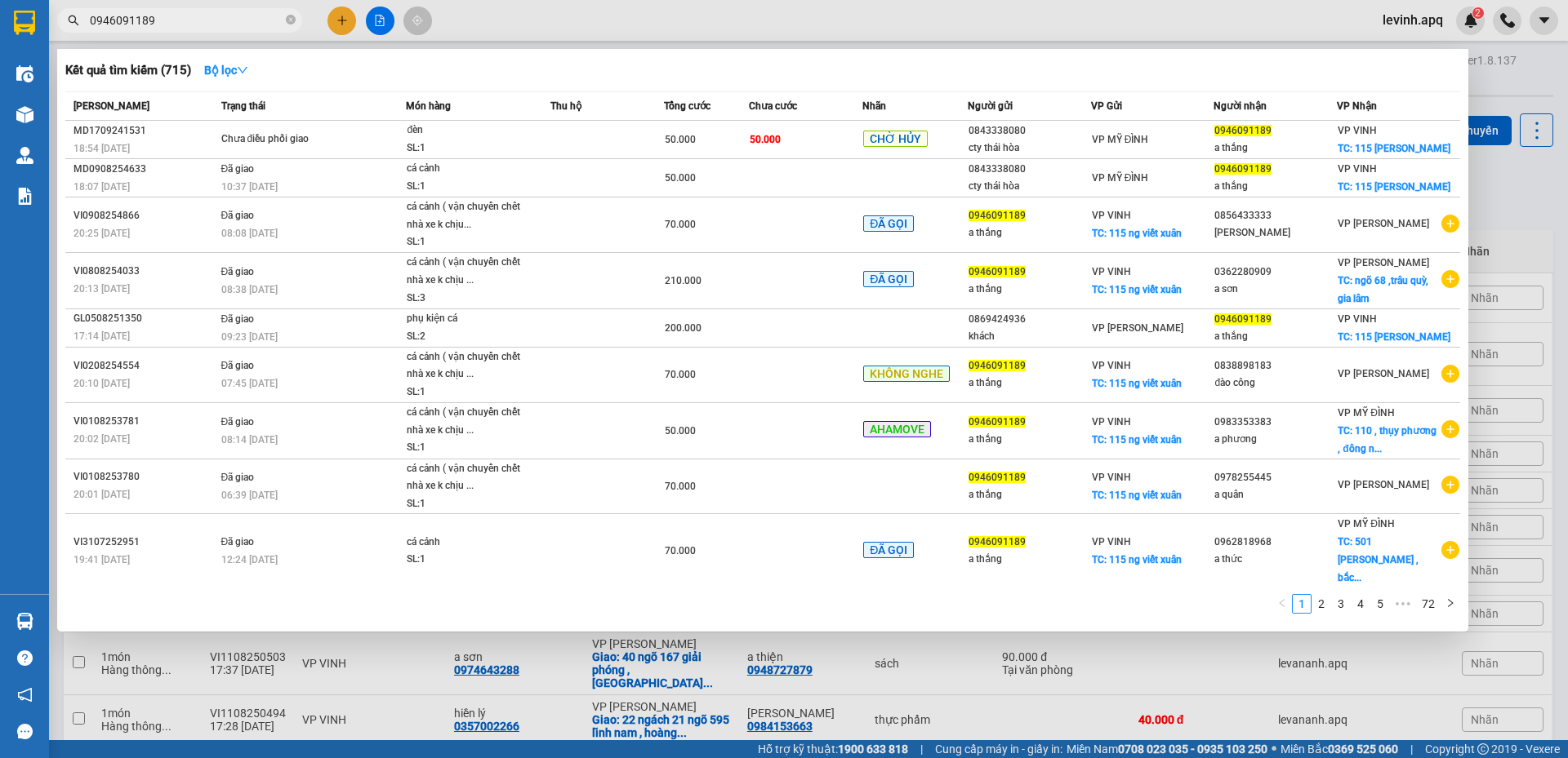
paste input "865810487"
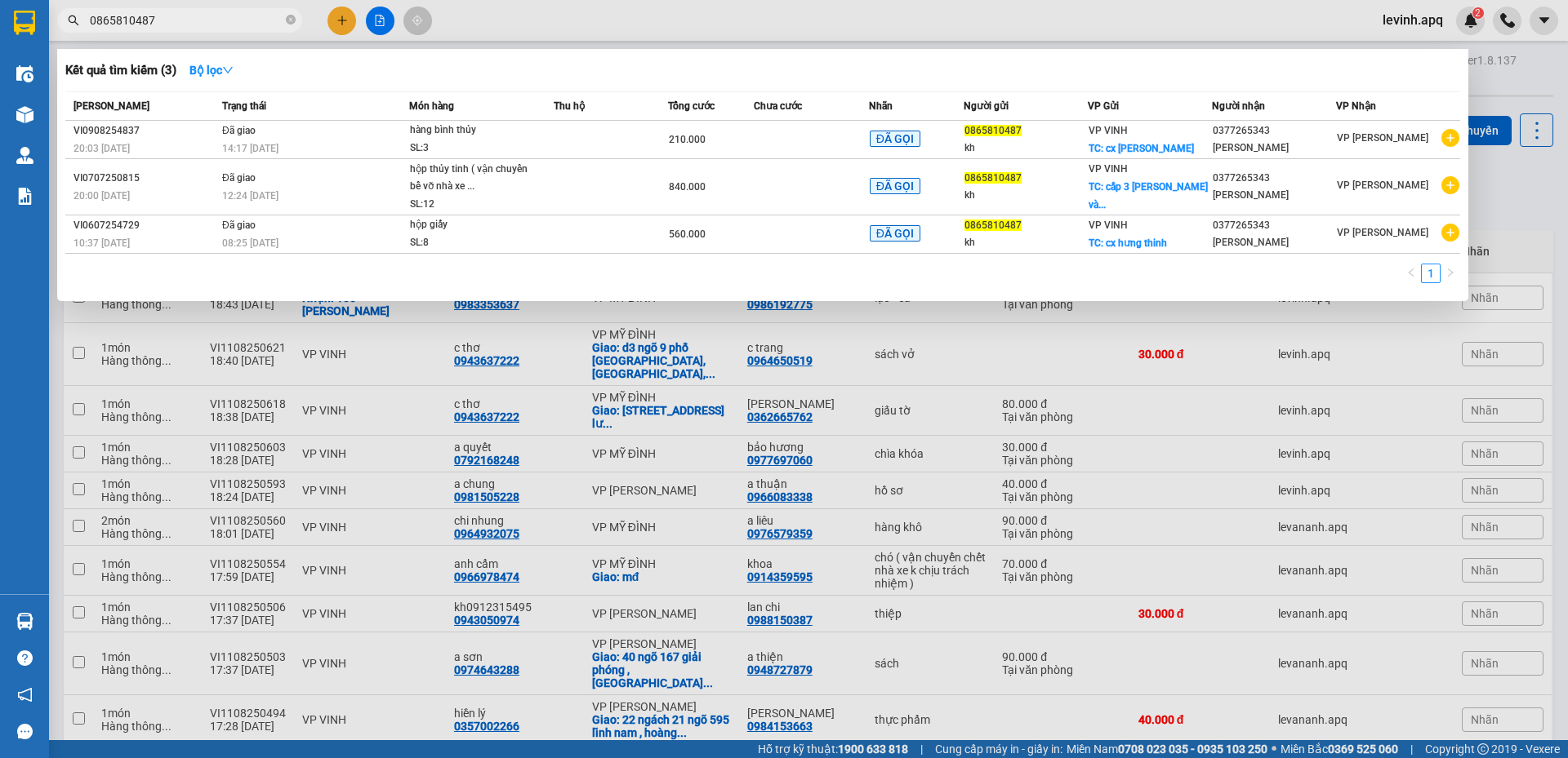
click at [435, 277] on div "1" at bounding box center [762, 279] width 1394 height 30
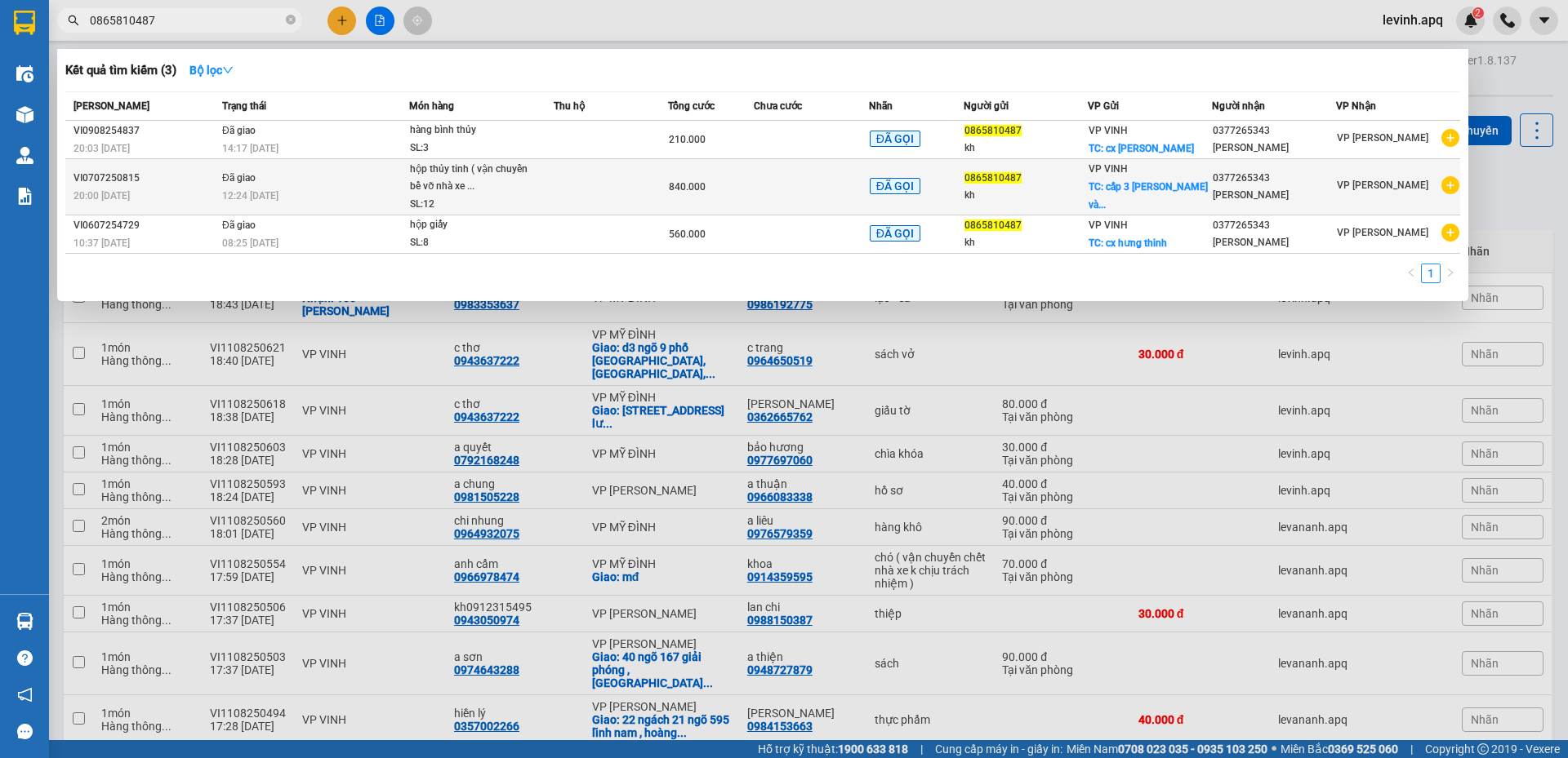
click at [299, 191] on div "12:24 - 08/07" at bounding box center [315, 196] width 186 height 18
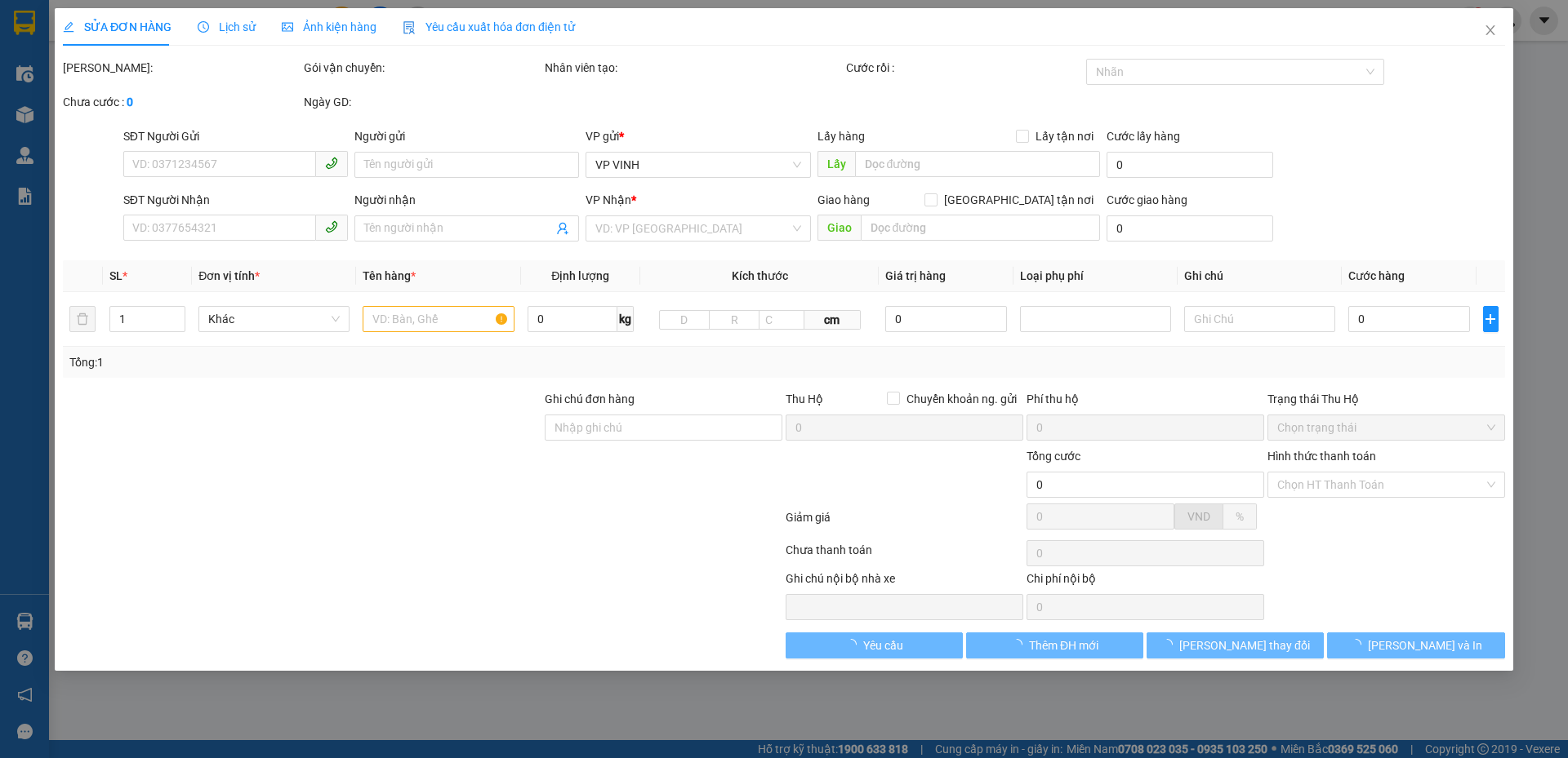
click at [215, 32] on span "Lịch sử" at bounding box center [227, 27] width 58 height 13
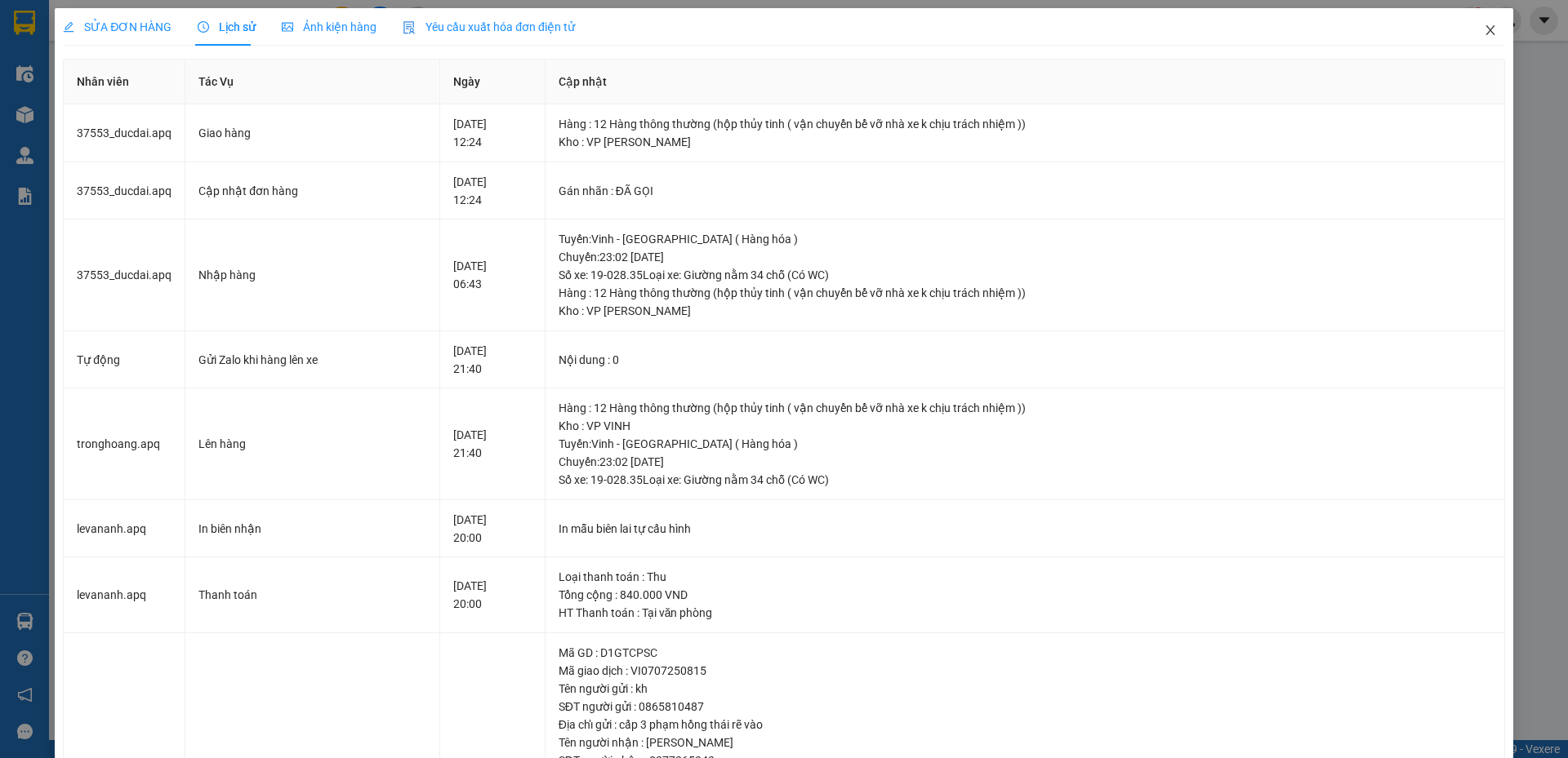
click at [1475, 39] on span "Close" at bounding box center [1489, 31] width 45 height 45
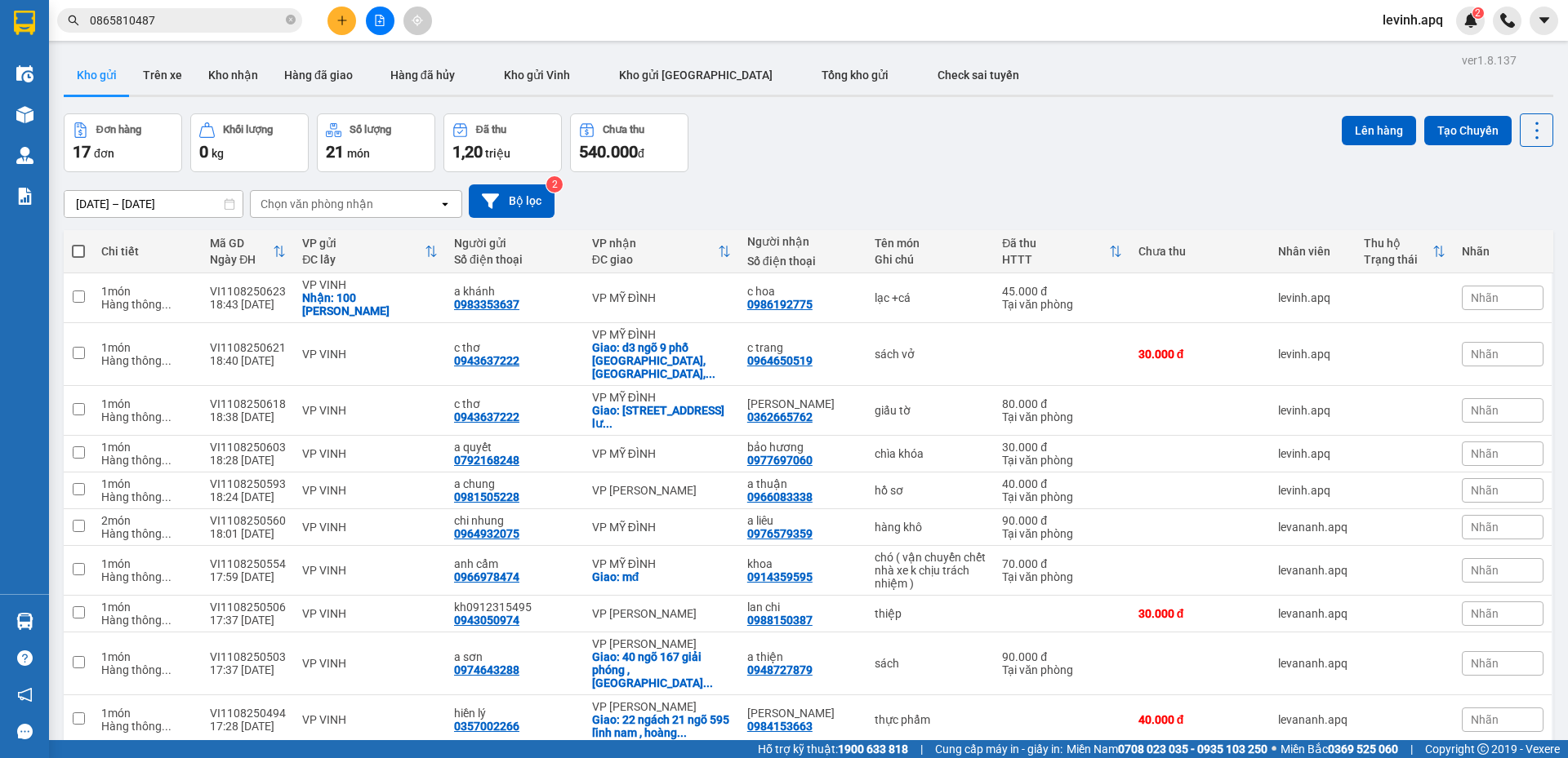
click at [920, 156] on div "Đơn hàng 17 đơn Khối lượng 0 kg Số lượng 21 món Đã thu 1,20 triệu Chưa thu 540.…" at bounding box center [808, 142] width 1489 height 59
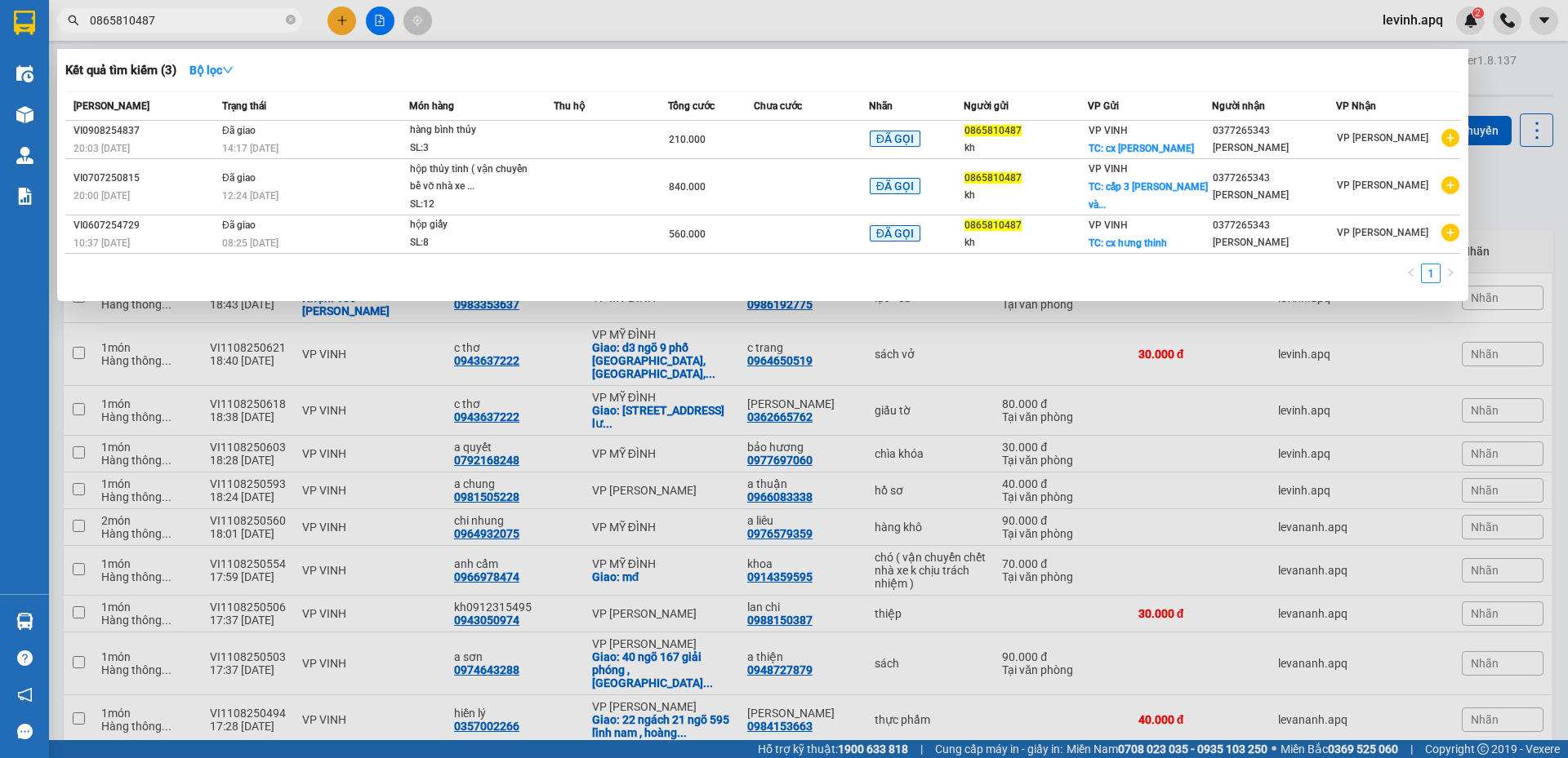
click at [220, 16] on input "0865810487" at bounding box center [186, 21] width 193 height 18
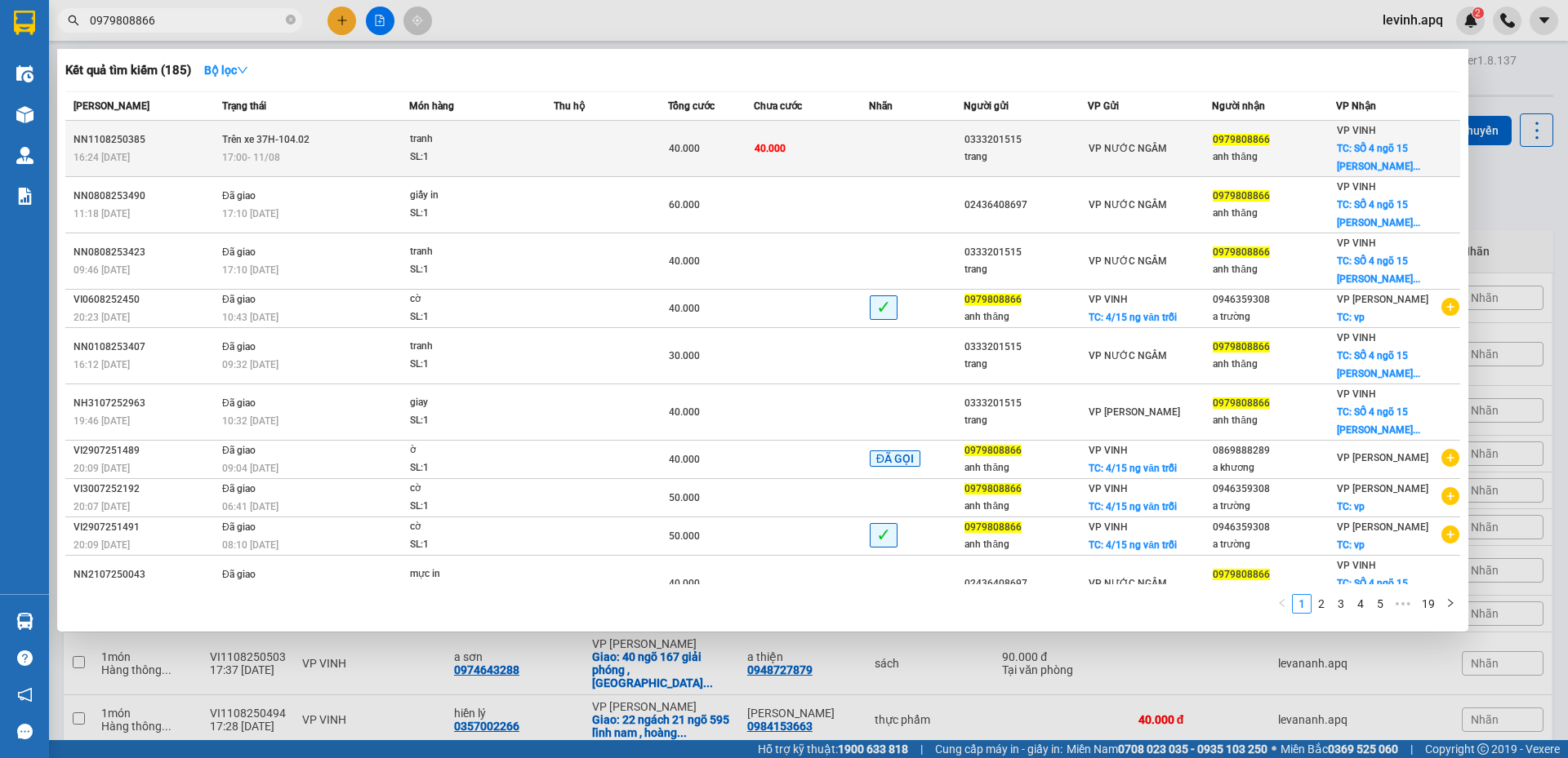
type input "0979808866"
click at [322, 150] on div "17:00 - 11/08" at bounding box center [315, 158] width 186 height 18
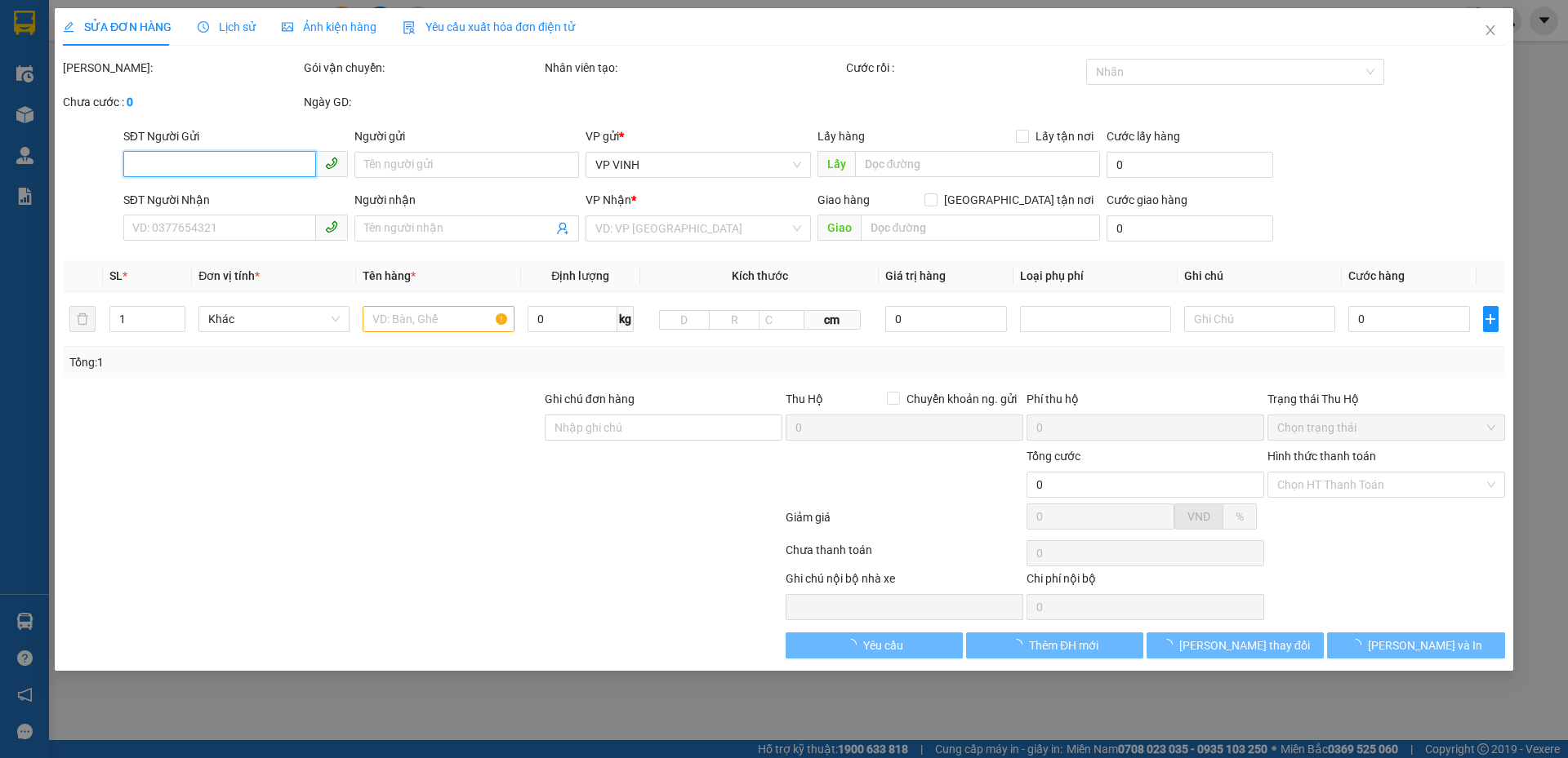
type input "0333201515"
type input "trang"
type input "0979808866"
type input "anh thăng"
checkbox input "true"
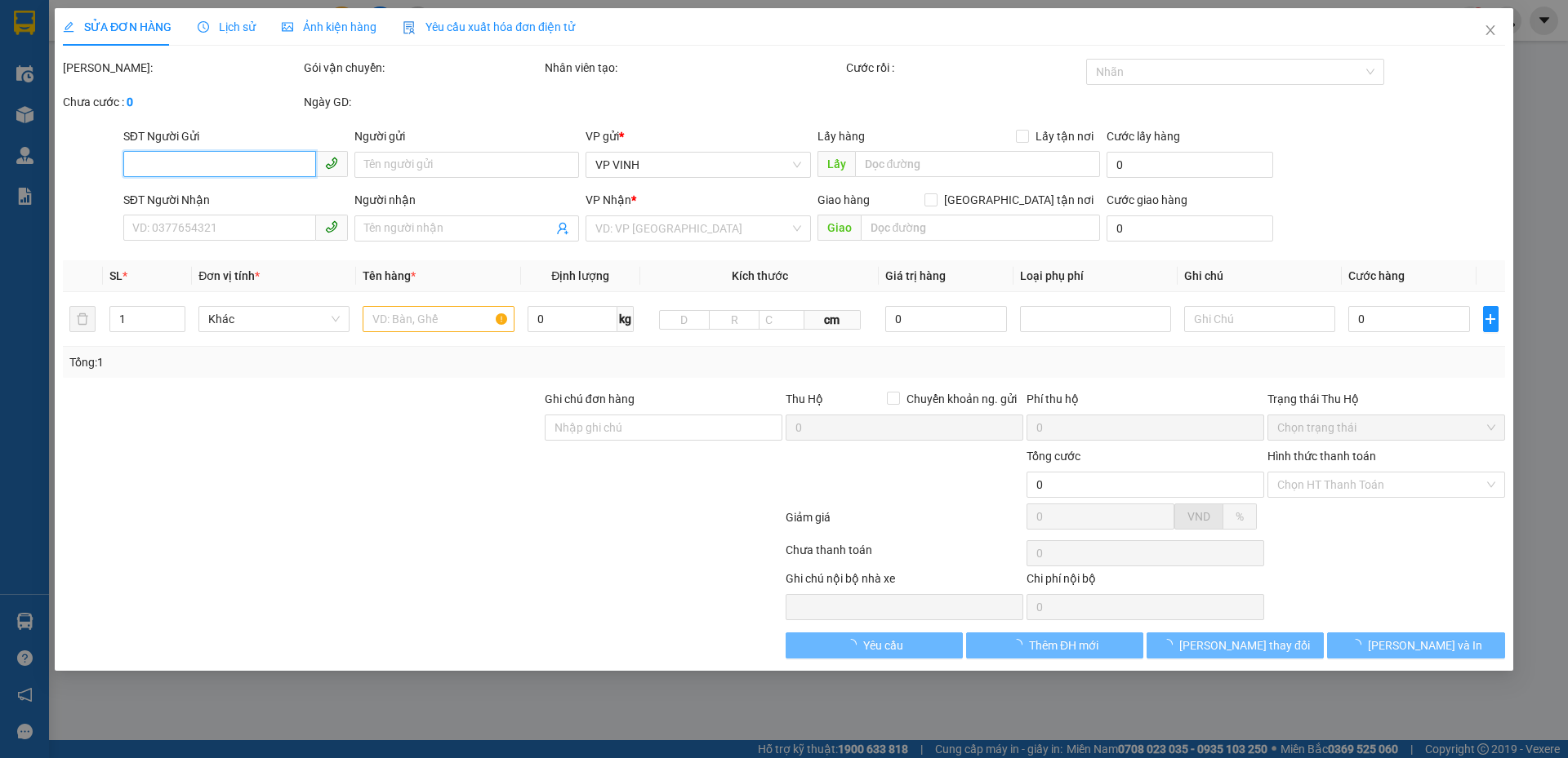
type input "SỐ 4 ngõ 15 nguyễn văn trỗi"
type input "40.000"
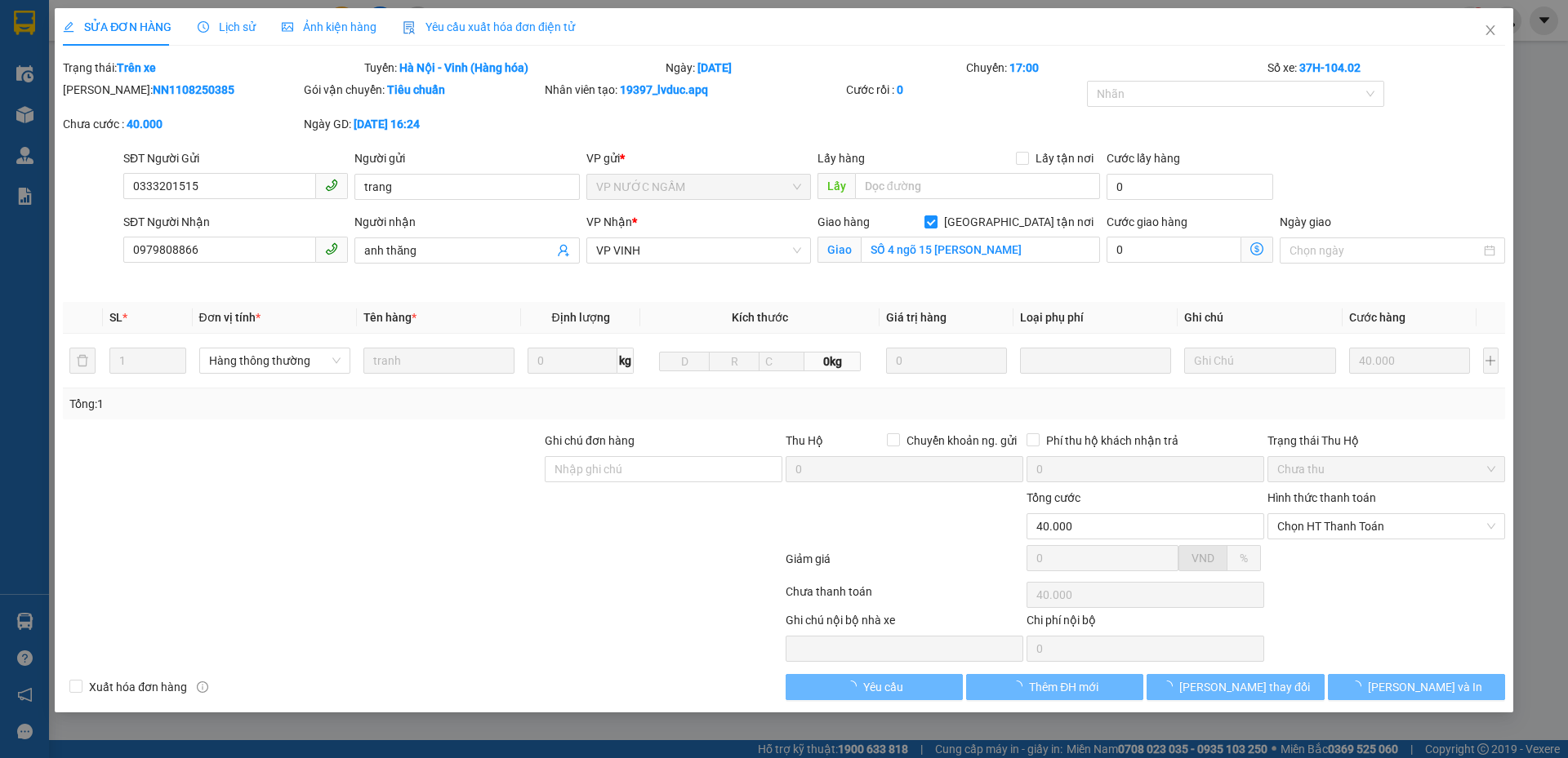
click at [1406, 673] on div "Total Paid Fee 0 Total UnPaid Fee 40.000 Cash Collection Total Fee Trạng thái: …" at bounding box center [784, 379] width 1442 height 641
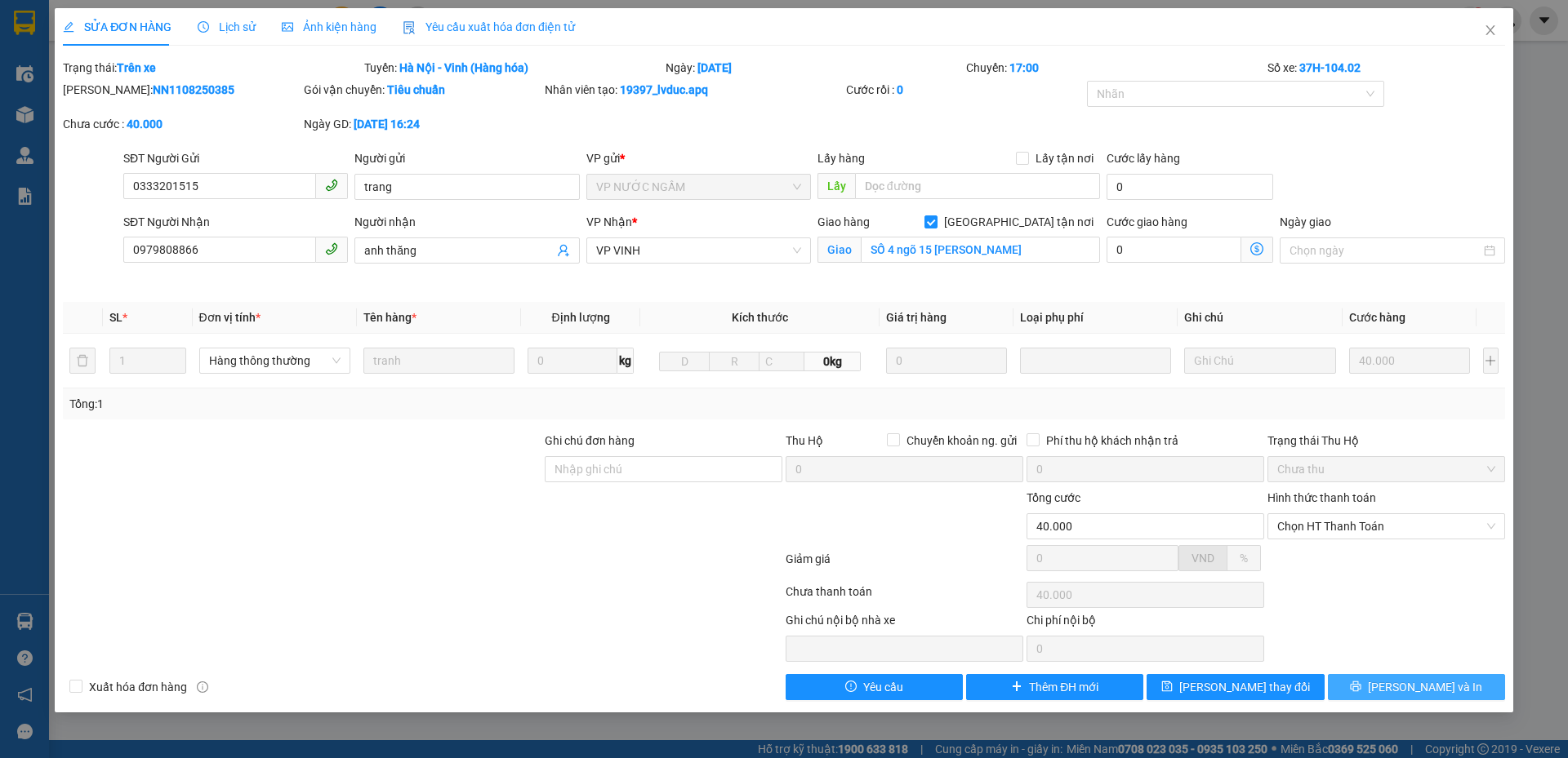
click at [1406, 676] on button "Lưu và In" at bounding box center [1416, 688] width 177 height 26
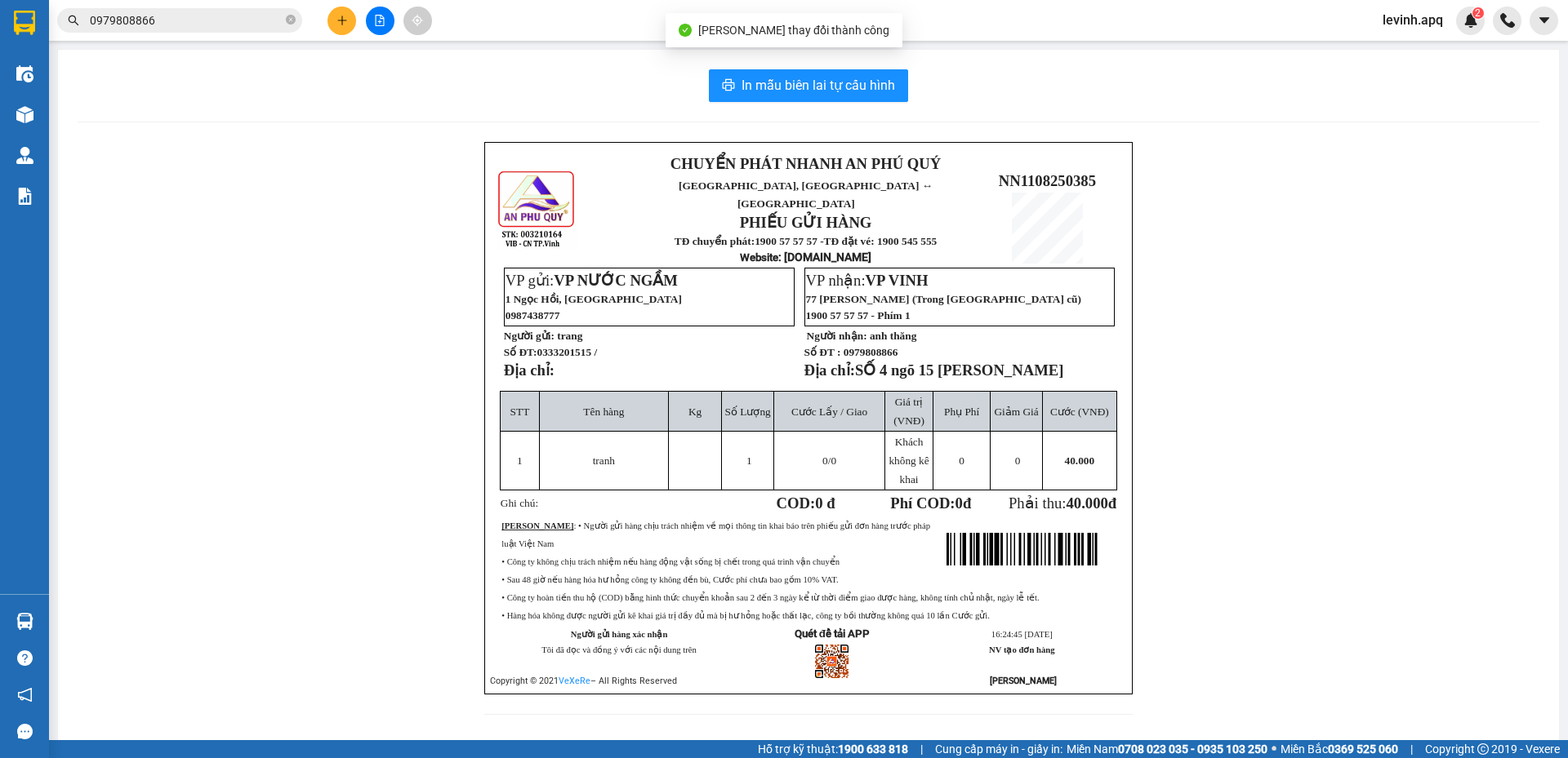
click at [872, 346] on span "0979808866" at bounding box center [871, 352] width 55 height 12
copy span "0979808866"
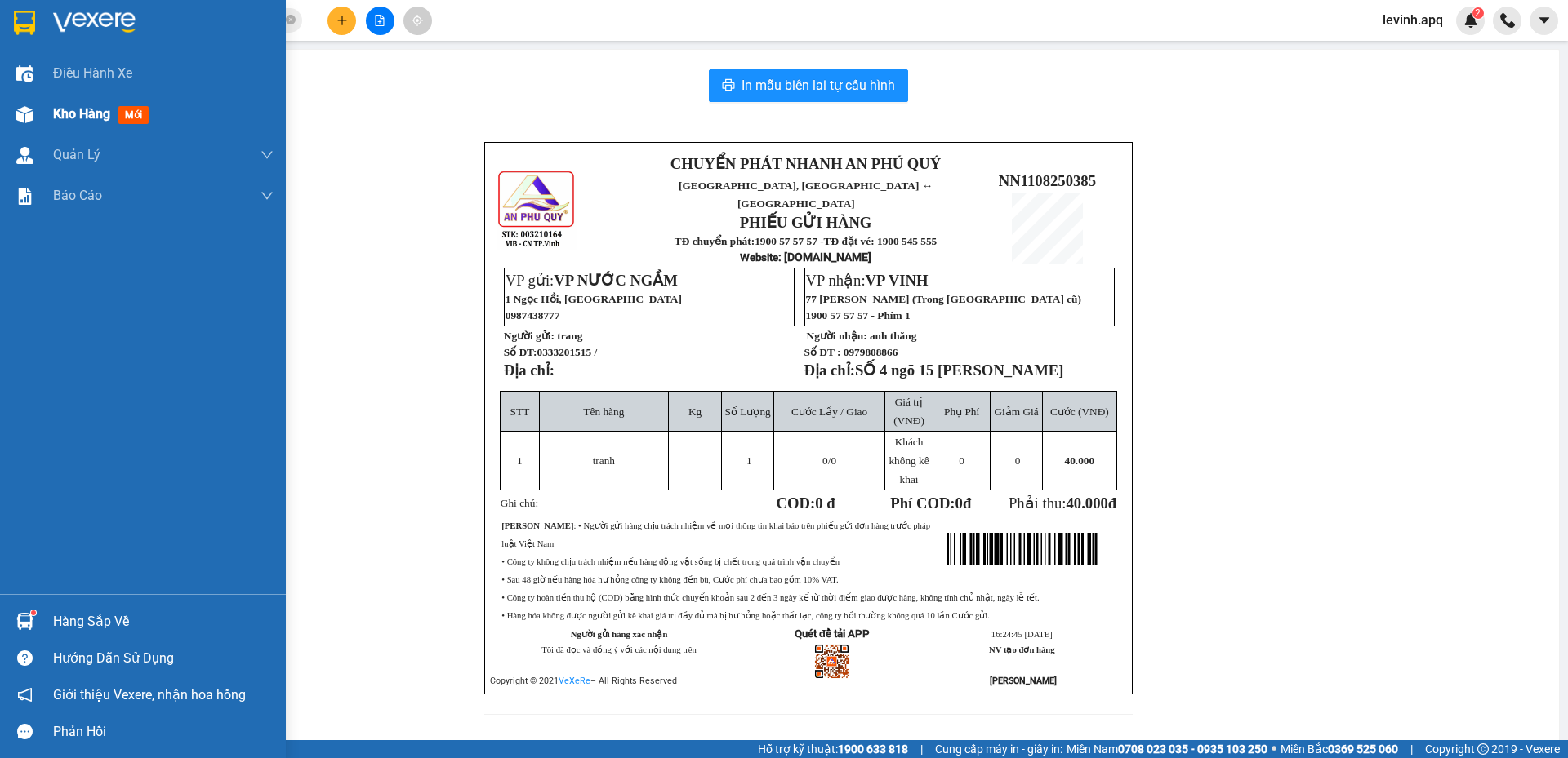
click at [50, 110] on div "Kho hàng mới" at bounding box center [143, 114] width 286 height 41
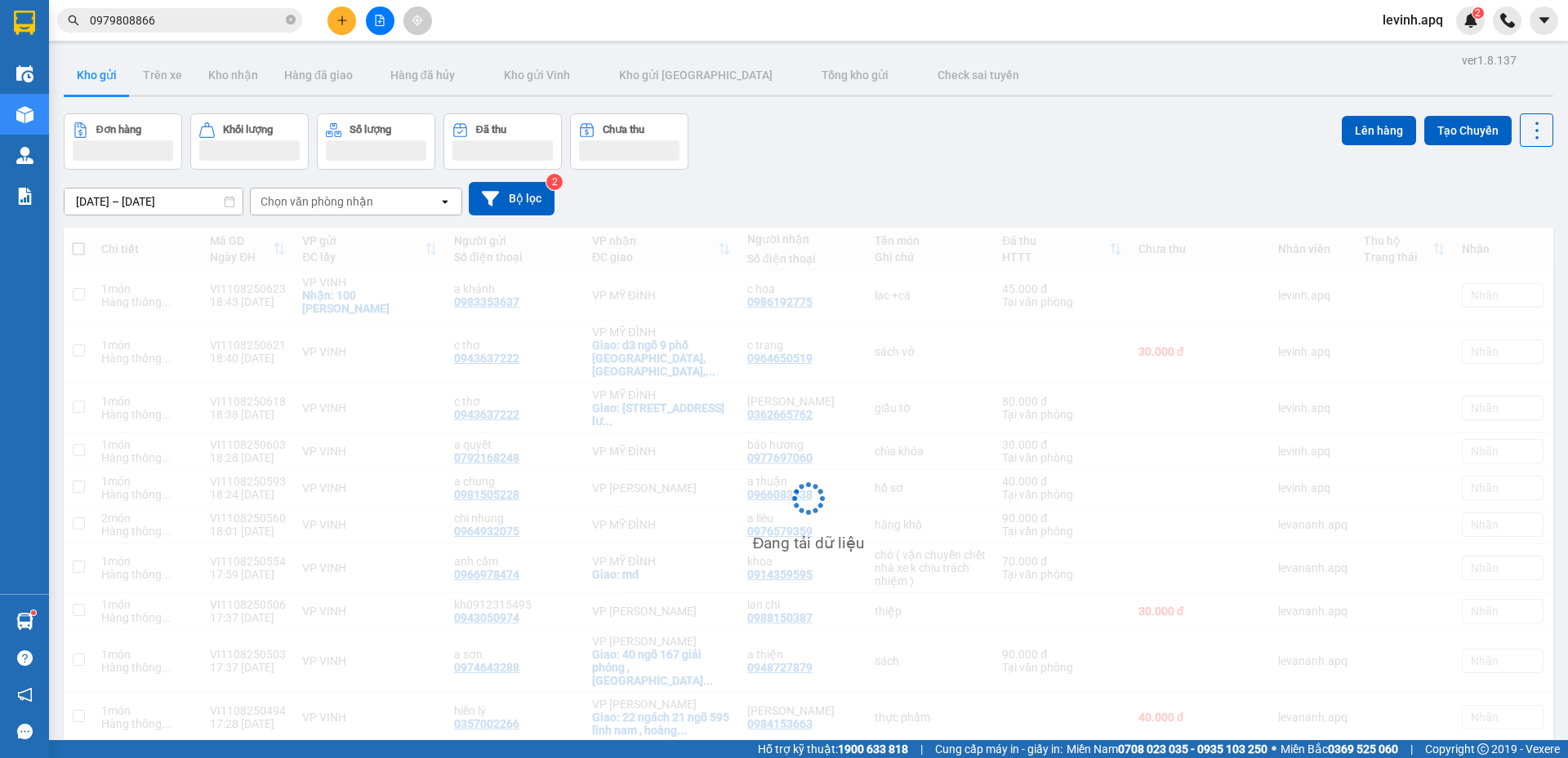
click at [810, 124] on div "Đơn hàng Khối lượng Số lượng Đã thu Chưa thu Lên hàng Tạo Chuyến" at bounding box center [808, 141] width 1489 height 56
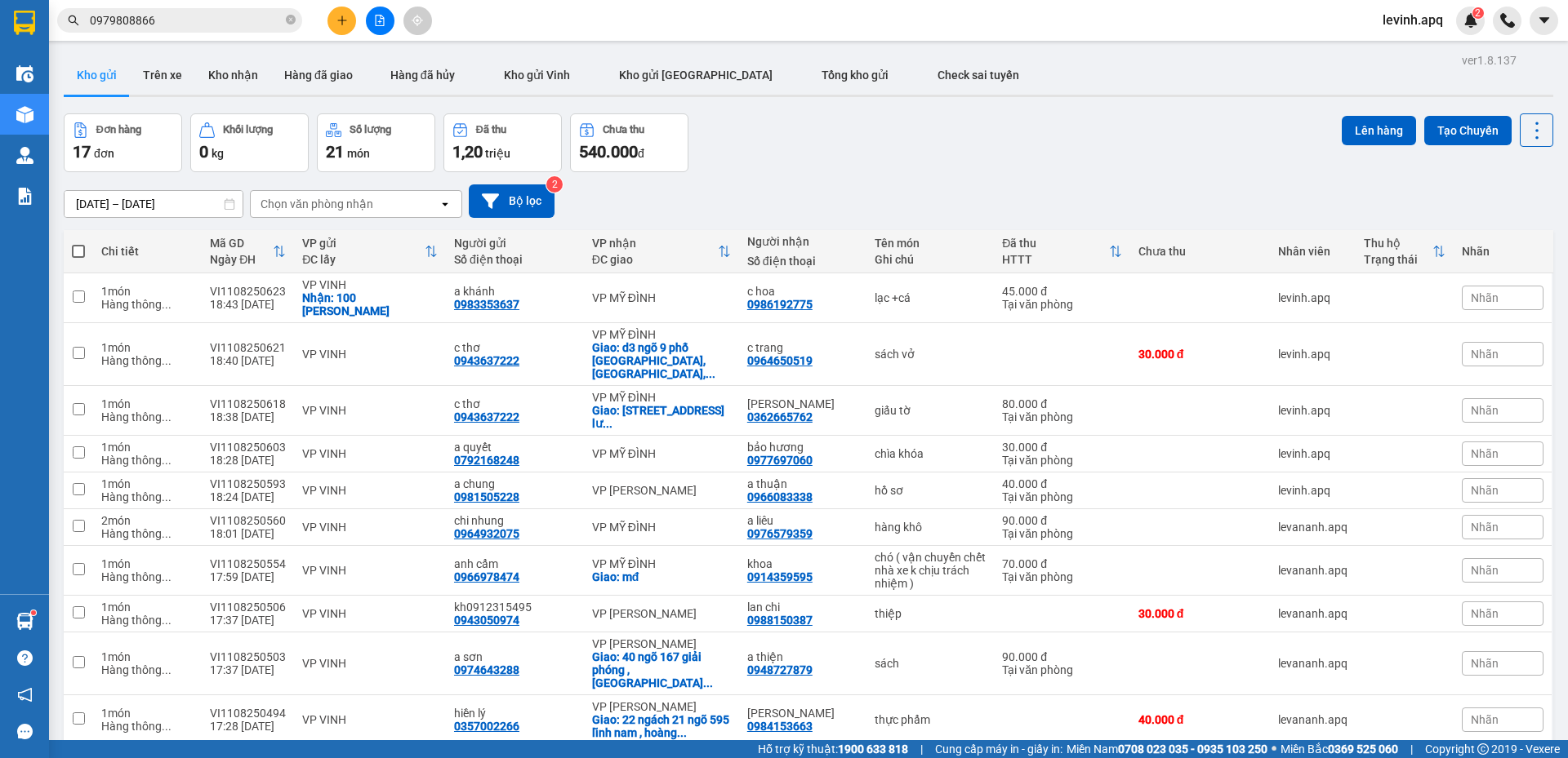
click at [1466, 757] on div "10 / trang" at bounding box center [1484, 771] width 50 height 17
click at [1467, 698] on span "100 / trang" at bounding box center [1479, 696] width 59 height 17
click at [1045, 175] on div "09/08/2025 – 11/08/2025 Press the down arrow key to interact with the calendar …" at bounding box center [808, 201] width 1489 height 58
click at [906, 173] on div "09/08/2025 – 11/08/2025 Press the down arrow key to interact with the calendar …" at bounding box center [808, 201] width 1489 height 58
click at [383, 27] on button at bounding box center [380, 21] width 29 height 29
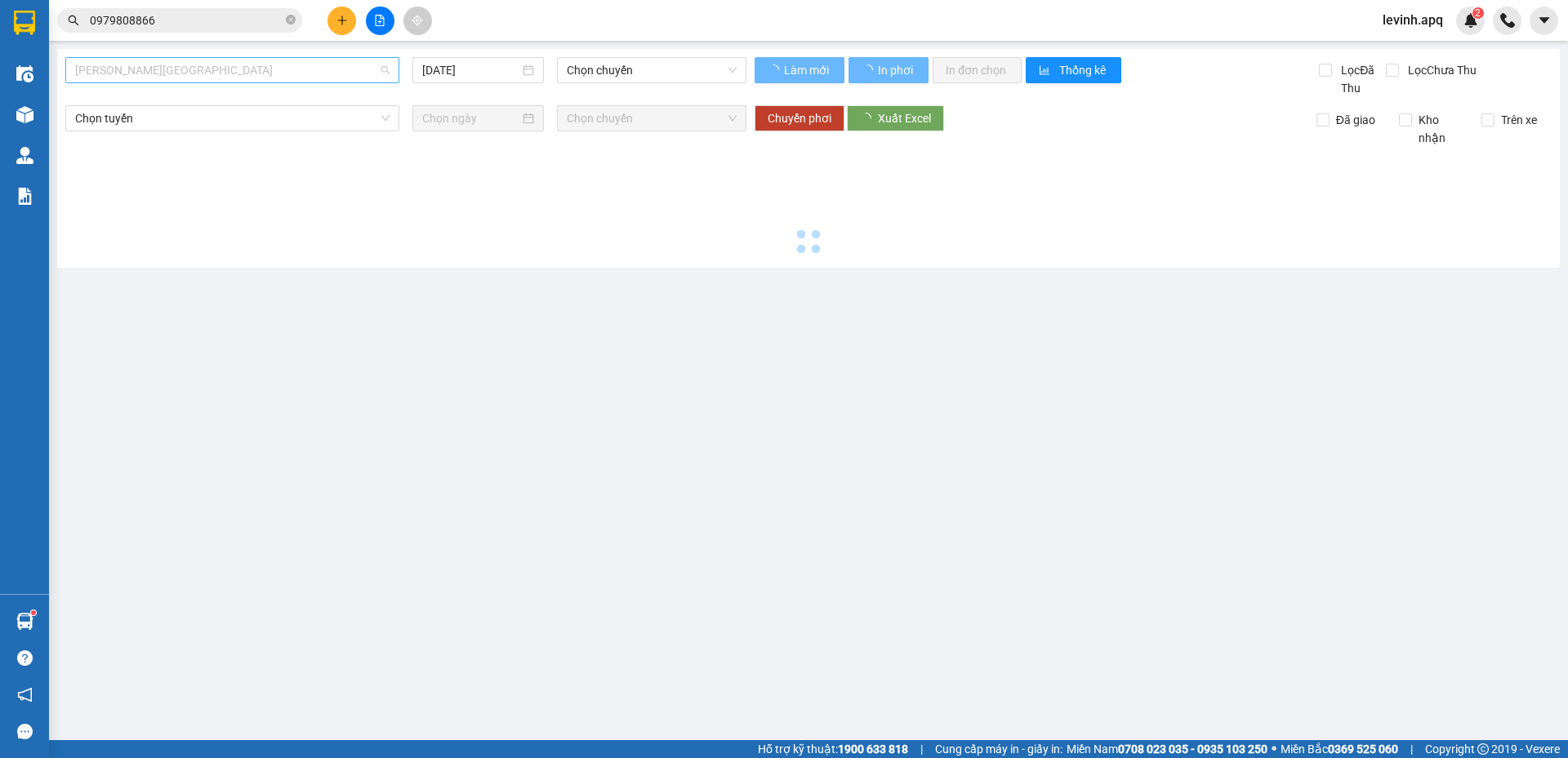
click at [258, 73] on span "Gia Lâm - Mỹ Đình" at bounding box center [232, 70] width 314 height 25
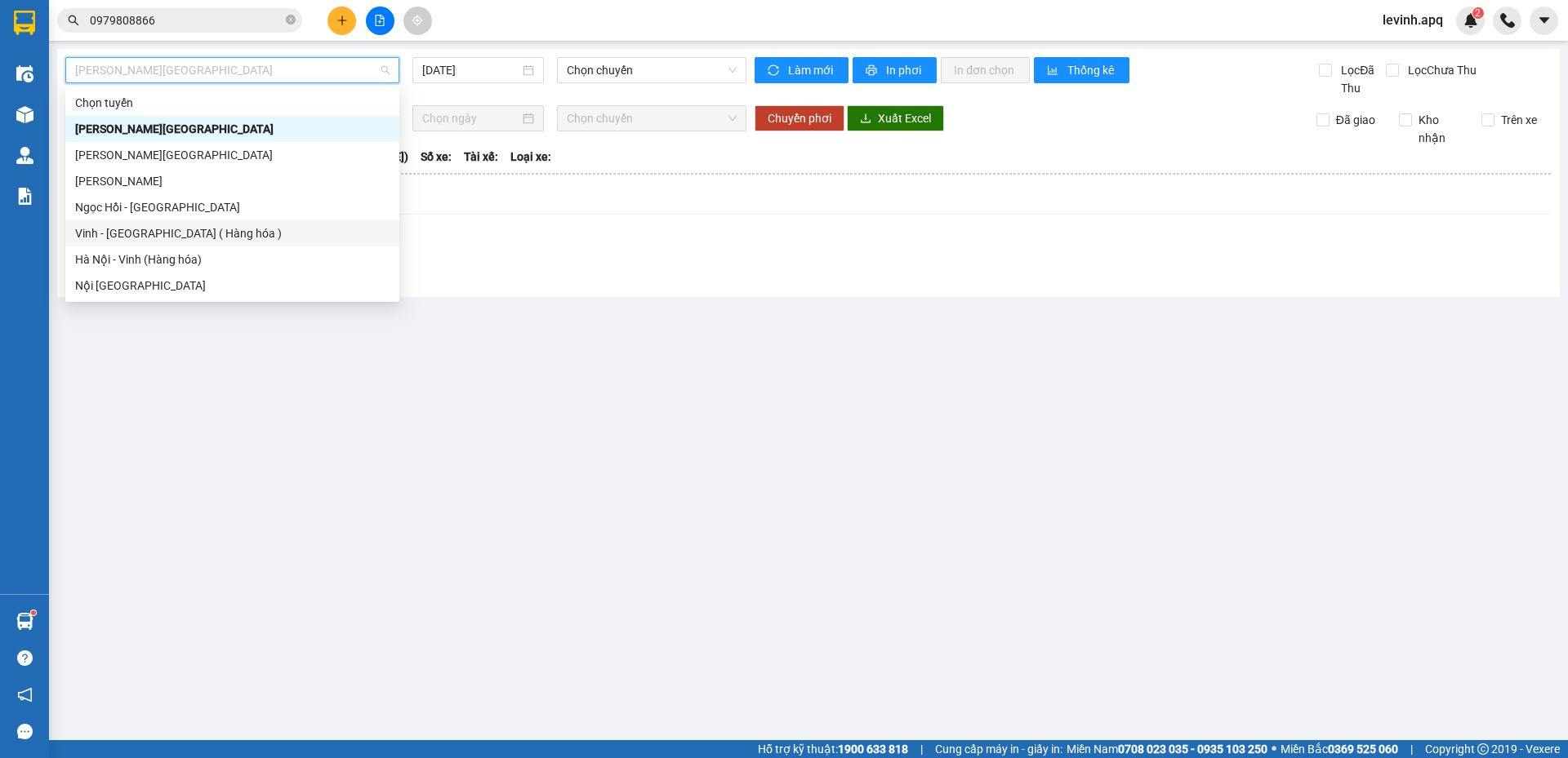
click at [214, 226] on div "Vinh - Hà Nội ( Hàng hóa )" at bounding box center [232, 234] width 314 height 18
type input "11/08/2025"
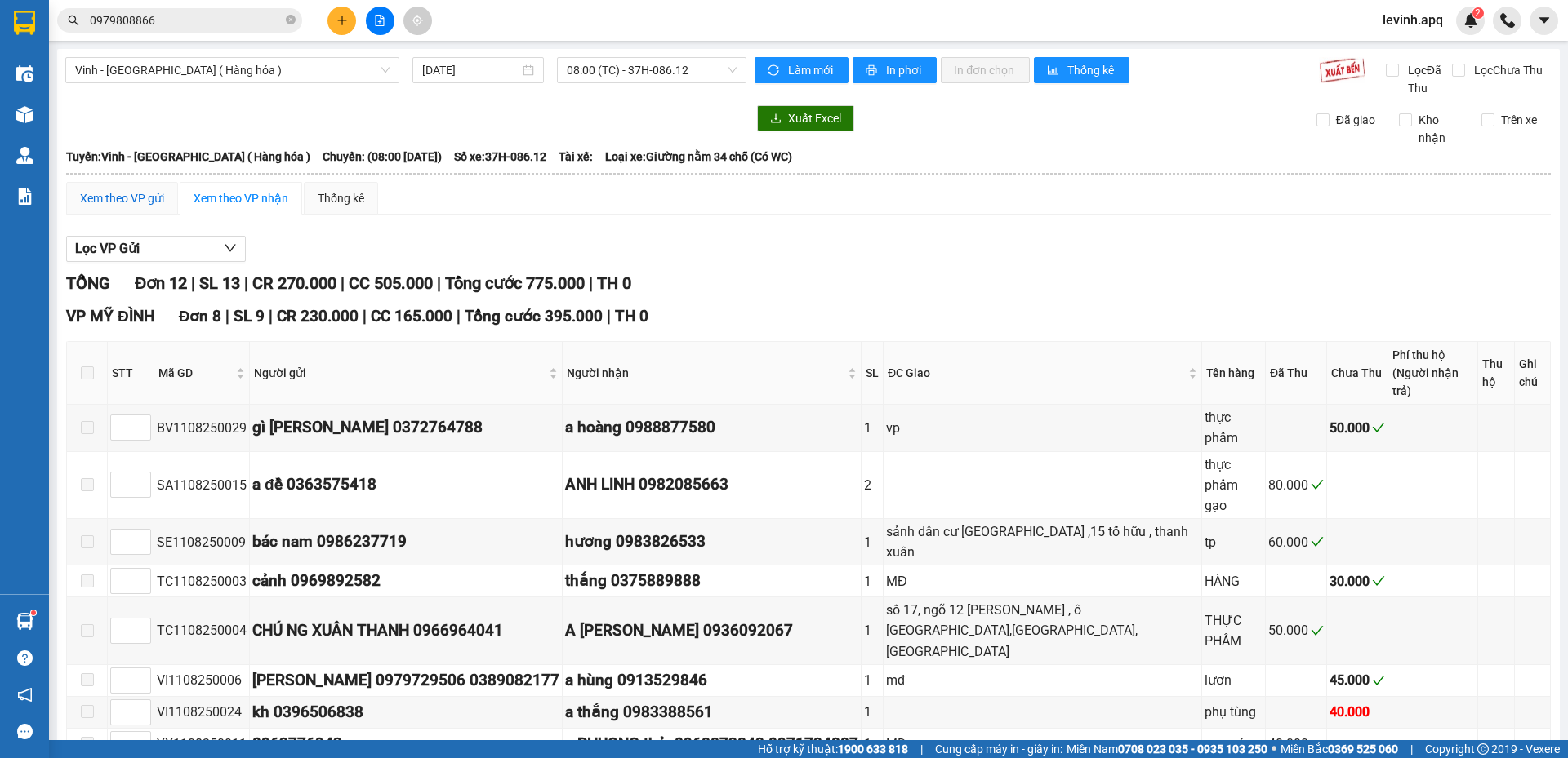
click at [141, 193] on div "Xem theo VP gửi" at bounding box center [122, 198] width 84 height 18
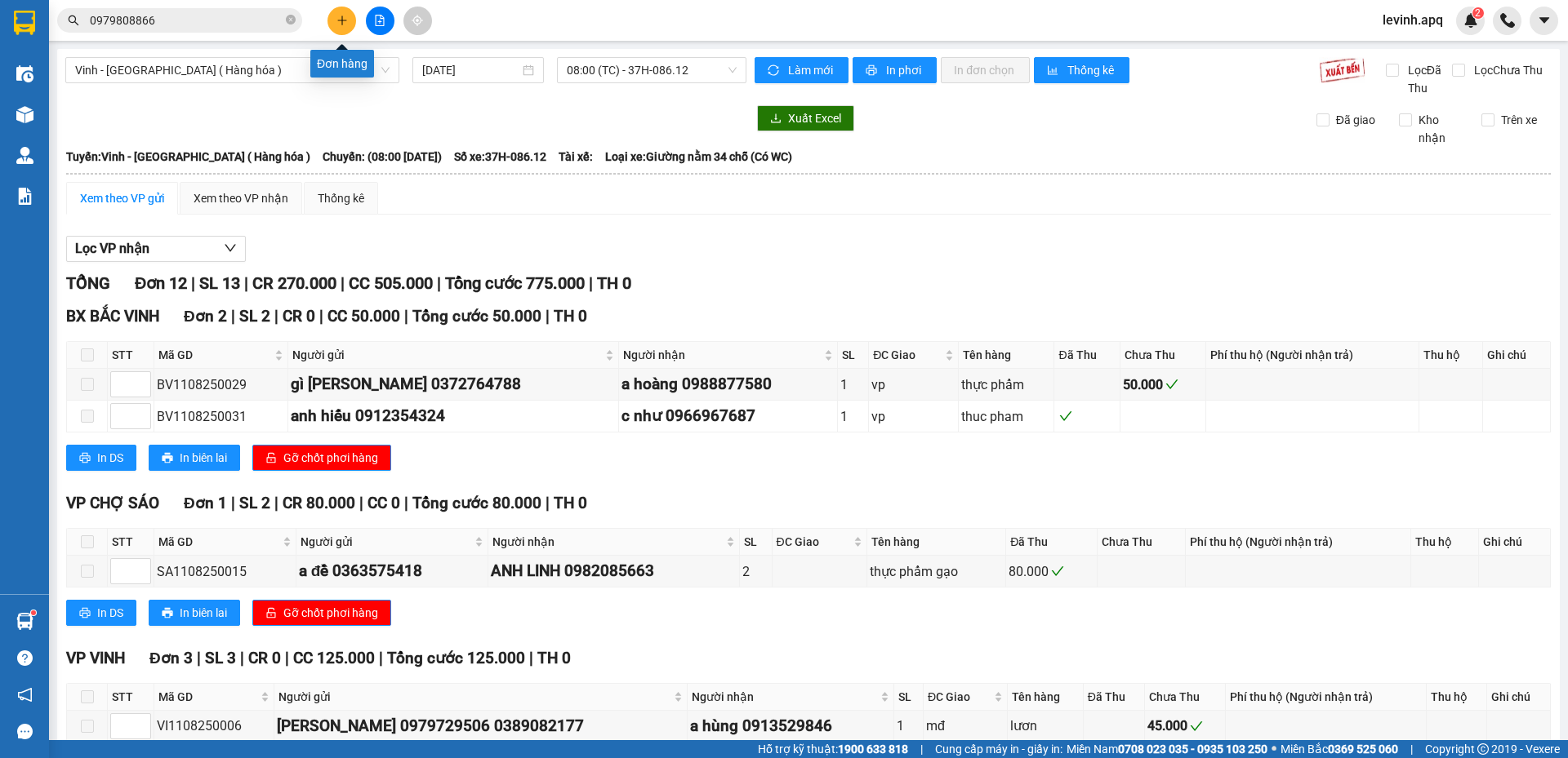
click at [338, 17] on icon "plus" at bounding box center [342, 21] width 12 height 12
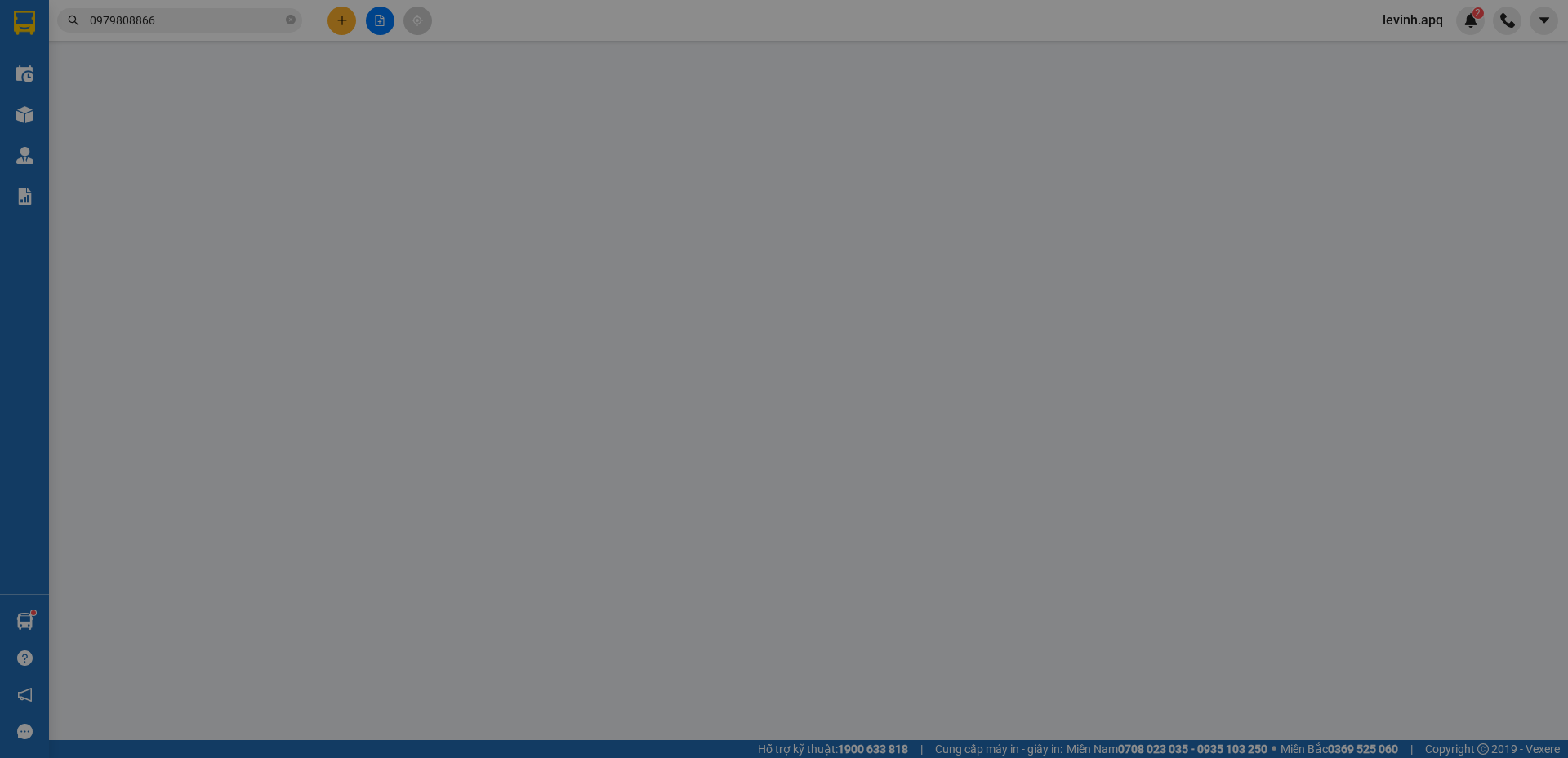
click at [338, 17] on div "Yêu cầu xuất hóa đơn điện tử" at bounding box center [281, 26] width 172 height 37
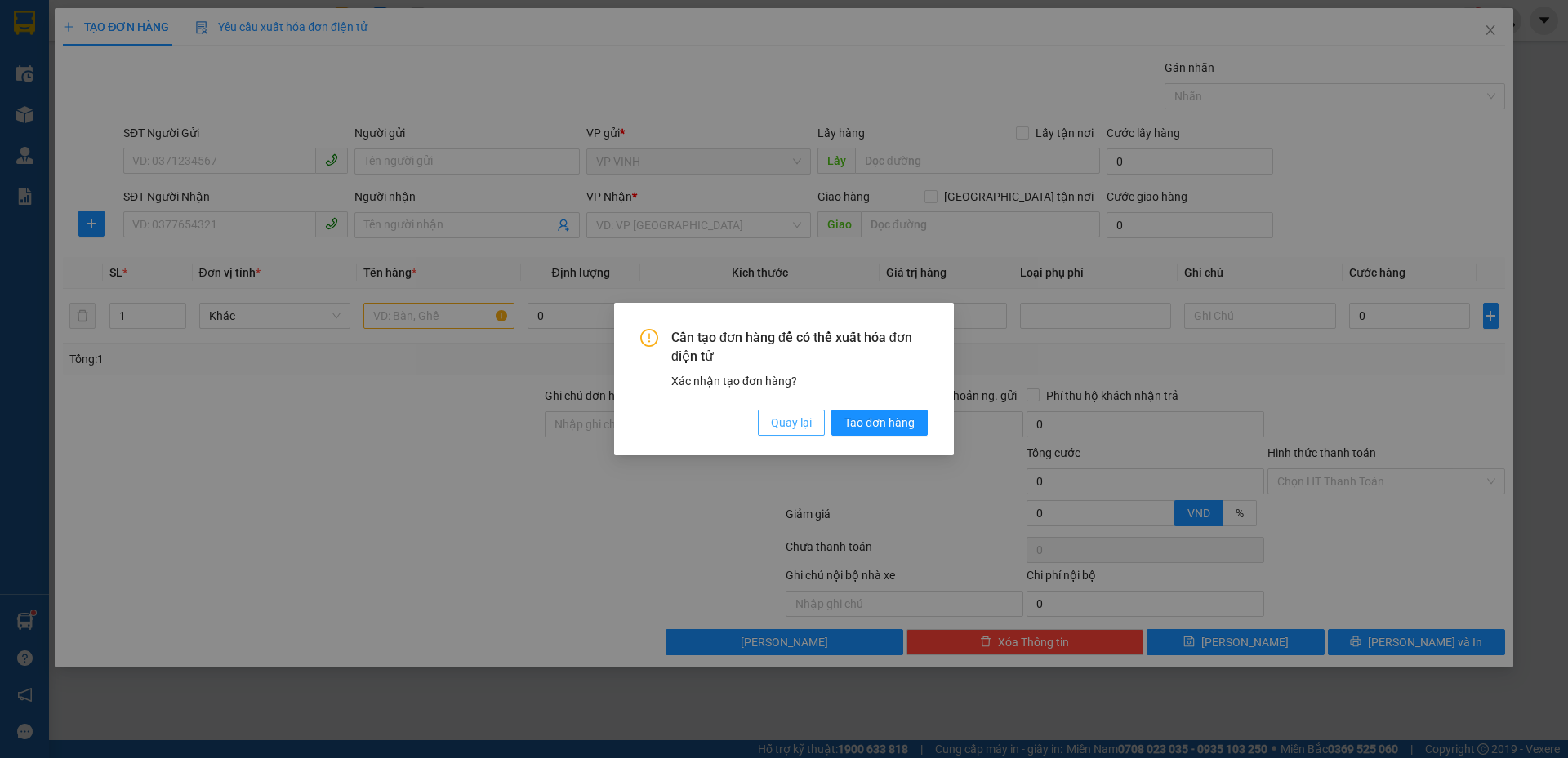
click at [786, 419] on span "Quay lại" at bounding box center [791, 423] width 41 height 18
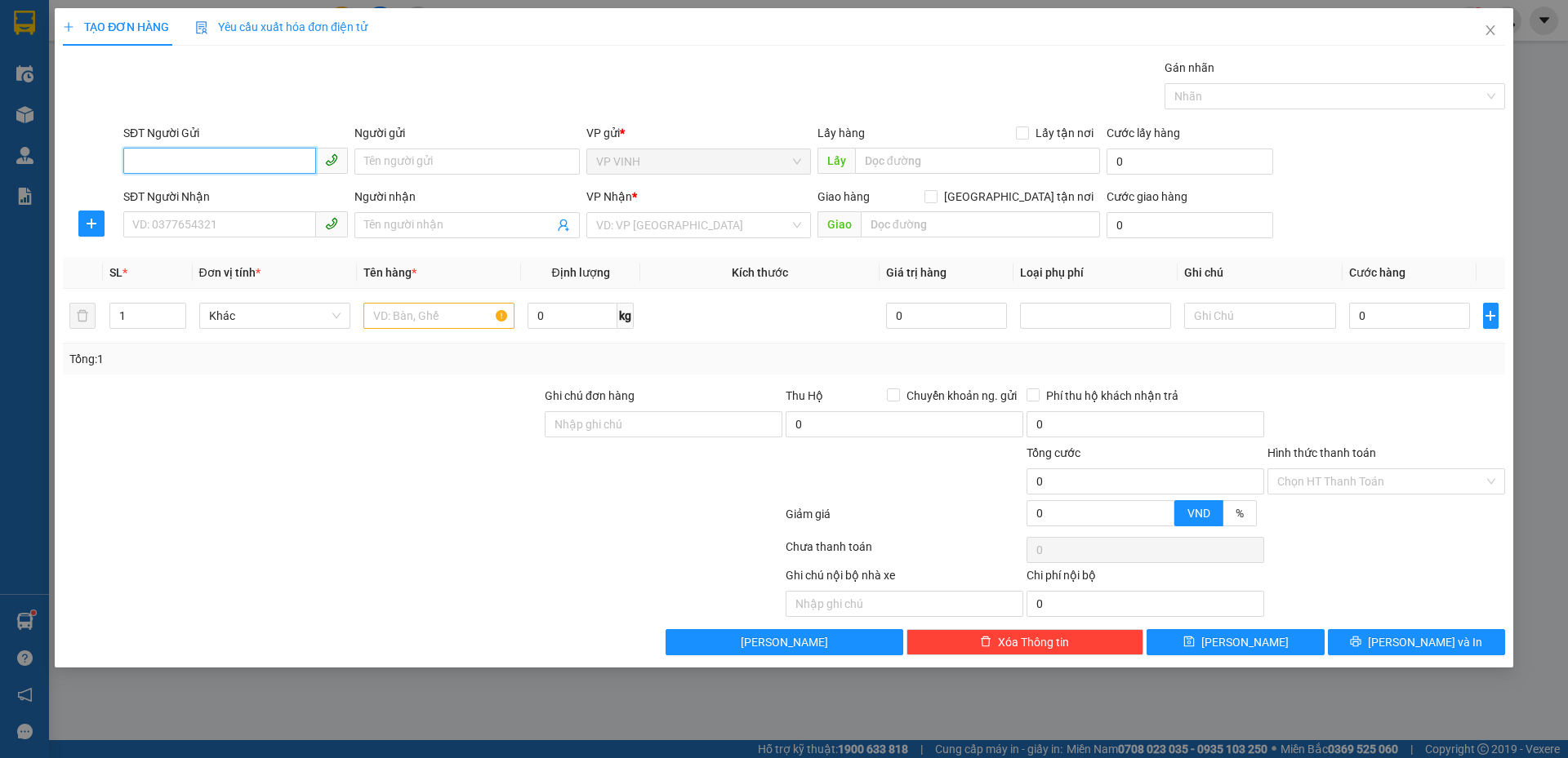
click at [221, 152] on input "SĐT Người Gửi" at bounding box center [219, 161] width 193 height 26
type input "0916823067"
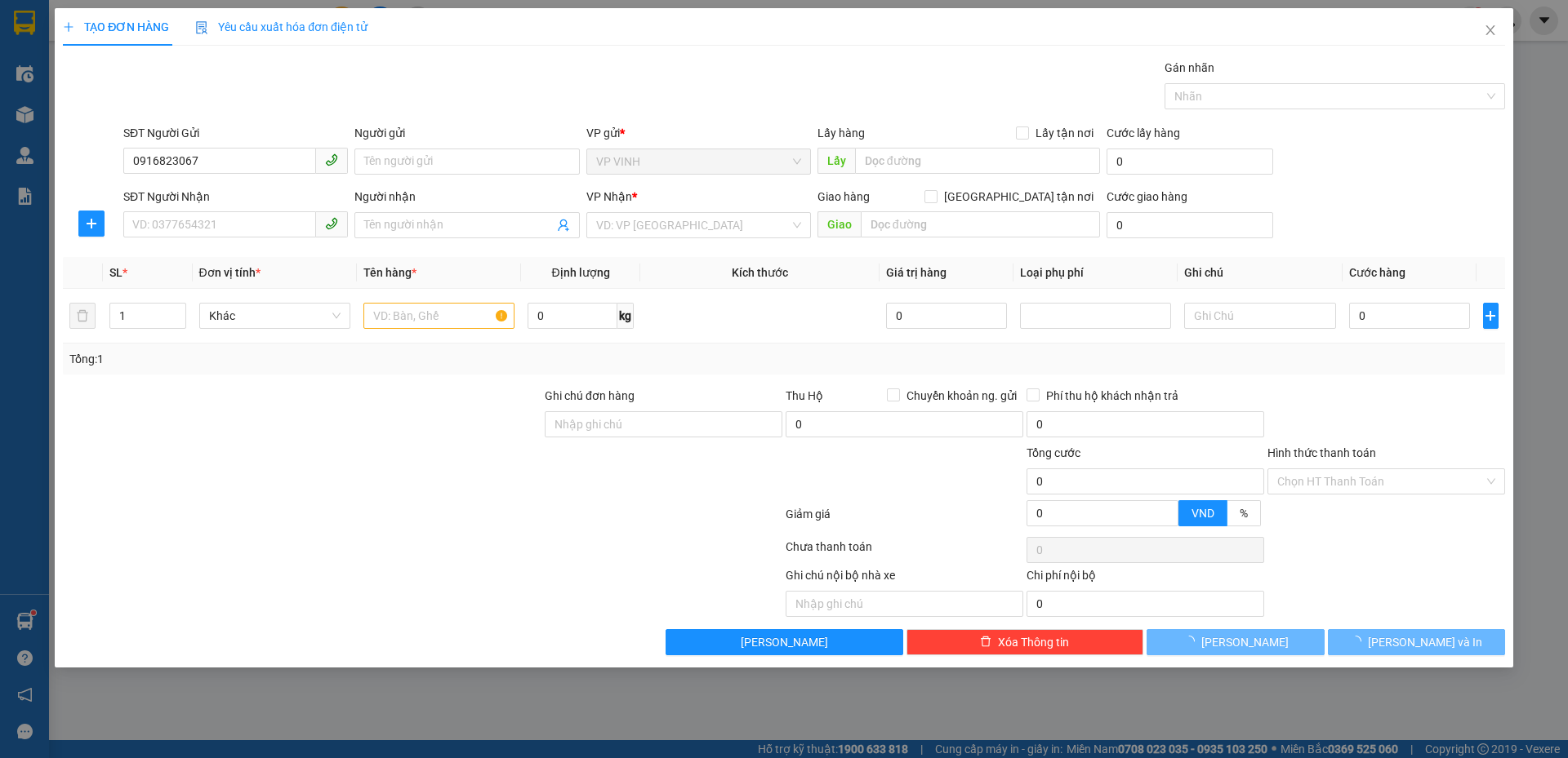
click at [225, 197] on body "Kết quả tìm kiếm ( 185 ) Bộ lọc Mã ĐH Trạng thái Món hàng Thu hộ Tổng cước Chưa…" at bounding box center [784, 379] width 1568 height 758
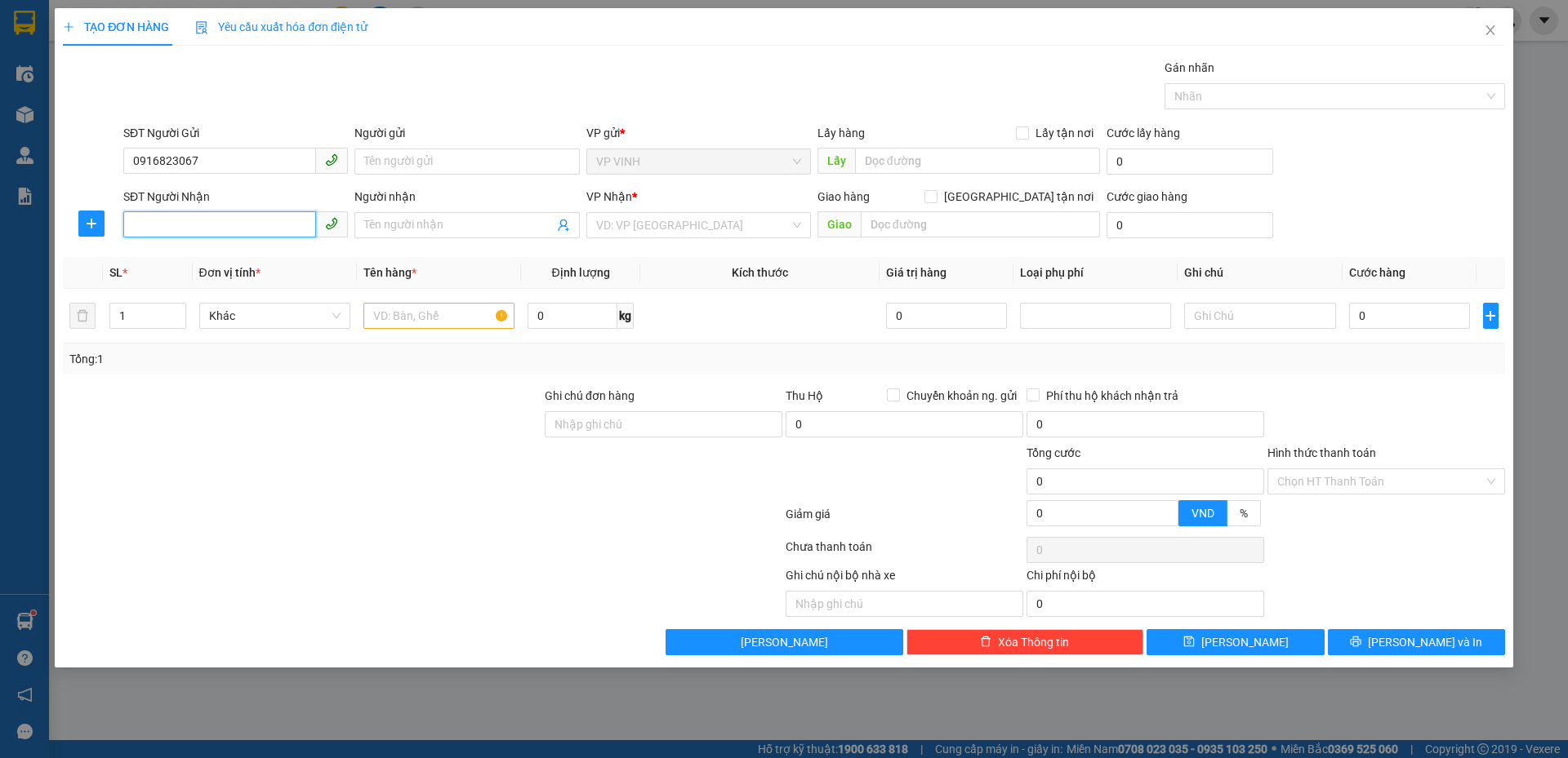
click at [228, 222] on input "SĐT Người Nhận" at bounding box center [219, 225] width 193 height 26
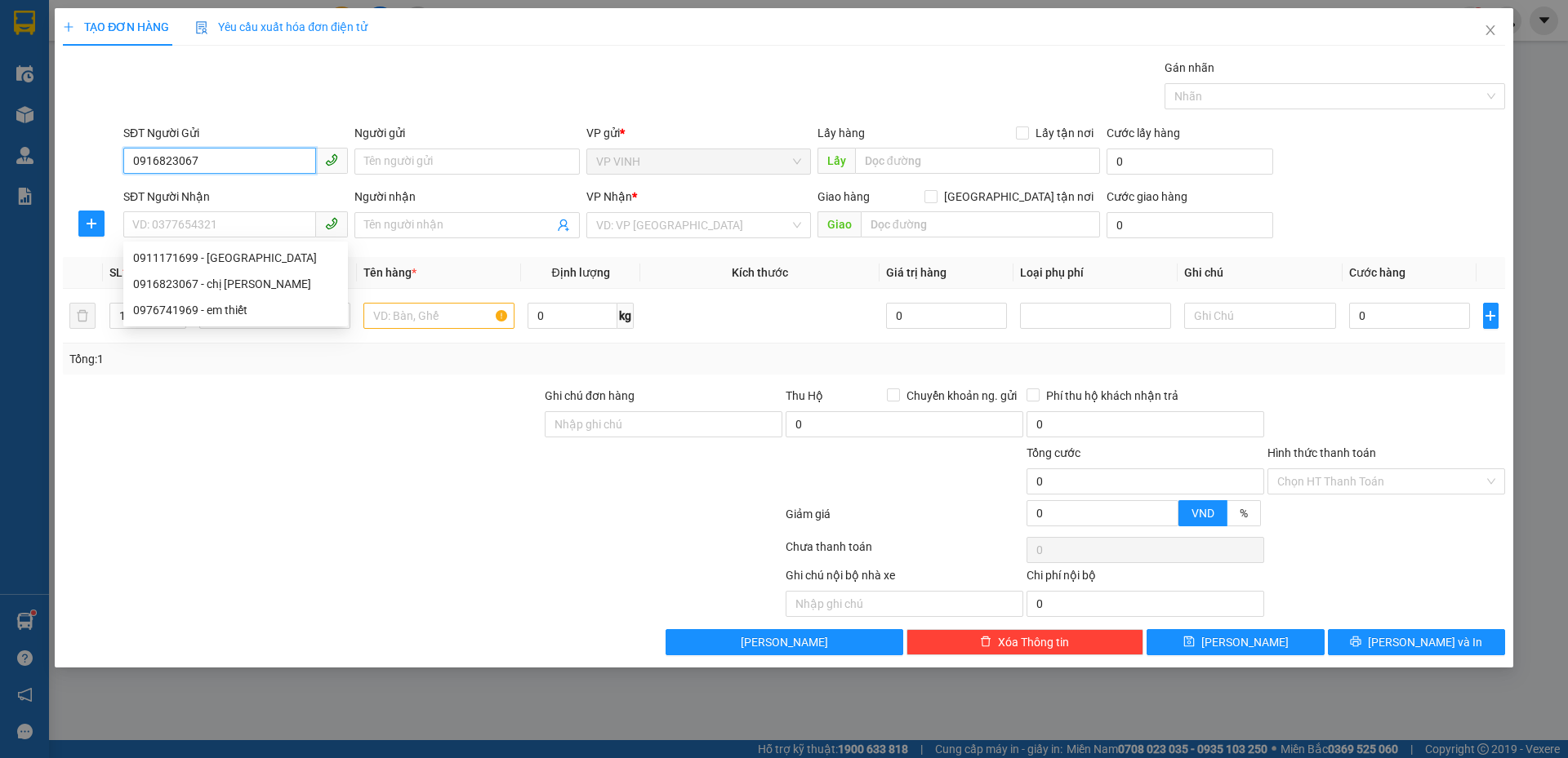
click at [234, 166] on input "0916823067" at bounding box center [219, 161] width 193 height 26
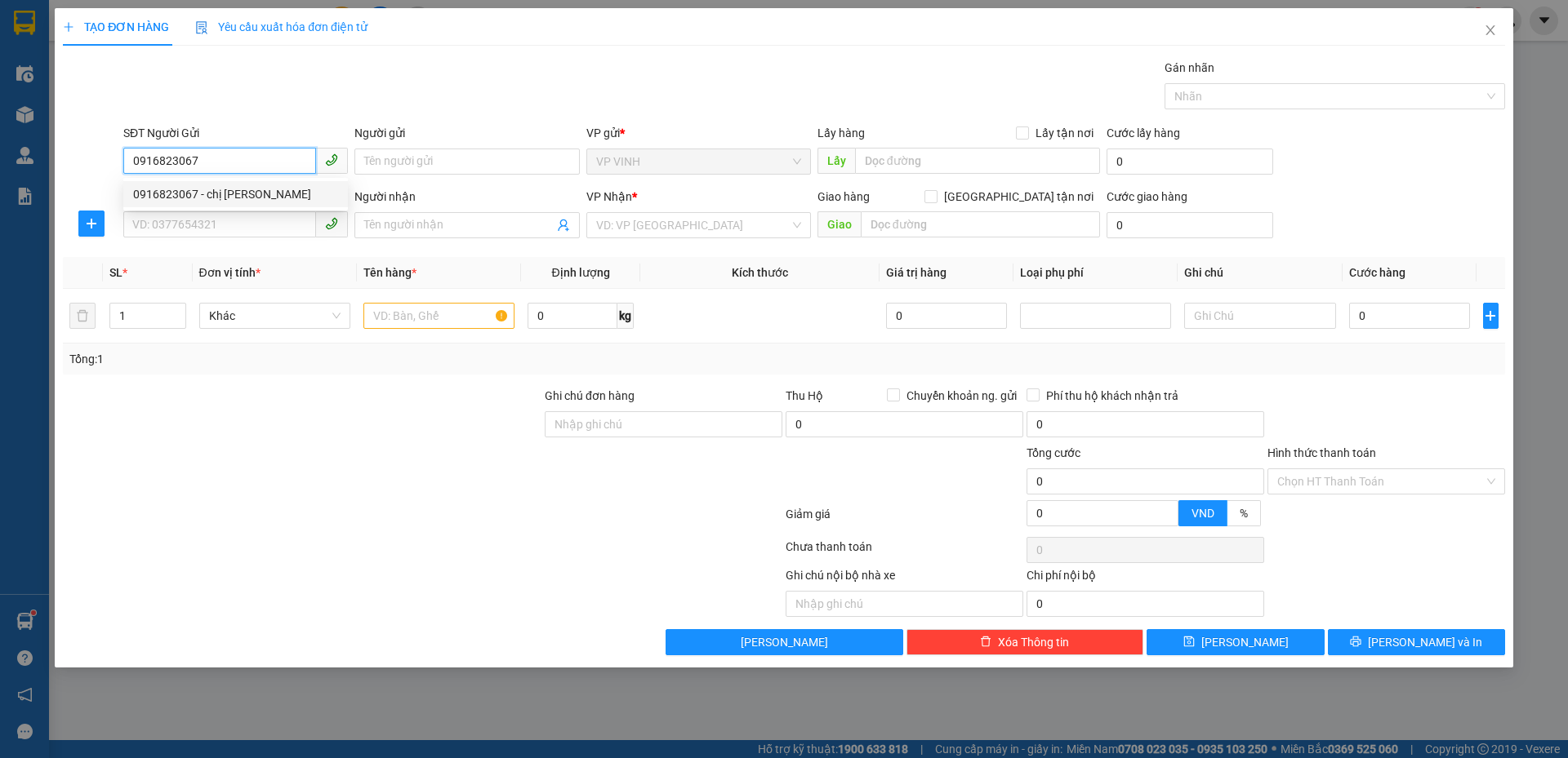
click at [237, 200] on div "0916823067 - chị hằng" at bounding box center [236, 194] width 205 height 18
type input "chị hằng"
click at [235, 224] on input "SĐT Người Nhận" at bounding box center [219, 225] width 193 height 26
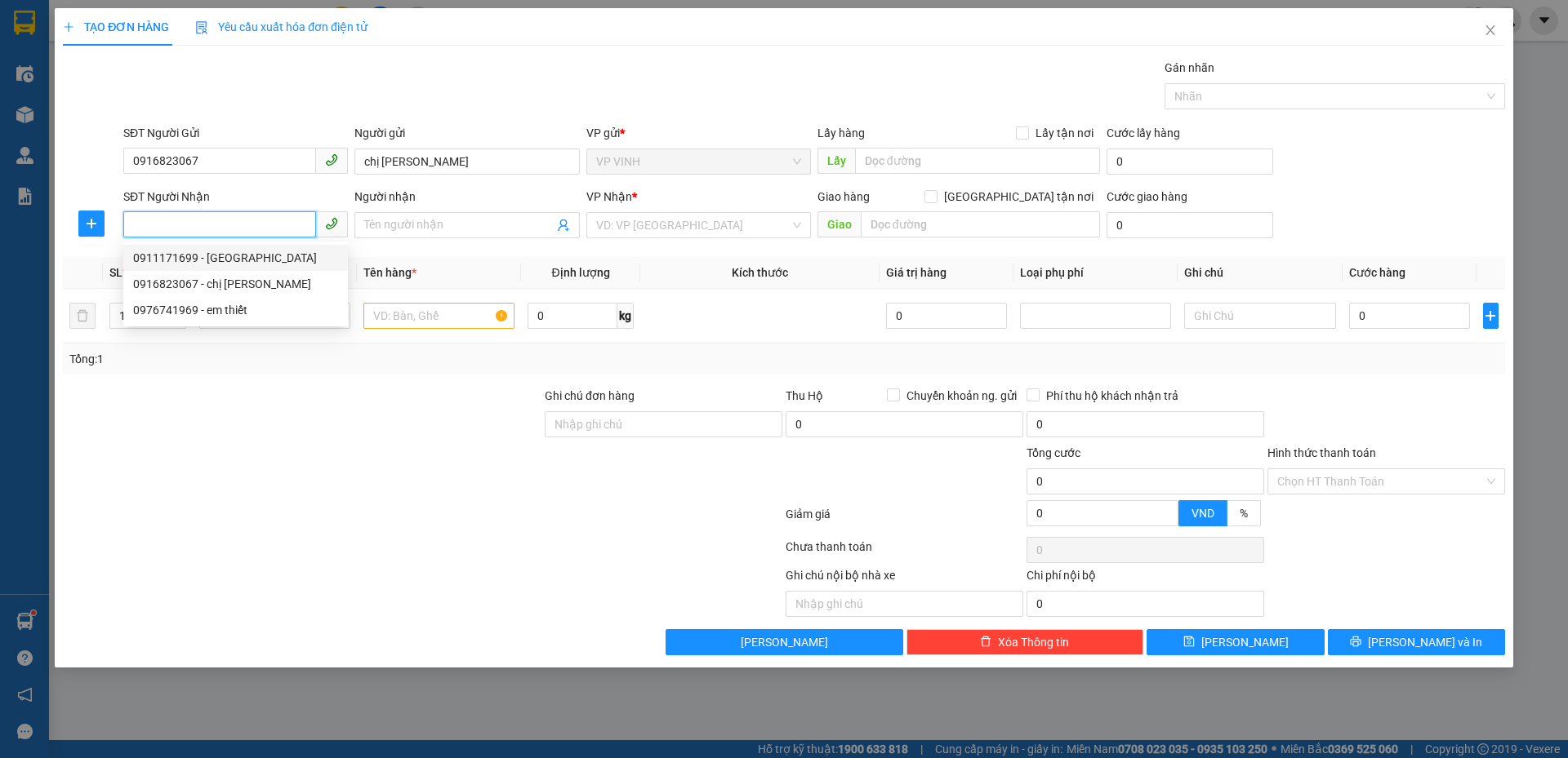
click at [238, 262] on div "0911171699 - anh sơn" at bounding box center [236, 258] width 205 height 18
type input "0911171699"
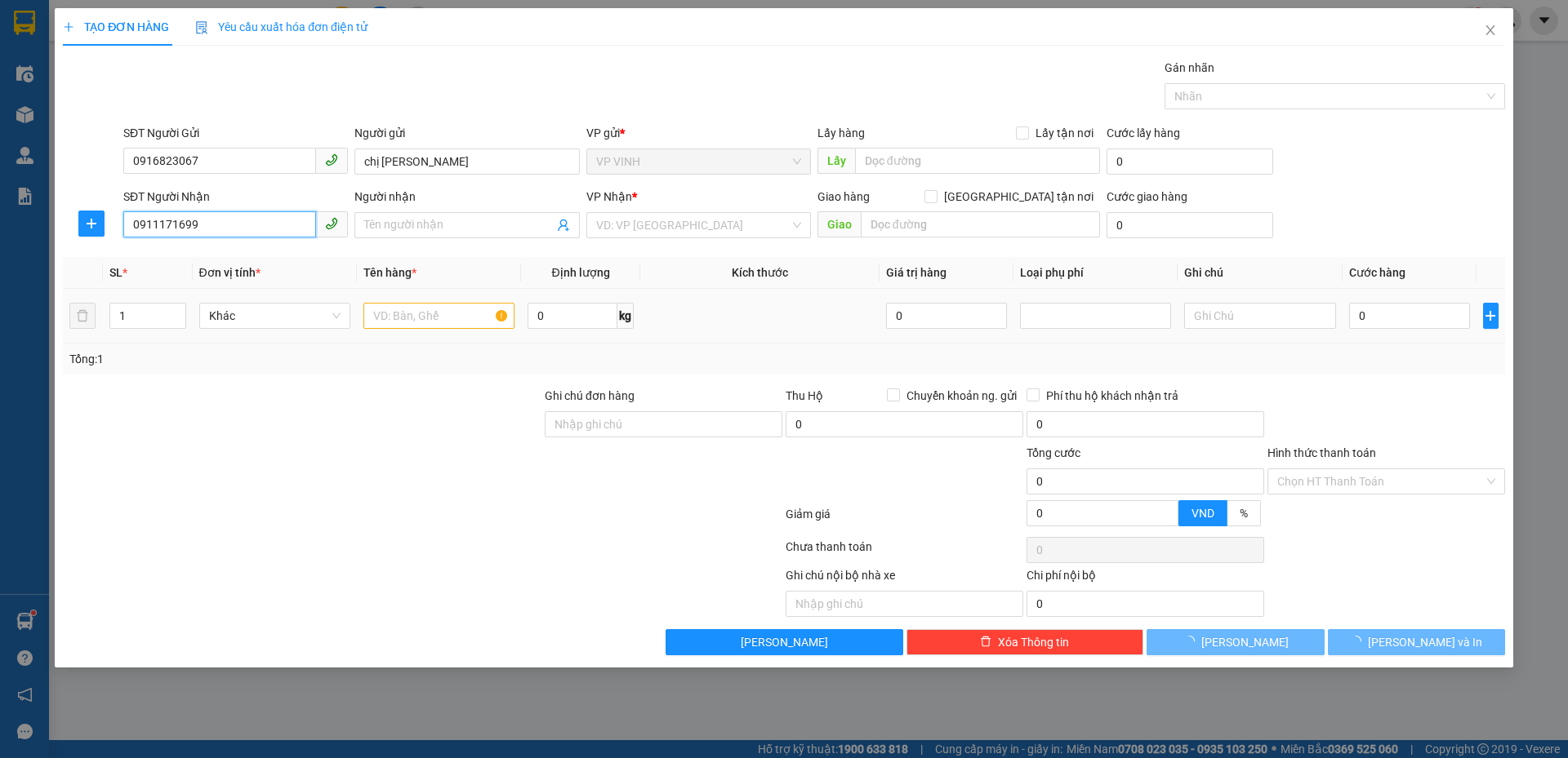
type input "anh sơn"
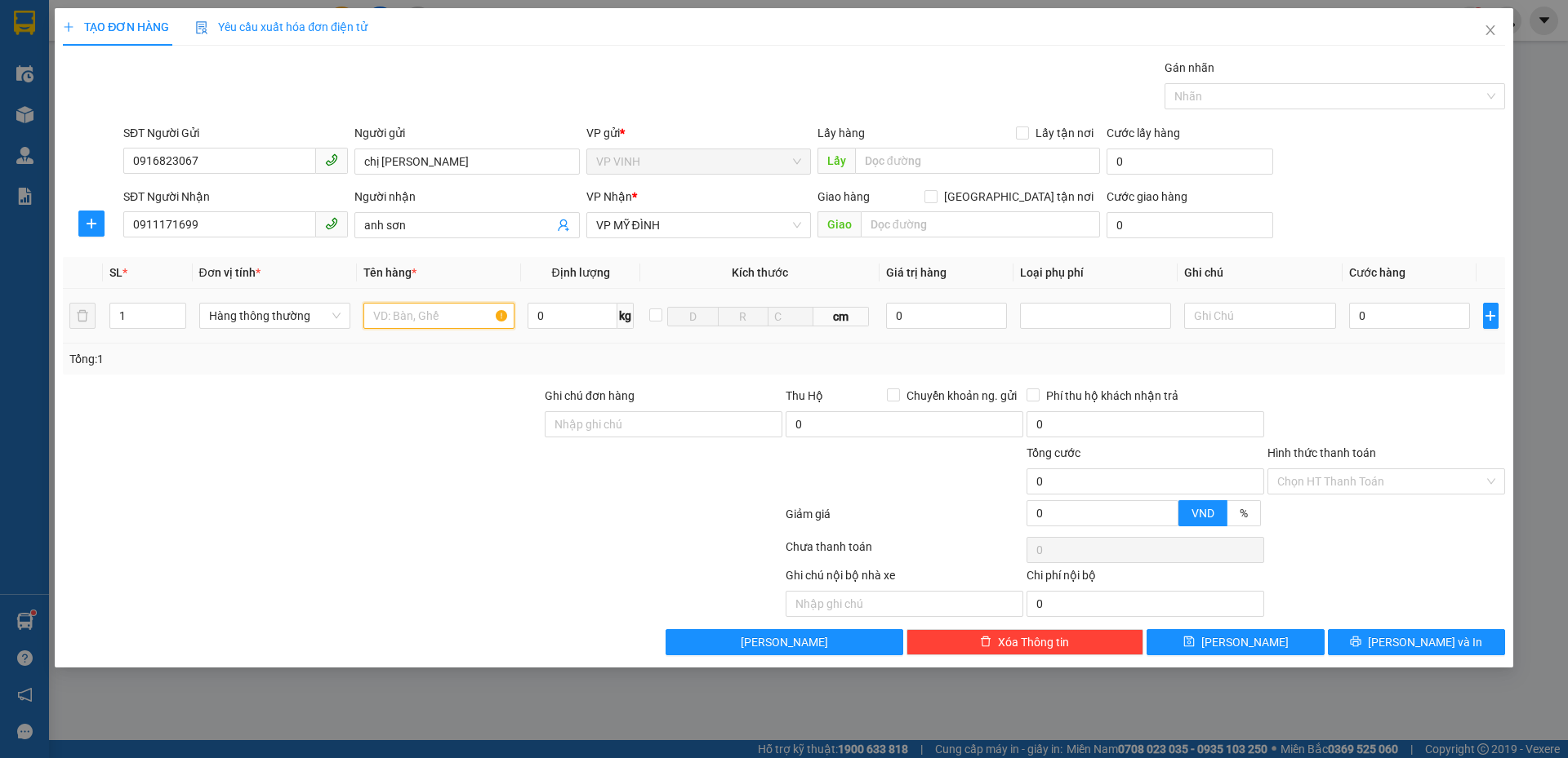
click at [423, 325] on input "text" at bounding box center [438, 316] width 151 height 26
type input "thực phẩm(co trứng)"
click at [1374, 319] on input "0" at bounding box center [1409, 316] width 122 height 26
type input "4"
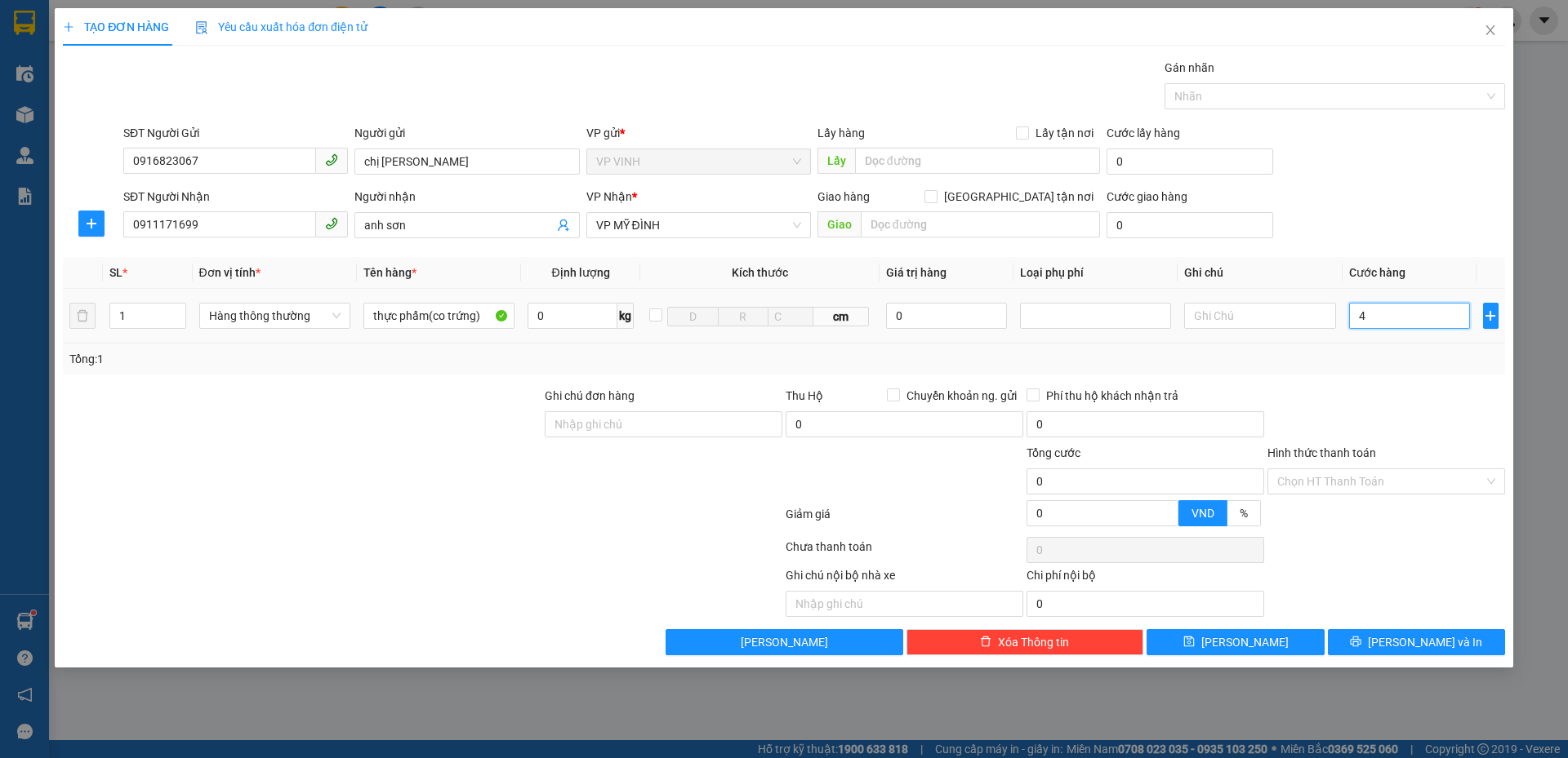
type input "4"
type input "40"
type input "40.000"
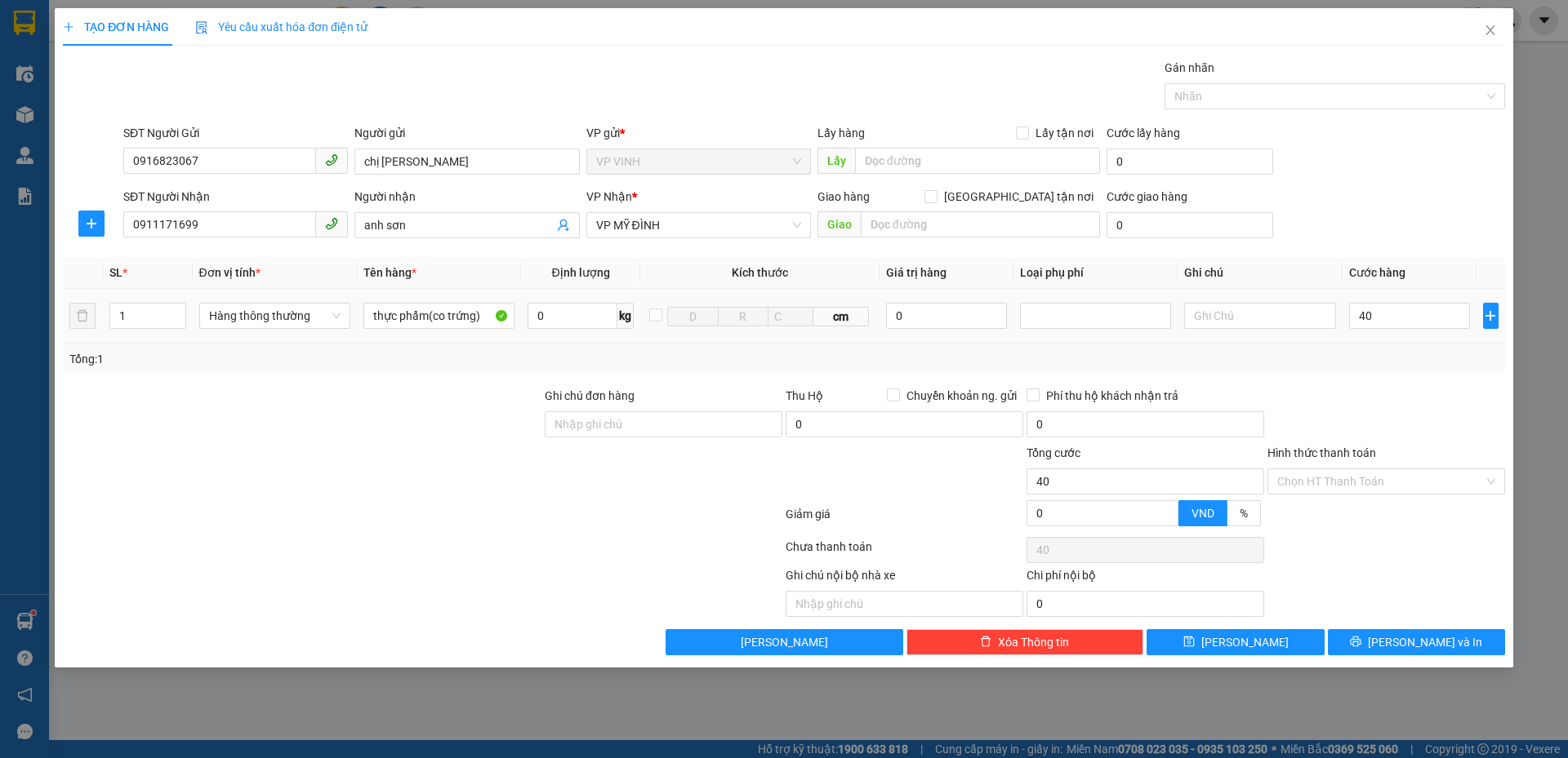
type input "40.000"
drag, startPoint x: 1398, startPoint y: 361, endPoint x: 1341, endPoint y: 430, distance: 89.5
click at [1398, 364] on div "Tổng: 1" at bounding box center [784, 360] width 1429 height 18
click at [1330, 478] on input "Hình thức thanh toán" at bounding box center [1380, 482] width 207 height 25
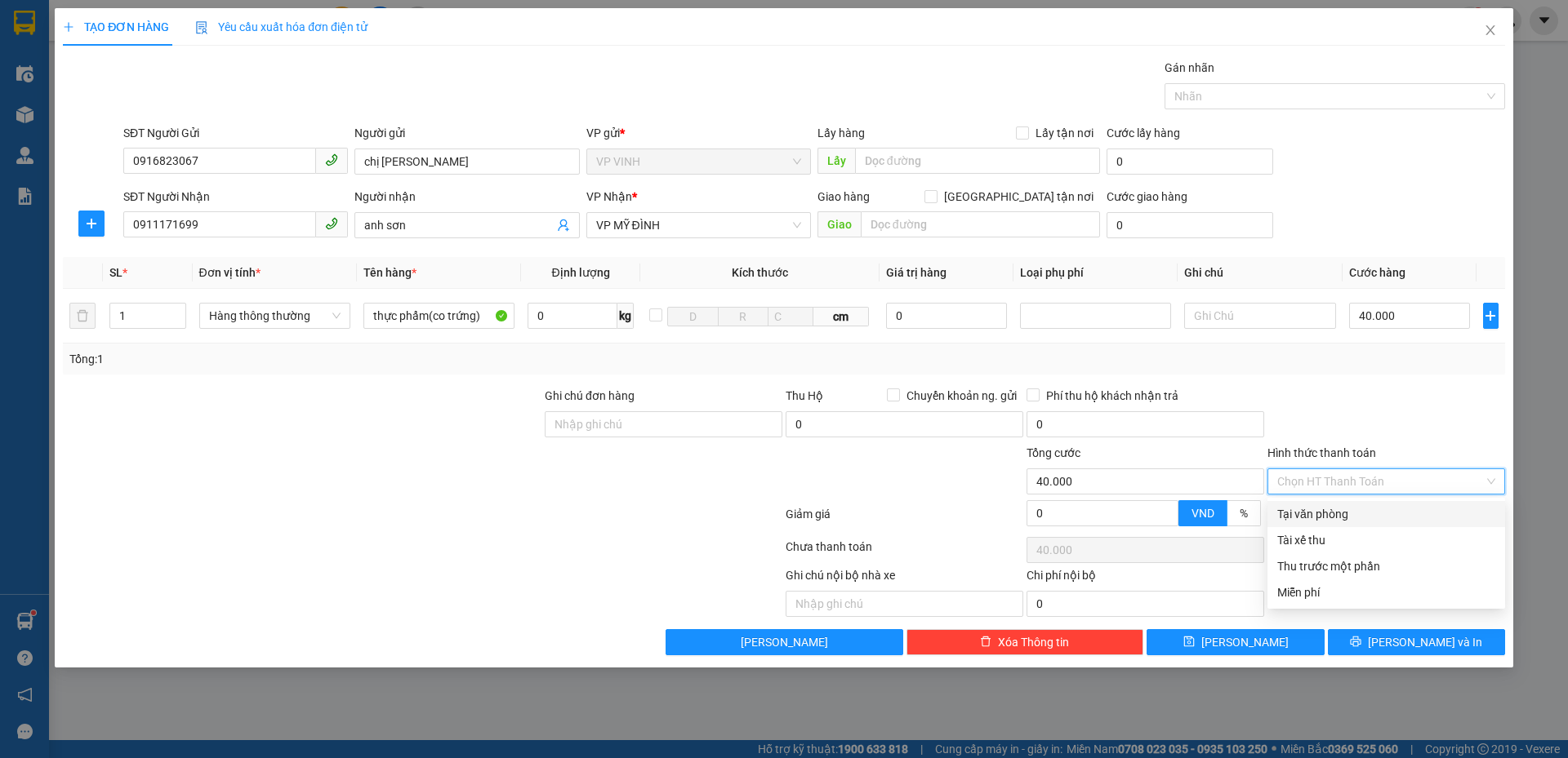
click at [1313, 516] on div "Tại văn phòng" at bounding box center [1386, 514] width 218 height 18
type input "0"
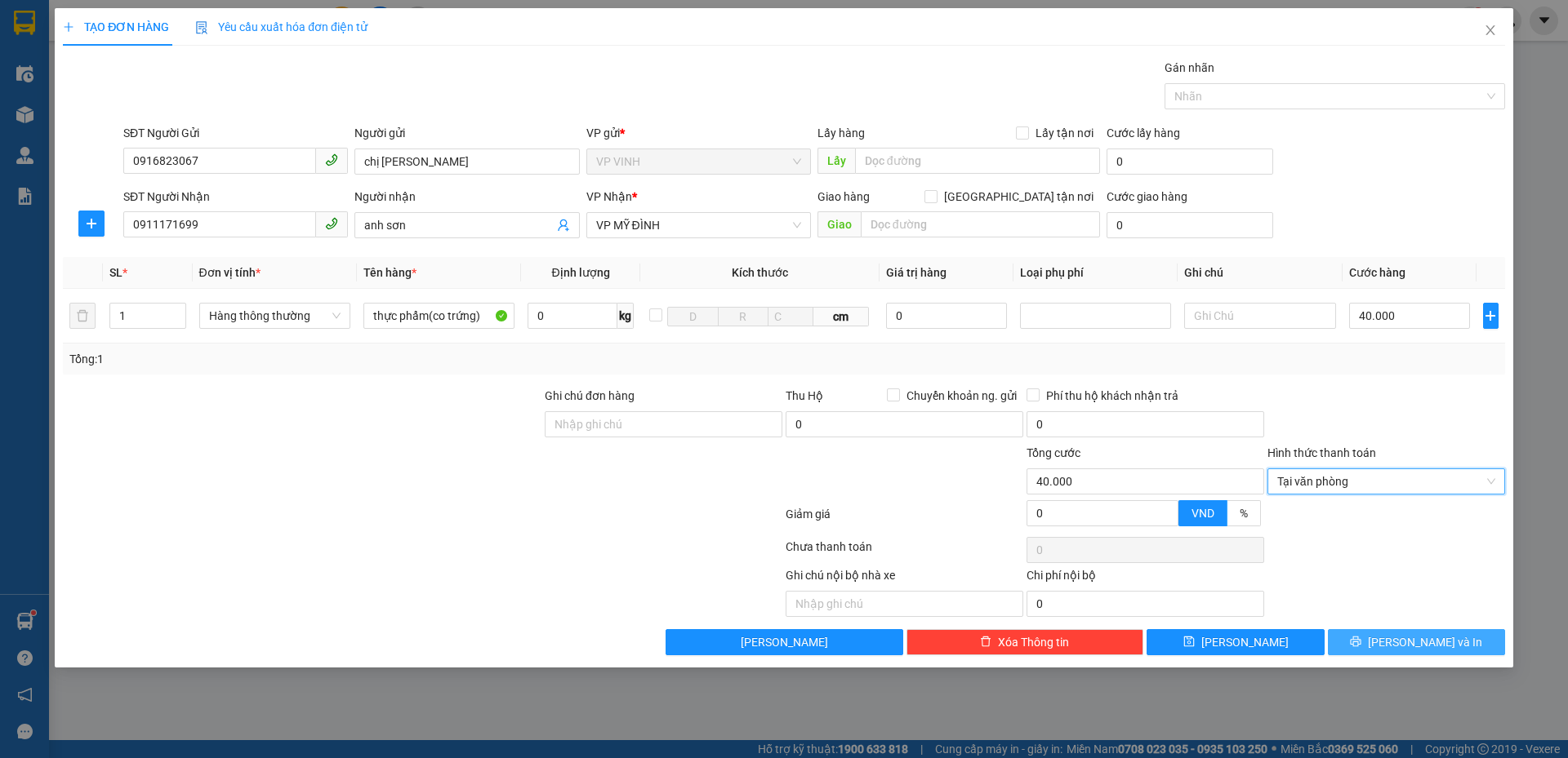
click at [1361, 641] on icon "printer" at bounding box center [1355, 641] width 12 height 12
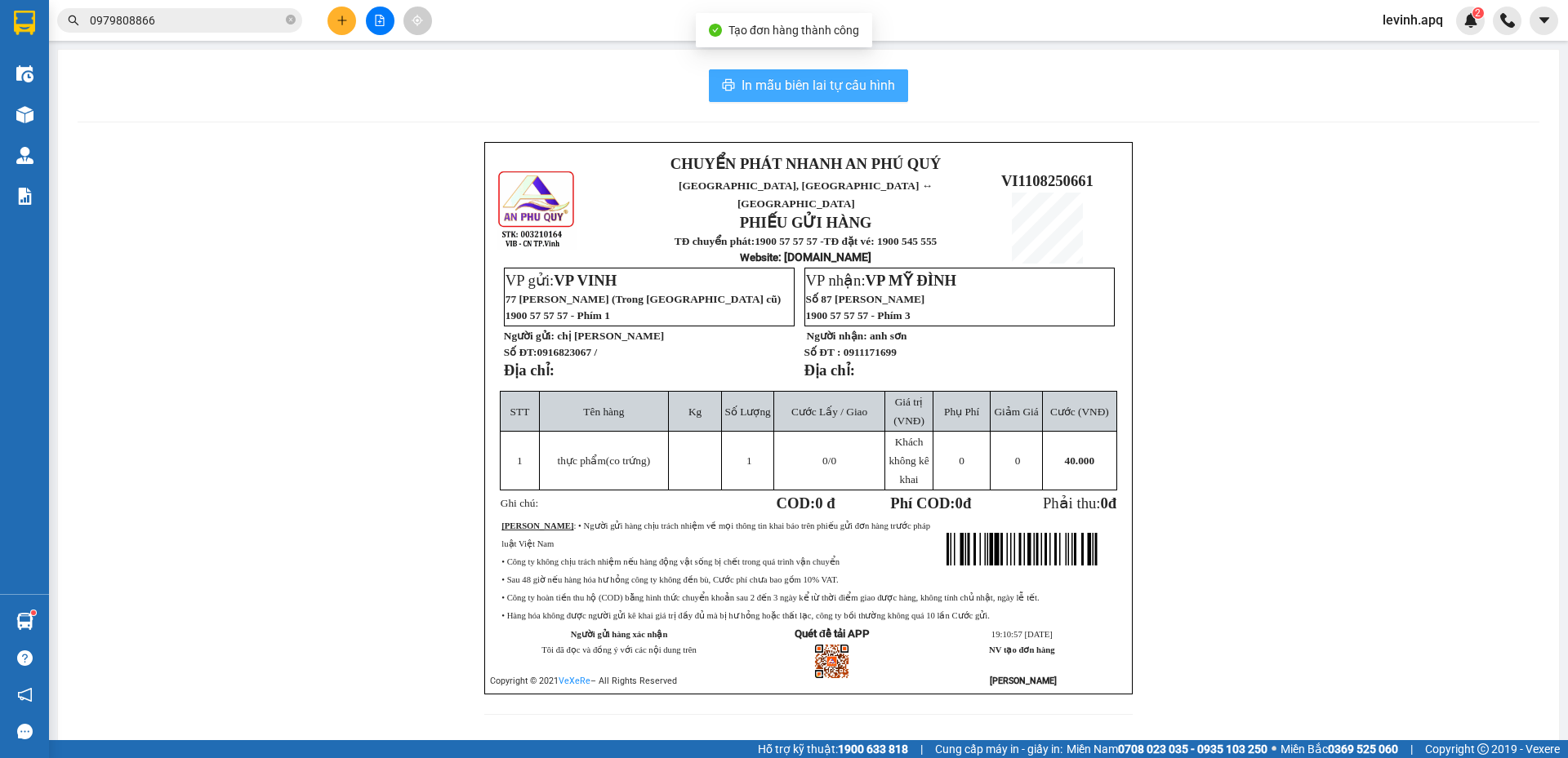
click at [868, 86] on span "In mẫu biên lai tự cấu hình" at bounding box center [818, 85] width 154 height 21
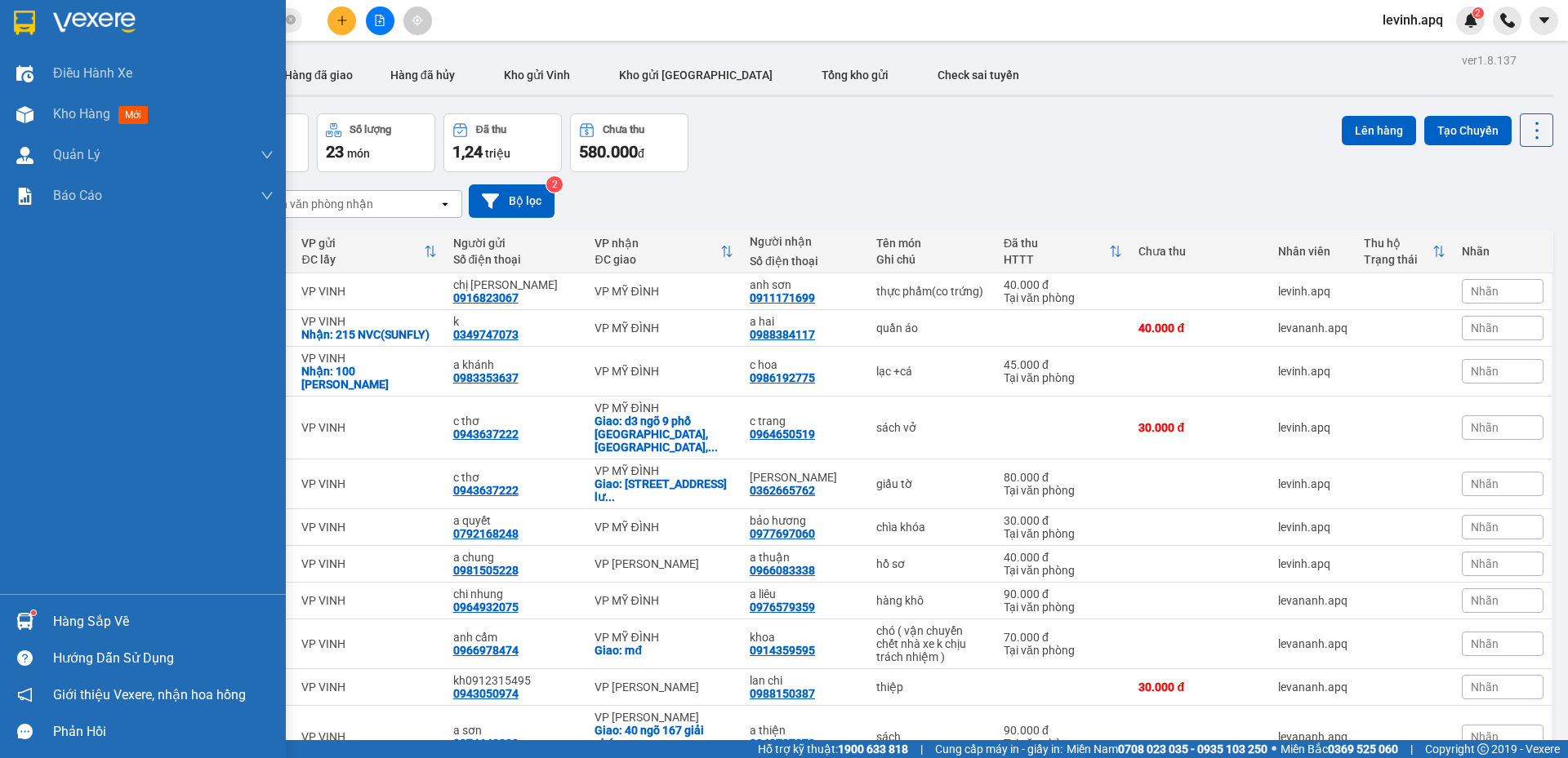
click at [74, 613] on div "Hàng sắp về" at bounding box center [163, 622] width 221 height 25
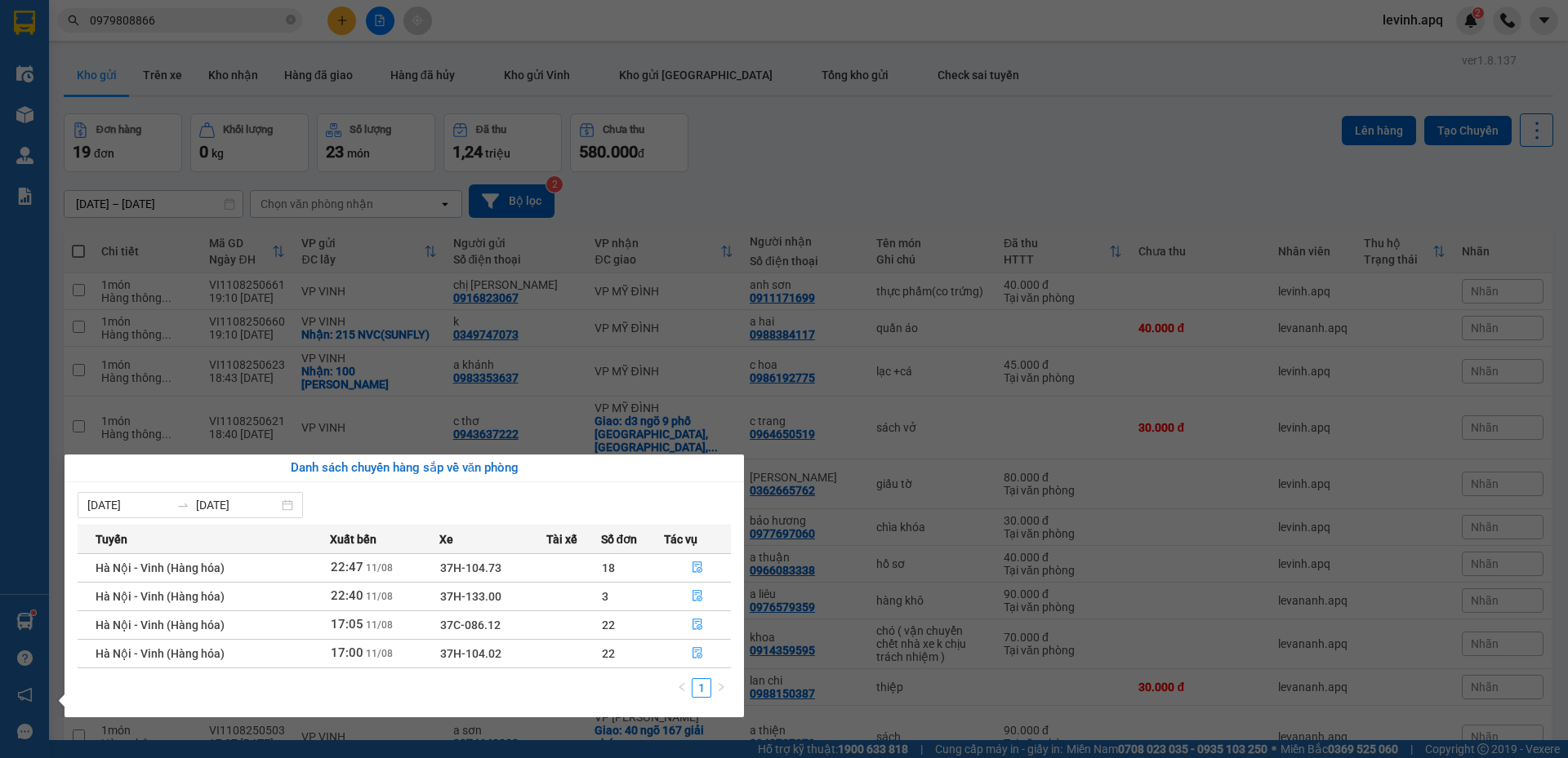
drag, startPoint x: 778, startPoint y: 187, endPoint x: 751, endPoint y: 167, distance: 33.6
click at [778, 187] on section "Kết quả tìm kiếm ( 185 ) Bộ lọc Mã ĐH Trạng thái Món hàng Thu hộ Tổng cước Chưa…" at bounding box center [784, 379] width 1568 height 758
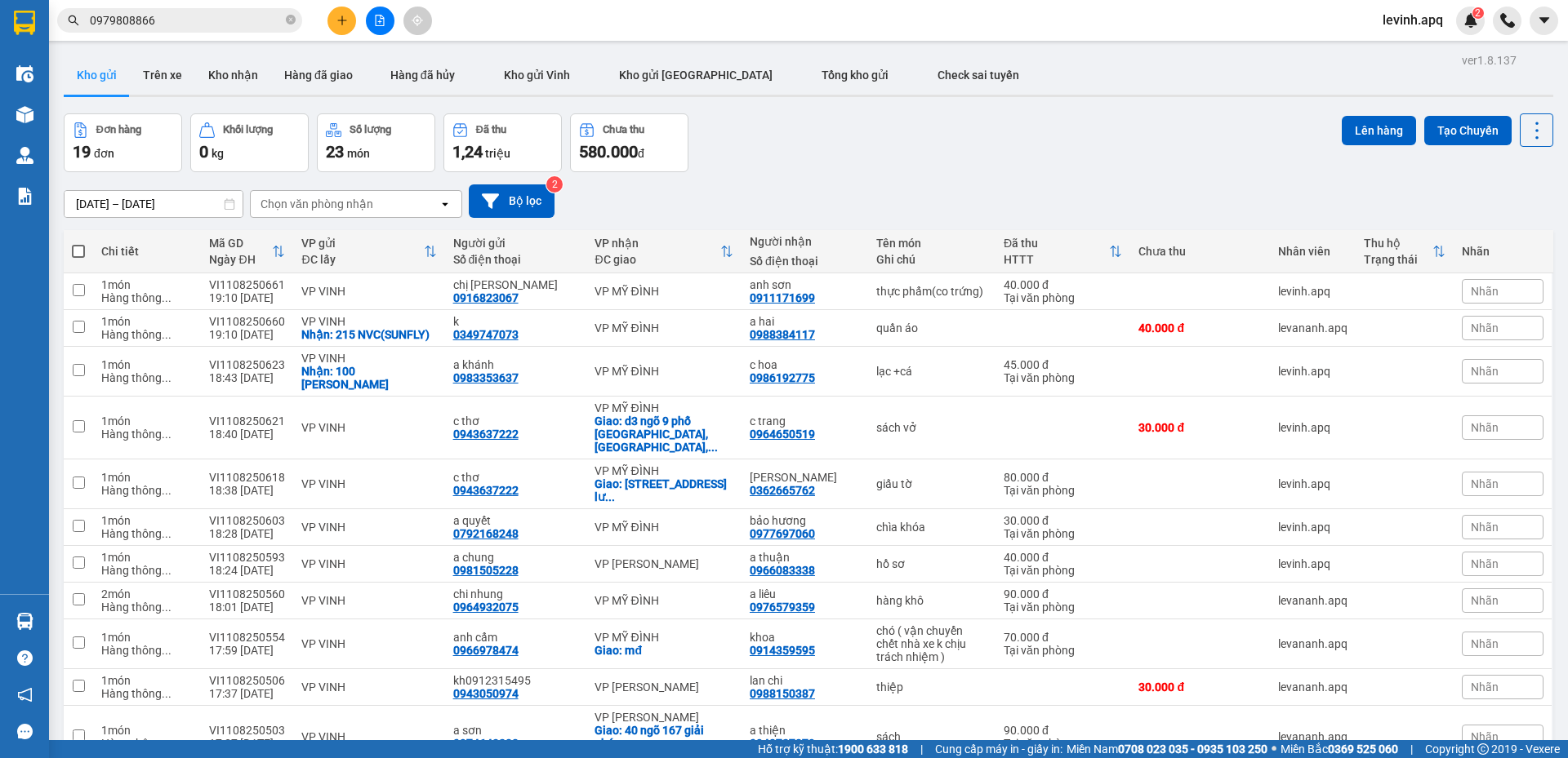
click at [1118, 208] on div "09/08/2025 – 11/08/2025 Press the down arrow key to interact with the calendar …" at bounding box center [808, 201] width 1489 height 33
click at [162, 63] on button "Trên xe" at bounding box center [162, 74] width 65 height 39
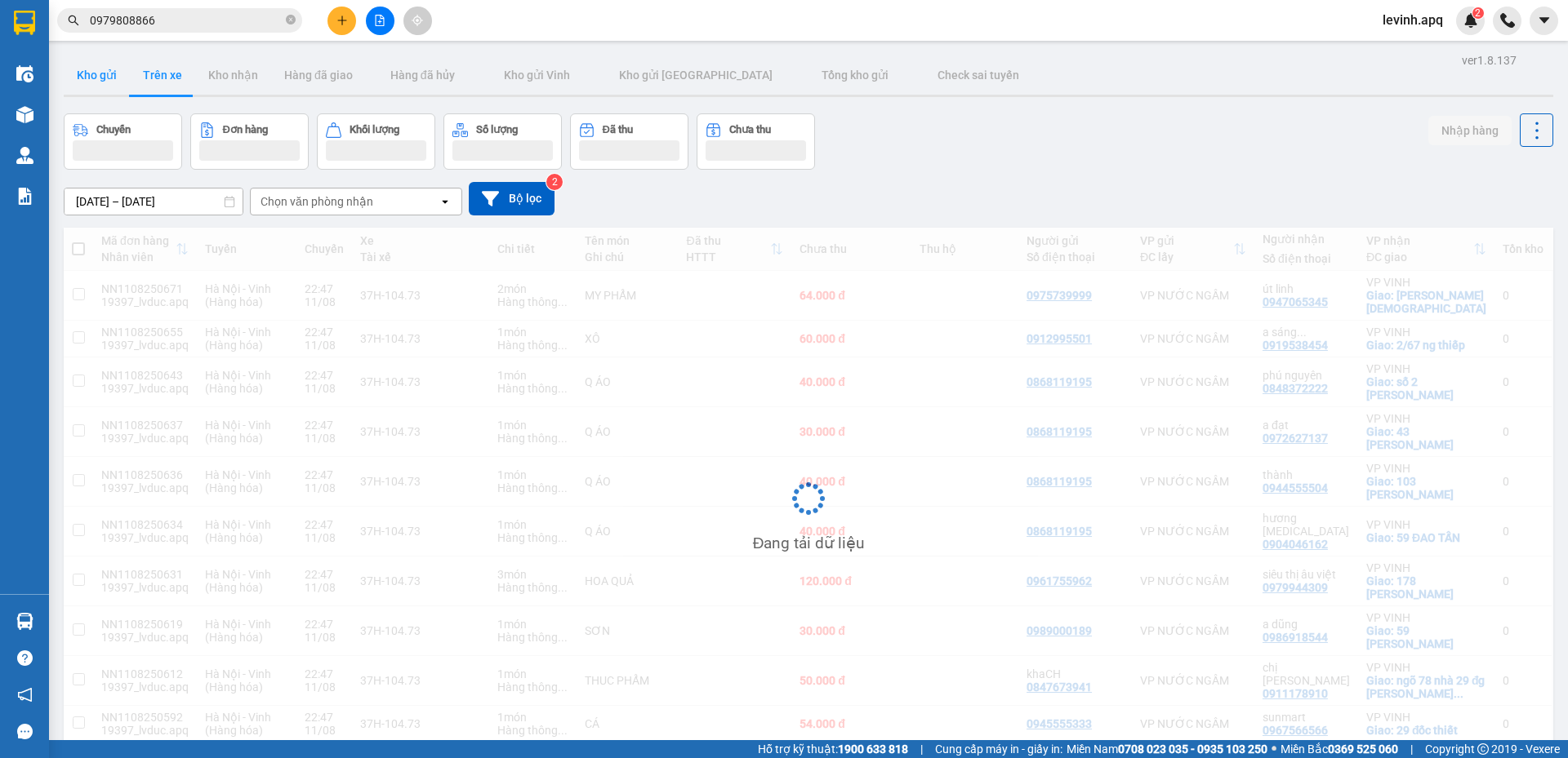
click at [100, 78] on button "Kho gửi" at bounding box center [97, 74] width 66 height 39
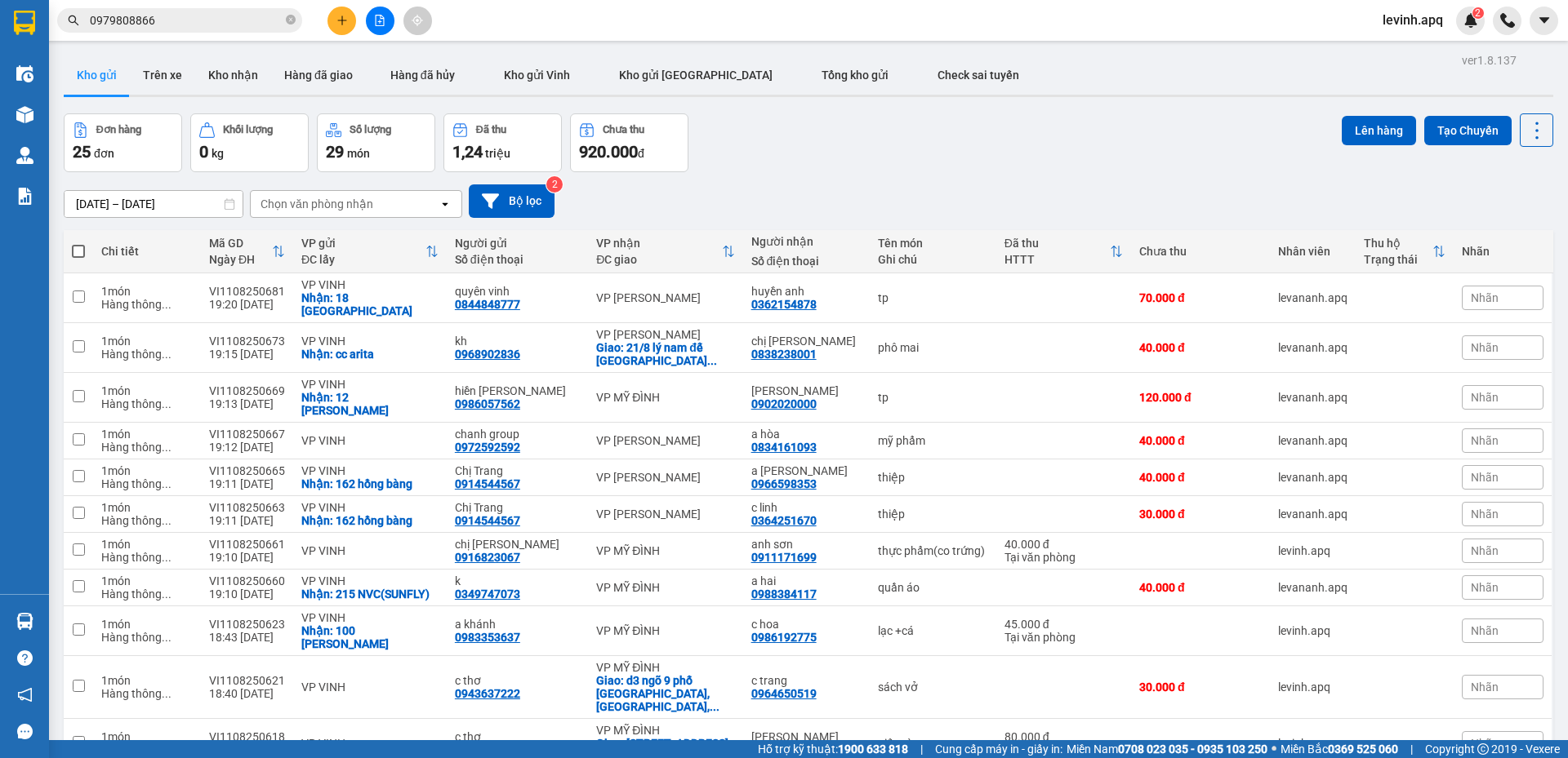
click at [872, 140] on div "Đơn hàng 25 đơn Khối lượng 0 kg Số lượng 29 món Đã thu 1,24 triệu Chưa thu 920.…" at bounding box center [808, 142] width 1489 height 59
click at [203, 7] on div "Kết quả tìm kiếm ( 185 ) Bộ lọc Mã ĐH Trạng thái Món hàng Thu hộ Tổng cước Chưa…" at bounding box center [159, 21] width 318 height 29
click at [208, 15] on input "0979808866" at bounding box center [186, 21] width 193 height 18
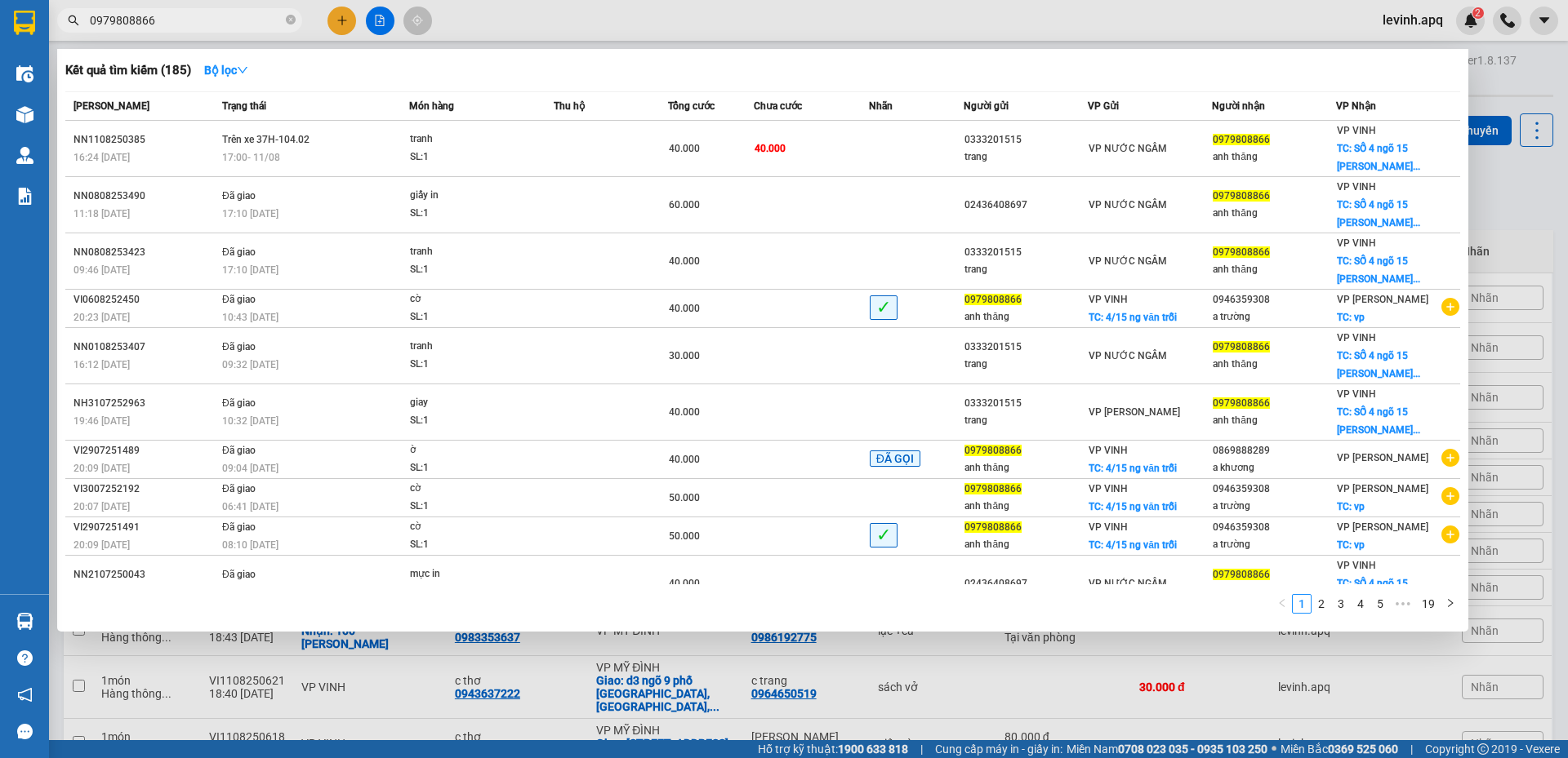
click at [208, 15] on input "0979808866" at bounding box center [186, 21] width 193 height 18
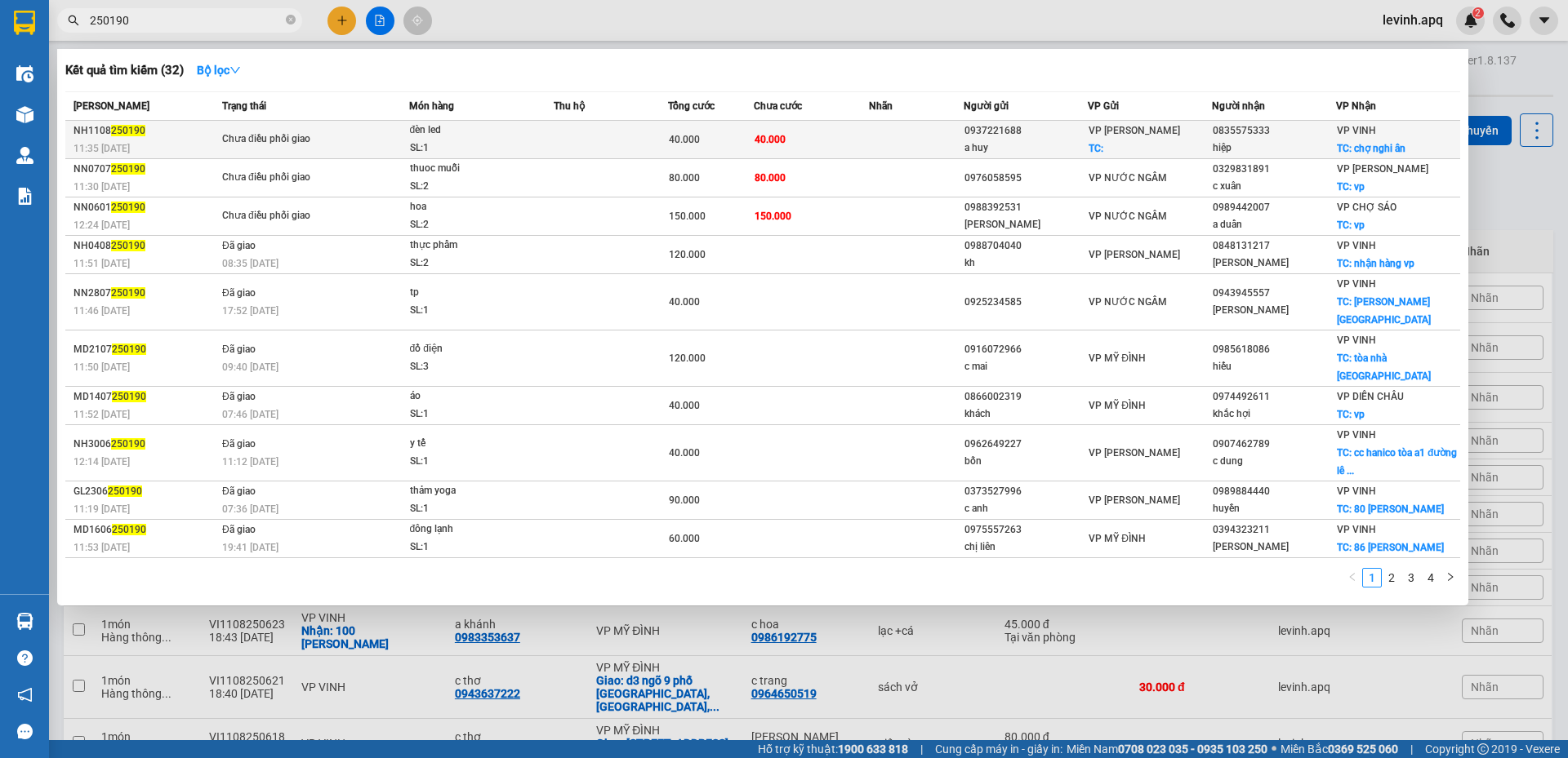
click at [347, 131] on span "Chưa điều phối giao" at bounding box center [315, 140] width 186 height 18
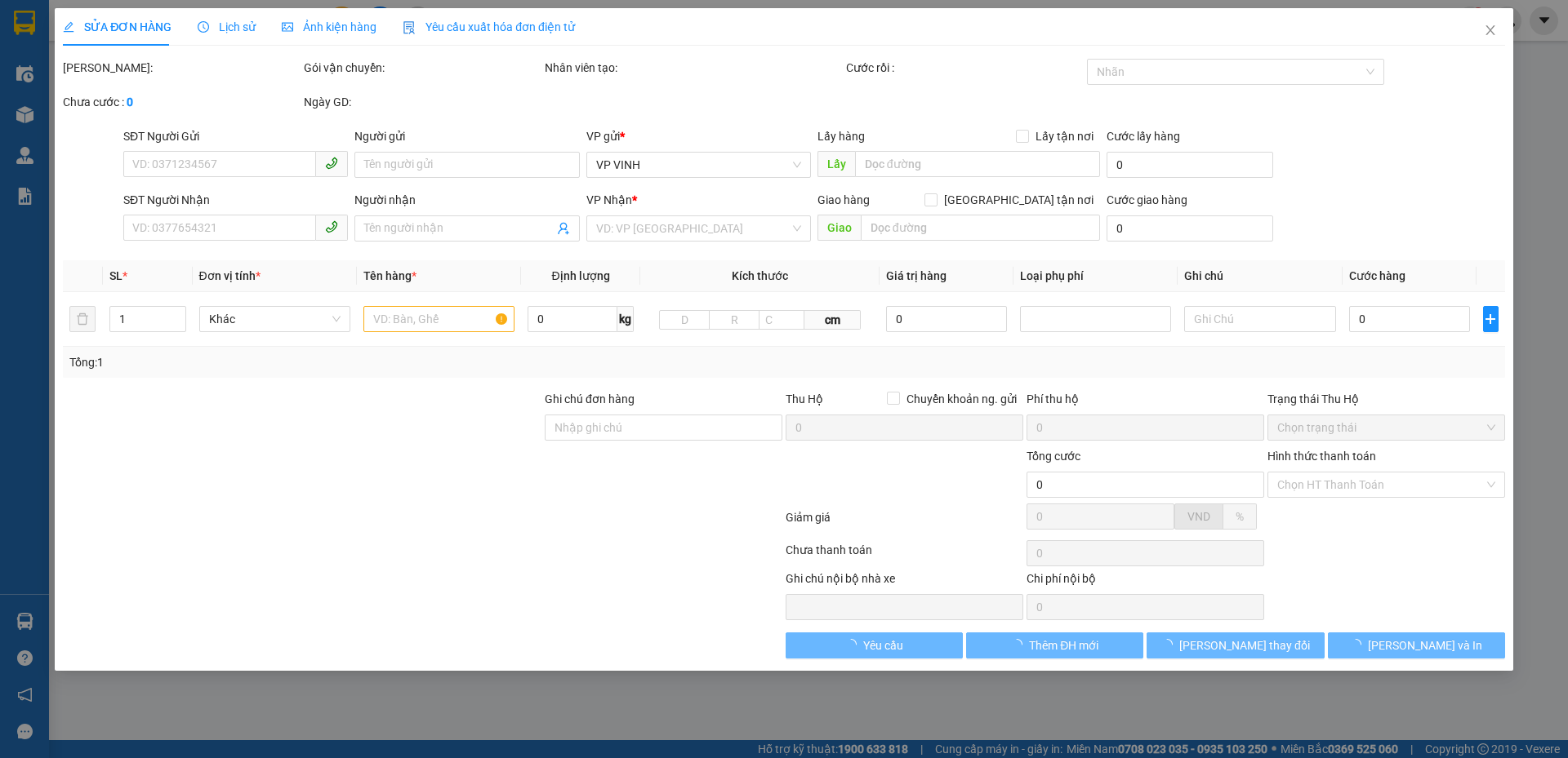
click at [231, 31] on span "Lịch sử" at bounding box center [227, 27] width 58 height 13
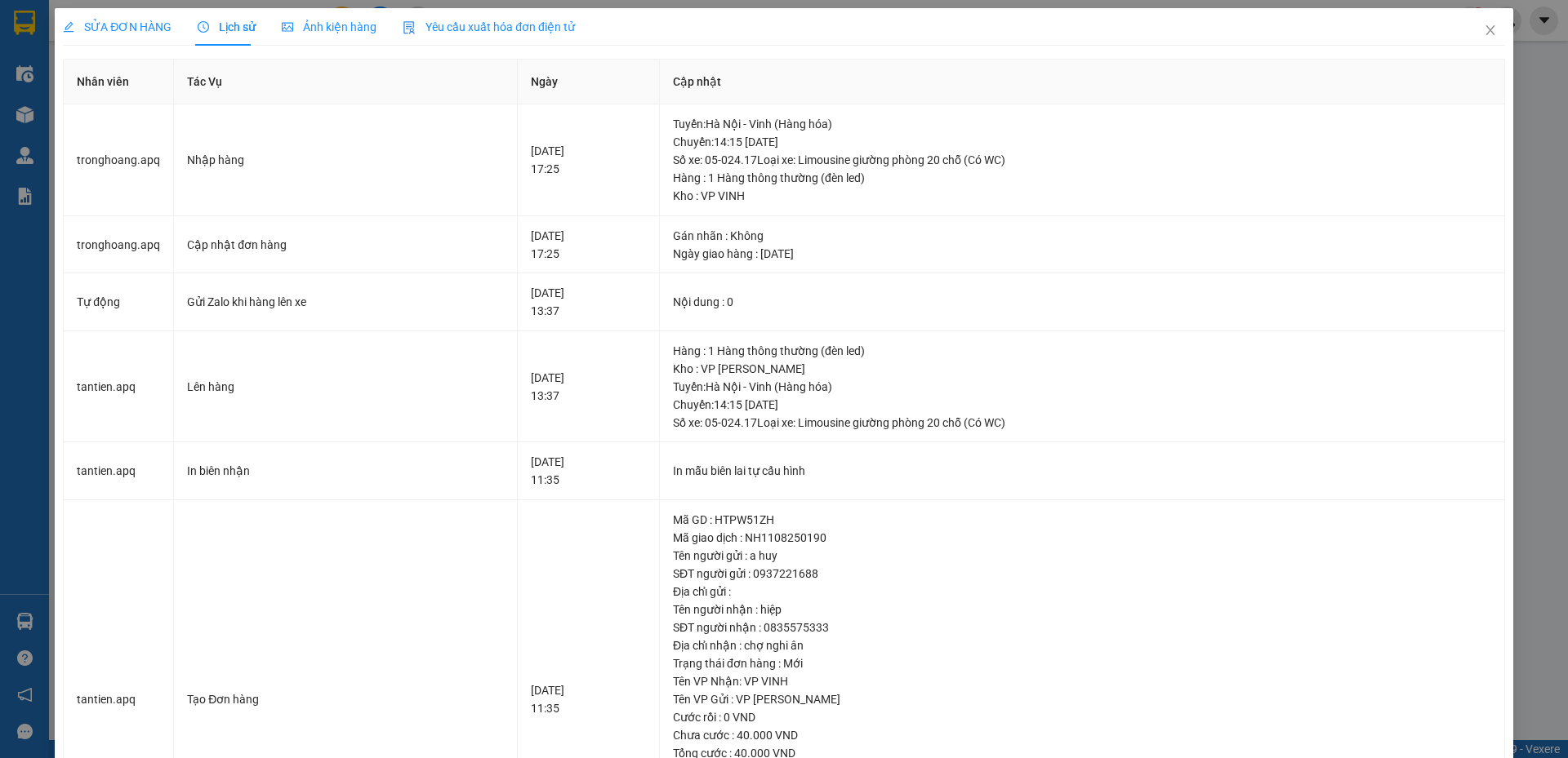
click at [142, 27] on span "SỬA ĐƠN HÀNG" at bounding box center [117, 27] width 108 height 13
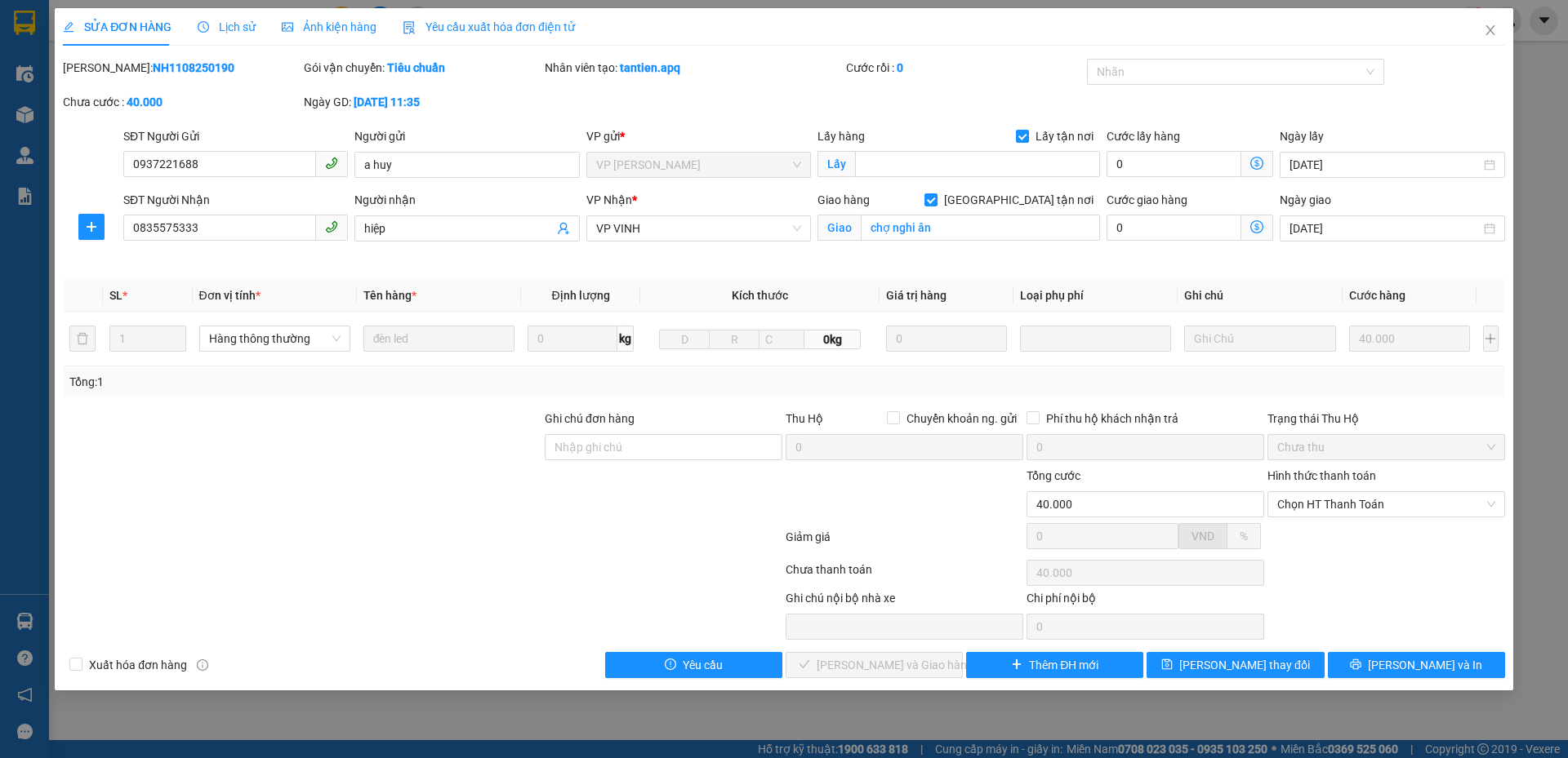
click at [235, 16] on div "Lịch sử" at bounding box center [227, 26] width 58 height 37
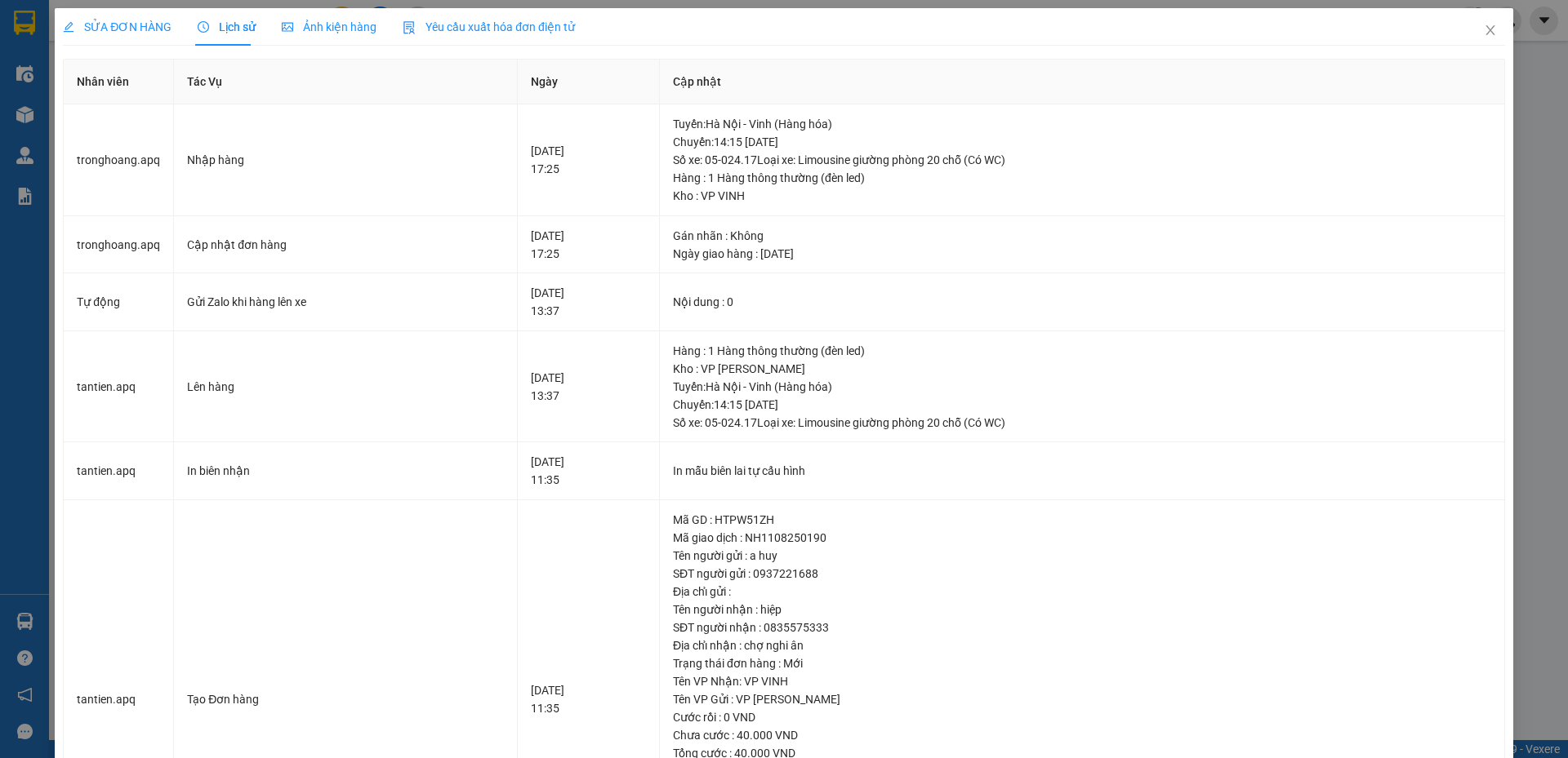
click at [119, 21] on span "SỬA ĐƠN HÀNG" at bounding box center [117, 27] width 108 height 13
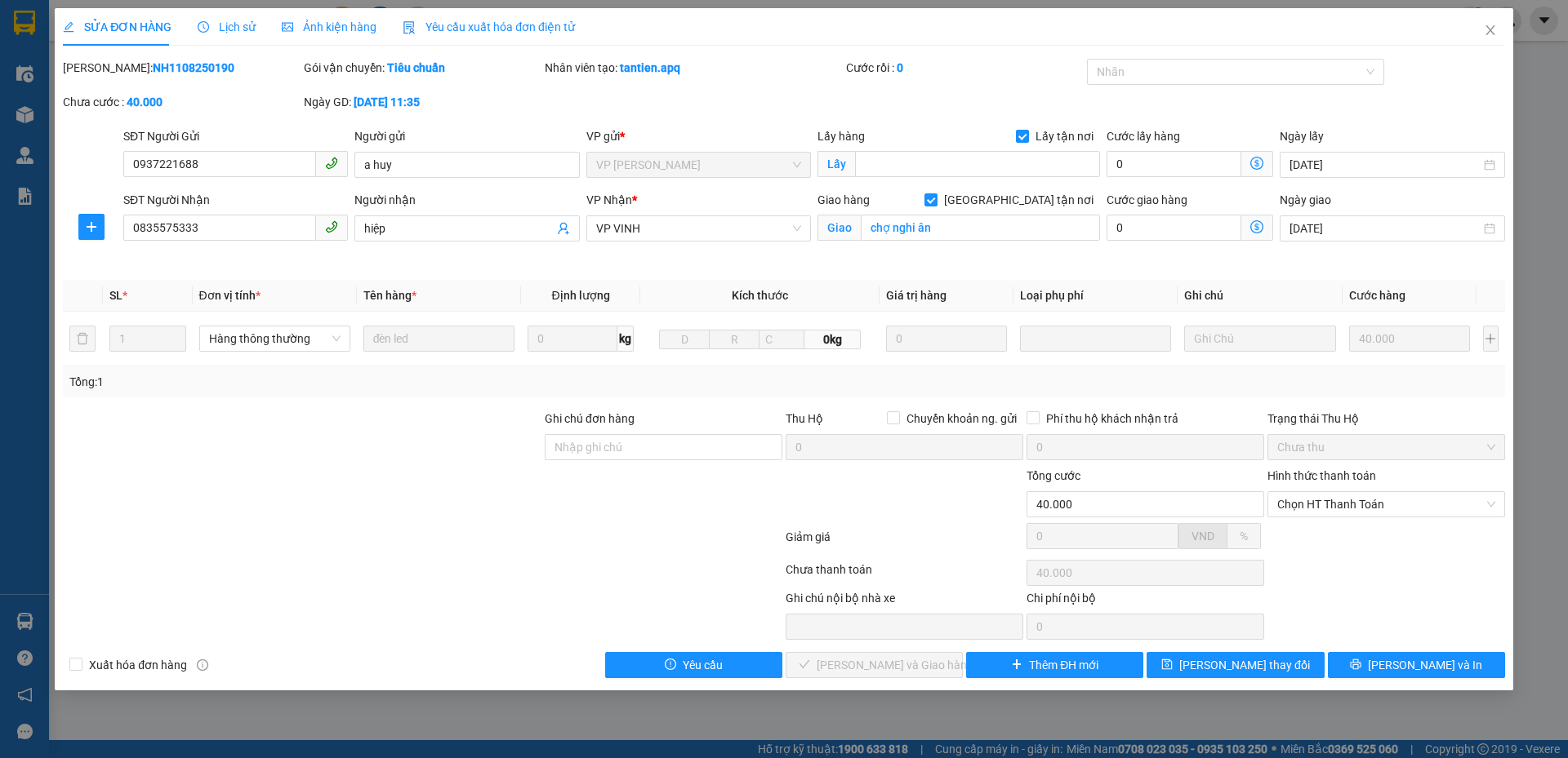
click at [478, 517] on div at bounding box center [302, 495] width 482 height 57
click at [1486, 31] on span "Close" at bounding box center [1489, 31] width 45 height 45
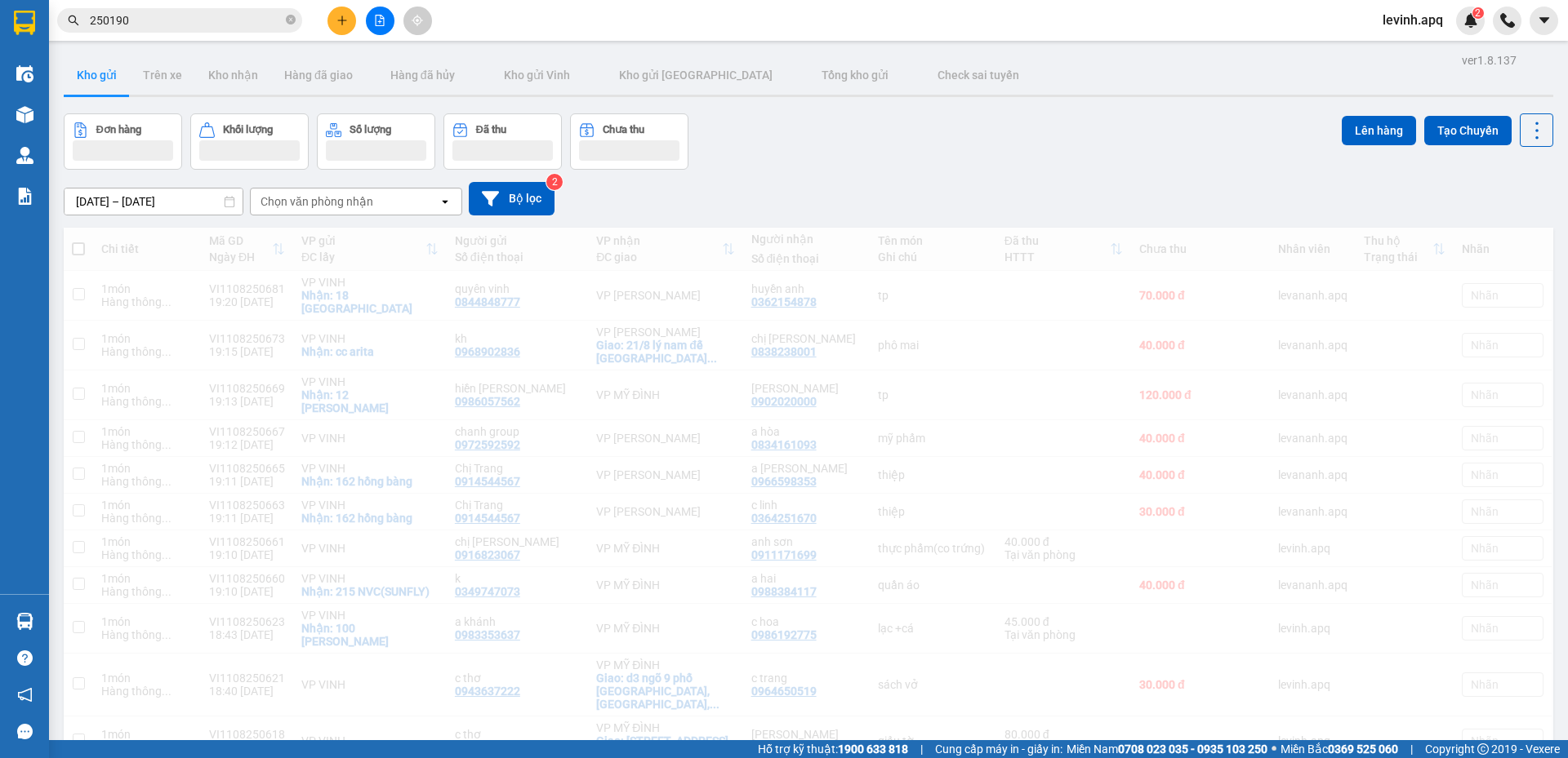
click at [203, 17] on input "250190" at bounding box center [186, 21] width 193 height 18
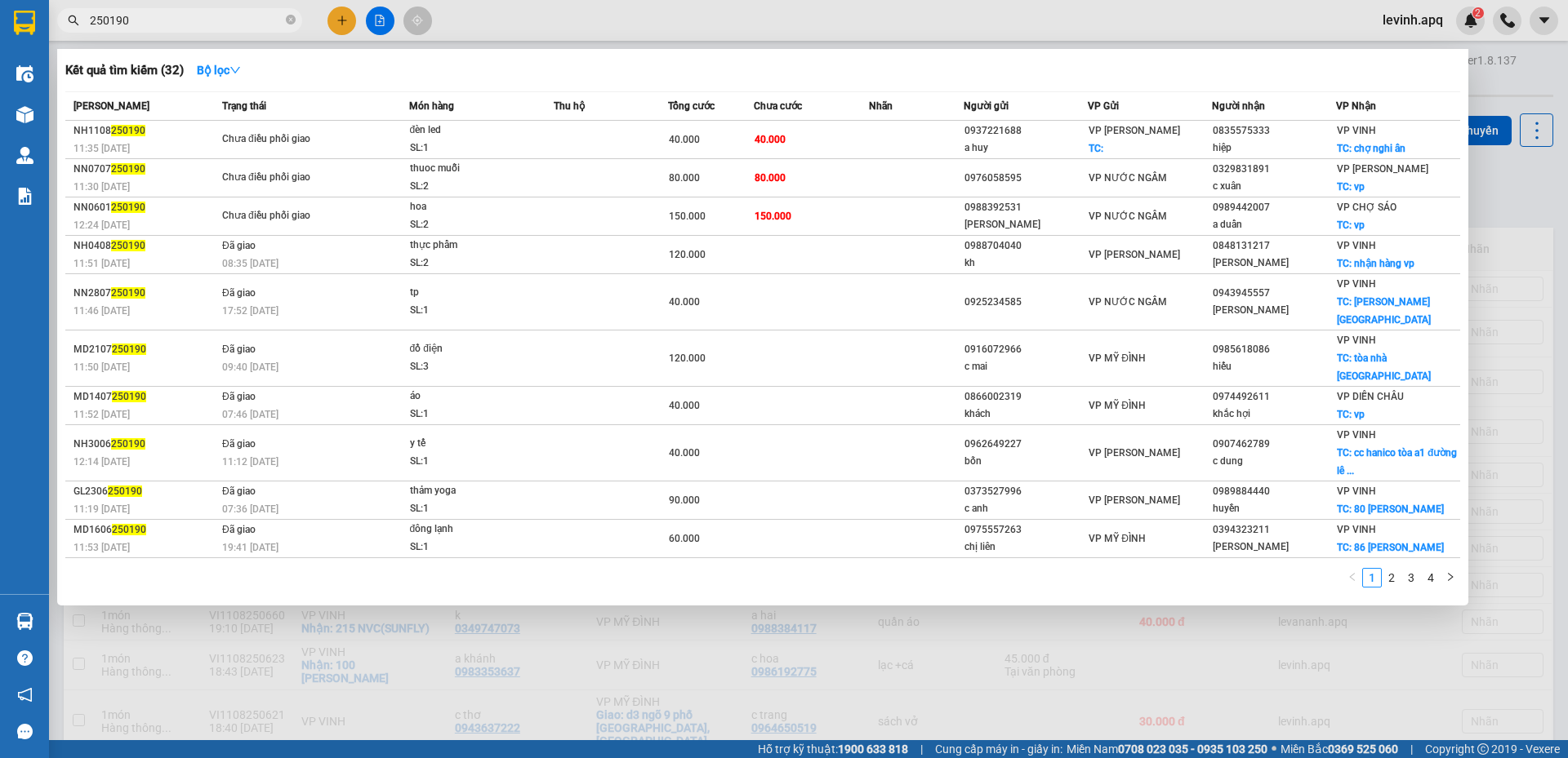
click at [203, 17] on input "250190" at bounding box center [186, 21] width 193 height 18
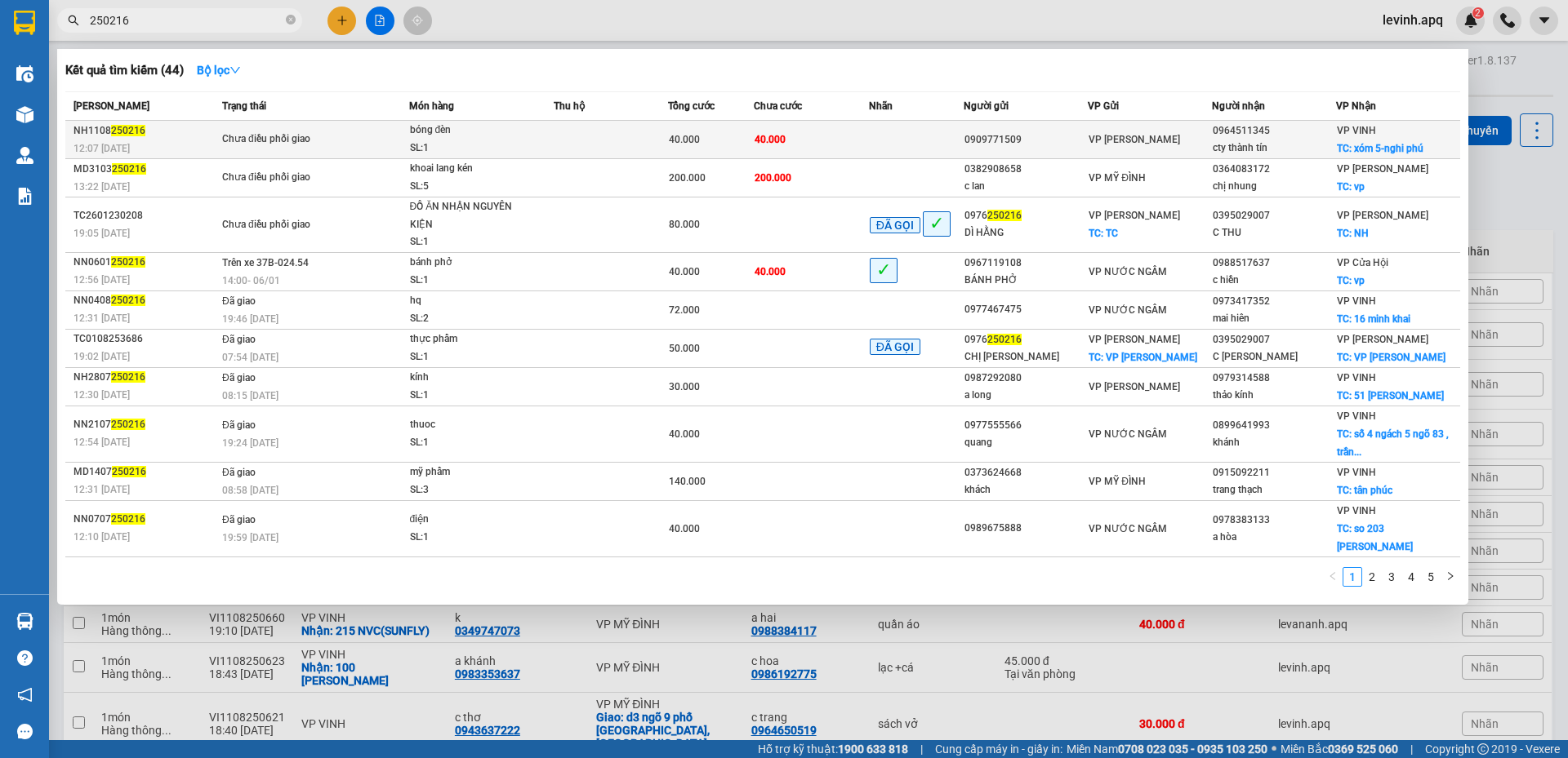
click at [359, 131] on span "Chưa điều phối giao" at bounding box center [315, 140] width 186 height 18
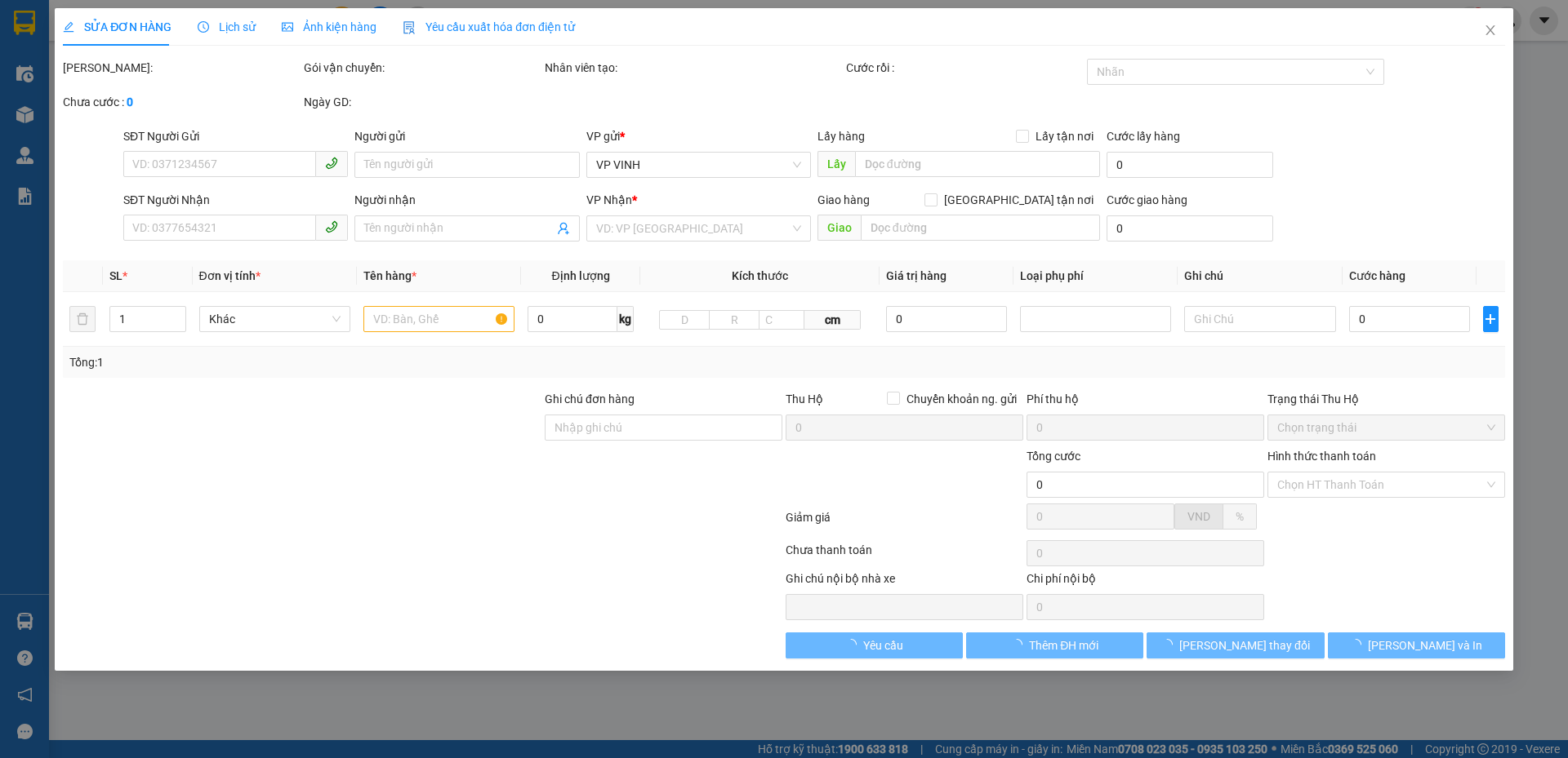
click at [222, 30] on span "Lịch sử" at bounding box center [227, 27] width 58 height 13
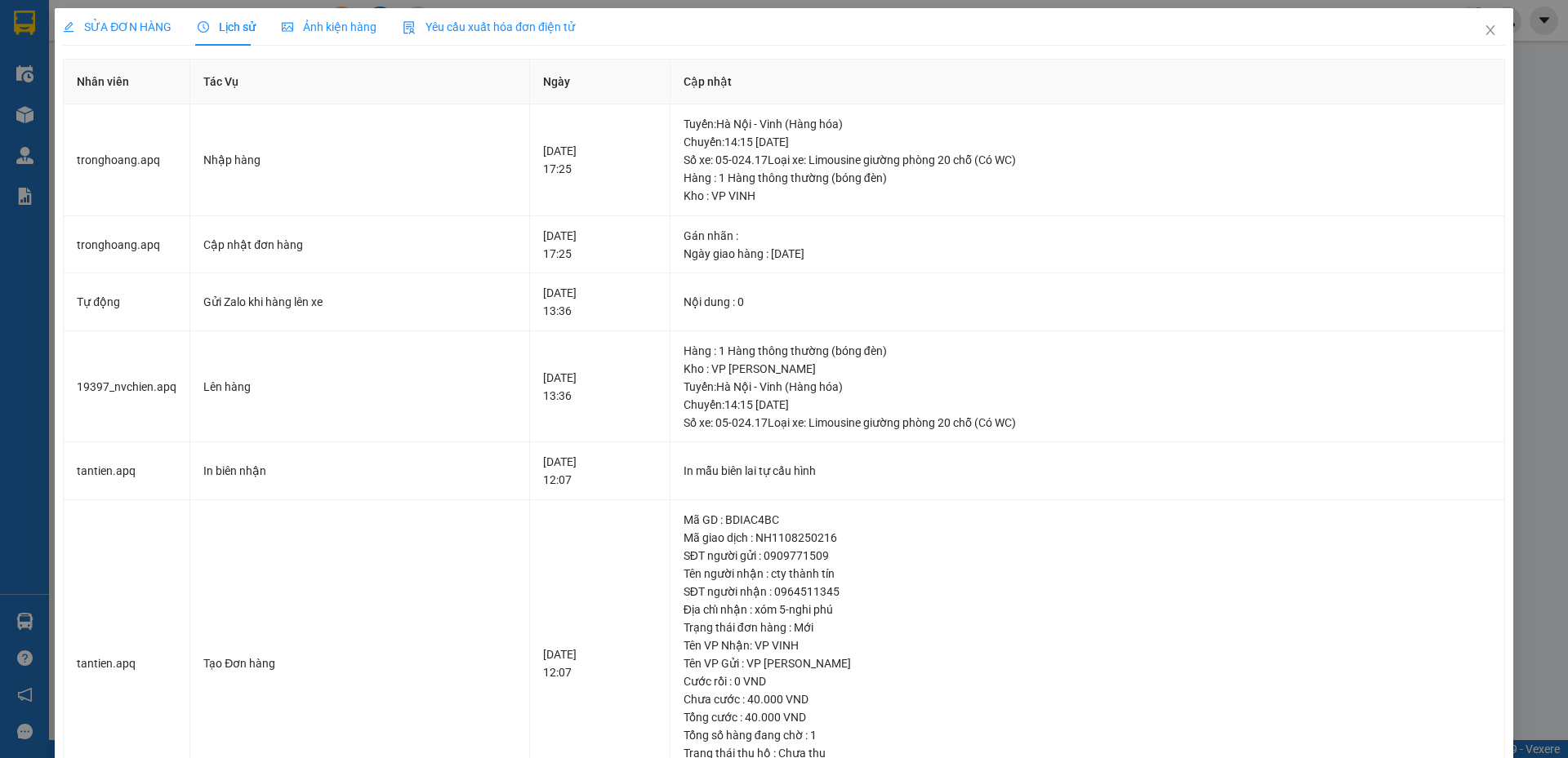
click at [994, 45] on div "SỬA ĐƠN HÀNG Lịch sử Ảnh kiện hàng Yêu cầu xuất hóa đơn điện tử Total Paid Fee …" at bounding box center [784, 417] width 1442 height 818
click at [1475, 24] on span "Close" at bounding box center [1489, 31] width 45 height 45
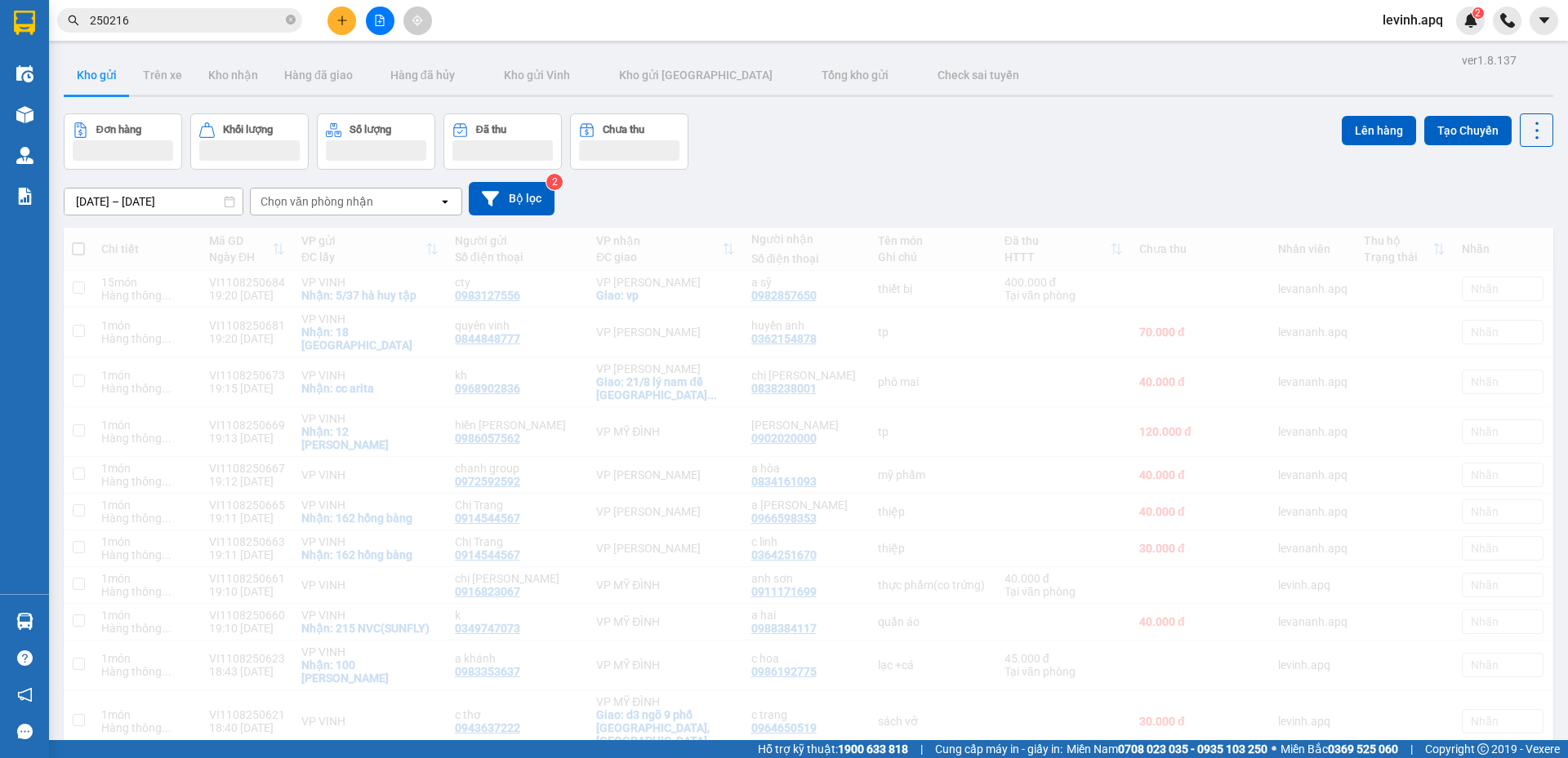
click at [1017, 129] on div "Đơn hàng Khối lượng Số lượng Đã thu Chưa thu Lên hàng Tạo Chuyến" at bounding box center [808, 141] width 1489 height 56
click at [1033, 159] on div "Đơn hàng Khối lượng Số lượng Đã thu Chưa thu Lên hàng Tạo Chuyến" at bounding box center [808, 141] width 1489 height 56
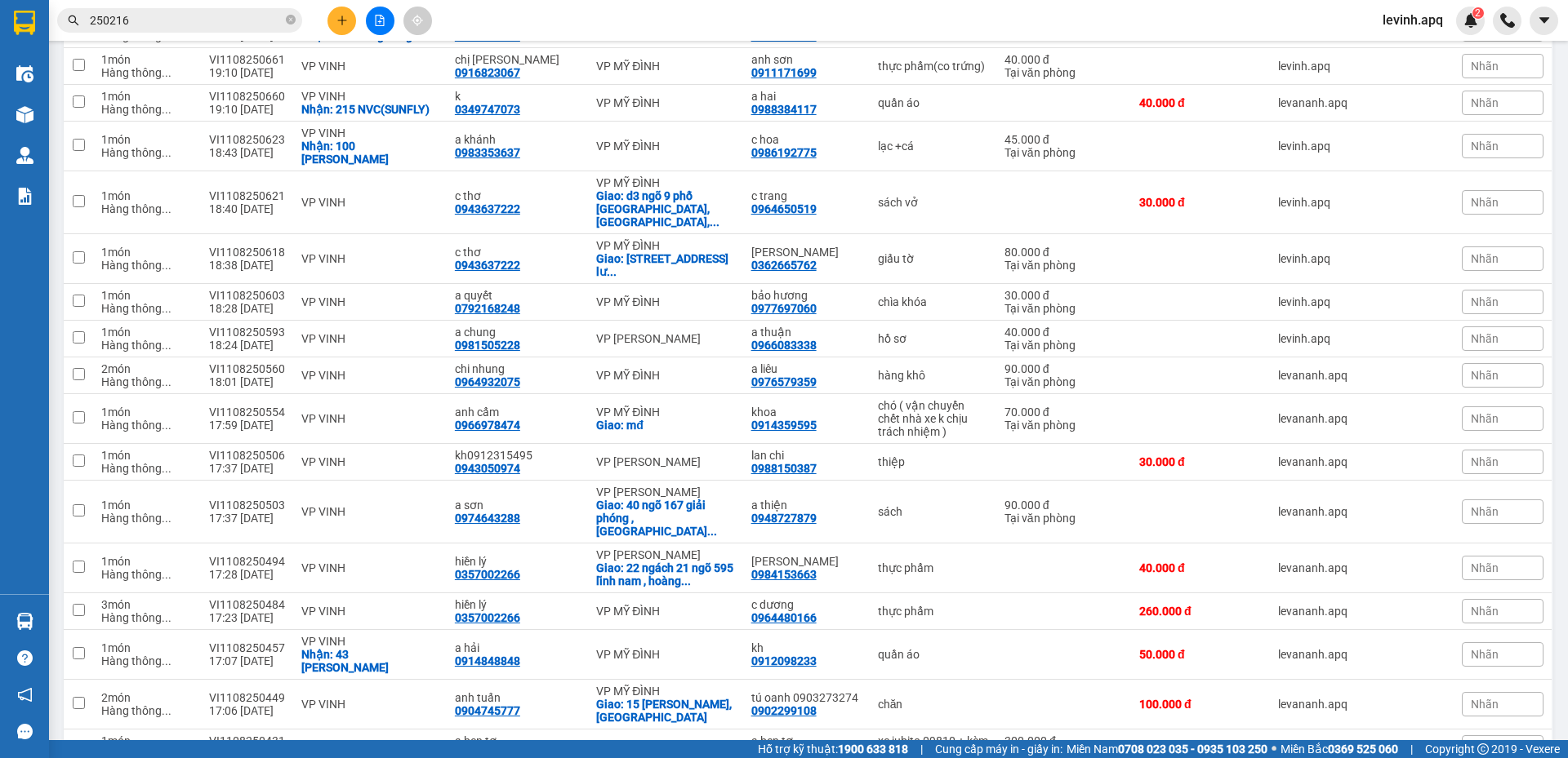
scroll to position [696, 0]
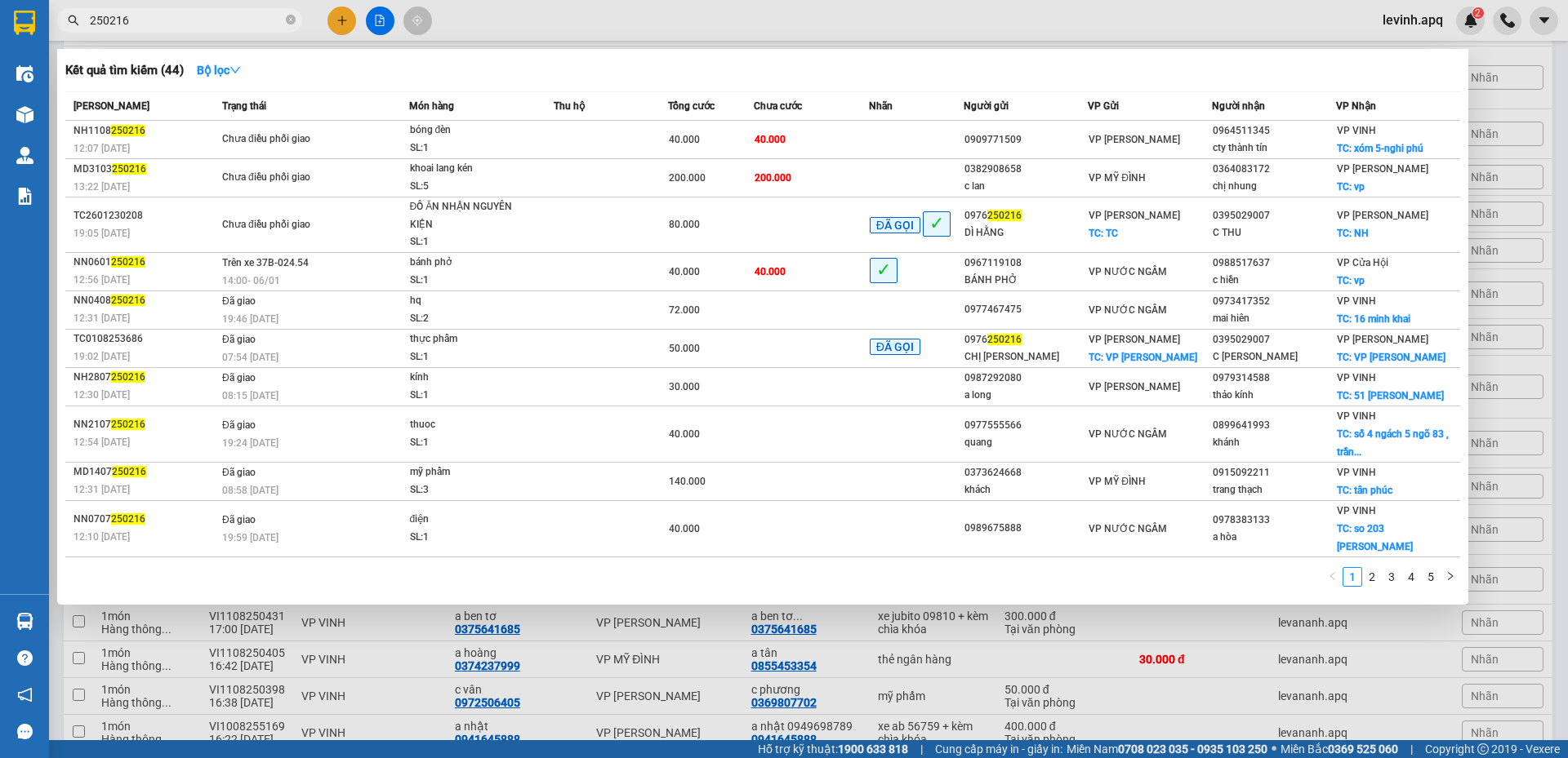
click at [180, 25] on input "250216" at bounding box center [186, 21] width 193 height 18
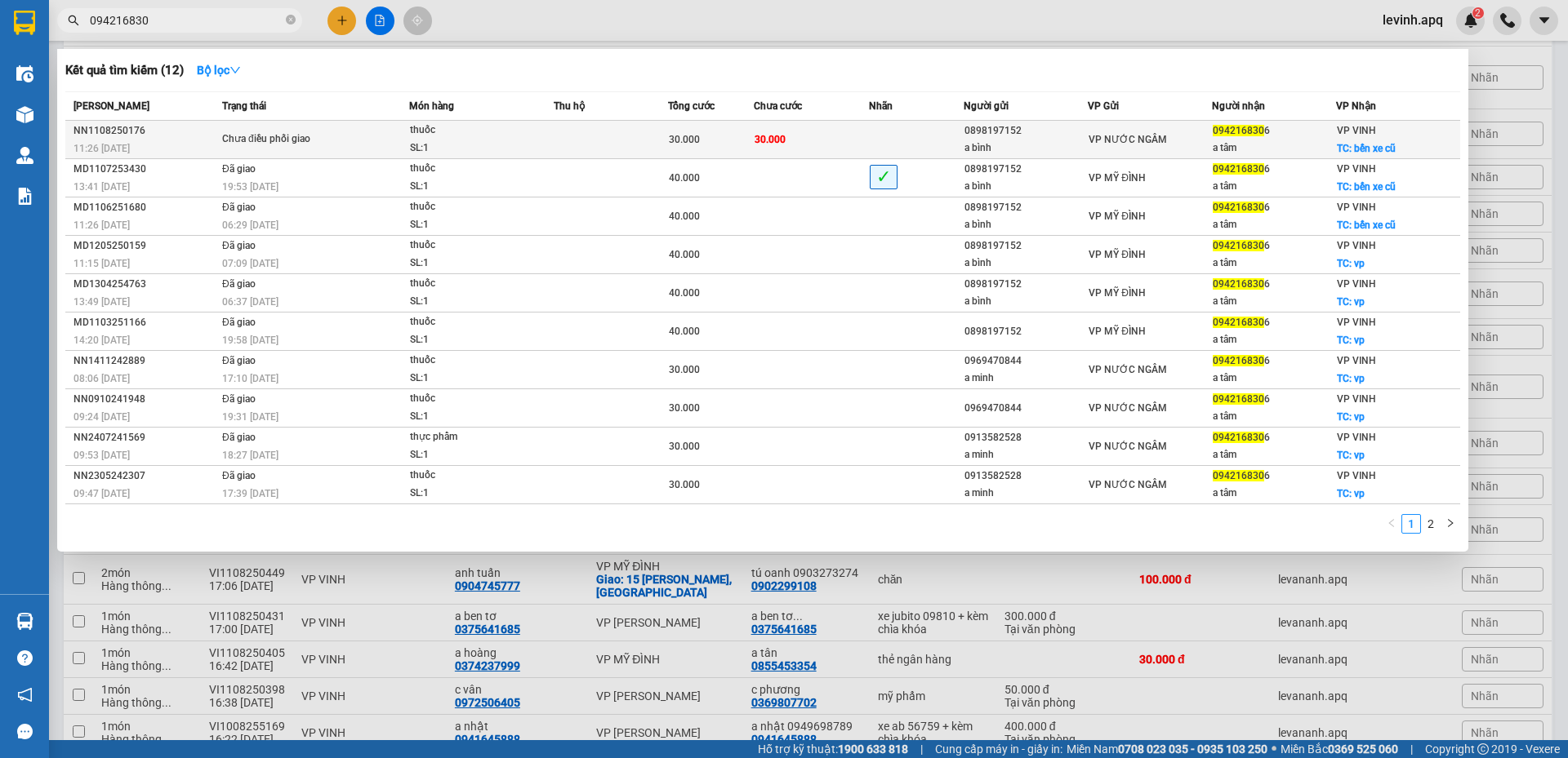
type input "094216830"
click at [322, 138] on div "Chưa điều phối giao" at bounding box center [284, 140] width 122 height 18
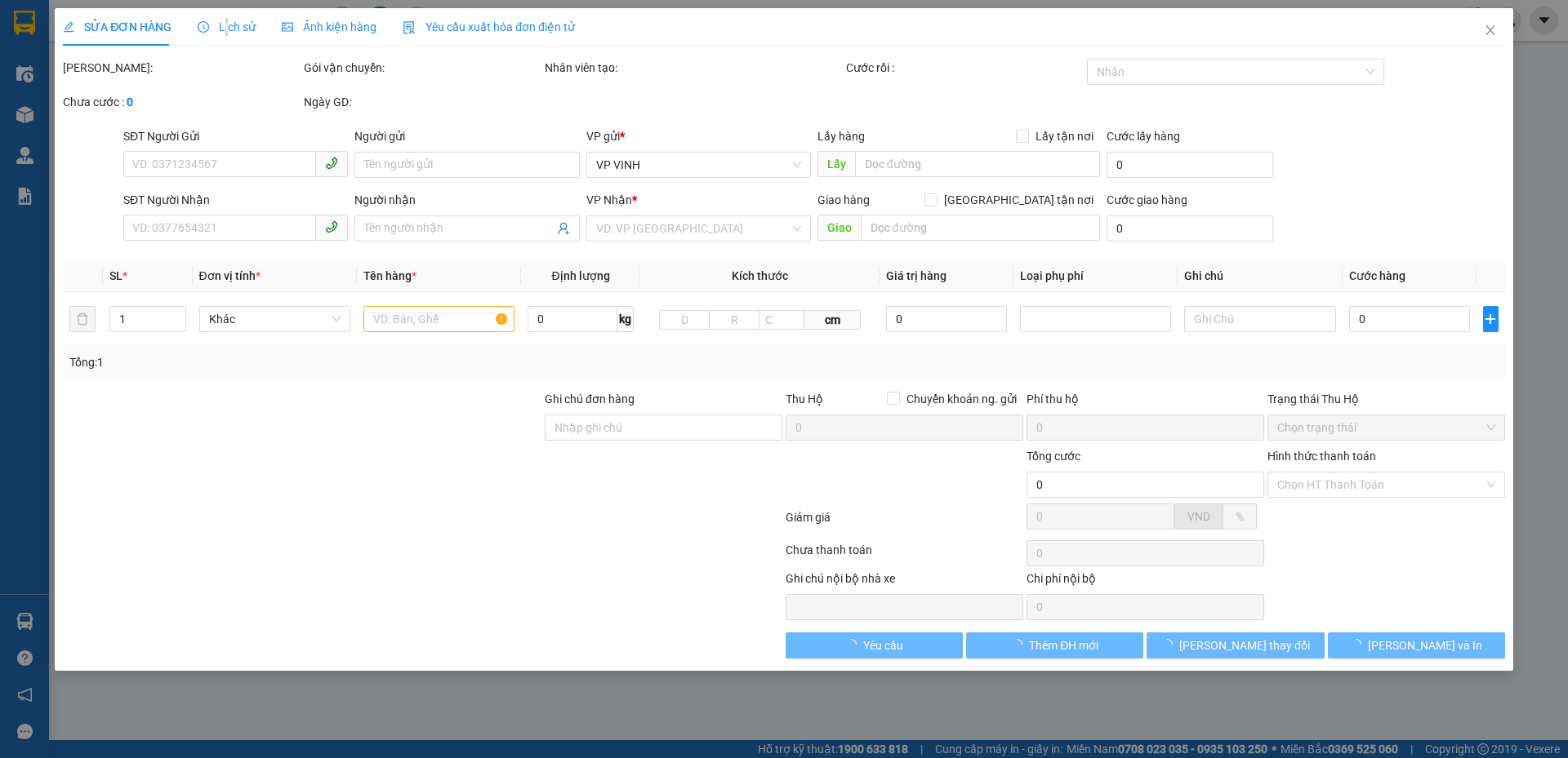
click at [224, 28] on span "Lịch sử" at bounding box center [227, 27] width 58 height 13
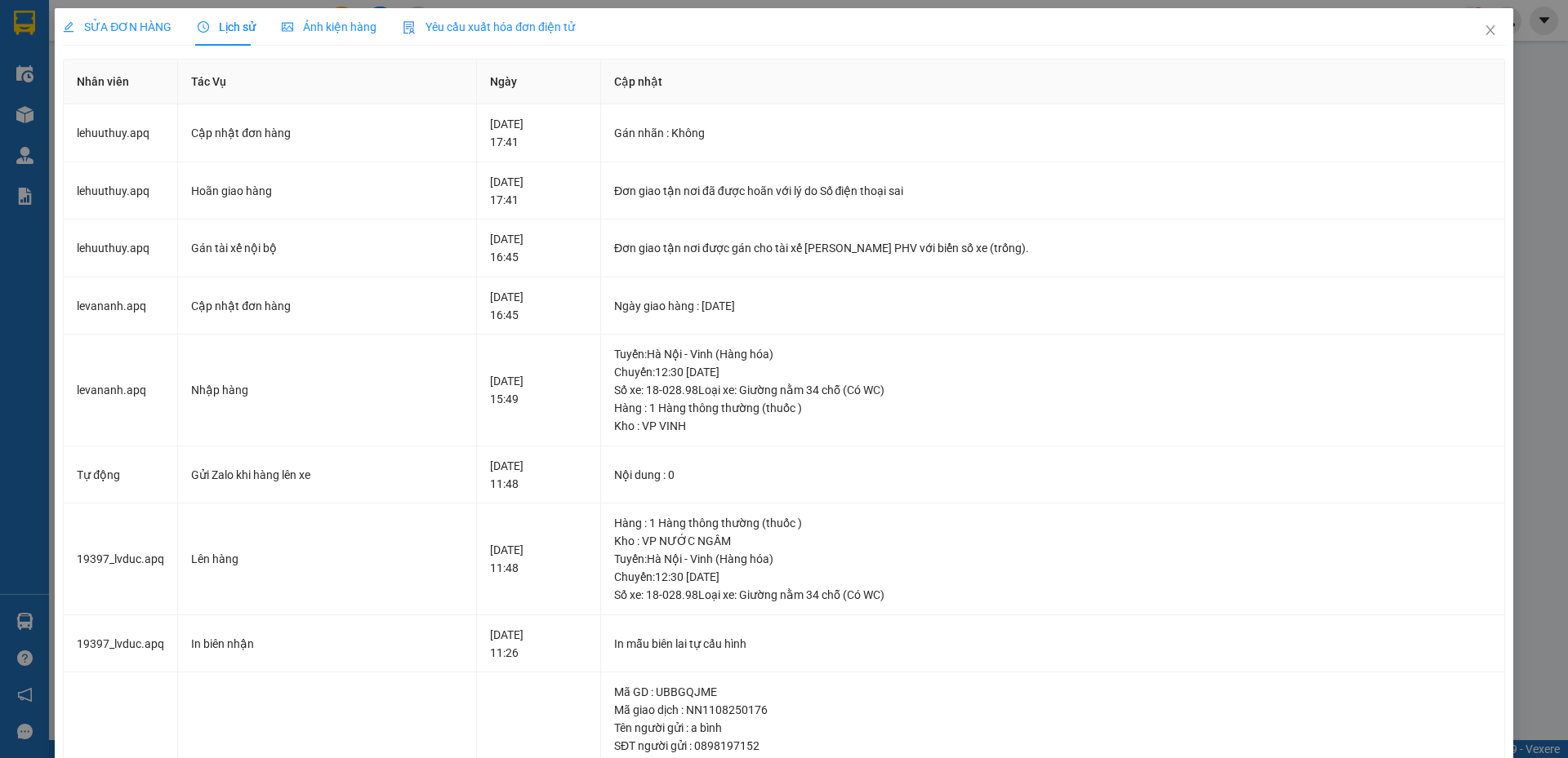
click at [132, 32] on span "SỬA ĐƠN HÀNG" at bounding box center [117, 27] width 108 height 13
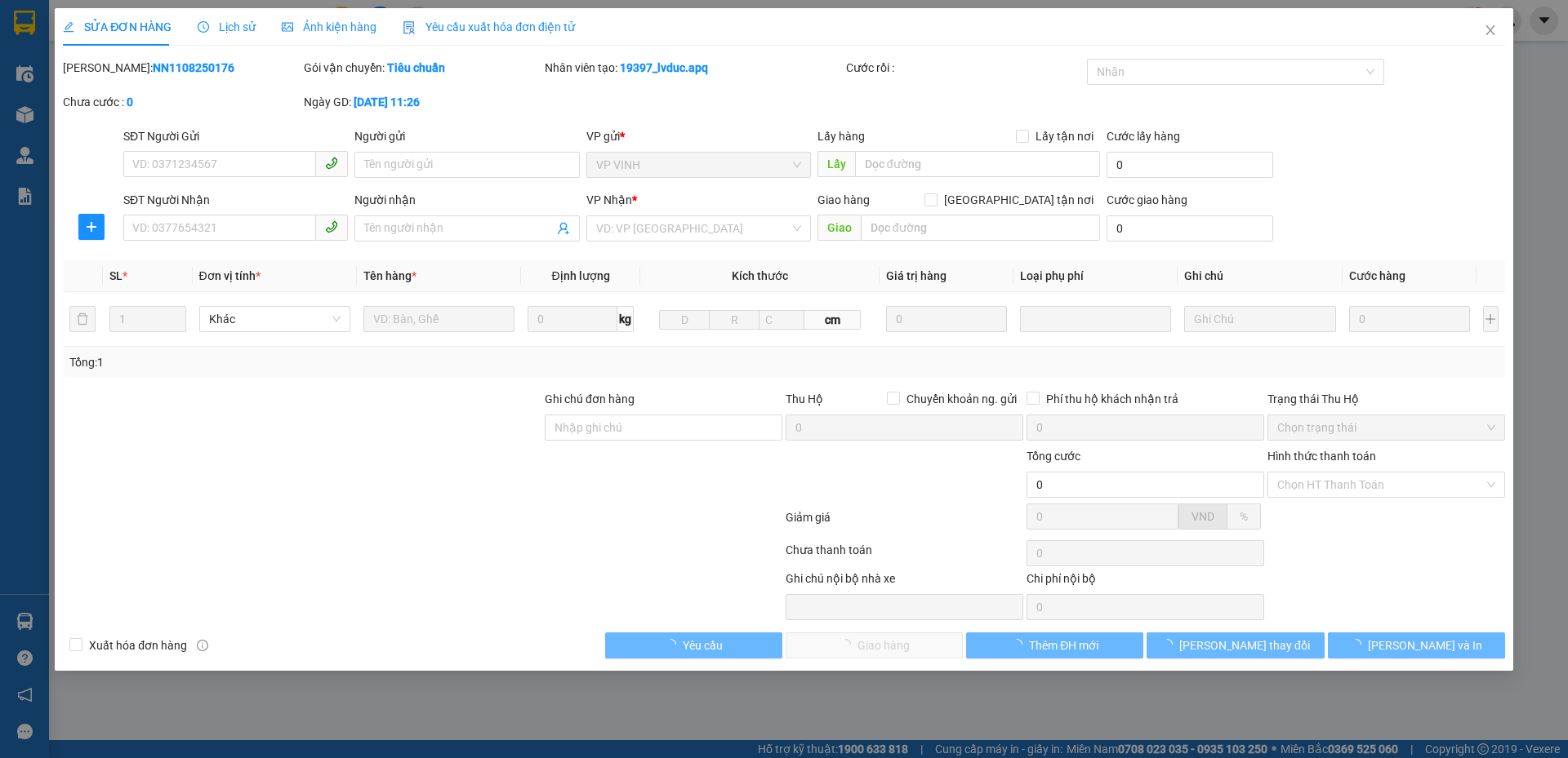
type input "0898197152"
type input "a bình"
type input "0942168306"
type input "a tâm"
checkbox input "true"
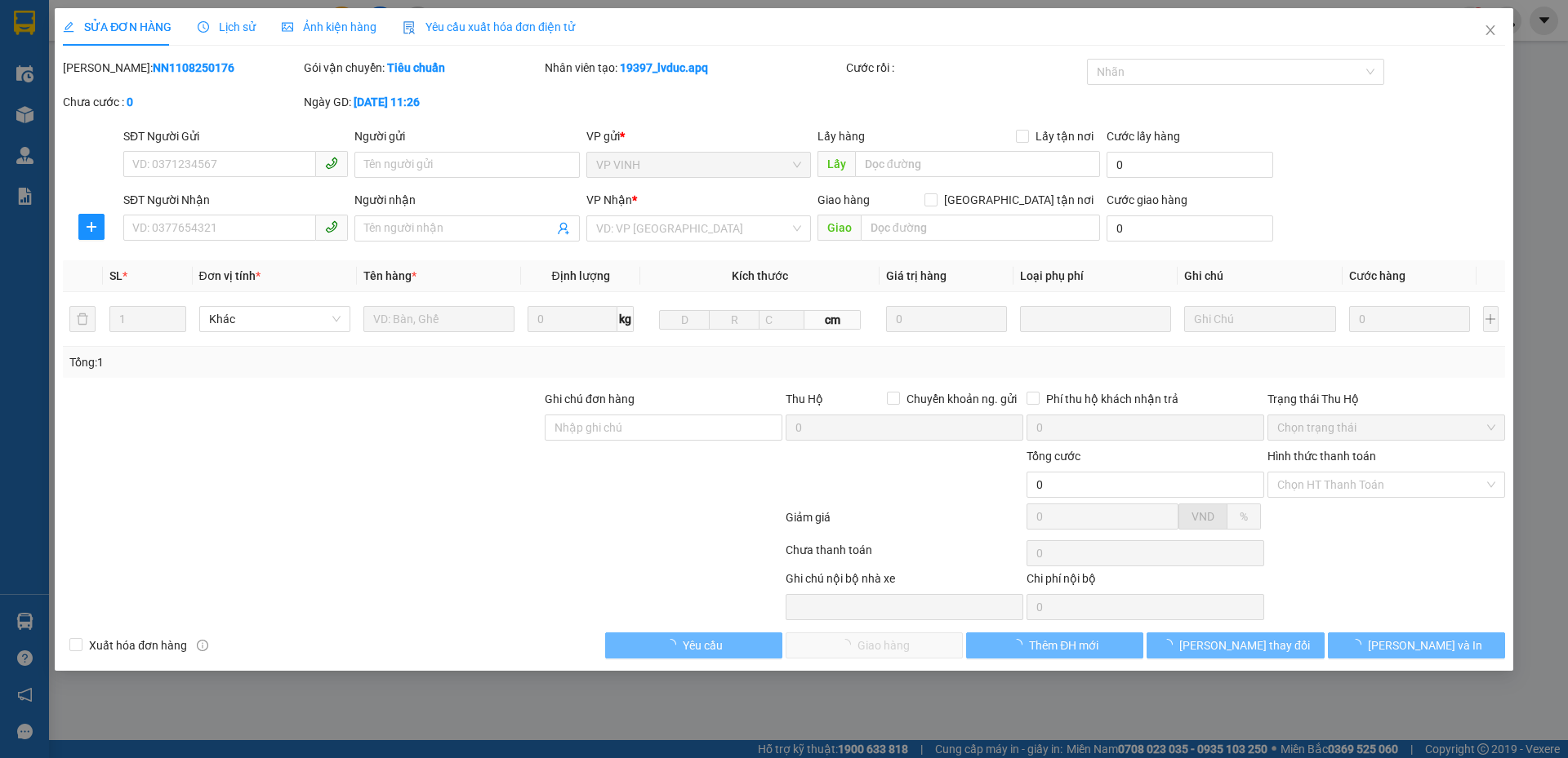
type input "bến xe cũ"
type input "30.000"
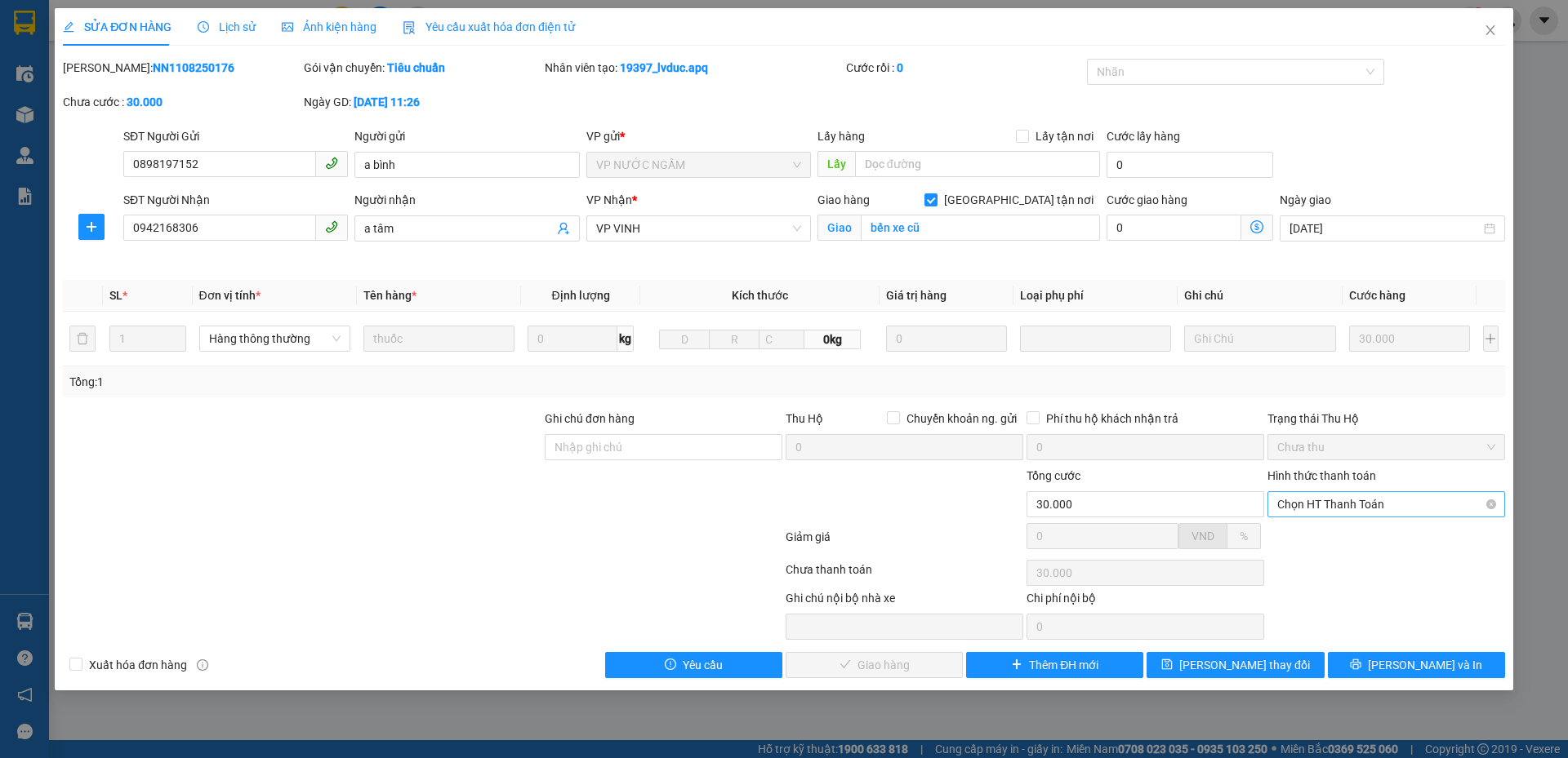
click at [1331, 509] on span "Chọn HT Thanh Toán" at bounding box center [1386, 504] width 218 height 25
click at [1327, 536] on div "Tại văn phòng" at bounding box center [1386, 537] width 218 height 18
type input "0"
click at [870, 675] on button "Lưu và Giao hàng" at bounding box center [874, 665] width 177 height 26
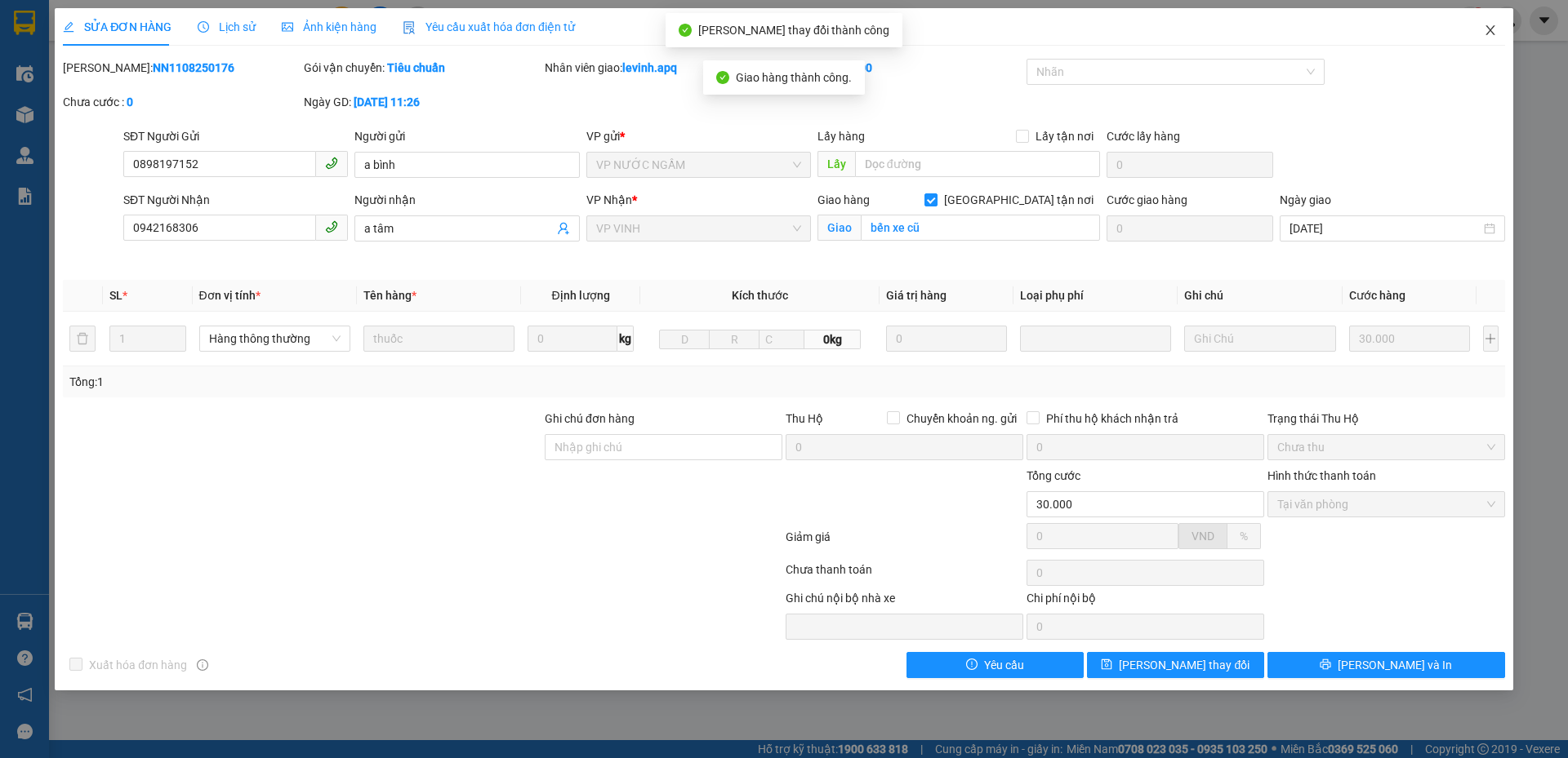
click at [1486, 34] on icon "close" at bounding box center [1490, 31] width 13 height 13
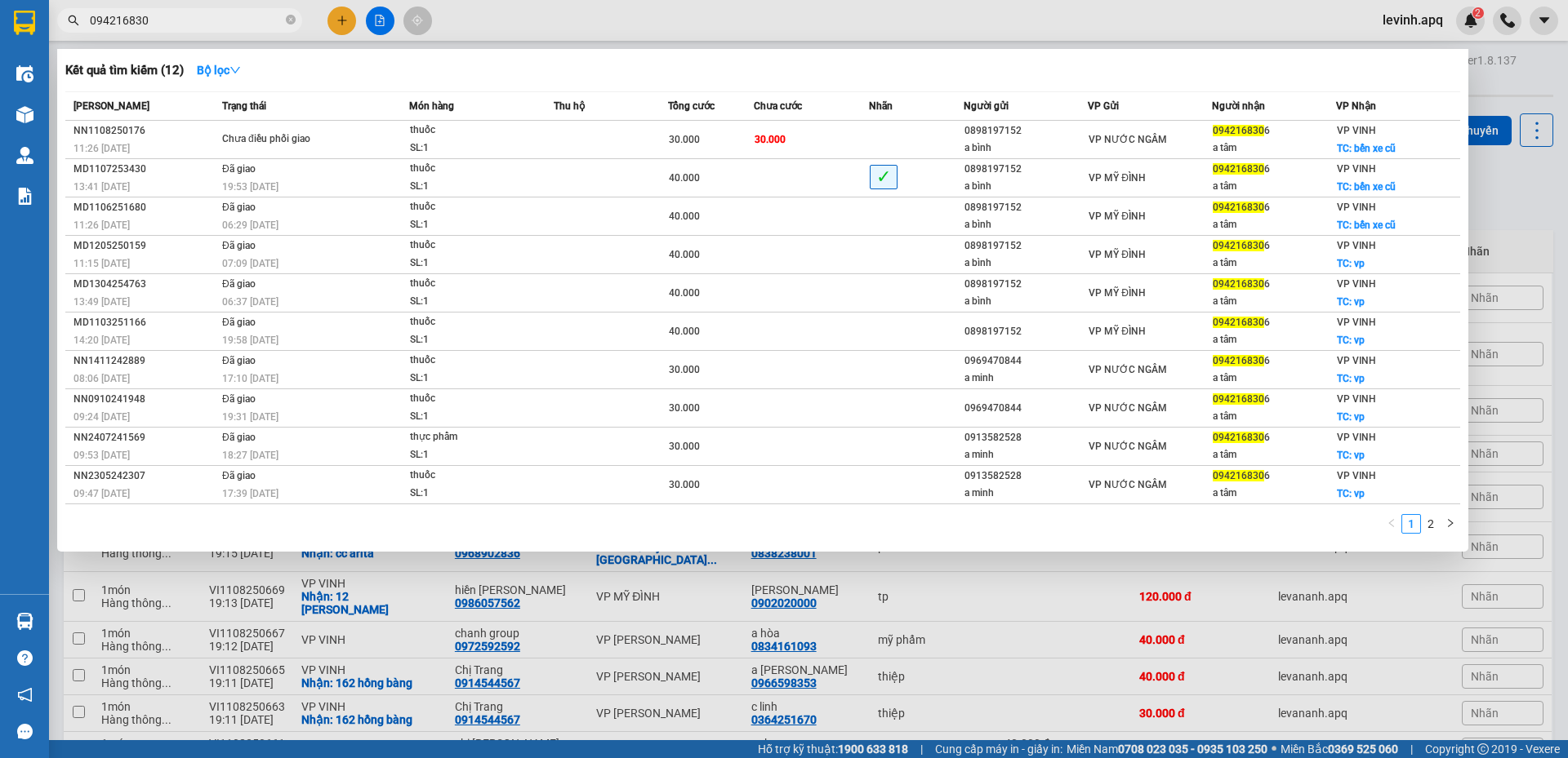
click at [184, 10] on span "094216830" at bounding box center [179, 21] width 245 height 25
click at [184, 17] on input "094216830" at bounding box center [186, 21] width 193 height 18
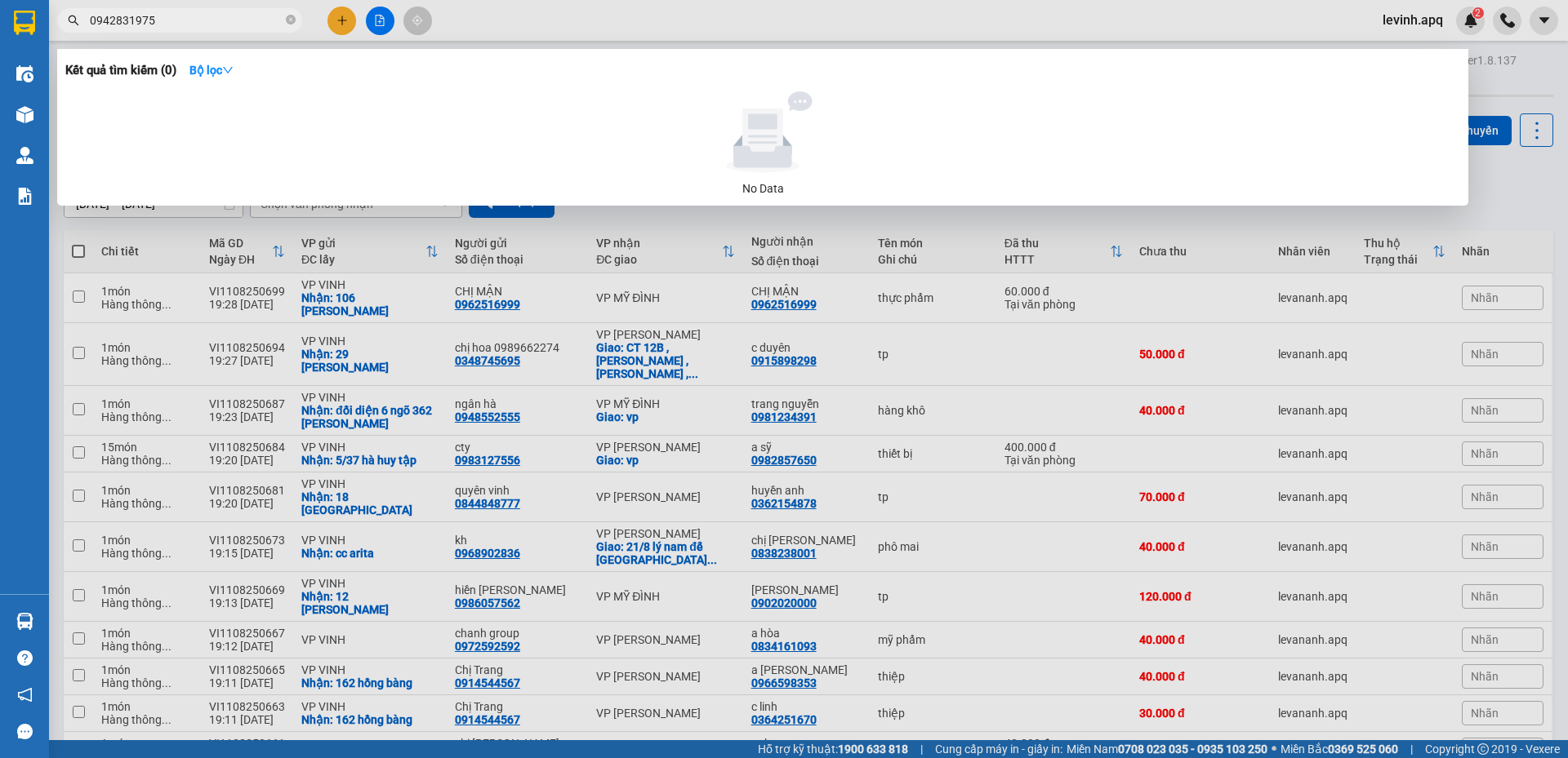
click at [177, 25] on input "0942831975" at bounding box center [186, 21] width 193 height 18
click at [1514, 156] on div at bounding box center [784, 379] width 1568 height 758
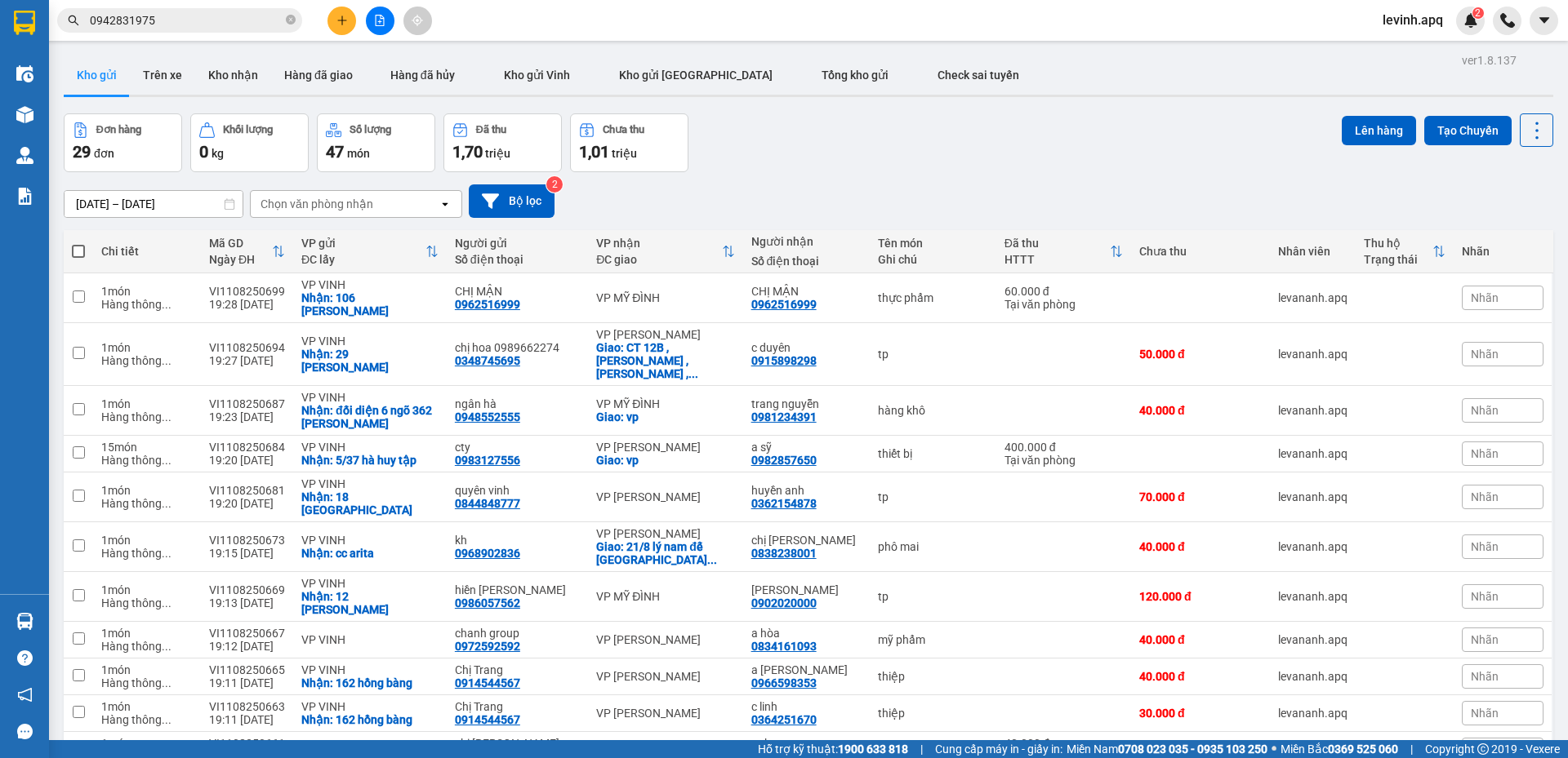
drag, startPoint x: 898, startPoint y: 163, endPoint x: 788, endPoint y: 142, distance: 112.0
click at [896, 163] on div "Đơn hàng 29 đơn Khối lượng 0 kg Số lượng 47 món Đã thu 1,70 triệu Chưa thu 1,01…" at bounding box center [808, 142] width 1489 height 59
click at [788, 142] on div "Đơn hàng 29 đơn Khối lượng 0 kg Số lượng 47 món Đã thu 1,70 triệu Chưa thu 1,01…" at bounding box center [808, 142] width 1489 height 59
click at [777, 179] on div "09/08/2025 – 11/08/2025 Press the down arrow key to interact with the calendar …" at bounding box center [808, 201] width 1489 height 58
drag, startPoint x: 1023, startPoint y: 134, endPoint x: 730, endPoint y: 8, distance: 318.9
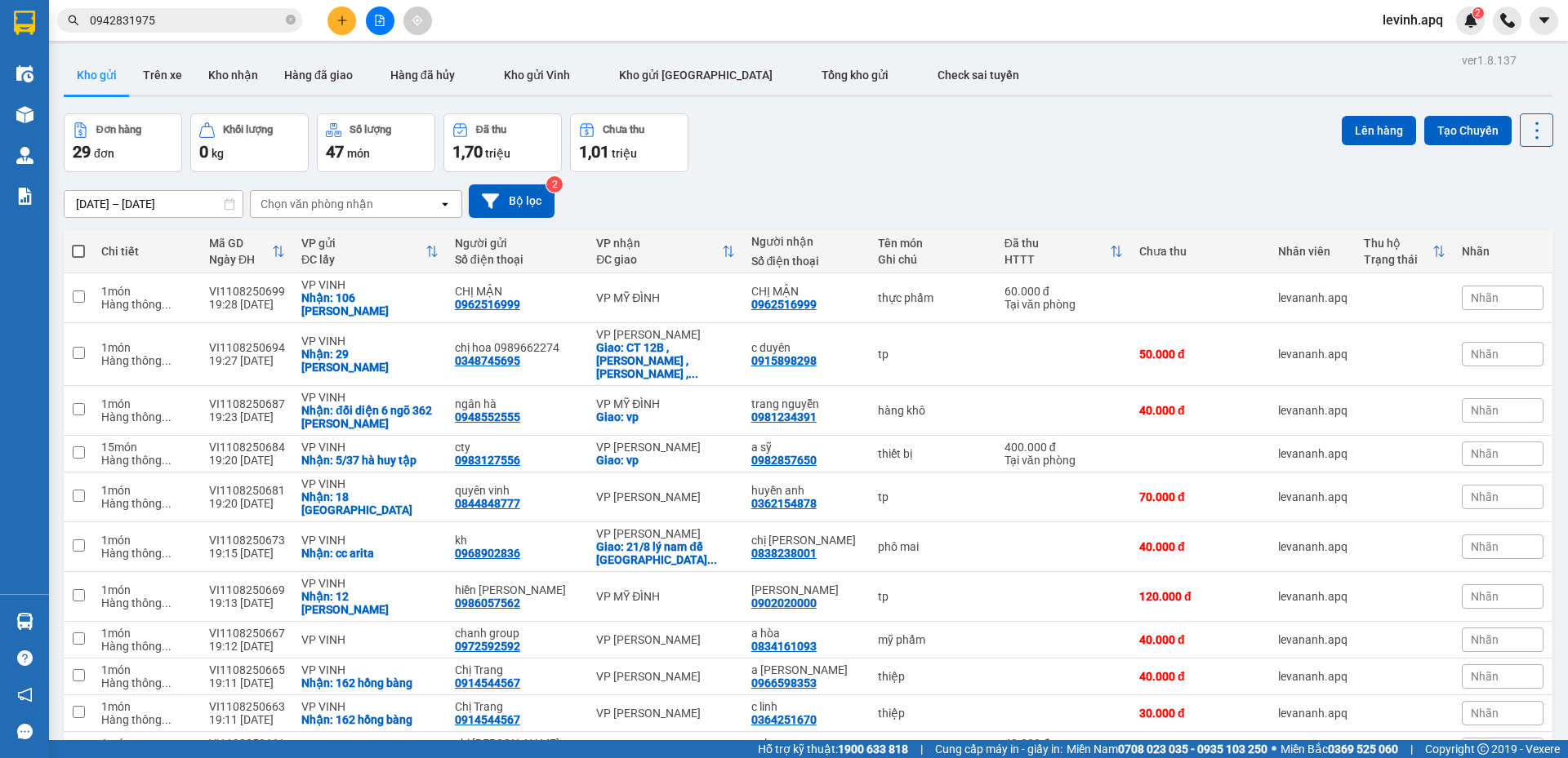
click at [1023, 134] on div "Đơn hàng 29 đơn Khối lượng 0 kg Số lượng 47 món Đã thu 1,70 triệu Chưa thu 1,01…" at bounding box center [808, 142] width 1489 height 59
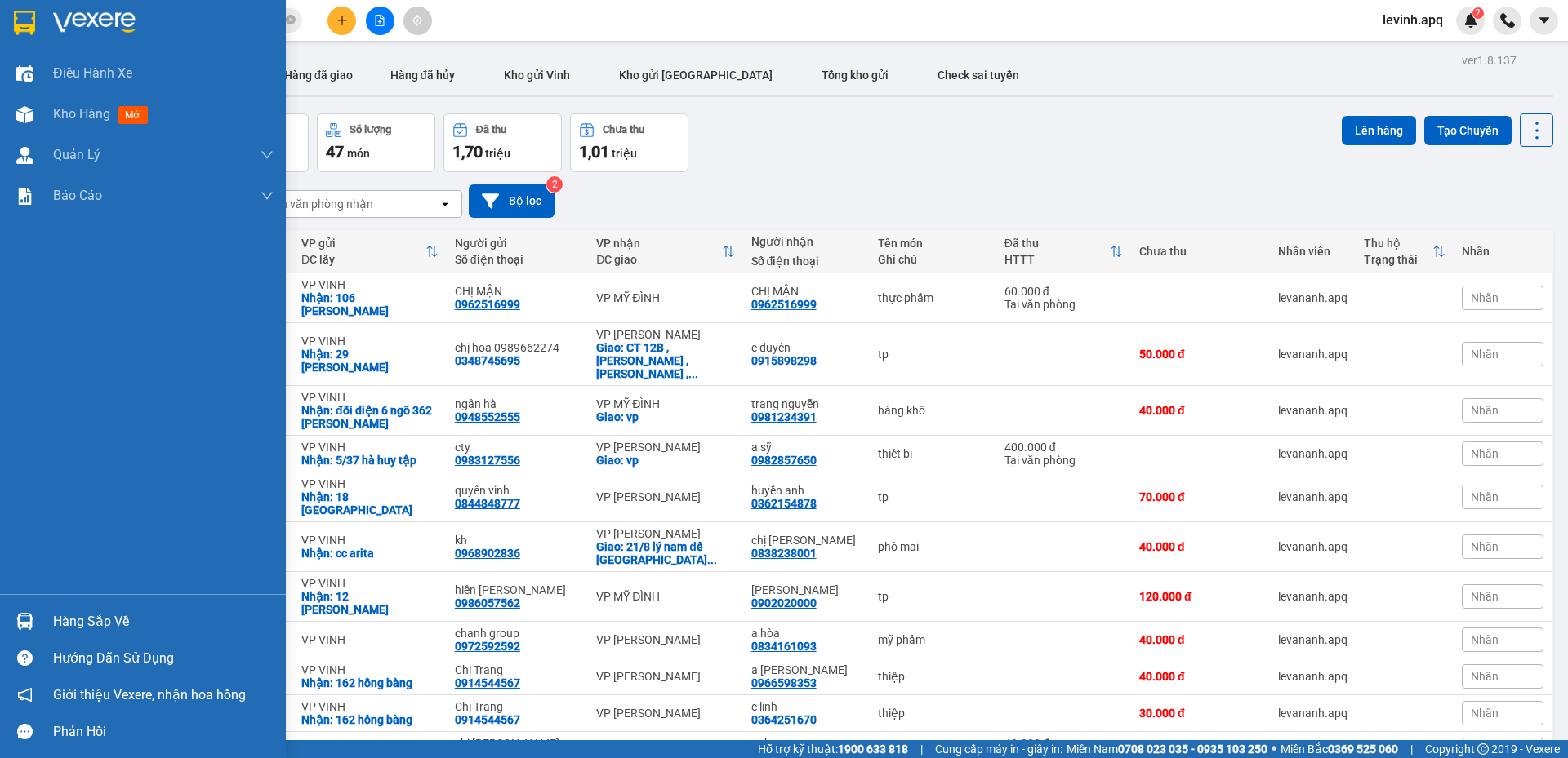
click at [49, 619] on div "Hàng sắp về" at bounding box center [143, 622] width 286 height 36
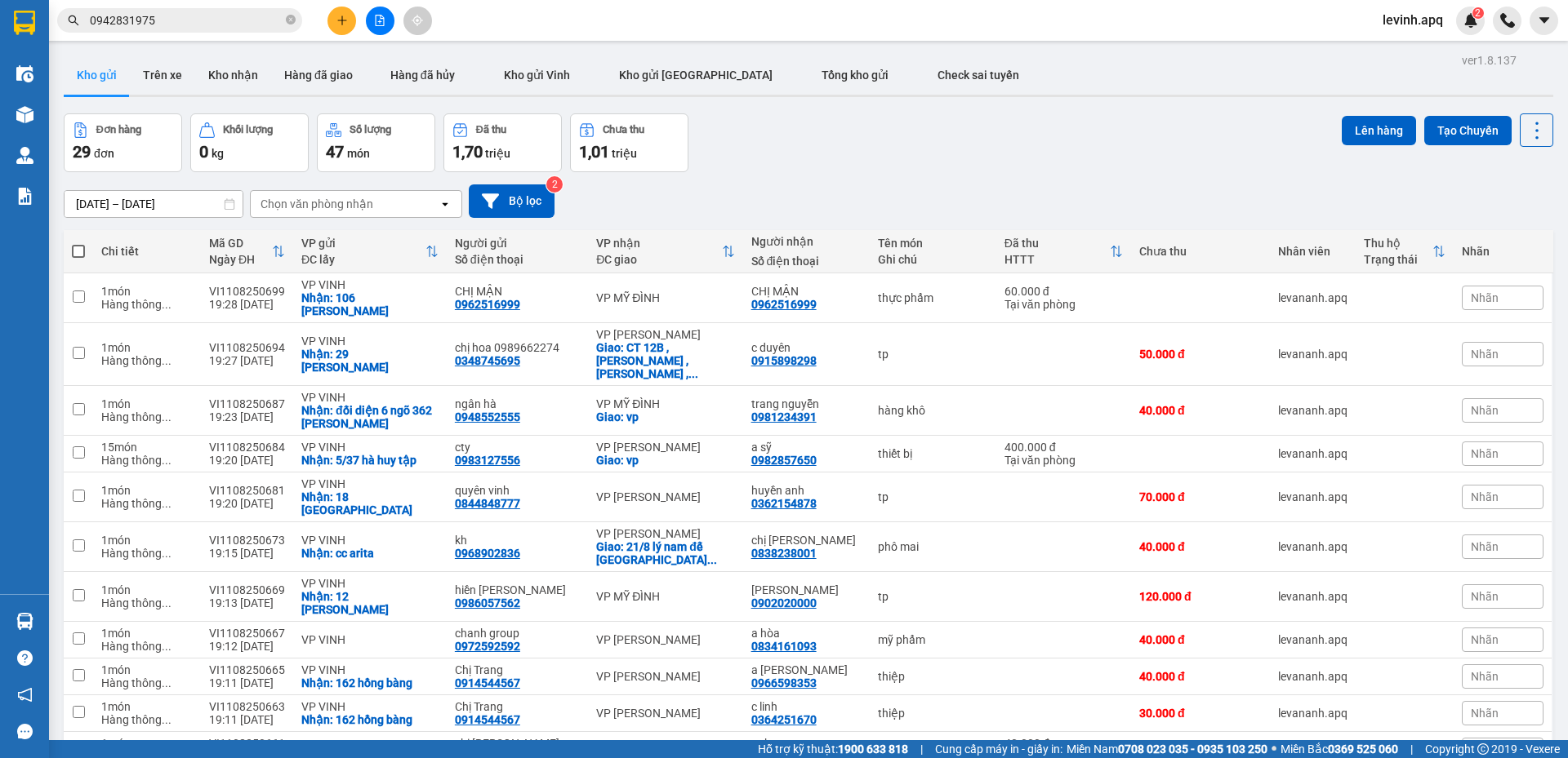
click at [801, 149] on section "Kết quả tìm kiếm ( 0 ) Bộ lọc No Data 0942831975 levinh.apq 2 Điều hành xe Kho …" at bounding box center [784, 379] width 1568 height 758
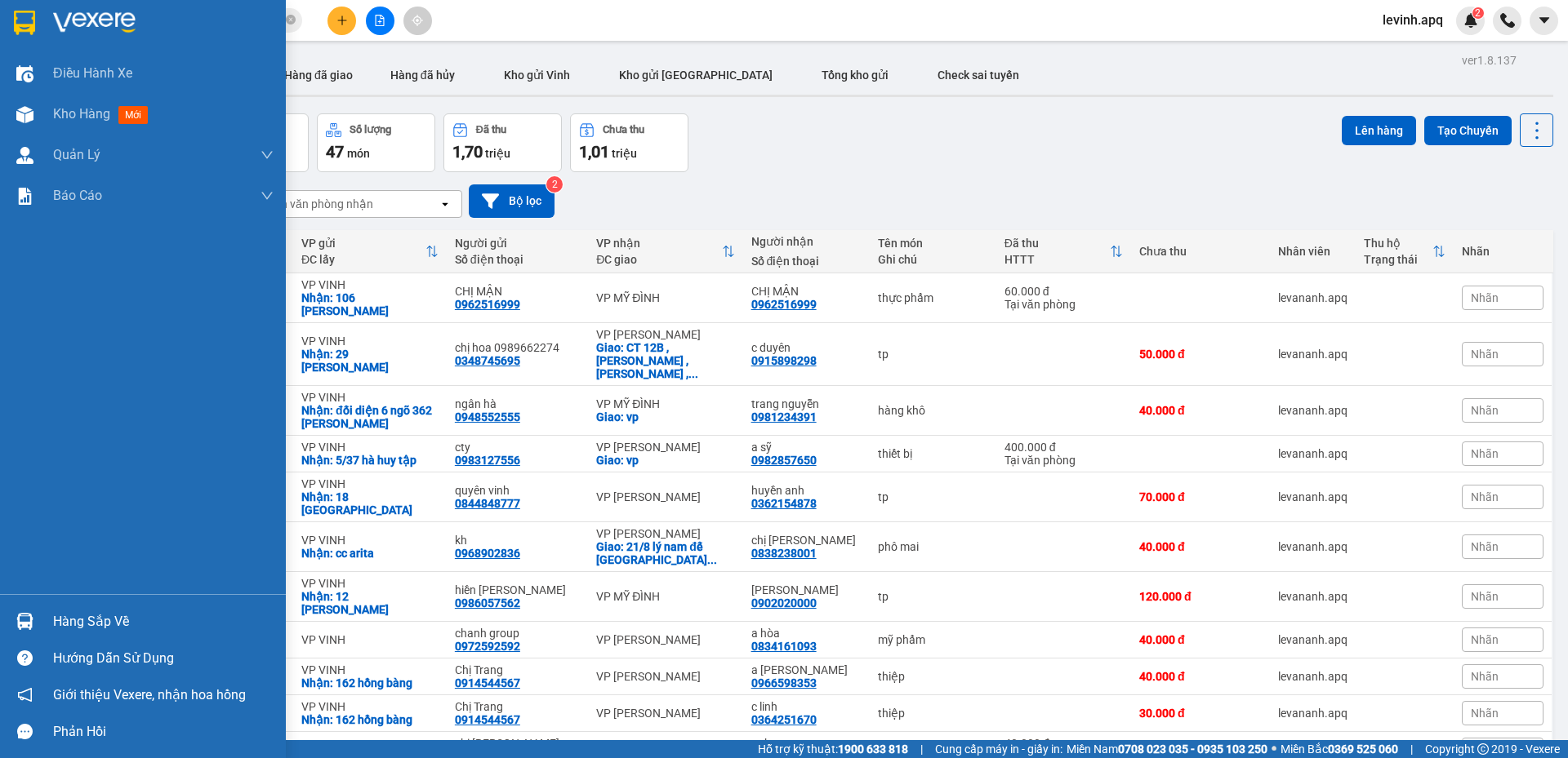
click at [44, 623] on div "Hàng sắp về" at bounding box center [143, 622] width 286 height 36
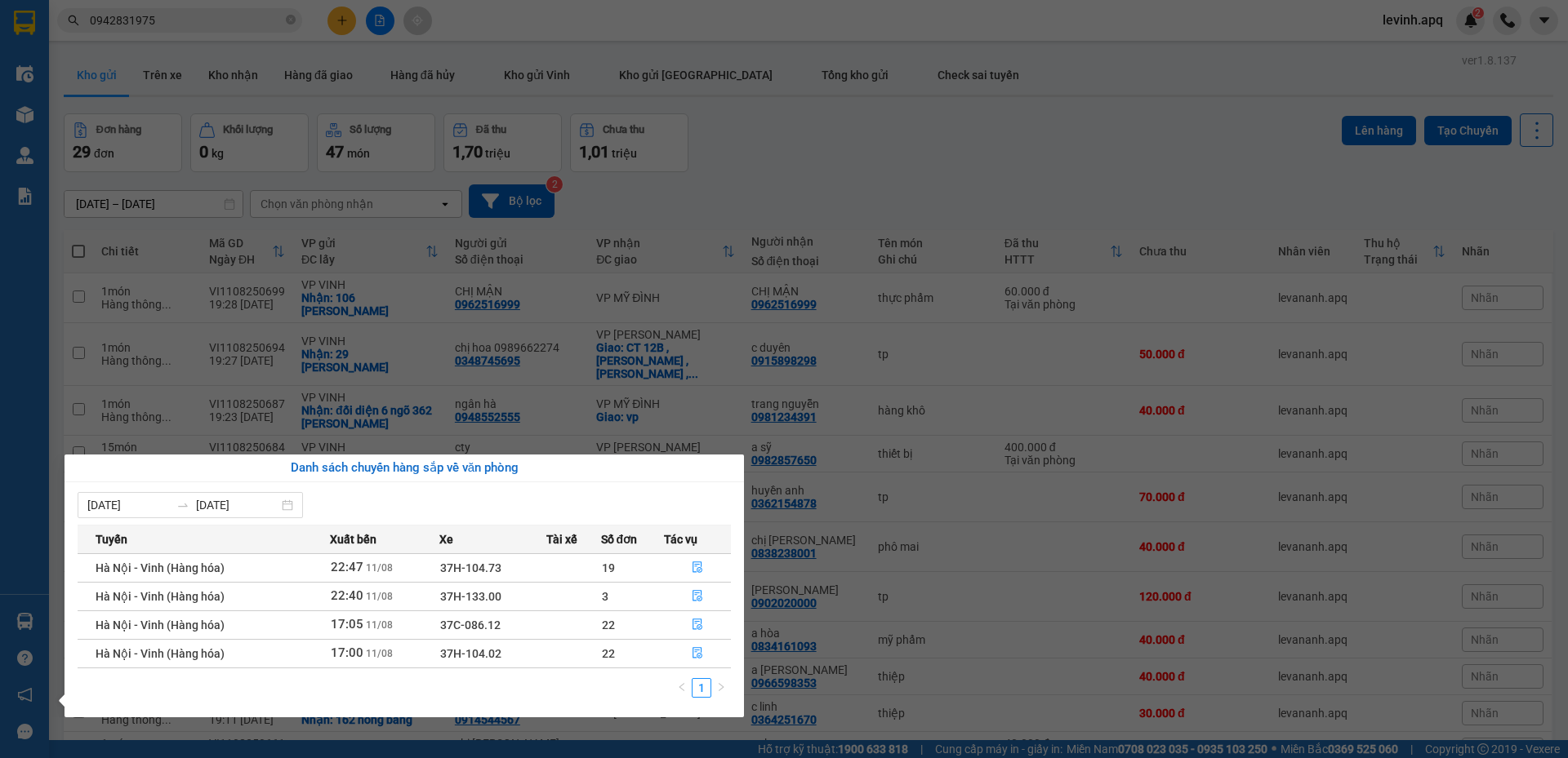
click at [783, 129] on section "Kết quả tìm kiếm ( 0 ) Bộ lọc No Data 0942831975 levinh.apq 2 Điều hành xe Kho …" at bounding box center [784, 379] width 1568 height 758
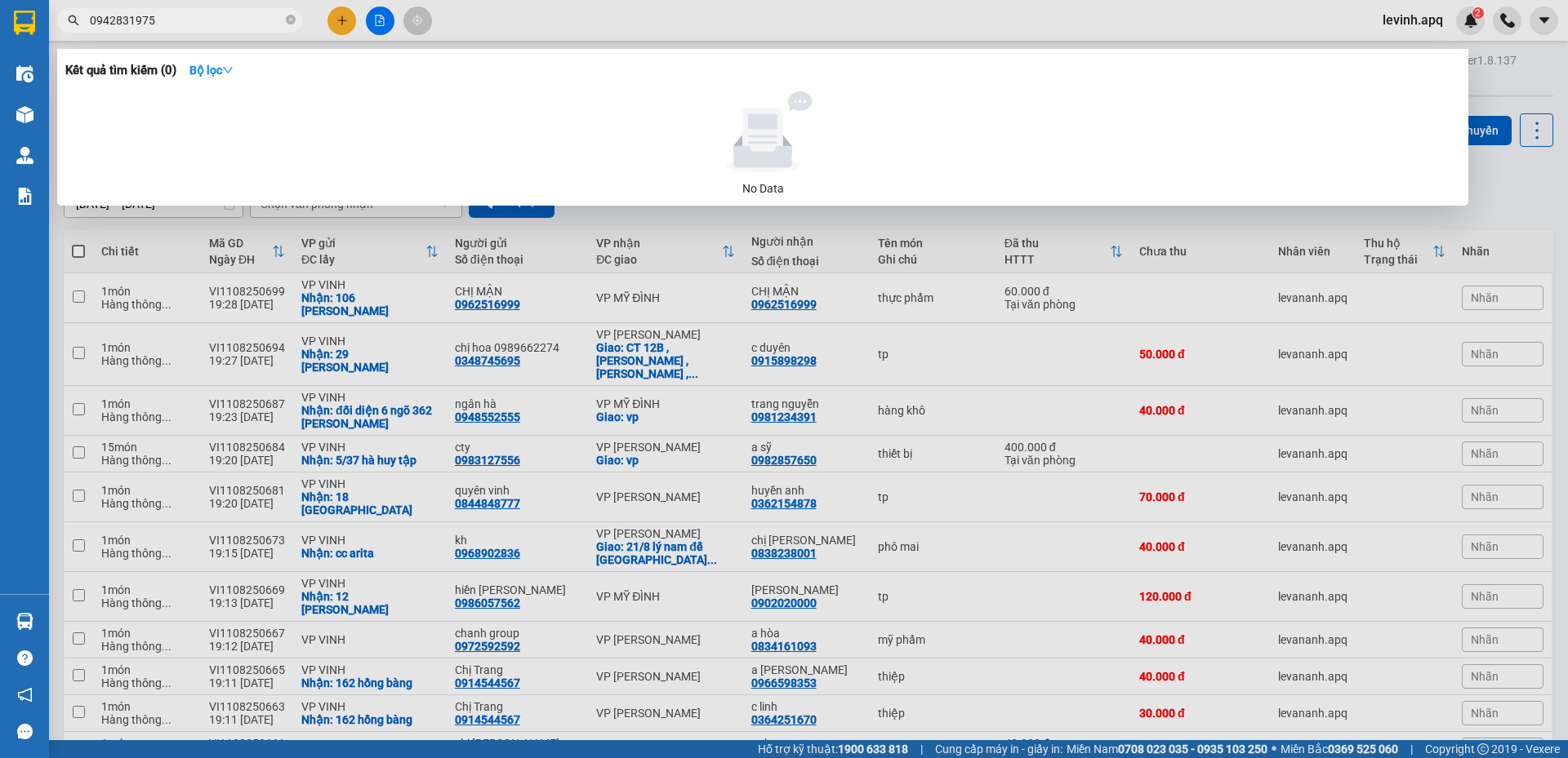
click at [187, 20] on input "0942831975" at bounding box center [186, 21] width 193 height 18
click at [138, 23] on input "0942831975" at bounding box center [186, 21] width 193 height 18
paste input "1955942"
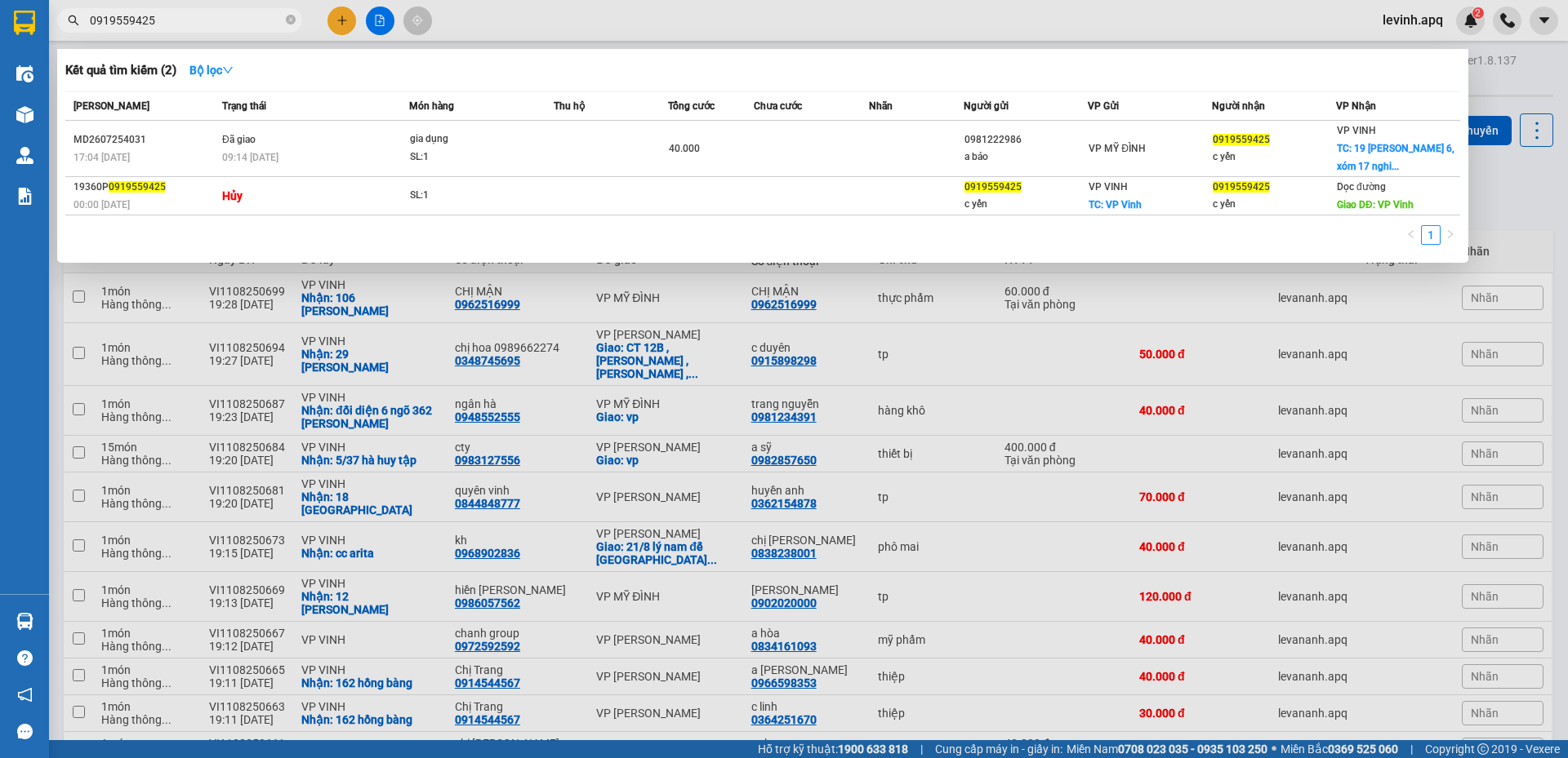
type input "0919559425"
click at [1152, 243] on div "1" at bounding box center [762, 241] width 1394 height 30
click at [781, 399] on div at bounding box center [784, 379] width 1568 height 758
click at [198, 12] on input "0919559425" at bounding box center [186, 21] width 193 height 18
click at [332, 26] on div at bounding box center [784, 379] width 1568 height 758
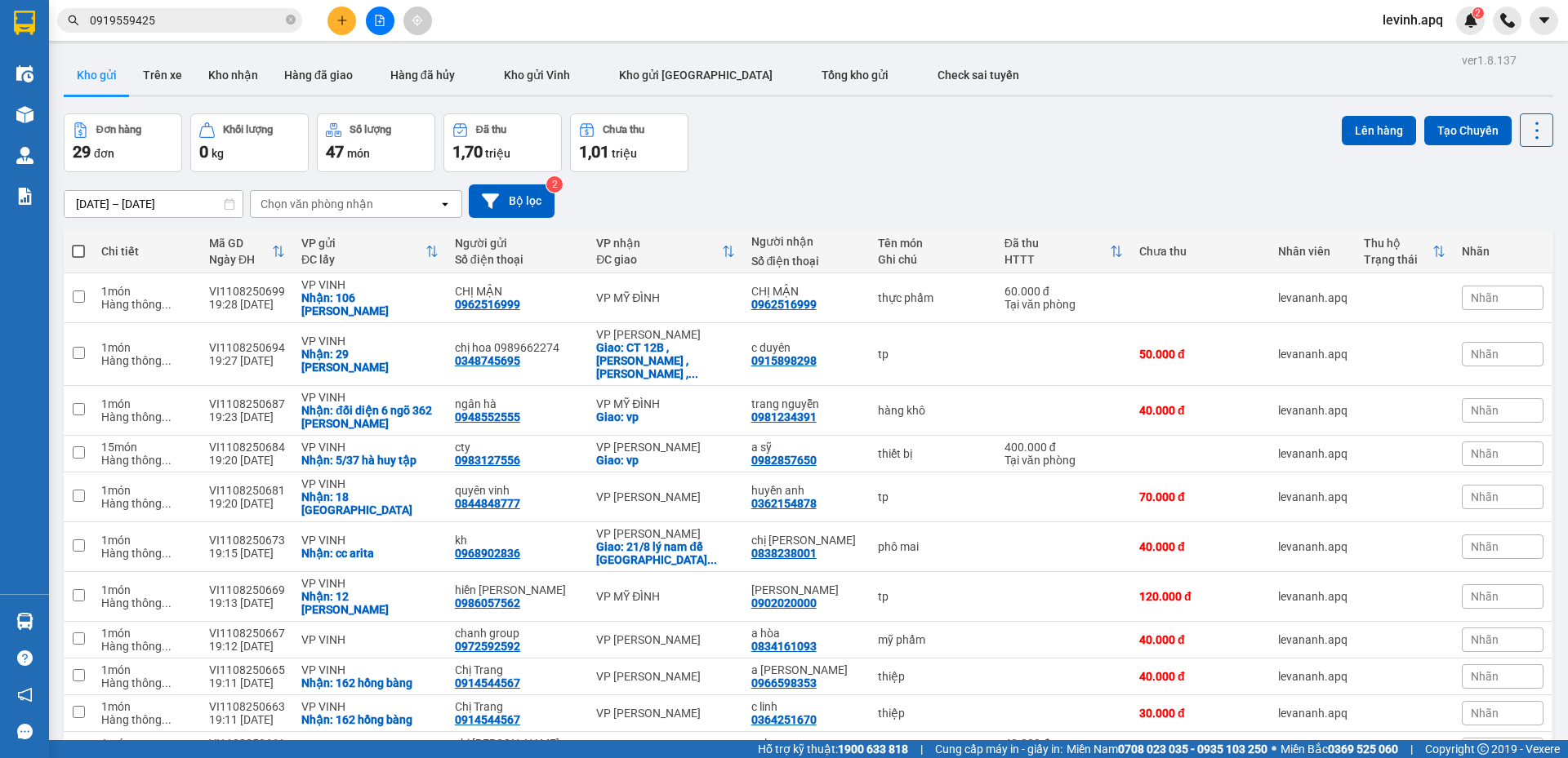
click at [332, 26] on button at bounding box center [342, 21] width 29 height 29
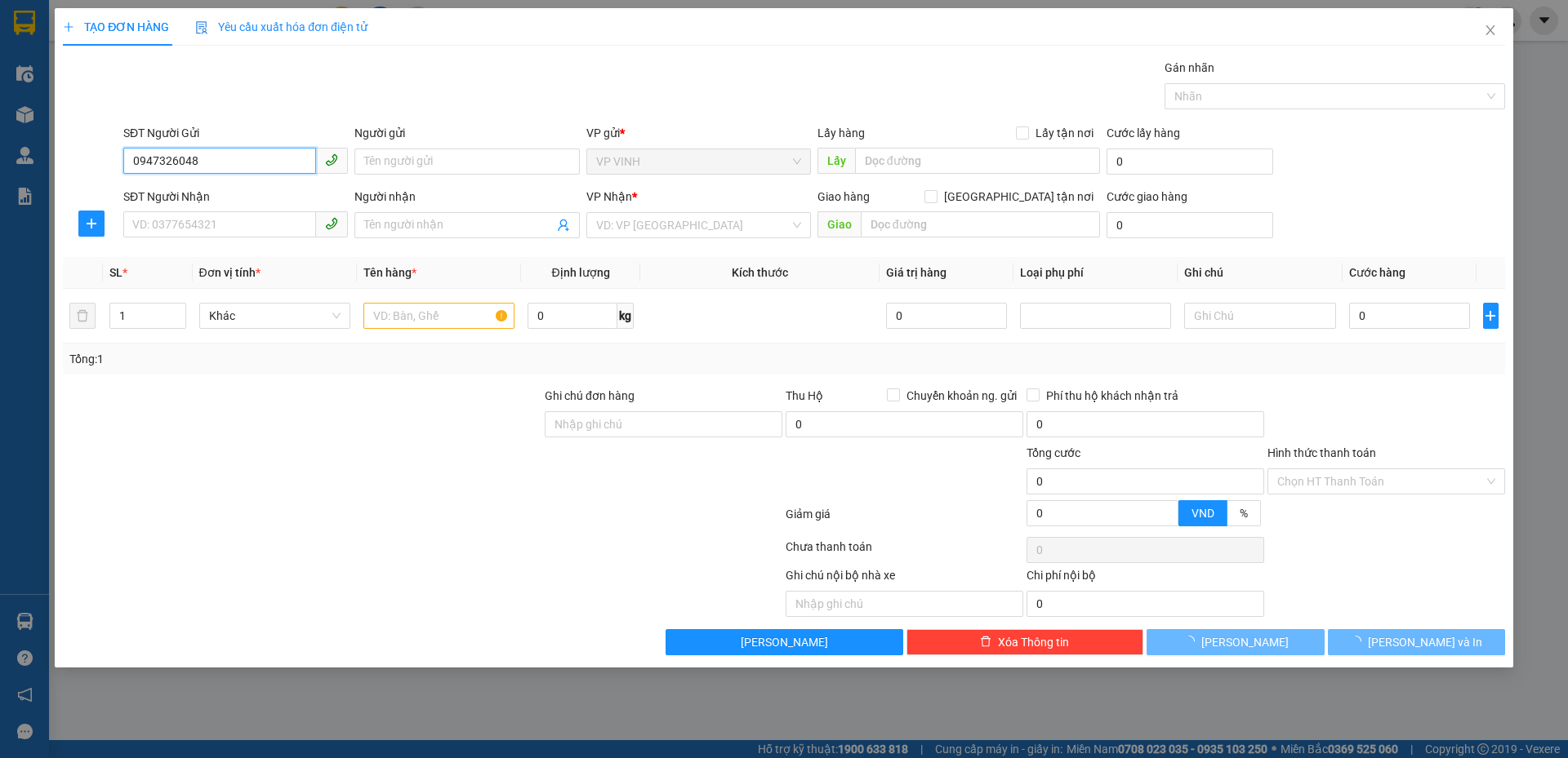
type input "0947326048"
click at [245, 185] on form "SĐT Người Gửi 0947326048 0947326048 Người gửi Tên người gửi VP gửi * VP VINH Lấ…" at bounding box center [784, 184] width 1442 height 121
click at [227, 169] on input "0947326048" at bounding box center [219, 161] width 193 height 26
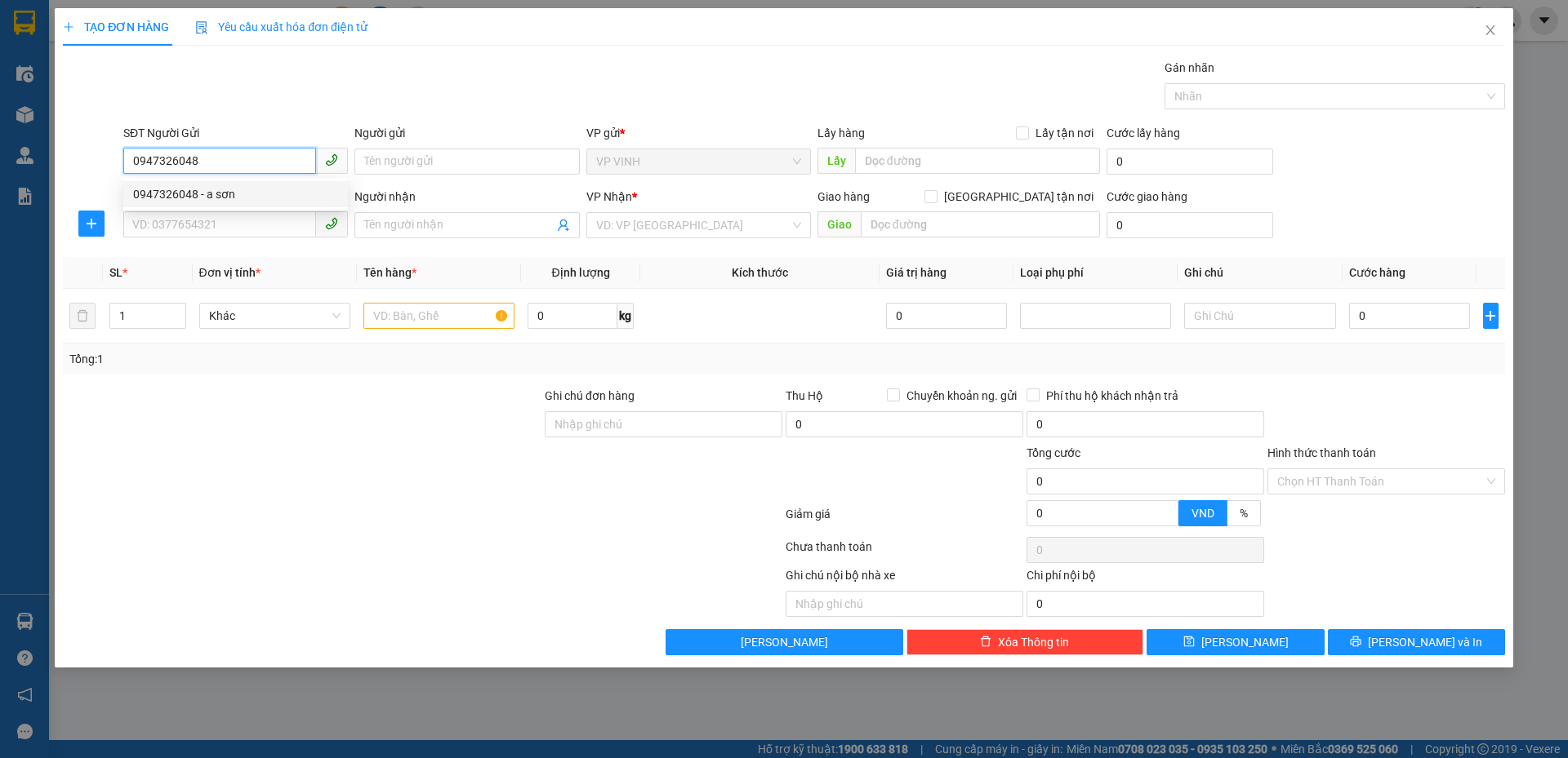
click at [192, 195] on div "0947326048 - a sơn" at bounding box center [236, 194] width 205 height 18
type input "a sơn"
click at [192, 223] on input "SĐT Người Nhận" at bounding box center [219, 225] width 193 height 26
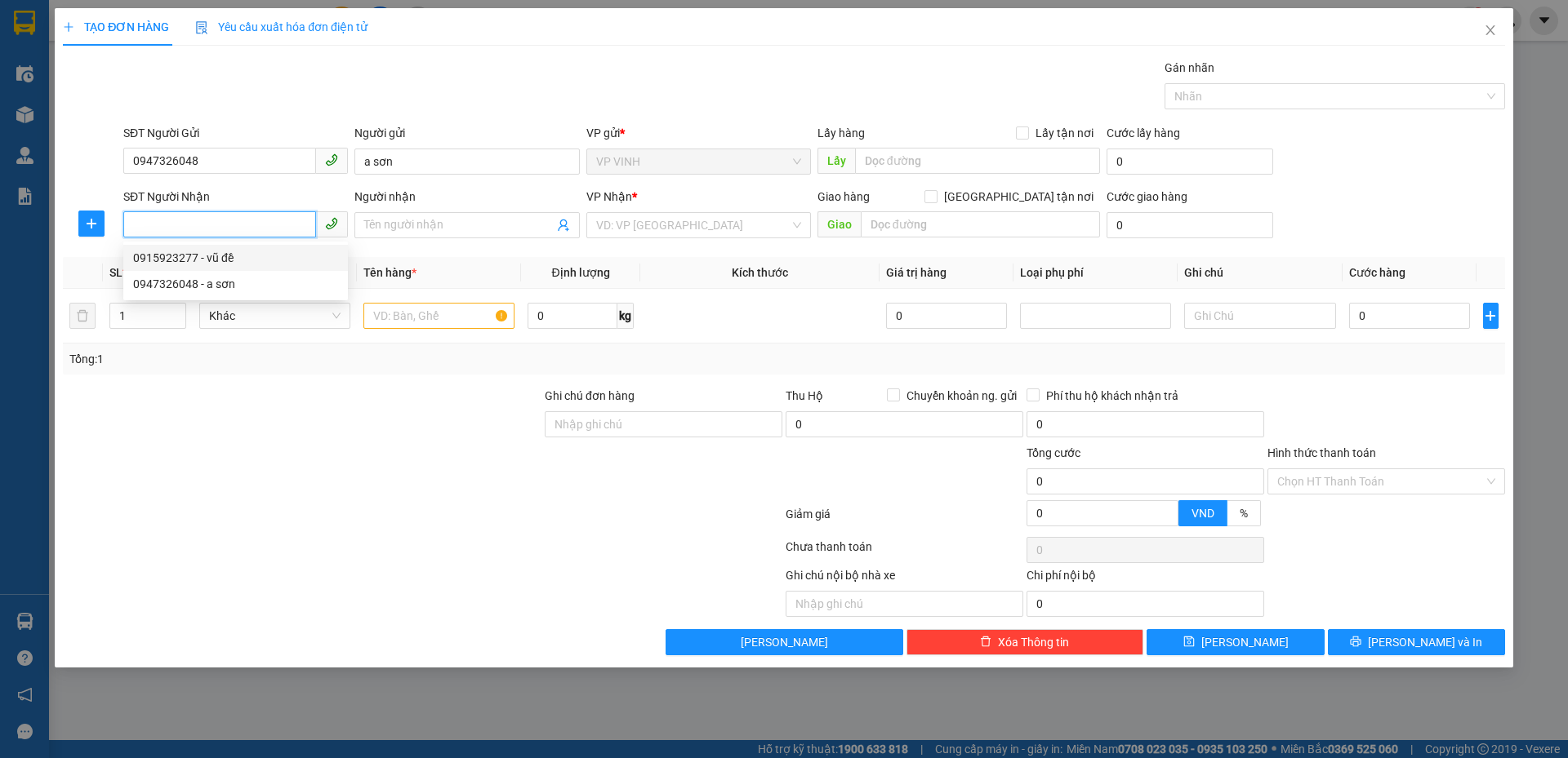
click at [222, 255] on div "0915923277 - vũ đề" at bounding box center [236, 258] width 205 height 18
type input "0915923277"
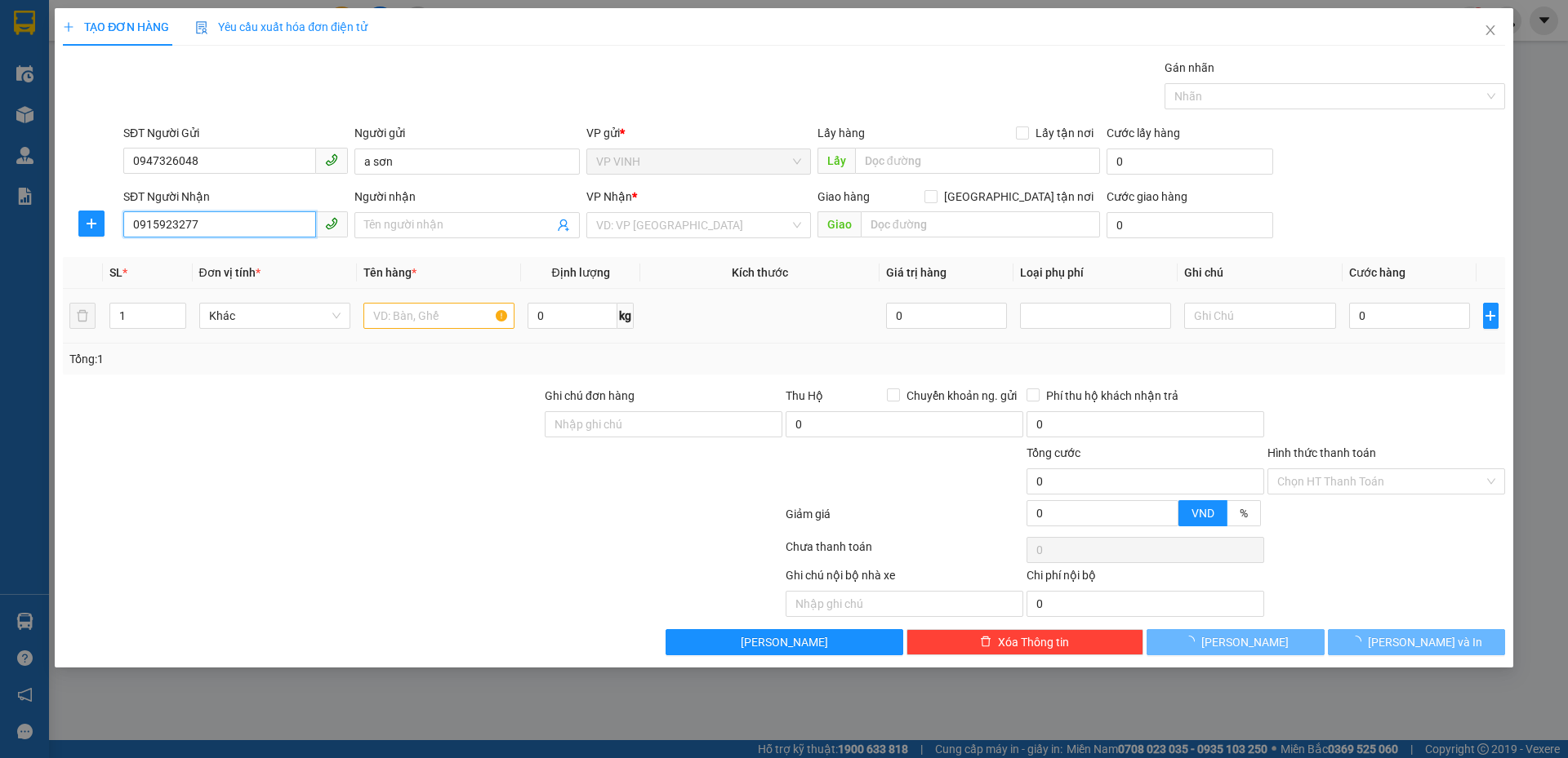
type input "vũ đề"
checkbox input "true"
type input "vp"
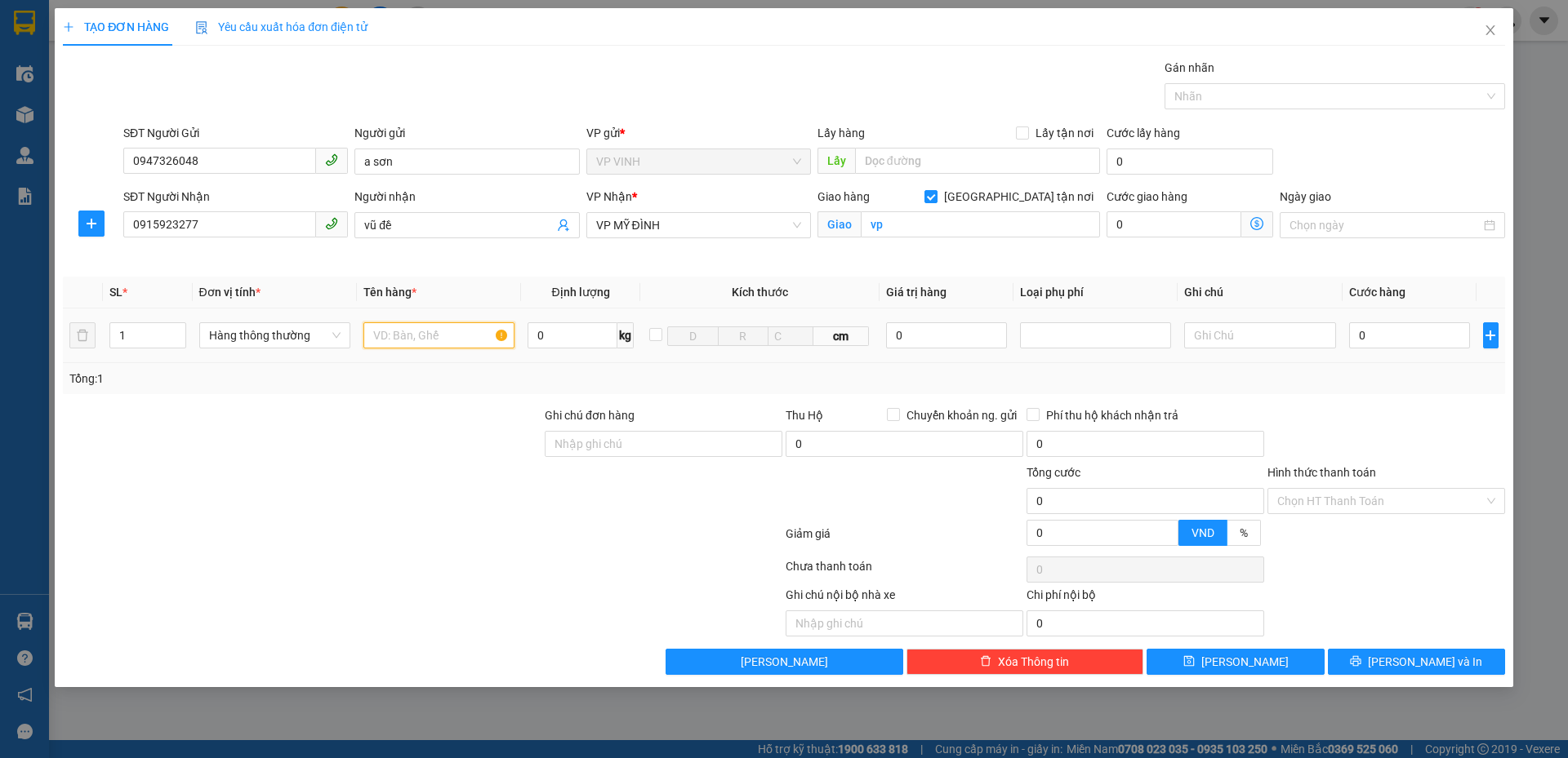
click at [417, 336] on input "text" at bounding box center [438, 336] width 151 height 26
type input "răng"
click at [1406, 321] on div "0" at bounding box center [1409, 335] width 122 height 32
click at [1406, 339] on input "0" at bounding box center [1409, 336] width 122 height 26
type input "3"
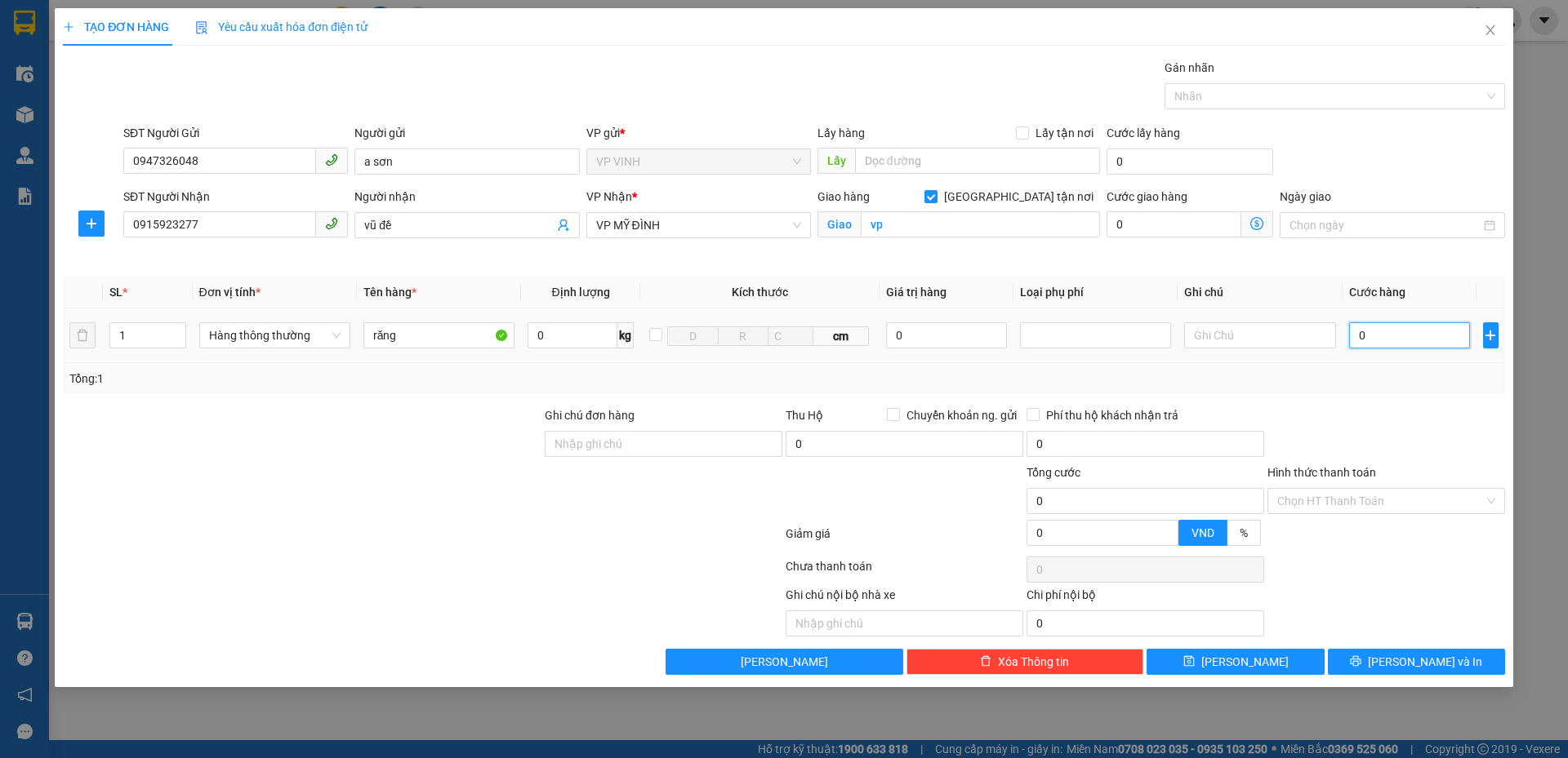
type input "3"
type input "30"
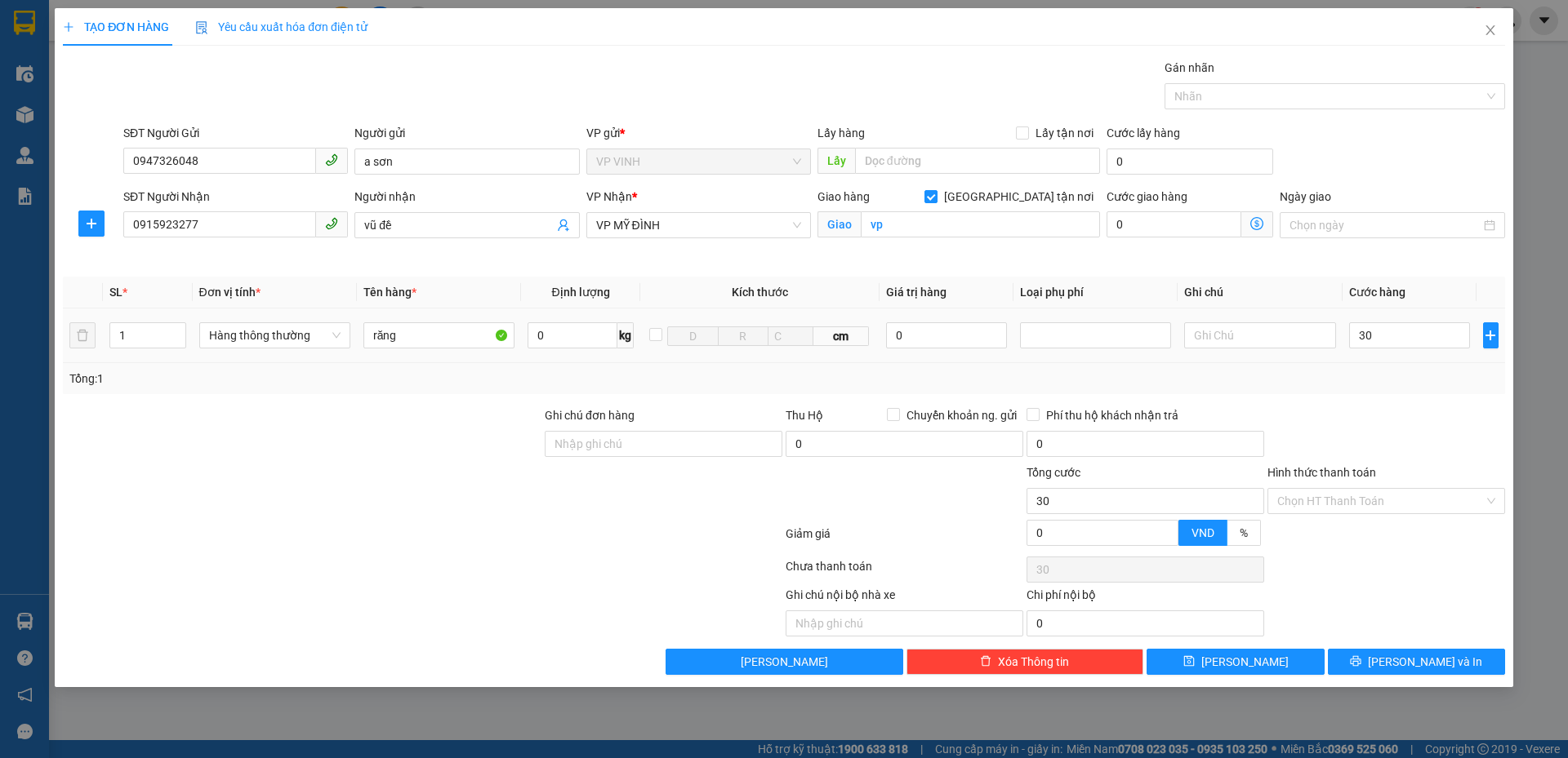
type input "30.000"
drag, startPoint x: 1409, startPoint y: 369, endPoint x: 1413, endPoint y: 531, distance: 162.0
click at [1409, 374] on div "Tổng: 1" at bounding box center [784, 379] width 1442 height 31
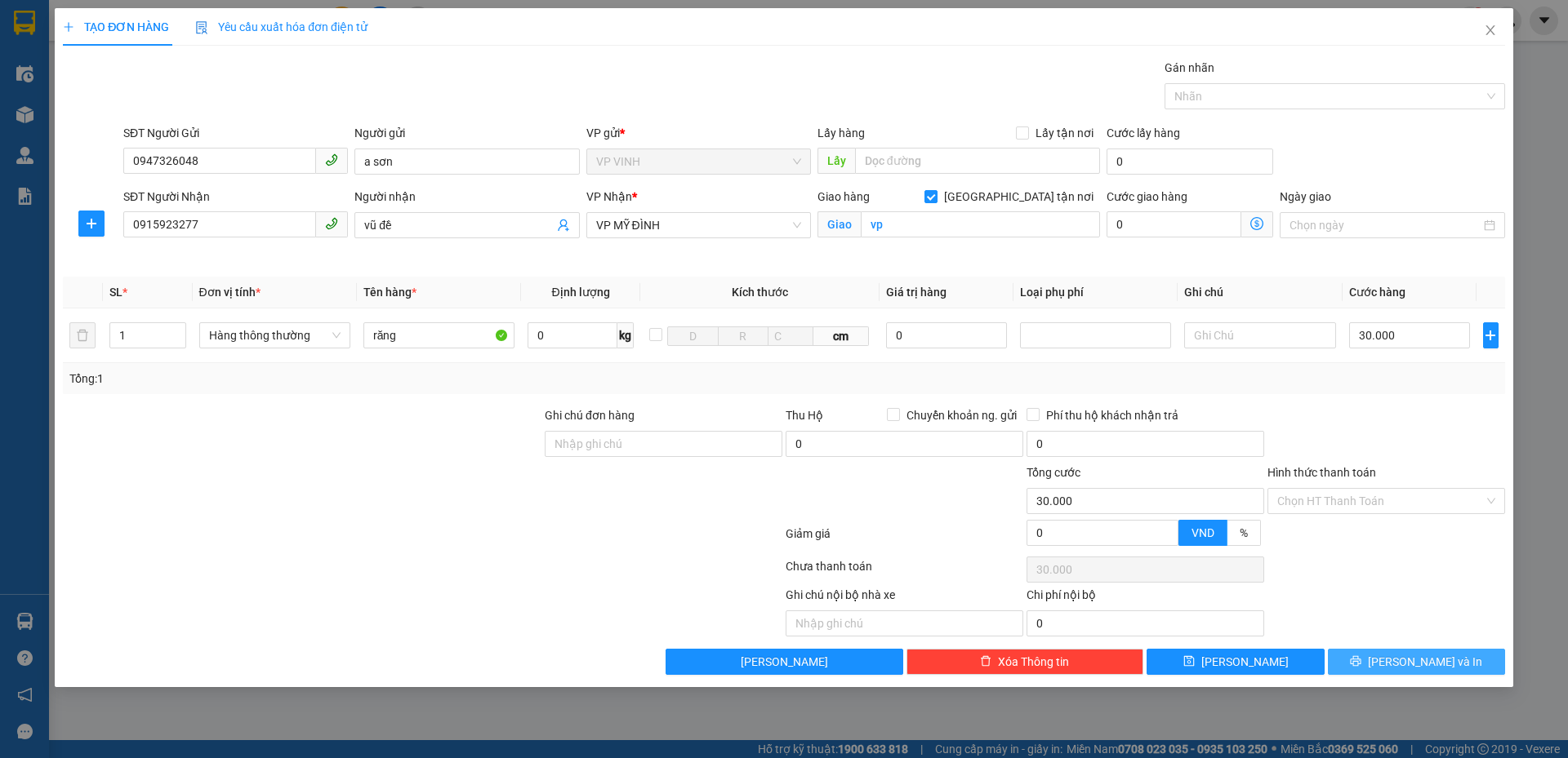
click at [1419, 663] on span "Lưu và In" at bounding box center [1425, 662] width 114 height 18
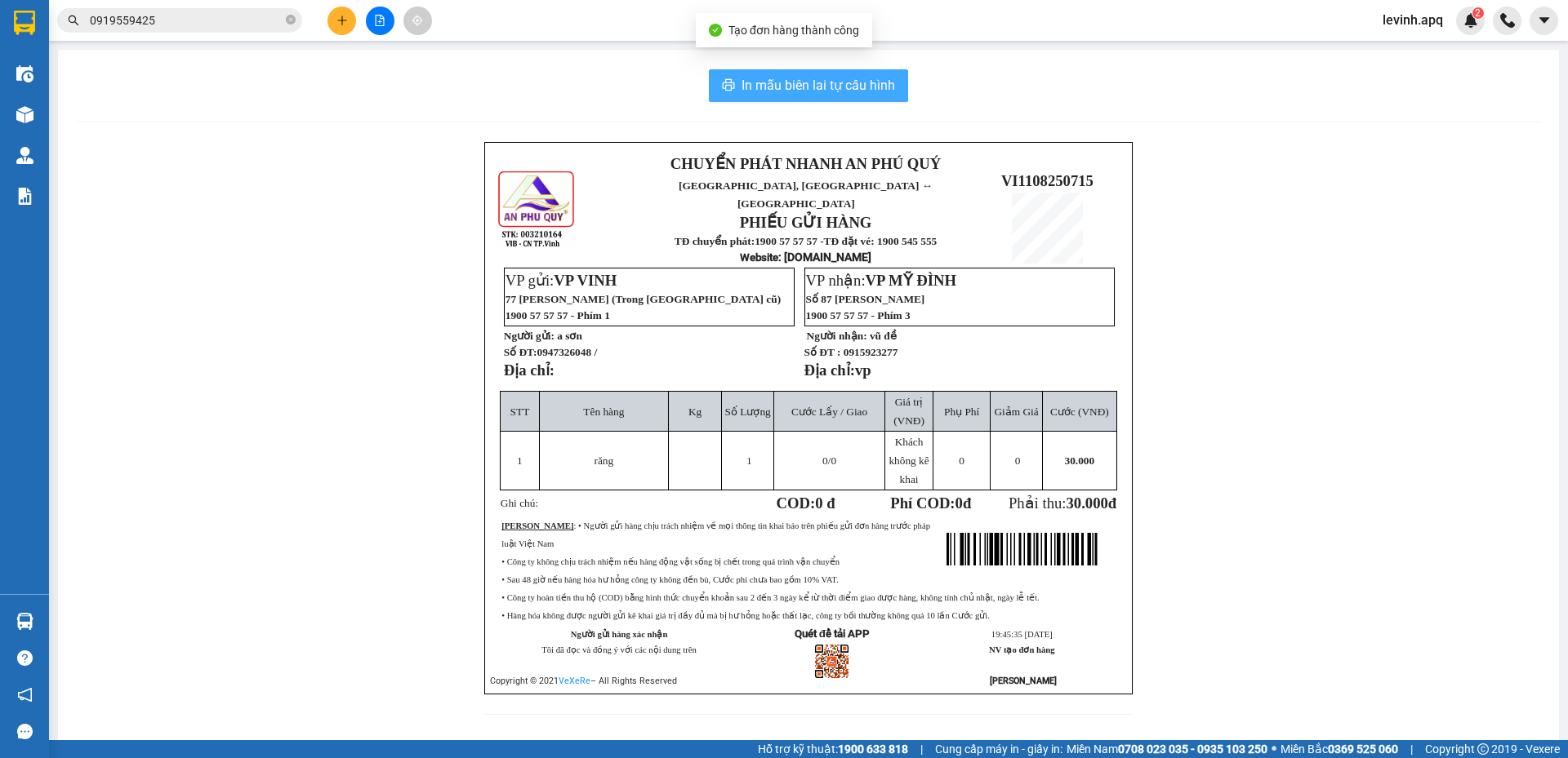
click at [772, 79] on span "In mẫu biên lai tự cấu hình" at bounding box center [818, 85] width 154 height 21
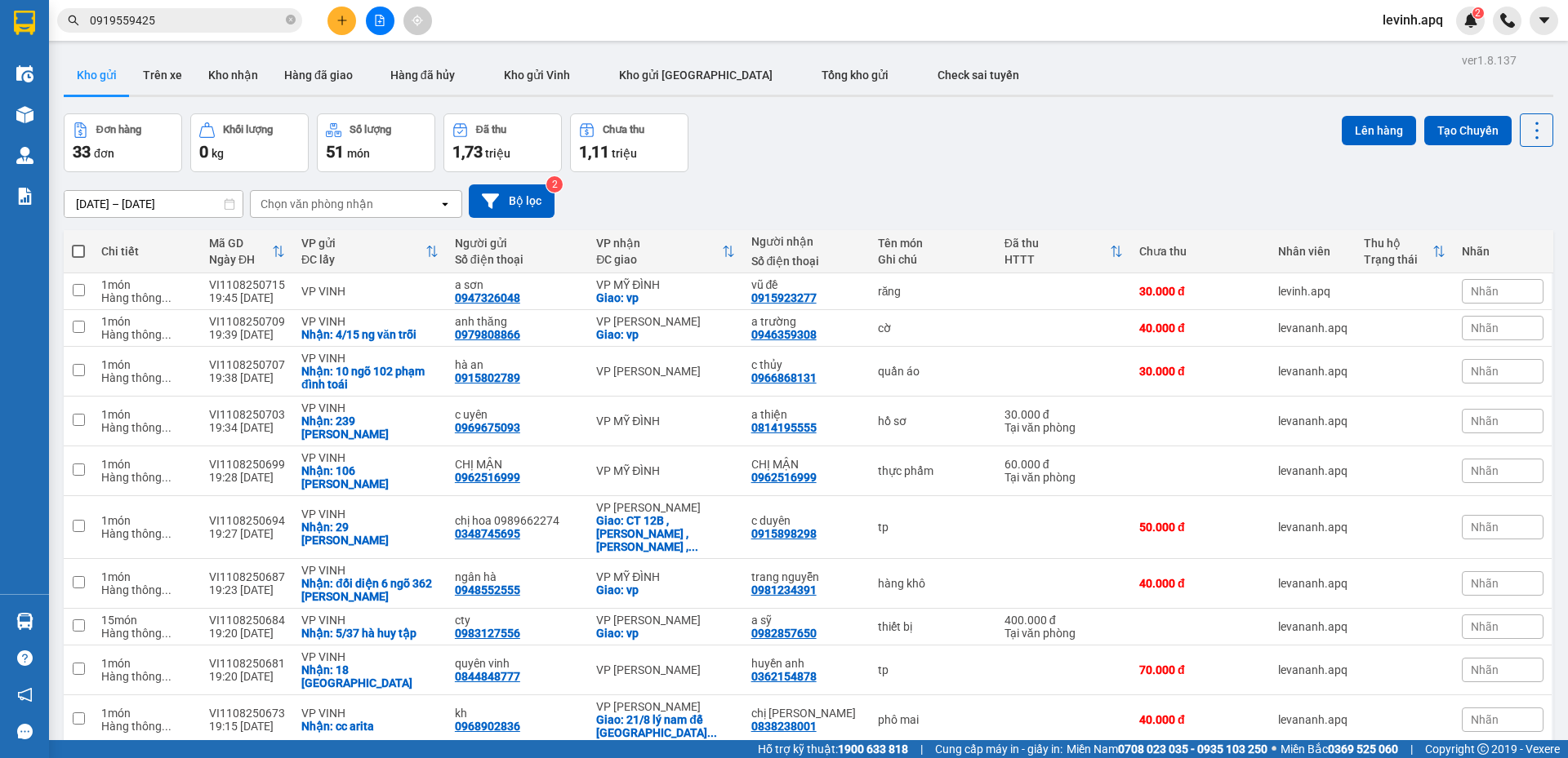
click at [881, 179] on div "[DATE] – [DATE] Press the down arrow key to interact with the calendar and sele…" at bounding box center [808, 201] width 1489 height 58
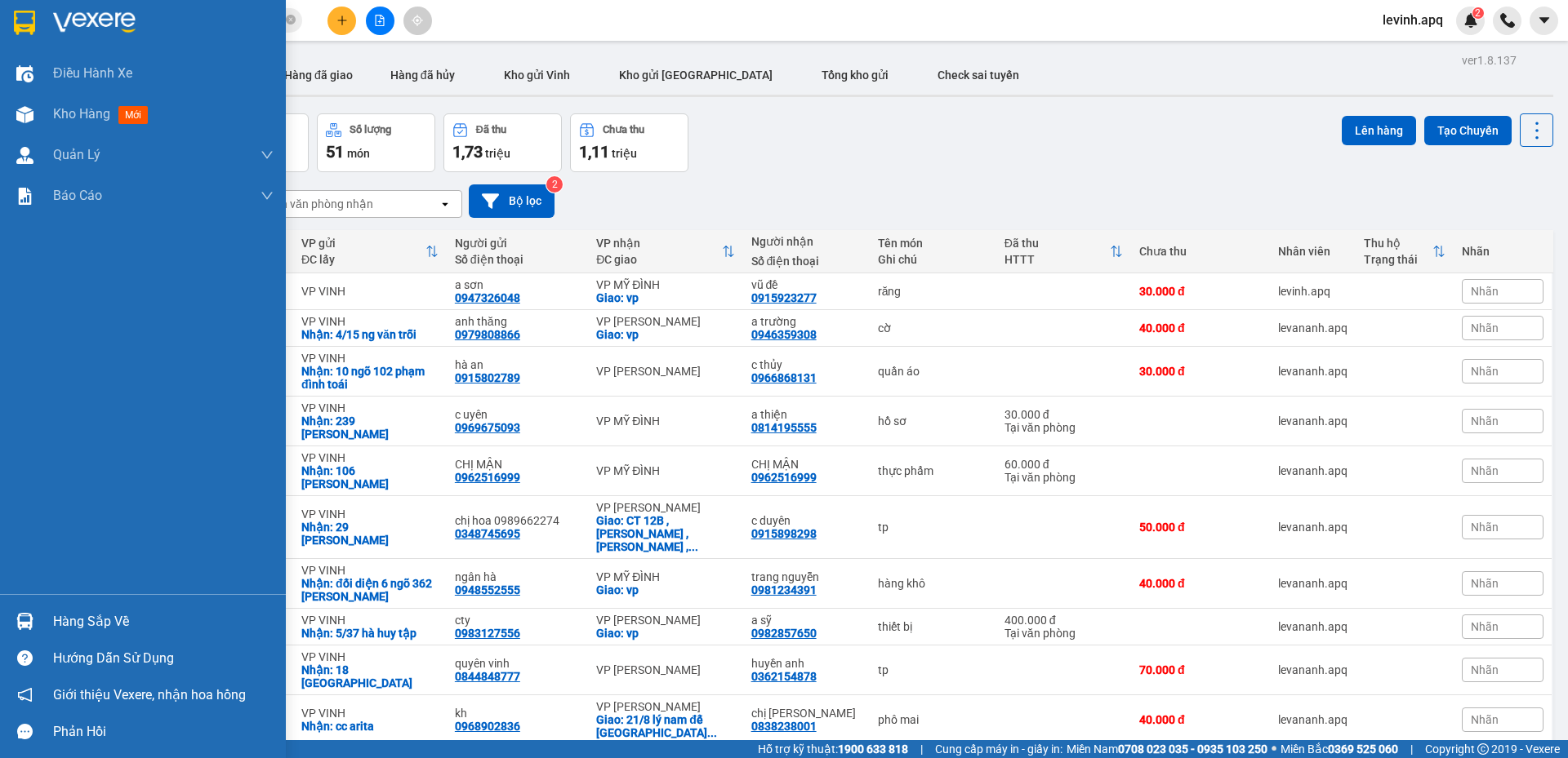
click at [32, 621] on img at bounding box center [25, 621] width 17 height 17
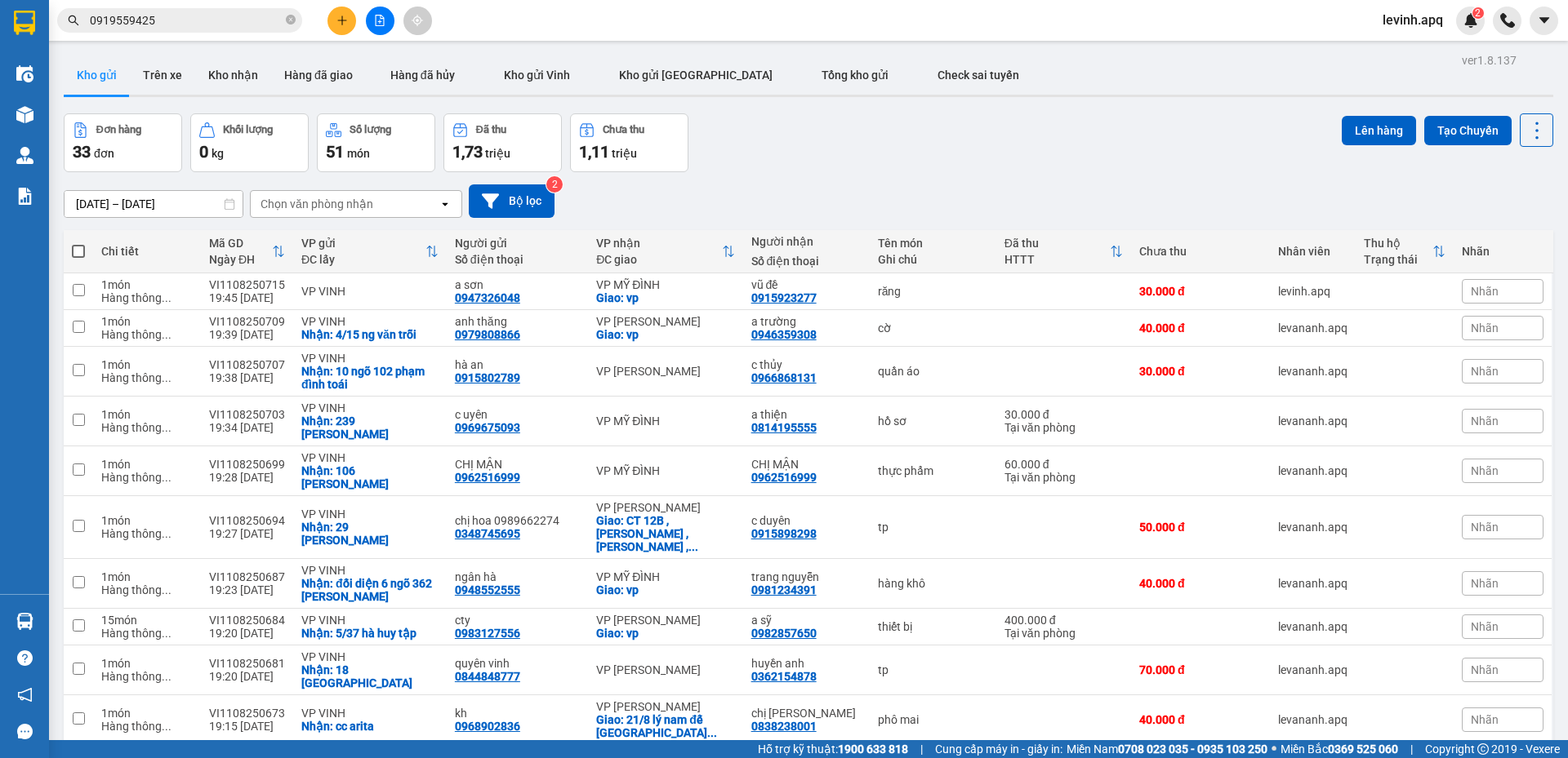
click at [905, 163] on section "Kết quả tìm kiếm ( 2 ) Bộ lọc Mã ĐH Trạng thái Món hàng Thu hộ Tổng cước Chưa c…" at bounding box center [784, 379] width 1568 height 758
click at [341, 20] on icon "plus" at bounding box center [342, 21] width 12 height 12
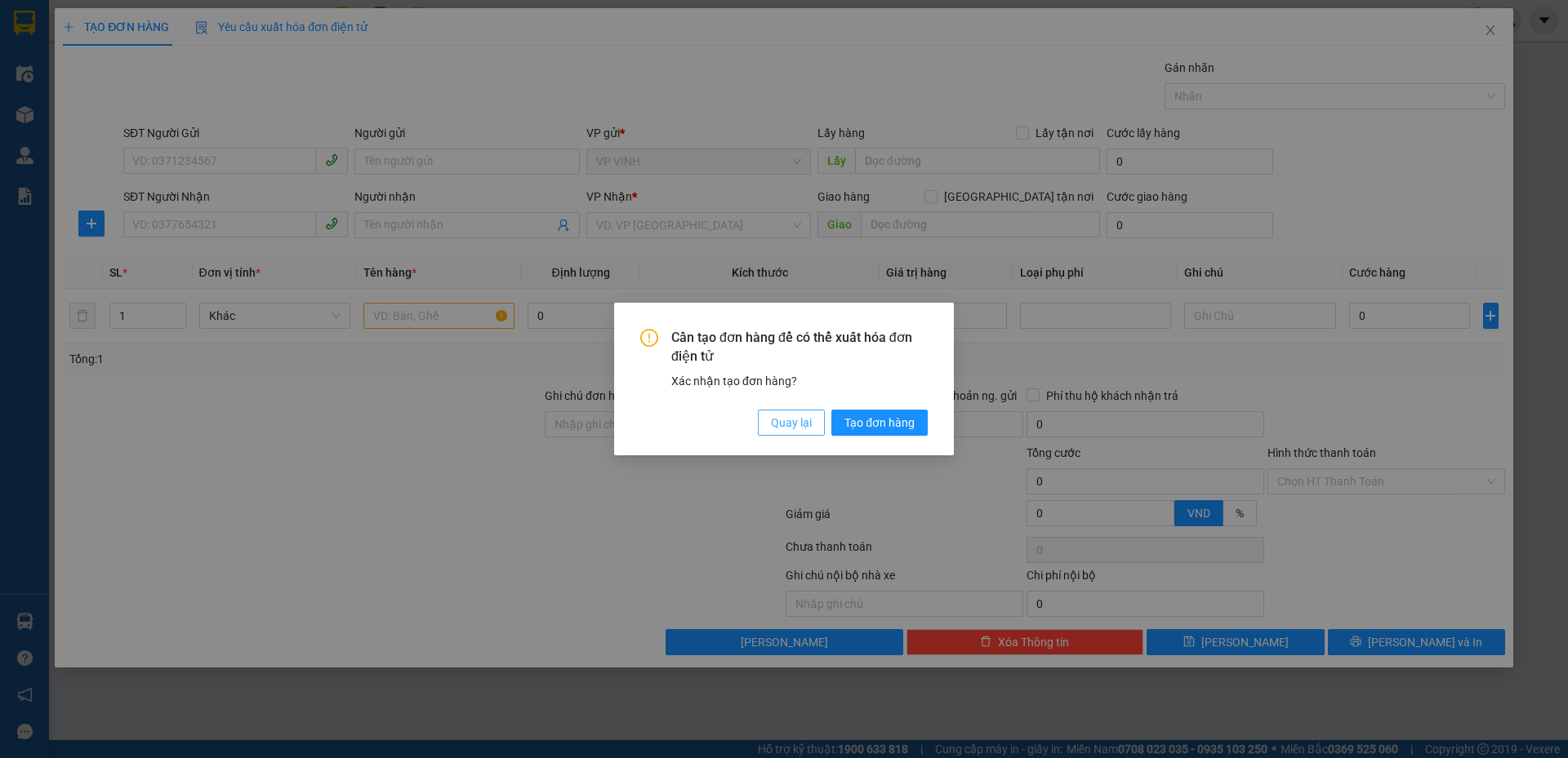
click at [795, 419] on span "Quay lại" at bounding box center [791, 423] width 41 height 18
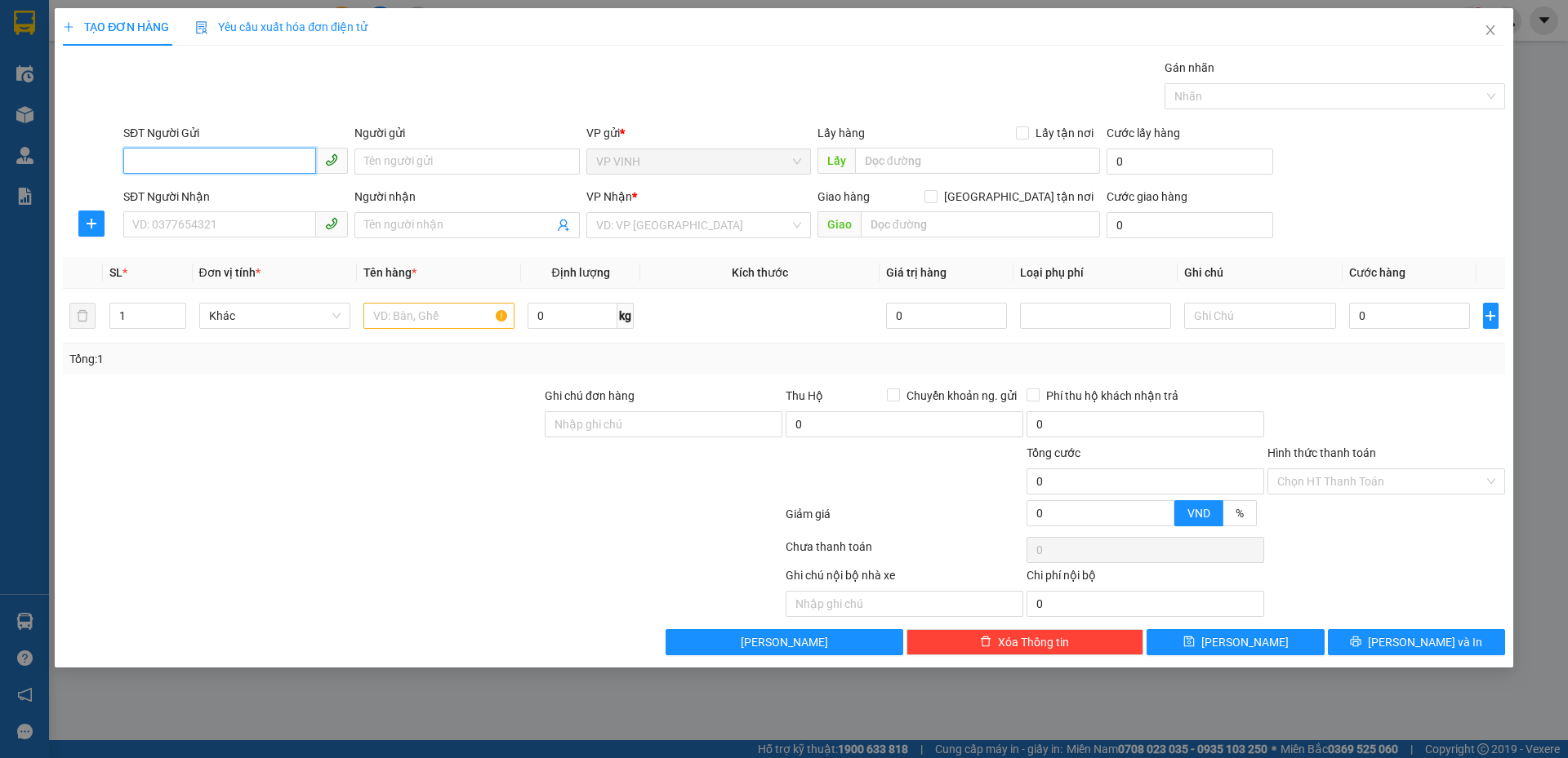
click at [248, 164] on input "SĐT Người Gửi" at bounding box center [219, 161] width 193 height 26
type input "0389565789"
click at [210, 204] on div "0389565789 - chú hải" at bounding box center [236, 194] width 225 height 26
type input "chú hải"
checkbox input "true"
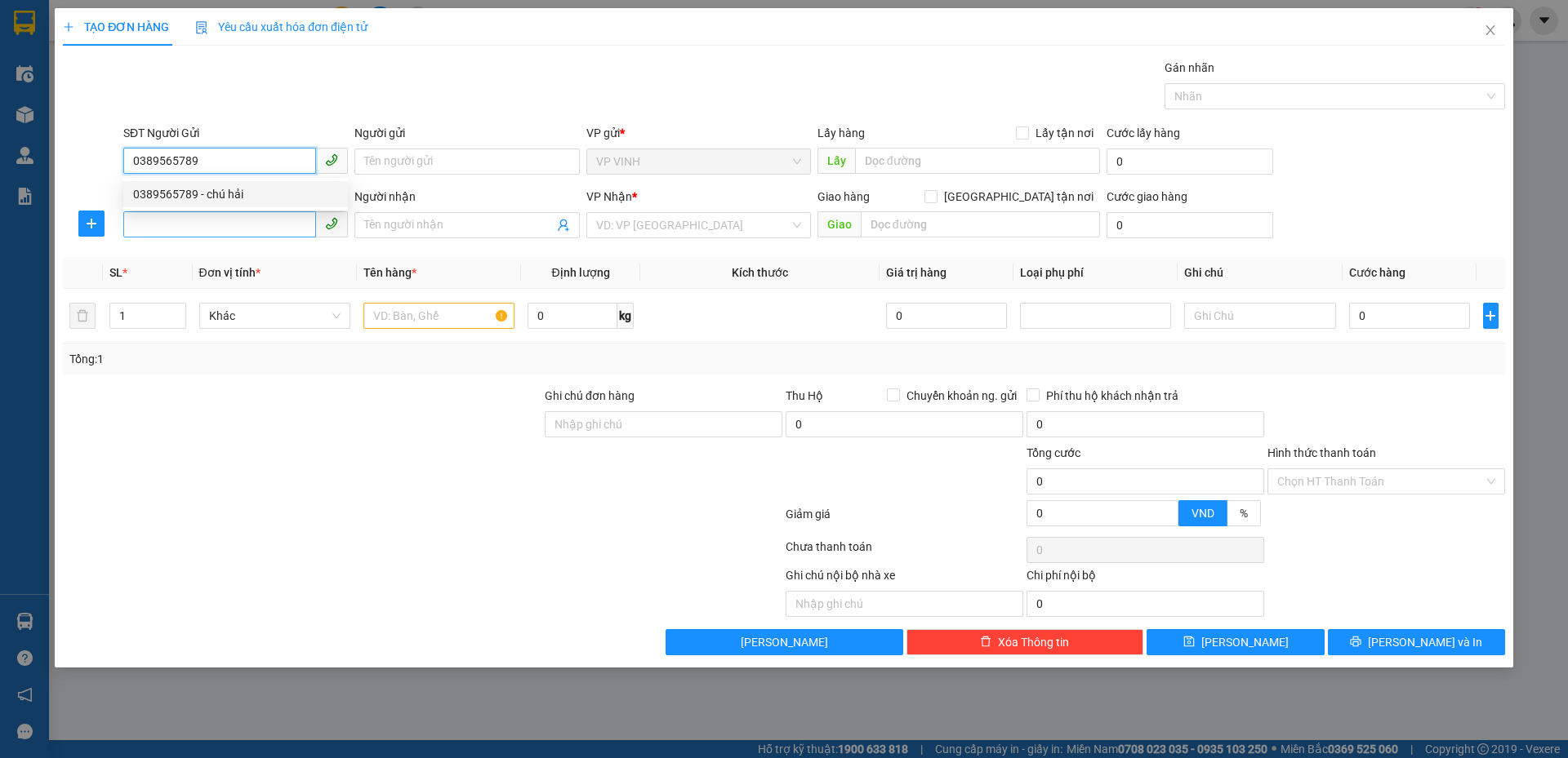
type input "VP Vinh"
type input "0389565789"
click at [219, 228] on input "SĐT Người Nhận" at bounding box center [219, 225] width 193 height 26
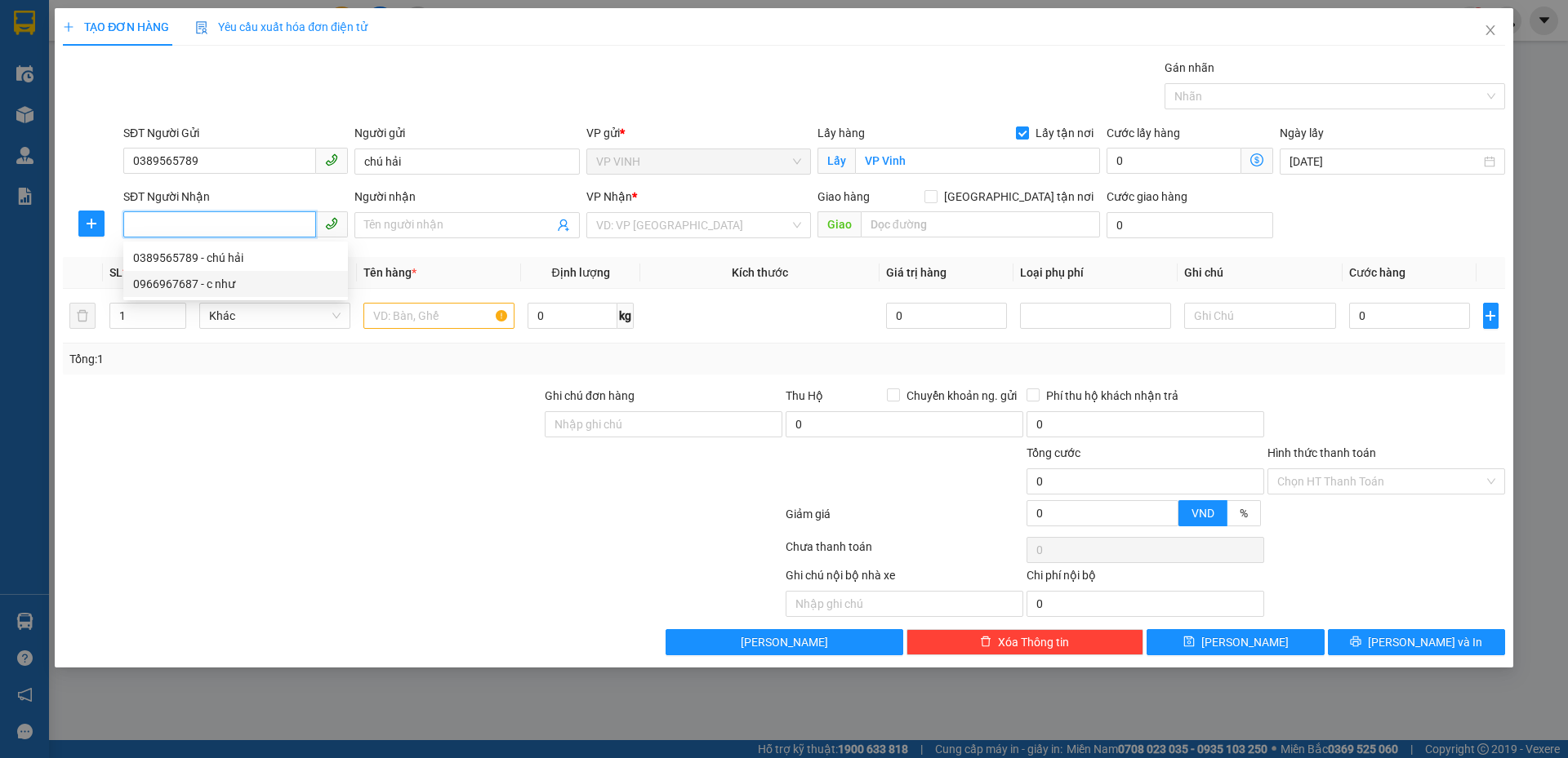
click at [236, 289] on div "0966967687 - c như" at bounding box center [236, 284] width 205 height 18
type input "0966967687"
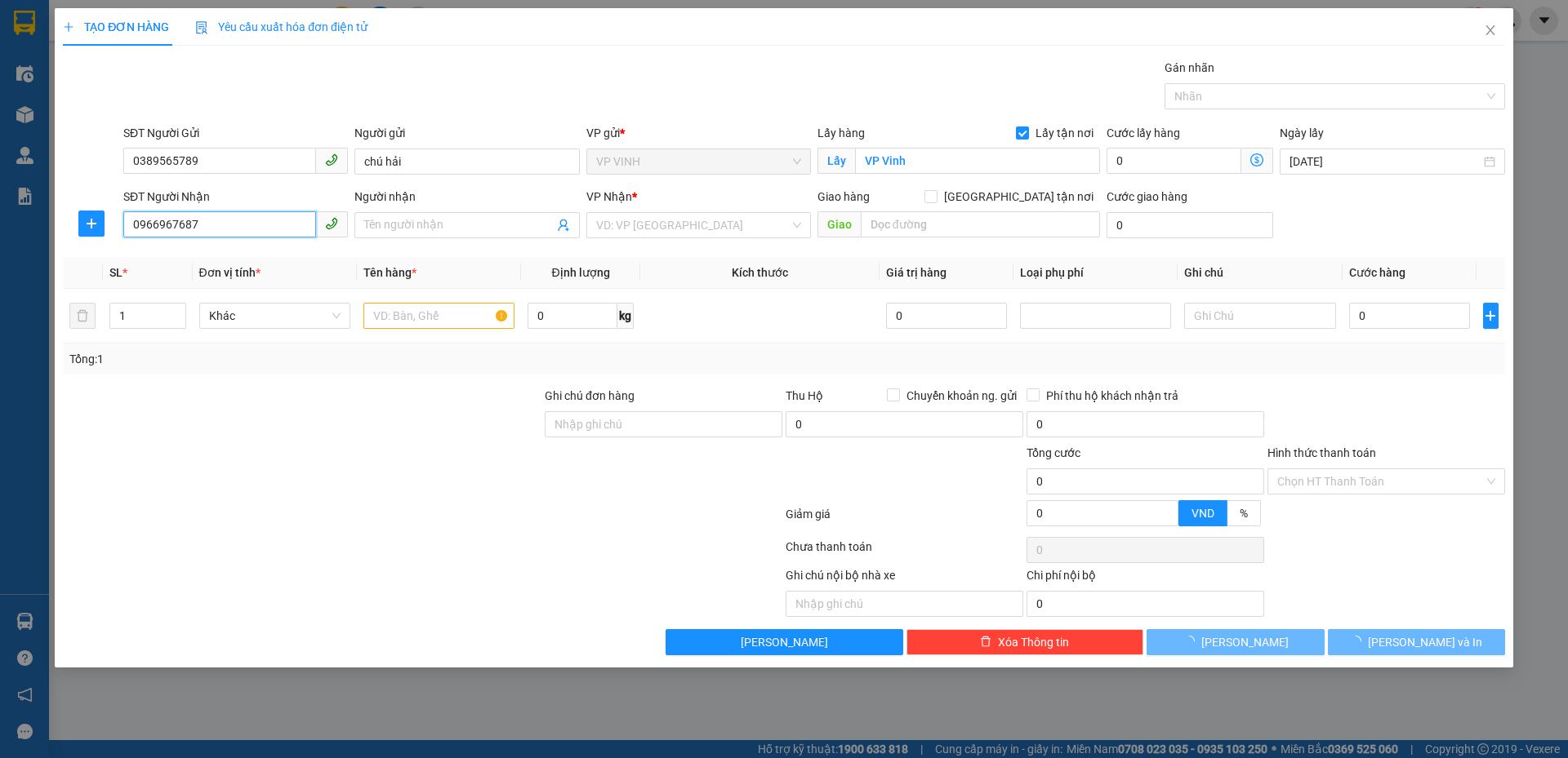
type input "c như"
checkbox input "true"
type input "vp"
checkbox input "true"
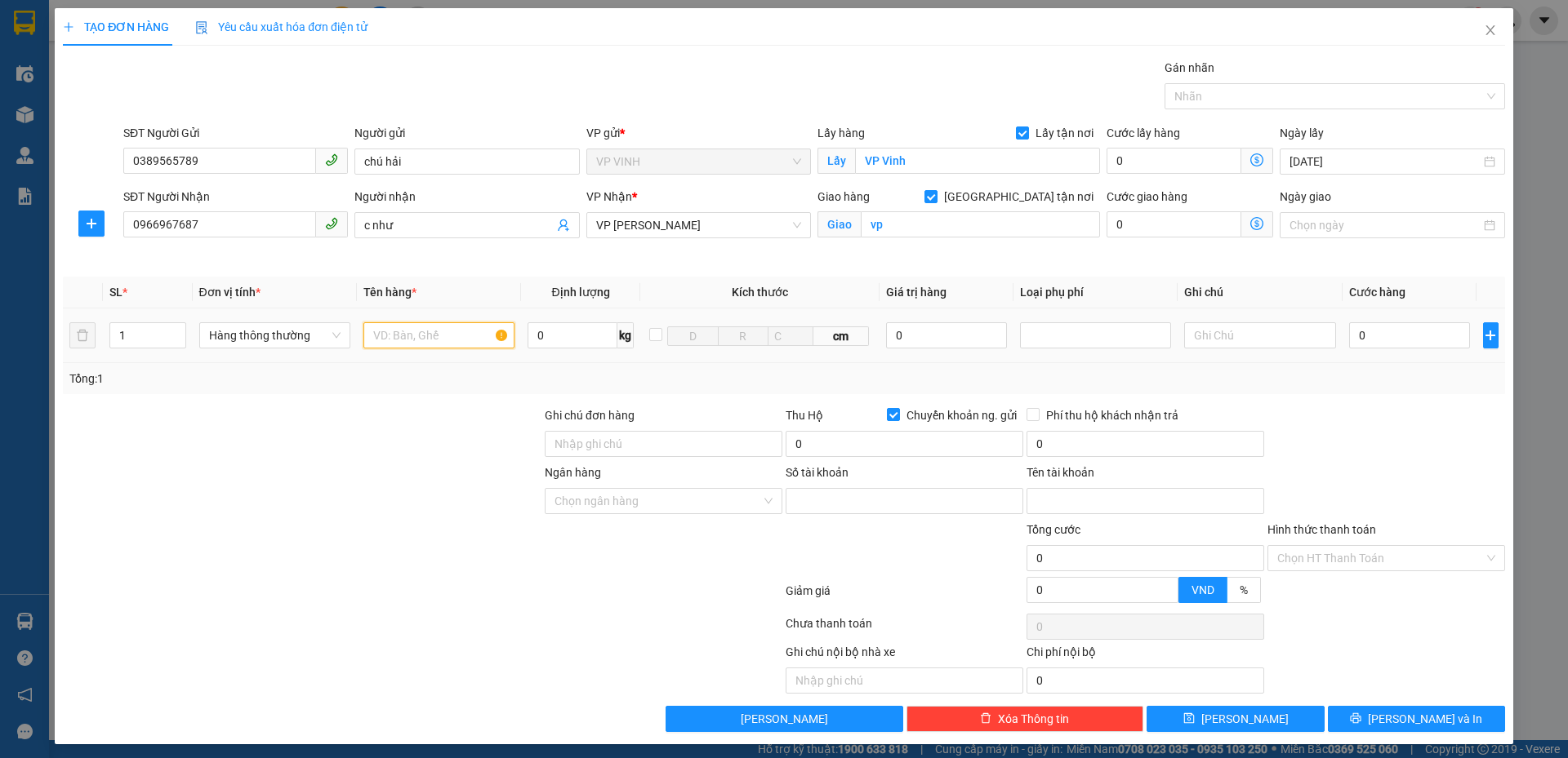
click at [466, 345] on input "text" at bounding box center [438, 336] width 151 height 26
click at [414, 326] on input "thực phmar" at bounding box center [438, 336] width 151 height 26
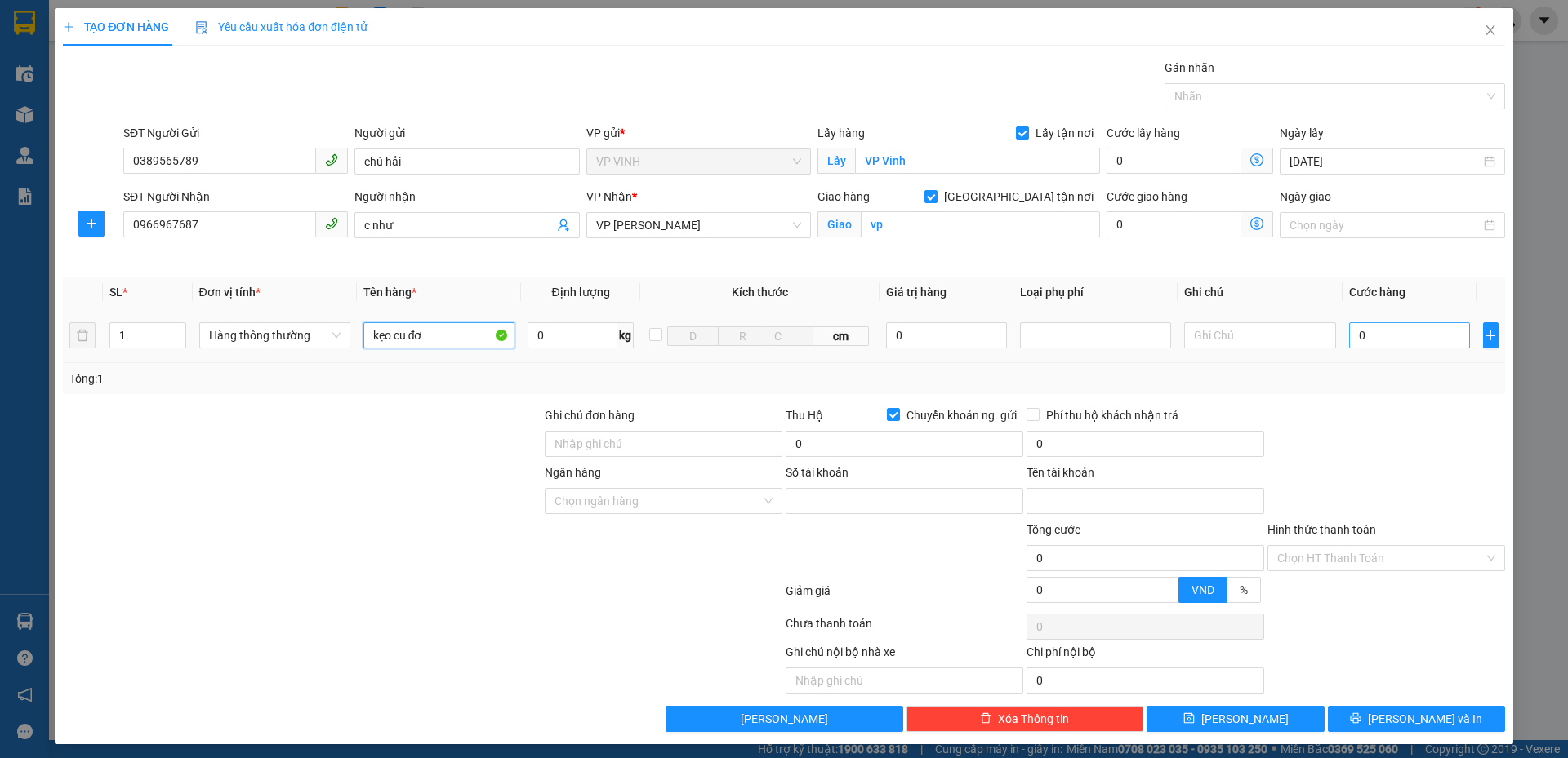
type input "kẹo cu đơ"
click at [1386, 331] on input "0" at bounding box center [1409, 336] width 122 height 26
type input "5"
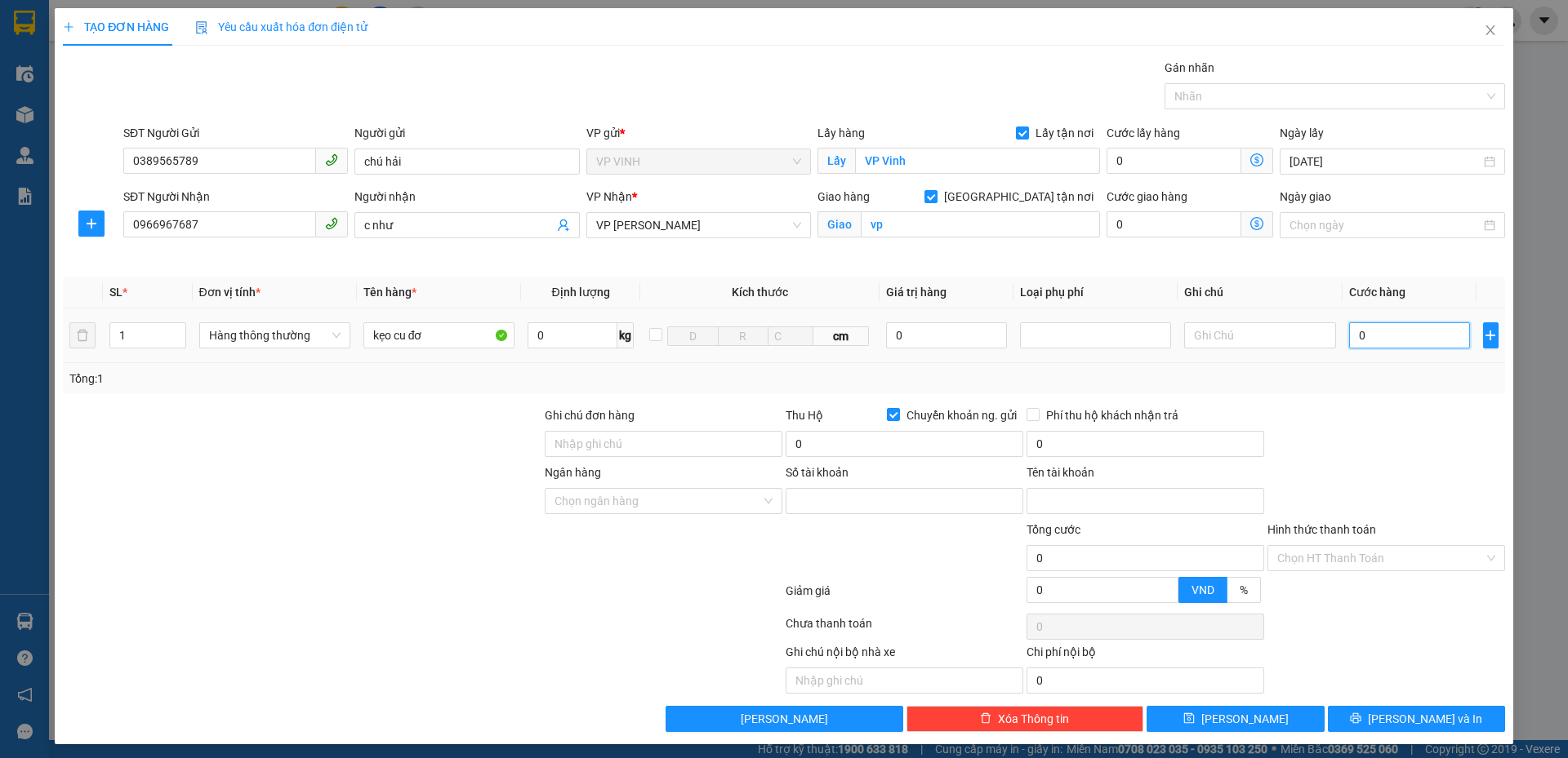
type input "5"
type input "50"
type input "50.000"
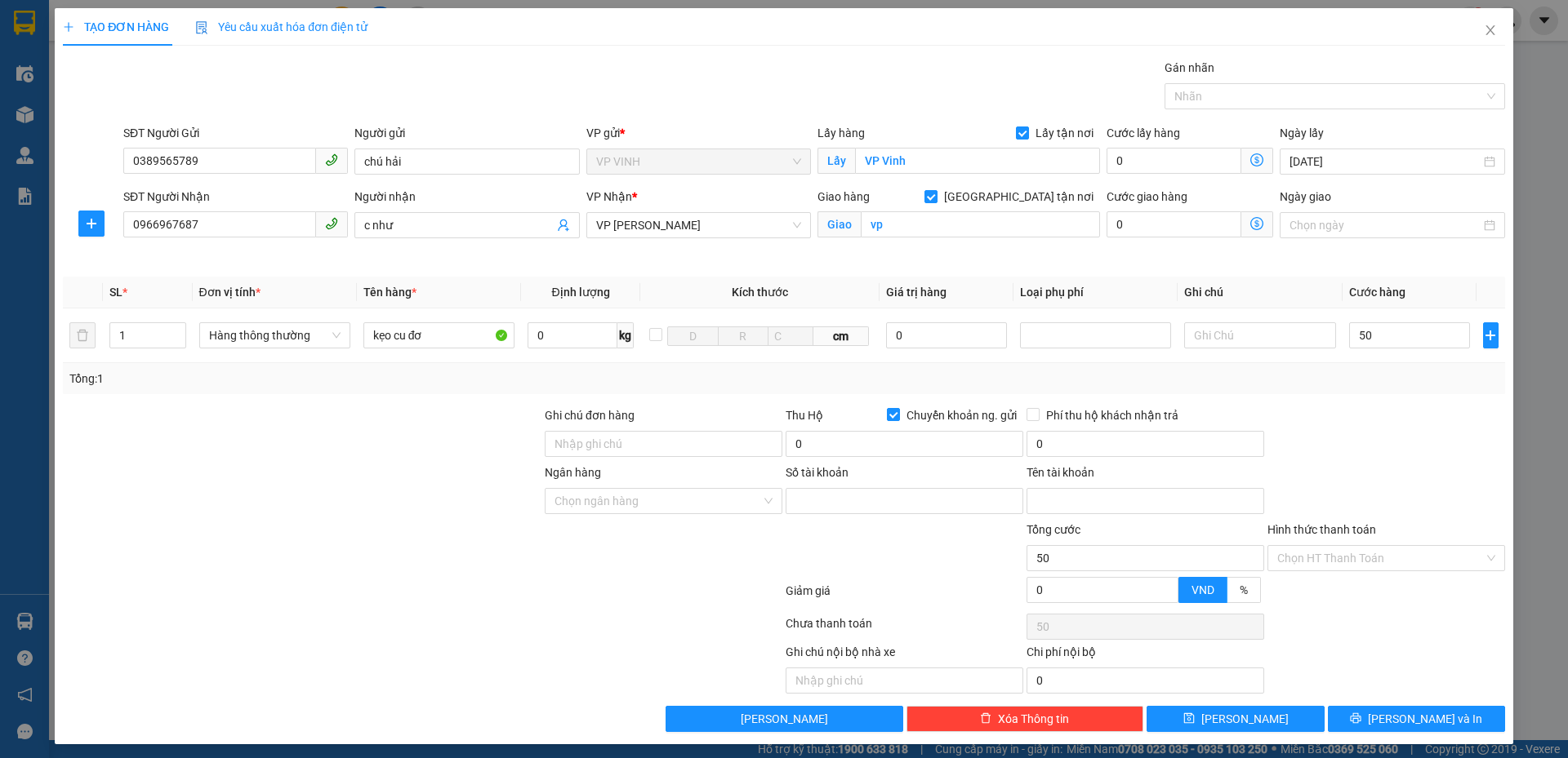
type input "50.000"
drag, startPoint x: 1385, startPoint y: 381, endPoint x: 1384, endPoint y: 404, distance: 23.0
click at [1384, 384] on div "Tổng: 1" at bounding box center [784, 379] width 1429 height 18
click at [1361, 723] on icon "printer" at bounding box center [1355, 718] width 12 height 12
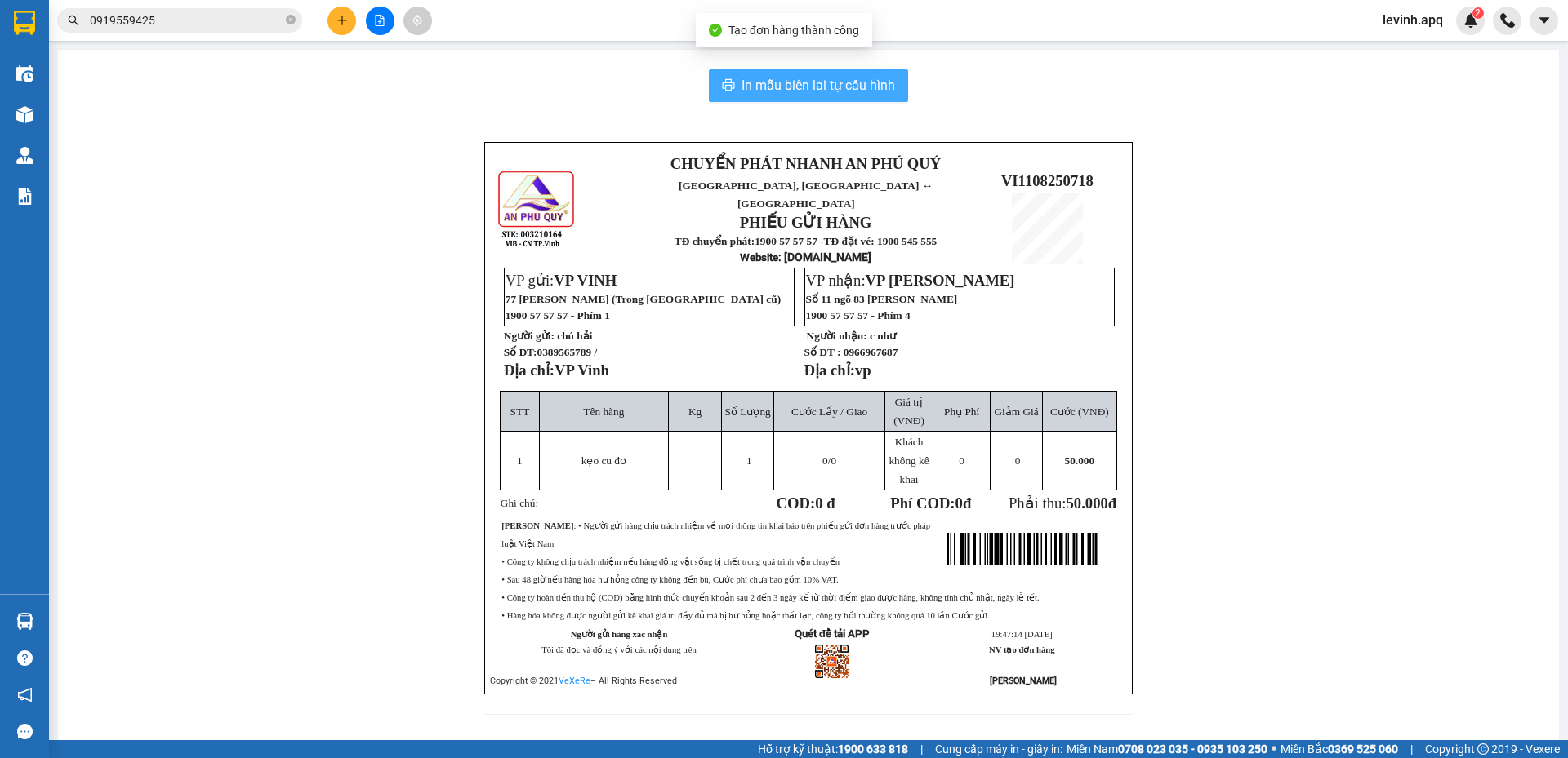
click at [771, 88] on span "In mẫu biên lai tự cấu hình" at bounding box center [818, 85] width 154 height 21
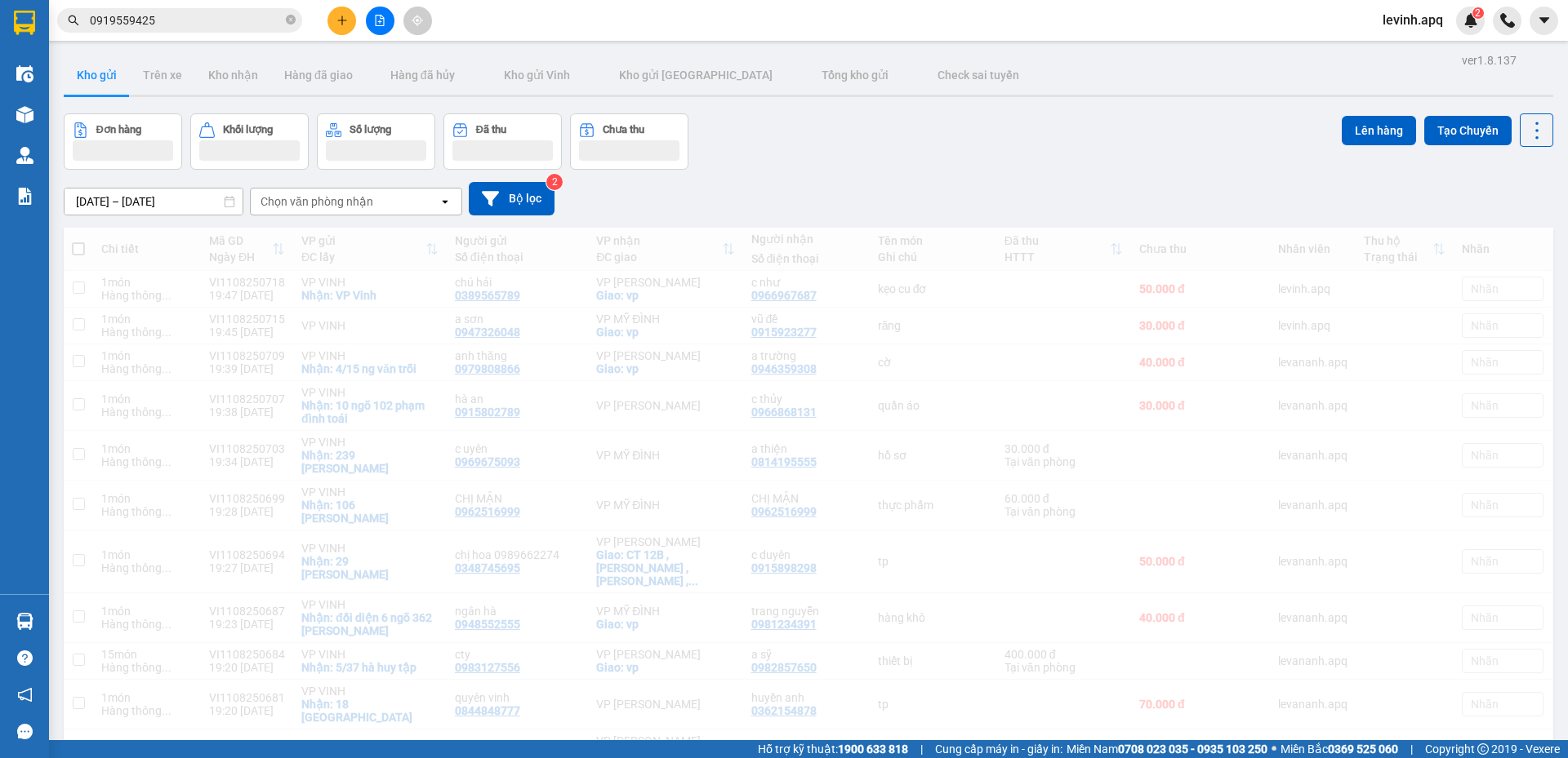
click at [1102, 129] on div "Đơn hàng Khối lượng Số lượng Đã thu Chưa thu Lên hàng Tạo Chuyến" at bounding box center [808, 141] width 1489 height 56
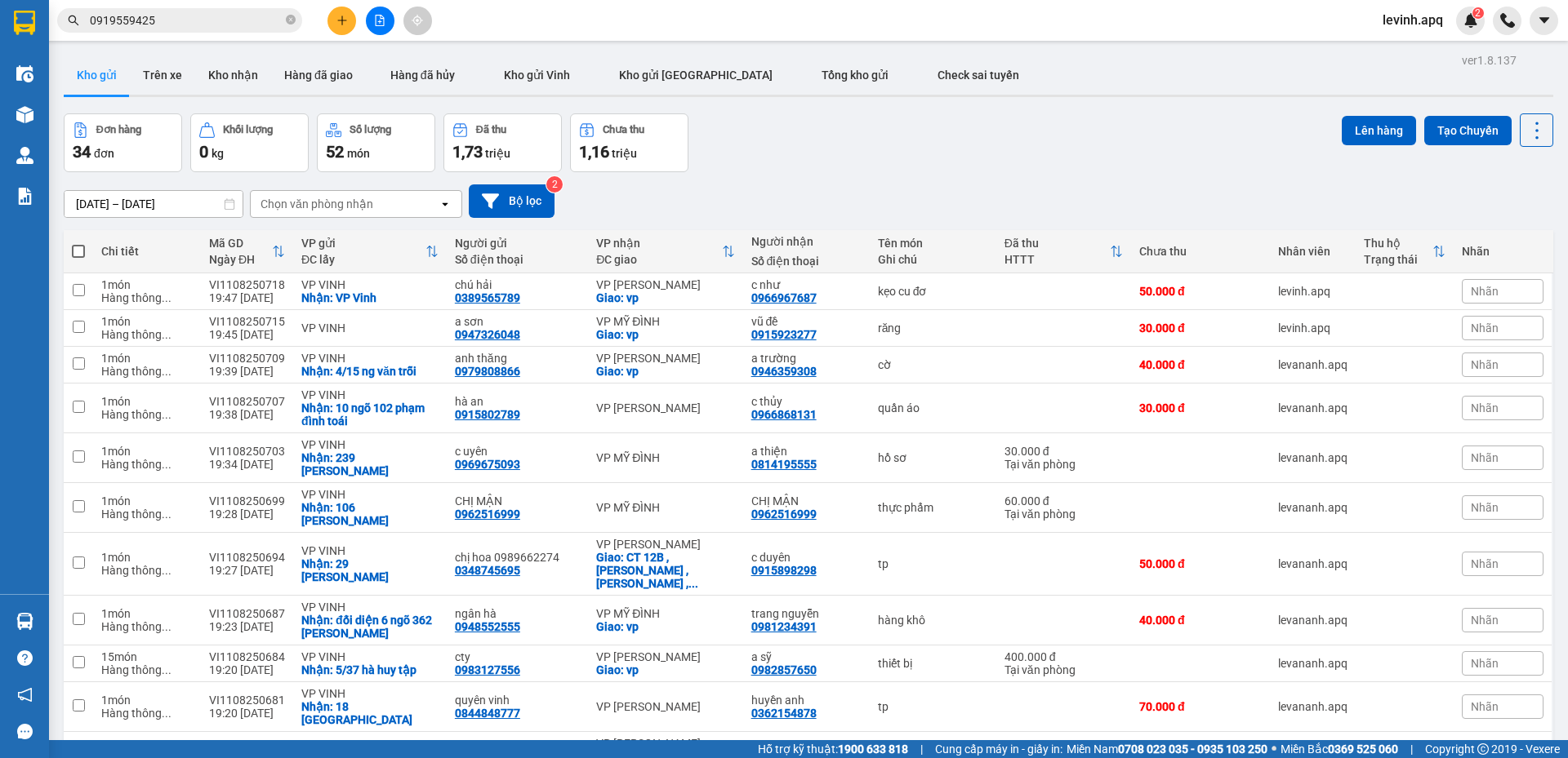
click at [785, 182] on div "09/08/2025 – 11/08/2025 Press the down arrow key to interact with the calendar …" at bounding box center [808, 201] width 1489 height 58
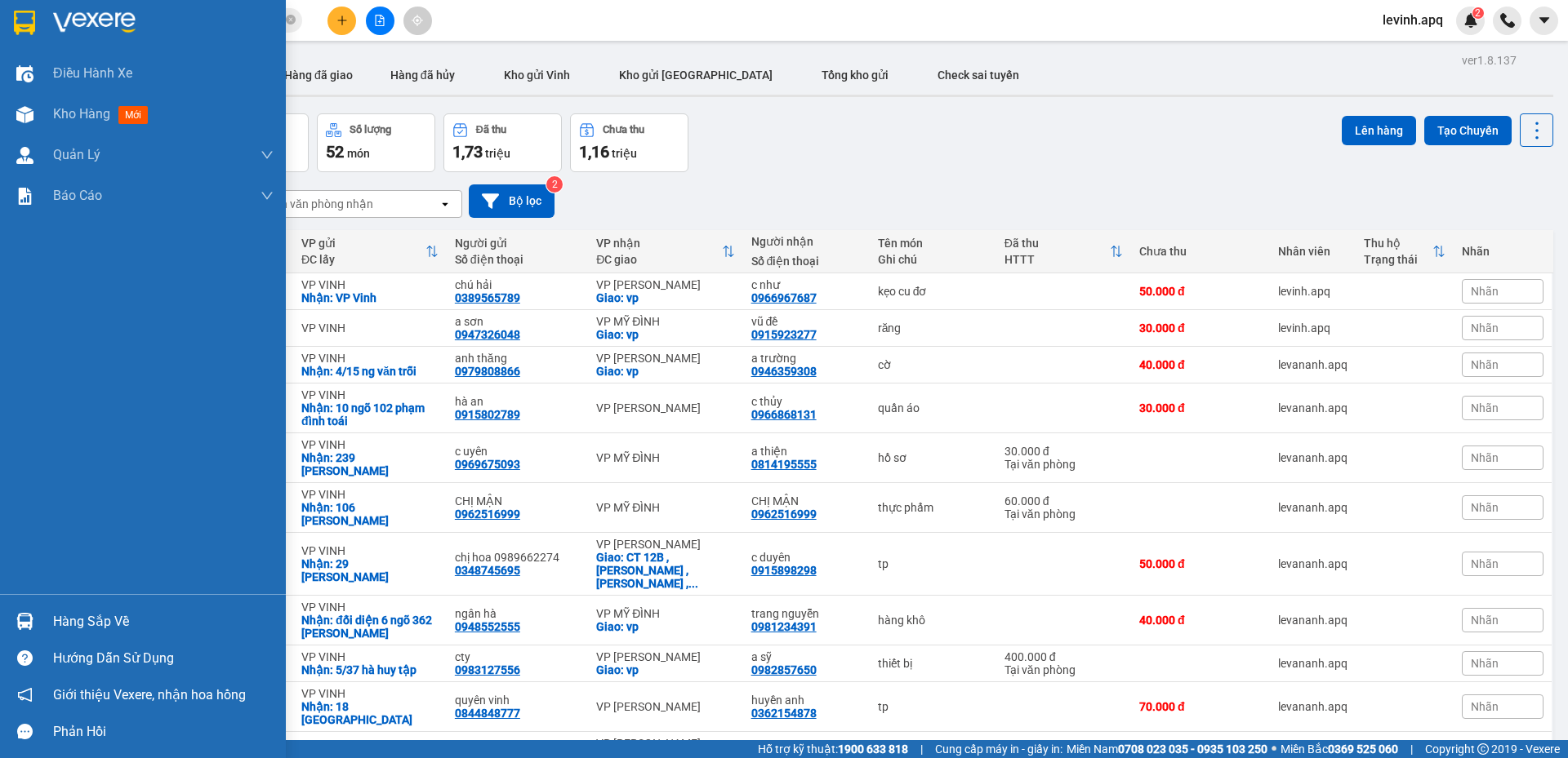
click at [36, 625] on div at bounding box center [25, 622] width 29 height 29
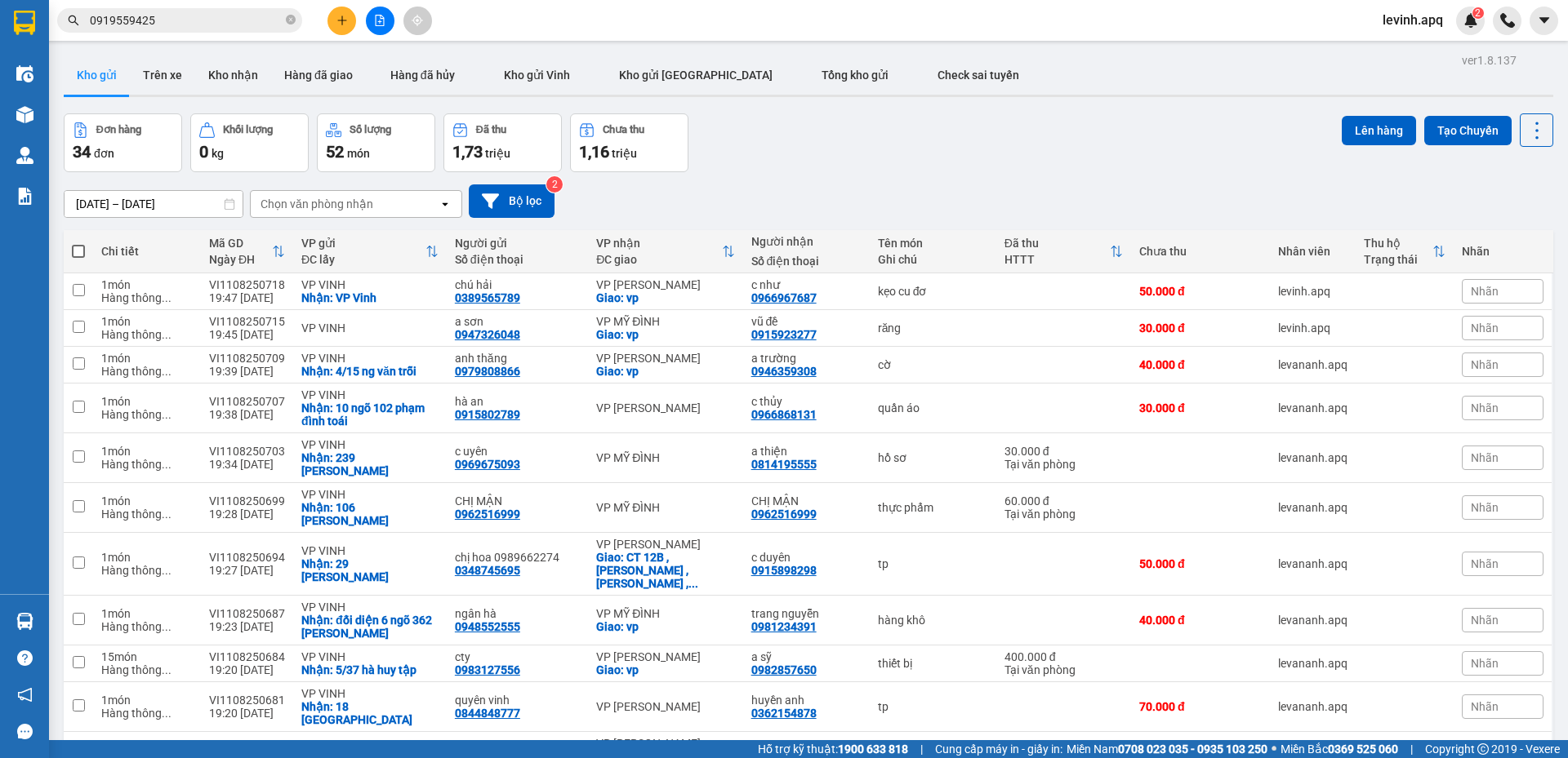
click at [1135, 163] on section "Kết quả tìm kiếm ( 2 ) Bộ lọc Mã ĐH Trạng thái Món hàng Thu hộ Tổng cước Chưa c…" at bounding box center [784, 379] width 1568 height 758
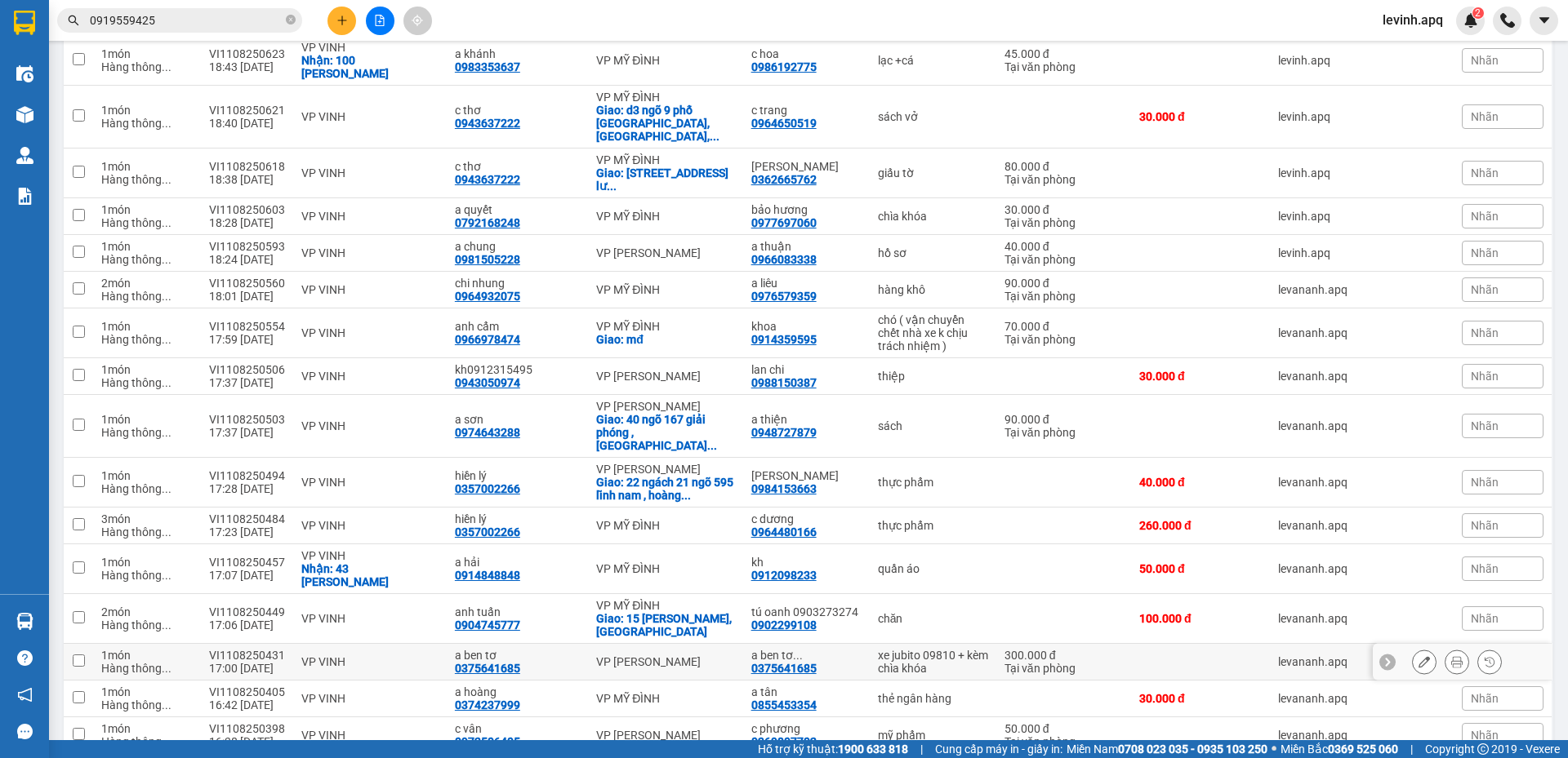
scroll to position [1005, 0]
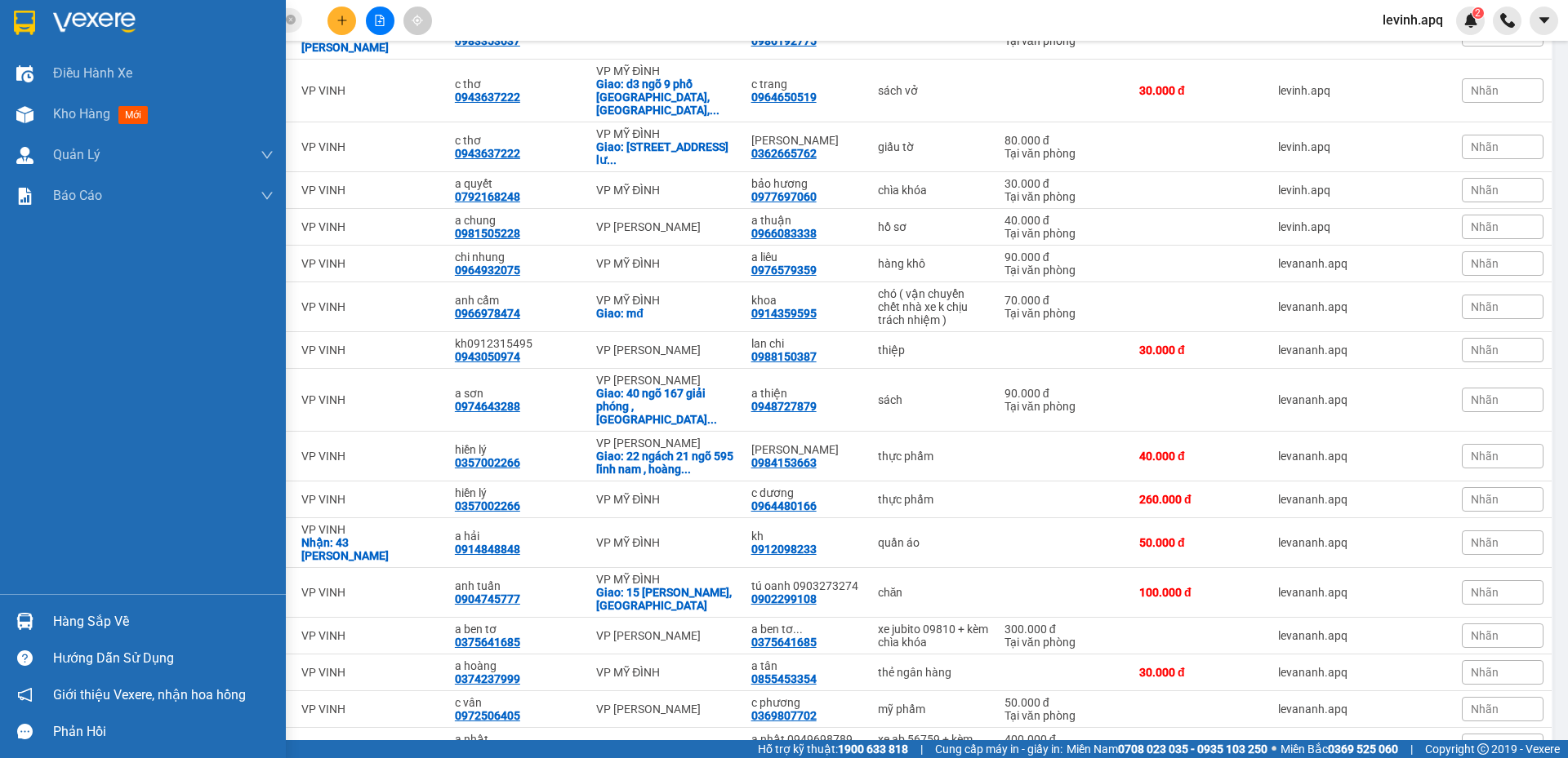
click at [109, 630] on div "Hàng sắp về" at bounding box center [163, 622] width 221 height 25
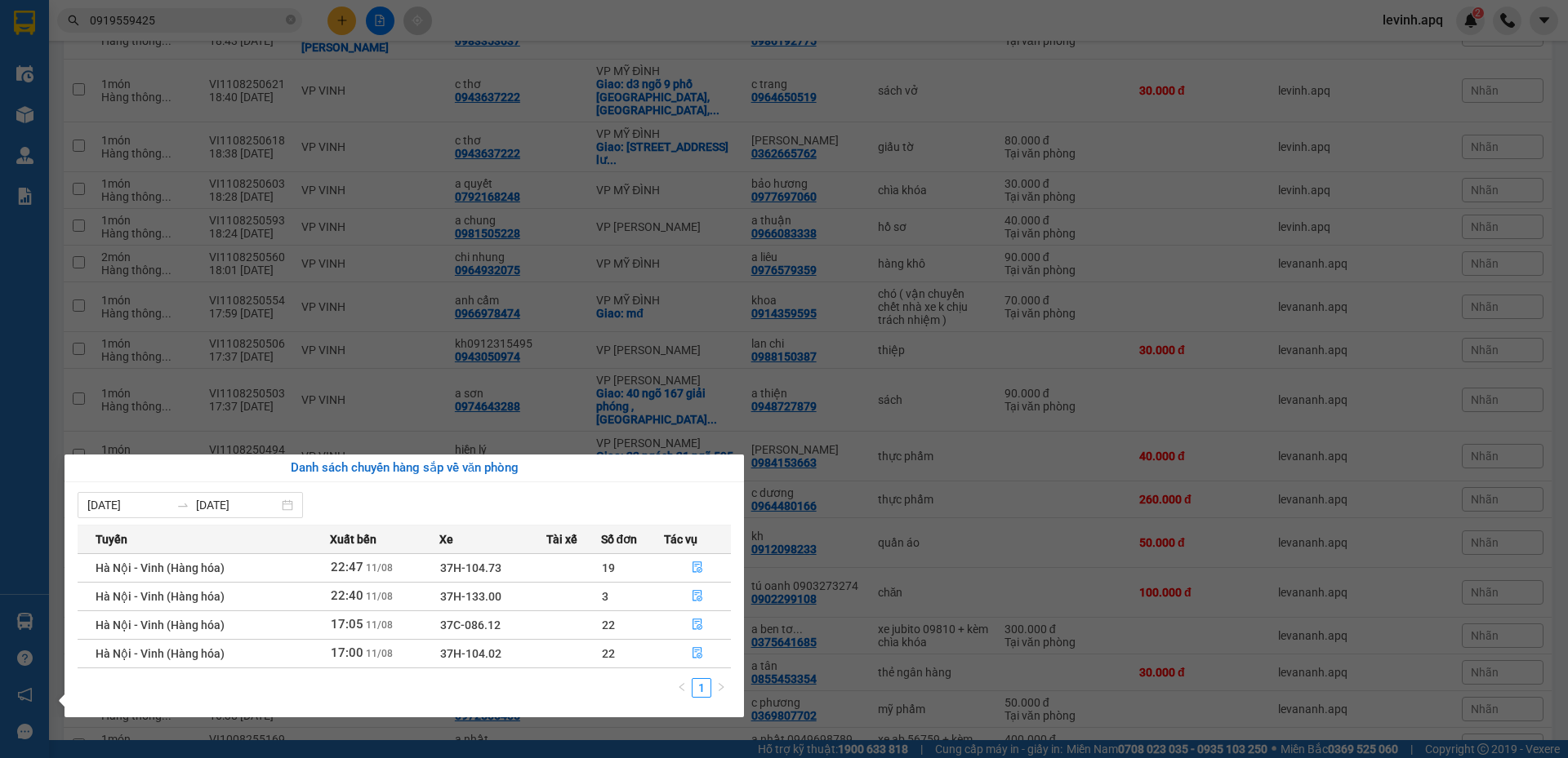
click at [453, 679] on div "1" at bounding box center [404, 693] width 653 height 30
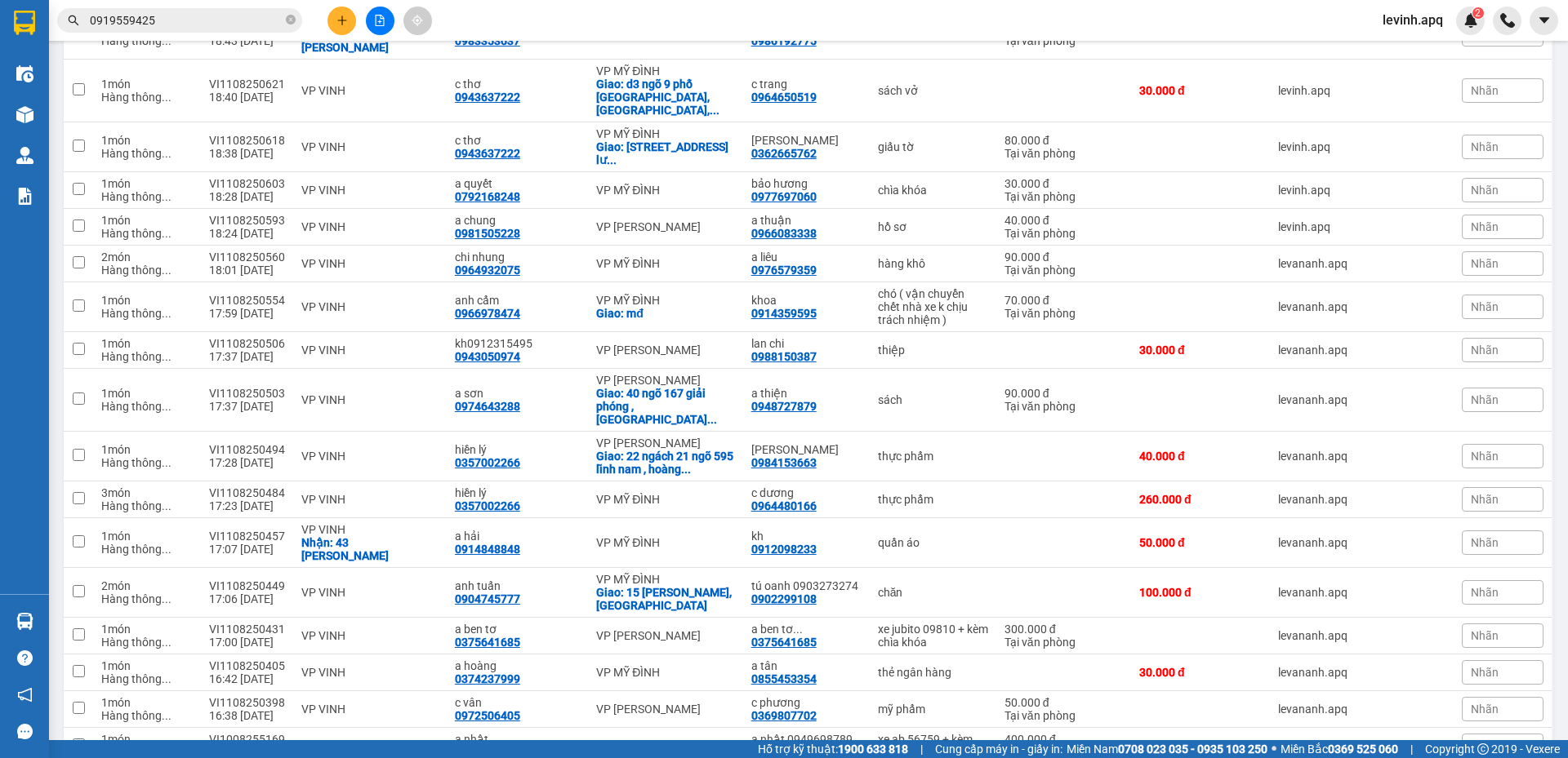
click at [930, 714] on section "Kết quả tìm kiếm ( 2 ) Bộ lọc Mã ĐH Trạng thái Món hàng Thu hộ Tổng cước Chưa c…" at bounding box center [784, 379] width 1568 height 758
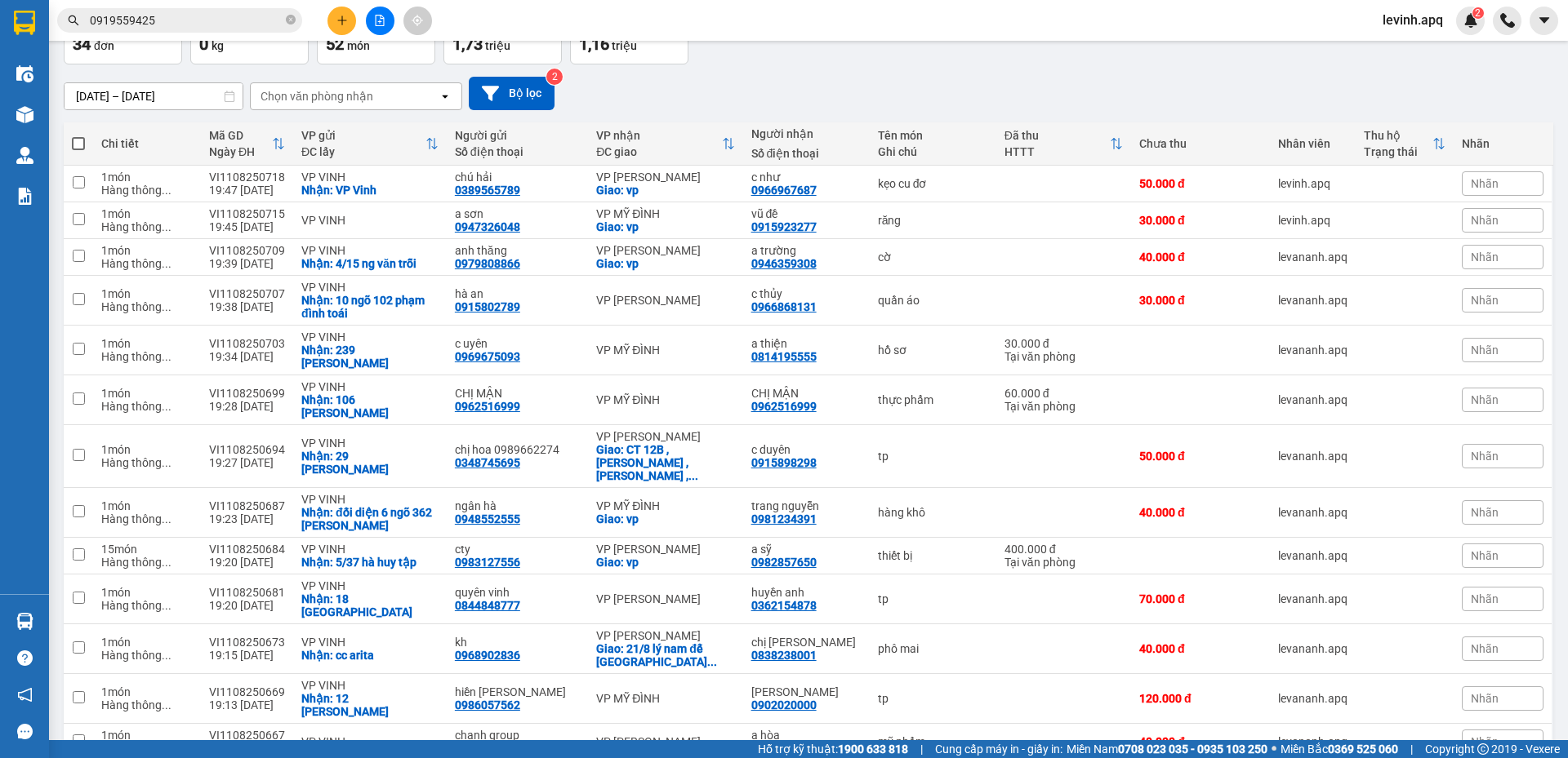
scroll to position [0, 0]
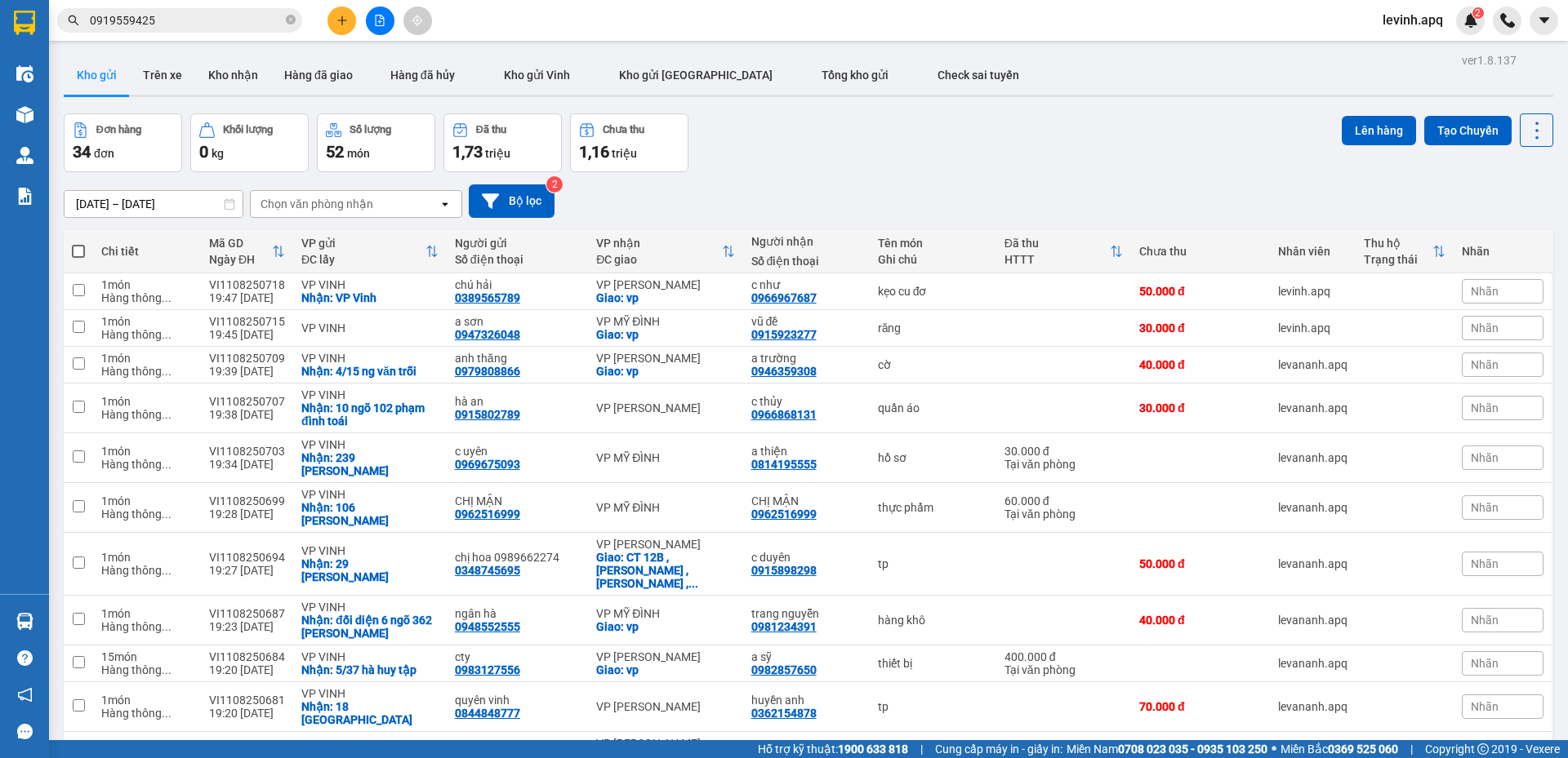
click at [822, 173] on div "09/08/2025 – 11/08/2025 Press the down arrow key to interact with the calendar …" at bounding box center [808, 201] width 1489 height 58
click at [848, 141] on div "Đơn hàng 34 đơn Khối lượng 0 kg Số lượng 52 món Đã thu 1,73 triệu Chưa thu 1,16…" at bounding box center [808, 142] width 1489 height 59
click at [157, 83] on button "Trên xe" at bounding box center [162, 74] width 65 height 39
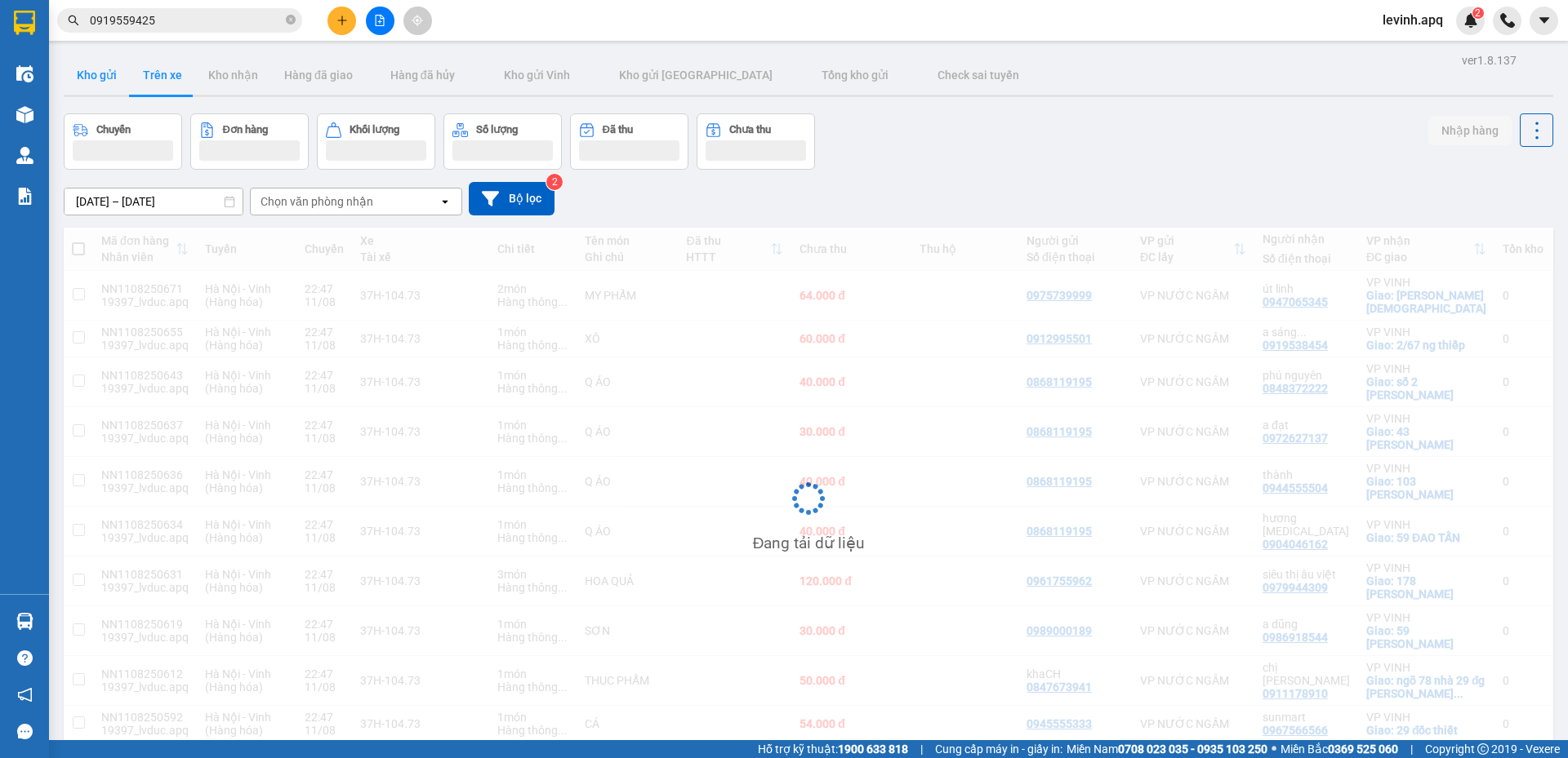
click at [98, 74] on button "Kho gửi" at bounding box center [97, 74] width 66 height 39
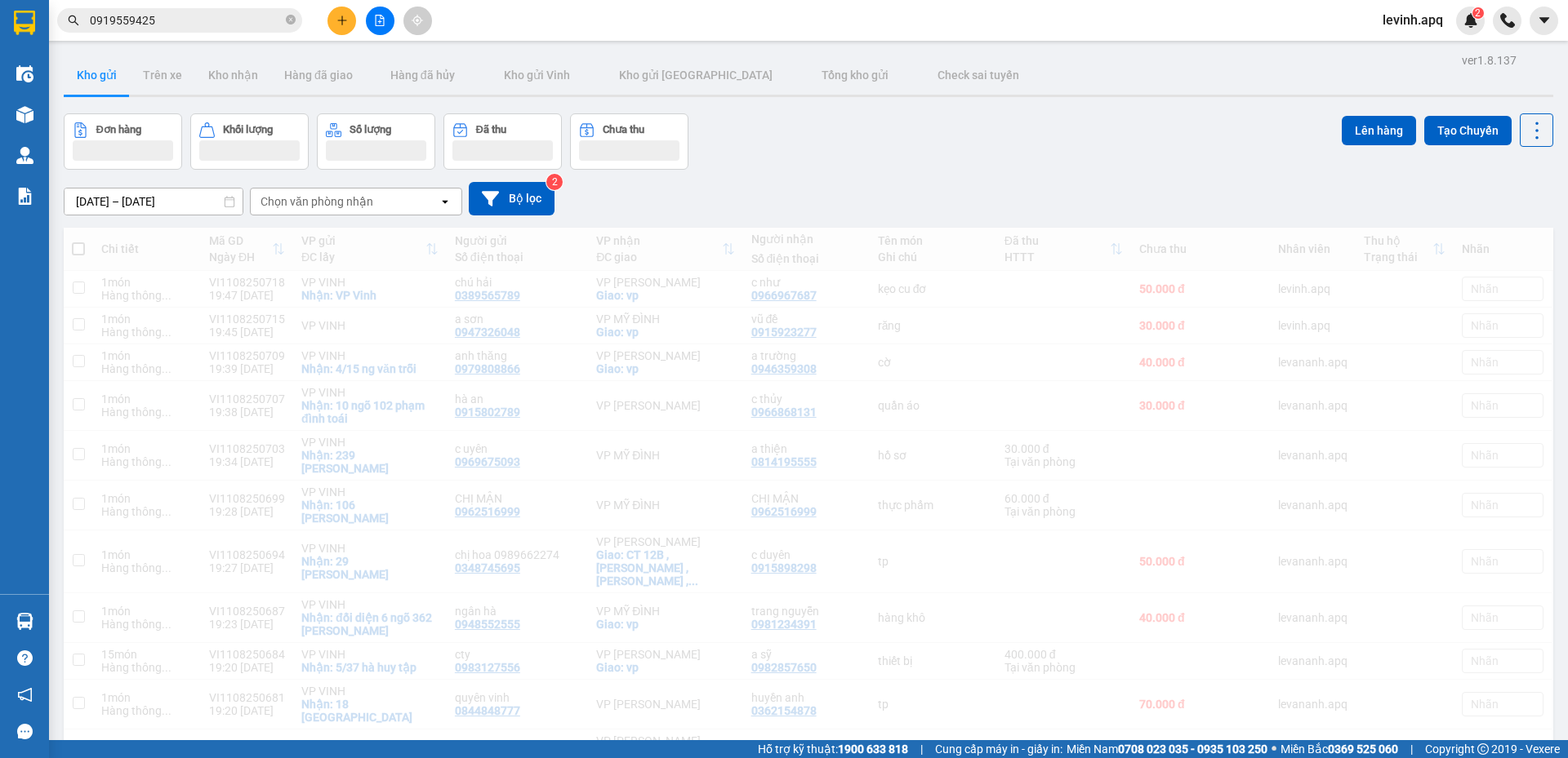
click at [919, 182] on div "09/08/2025 – 11/08/2025 Press the down arrow key to interact with the calendar …" at bounding box center [808, 198] width 1489 height 58
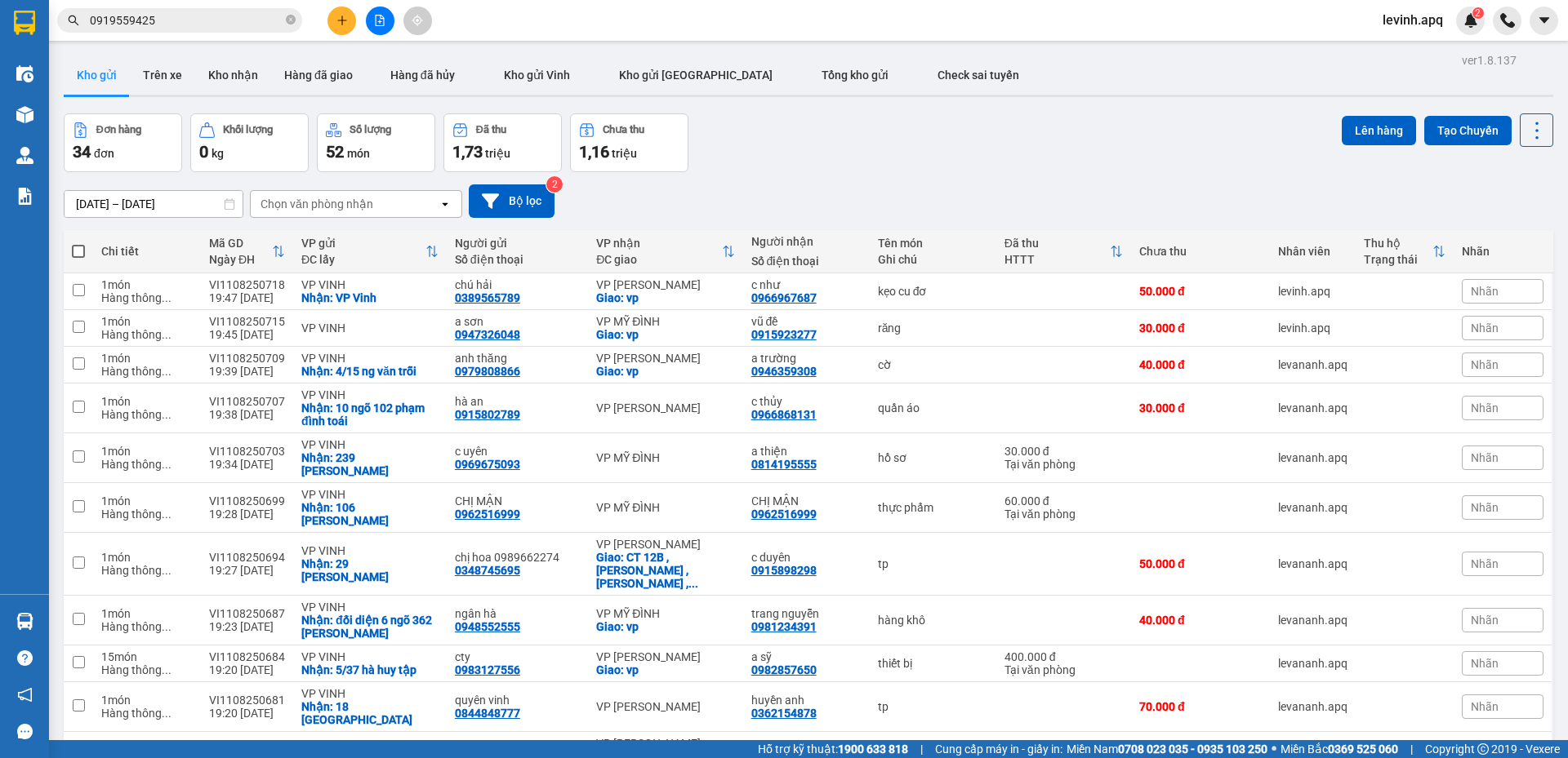
click at [906, 168] on div "Đơn hàng 34 đơn Khối lượng 0 kg Số lượng 52 món Đã thu 1,73 triệu Chưa thu 1,16…" at bounding box center [808, 142] width 1489 height 59
click at [342, 26] on button at bounding box center [342, 21] width 29 height 29
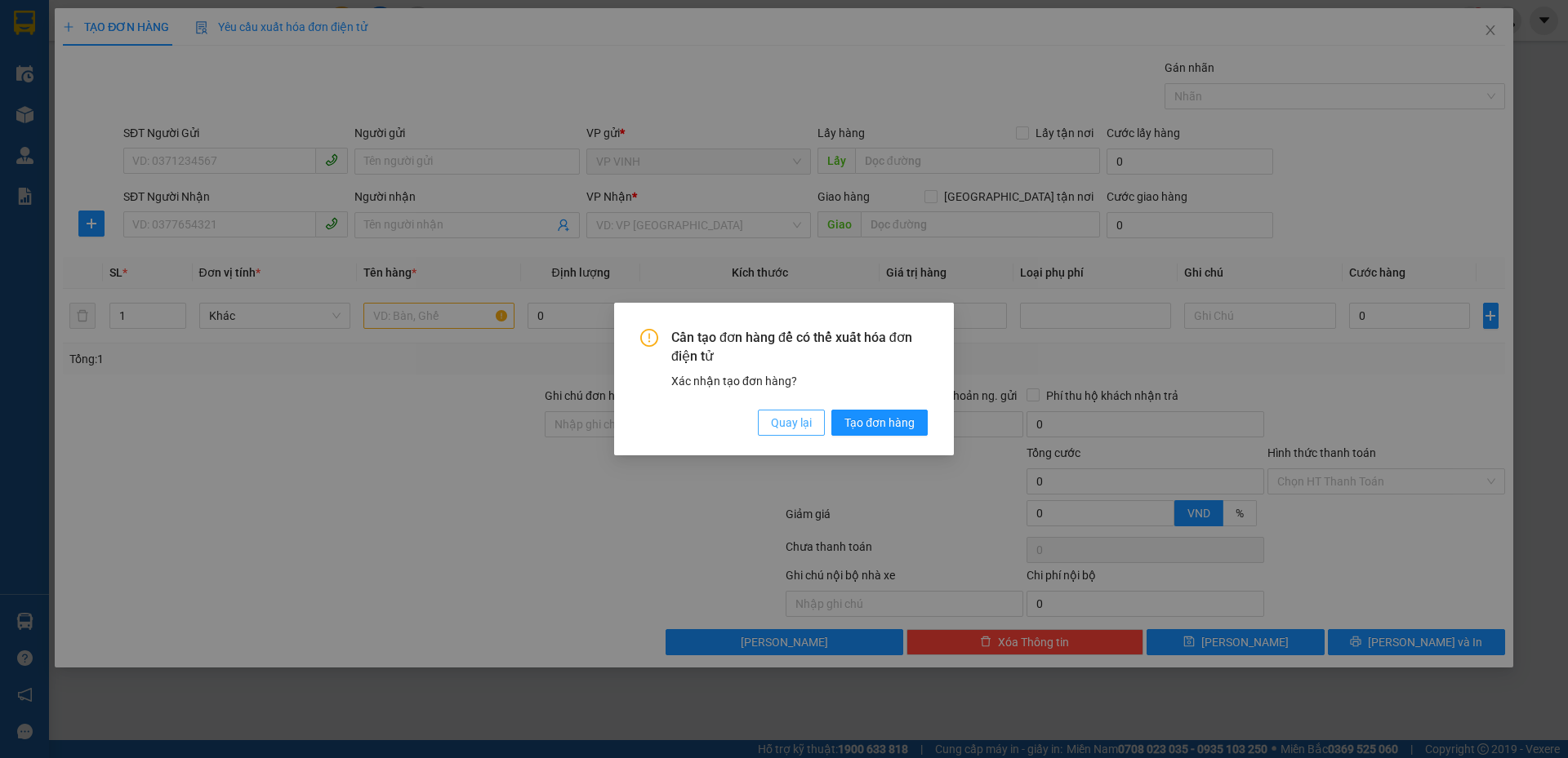
click at [780, 428] on span "Quay lại" at bounding box center [791, 423] width 41 height 18
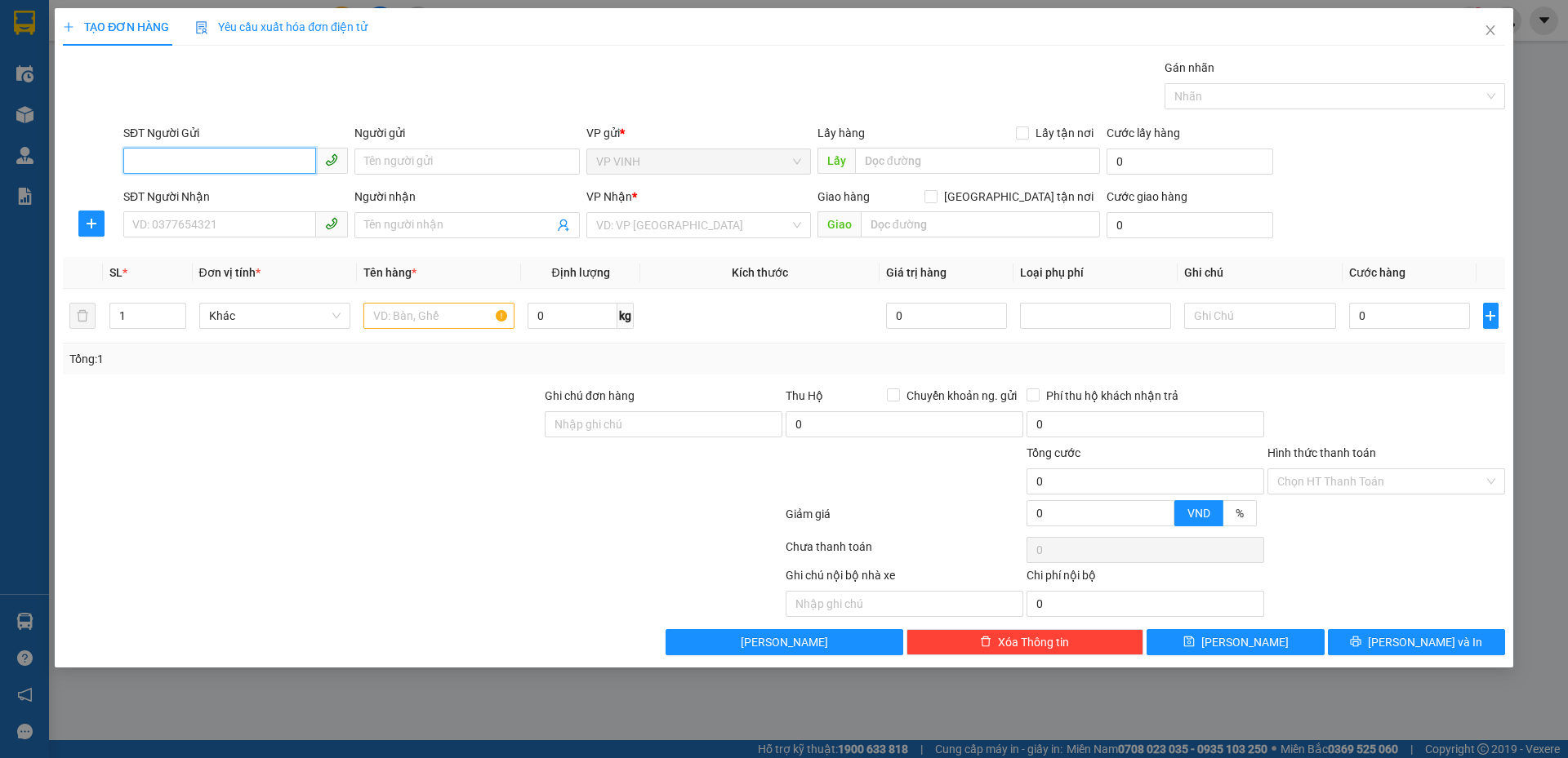
click at [231, 151] on input "SĐT Người Gửi" at bounding box center [219, 161] width 193 height 26
type input "0913384446"
click at [234, 188] on div "0913384446 - anh trần văn khang" at bounding box center [236, 194] width 205 height 18
type input "anh trần văn khang"
checkbox input "true"
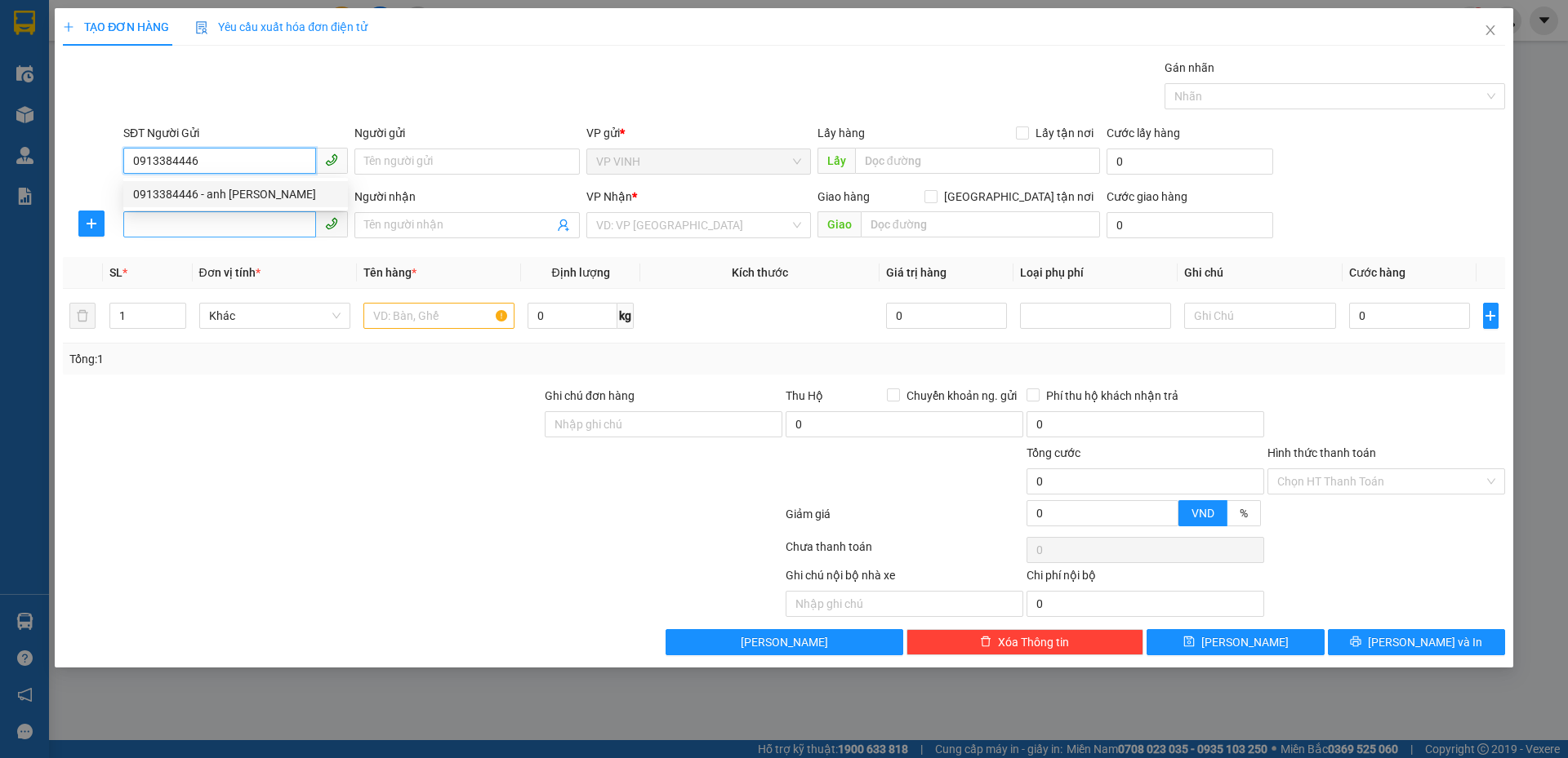
type input "31, ngõ 18, lê hồng phong"
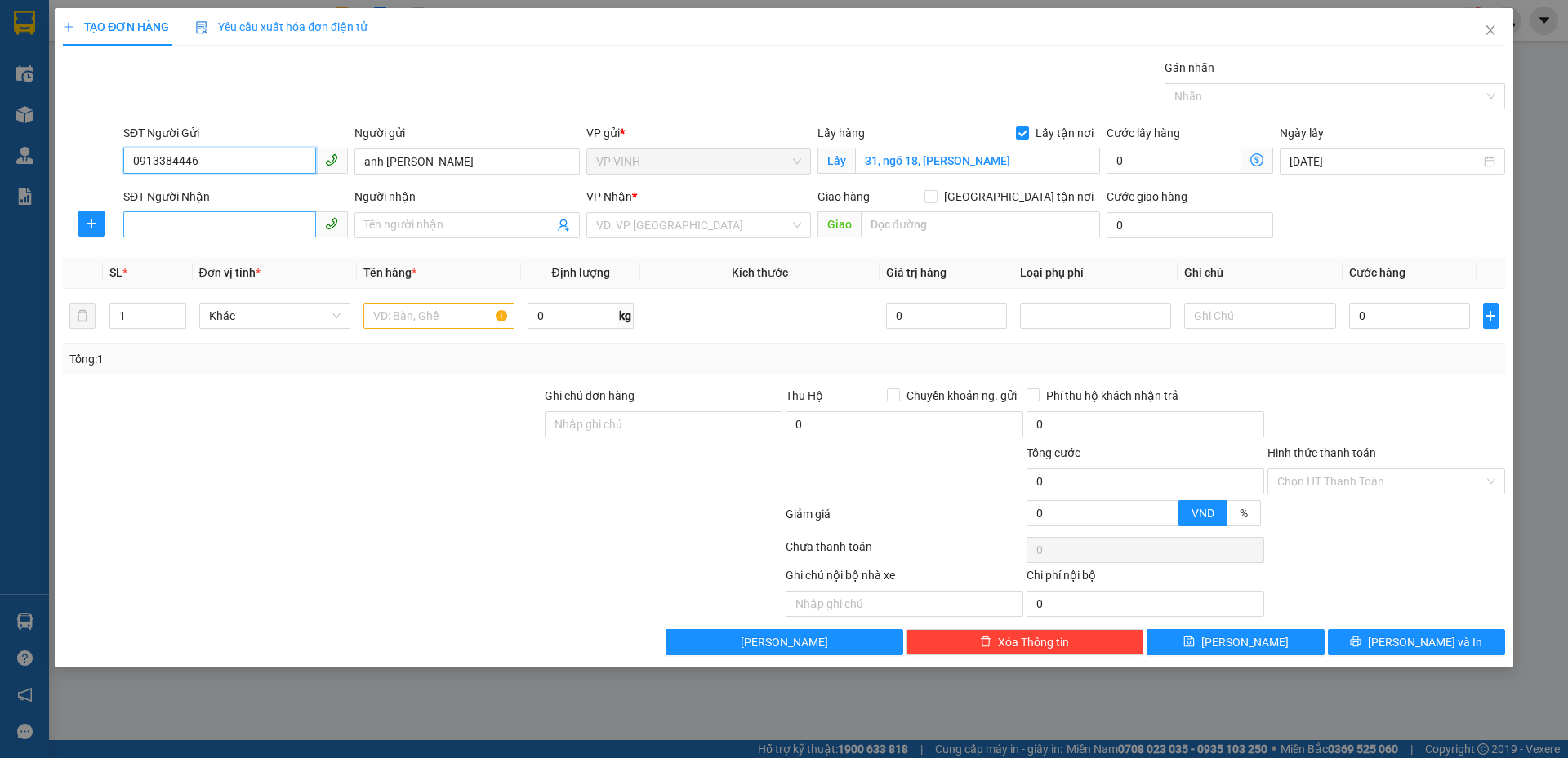
type input "0913384446"
click at [232, 231] on input "SĐT Người Nhận" at bounding box center [219, 225] width 193 height 26
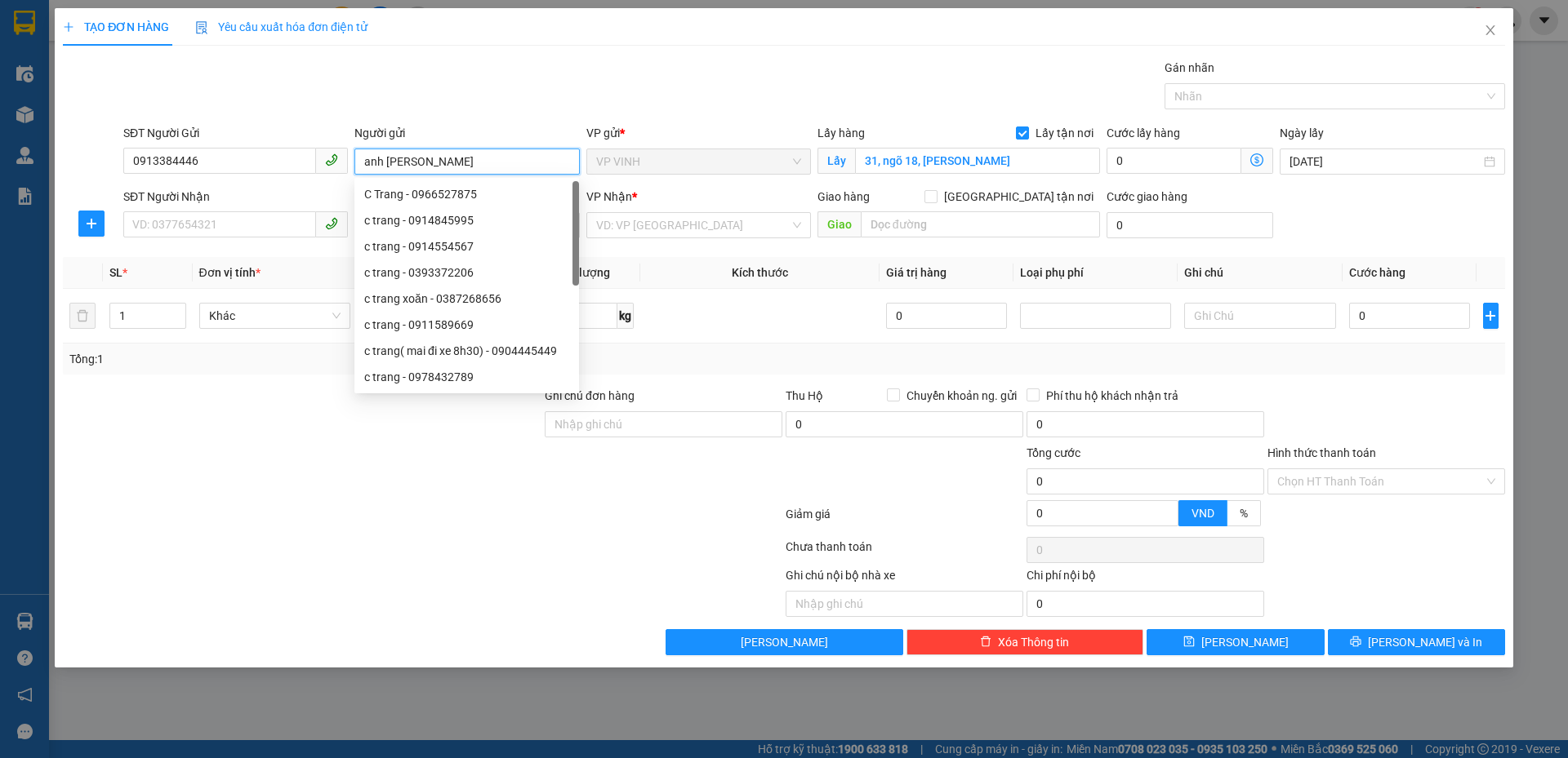
drag, startPoint x: 383, startPoint y: 167, endPoint x: 356, endPoint y: 164, distance: 27.2
click at [356, 164] on input "anh trần văn khang" at bounding box center [467, 162] width 225 height 26
type input "chú trần văn khang"
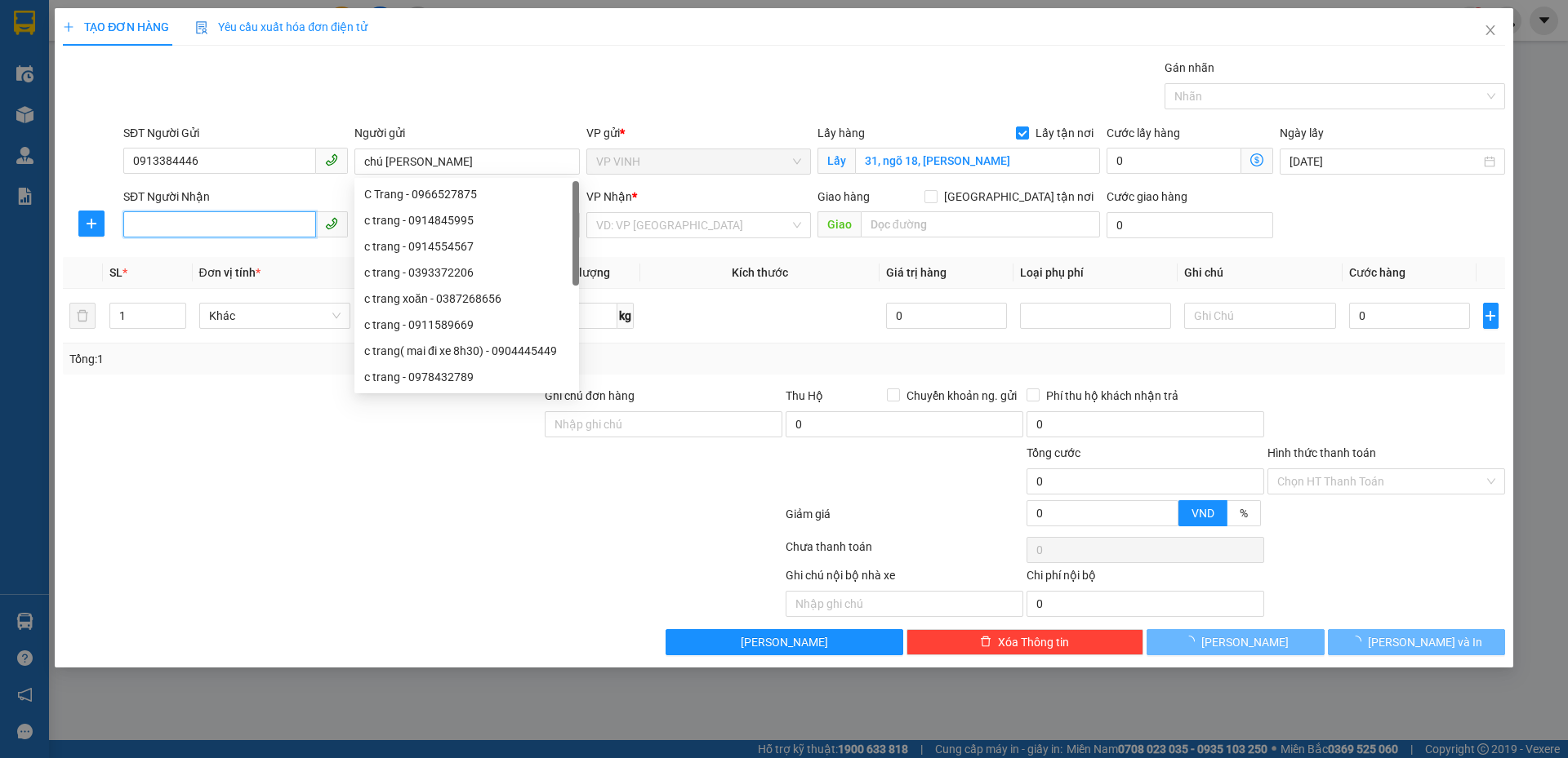
click at [227, 214] on input "SĐT Người Nhận" at bounding box center [219, 225] width 193 height 26
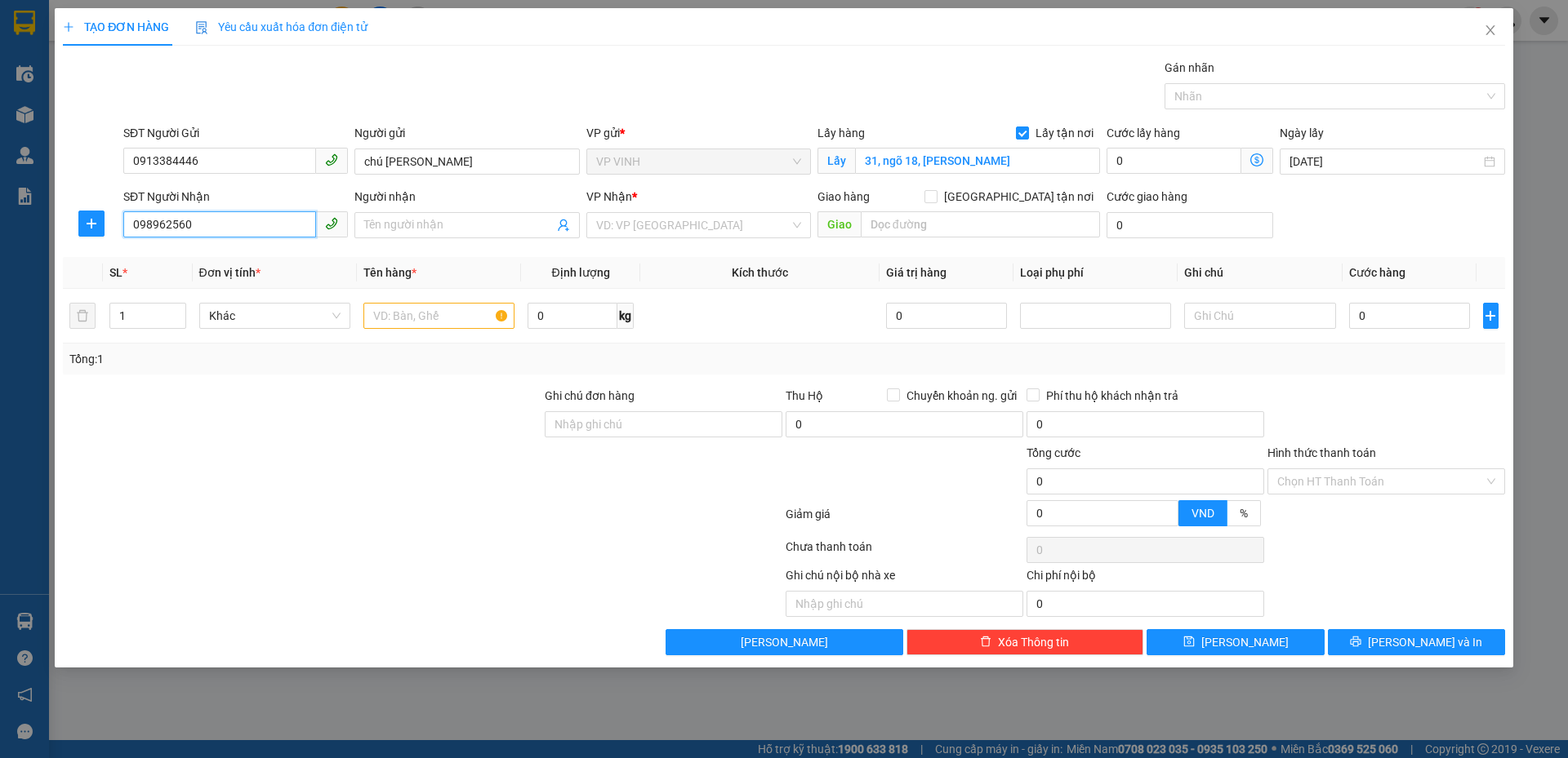
type input "0989625605"
click at [237, 252] on div "0989625605 - Kim Chi" at bounding box center [236, 258] width 205 height 18
type input "Kim Chi"
type input "VP Mỹ Đình"
click at [710, 221] on span "Dọc đường" at bounding box center [699, 226] width 205 height 25
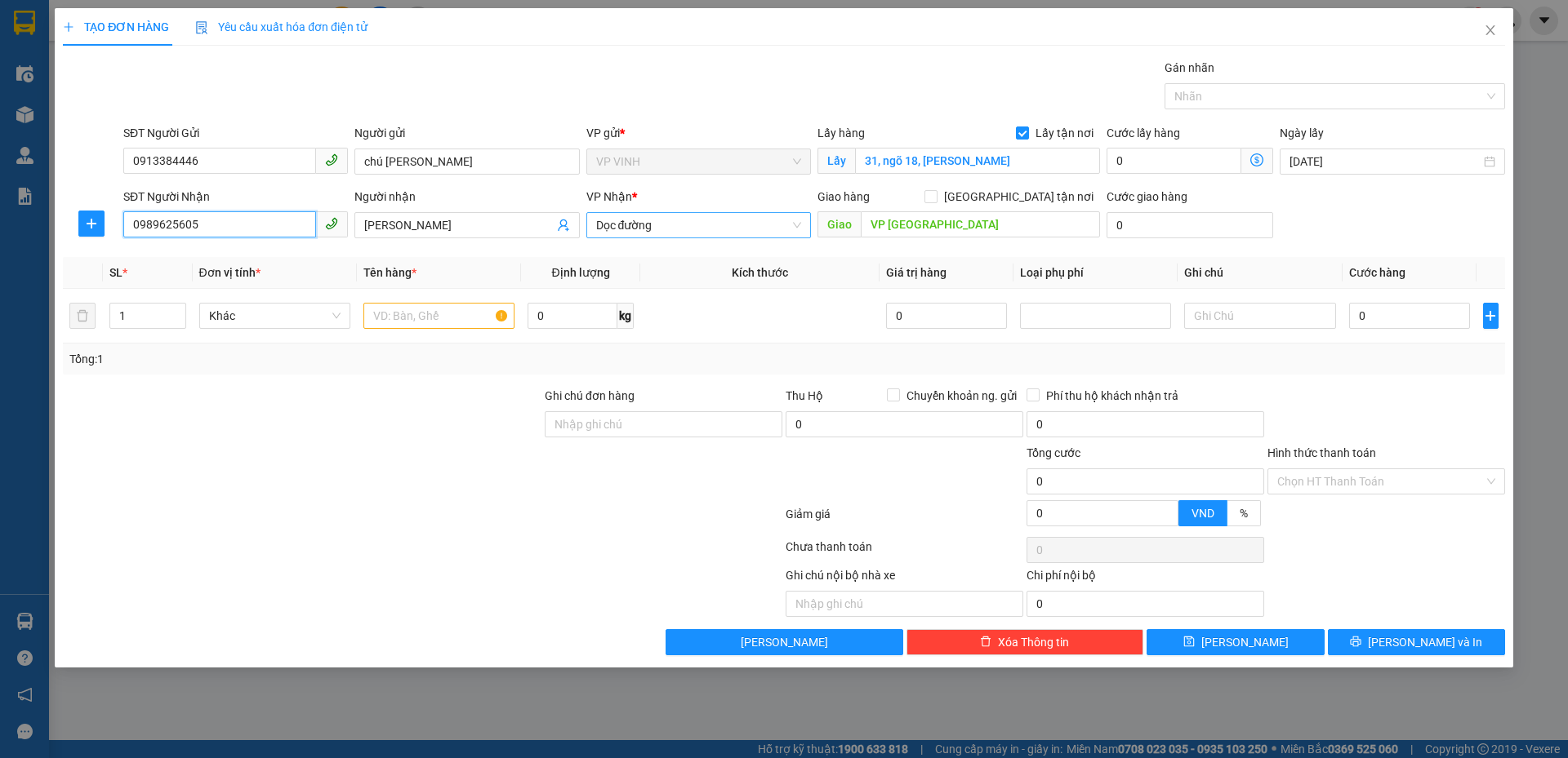
type input "0989625605"
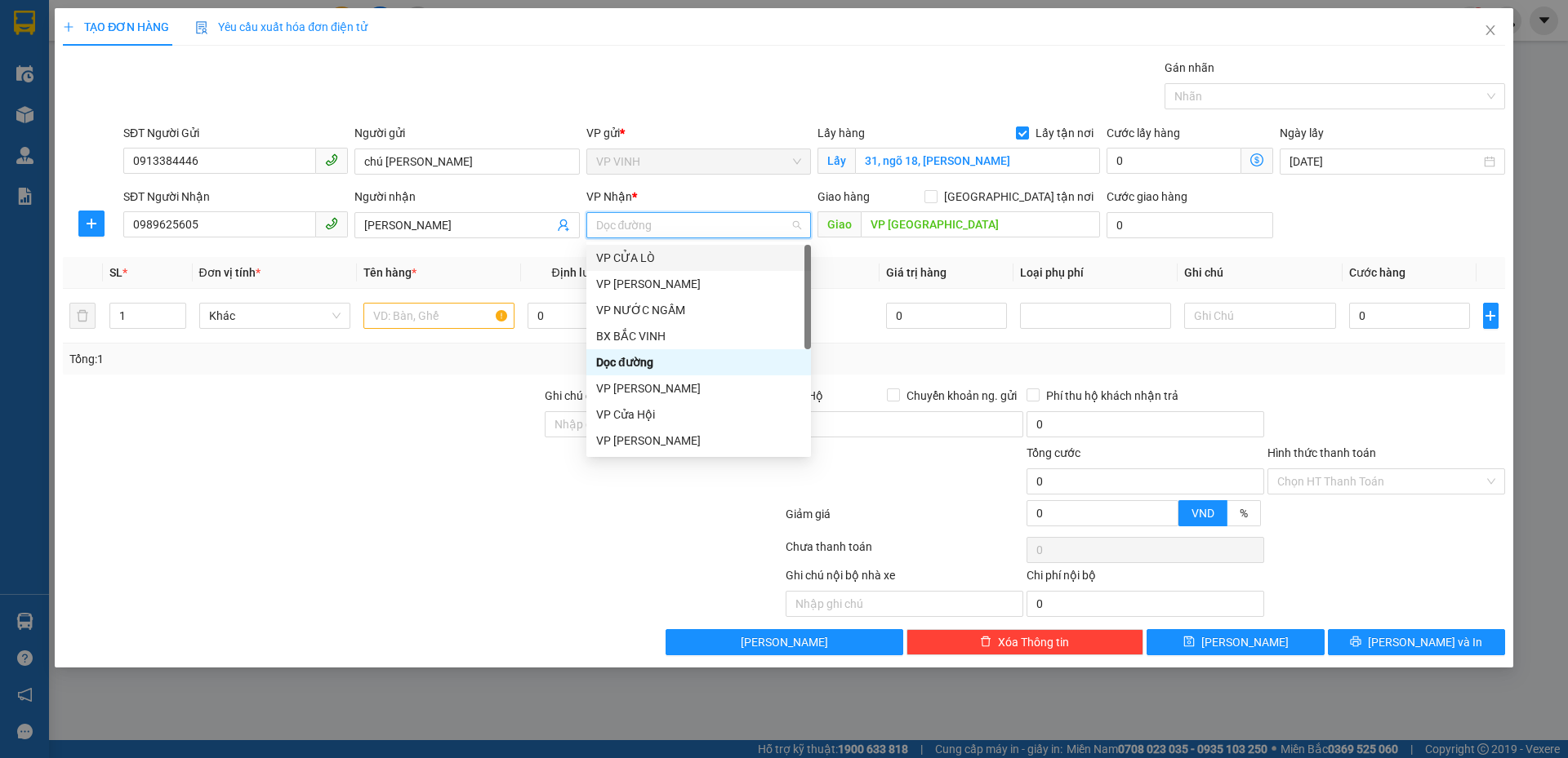
type input "m"
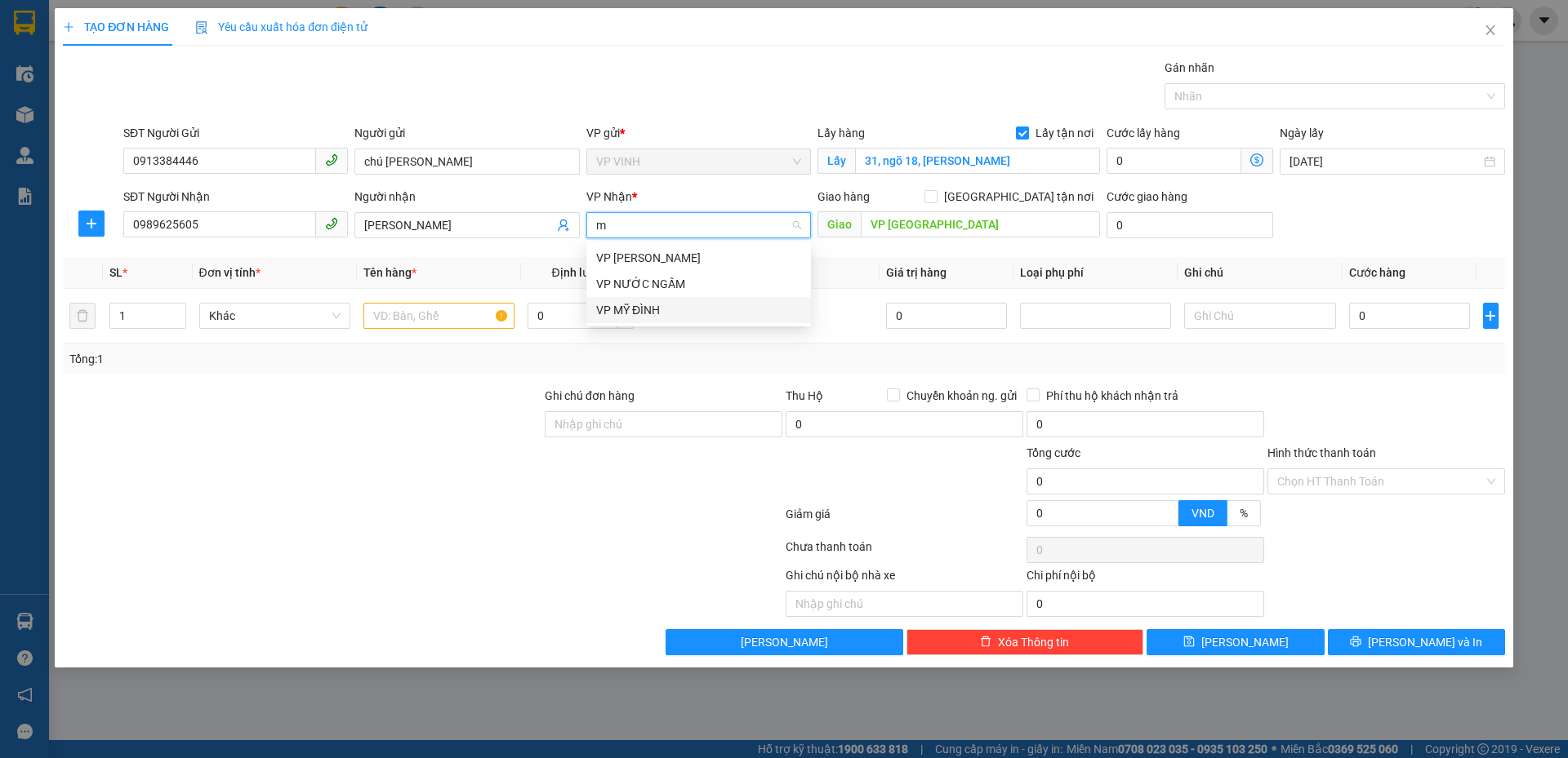
drag, startPoint x: 657, startPoint y: 312, endPoint x: 681, endPoint y: 299, distance: 27.3
click at [659, 312] on div "VP MỸ ĐÌNH" at bounding box center [699, 310] width 205 height 18
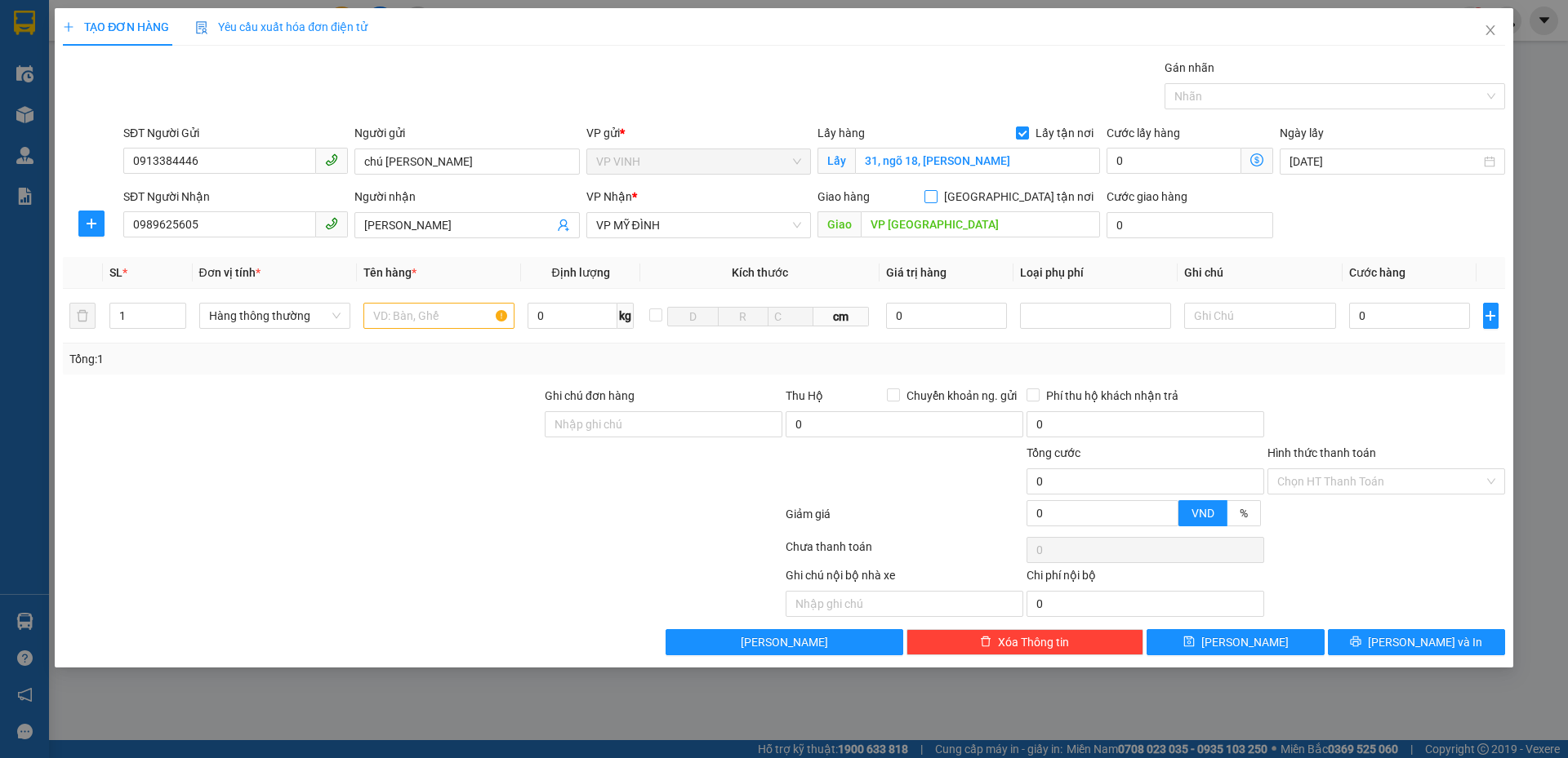
click at [935, 193] on input "Giao tận nơi" at bounding box center [930, 196] width 12 height 12
checkbox input "true"
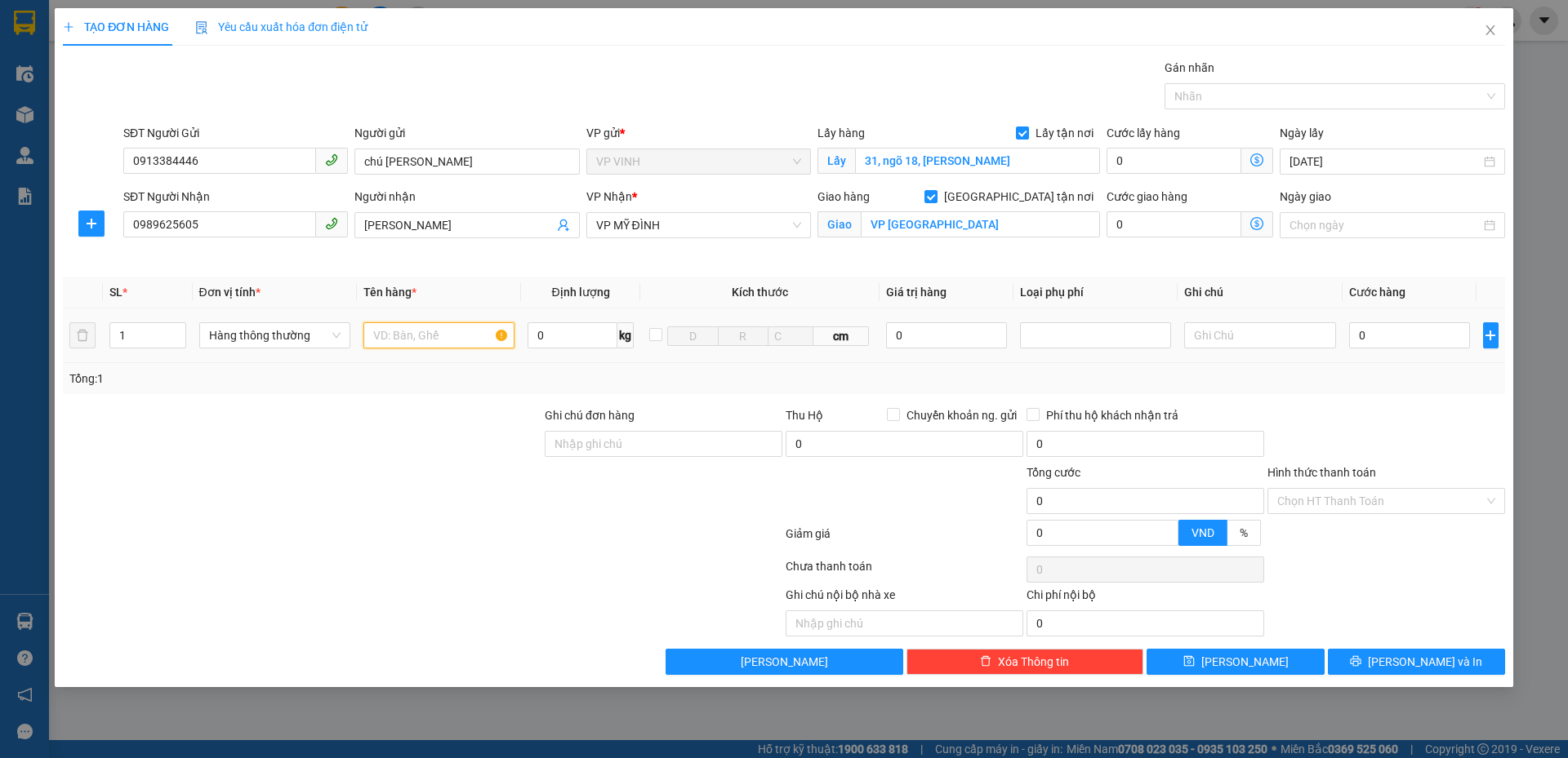
click at [398, 337] on input "text" at bounding box center [438, 336] width 151 height 26
type input "t"
type input "hoa quả+"
type input "0"
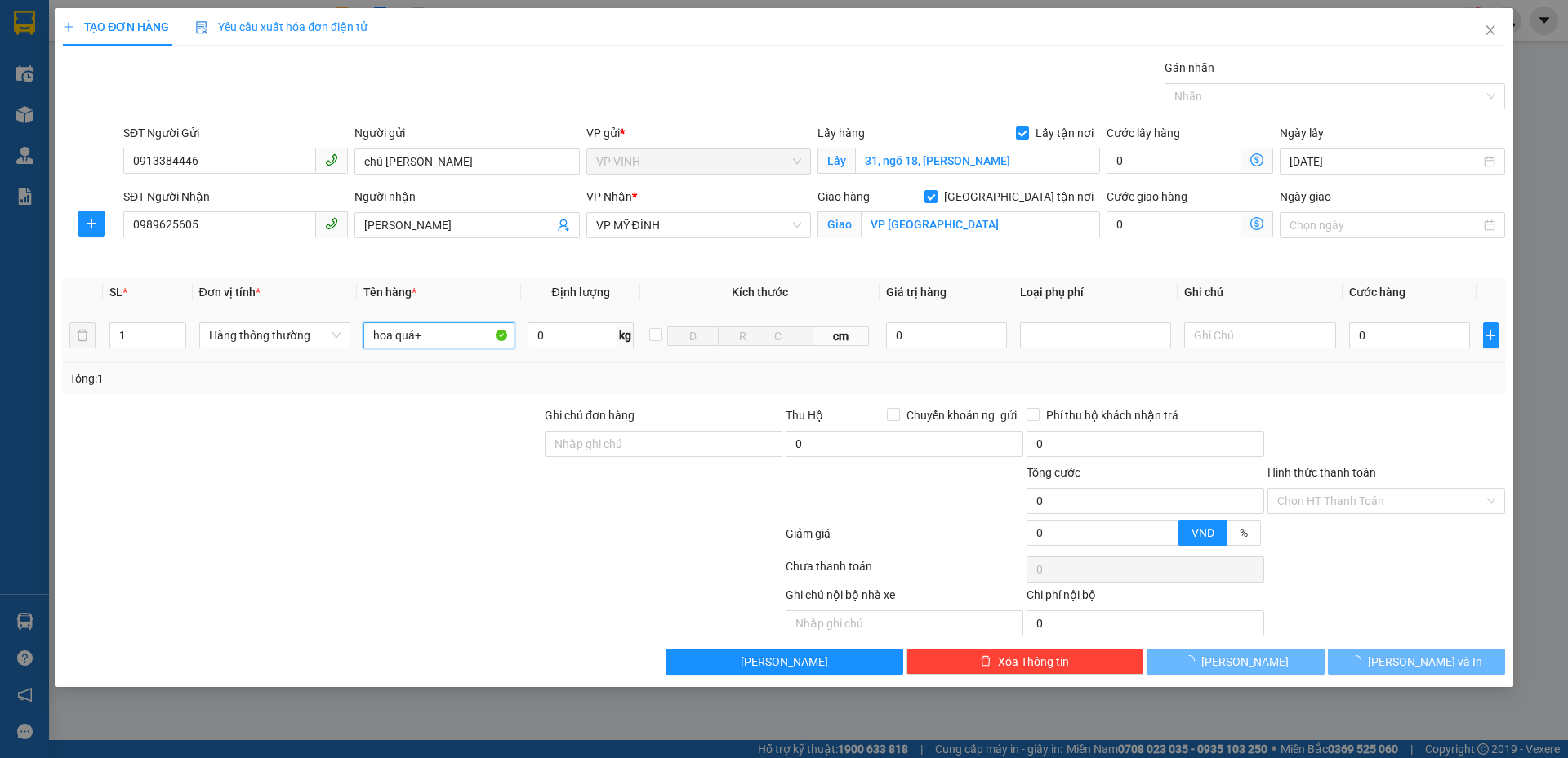
click at [447, 337] on input "hoa quả+" at bounding box center [438, 336] width 151 height 26
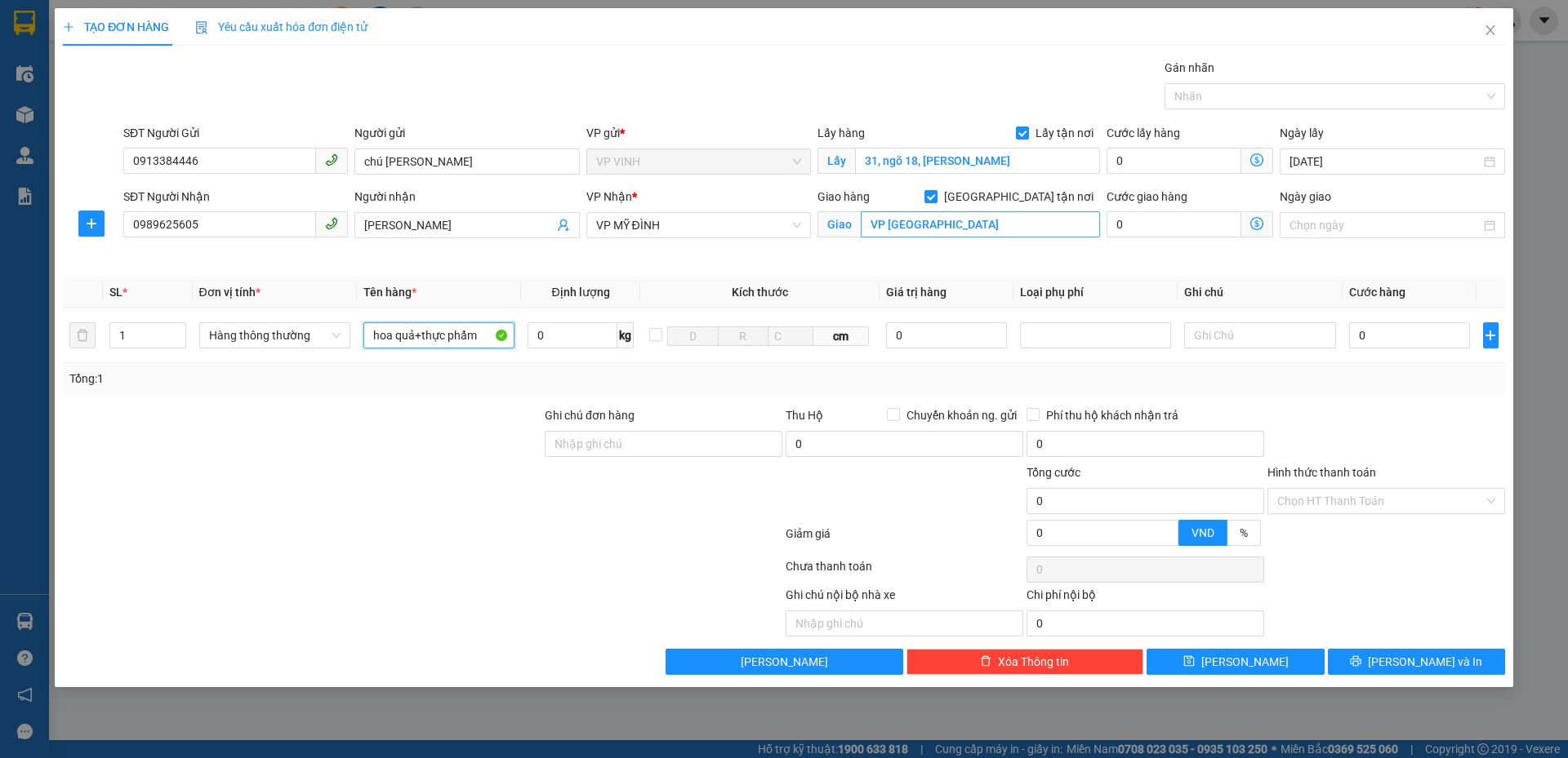
type input "hoa quả+thực phẩm"
click at [957, 224] on input "VP Mỹ Đình" at bounding box center [980, 225] width 239 height 26
click at [1038, 226] on input "sảnh f1, vinhome skylake phạm hùng, cầu giyas, hà nội" at bounding box center [980, 225] width 239 height 26
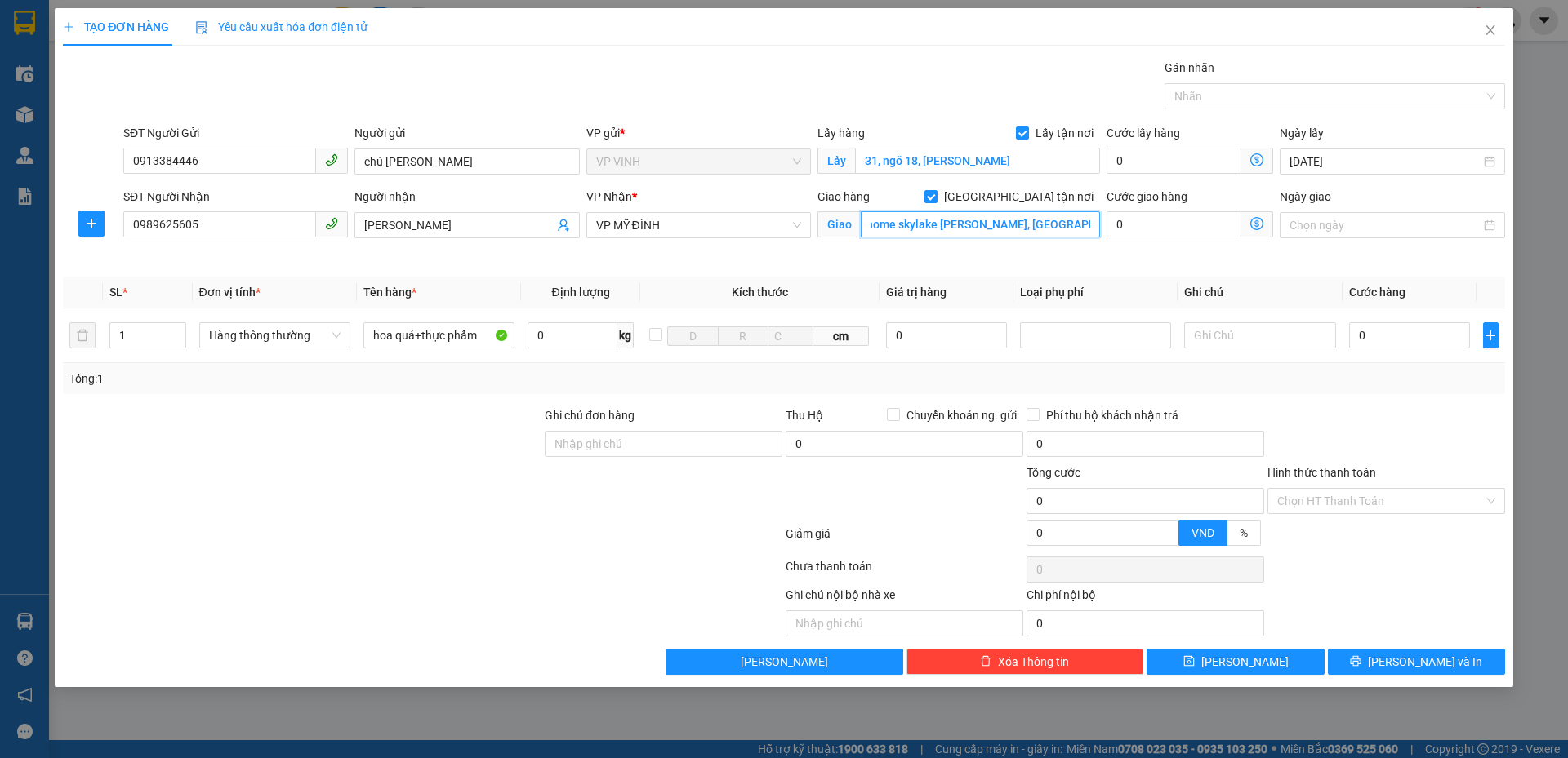
scroll to position [0, 44]
type input "sảnh f1, vinhome skylake phạm hùng, cầu giấy, hà nội"
drag, startPoint x: 1267, startPoint y: 222, endPoint x: 1257, endPoint y: 222, distance: 10.0
click at [1258, 222] on span at bounding box center [1257, 225] width 32 height 26
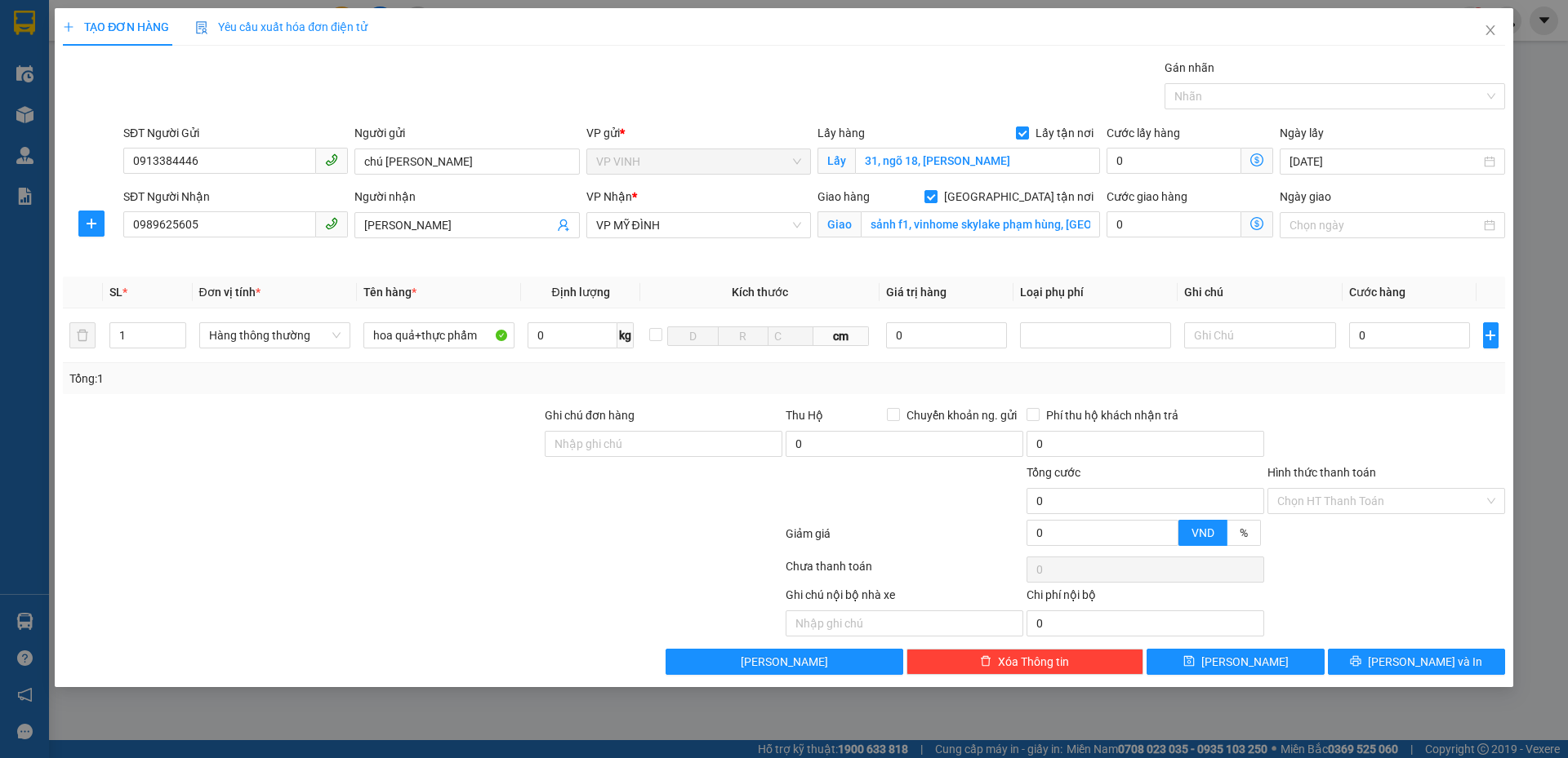
click at [1255, 222] on icon "dollar-circle" at bounding box center [1257, 224] width 13 height 13
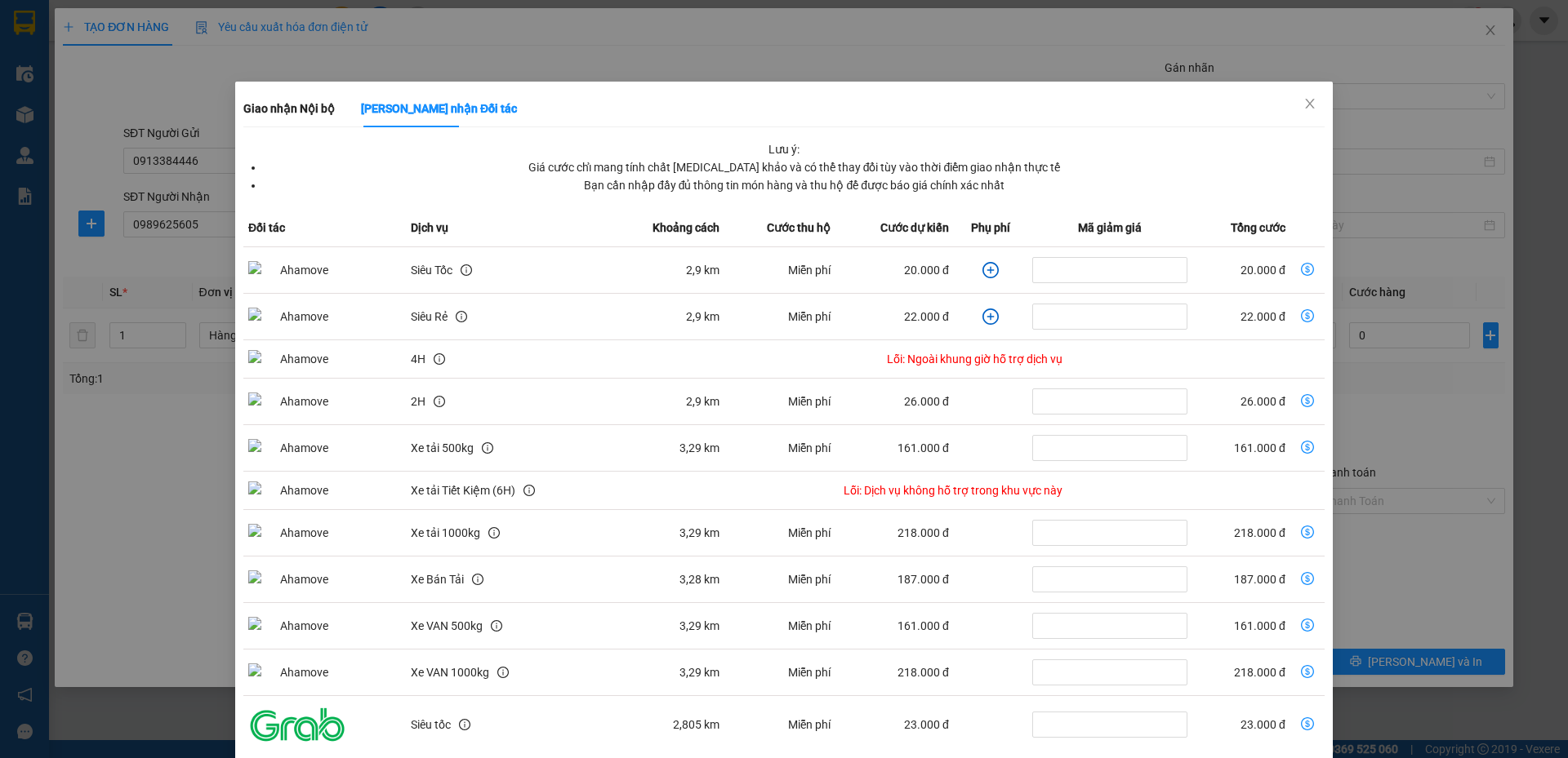
click at [1301, 264] on icon "dollar-circle" at bounding box center [1307, 269] width 13 height 13
type input "20.000"
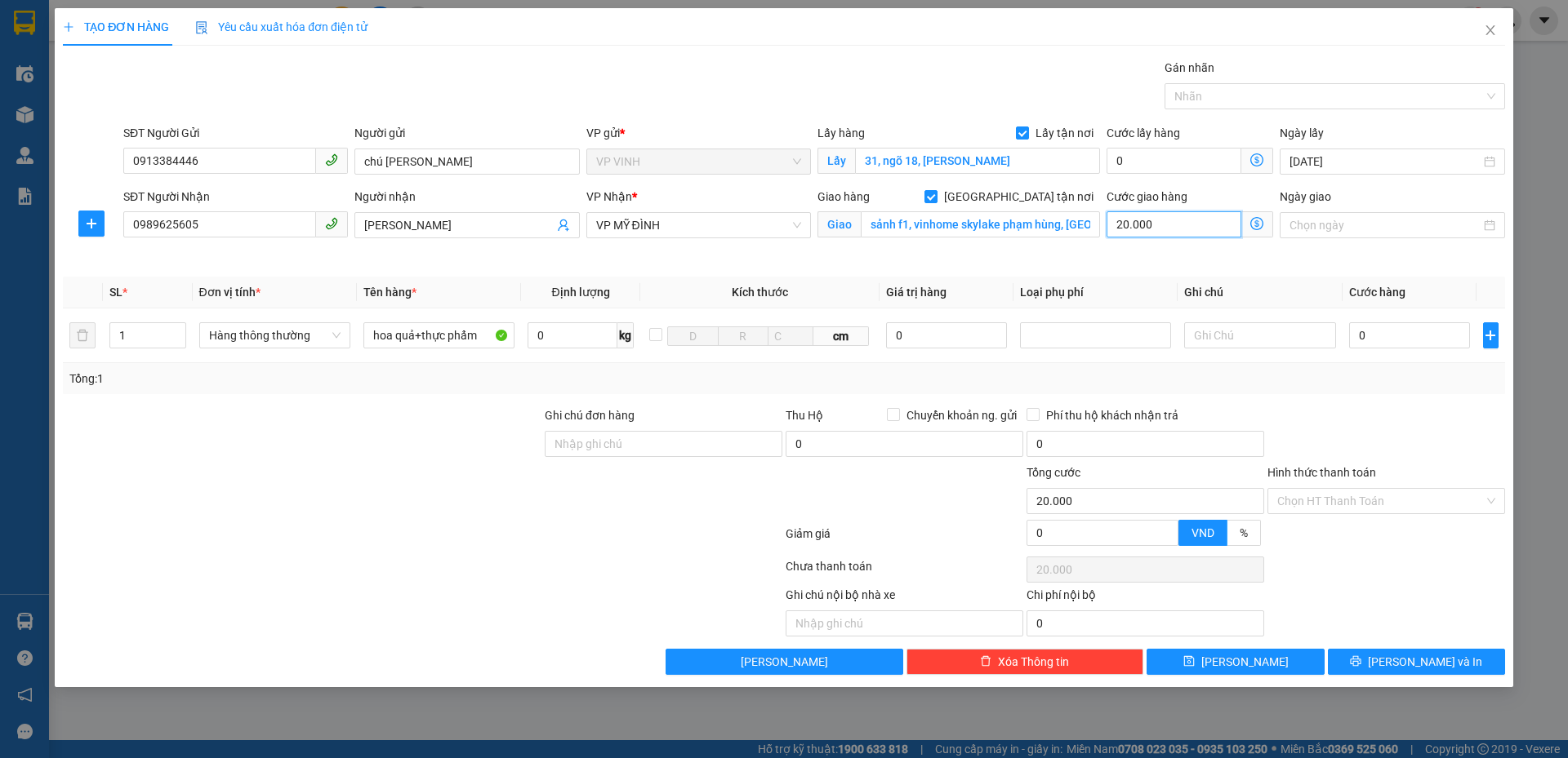
click at [1145, 229] on input "20.000" at bounding box center [1174, 225] width 135 height 26
type input "4"
type input "40"
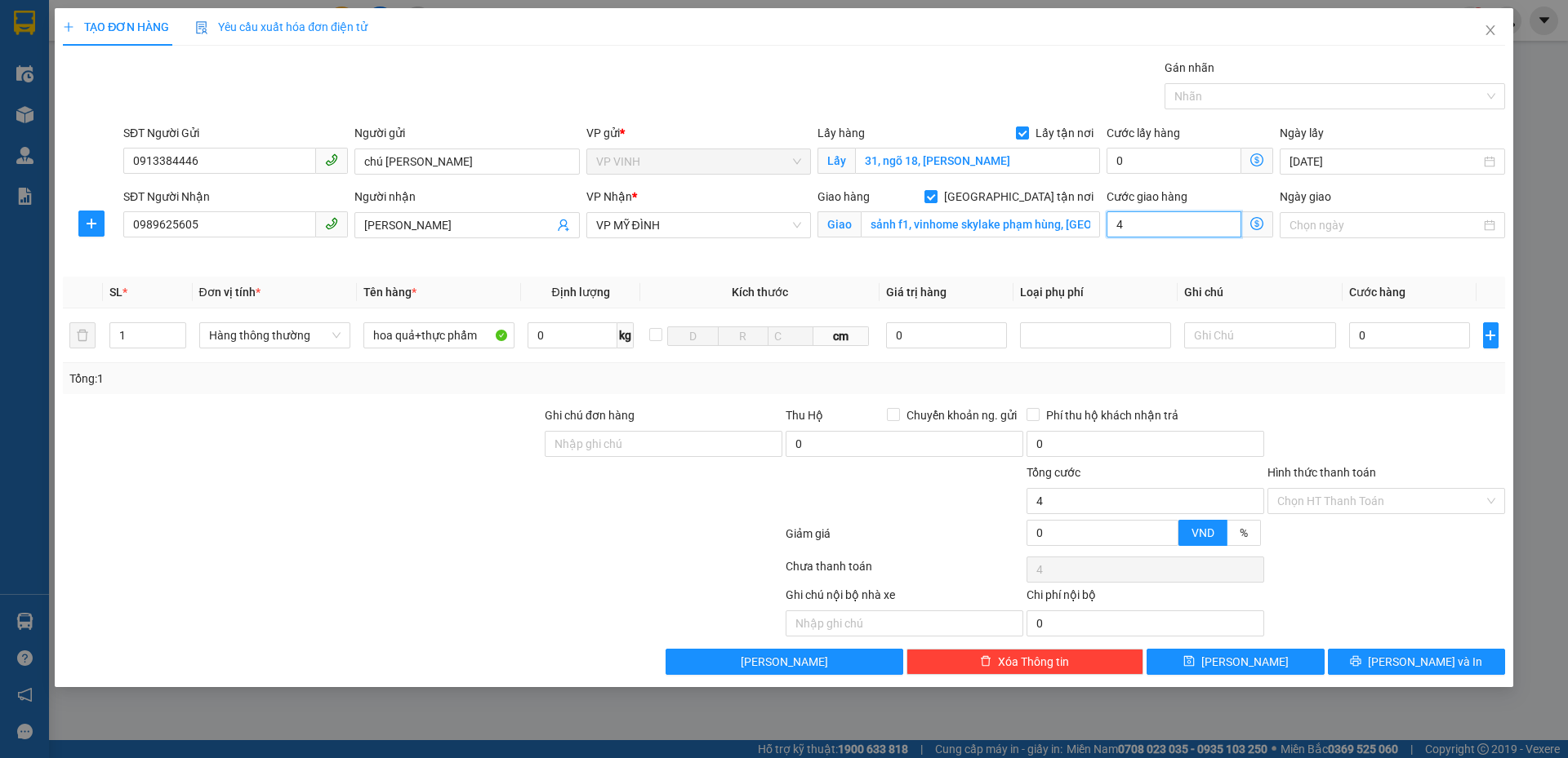
type input "40"
type input "40.000"
click at [1408, 333] on input "0" at bounding box center [1409, 336] width 122 height 26
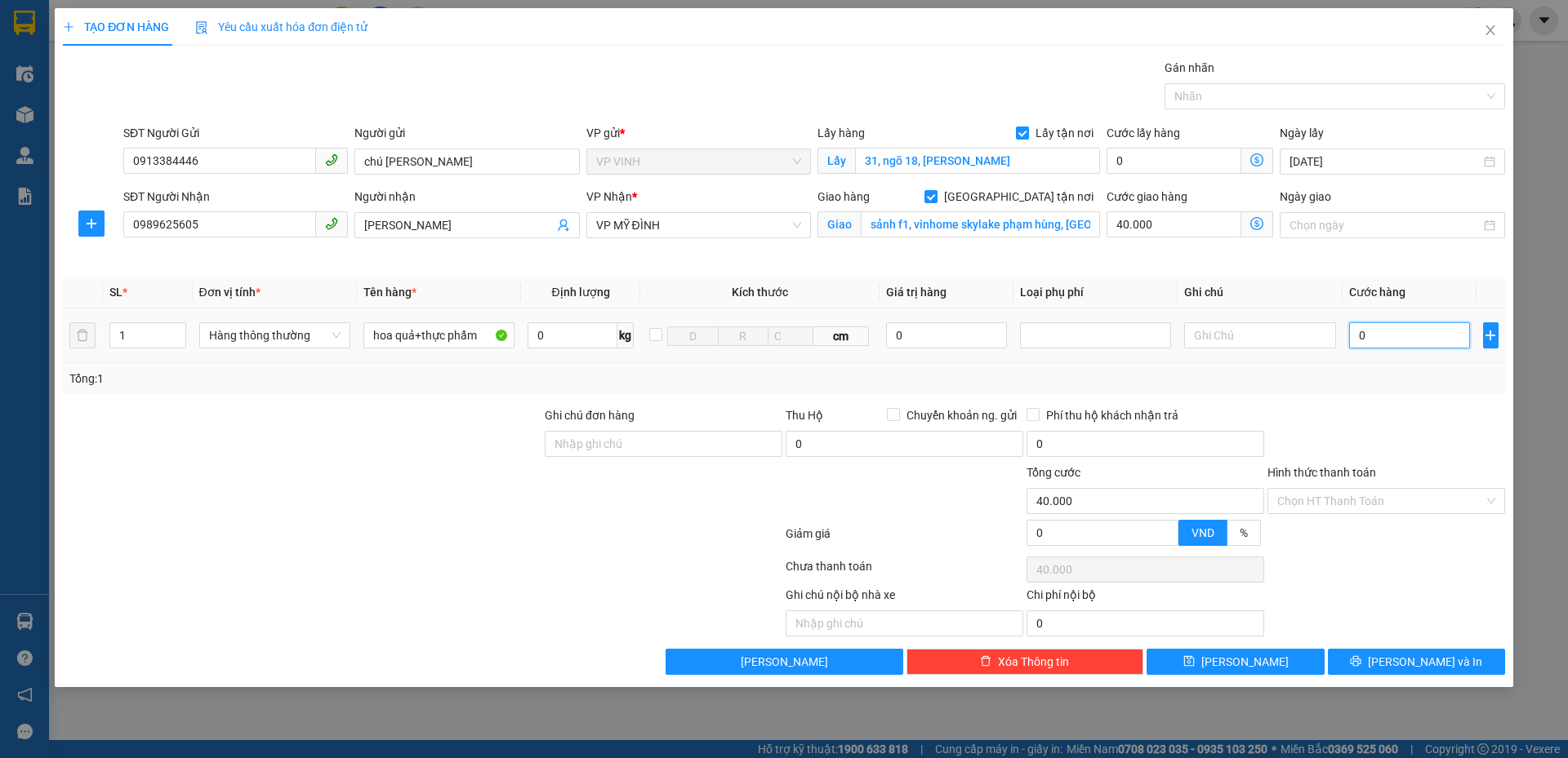
type input "4"
type input "40.004"
type input "40"
type input "40.040"
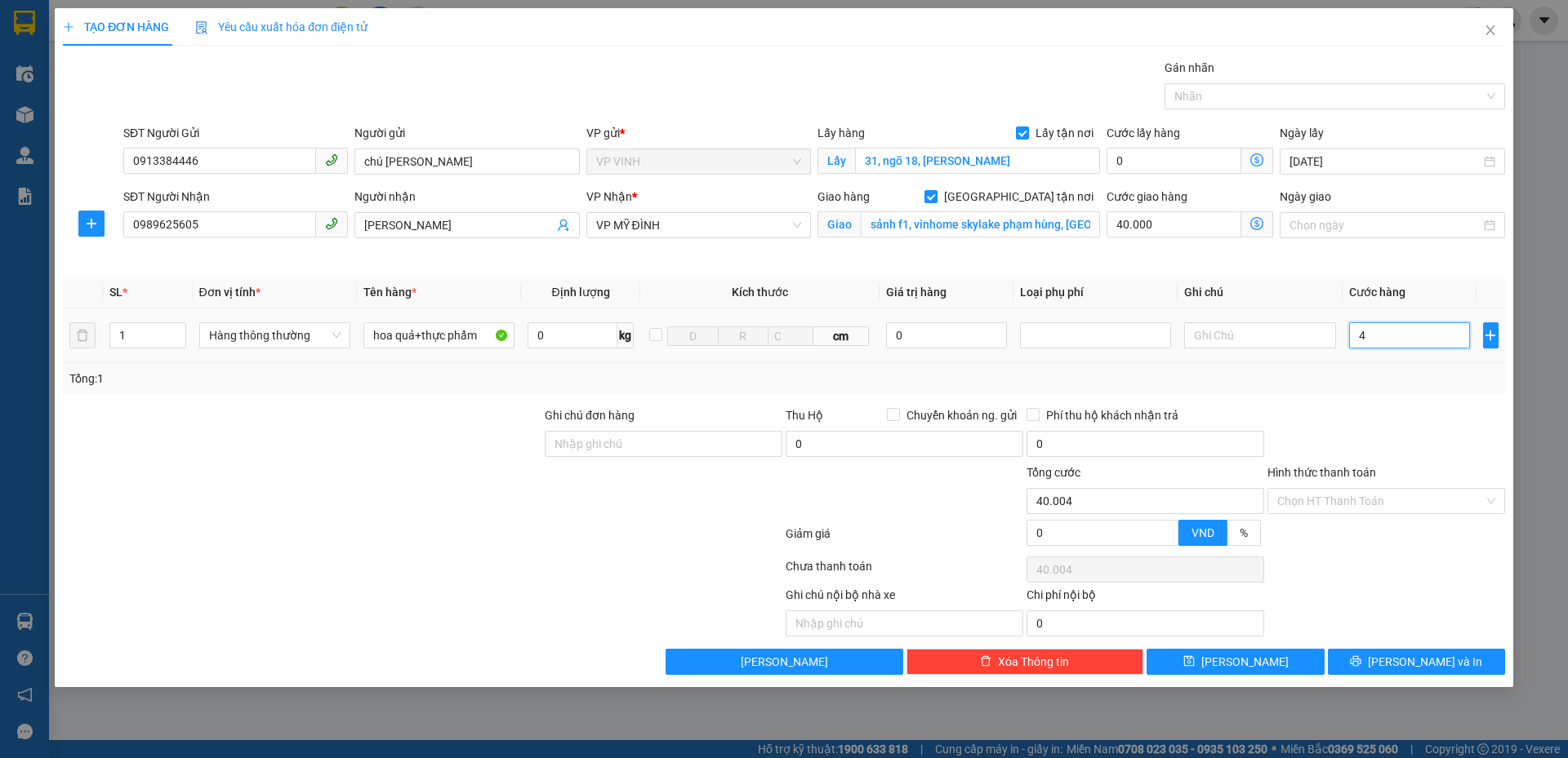
type input "40.040"
type input "40.000"
type input "80.000"
drag, startPoint x: 1417, startPoint y: 379, endPoint x: 1372, endPoint y: 472, distance: 103.3
click at [1417, 382] on div "Tổng: 1" at bounding box center [784, 379] width 1429 height 18
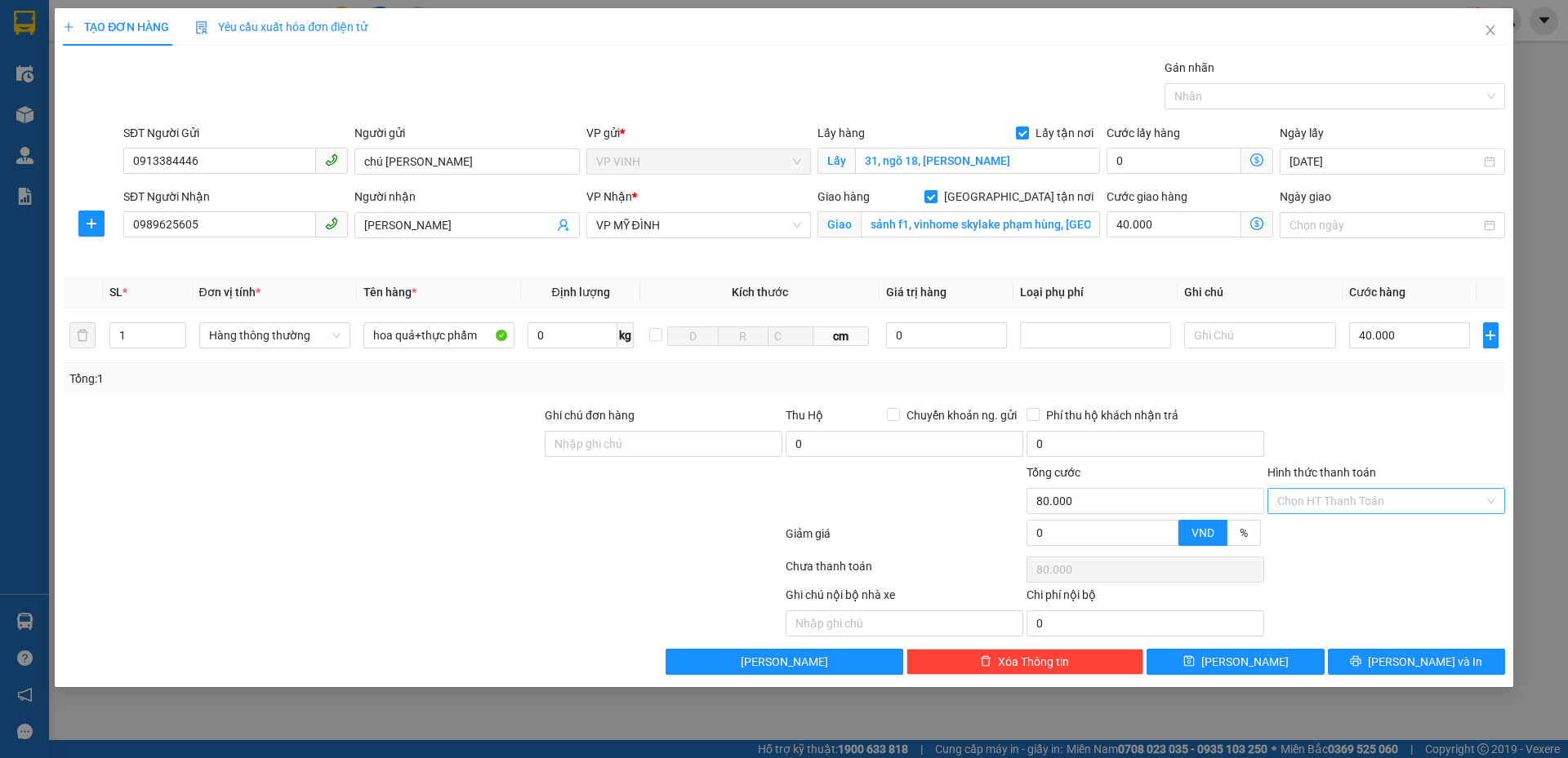
click at [1337, 509] on input "Hình thức thanh toán" at bounding box center [1380, 501] width 207 height 25
click at [1334, 534] on div "Tại văn phòng" at bounding box center [1386, 534] width 218 height 18
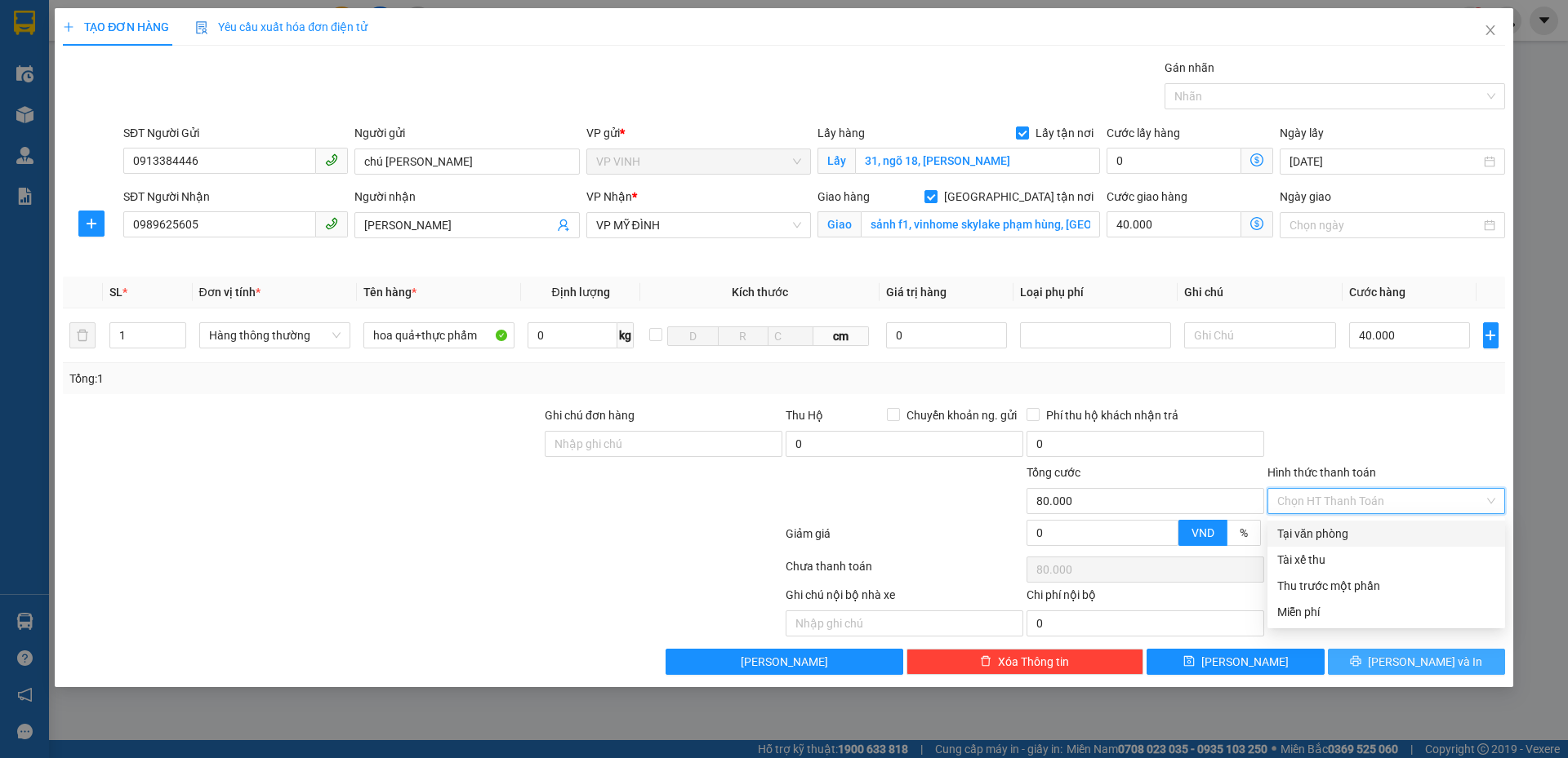
type input "0"
click at [1364, 667] on button "Lưu và In" at bounding box center [1416, 662] width 177 height 26
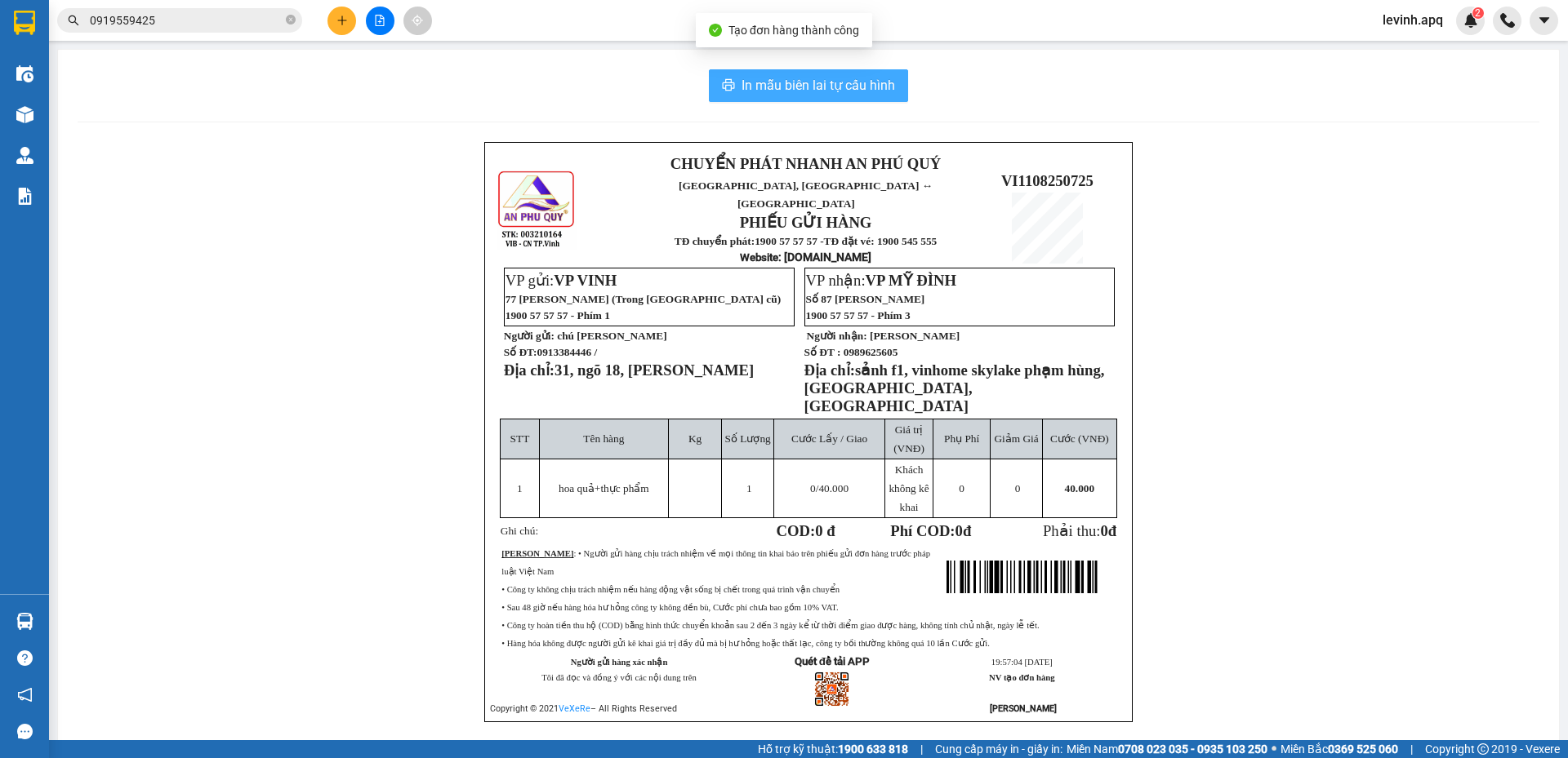
click at [798, 83] on span "In mẫu biên lai tự cấu hình" at bounding box center [818, 85] width 154 height 21
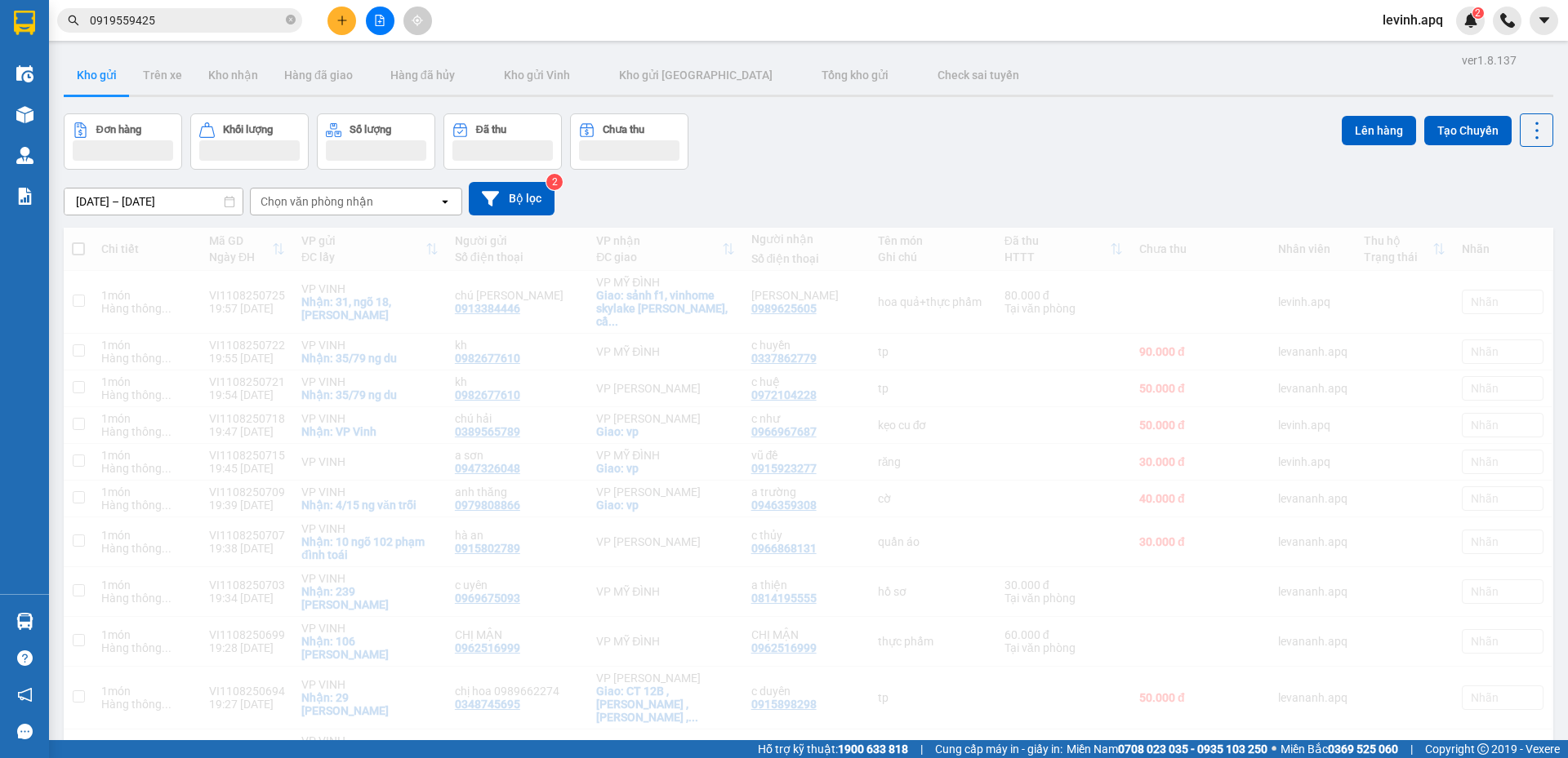
click at [939, 151] on div "Đơn hàng Khối lượng Số lượng Đã thu Chưa thu Lên hàng Tạo Chuyến" at bounding box center [808, 141] width 1489 height 56
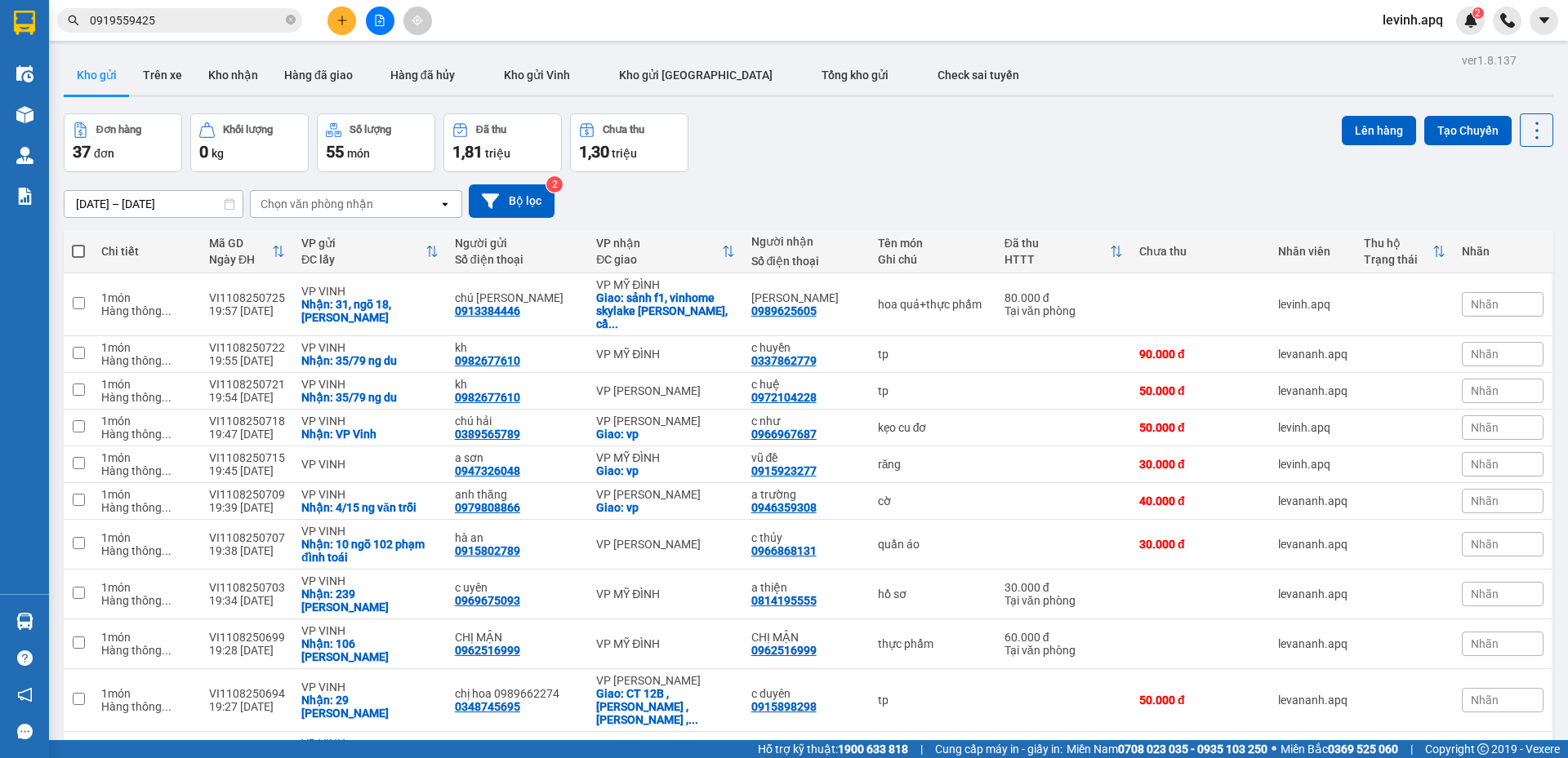
click at [808, 164] on div "Đơn hàng 37 đơn Khối lượng 0 kg Số lượng 55 món Đã thu 1,81 triệu Chưa thu 1,30…" at bounding box center [808, 142] width 1489 height 59
drag, startPoint x: 744, startPoint y: 164, endPoint x: 812, endPoint y: 98, distance: 94.8
click at [812, 97] on div "Kho gửi Trên xe Kho nhận Hàng đã giao Hàng đã hủy Kho gửi Vinh Kho gửi Hà Nội T…" at bounding box center [808, 76] width 1489 height 41
click at [1036, 159] on div "Đơn hàng 37 đơn Khối lượng 0 kg Số lượng 55 món Đã thu 1,81 triệu Chưa thu 1,30…" at bounding box center [808, 142] width 1489 height 59
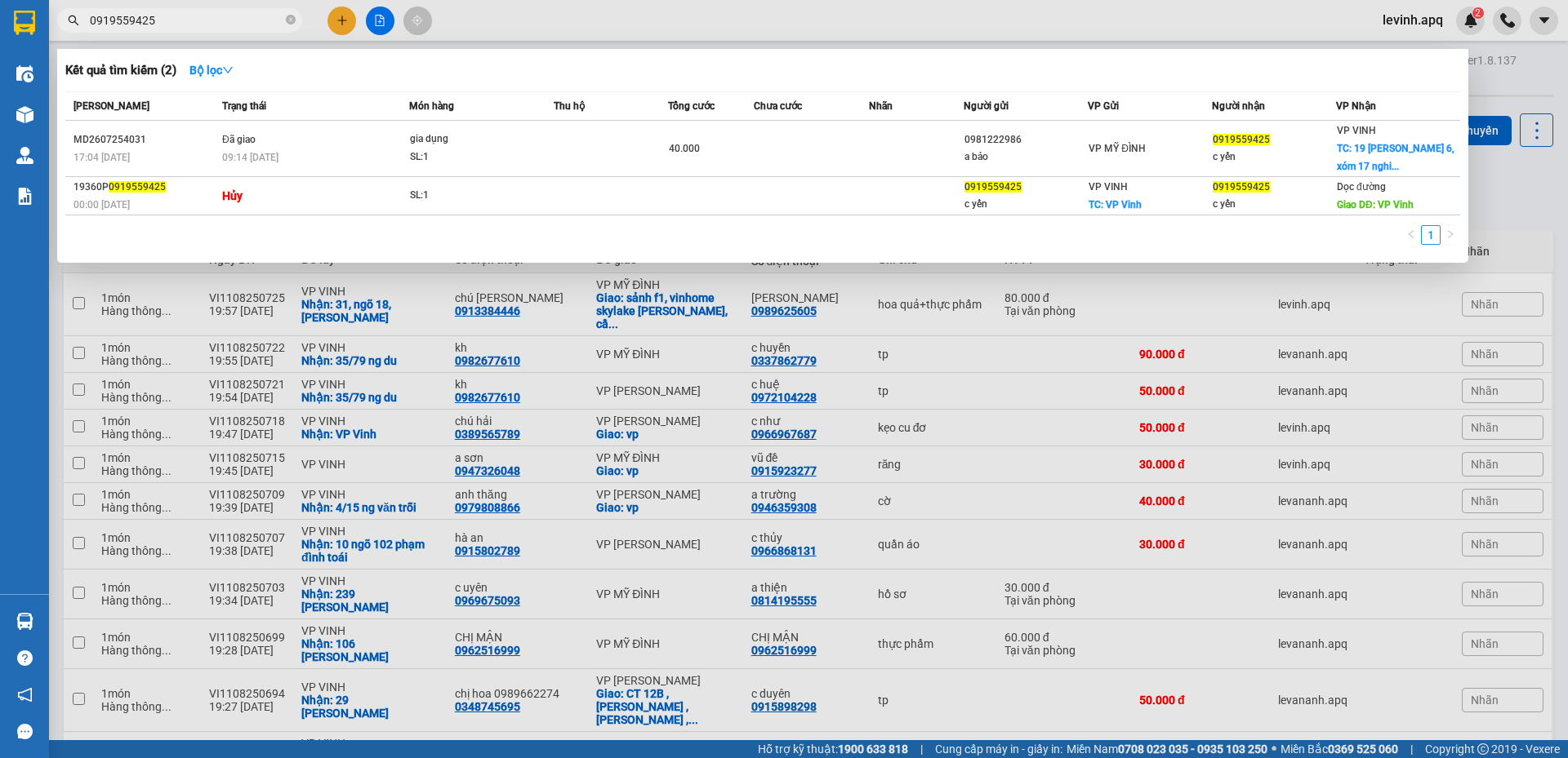
click at [187, 19] on input "0919559425" at bounding box center [186, 21] width 193 height 18
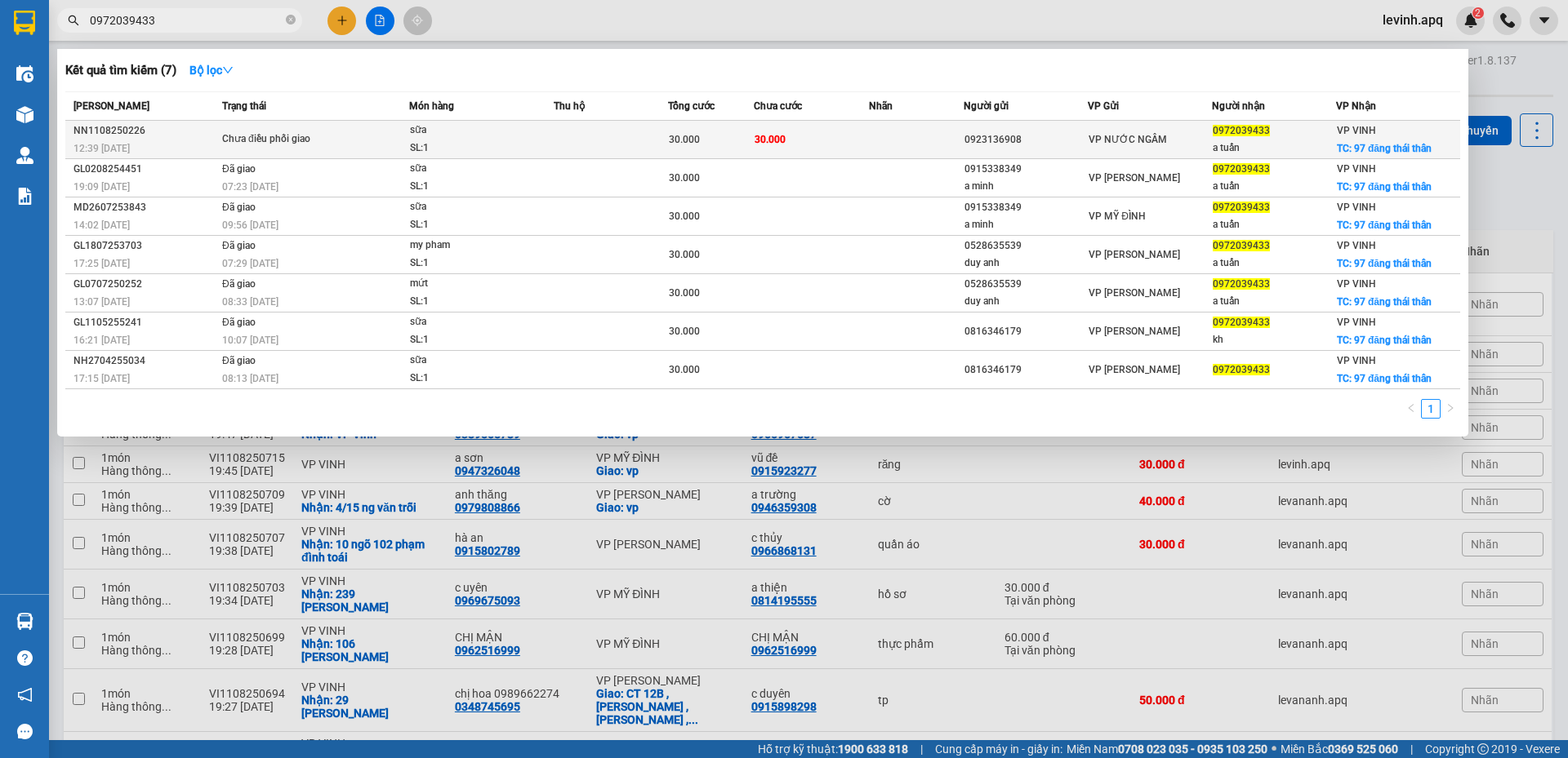
type input "0972039433"
click at [313, 140] on div "Chưa điều phối giao" at bounding box center [284, 140] width 122 height 18
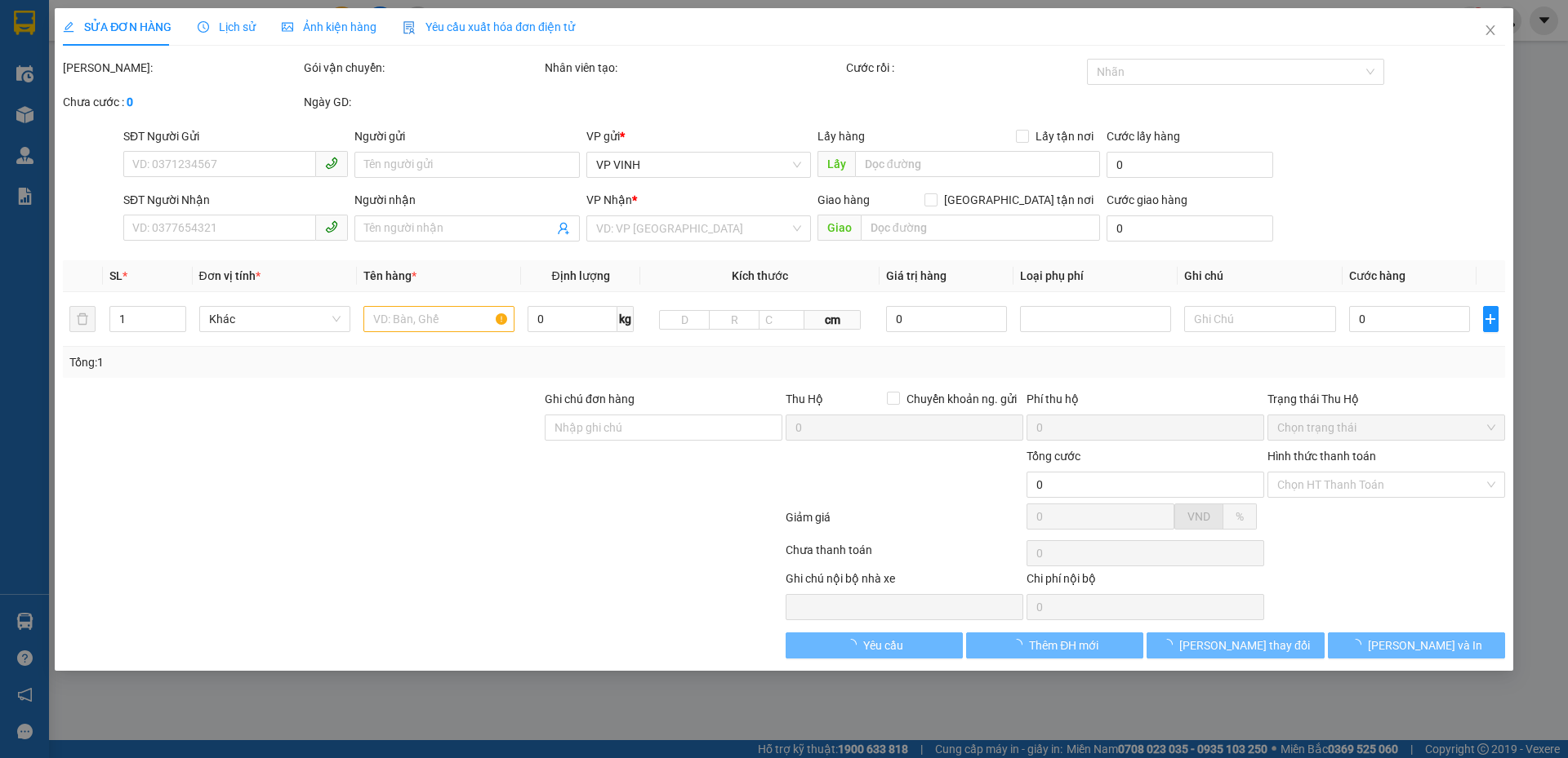
click at [230, 21] on span "Lịch sử" at bounding box center [227, 27] width 58 height 13
type input "0923136908"
type input "0972039433"
type input "a tuấn"
checkbox input "true"
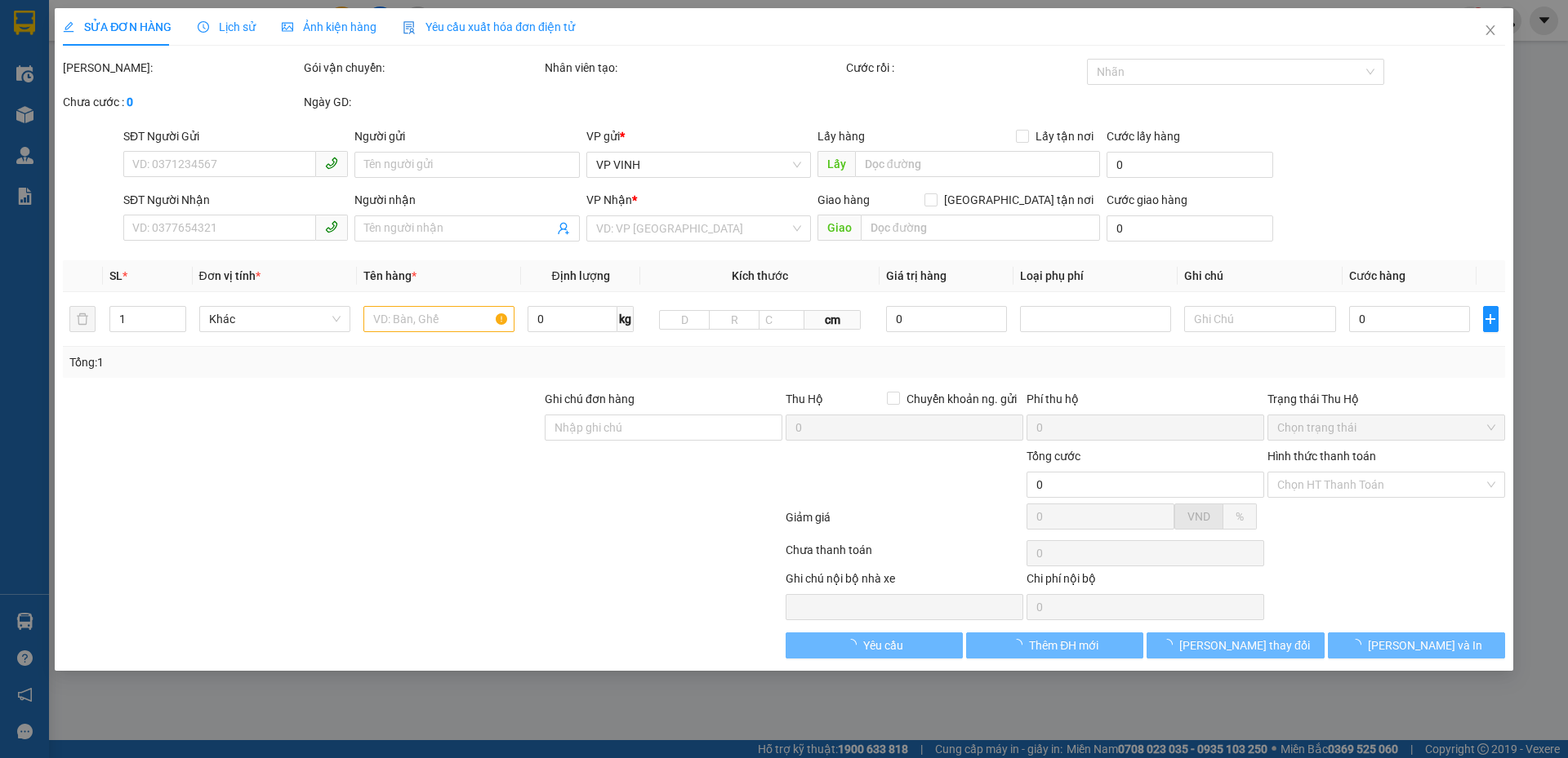
type input "97 đăng thái thân"
type input "30.000"
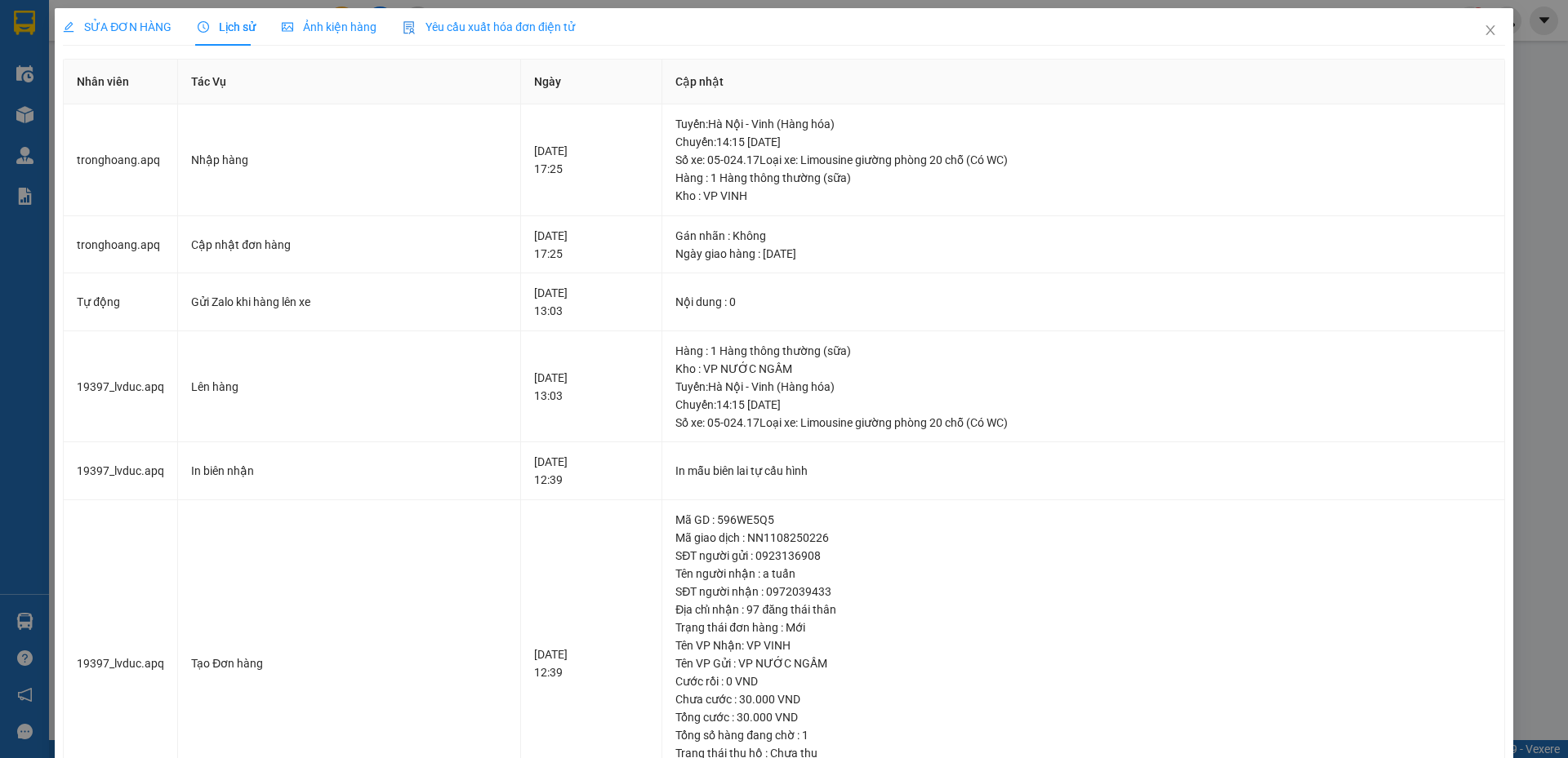
click at [119, 23] on span "SỬA ĐƠN HÀNG" at bounding box center [117, 27] width 108 height 13
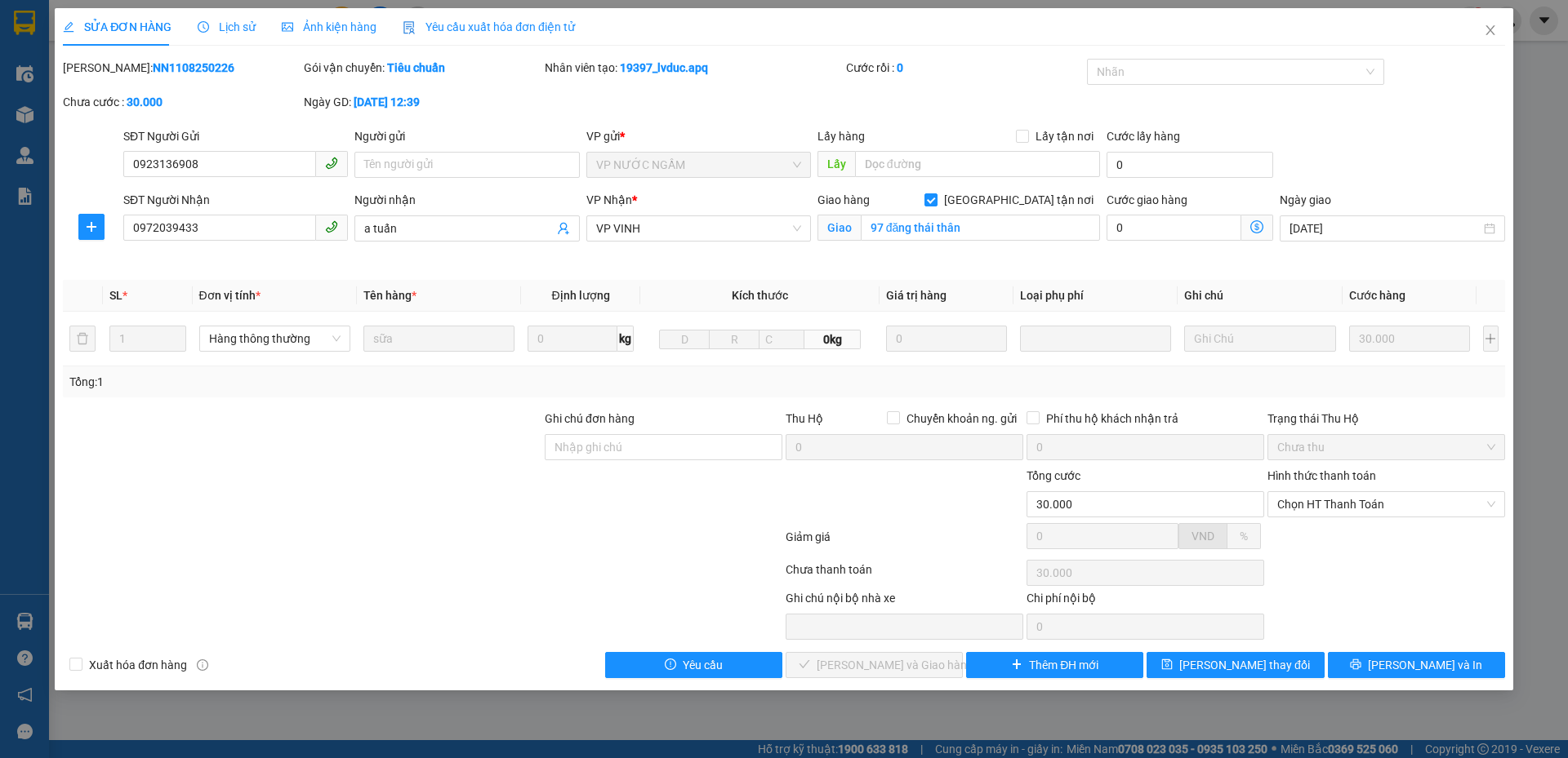
click at [228, 18] on div "Lịch sử" at bounding box center [227, 27] width 58 height 18
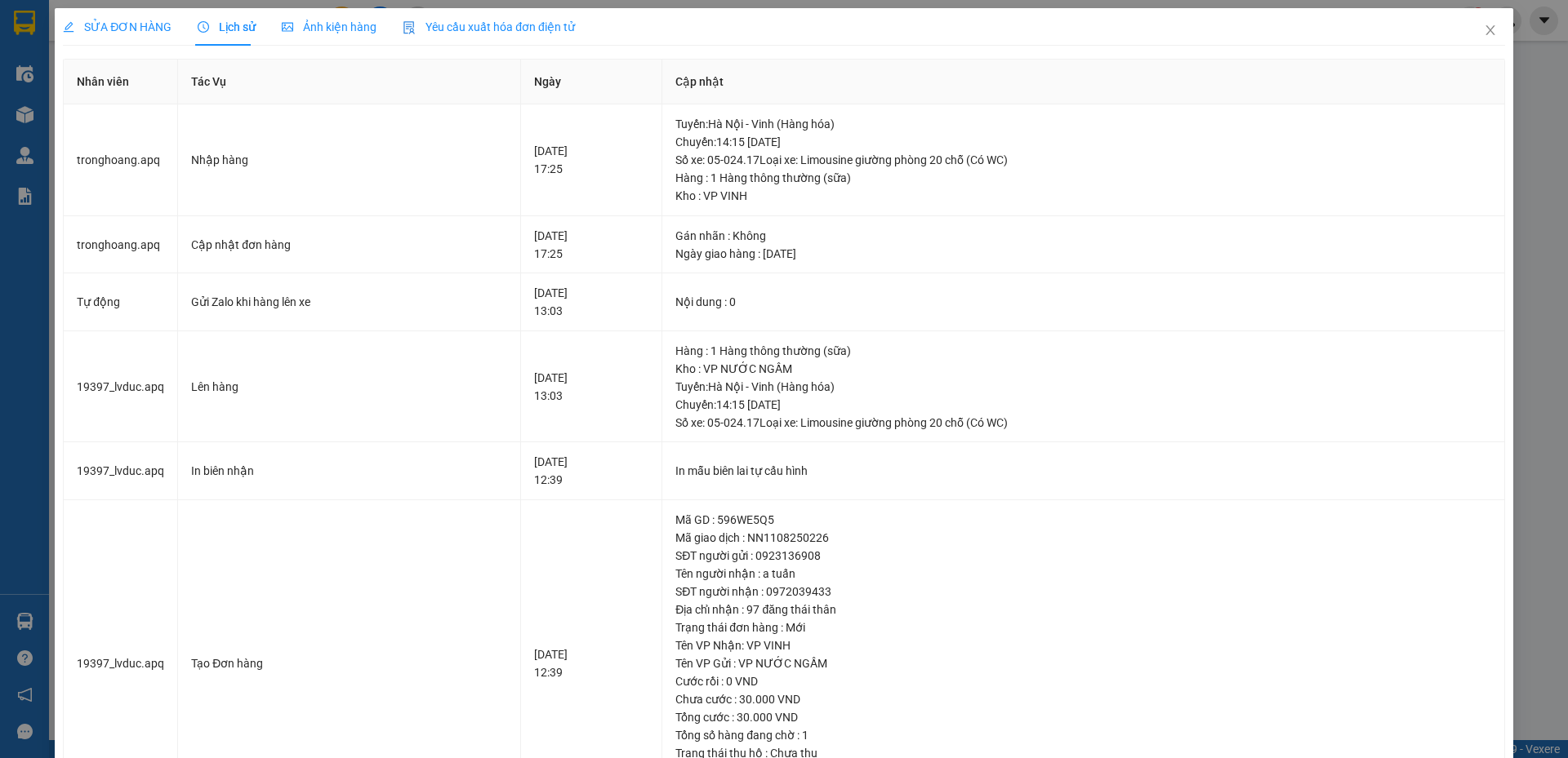
click at [126, 11] on div "SỬA ĐƠN HÀNG" at bounding box center [117, 26] width 108 height 37
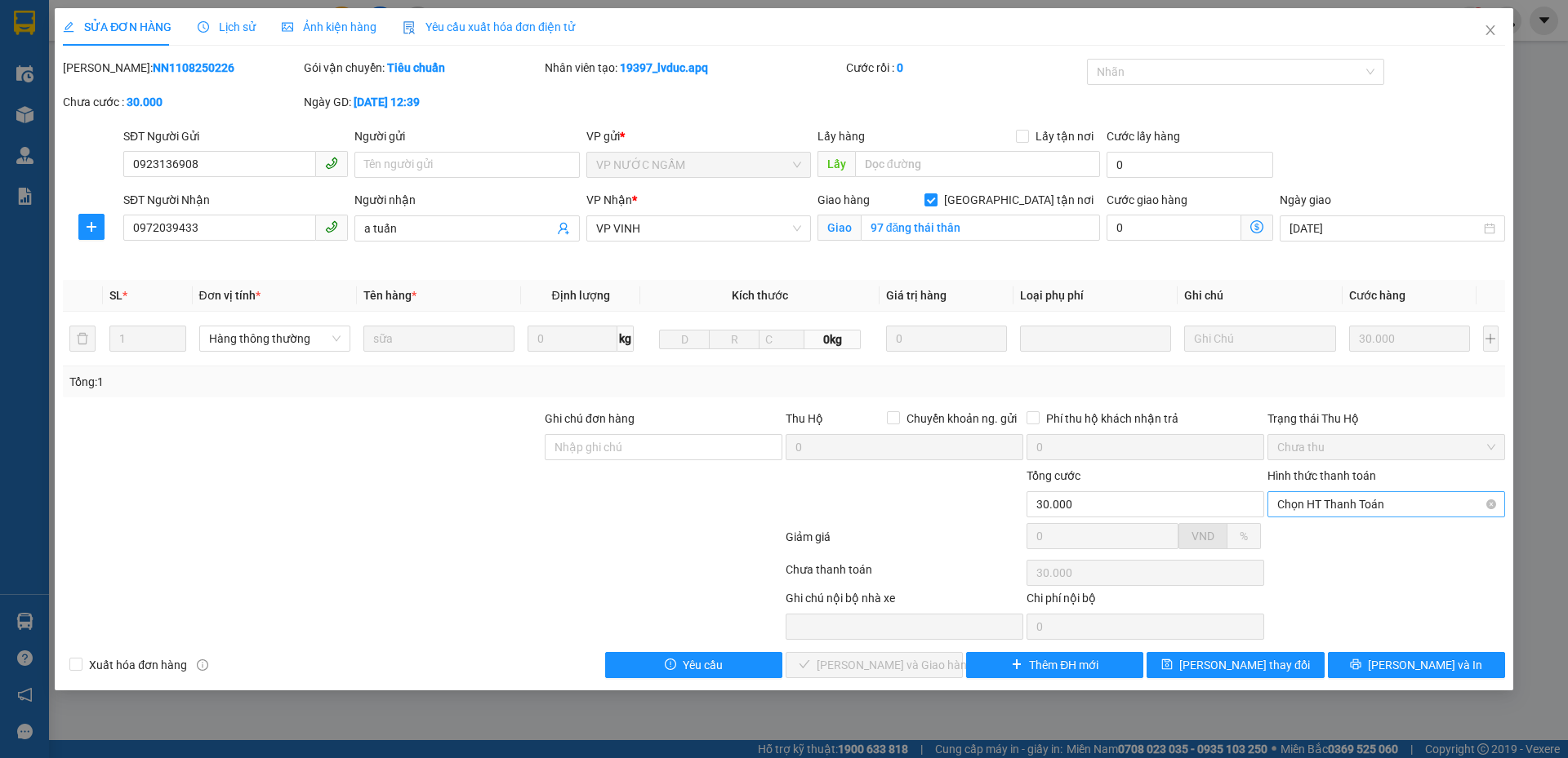
click at [1317, 509] on span "Chọn HT Thanh Toán" at bounding box center [1386, 504] width 218 height 25
click at [1302, 541] on div "Tại văn phòng" at bounding box center [1386, 537] width 218 height 18
type input "0"
click at [327, 575] on div at bounding box center [423, 572] width 723 height 32
click at [881, 665] on span "Lưu và Giao hàng" at bounding box center [895, 665] width 157 height 18
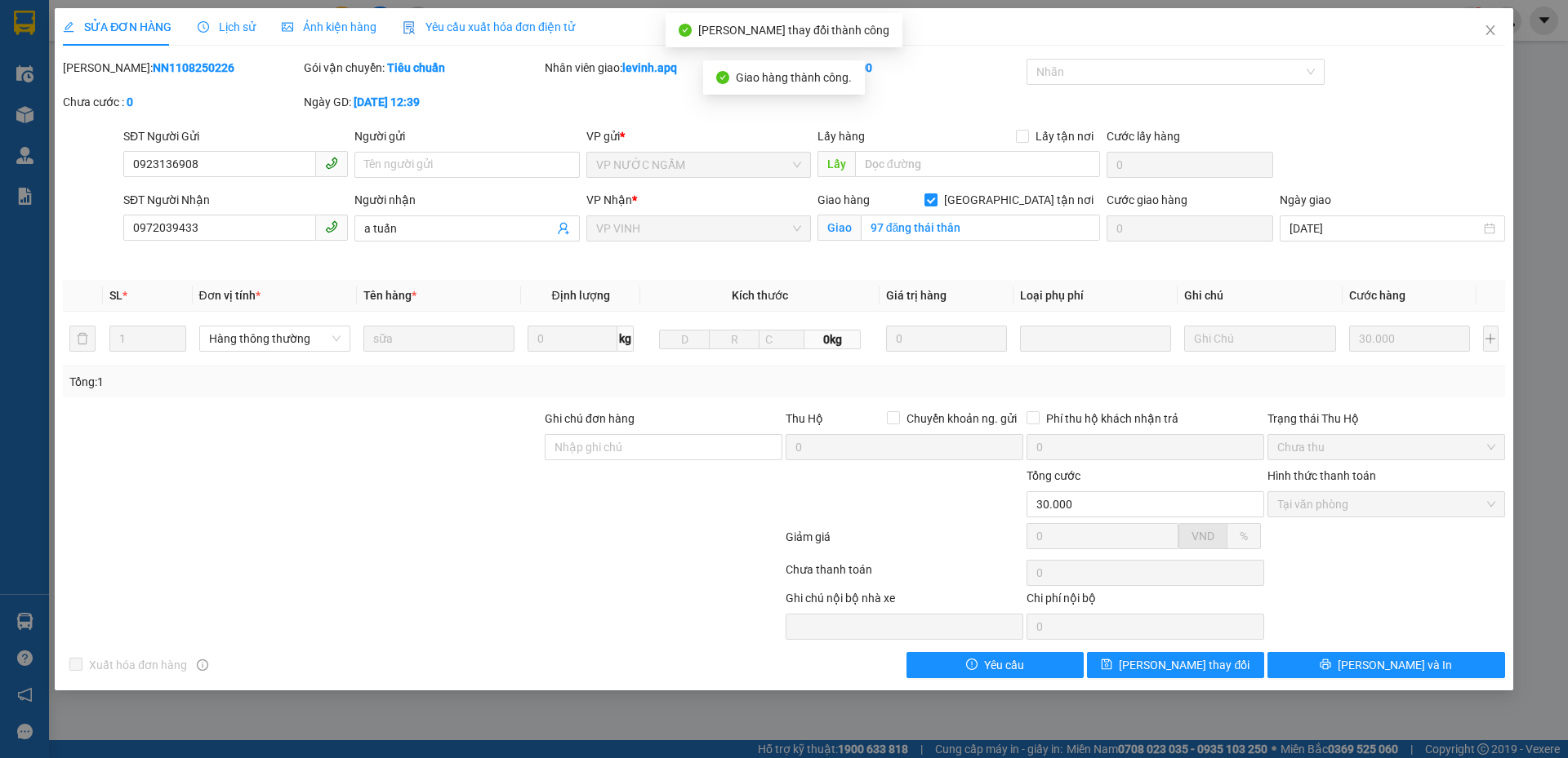
click at [1485, 126] on div "Mã ĐH: NN1108250226 Gói vận chuyển: Tiêu chuẩn Nhân viên giao: levinh.apq Cước …" at bounding box center [784, 93] width 1446 height 69
click at [1494, 31] on icon "close" at bounding box center [1490, 31] width 13 height 13
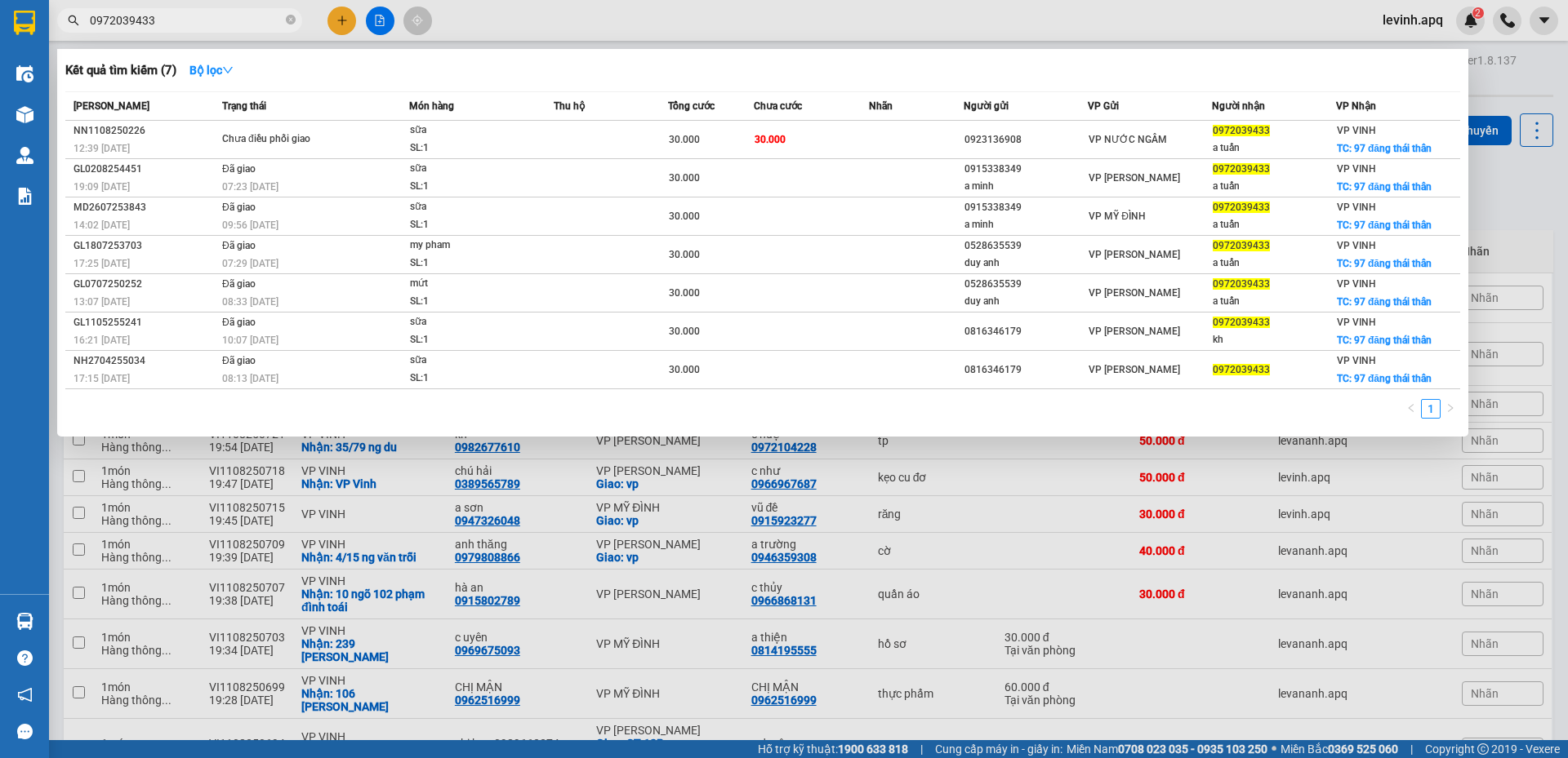
click at [185, 14] on input "0972039433" at bounding box center [186, 21] width 193 height 18
click at [1508, 196] on div at bounding box center [784, 379] width 1568 height 758
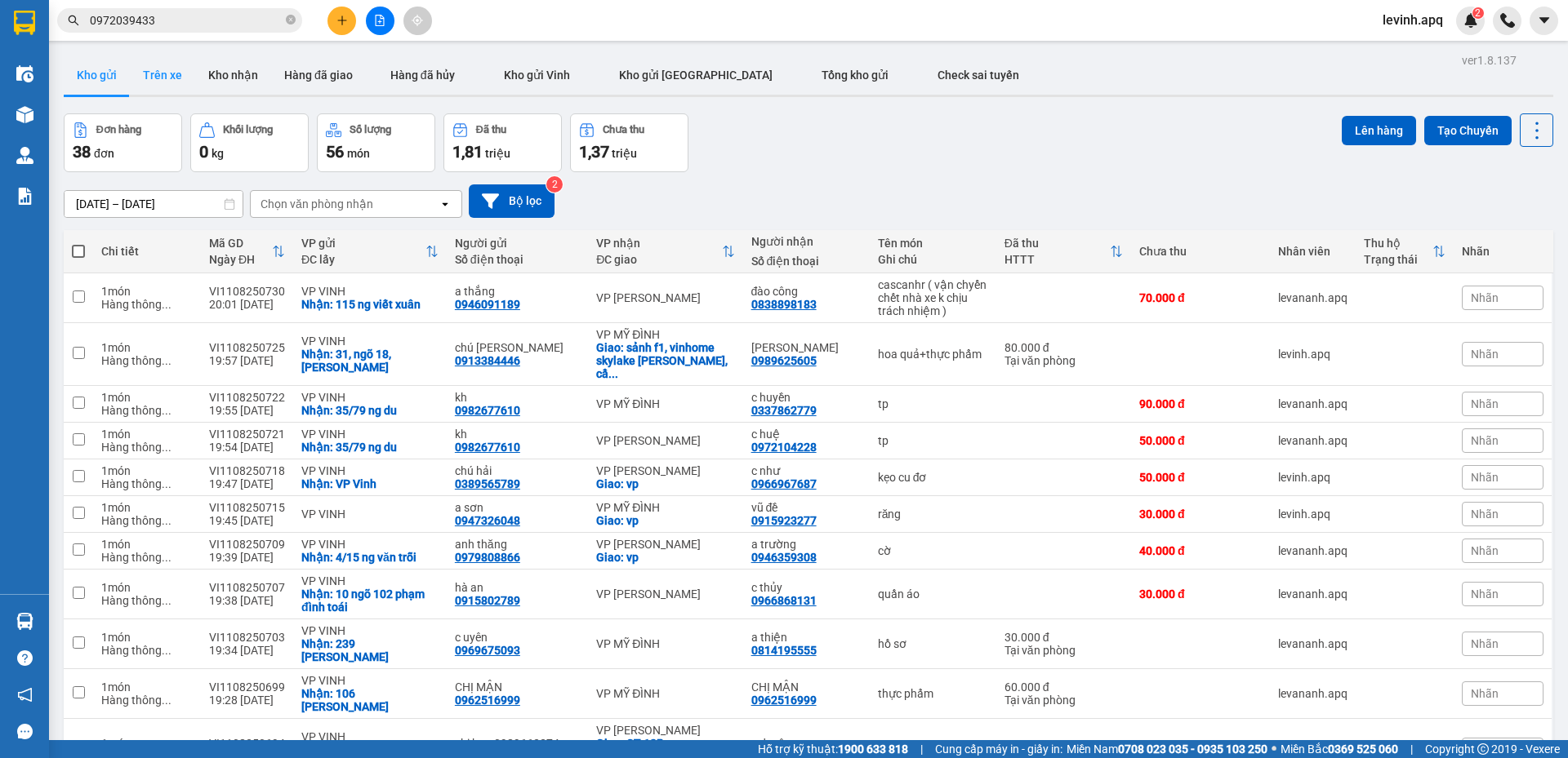
drag, startPoint x: 178, startPoint y: 82, endPoint x: 170, endPoint y: 77, distance: 9.4
click at [171, 78] on button "Trên xe" at bounding box center [162, 74] width 65 height 39
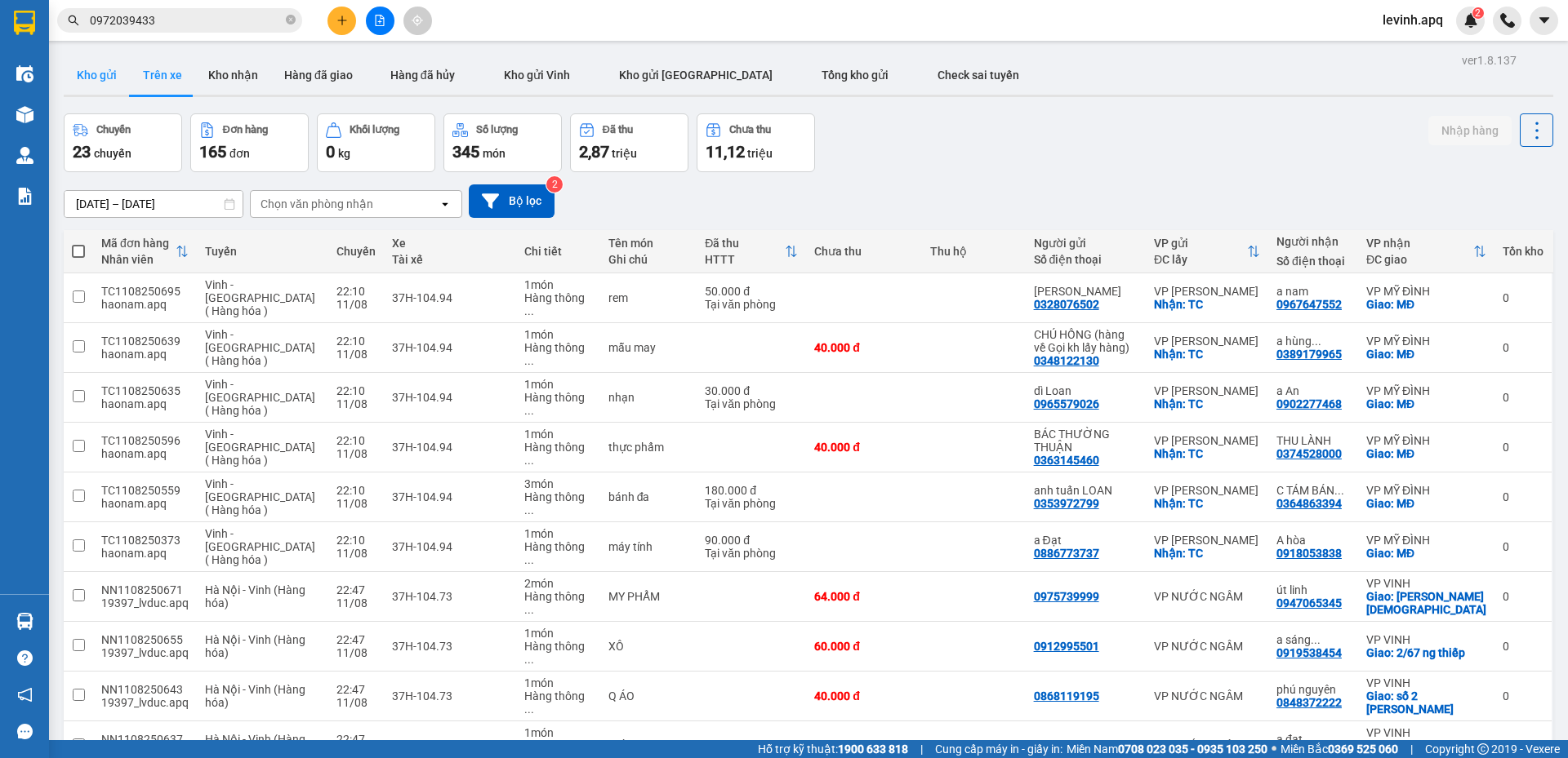
click at [97, 77] on button "Kho gửi" at bounding box center [97, 74] width 66 height 39
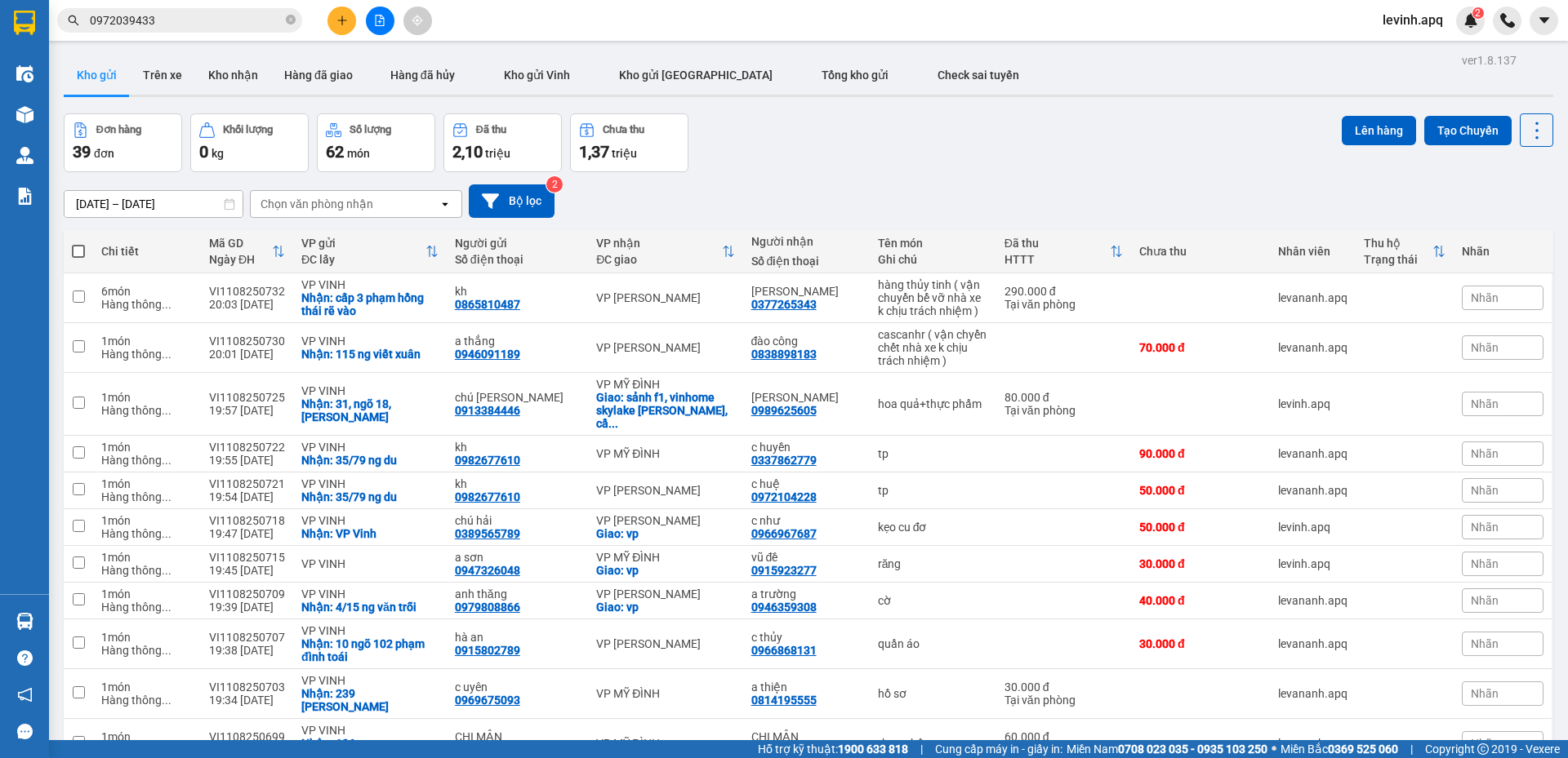
click at [768, 156] on div "Đơn hàng 39 đơn Khối lượng 0 kg Số lượng 62 món Đã thu 2,10 triệu Chưa thu 1,37…" at bounding box center [808, 142] width 1489 height 59
click at [930, 133] on div "Đơn hàng 39 đơn Khối lượng 0 kg Số lượng 62 món Đã thu 2,10 triệu Chưa thu 1,37…" at bounding box center [808, 142] width 1489 height 59
click at [170, 65] on button "Trên xe" at bounding box center [162, 74] width 65 height 39
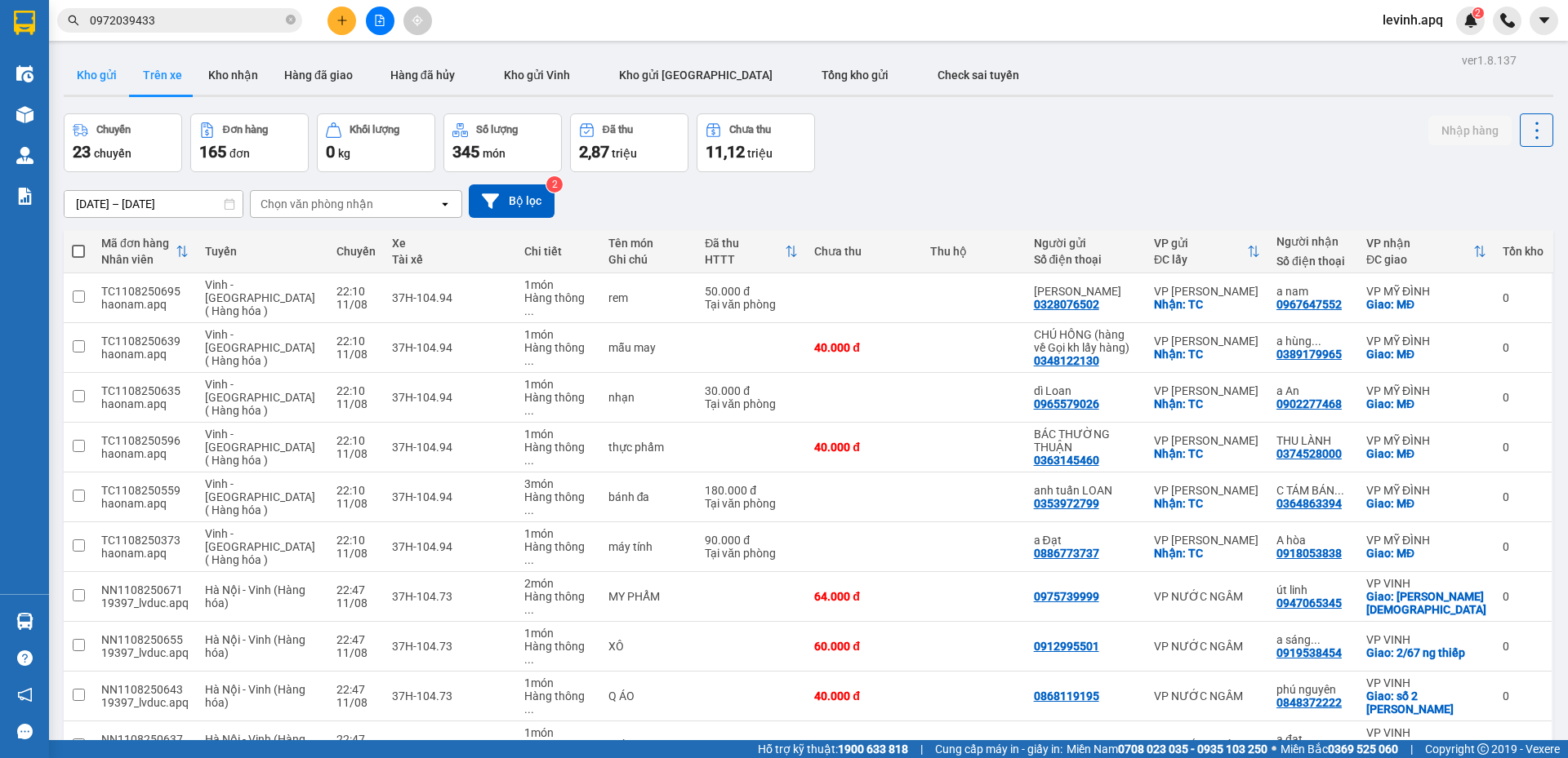
click at [93, 77] on button "Kho gửi" at bounding box center [97, 74] width 66 height 39
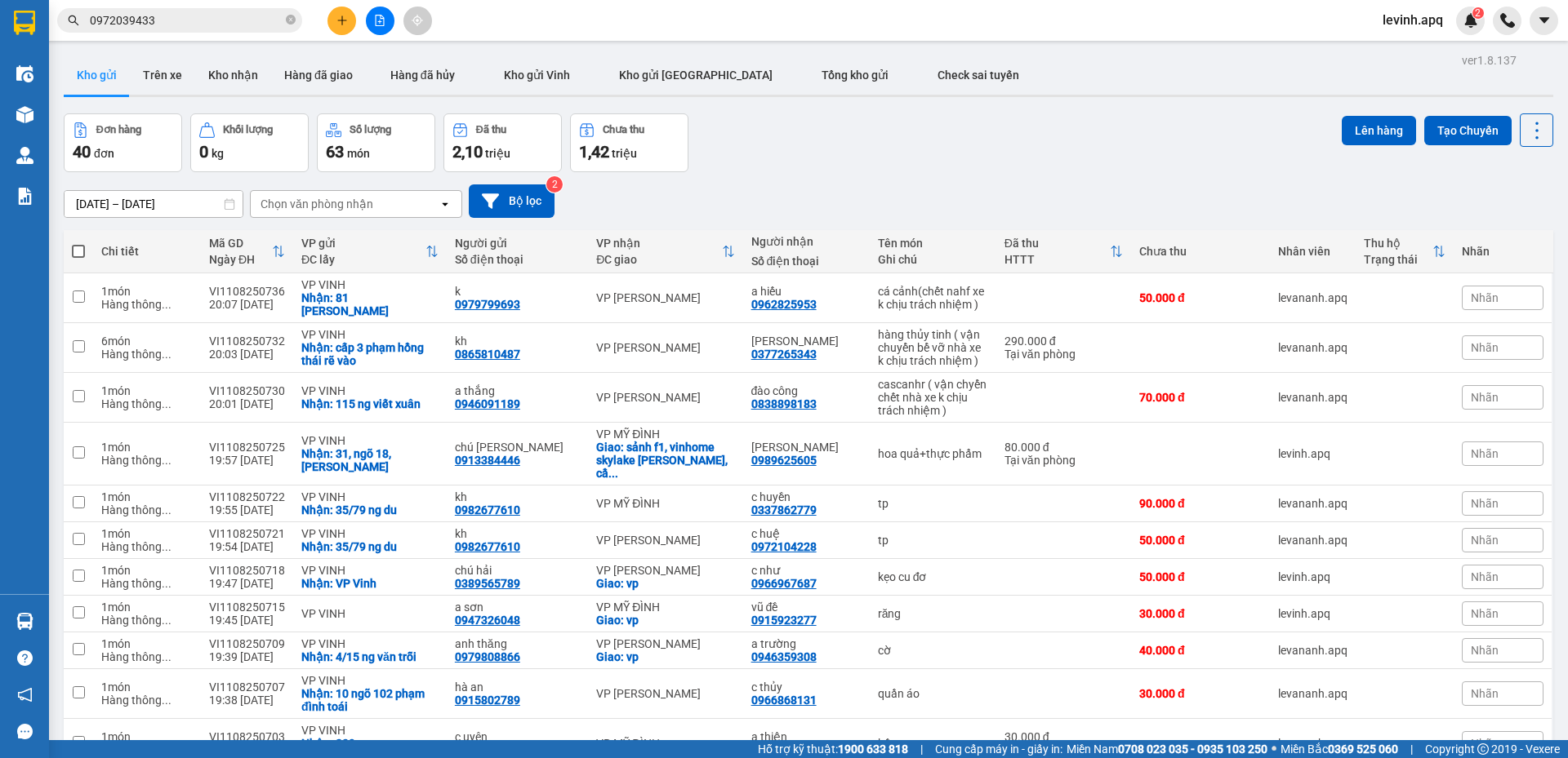
click at [1048, 166] on div "Đơn hàng 40 đơn Khối lượng 0 kg Số lượng 63 món Đã thu 2,10 triệu Chưa thu 1,42…" at bounding box center [808, 142] width 1489 height 59
click at [1418, 293] on icon at bounding box center [1424, 298] width 12 height 12
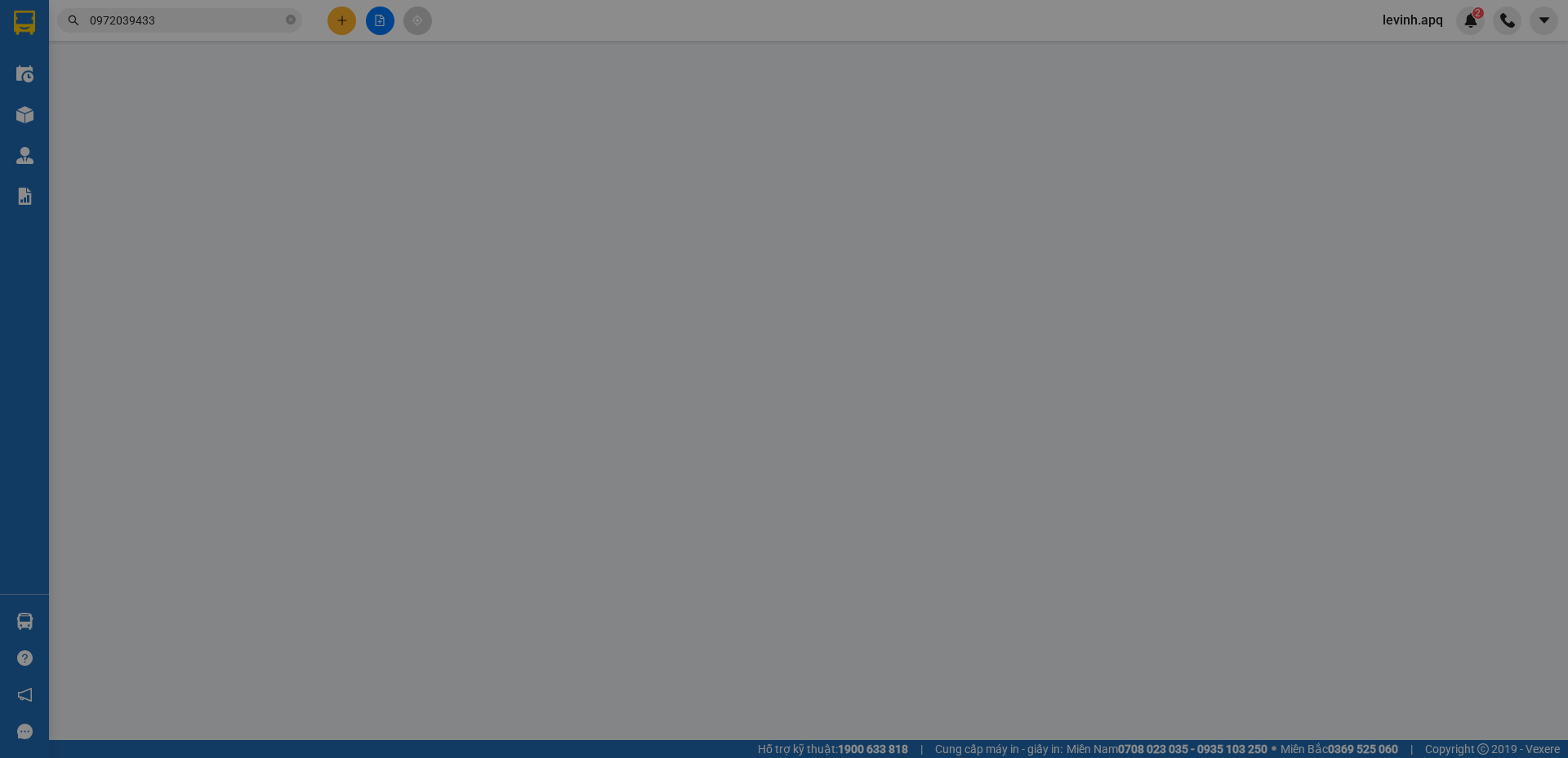
type input "0979799693"
type input "k"
checkbox input "true"
type input "81 phan đìng phùng"
type input "0962825953"
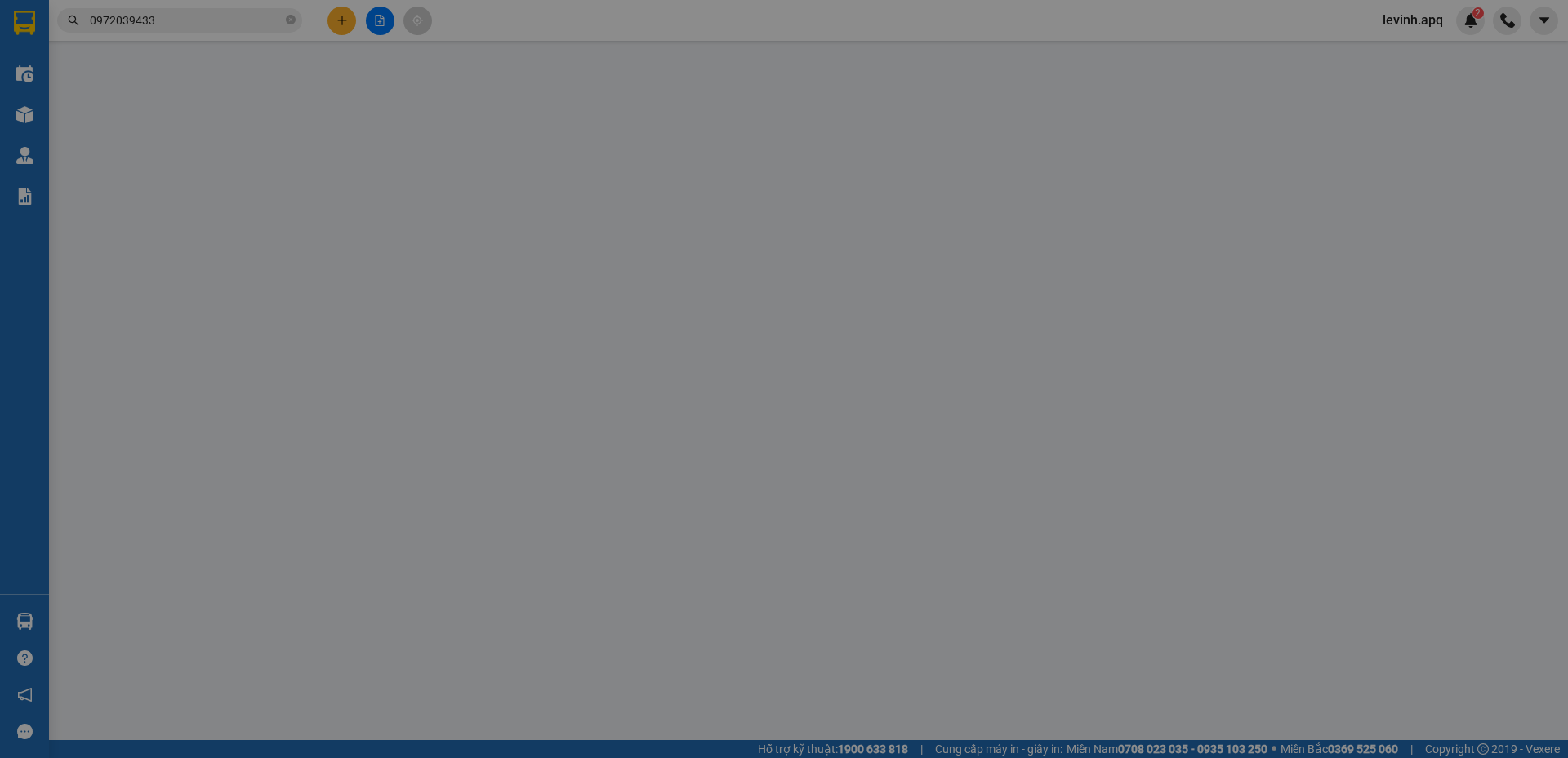
type input "a hiếu"
type input "50.000"
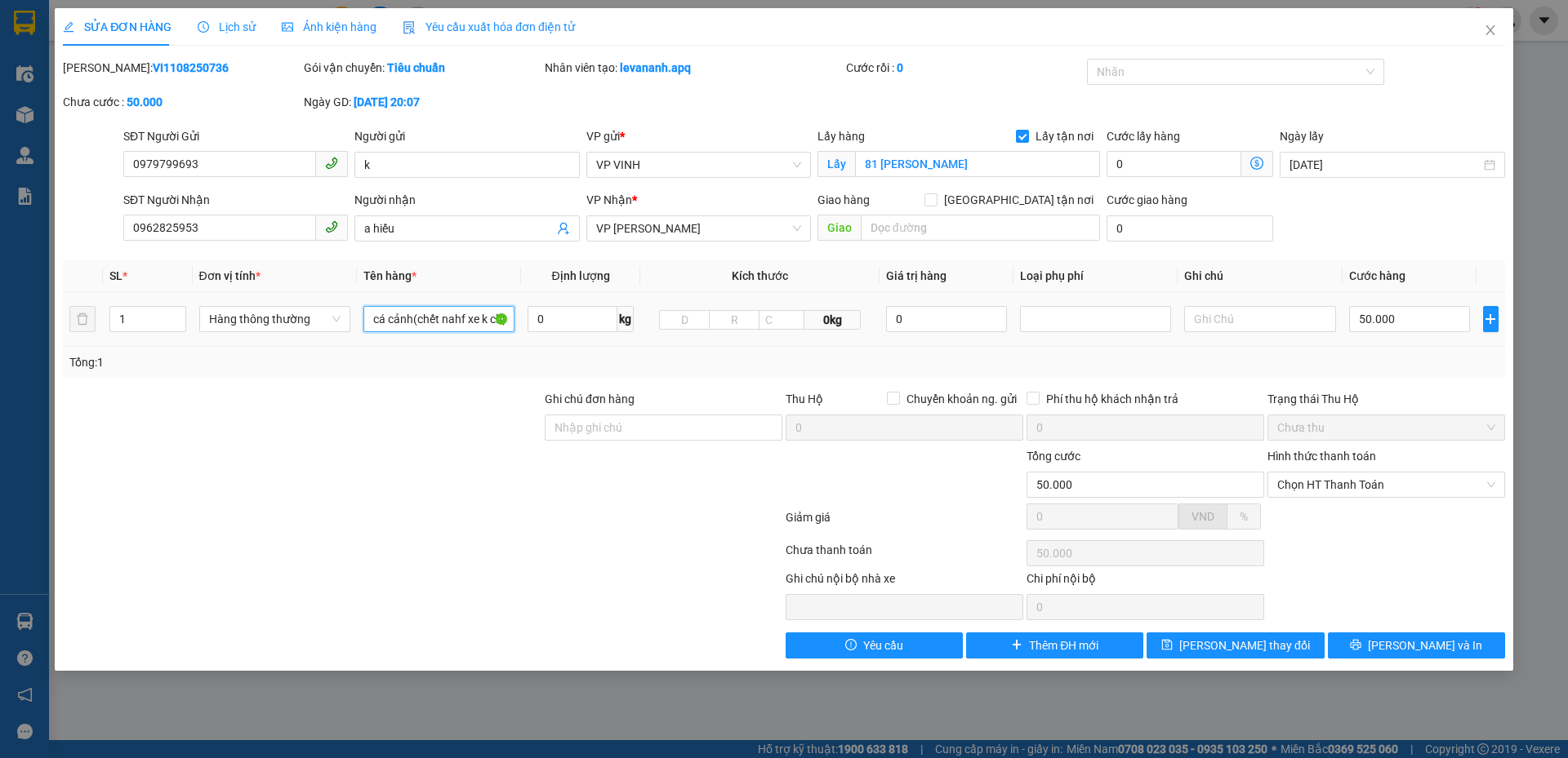
click at [453, 317] on input "cá cảnh(chết nahf xe k chịu trách nhiệm )" at bounding box center [438, 319] width 151 height 26
type input "cá cảnh(chết nhà xe k chịu trách nhiệm )"
click at [1204, 654] on button "Lưu thay đổi" at bounding box center [1235, 646] width 177 height 26
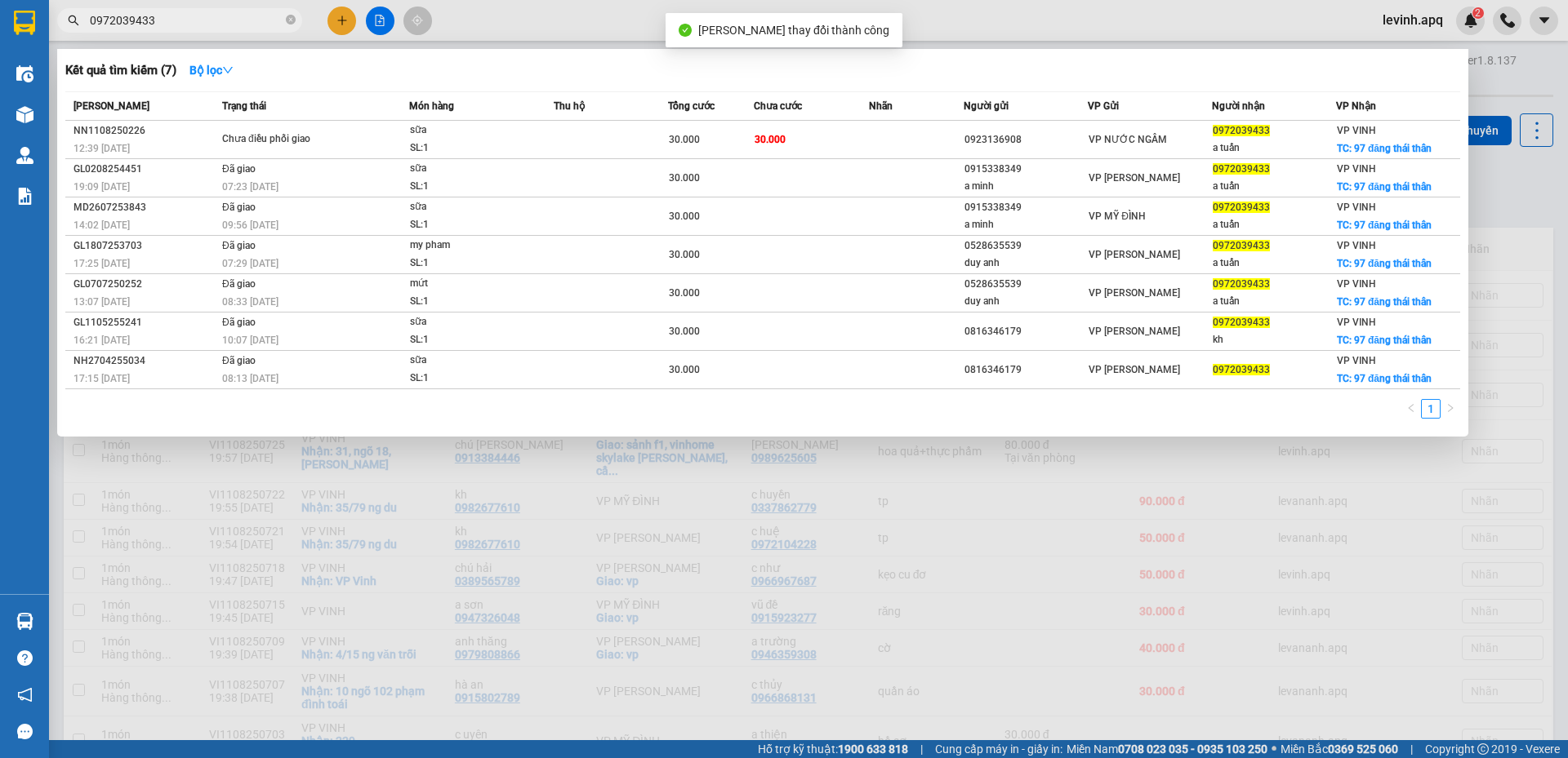
click at [168, 18] on input "0972039433" at bounding box center [186, 21] width 193 height 18
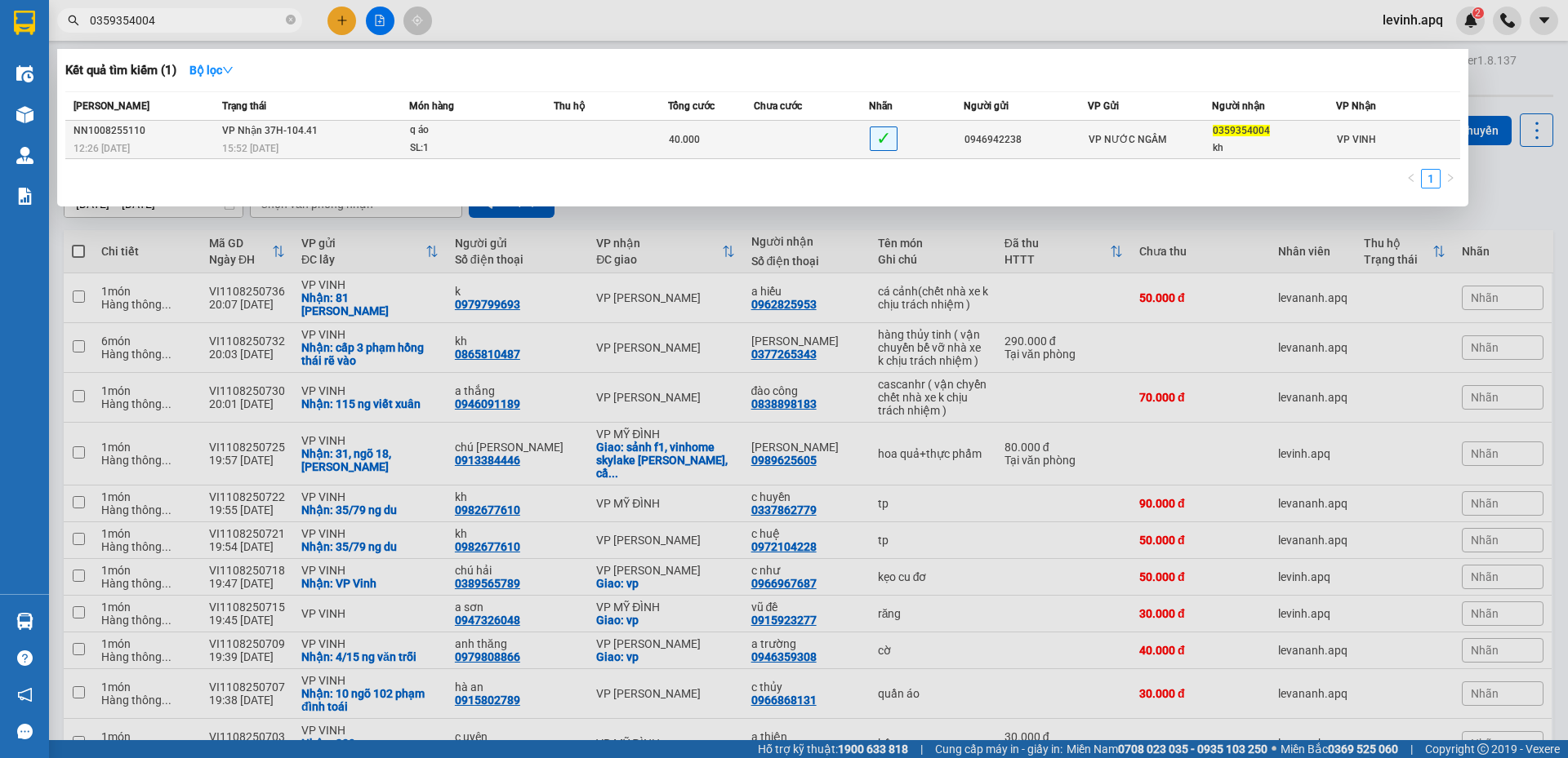
type input "0359354004"
click at [376, 136] on td "VP Nhận 37H-104.41 15:52 - 10/08" at bounding box center [313, 140] width 191 height 38
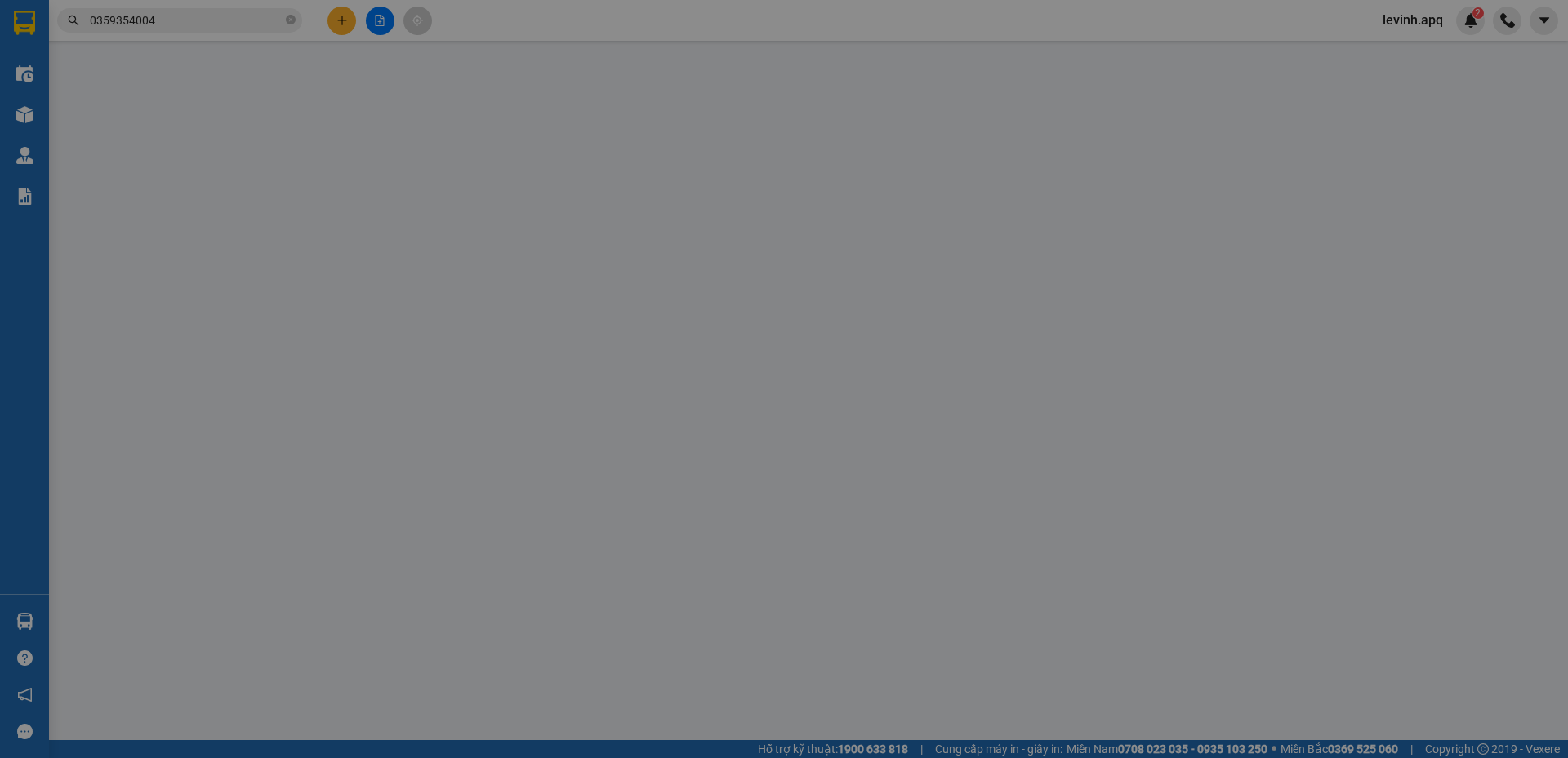
type input "0946942238"
type input "0359354004"
type input "kh"
type input "40.000"
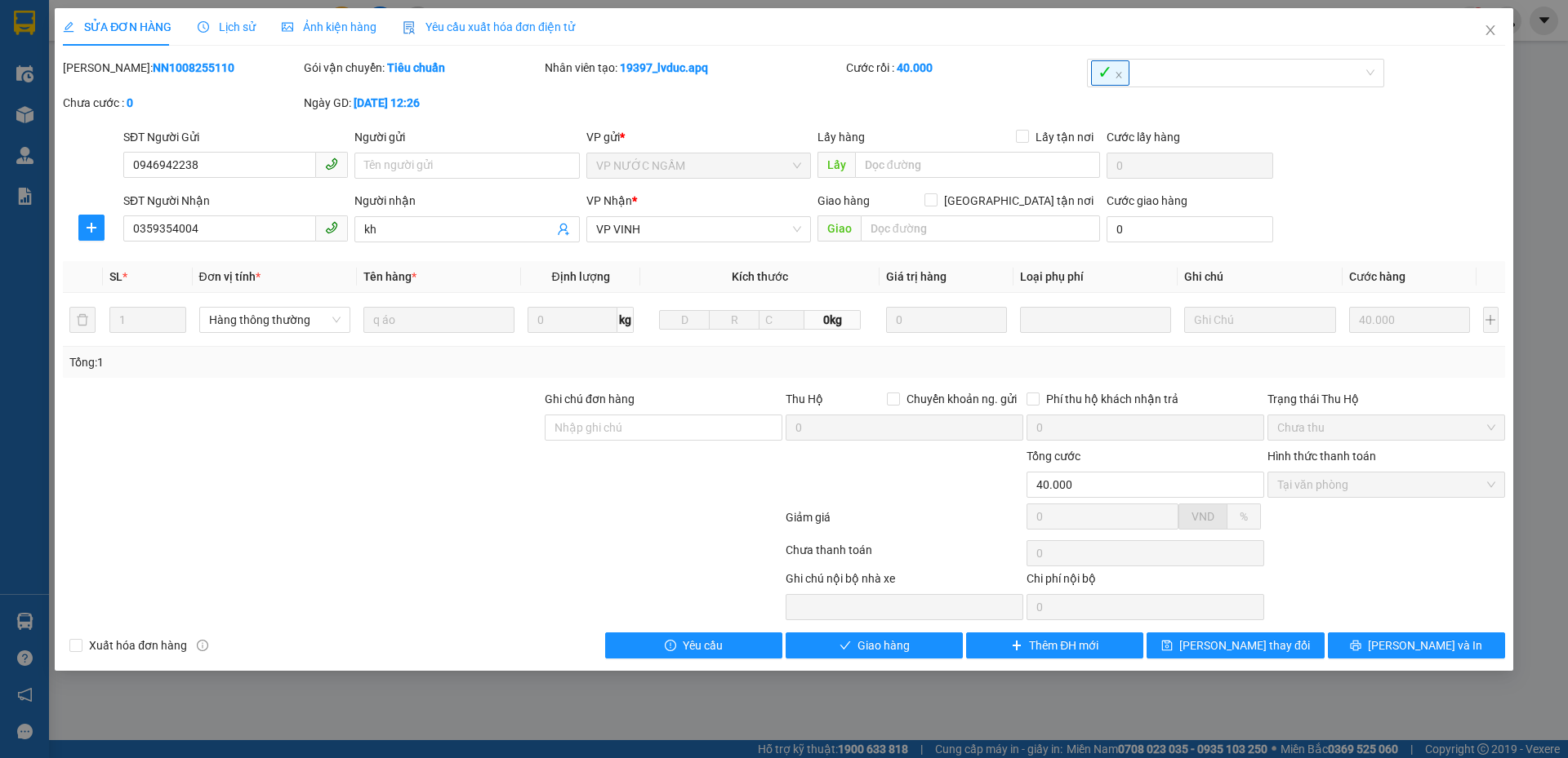
click at [246, 34] on div "Lịch sử" at bounding box center [227, 26] width 58 height 37
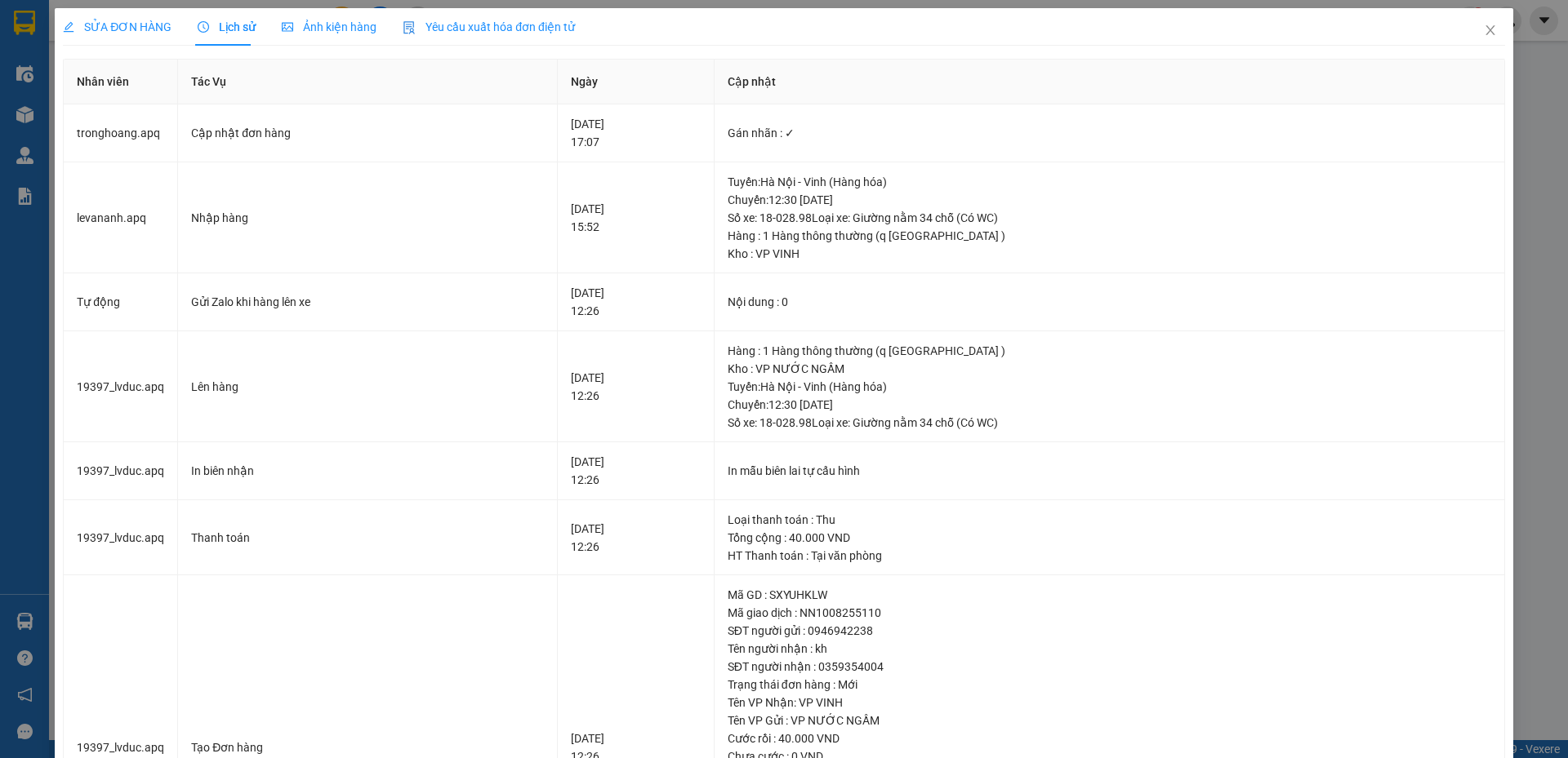
click at [237, 29] on span "Lịch sử" at bounding box center [227, 27] width 58 height 13
click at [107, 21] on span "SỬA ĐƠN HÀNG" at bounding box center [117, 27] width 108 height 13
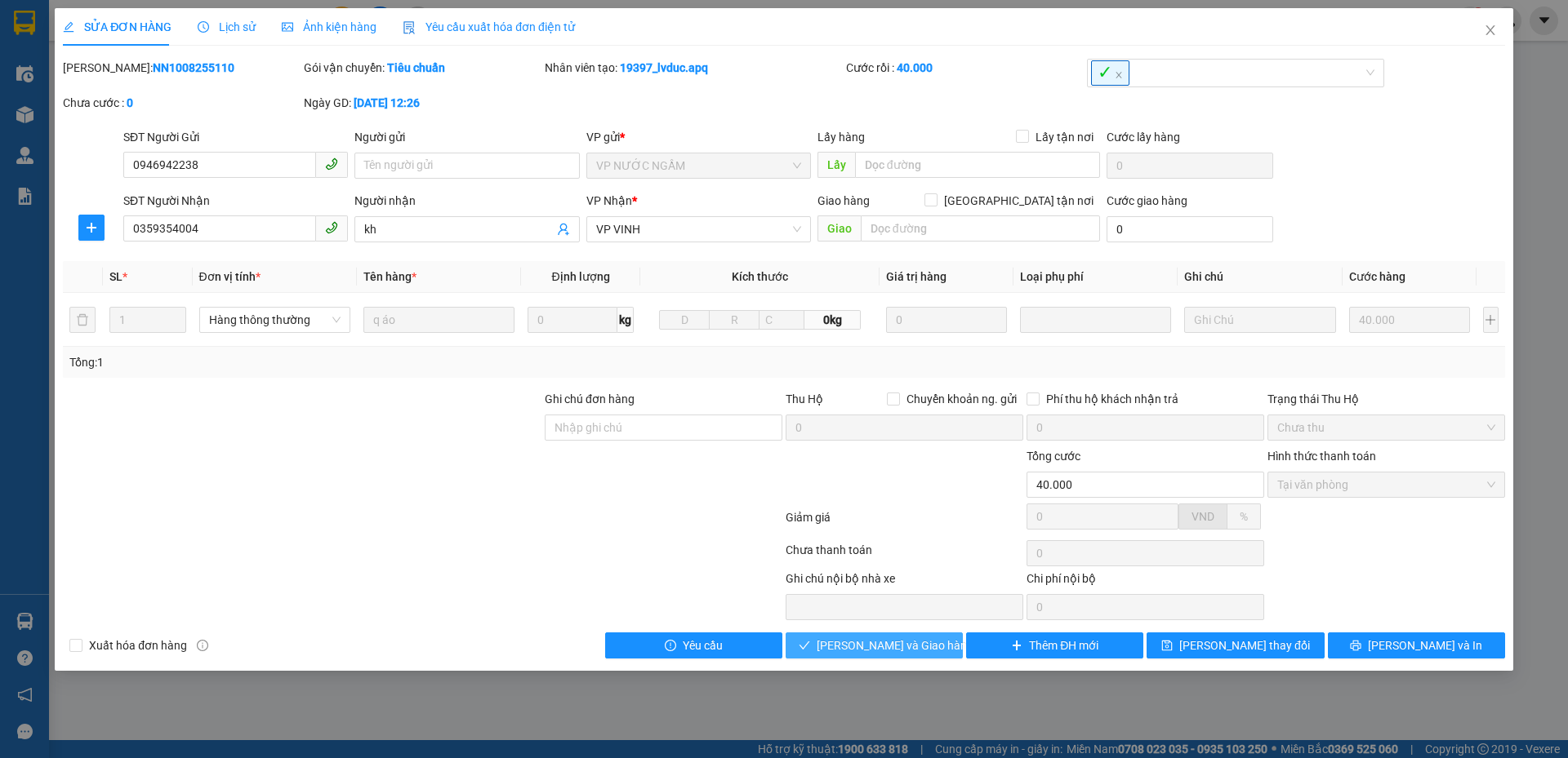
click at [912, 648] on span "Lưu và Giao hàng" at bounding box center [895, 646] width 157 height 18
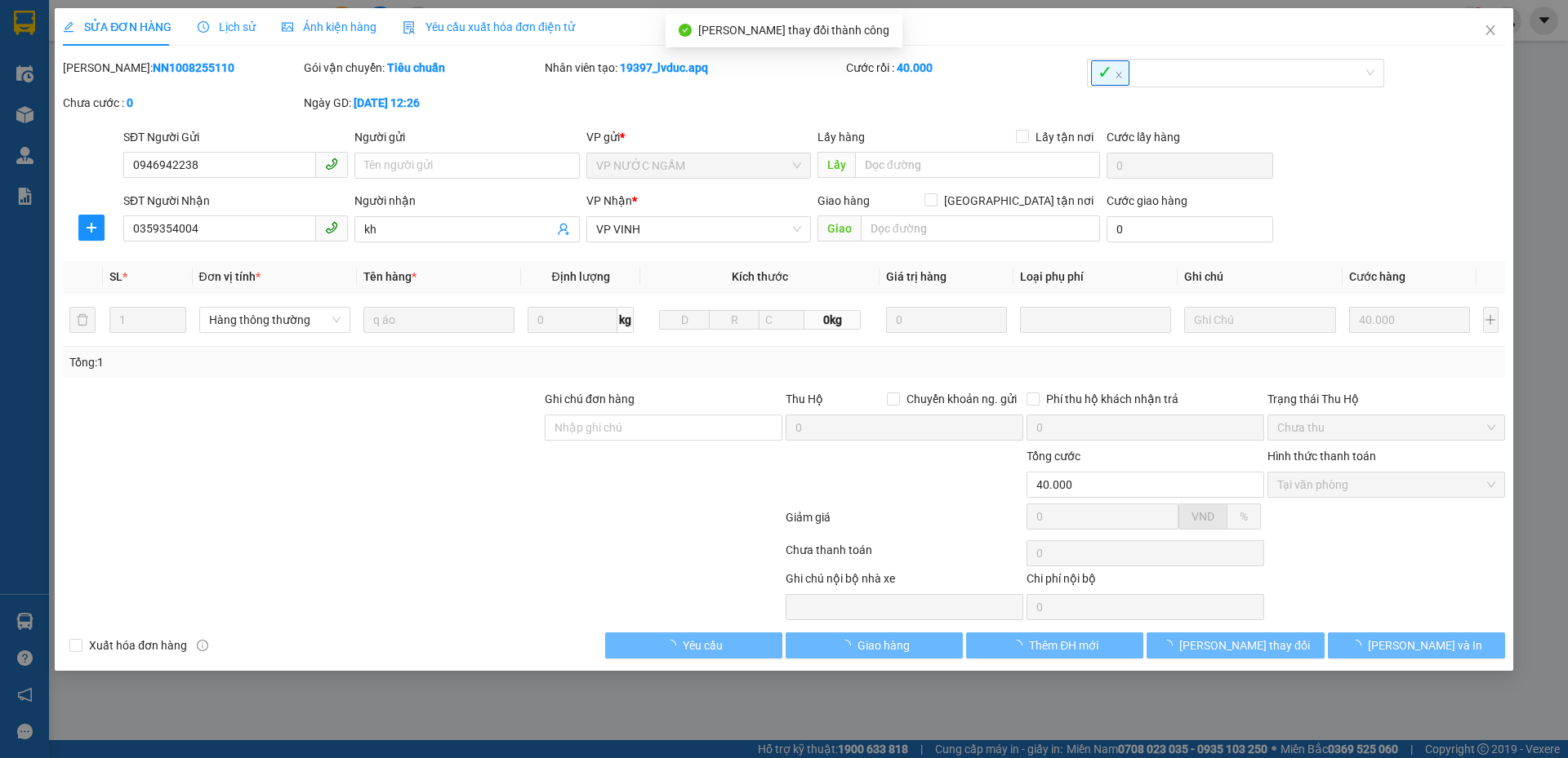
click at [1475, 184] on div "SĐT Người Gửi 0946942238 Người gửi Tên người gửi VP gửi * VP NƯỚC NGẦM Lấy hàng…" at bounding box center [814, 156] width 1388 height 57
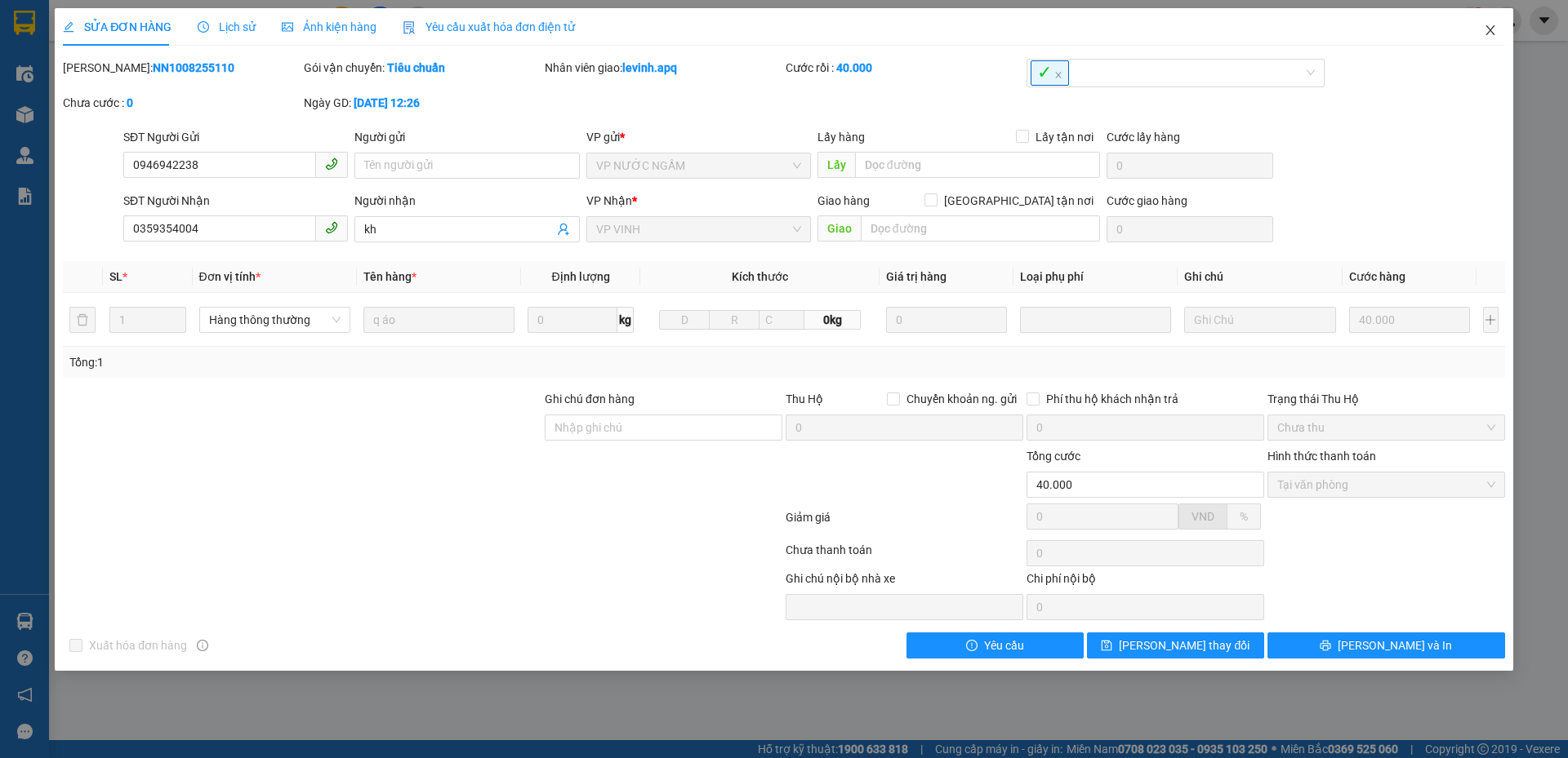
drag, startPoint x: 1480, startPoint y: 24, endPoint x: 1480, endPoint y: 45, distance: 21.0
click at [1480, 45] on span "Close" at bounding box center [1489, 31] width 45 height 45
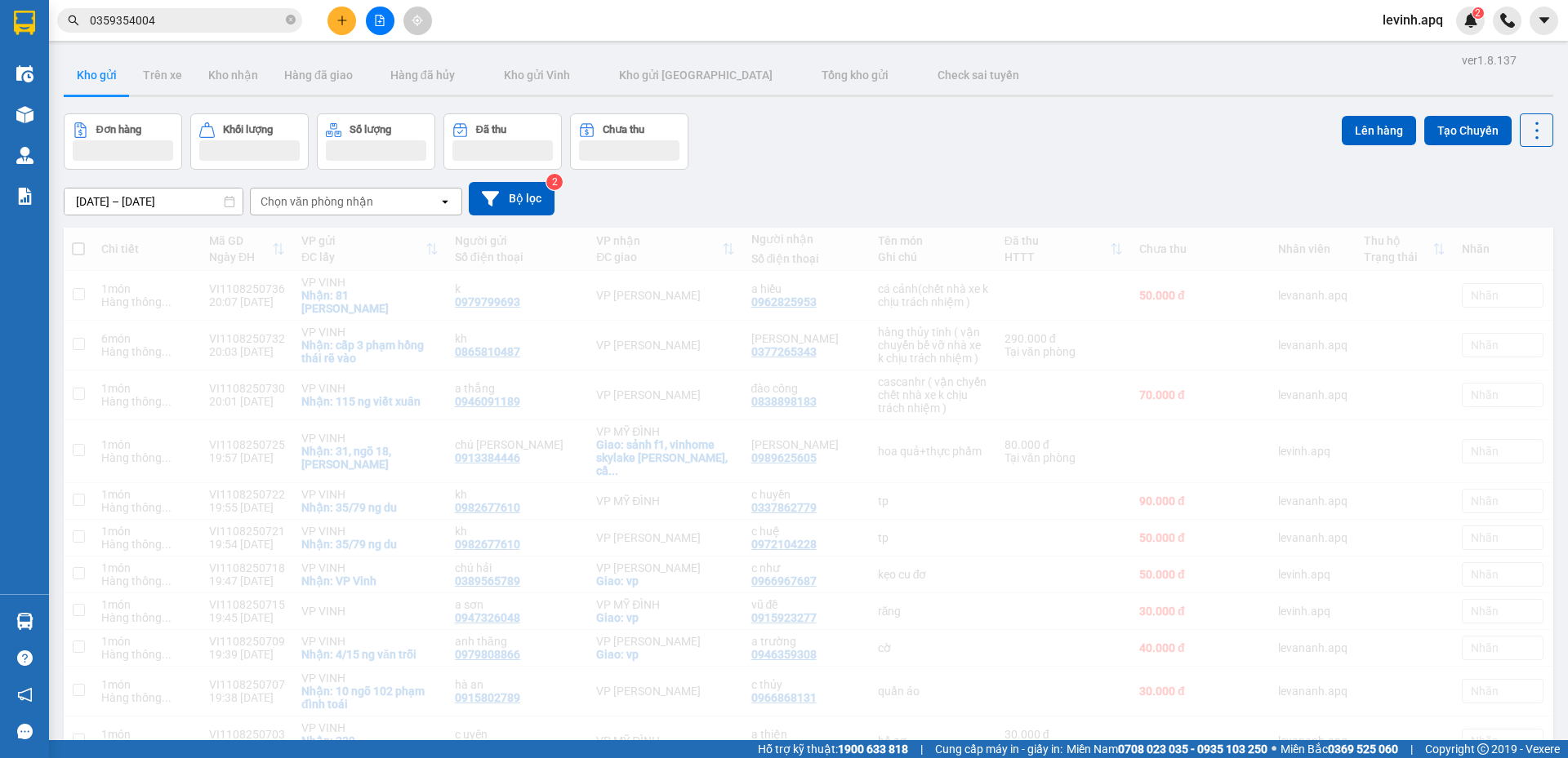
click at [994, 151] on div "Đơn hàng Khối lượng Số lượng Đã thu Chưa thu Lên hàng Tạo Chuyến" at bounding box center [808, 141] width 1489 height 56
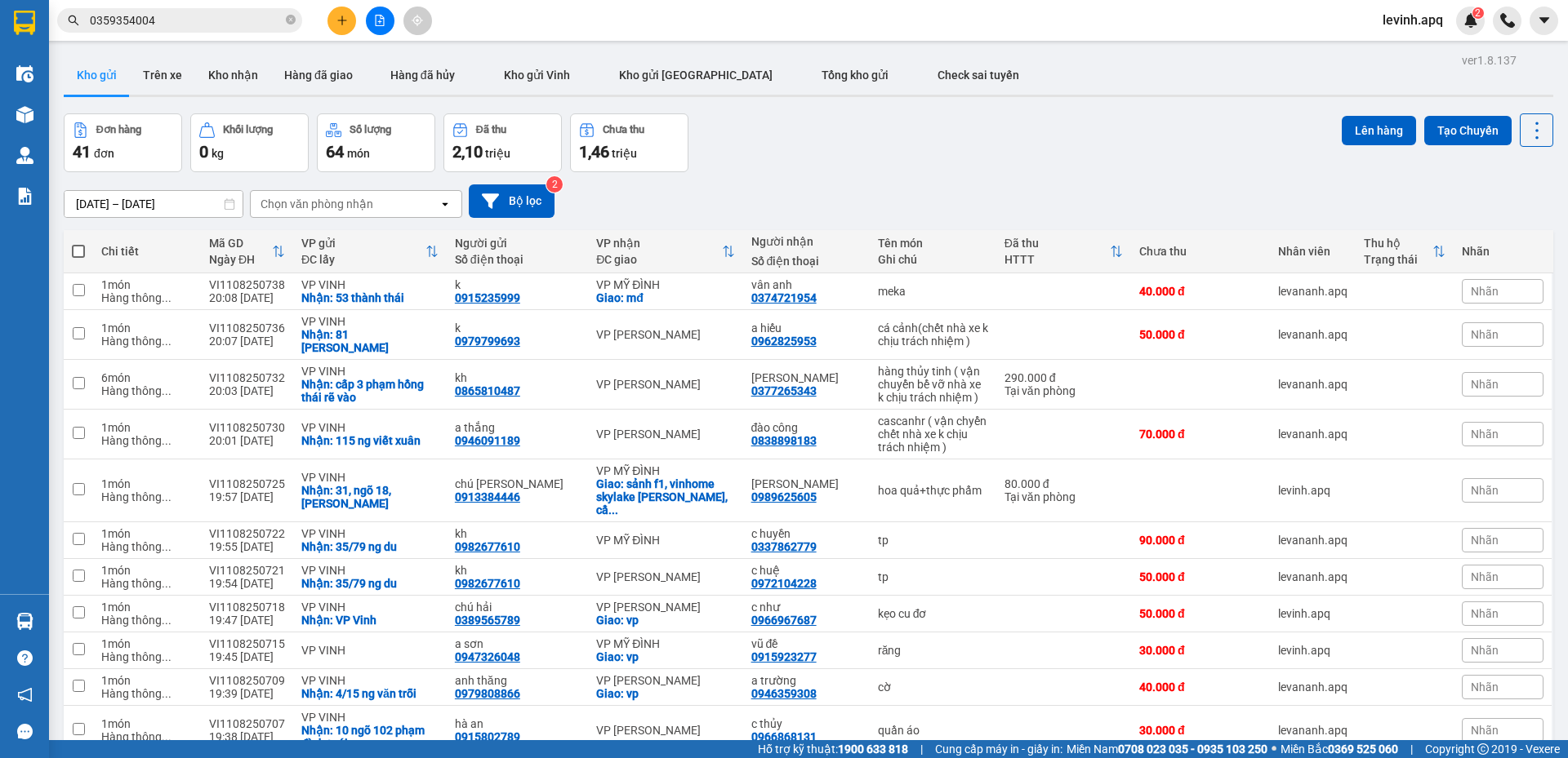
click at [801, 169] on div "Đơn hàng 41 đơn Khối lượng 0 kg Số lượng 64 món Đã thu 2,10 triệu Chưa thu 1,46…" at bounding box center [808, 142] width 1489 height 59
click at [687, 162] on button "Chưa thu 1,46 triệu" at bounding box center [629, 142] width 118 height 59
click at [806, 157] on div "Đơn hàng 41 đơn Khối lượng 0 kg Số lượng 64 món Đã thu 2,10 triệu Chưa thu 1,46…" at bounding box center [808, 142] width 1489 height 59
click at [788, 152] on div "Đơn hàng 41 đơn Khối lượng 0 kg Số lượng 64 món Đã thu 2,10 triệu Chưa thu 1,46…" at bounding box center [808, 142] width 1489 height 59
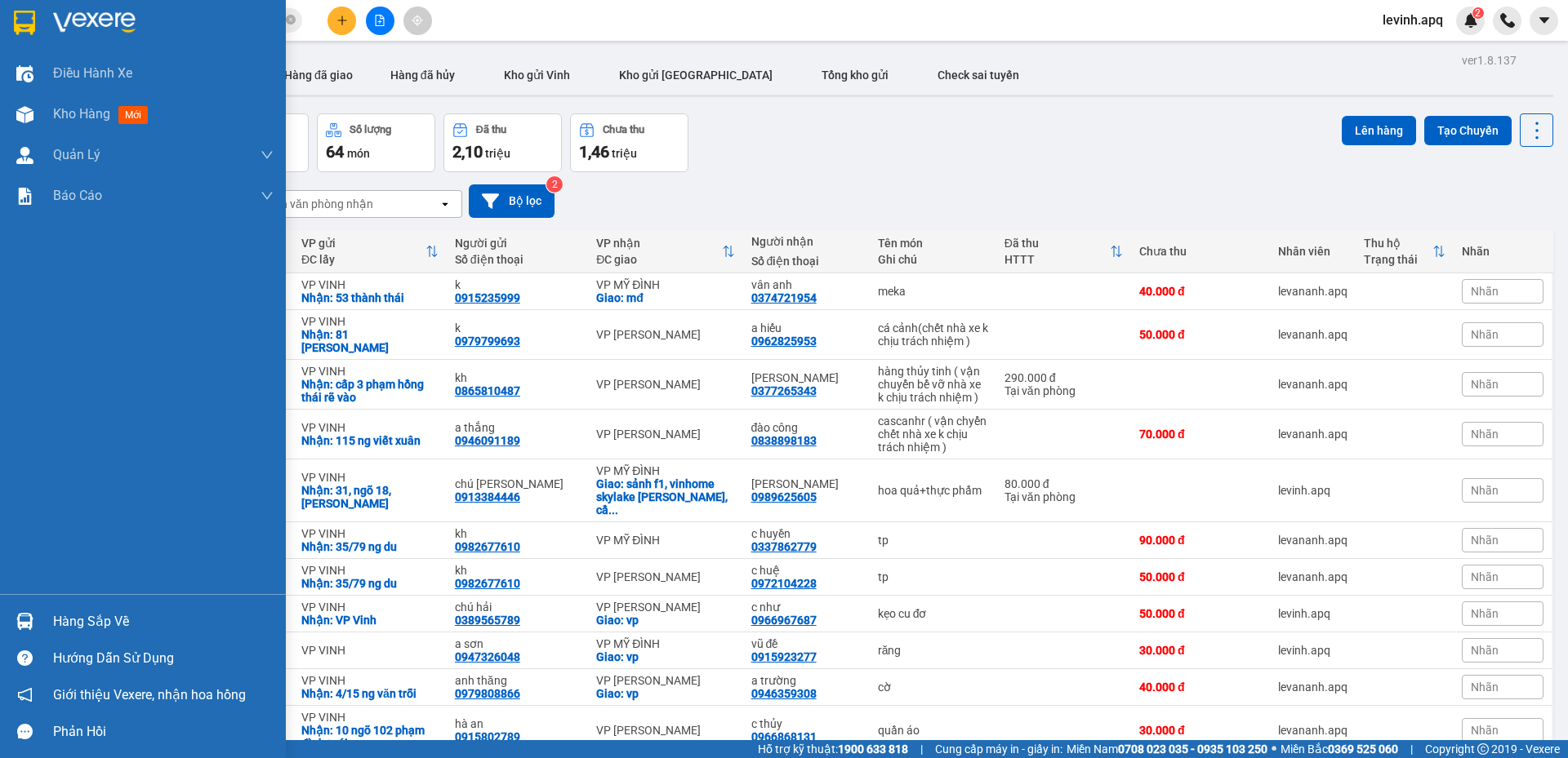
click at [22, 629] on img at bounding box center [25, 621] width 17 height 17
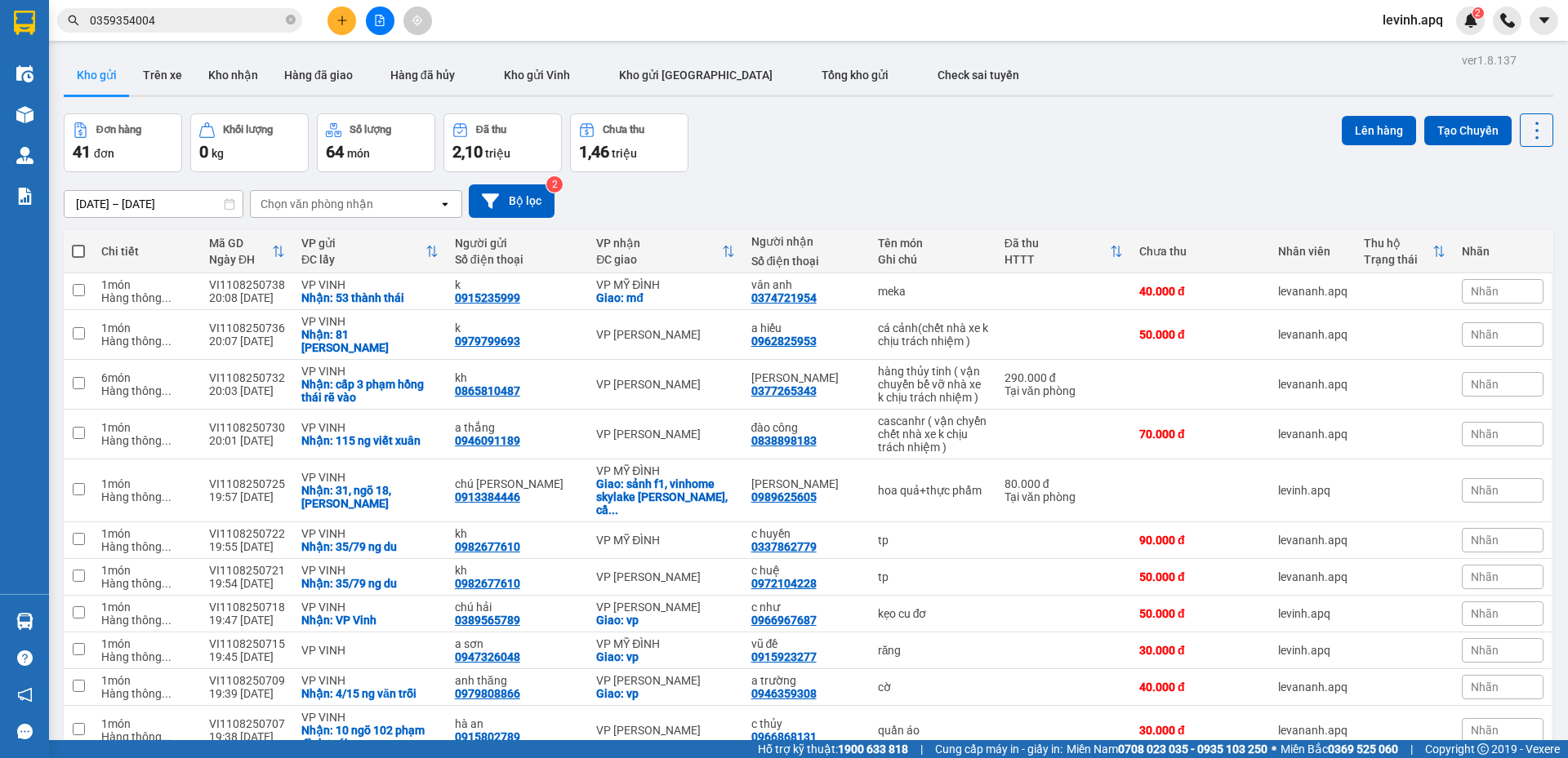
click at [848, 143] on section "Kết quả tìm kiếm ( 1 ) Bộ lọc Mã ĐH Trạng thái Món hàng Thu hộ Tổng cước Chưa c…" at bounding box center [784, 379] width 1568 height 758
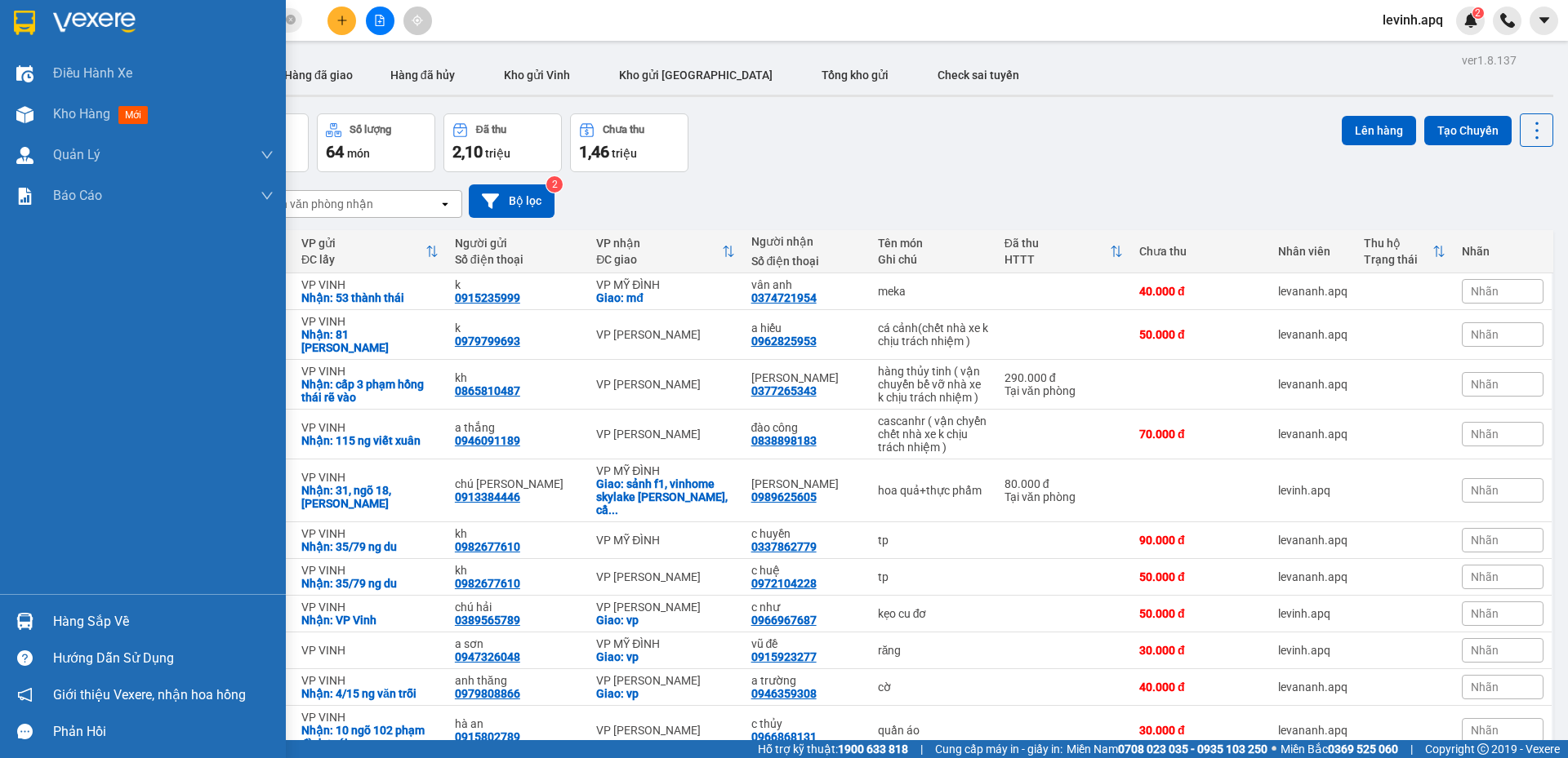
click at [30, 622] on img at bounding box center [25, 621] width 17 height 17
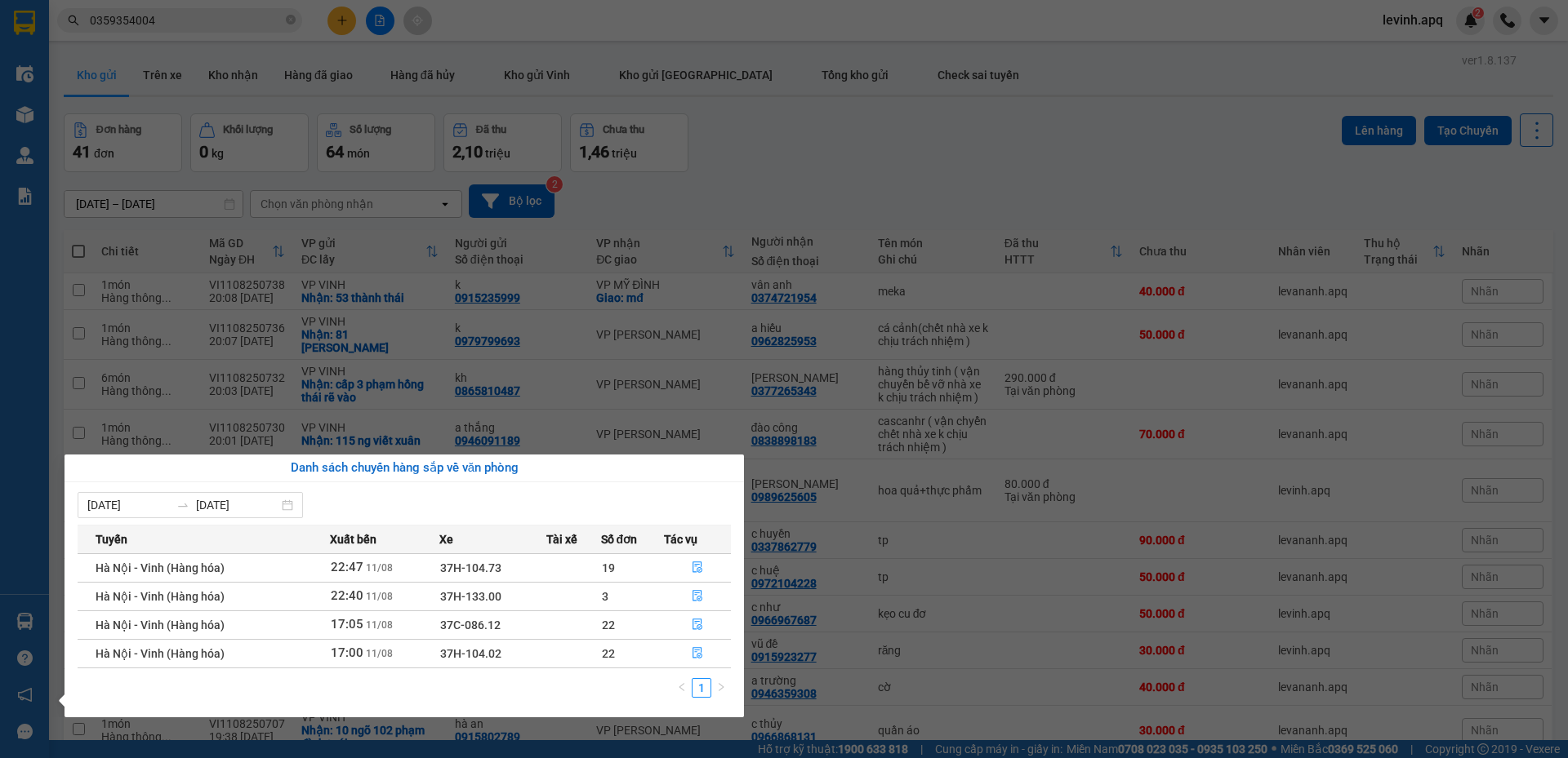
drag, startPoint x: 849, startPoint y: 126, endPoint x: 760, endPoint y: 128, distance: 89.0
click at [849, 125] on section "Kết quả tìm kiếm ( 1 ) Bộ lọc Mã ĐH Trạng thái Món hàng Thu hộ Tổng cước Chưa c…" at bounding box center [784, 379] width 1568 height 758
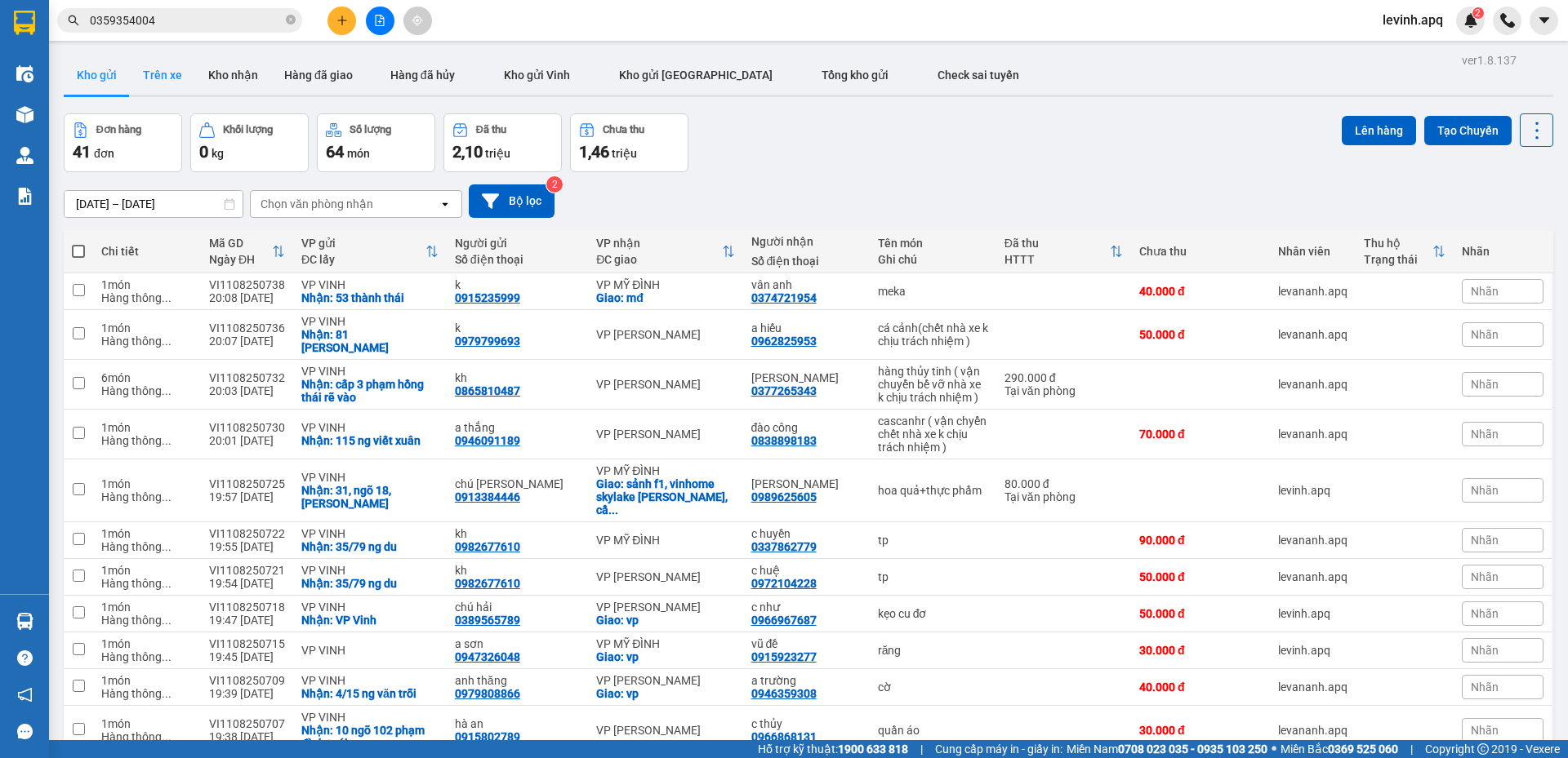
click at [150, 78] on button "Trên xe" at bounding box center [162, 74] width 65 height 39
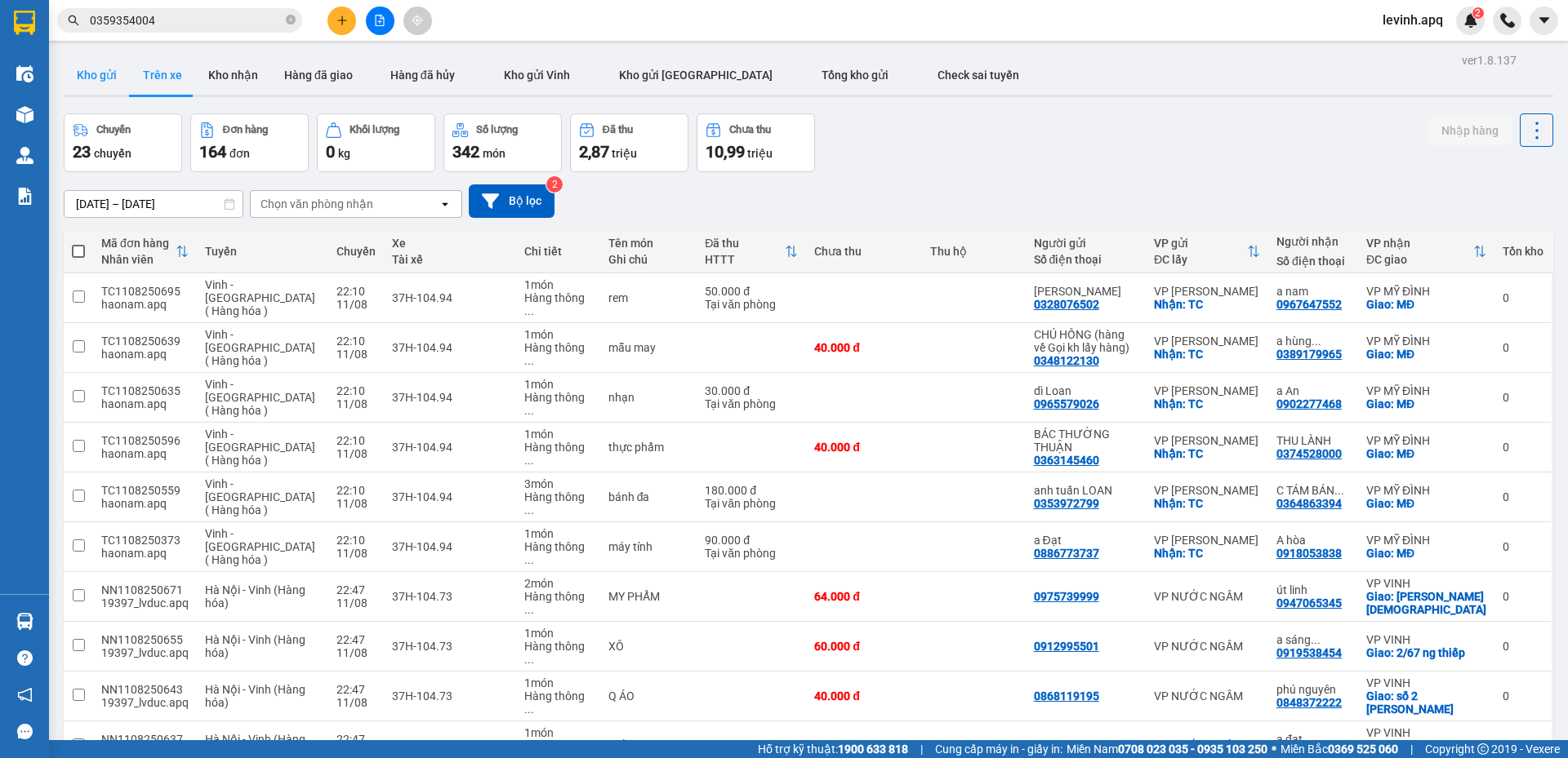
click at [101, 78] on button "Kho gửi" at bounding box center [97, 74] width 66 height 39
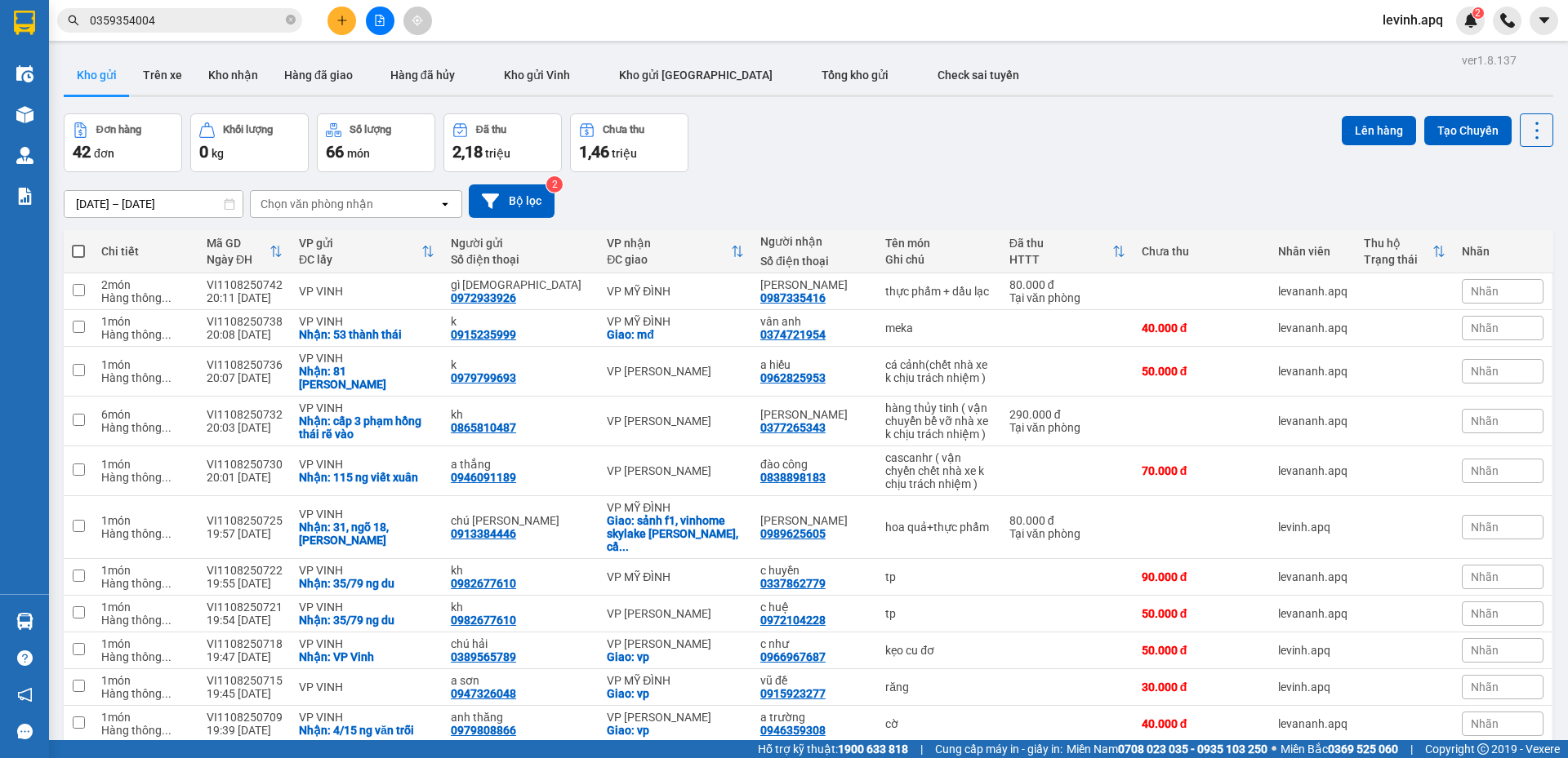
click at [803, 177] on div "09/08/2025 – 11/08/2025 Press the down arrow key to interact with the calendar …" at bounding box center [808, 201] width 1489 height 58
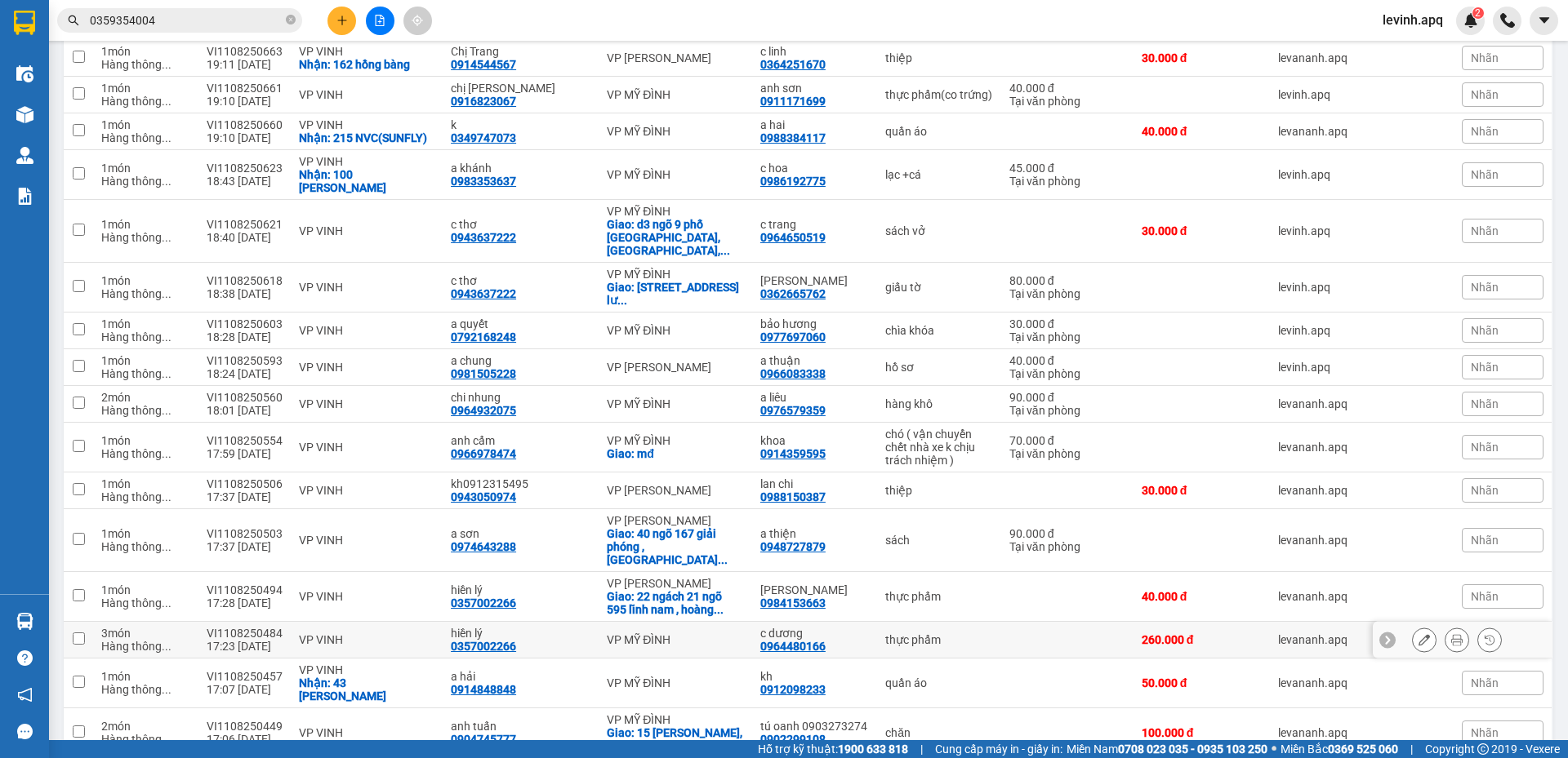
scroll to position [1352, 0]
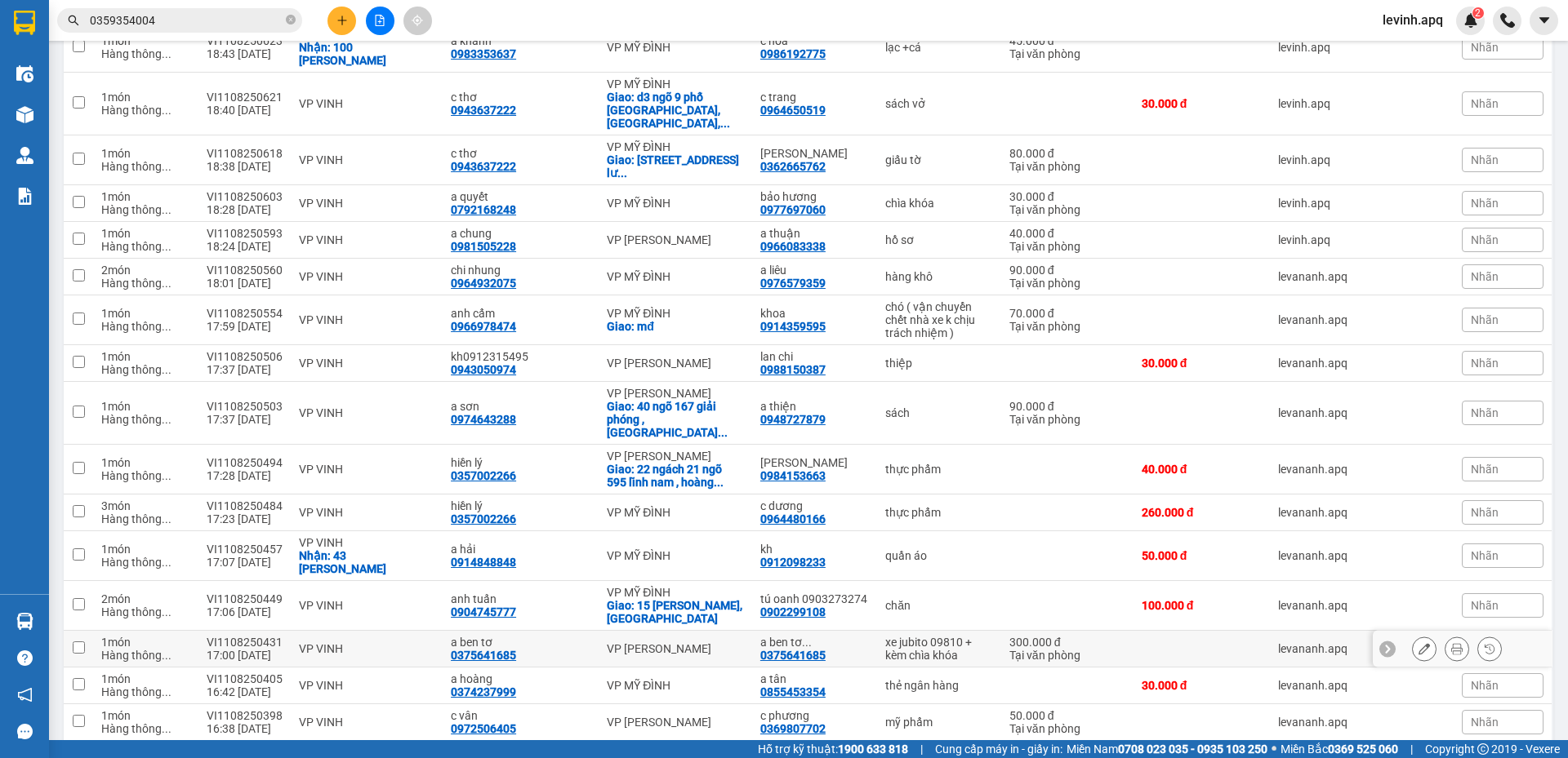
click at [476, 649] on div "0375641685" at bounding box center [483, 656] width 65 height 13
copy div "0375641685"
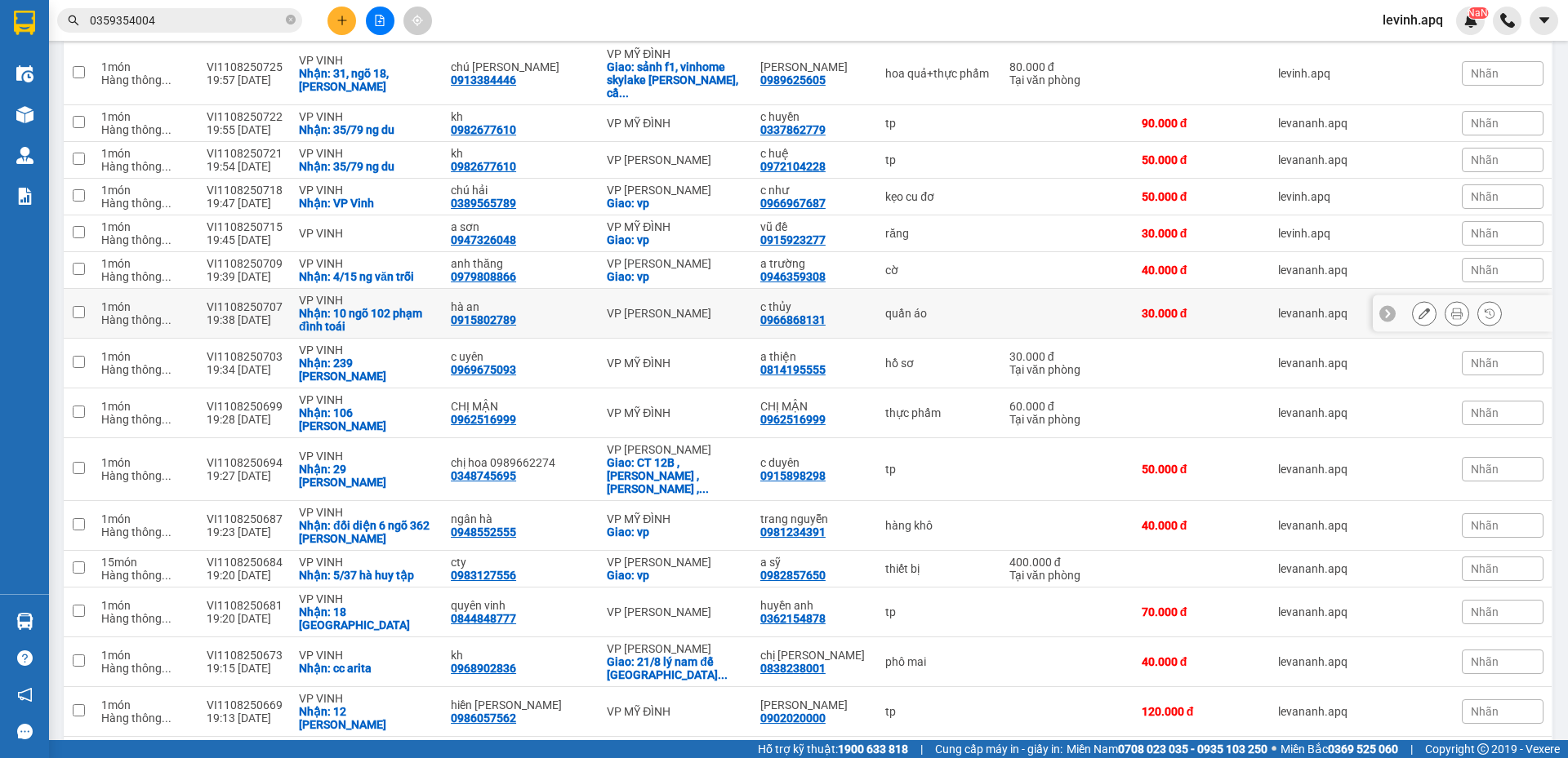
scroll to position [0, 0]
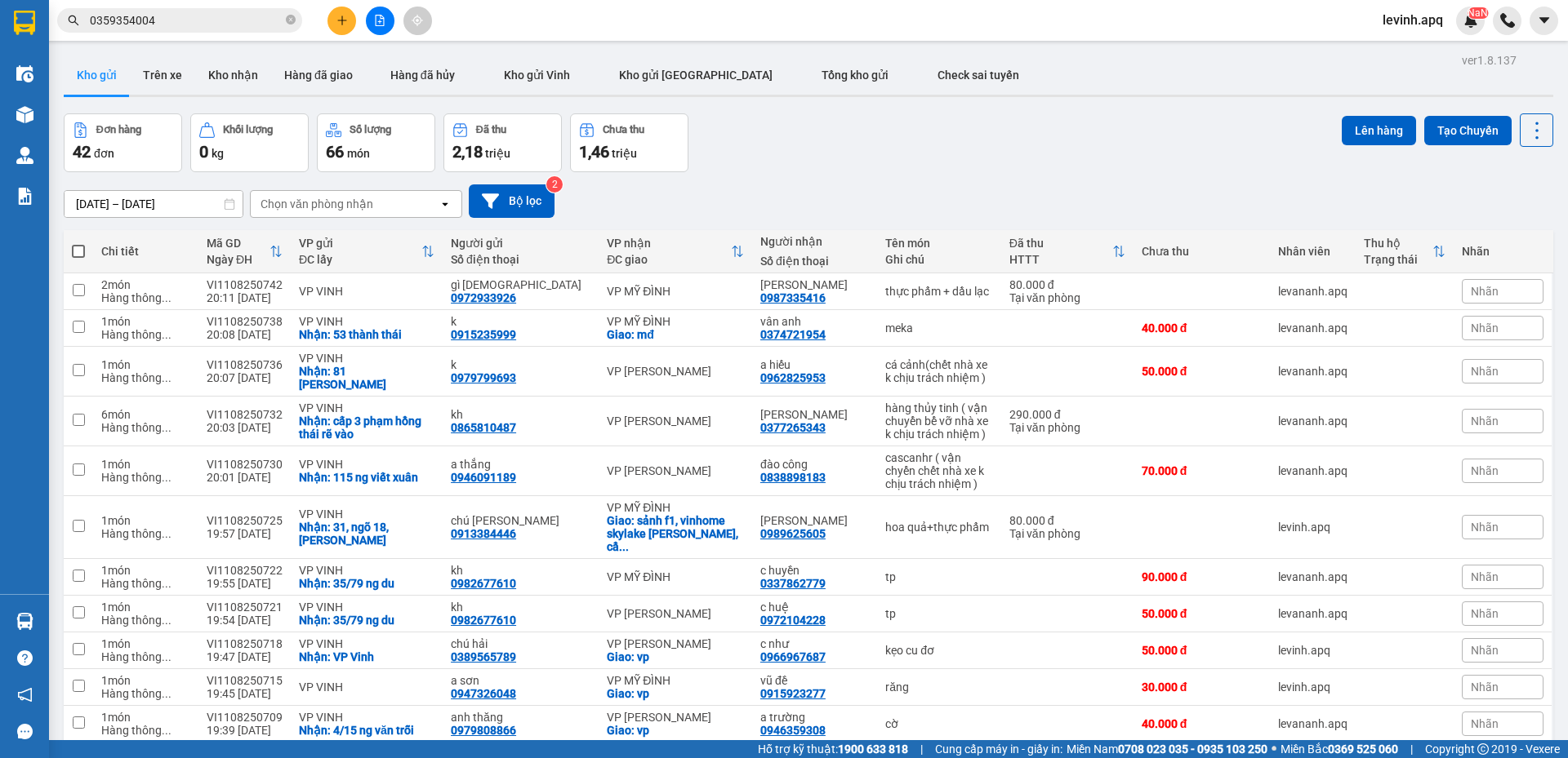
click at [828, 157] on div "Đơn hàng 42 đơn Khối lượng 0 kg Số lượng 66 món Đã thu 2,18 triệu Chưa thu 1,46…" at bounding box center [808, 142] width 1489 height 59
click at [786, 178] on div "09/08/2025 – 11/08/2025 Press the down arrow key to interact with the calendar …" at bounding box center [808, 201] width 1489 height 58
click at [882, 198] on div "09/08/2025 – 11/08/2025 Press the down arrow key to interact with the calendar …" at bounding box center [808, 201] width 1489 height 33
click at [149, 20] on input "0359354004" at bounding box center [186, 21] width 193 height 18
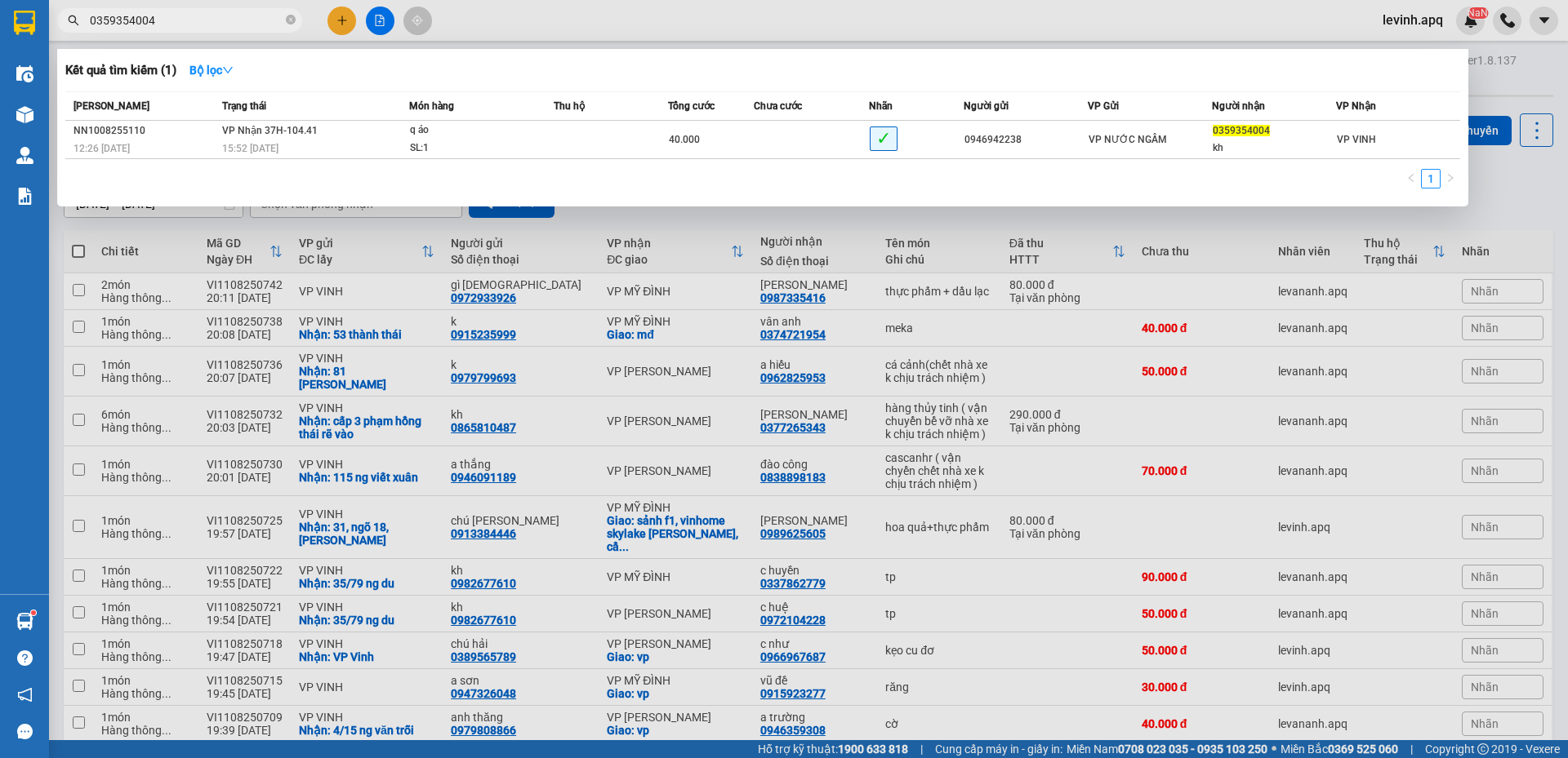
click at [149, 20] on input "0359354004" at bounding box center [186, 21] width 193 height 18
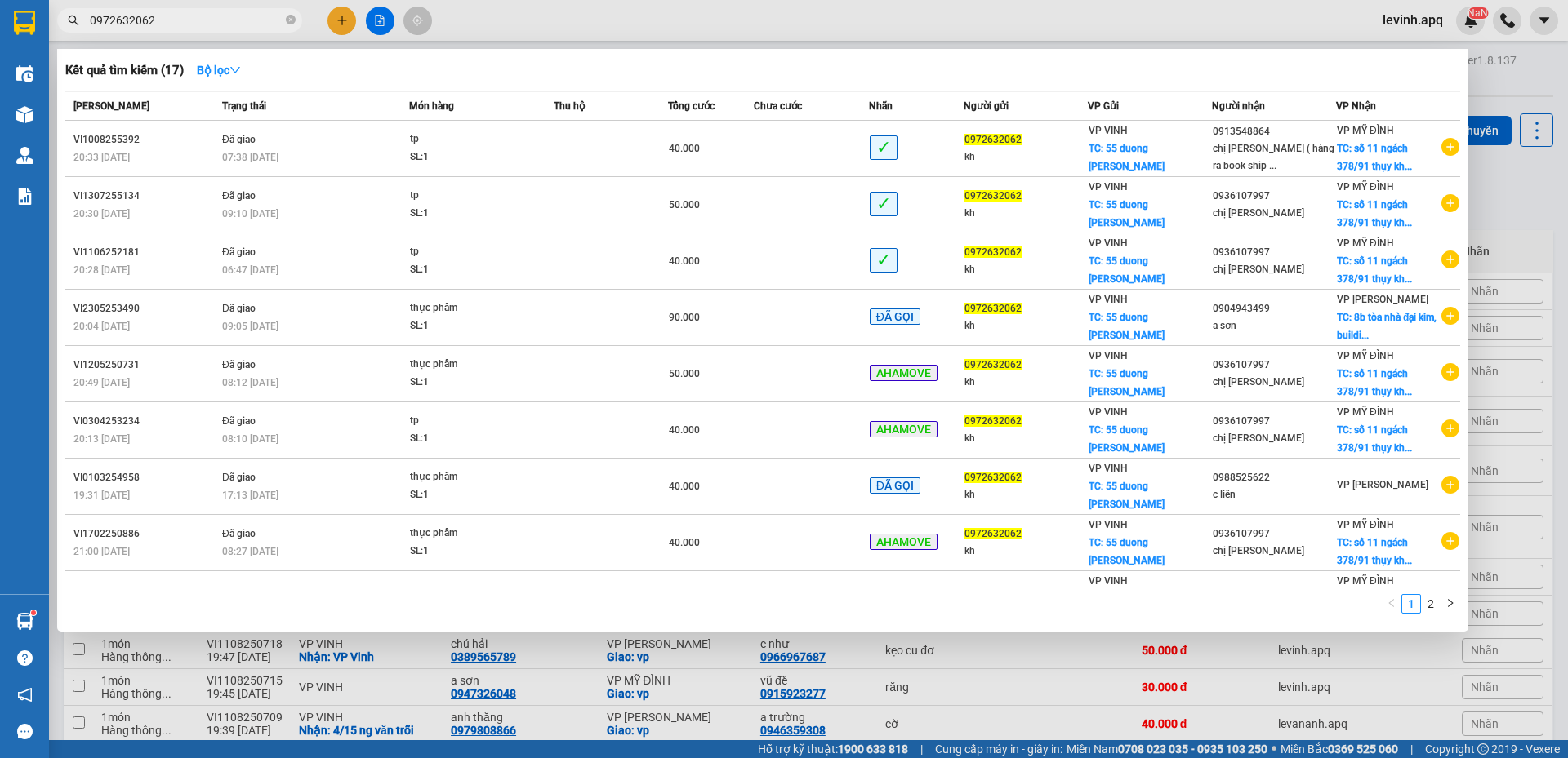
type input "0972632062"
click at [1494, 198] on div at bounding box center [784, 379] width 1568 height 758
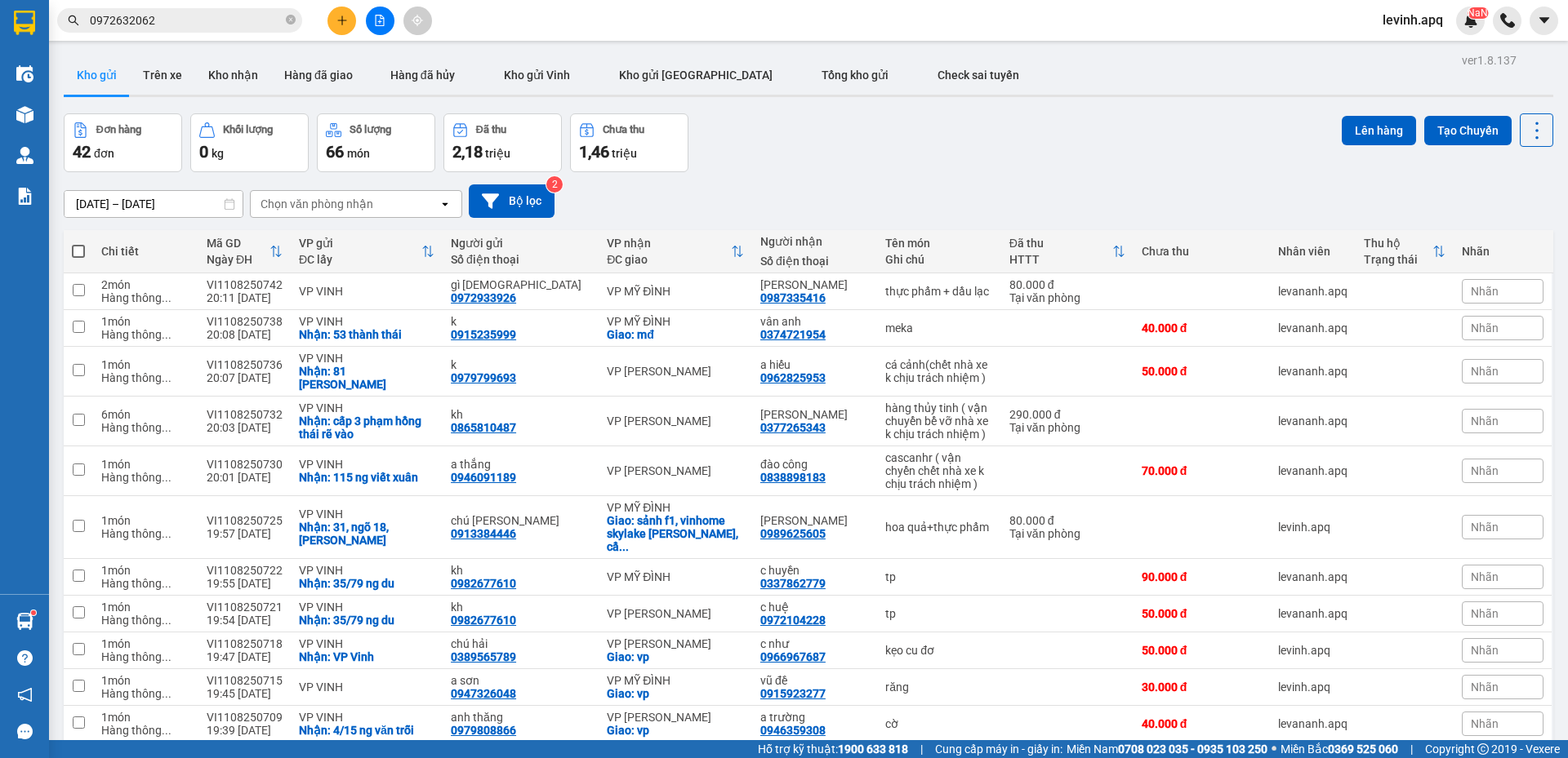
click at [213, 19] on input "0972632062" at bounding box center [186, 21] width 193 height 18
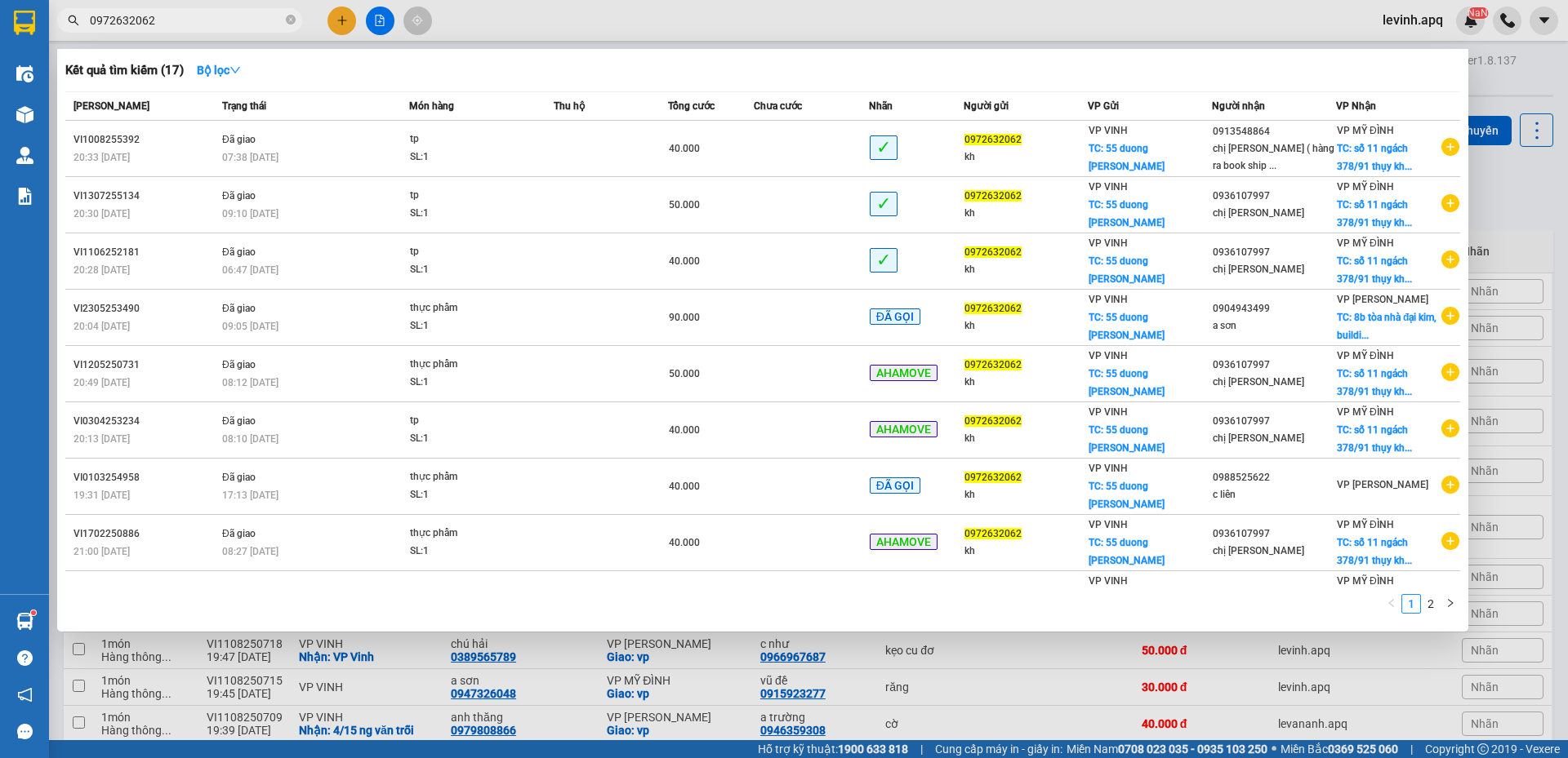
click at [213, 19] on input "0972632062" at bounding box center [186, 21] width 193 height 18
click at [343, 26] on div at bounding box center [784, 379] width 1568 height 758
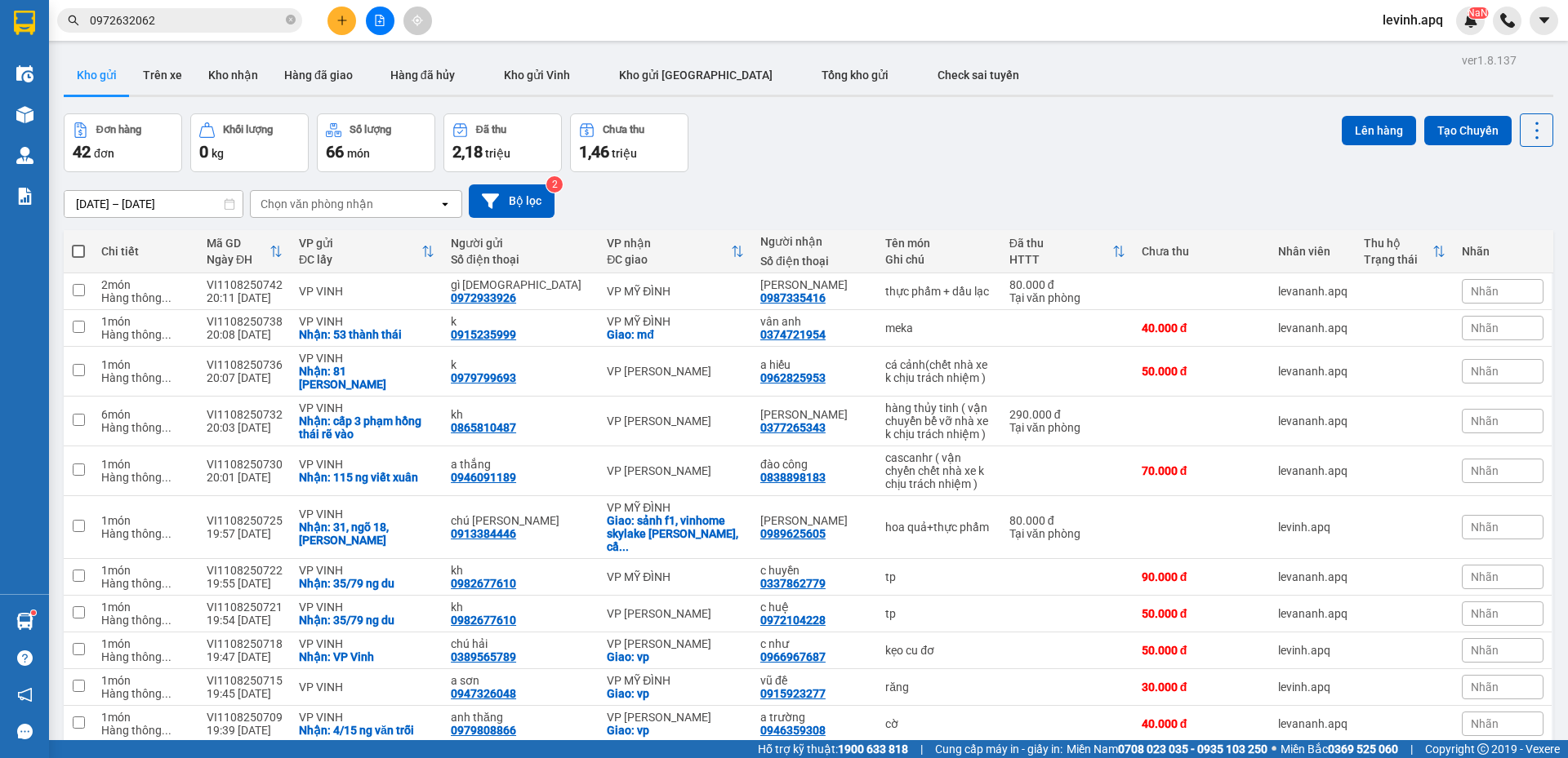
click at [343, 24] on icon "plus" at bounding box center [342, 21] width 12 height 12
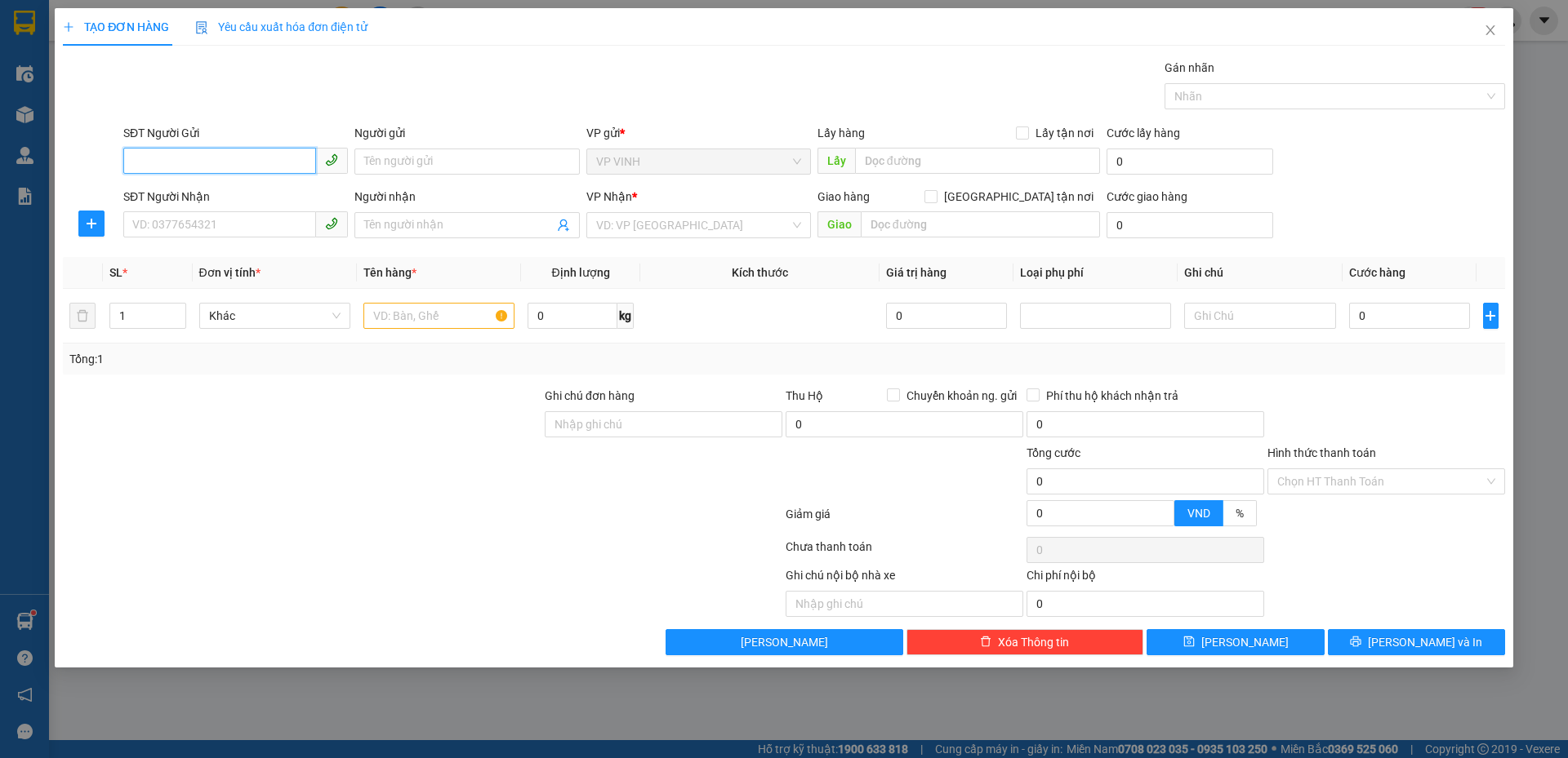
click at [258, 148] on input "SĐT Người Gửi" at bounding box center [219, 161] width 193 height 26
click at [260, 151] on input "SĐT Người Gửi" at bounding box center [219, 161] width 193 height 26
type input "0986739678"
click at [175, 198] on div "0986739678 - c trang" at bounding box center [236, 194] width 205 height 18
type input "c trang"
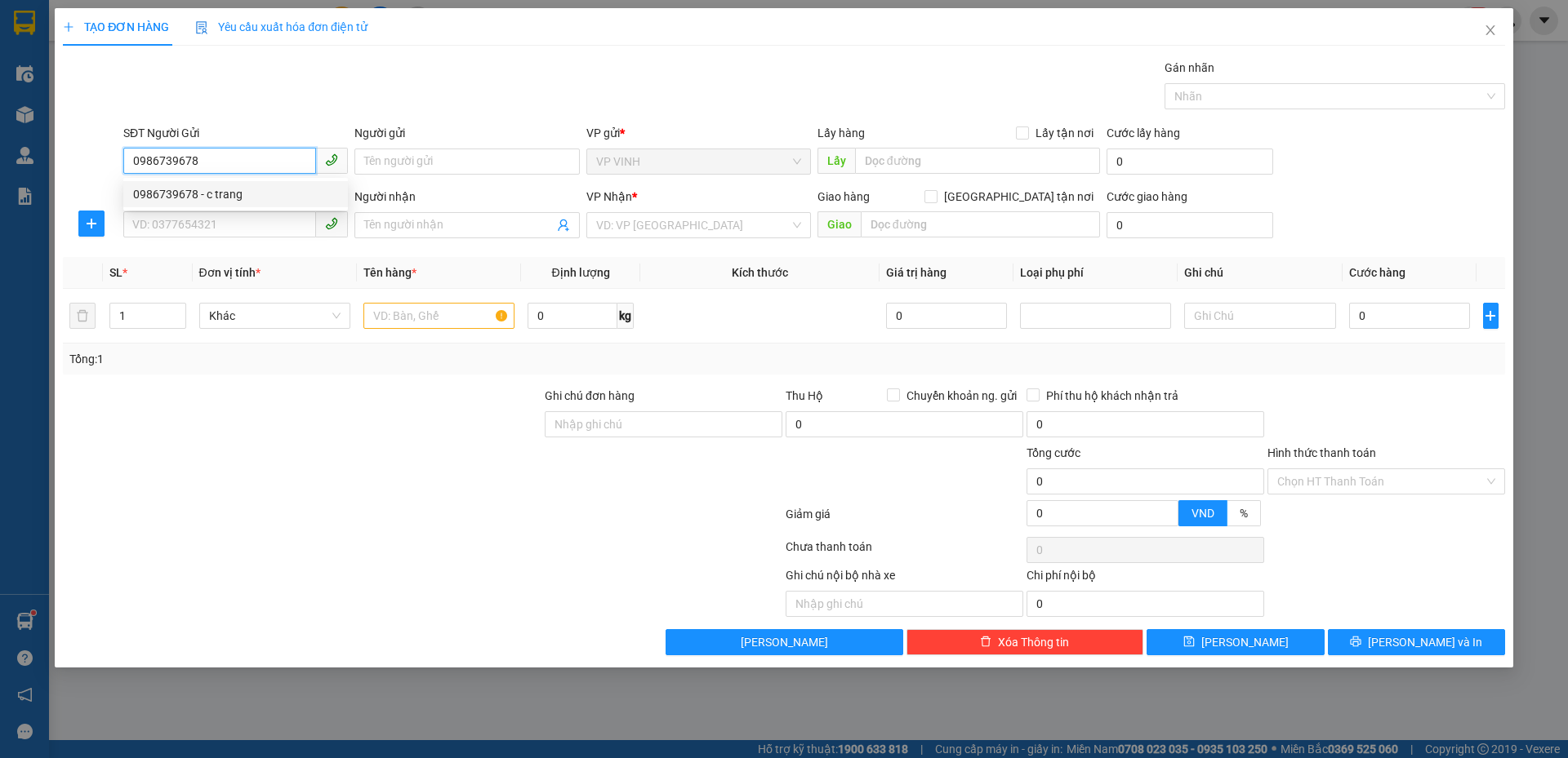
checkbox input "true"
type input "VP Vinh"
type input "0986739678"
click at [179, 217] on input "SĐT Người Nhận" at bounding box center [219, 225] width 193 height 26
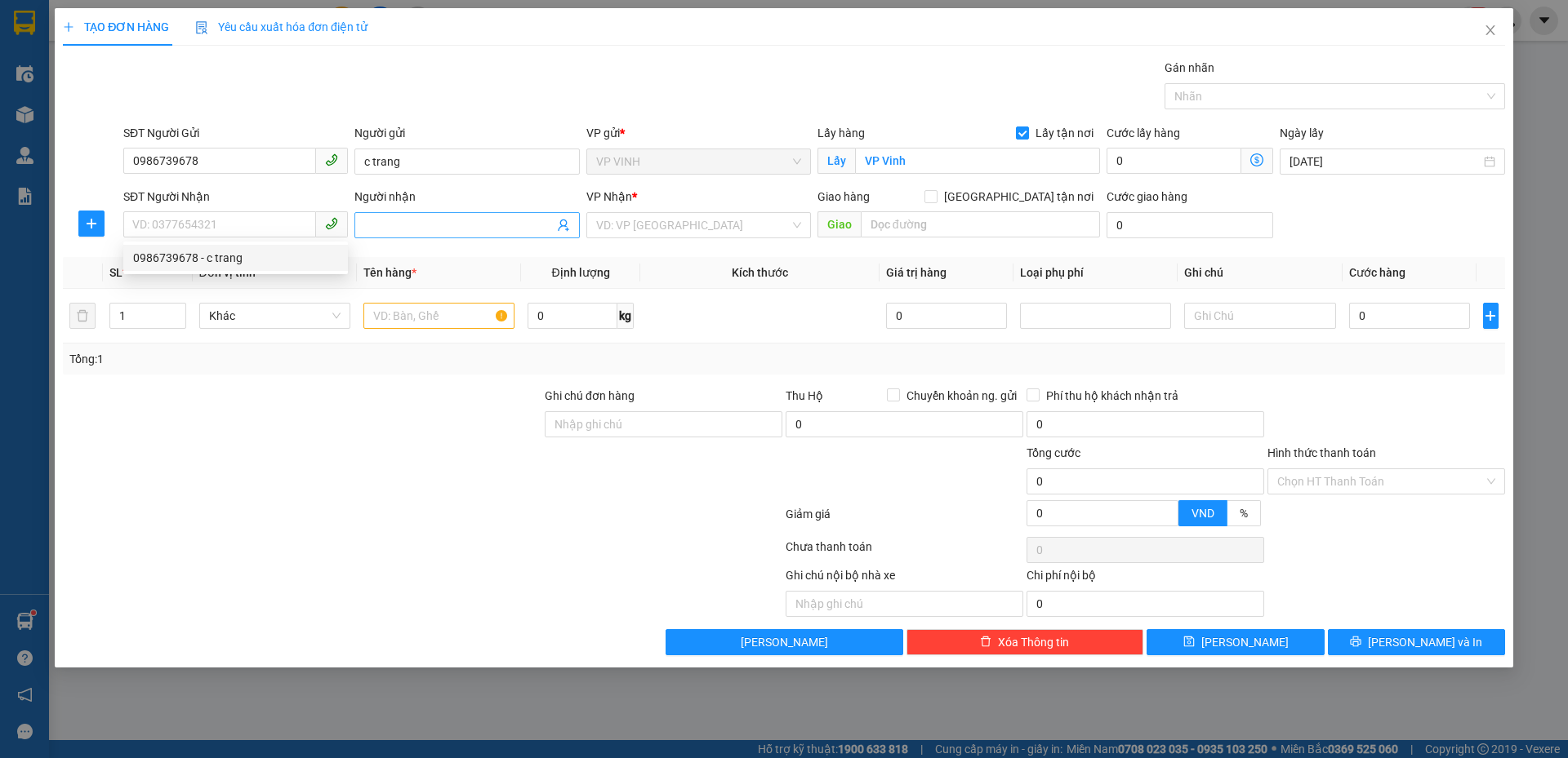
click at [560, 228] on icon "user-add" at bounding box center [563, 226] width 13 height 13
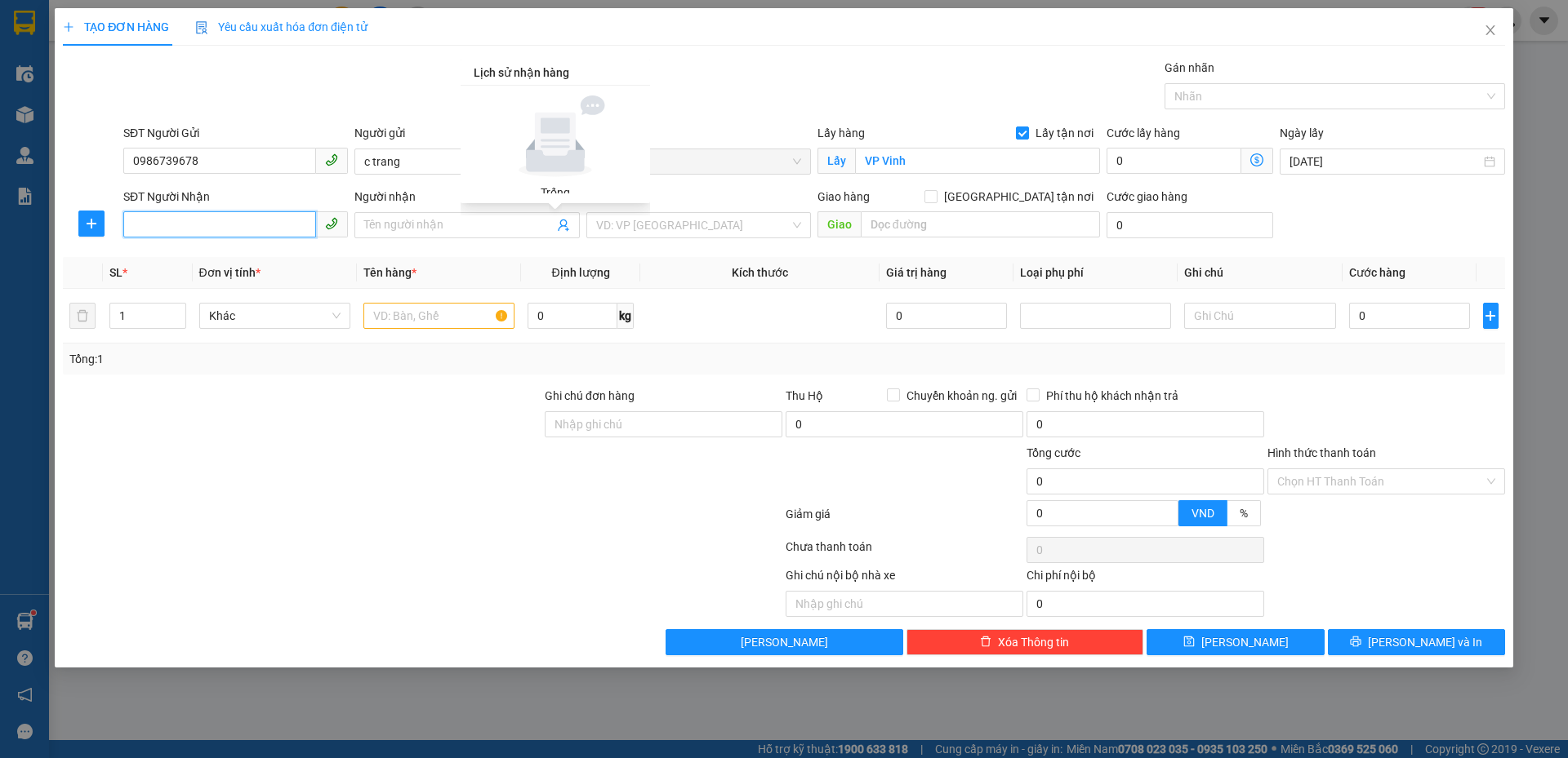
click at [224, 228] on input "SĐT Người Nhận" at bounding box center [219, 225] width 193 height 26
type input "0987727050"
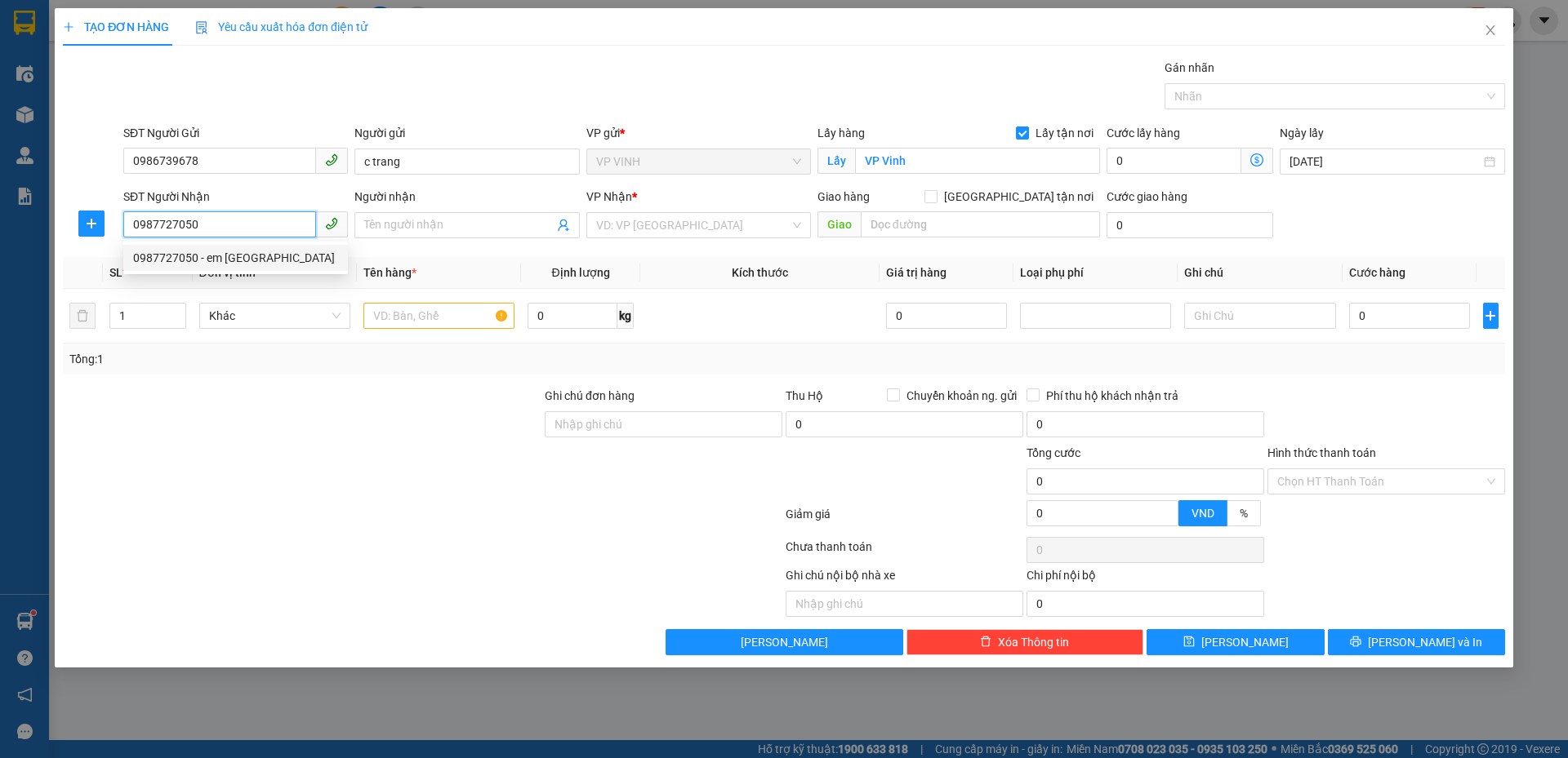
click at [245, 257] on div "0987727050 - em đức" at bounding box center [236, 258] width 205 height 18
type input "em đức"
checkbox input "true"
type input "vp"
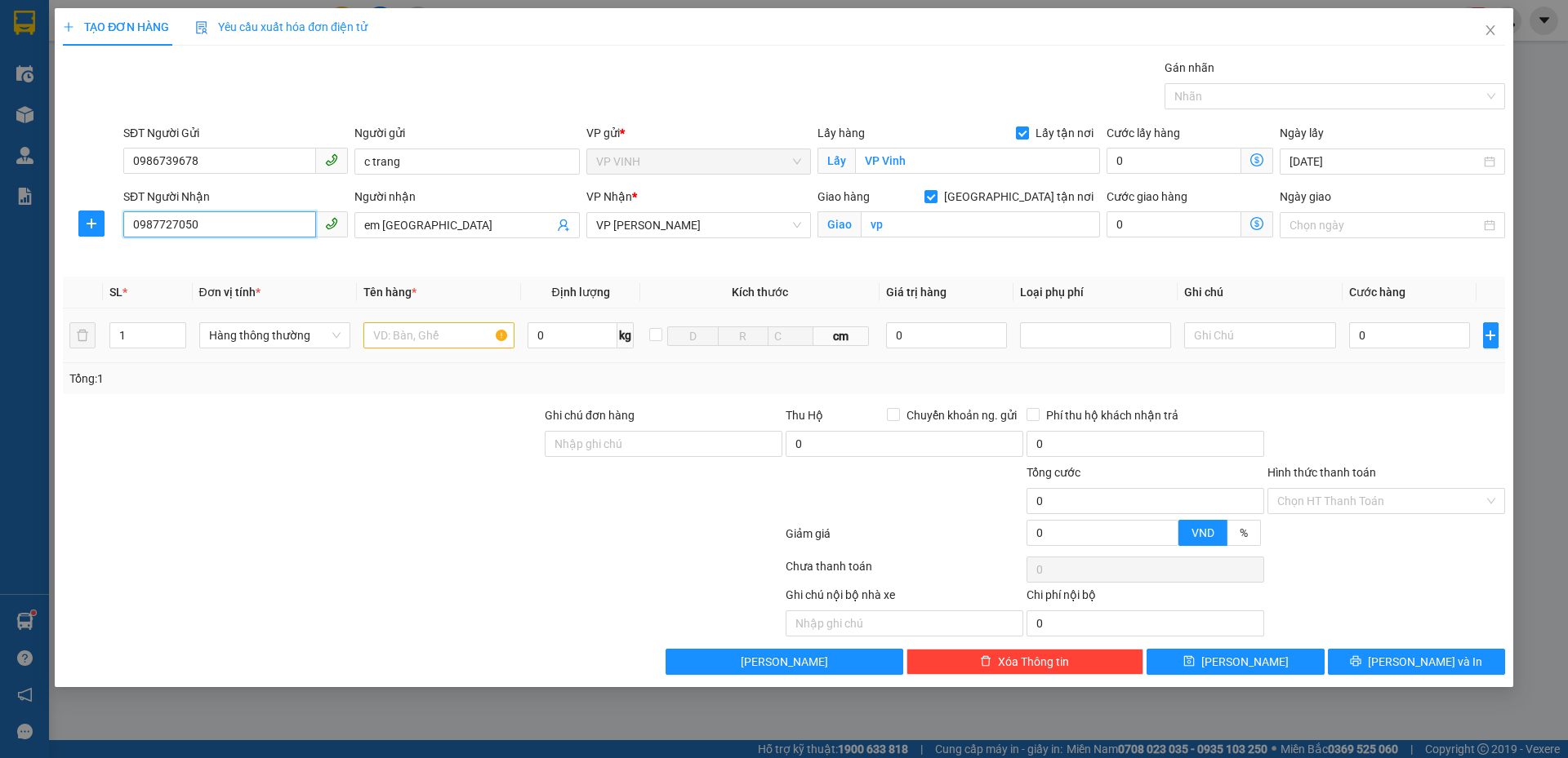
type input "0987727050"
click at [411, 337] on input "text" at bounding box center [438, 336] width 151 height 26
type input "cá dl"
click at [1407, 338] on input "0" at bounding box center [1409, 336] width 122 height 26
type input "5"
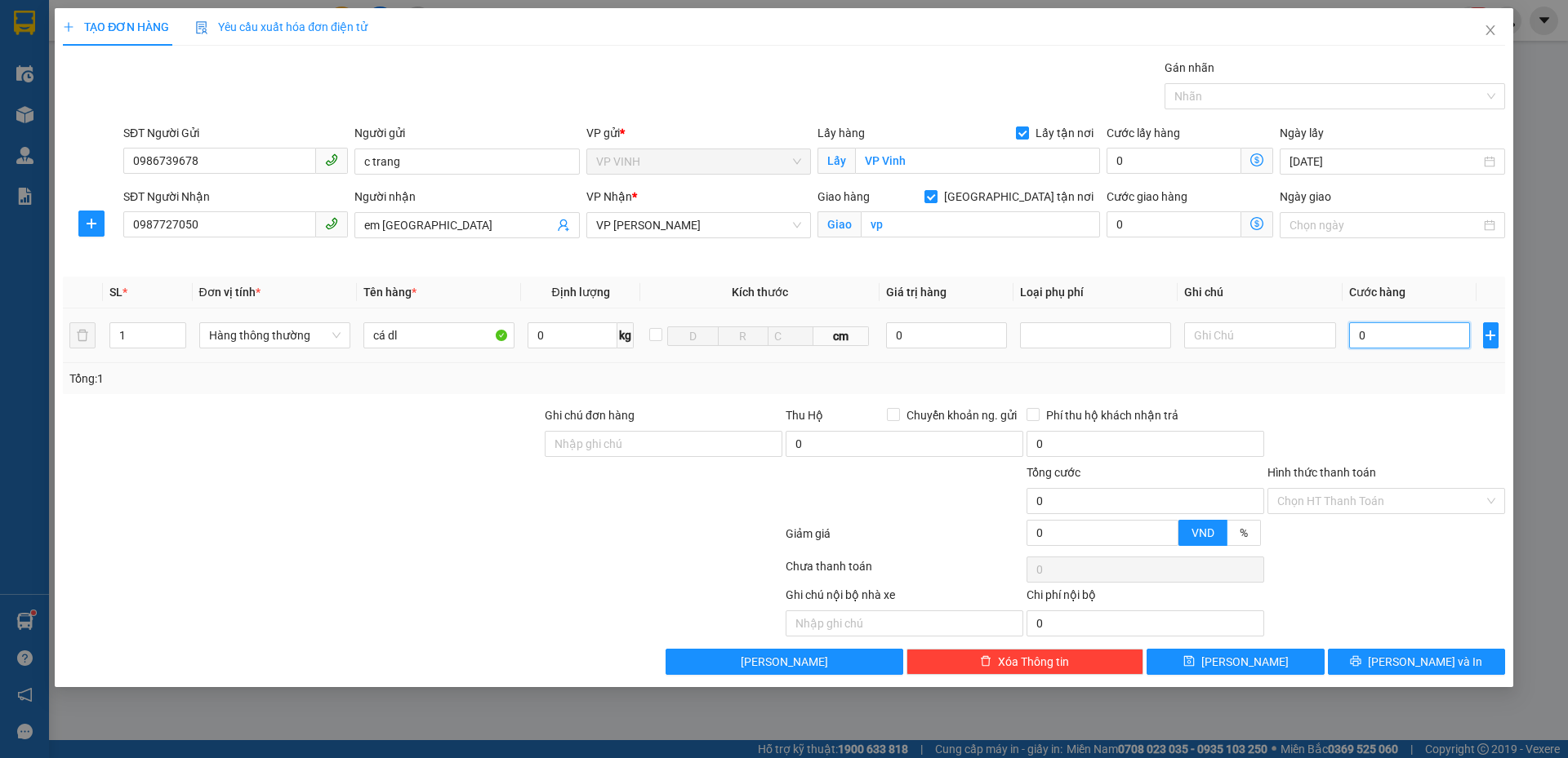
type input "5"
type input "50"
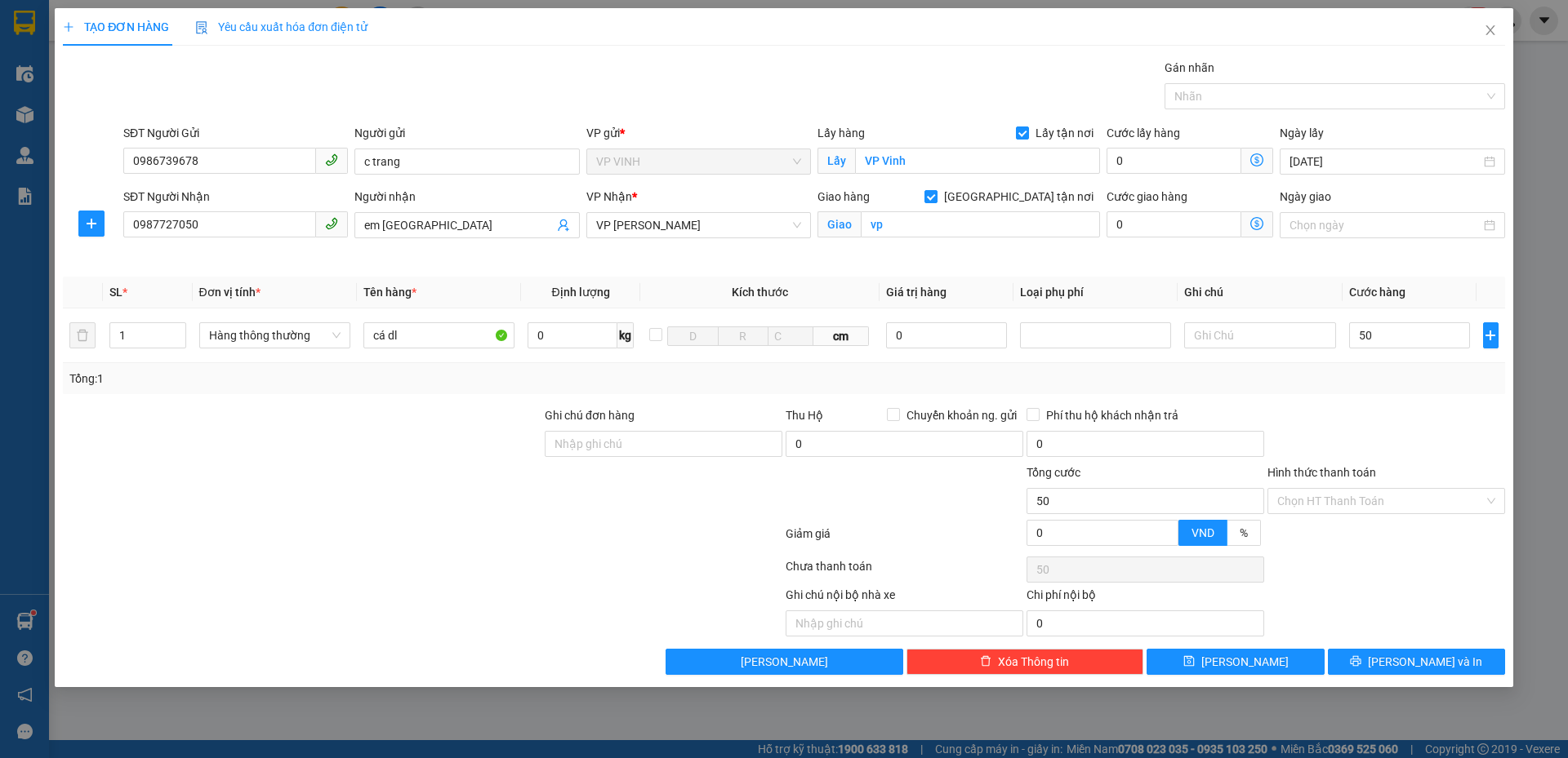
type input "50.000"
click at [1410, 388] on div "Tổng: 1" at bounding box center [784, 379] width 1442 height 31
click at [1371, 660] on button "Lưu và In" at bounding box center [1416, 662] width 177 height 26
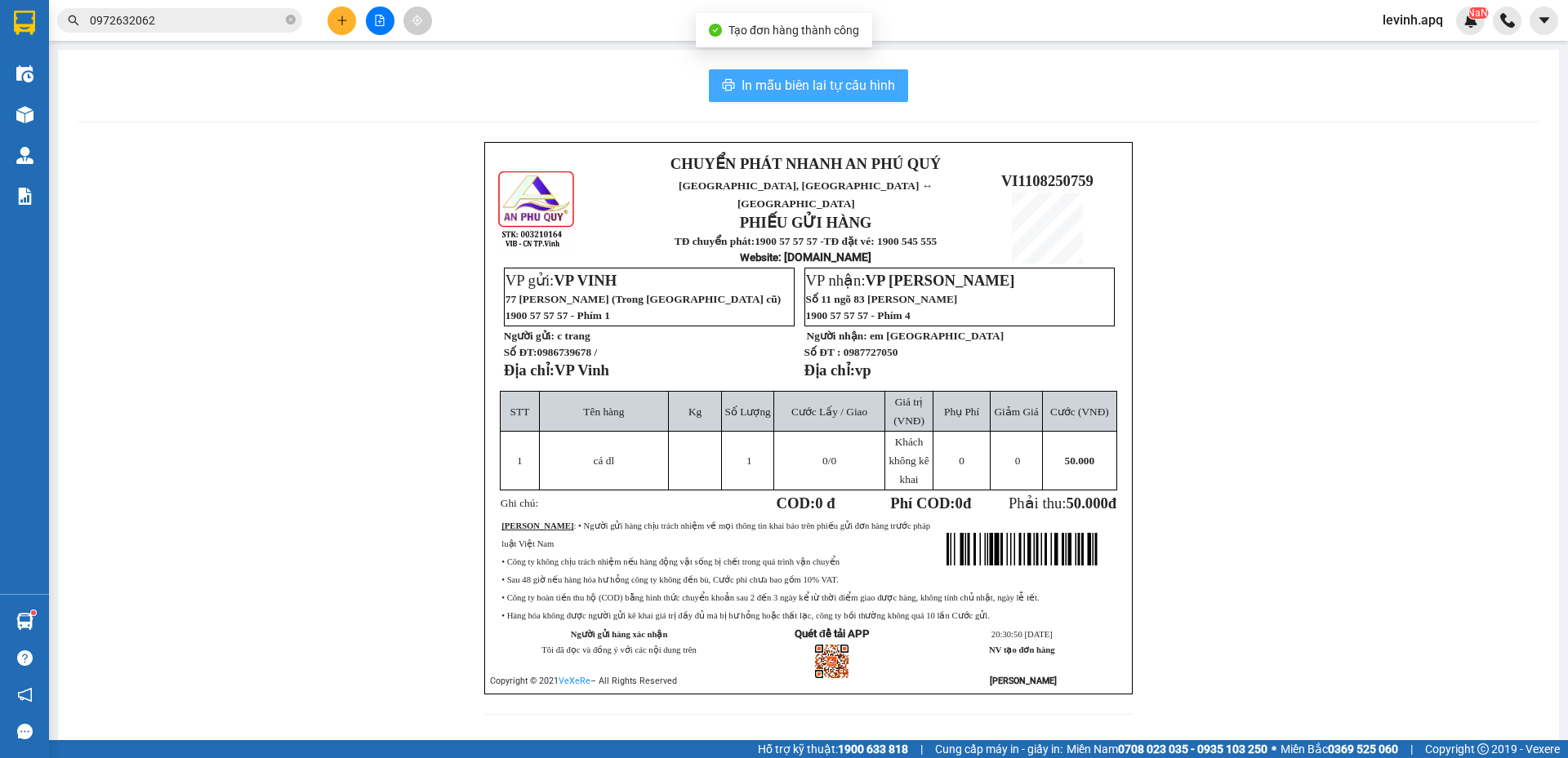
click at [796, 79] on span "In mẫu biên lai tự cấu hình" at bounding box center [818, 85] width 154 height 21
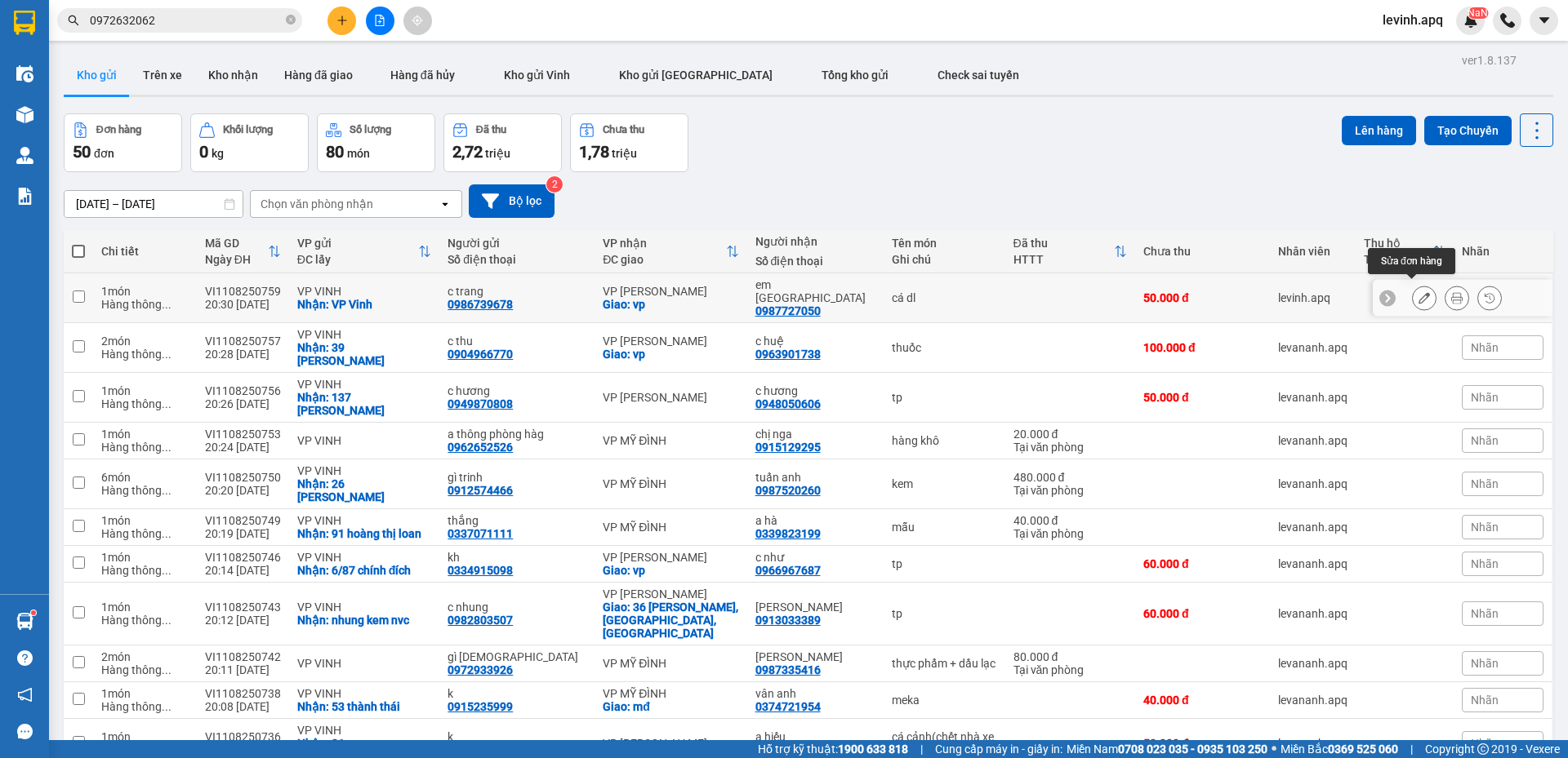
click at [1425, 289] on div at bounding box center [1456, 298] width 90 height 25
click at [1418, 292] on icon at bounding box center [1424, 298] width 12 height 12
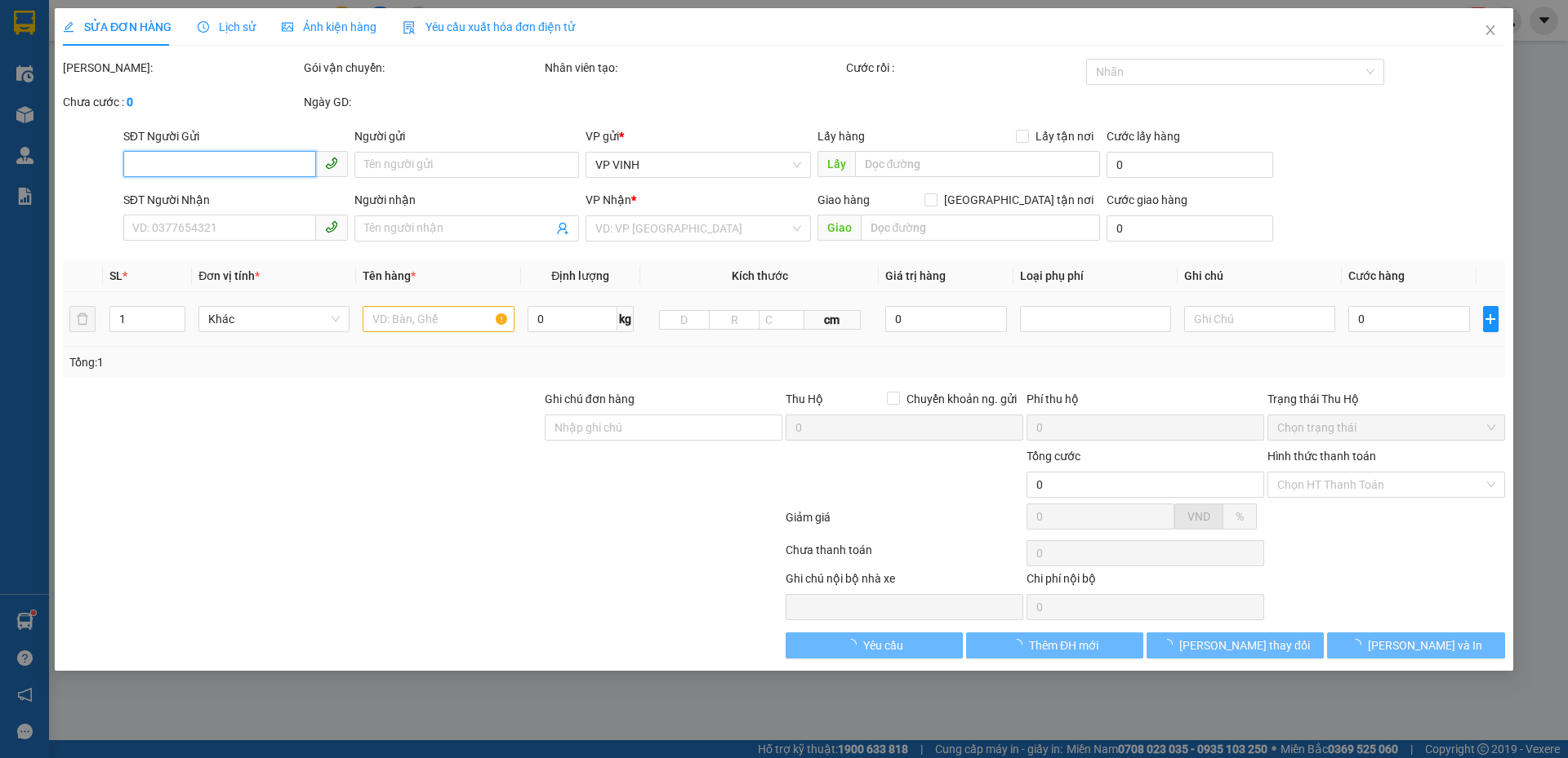
type input "0986739678"
type input "c trang"
checkbox input "true"
type input "VP Vinh"
type input "0987727050"
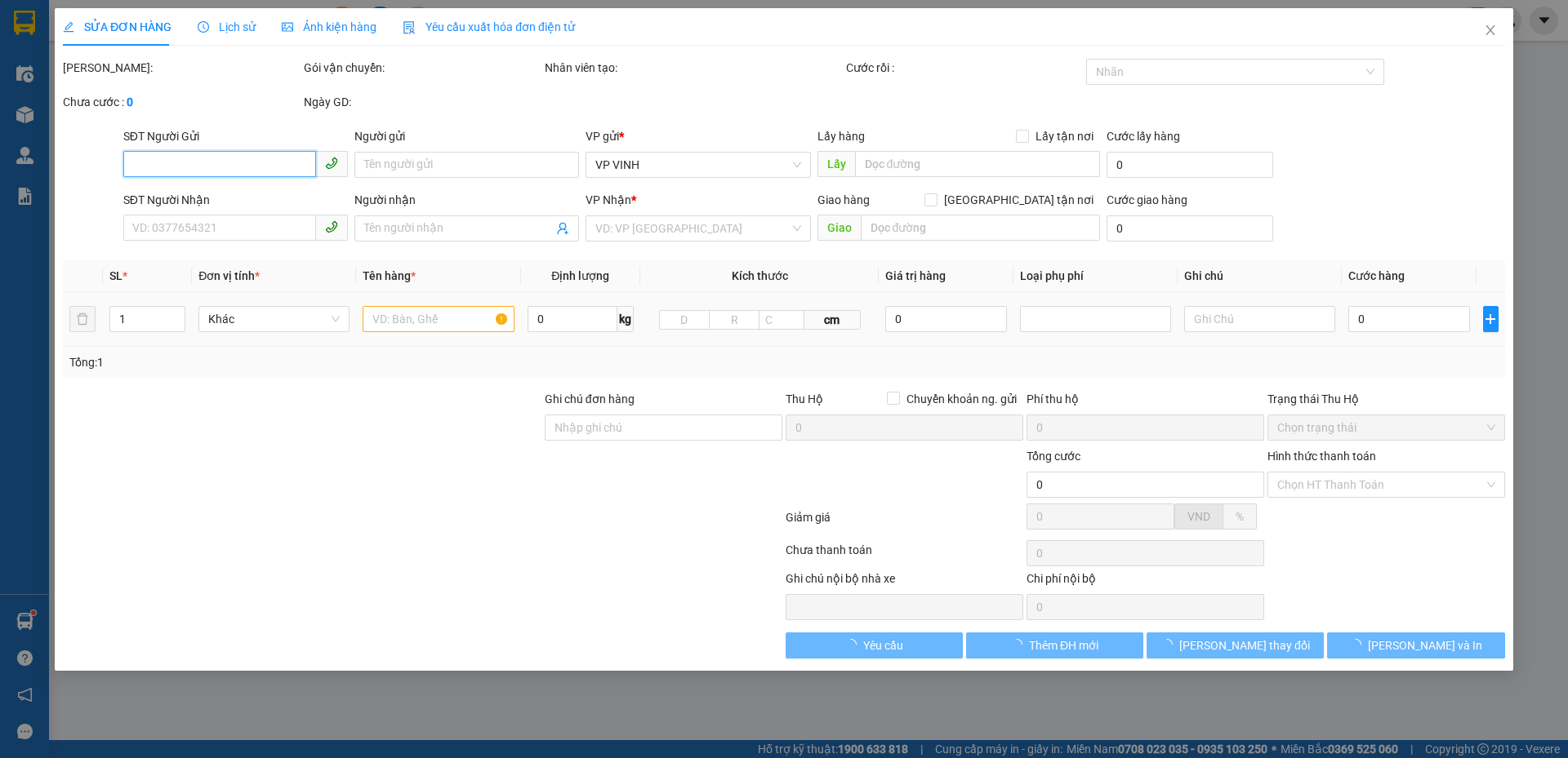
type input "em đức"
checkbox input "true"
type input "vp"
type input "50.000"
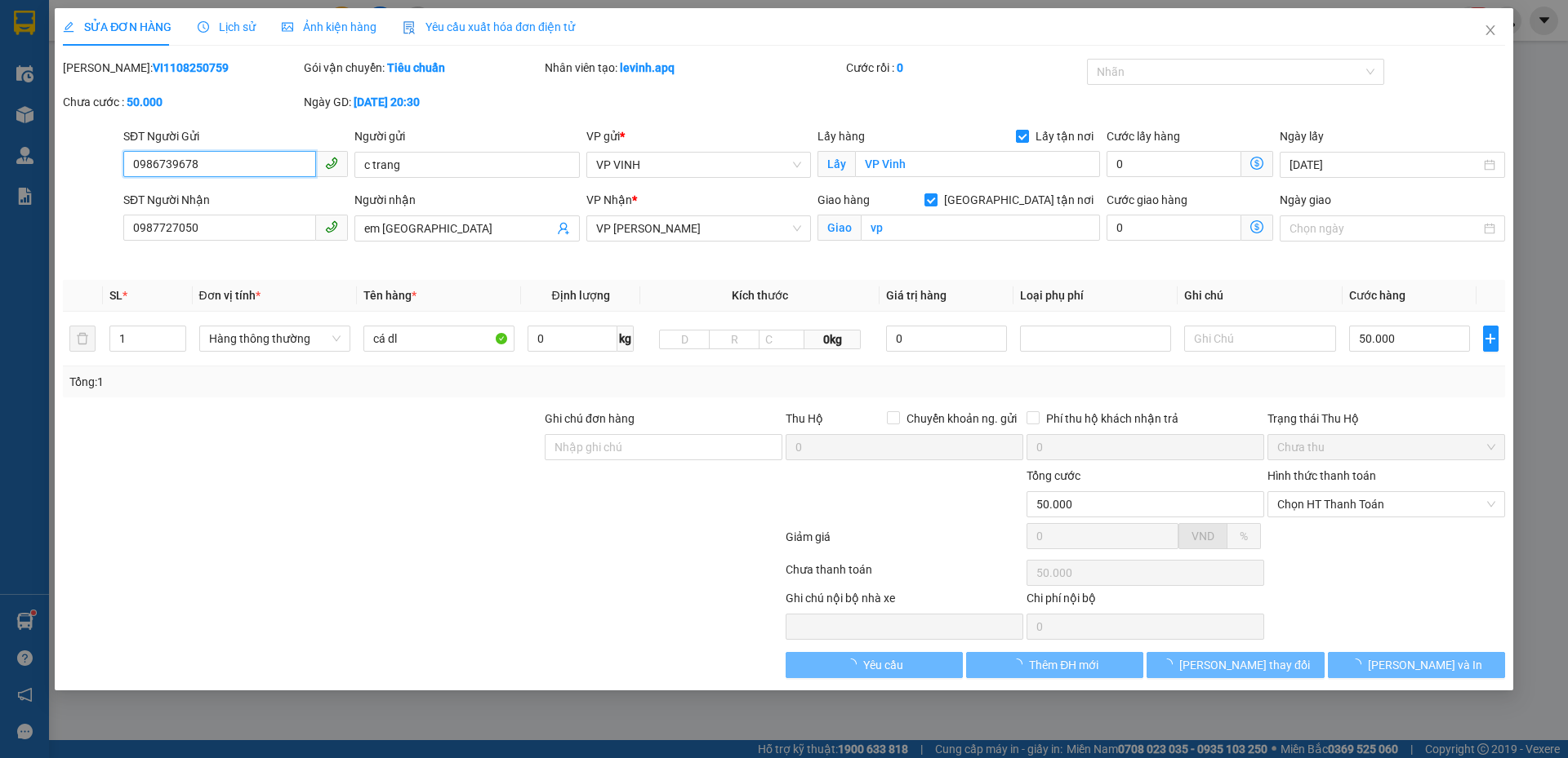
click at [229, 159] on input "0986739678" at bounding box center [219, 164] width 193 height 26
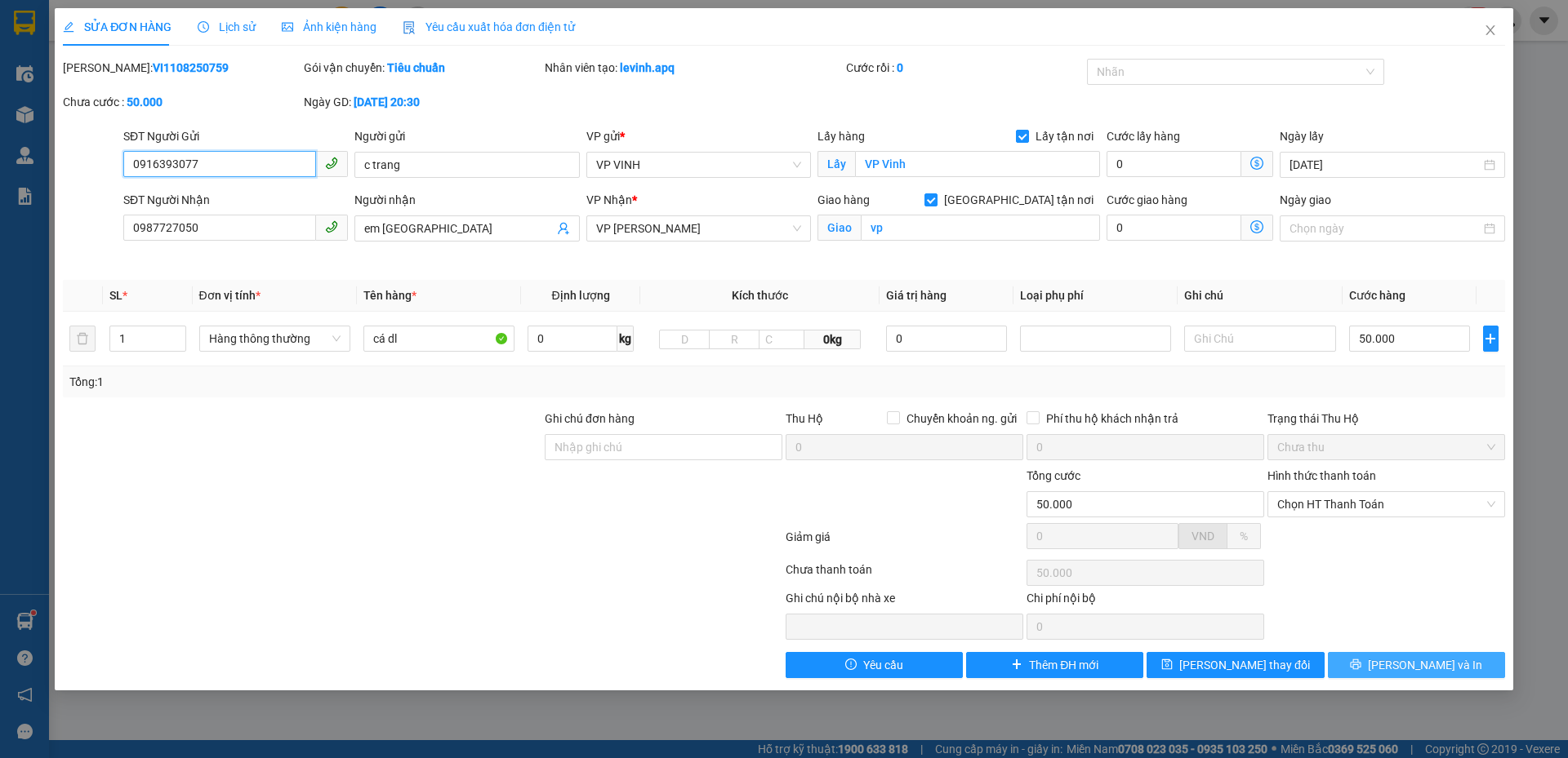
type input "0916393077"
click at [1379, 665] on button "Lưu và In" at bounding box center [1416, 665] width 177 height 26
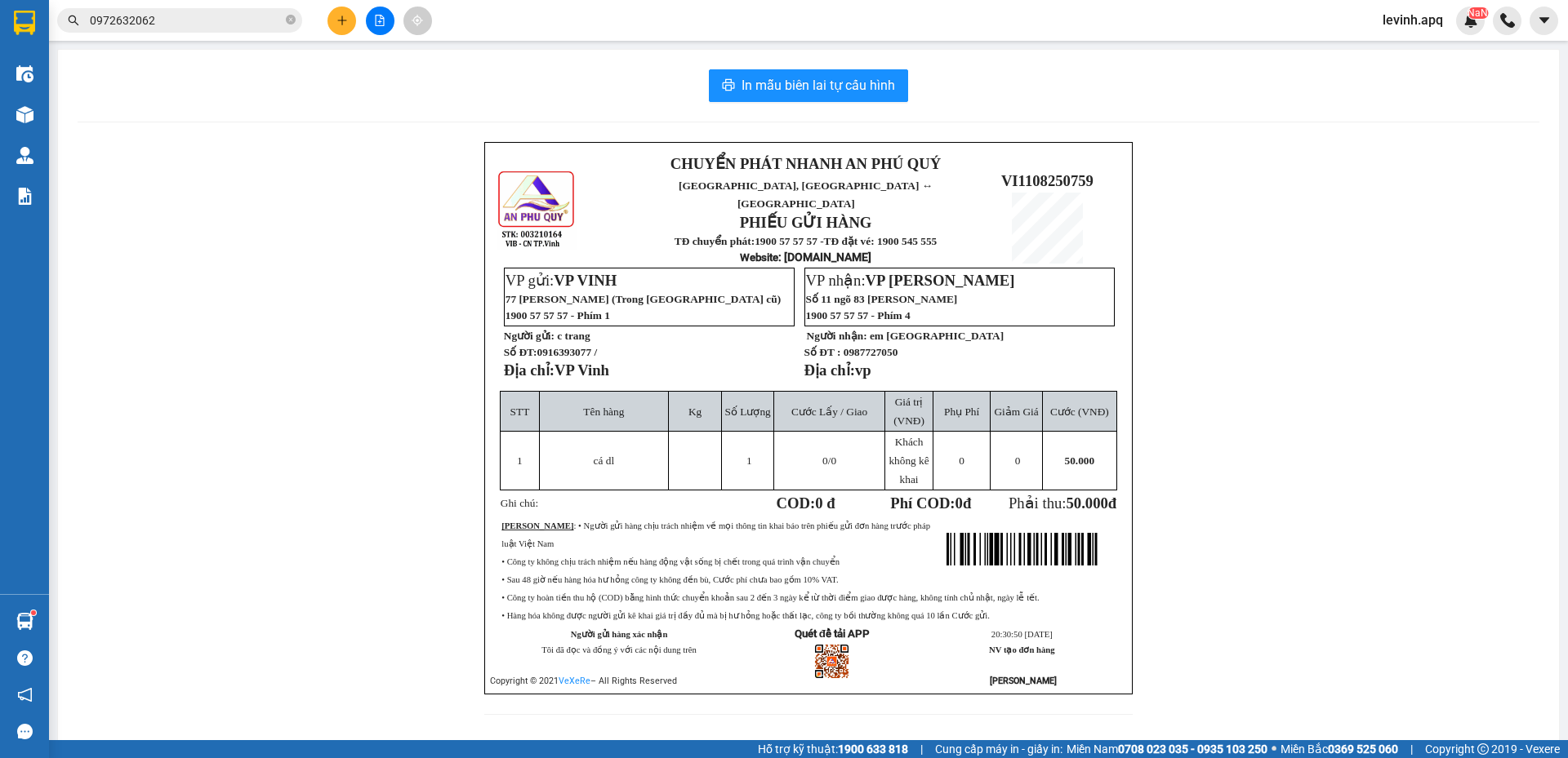
click at [804, 58] on div "In mẫu biên lai tự cấu hình CHUYỂN PHÁT NHANH AN PHÚ QUÝ NGHỆ AN, HÀ TĨNH ↔ HÀ …" at bounding box center [808, 402] width 1501 height 704
click at [806, 70] on button "In mẫu biên lai tự cấu hình" at bounding box center [808, 85] width 199 height 32
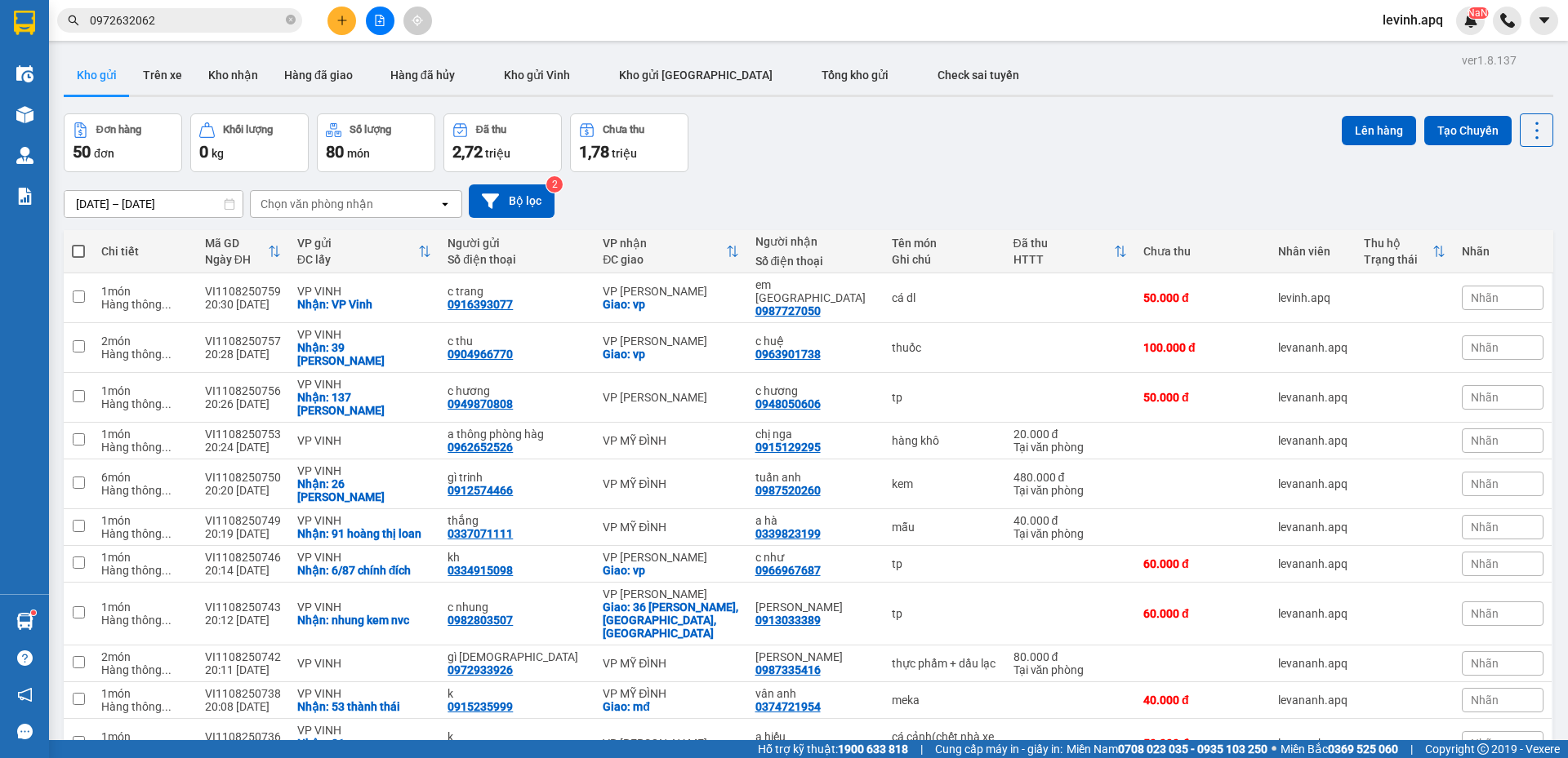
drag, startPoint x: 881, startPoint y: 168, endPoint x: 538, endPoint y: 3, distance: 380.6
click at [873, 164] on div "Đơn hàng 50 đơn Khối lượng 0 kg Số lượng 80 món Đã thu 2,72 triệu Chưa thu 1,78…" at bounding box center [808, 142] width 1489 height 59
click at [827, 184] on div "09/08/2025 – 11/08/2025 Press the down arrow key to interact with the calendar …" at bounding box center [808, 201] width 1489 height 33
click at [827, 177] on div "09/08/2025 – 11/08/2025 Press the down arrow key to interact with the calendar …" at bounding box center [808, 201] width 1489 height 58
click at [1082, 134] on div "Đơn hàng 50 đơn Khối lượng 0 kg Số lượng 80 món Đã thu 2,72 triệu Chưa thu 1,78…" at bounding box center [808, 142] width 1489 height 59
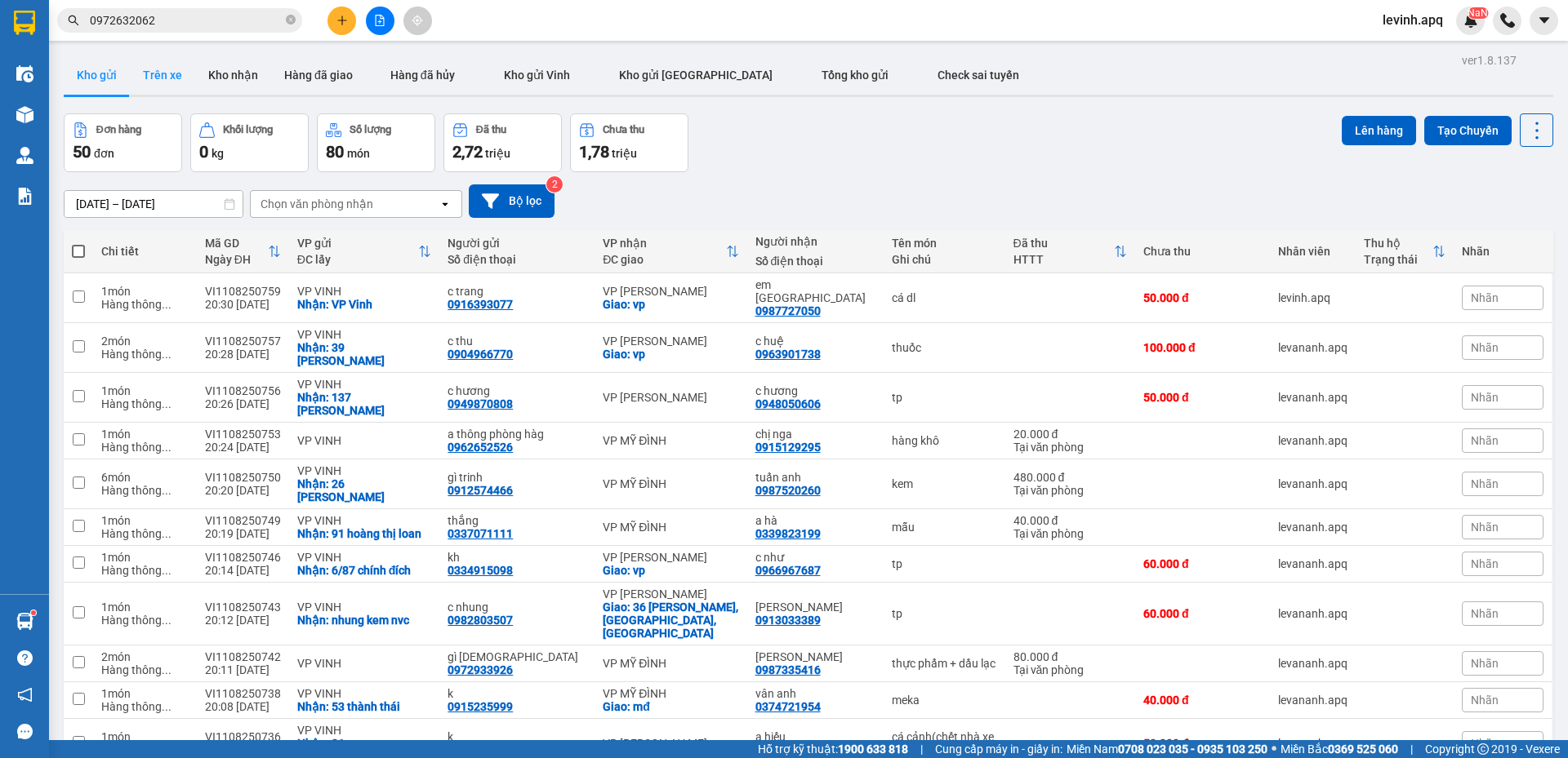
click at [164, 67] on button "Trên xe" at bounding box center [162, 74] width 65 height 39
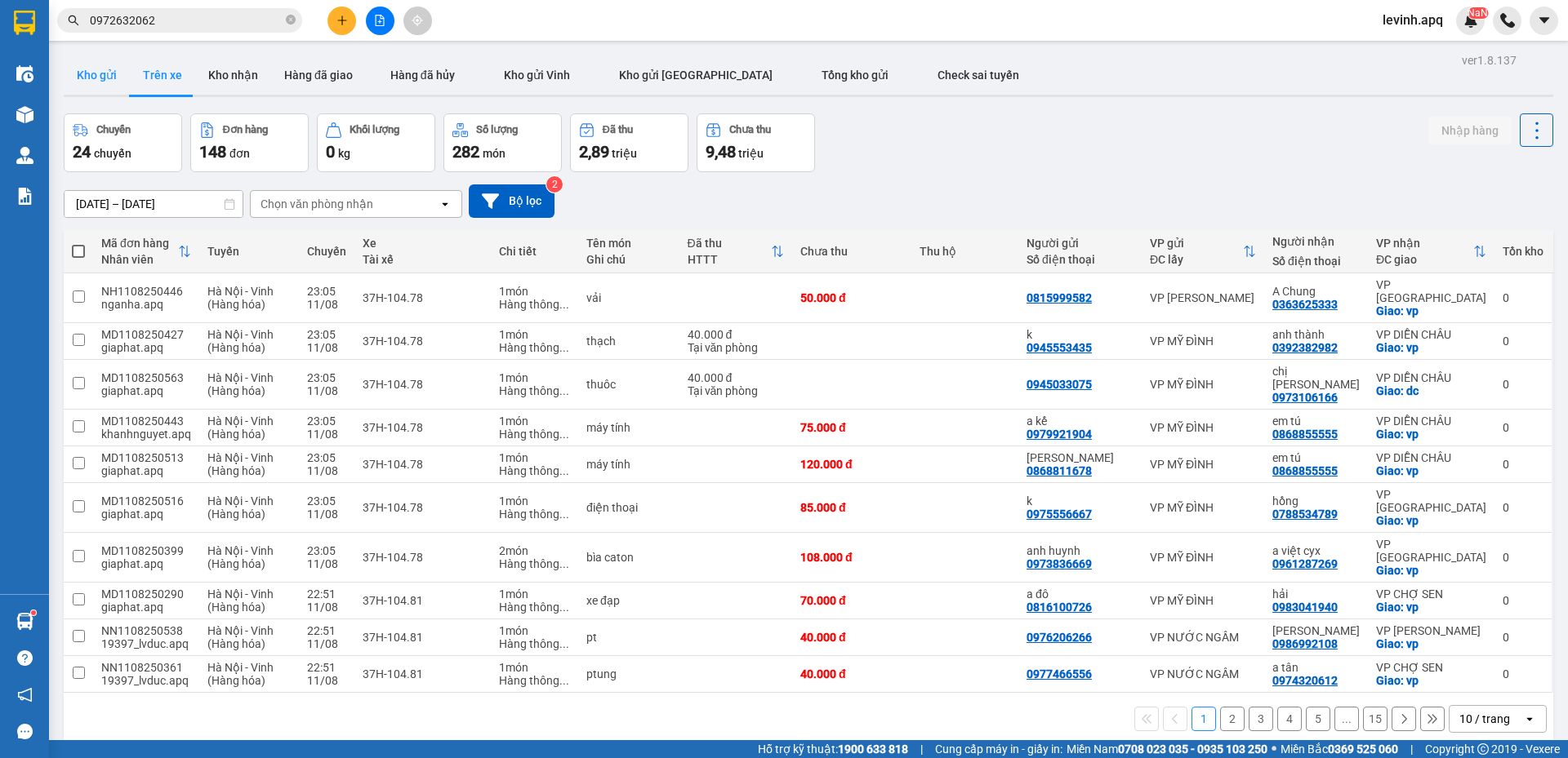
click at [88, 71] on button "Kho gửi" at bounding box center [97, 74] width 66 height 39
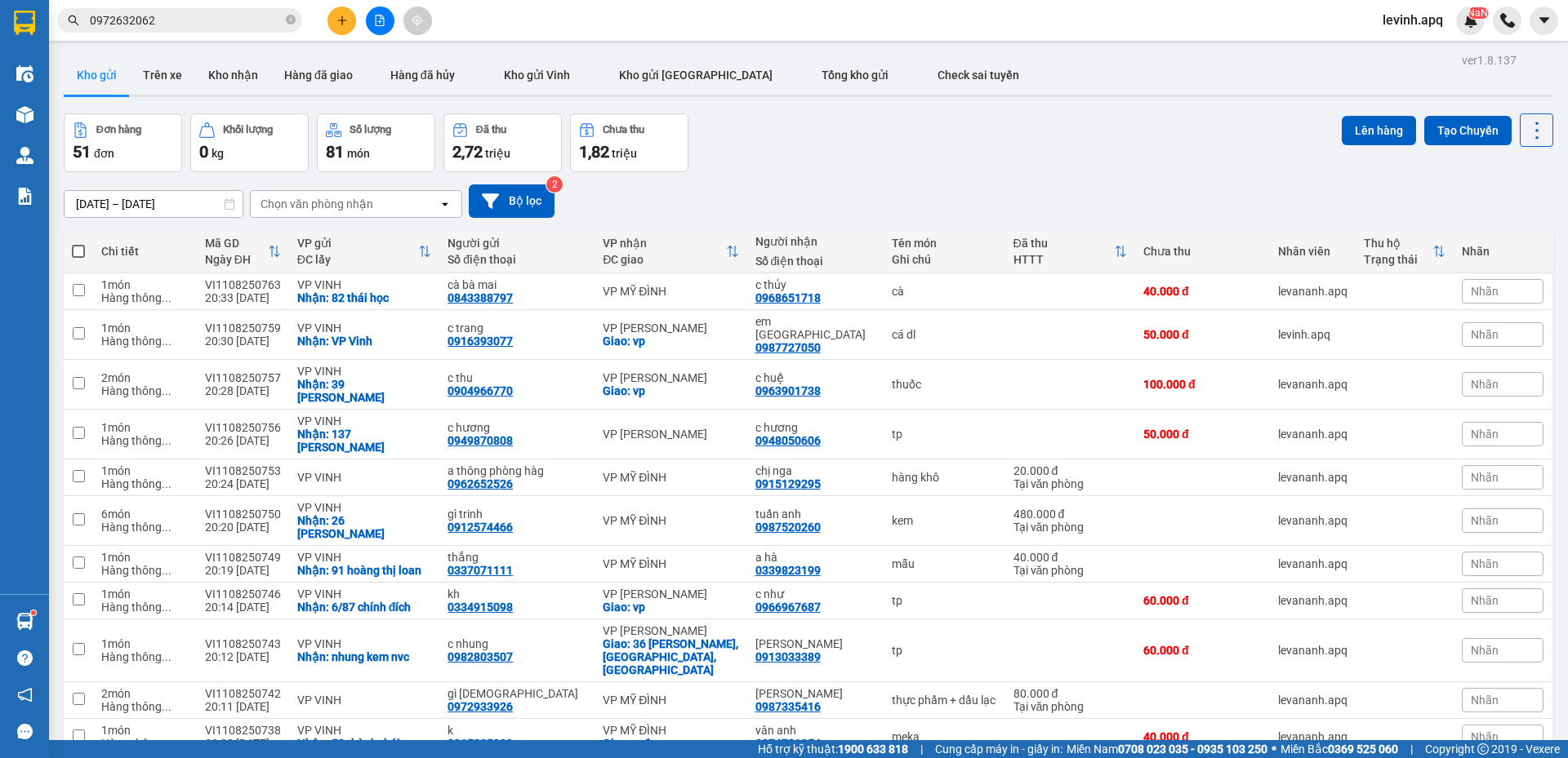
click at [919, 148] on div "Đơn hàng 51 đơn Khối lượng 0 kg Số lượng 81 món Đã thu 2,72 triệu Chưa thu 1,82…" at bounding box center [808, 142] width 1489 height 59
click at [810, 145] on div "Đơn hàng 51 đơn Khối lượng 0 kg Số lượng 81 món Đã thu 2,72 triệu Chưa thu 1,82…" at bounding box center [808, 142] width 1489 height 59
click at [238, 23] on input "0972632062" at bounding box center [186, 21] width 193 height 18
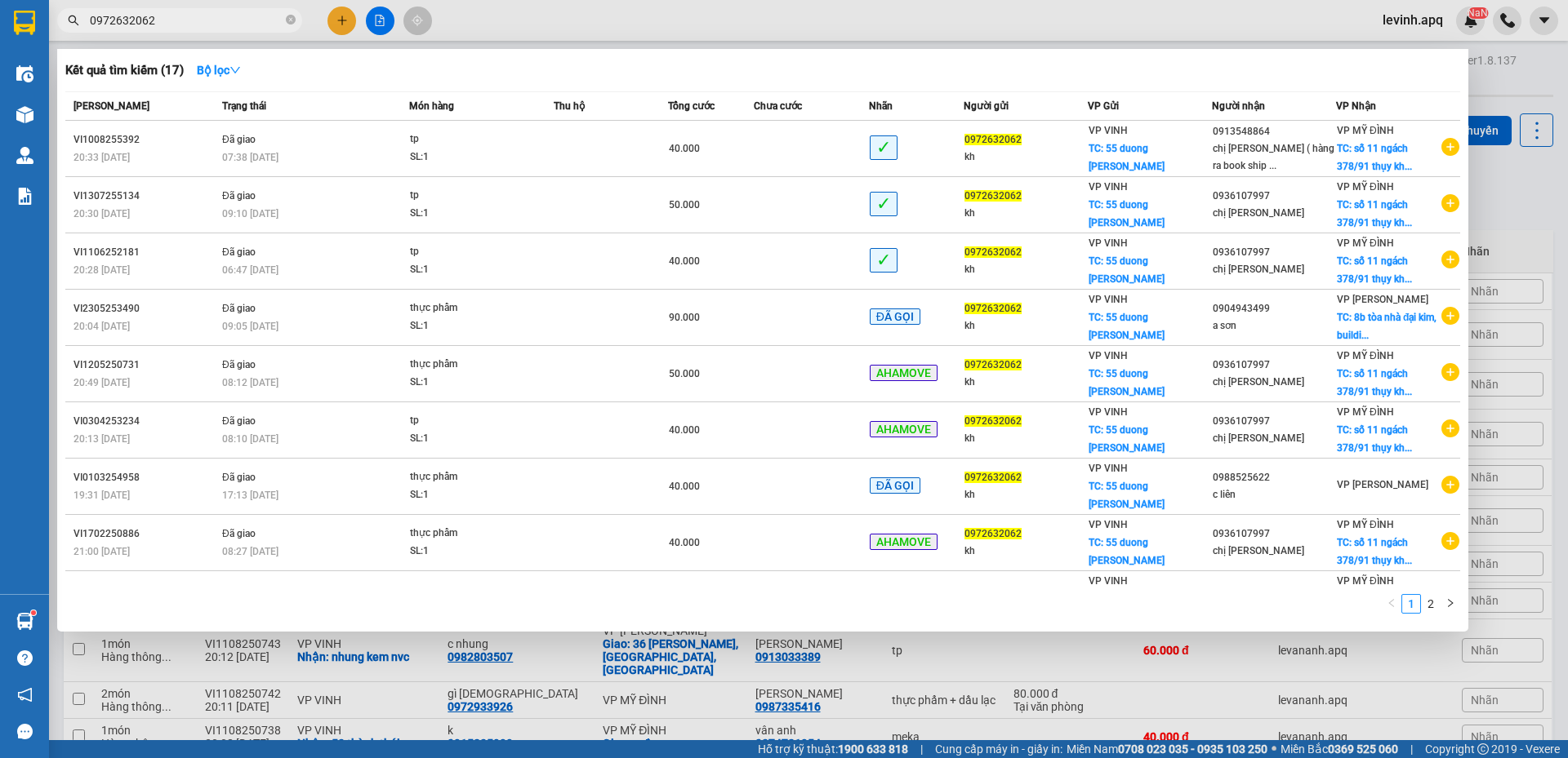
click at [238, 23] on input "0972632062" at bounding box center [186, 21] width 193 height 18
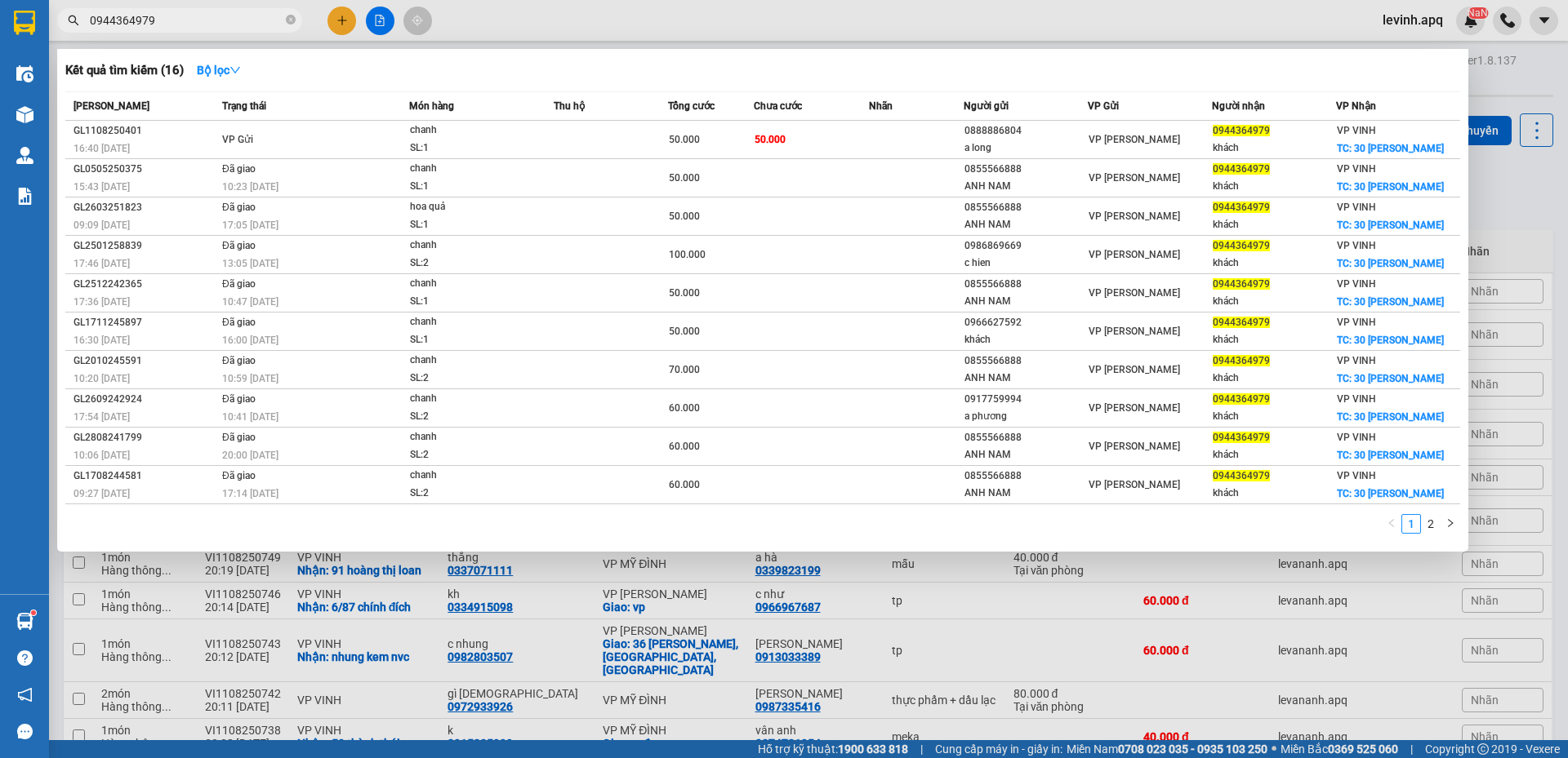
type input "0944364979"
click at [1520, 191] on div at bounding box center [784, 379] width 1568 height 758
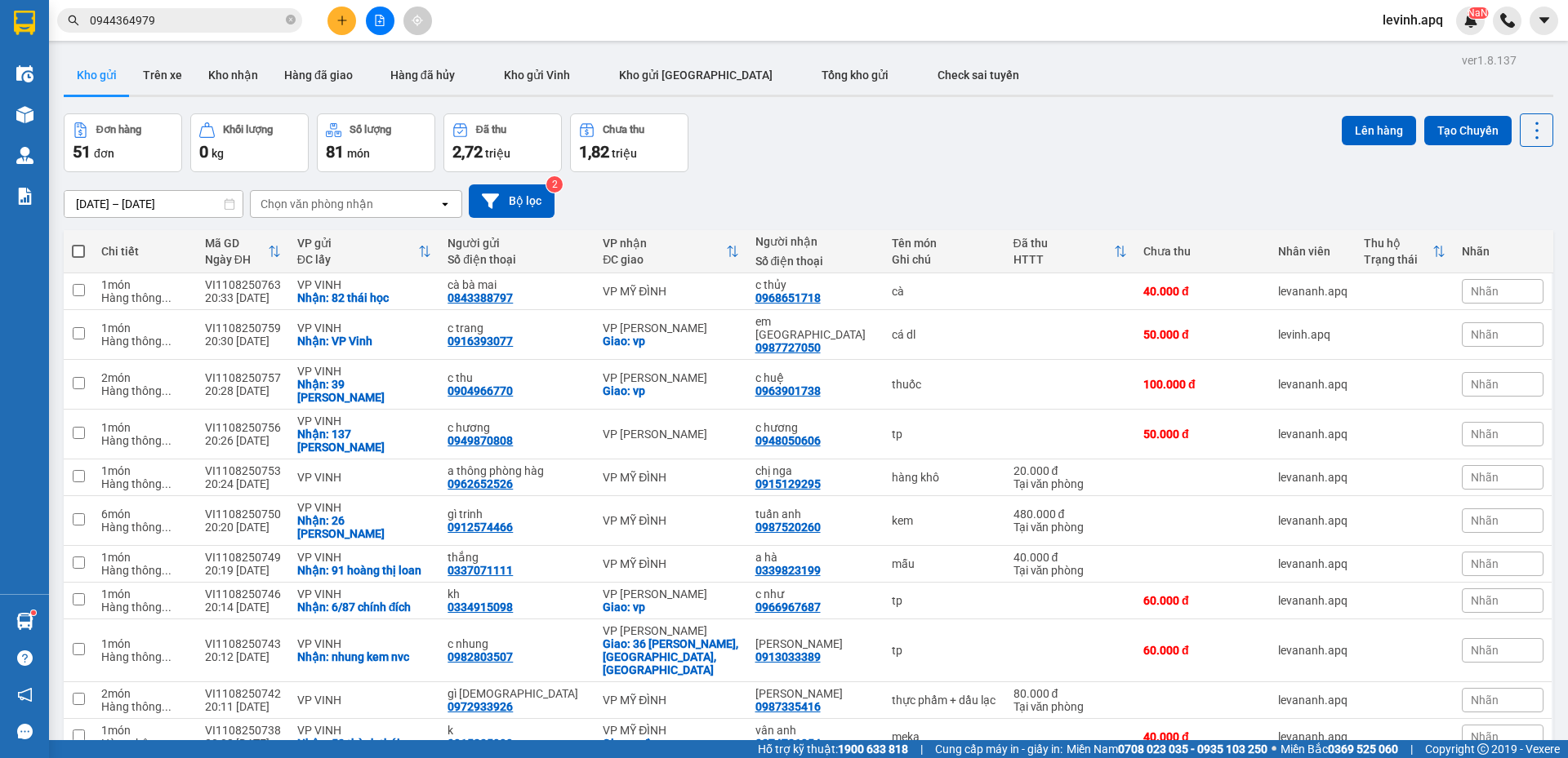
click at [405, 200] on div "Chọn văn phòng nhận" at bounding box center [344, 204] width 188 height 26
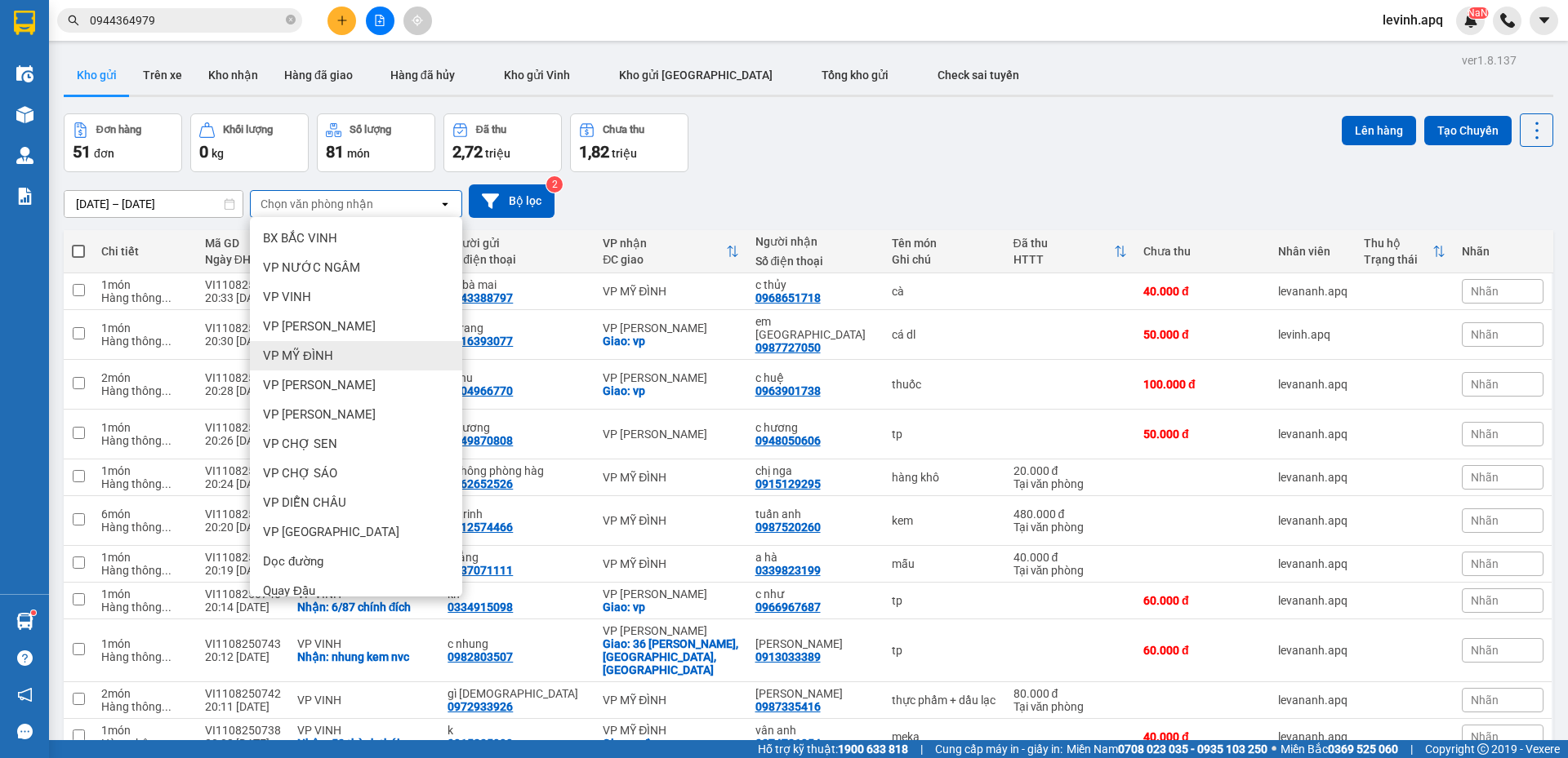
click at [331, 369] on div "VP MỸ ĐÌNH" at bounding box center [356, 356] width 213 height 30
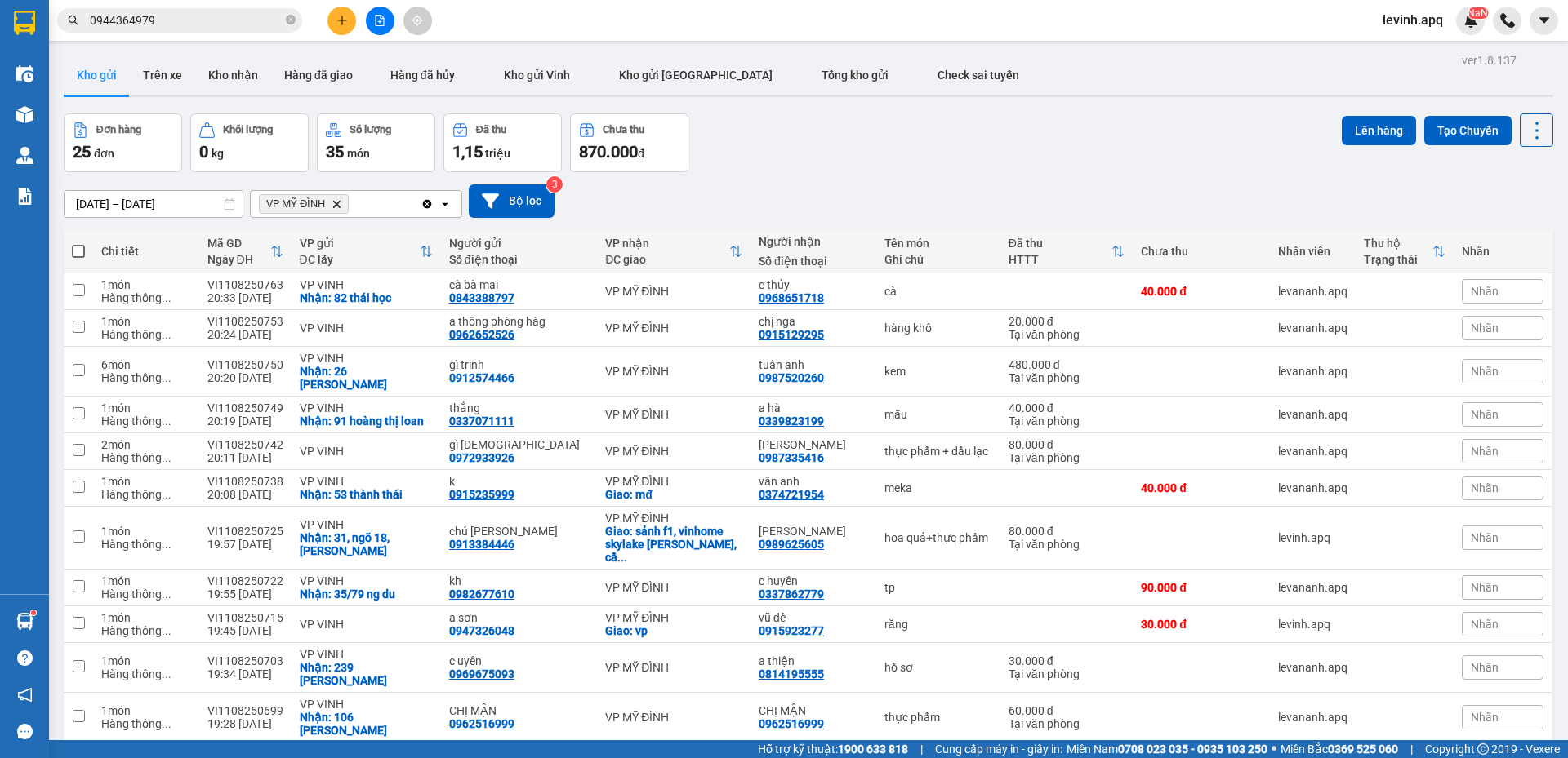
click at [795, 203] on div "09/08/2025 – 11/08/2025 Press the down arrow key to interact with the calendar …" at bounding box center [808, 201] width 1489 height 33
click at [342, 207] on icon "Delete" at bounding box center [337, 204] width 10 height 10
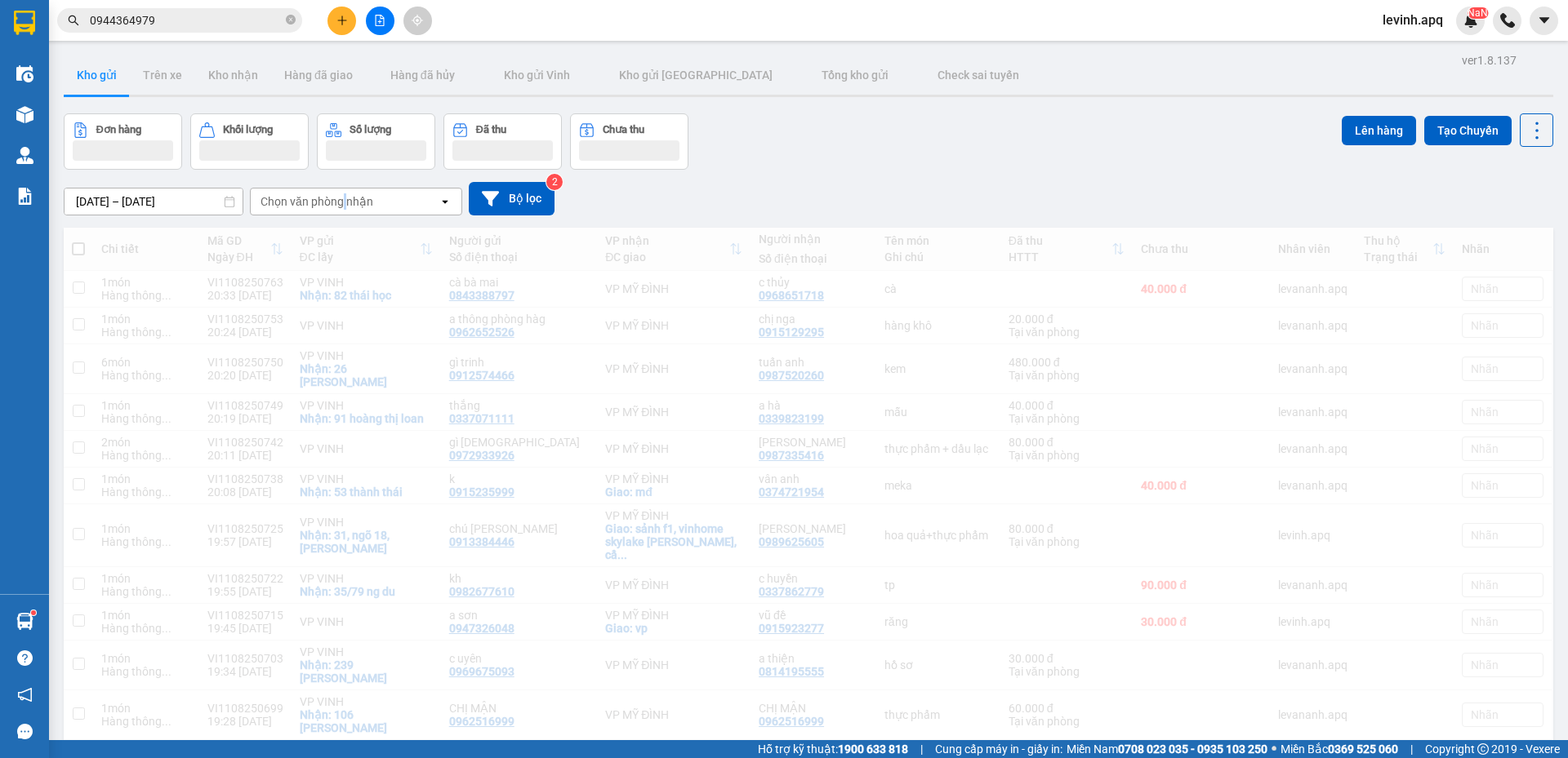
click at [342, 207] on div "Chọn văn phòng nhận" at bounding box center [317, 202] width 112 height 17
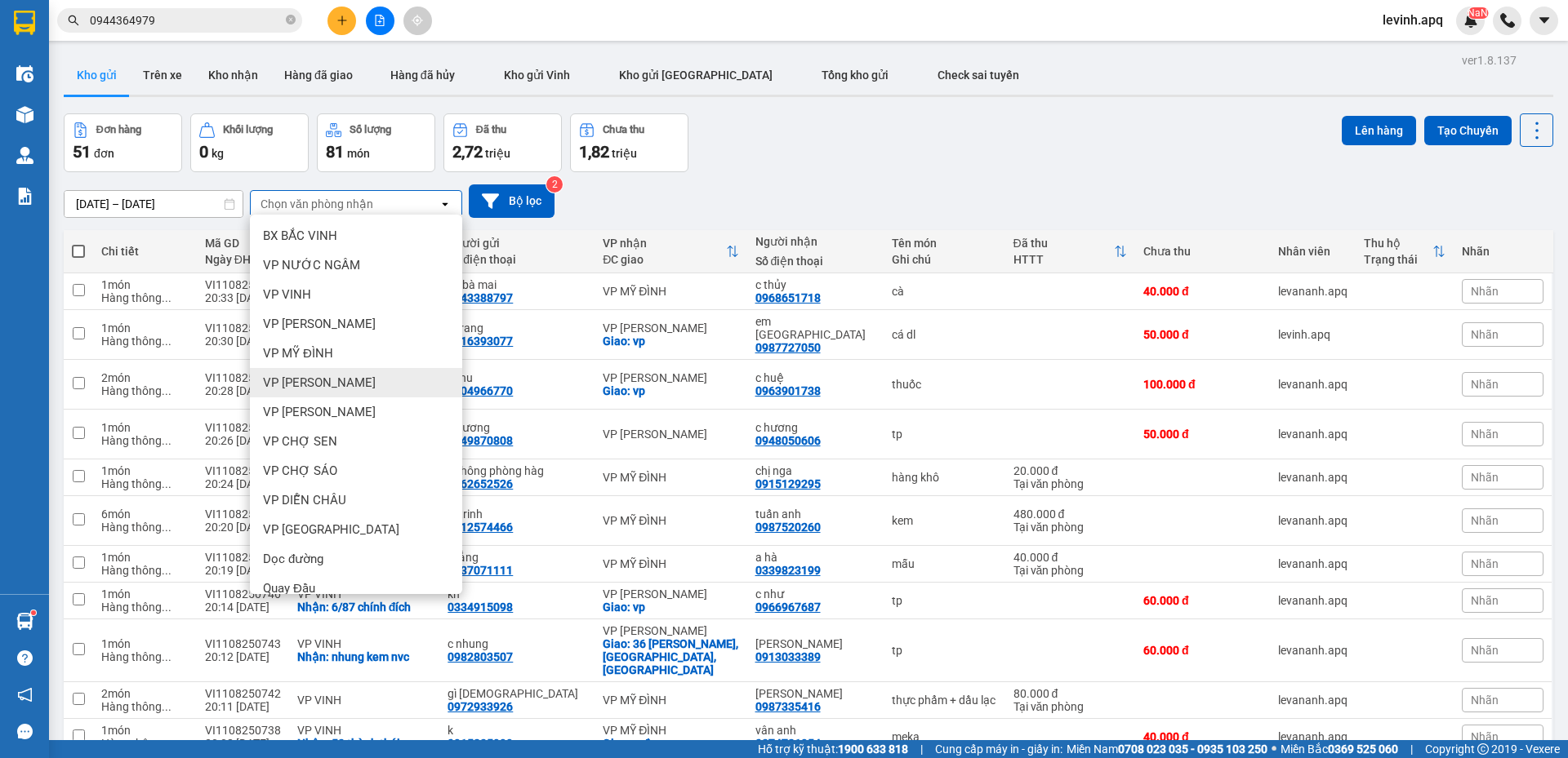
click at [323, 379] on span "VP NGỌC HỒI" at bounding box center [319, 383] width 112 height 17
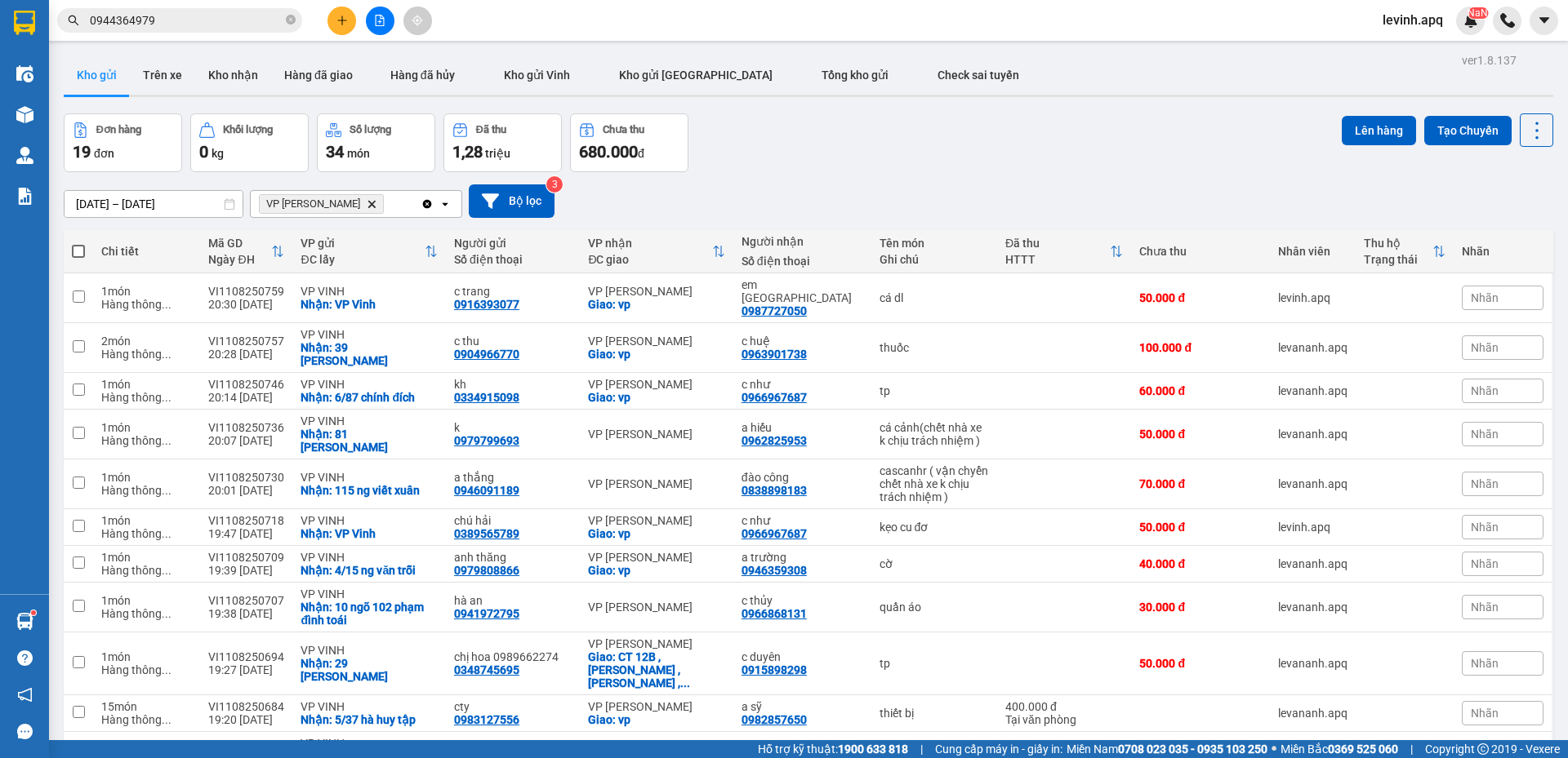
click at [728, 182] on div "09/08/2025 – 11/08/2025 Press the down arrow key to interact with the calendar …" at bounding box center [808, 201] width 1489 height 58
click at [366, 207] on icon "Delete" at bounding box center [371, 204] width 10 height 10
click at [345, 207] on div "Chọn văn phòng nhận" at bounding box center [317, 204] width 112 height 17
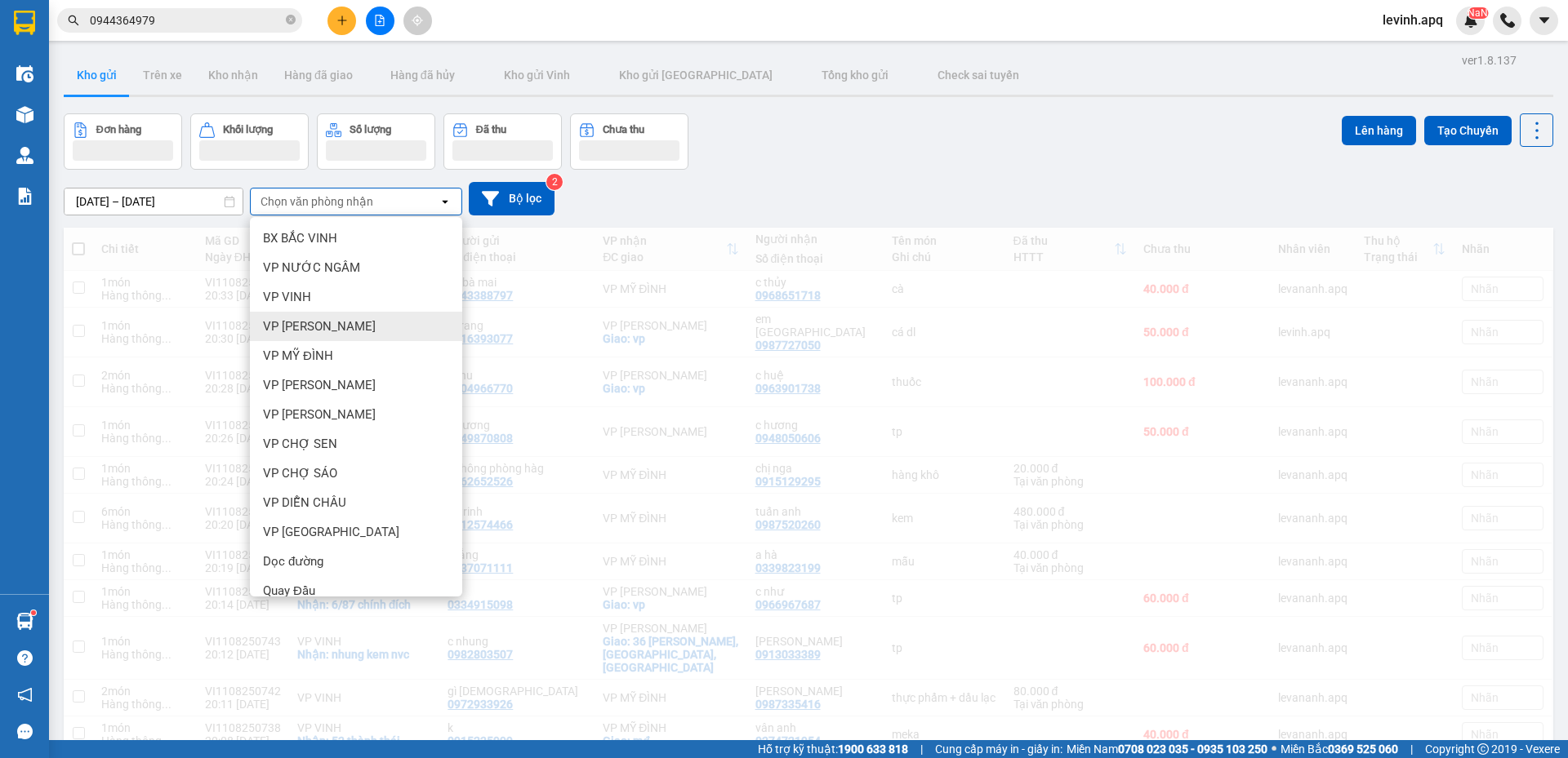
click at [361, 414] on div "VP GIA LÂM" at bounding box center [356, 415] width 213 height 30
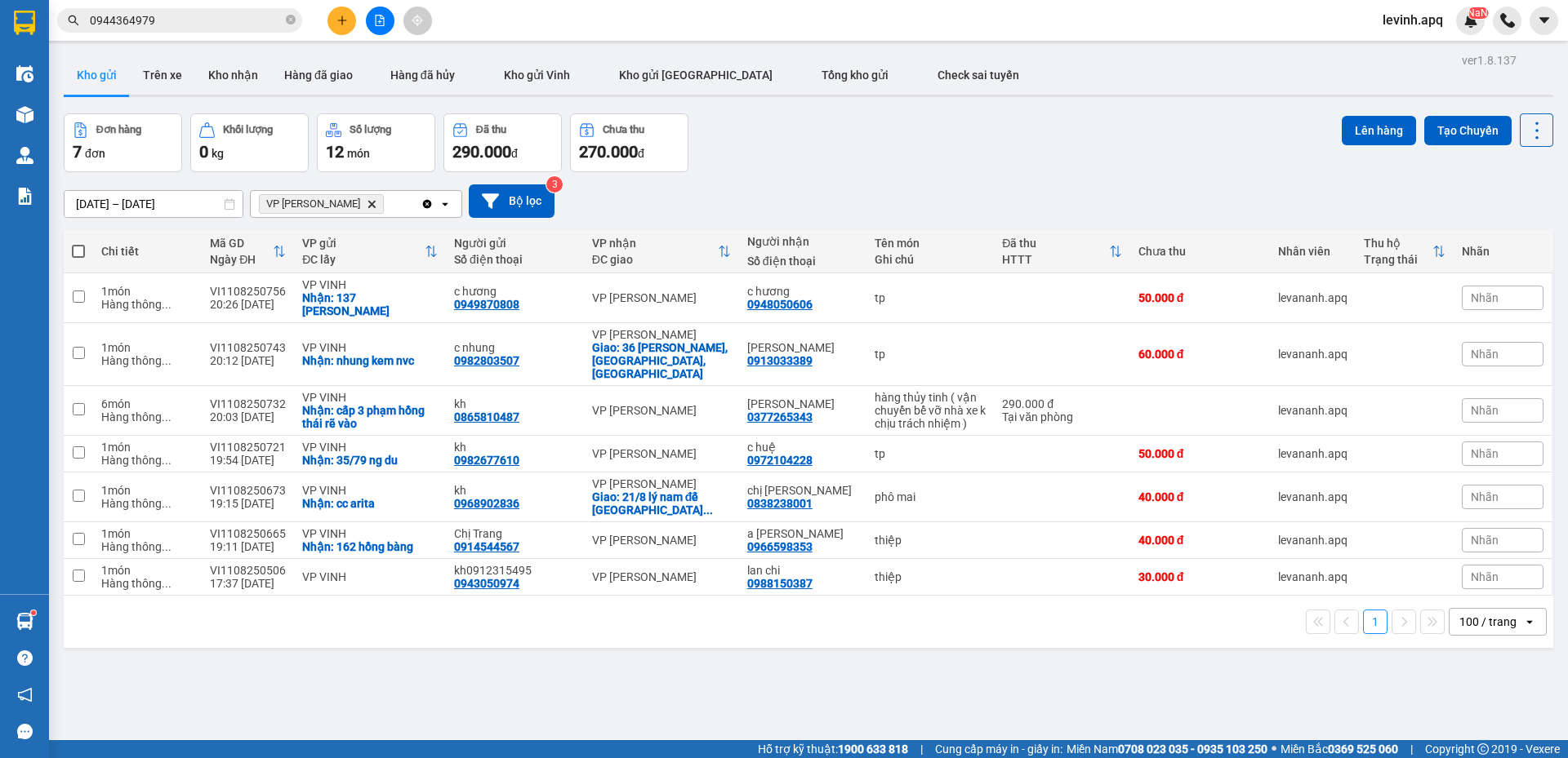
click at [854, 186] on div "09/08/2025 – 11/08/2025 Press the down arrow key to interact with the calendar …" at bounding box center [808, 201] width 1489 height 33
click at [366, 205] on icon "Delete" at bounding box center [371, 204] width 10 height 10
click at [333, 205] on div "Chọn văn phòng nhận" at bounding box center [317, 204] width 112 height 17
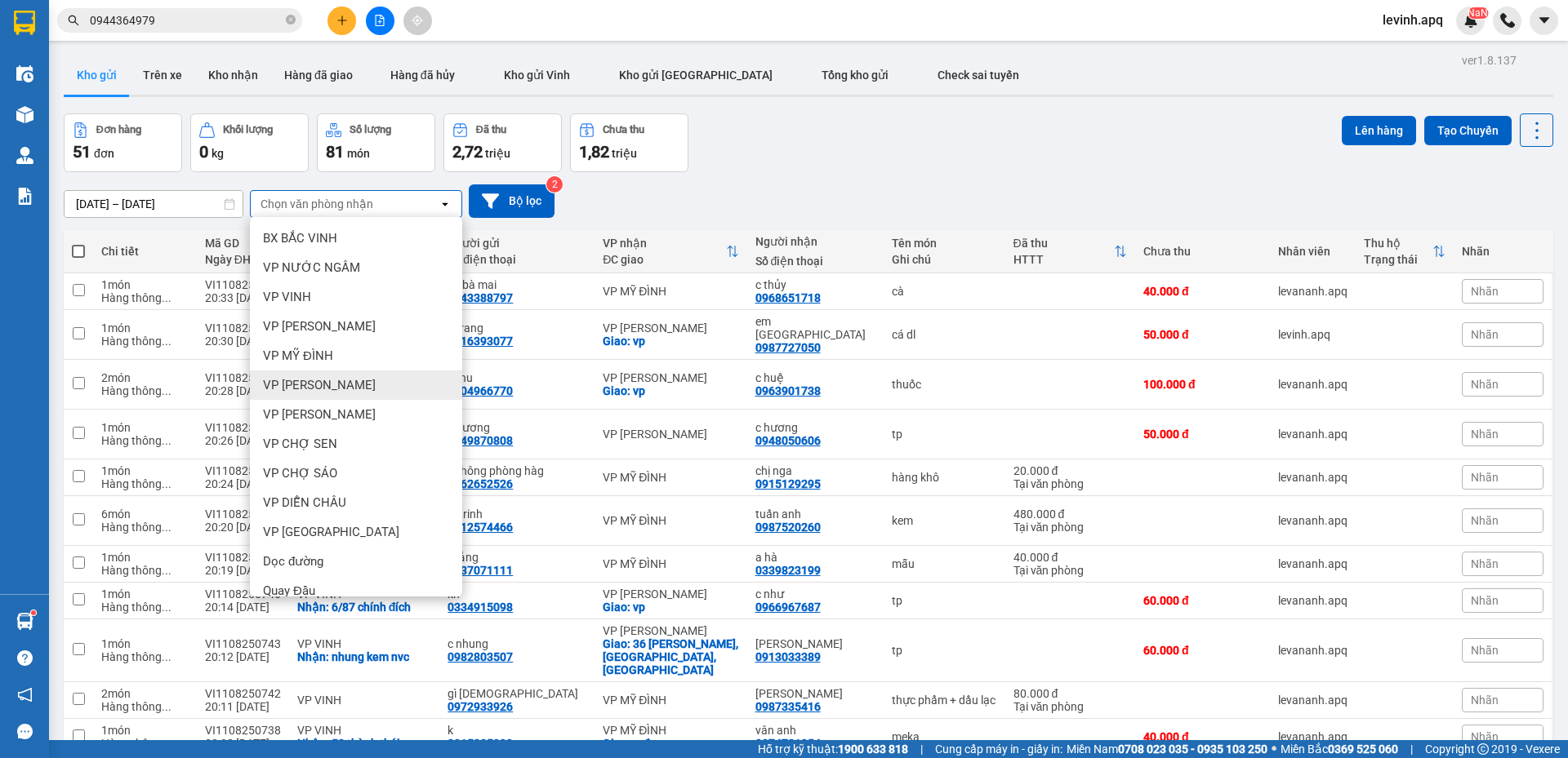
click at [362, 389] on div "VP [PERSON_NAME]" at bounding box center [356, 385] width 213 height 30
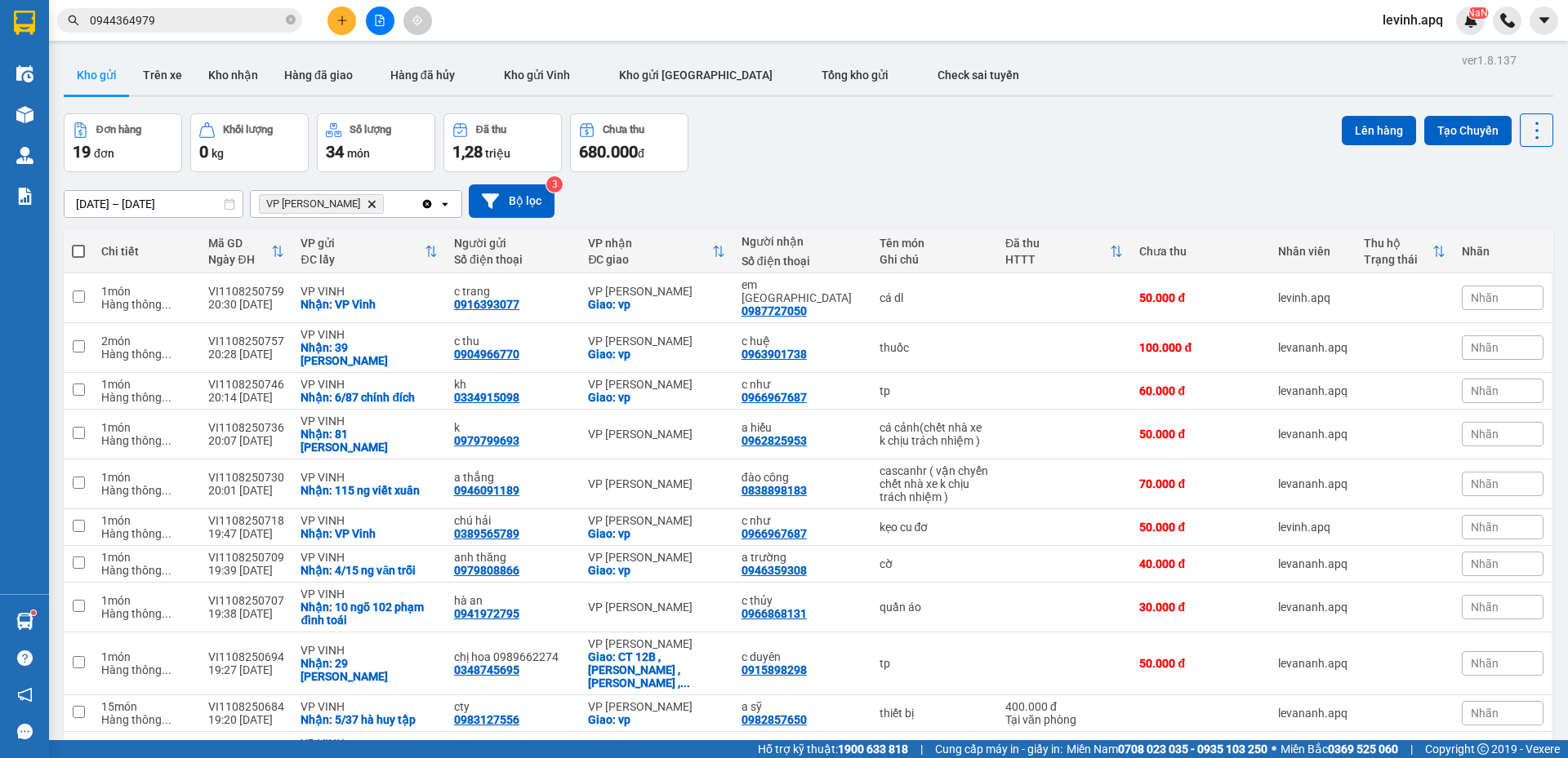
click at [911, 150] on div "Đơn hàng 19 đơn Khối lượng 0 kg Số lượng 34 món Đã thu 1,28 triệu Chưa thu 680.…" at bounding box center [808, 142] width 1489 height 59
click at [368, 203] on icon "VP NGỌC HỒI, close by backspace" at bounding box center [371, 203] width 7 height 7
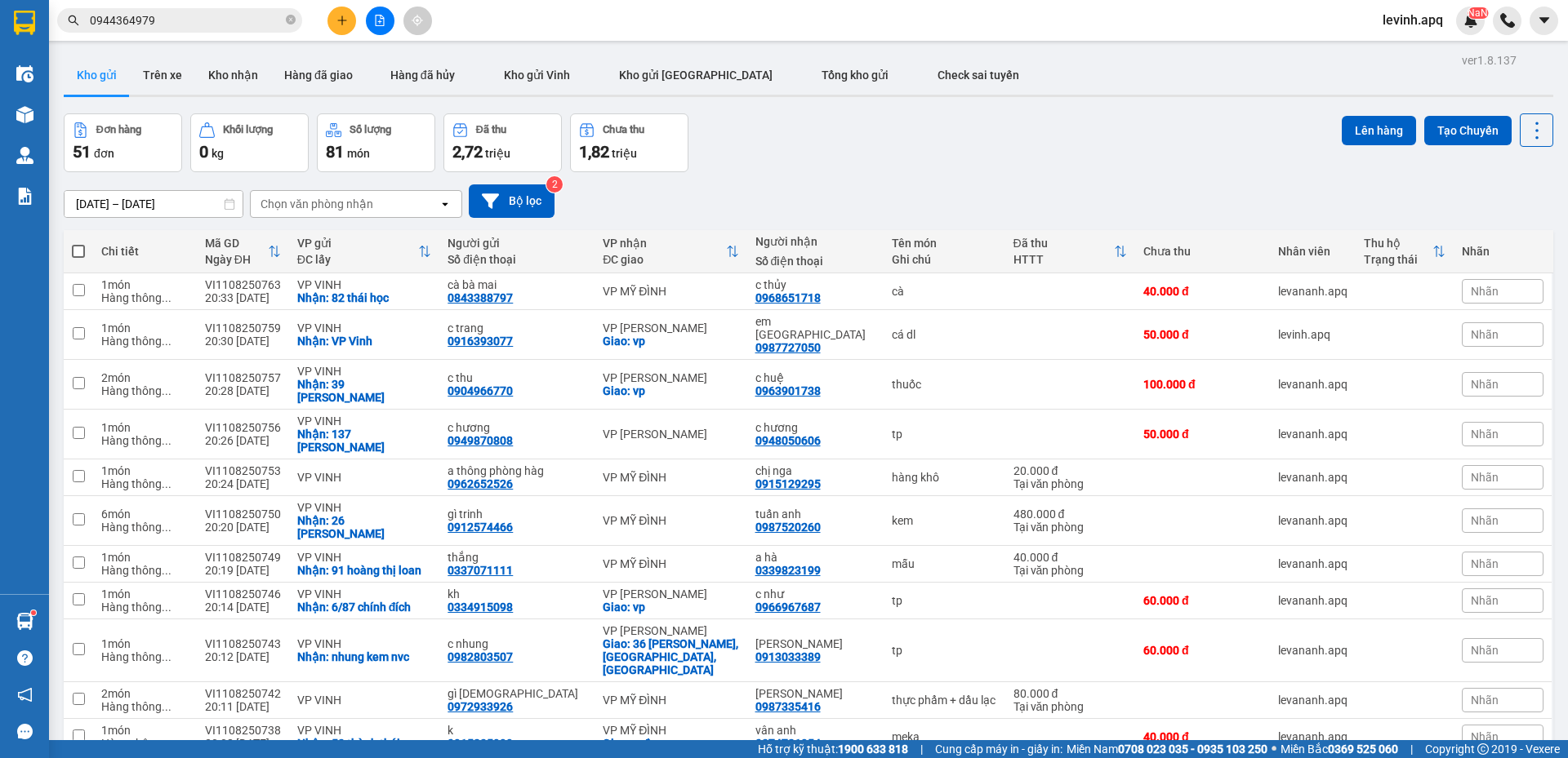
click at [876, 160] on div "Đơn hàng 51 đơn Khối lượng 0 kg Số lượng 81 món Đã thu 2,72 triệu Chưa thu 1,82…" at bounding box center [808, 142] width 1489 height 59
drag, startPoint x: 171, startPoint y: 69, endPoint x: 112, endPoint y: 70, distance: 59.0
click at [170, 69] on button "Trên xe" at bounding box center [162, 74] width 65 height 39
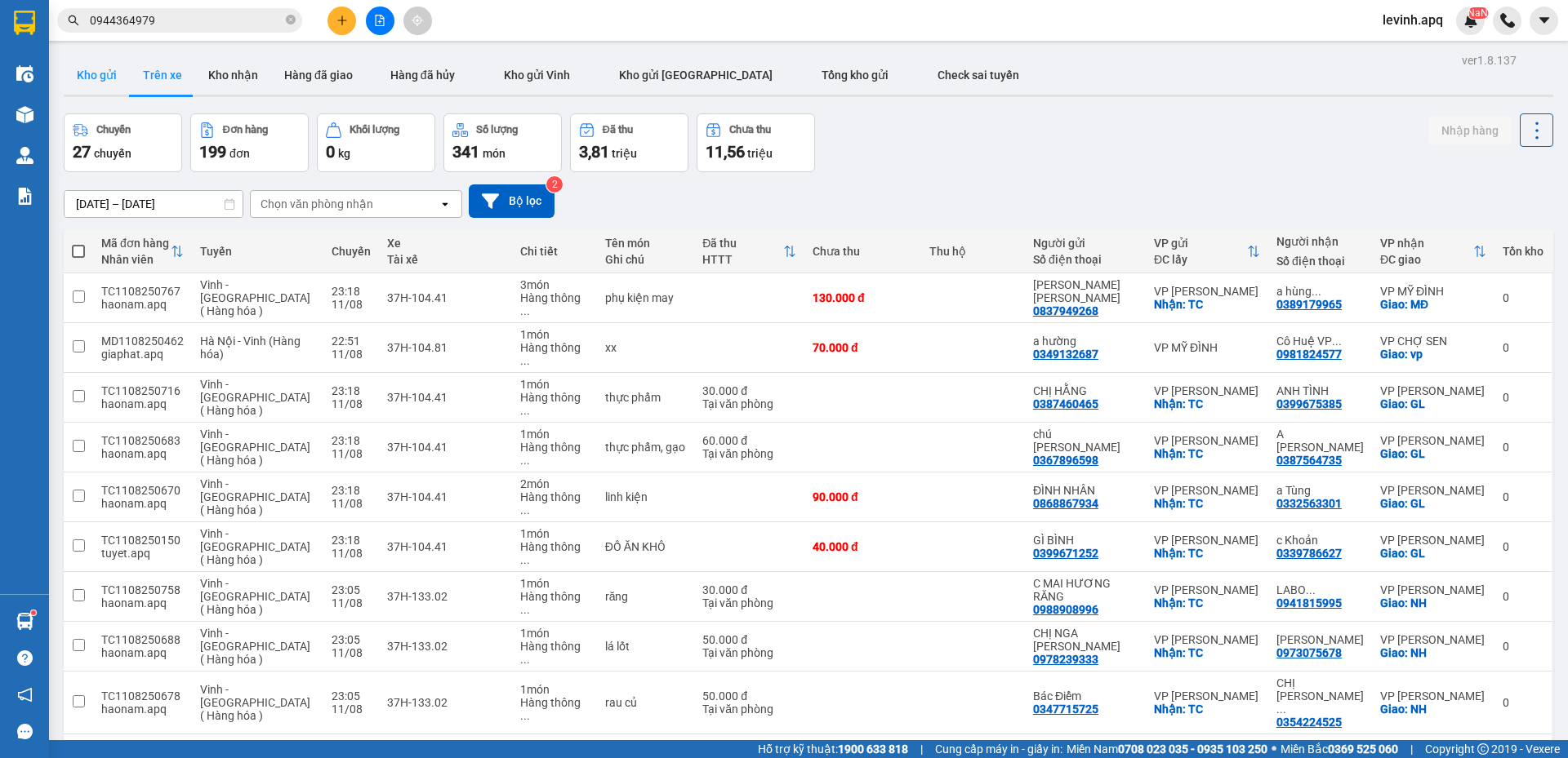
click at [99, 74] on button "Kho gửi" at bounding box center [97, 74] width 66 height 39
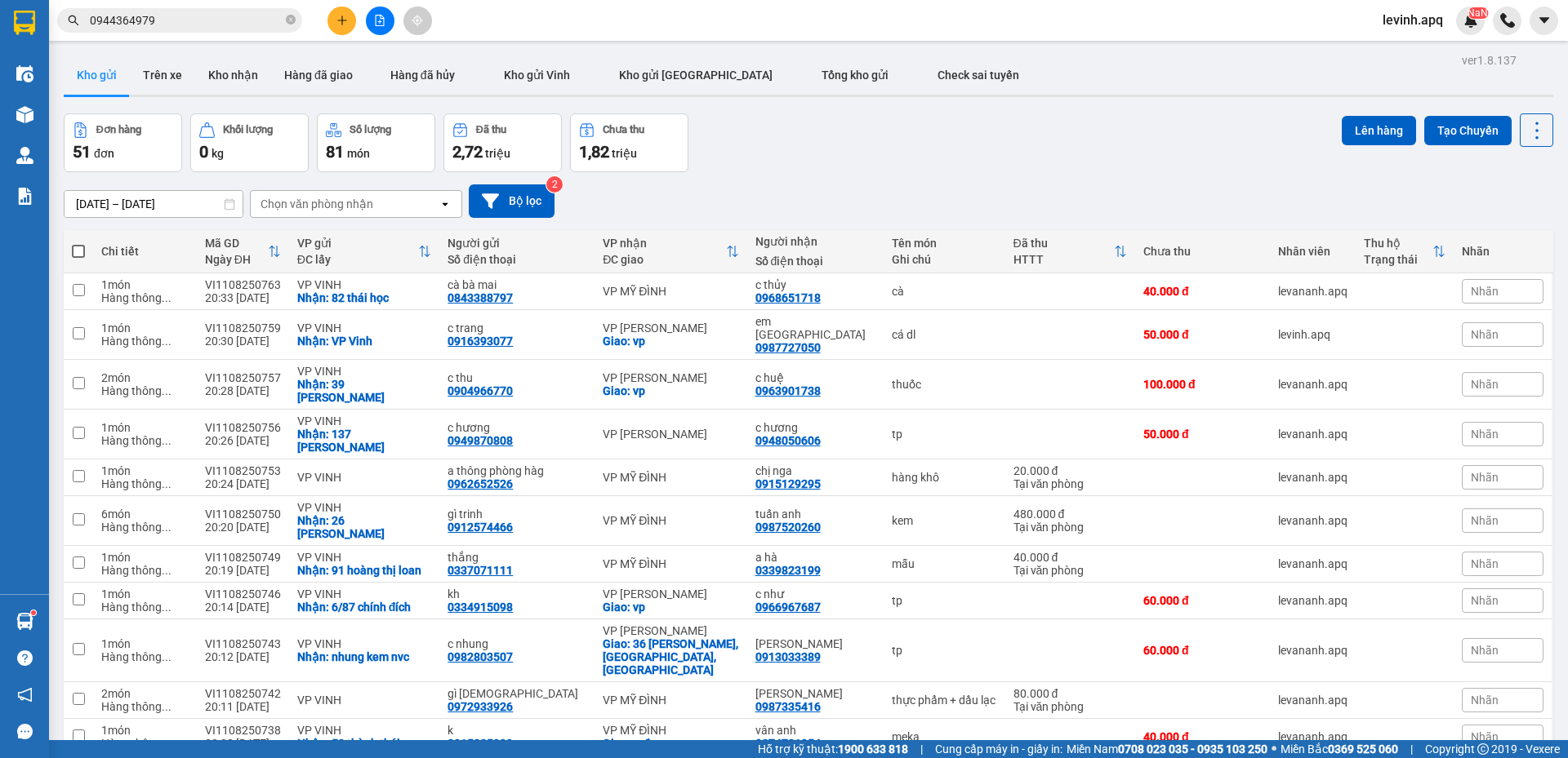
click at [1425, 24] on span "levinh.apq" at bounding box center [1413, 20] width 87 height 21
click at [1405, 57] on span "Đăng xuất" at bounding box center [1428, 50] width 69 height 18
